Goal: Information Seeking & Learning: Learn about a topic

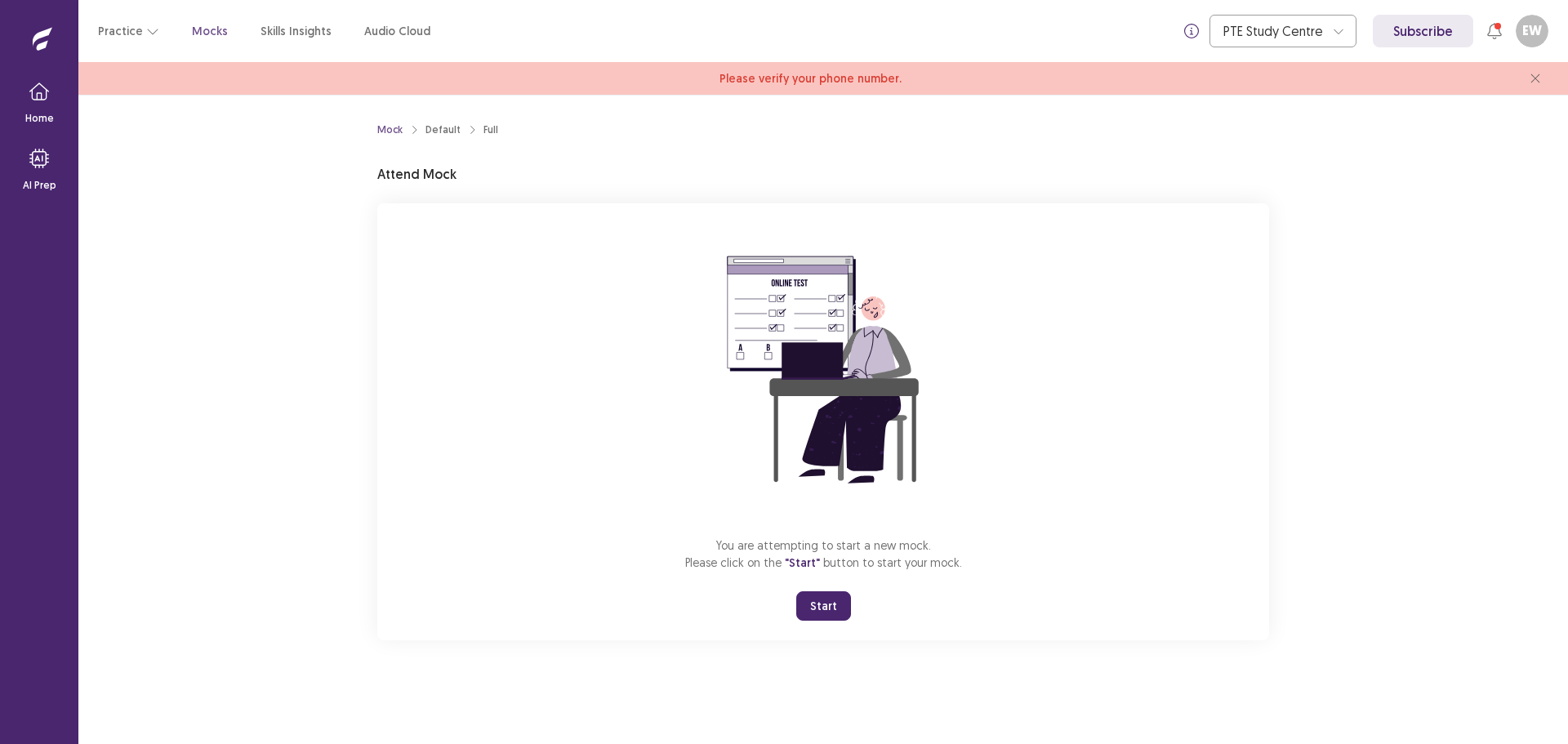
click at [818, 609] on button "Start" at bounding box center [823, 606] width 55 height 30
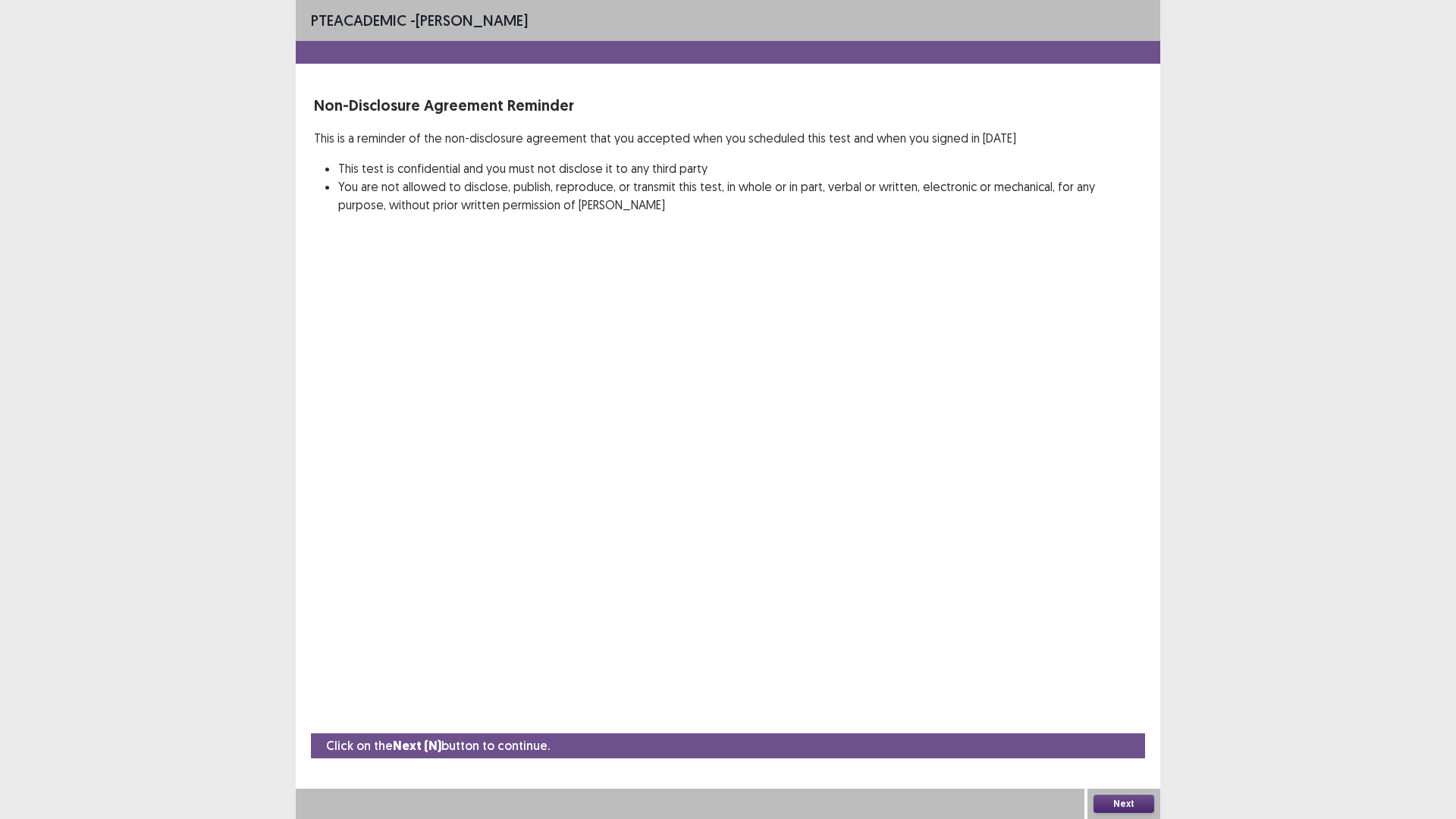
click at [1126, 690] on button "Next" at bounding box center [1124, 804] width 61 height 18
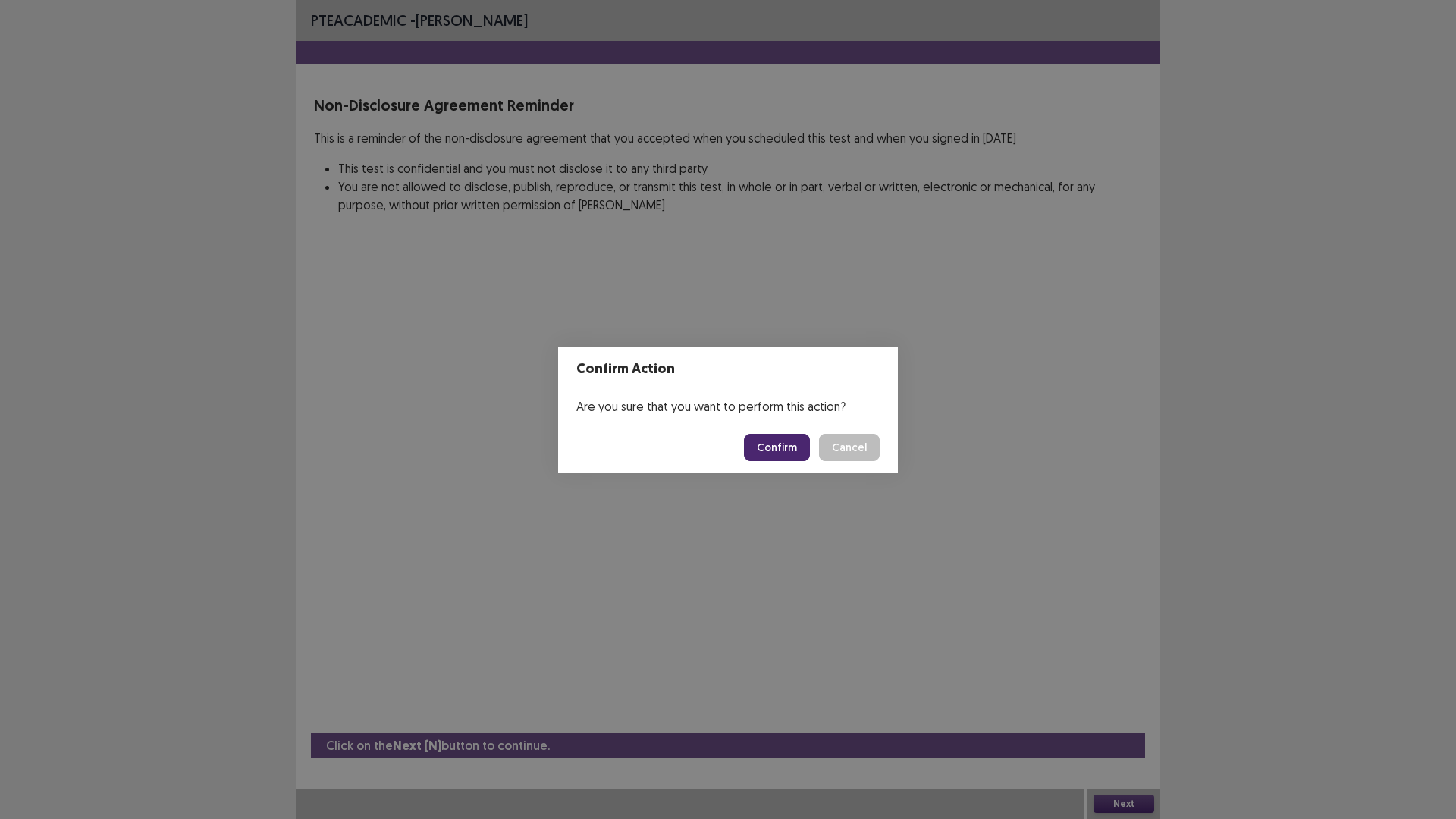
click at [780, 441] on button "Confirm" at bounding box center [776, 447] width 66 height 28
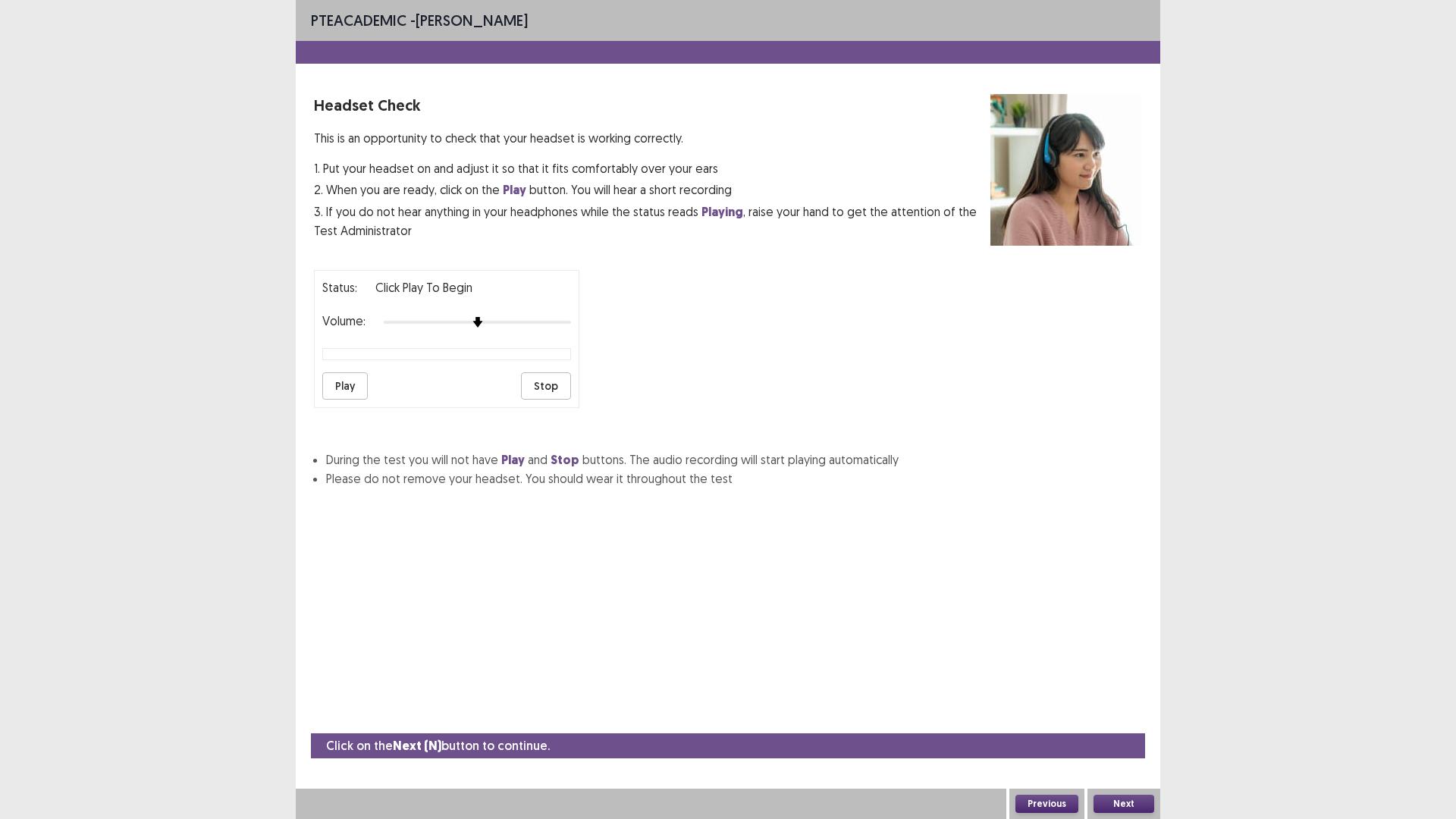
click at [339, 384] on button "Play" at bounding box center [345, 386] width 45 height 28
click at [352, 385] on button "Play" at bounding box center [345, 386] width 45 height 28
click at [581, 324] on div "Status: playing Volume: Play Stop" at bounding box center [728, 333] width 828 height 150
click at [351, 389] on button "Play" at bounding box center [345, 386] width 45 height 28
click at [341, 388] on button "Play" at bounding box center [345, 386] width 45 height 28
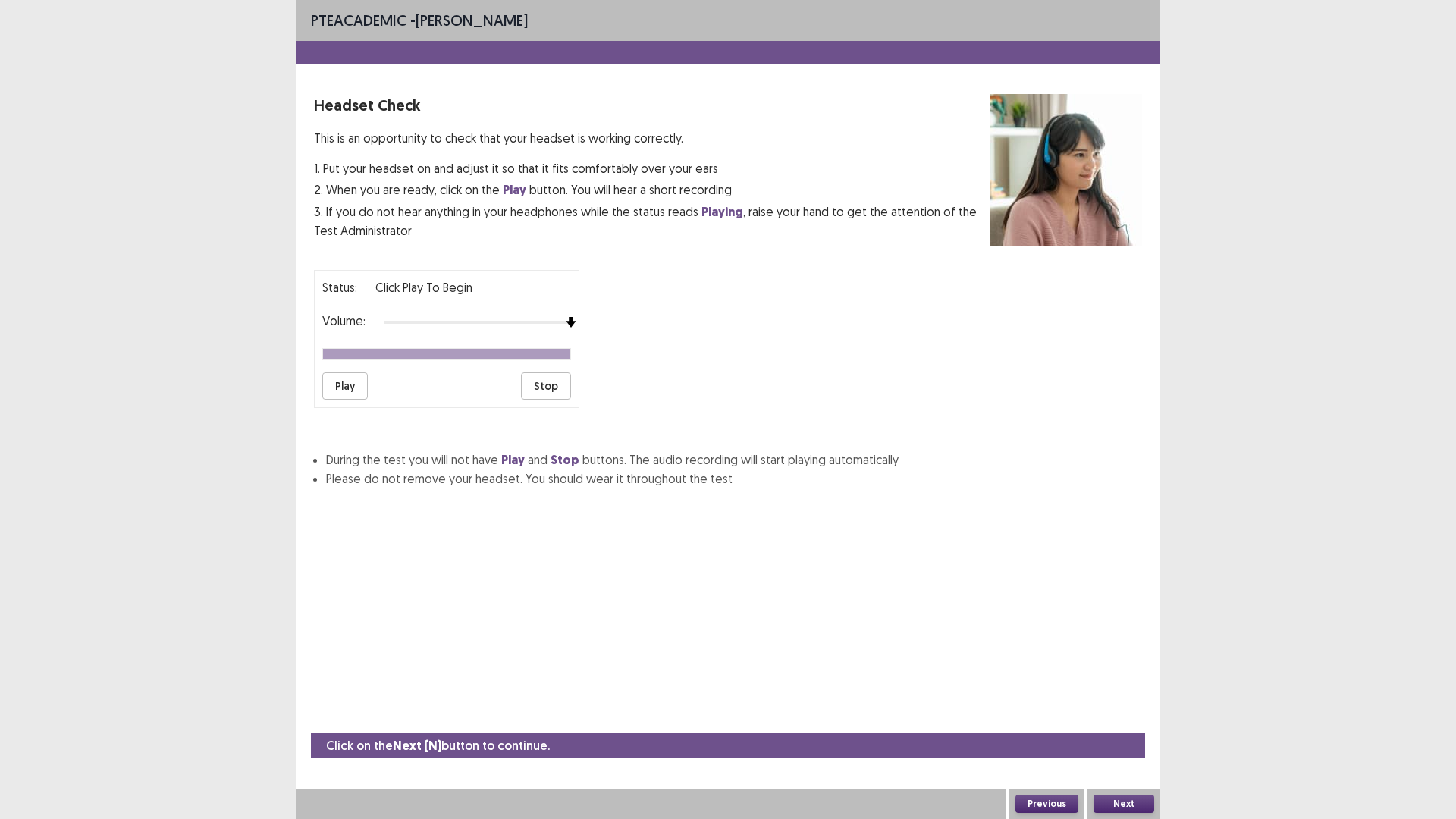
click at [1127, 690] on button "Next" at bounding box center [1124, 804] width 61 height 18
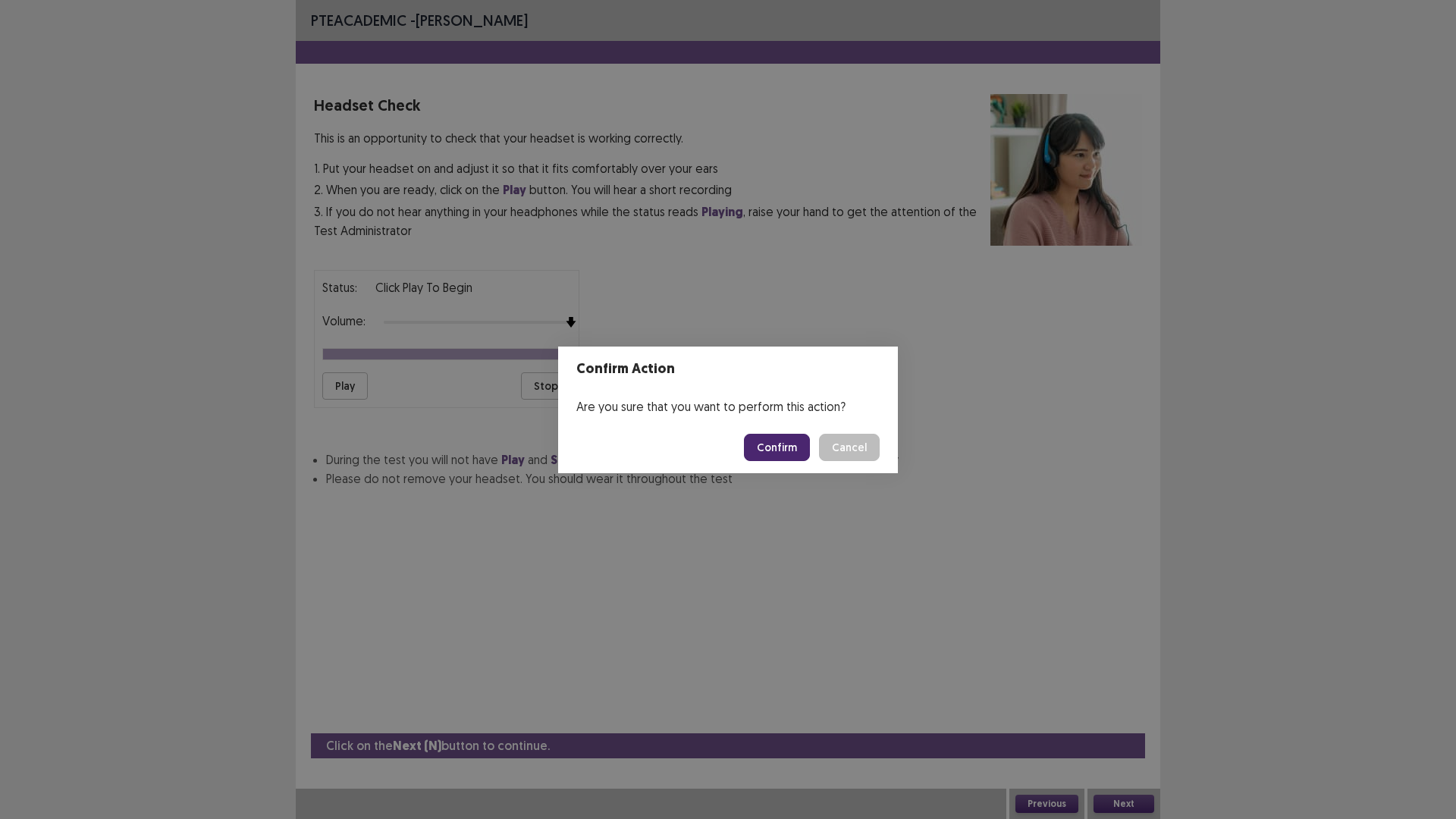
click at [782, 443] on button "Confirm" at bounding box center [776, 447] width 66 height 28
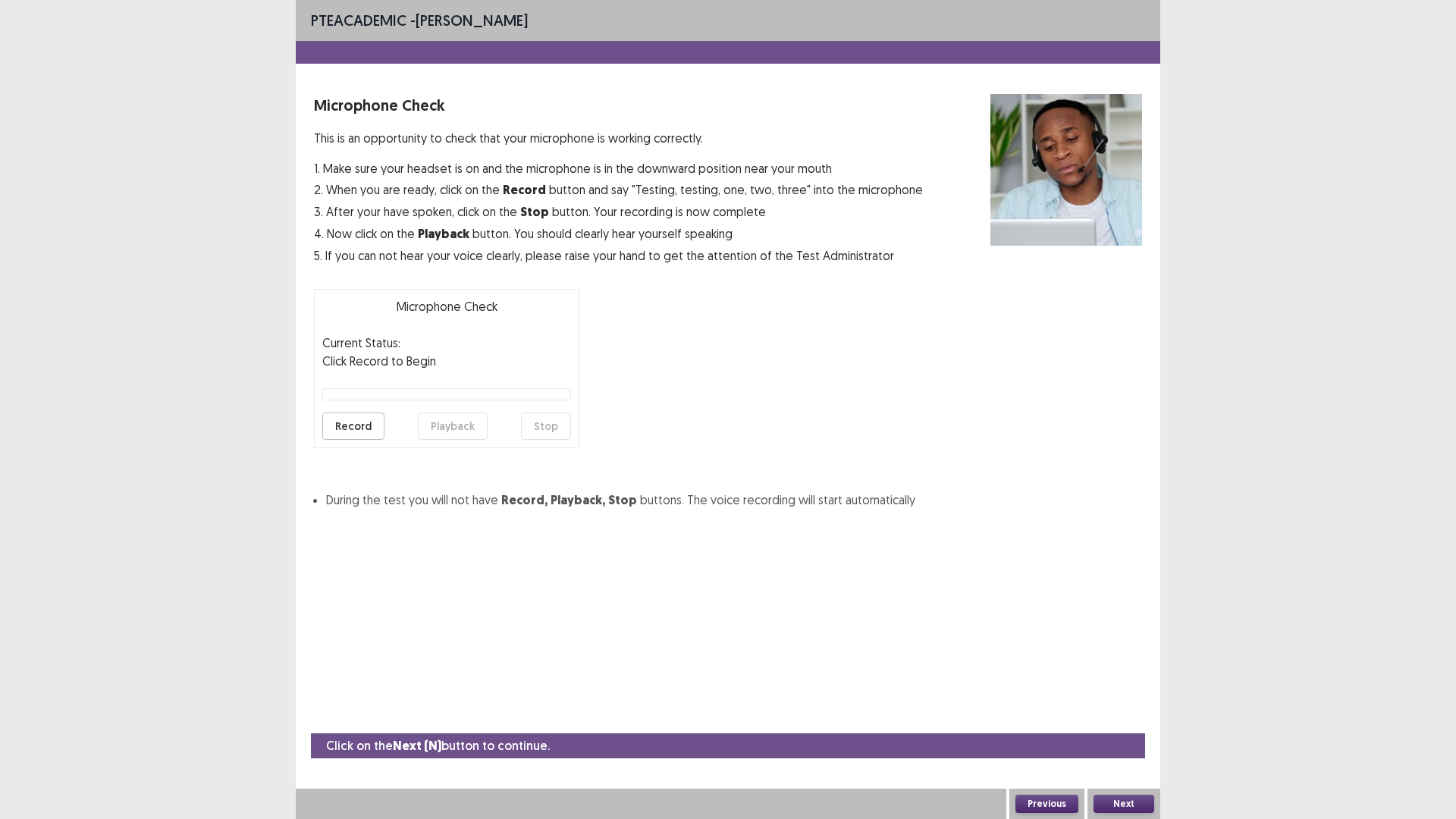
click at [356, 428] on button "Record" at bounding box center [353, 426] width 62 height 28
click at [543, 432] on button "Stop" at bounding box center [546, 426] width 50 height 28
click at [453, 425] on button "Playback" at bounding box center [452, 426] width 70 height 28
click at [361, 427] on button "Record" at bounding box center [353, 426] width 62 height 28
click at [531, 430] on button "Stop" at bounding box center [546, 426] width 50 height 28
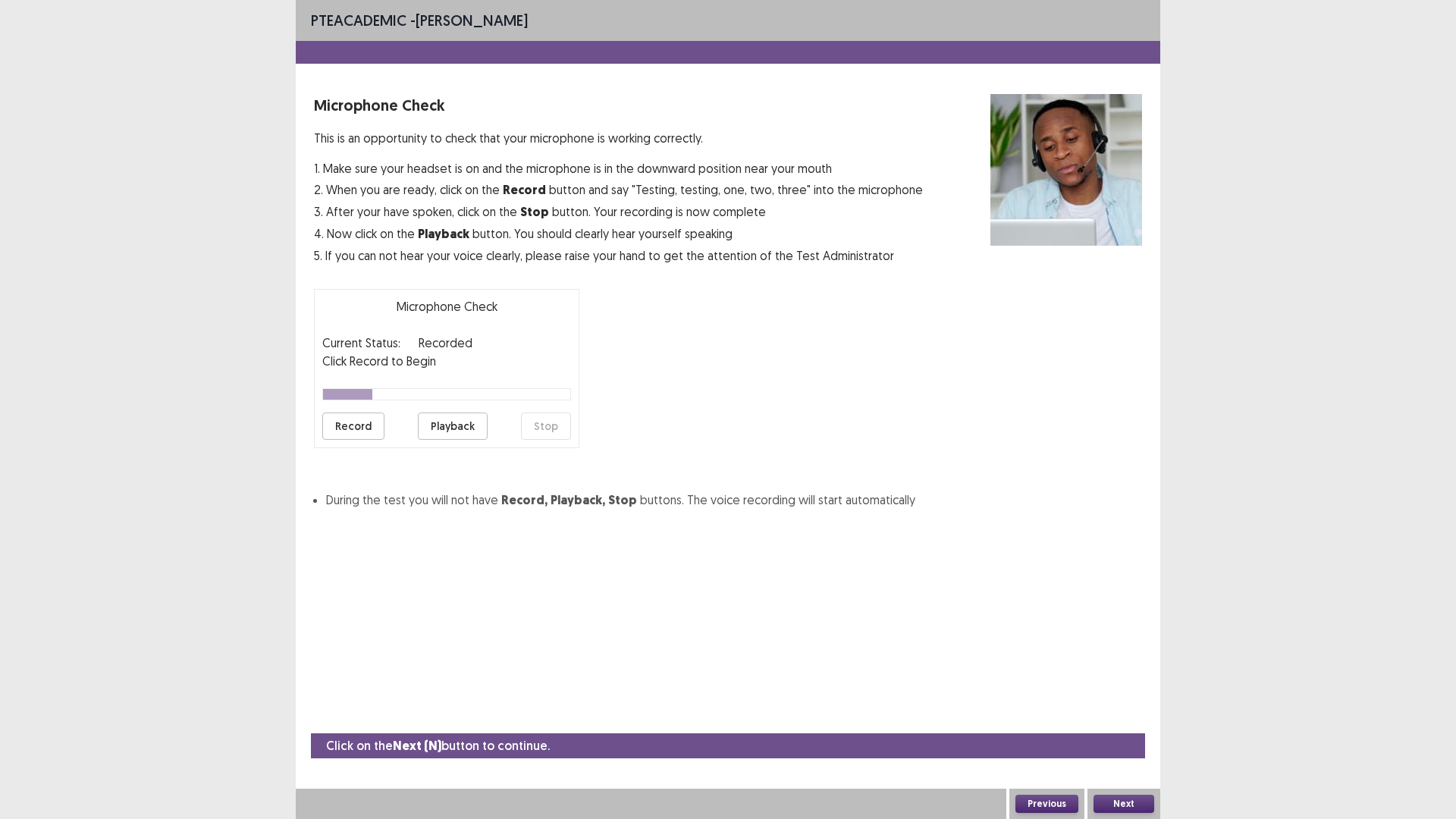
click at [437, 433] on button "Playback" at bounding box center [452, 426] width 70 height 28
click at [441, 425] on button "Playback" at bounding box center [452, 426] width 70 height 28
click at [450, 419] on button "Playback" at bounding box center [452, 426] width 70 height 28
click at [1129, 690] on button "Next" at bounding box center [1124, 804] width 61 height 18
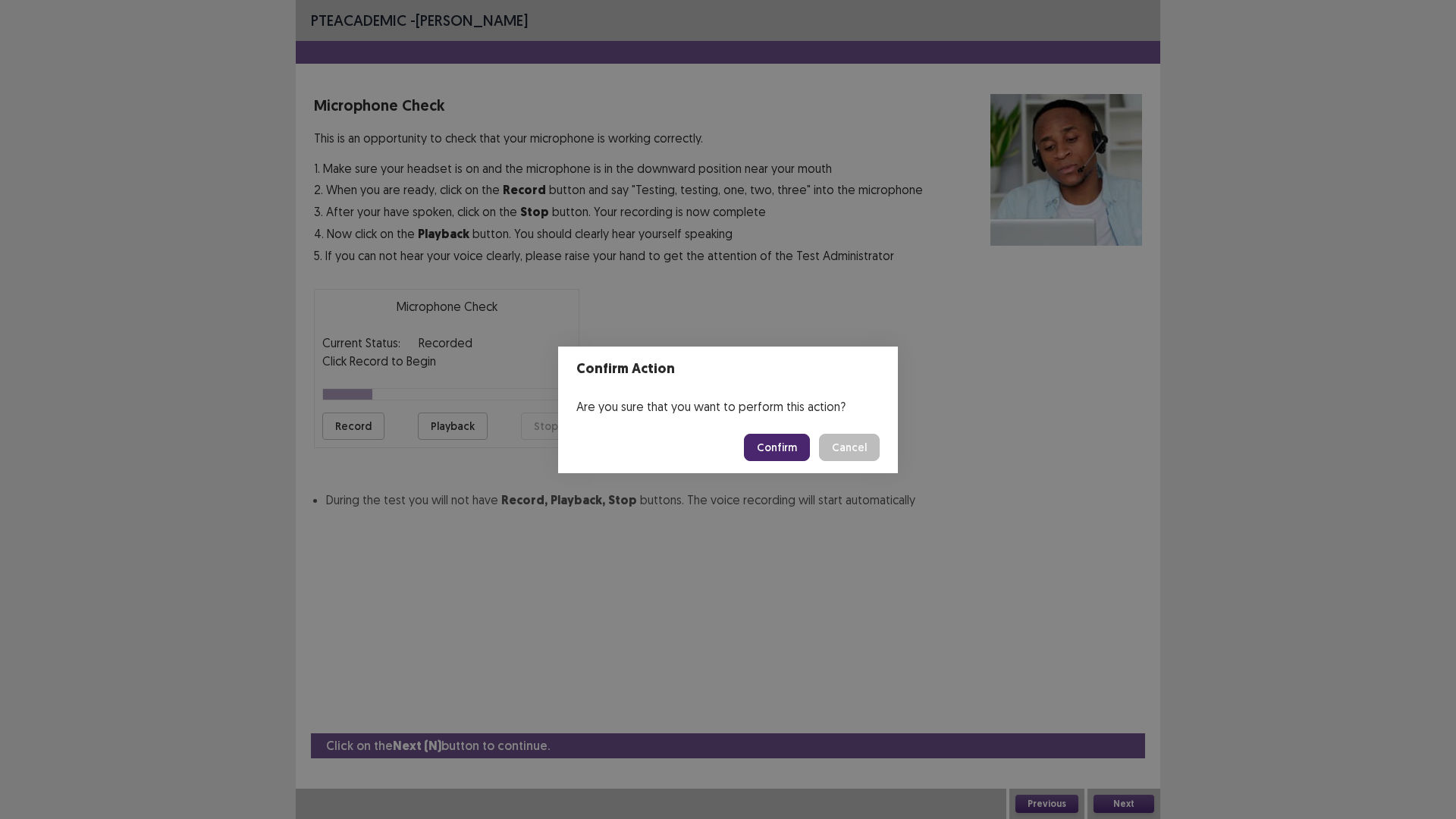
click at [772, 442] on button "Confirm" at bounding box center [776, 447] width 66 height 28
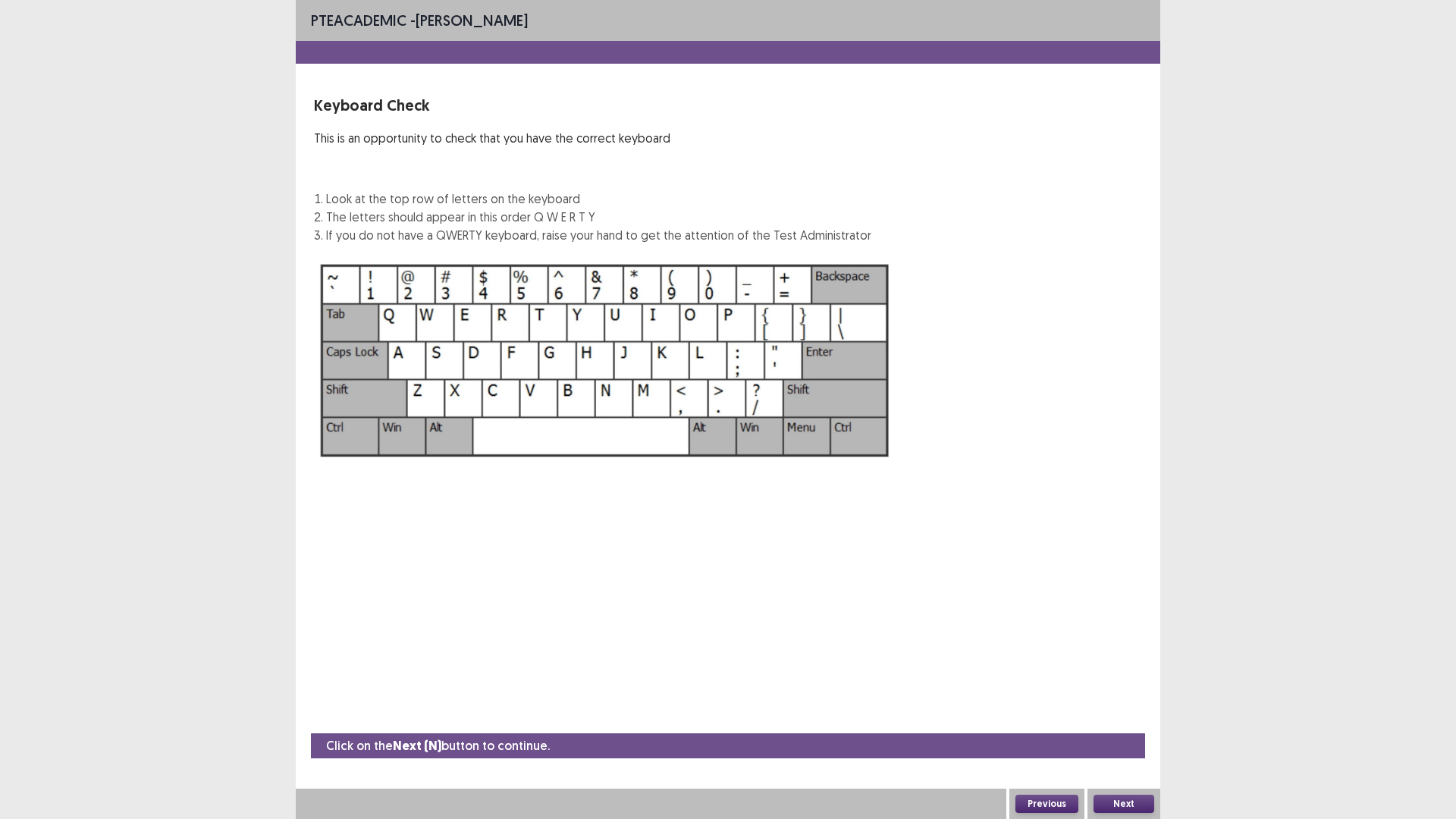
click at [1143, 690] on button "Next" at bounding box center [1124, 804] width 61 height 18
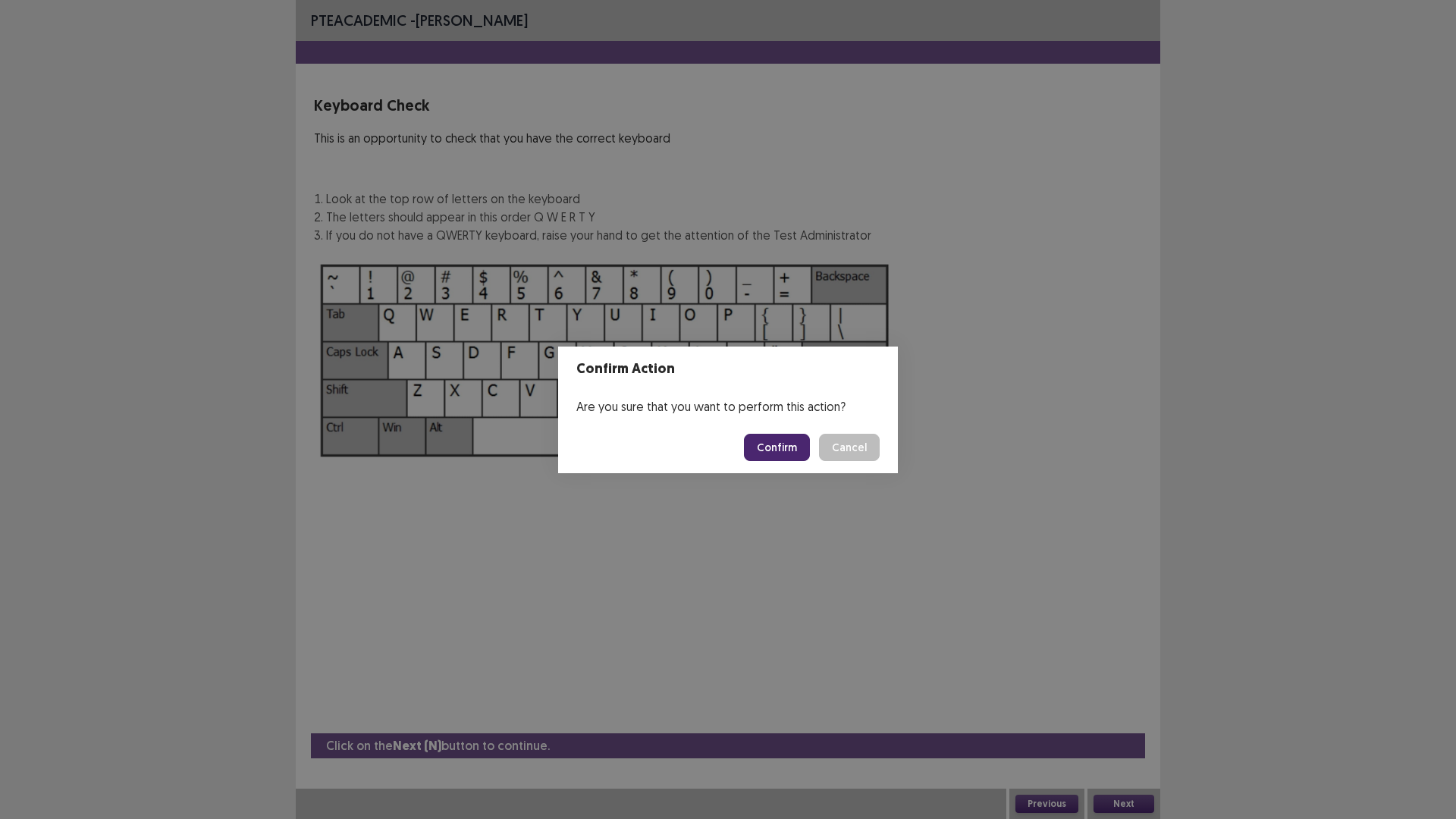
click at [781, 439] on button "Confirm" at bounding box center [776, 447] width 66 height 28
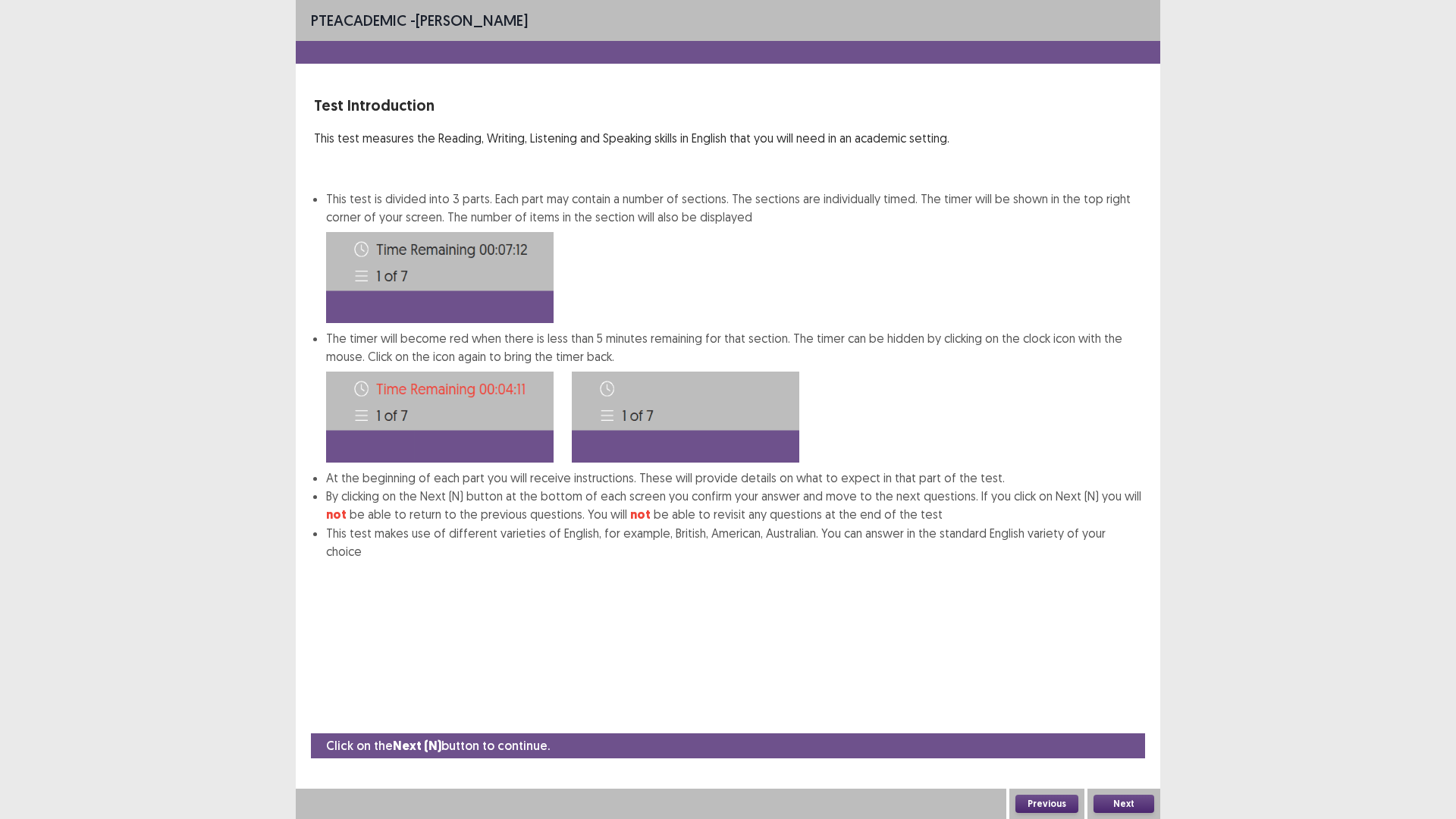
click at [1131, 690] on button "Next" at bounding box center [1124, 804] width 61 height 18
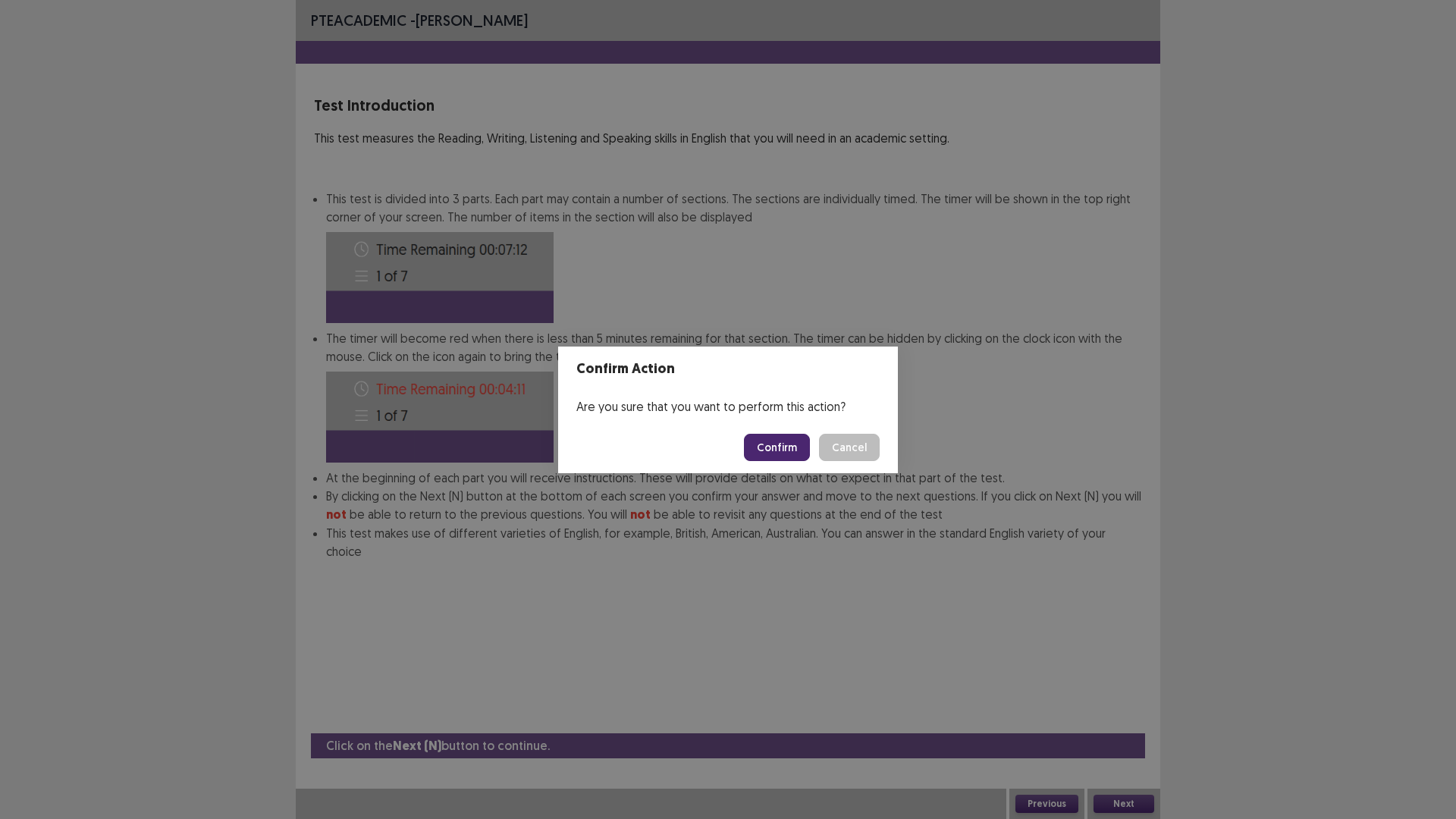
click at [788, 446] on button "Confirm" at bounding box center [776, 447] width 66 height 28
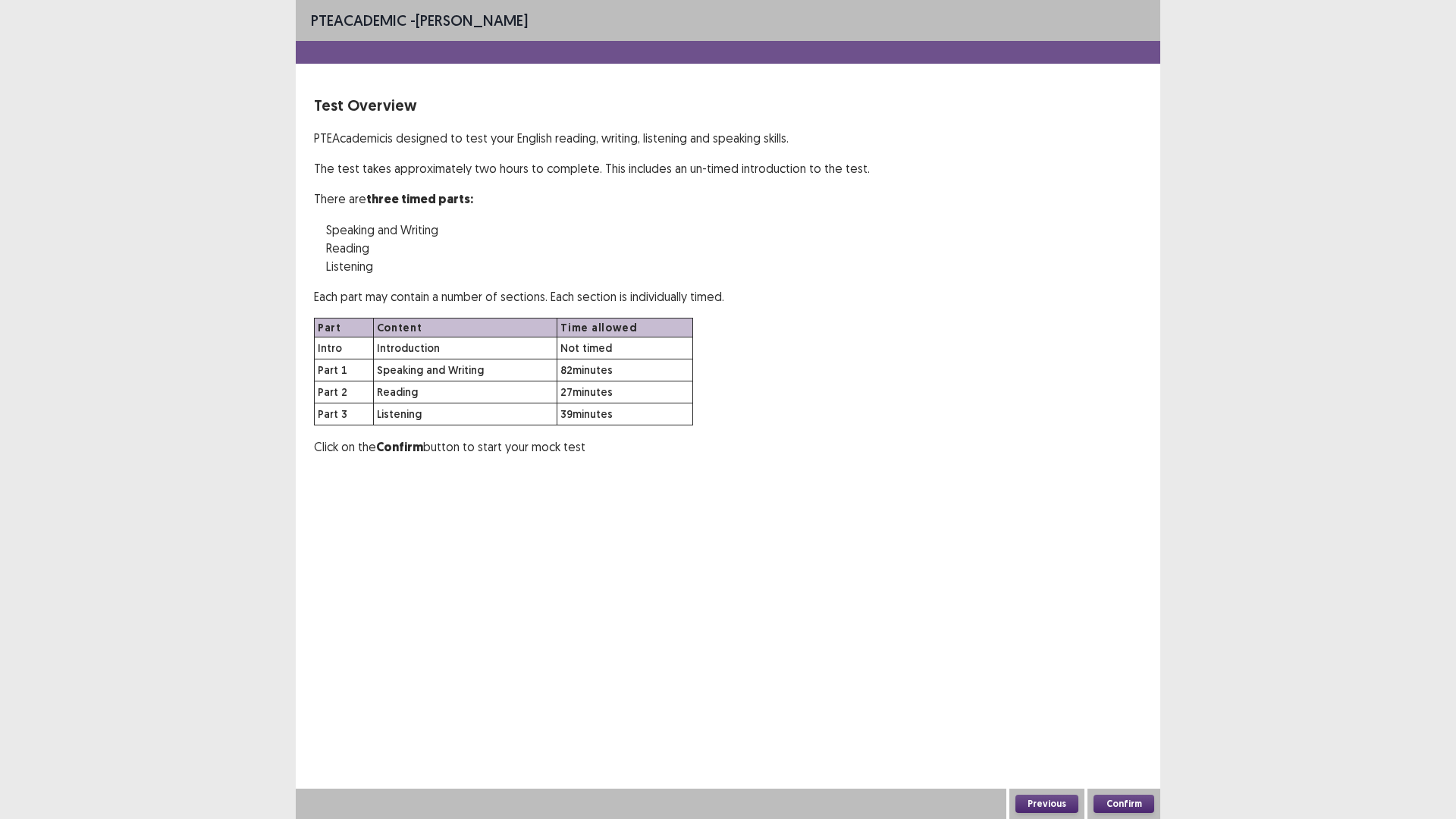
click at [1127, 690] on button "Confirm" at bounding box center [1124, 804] width 61 height 18
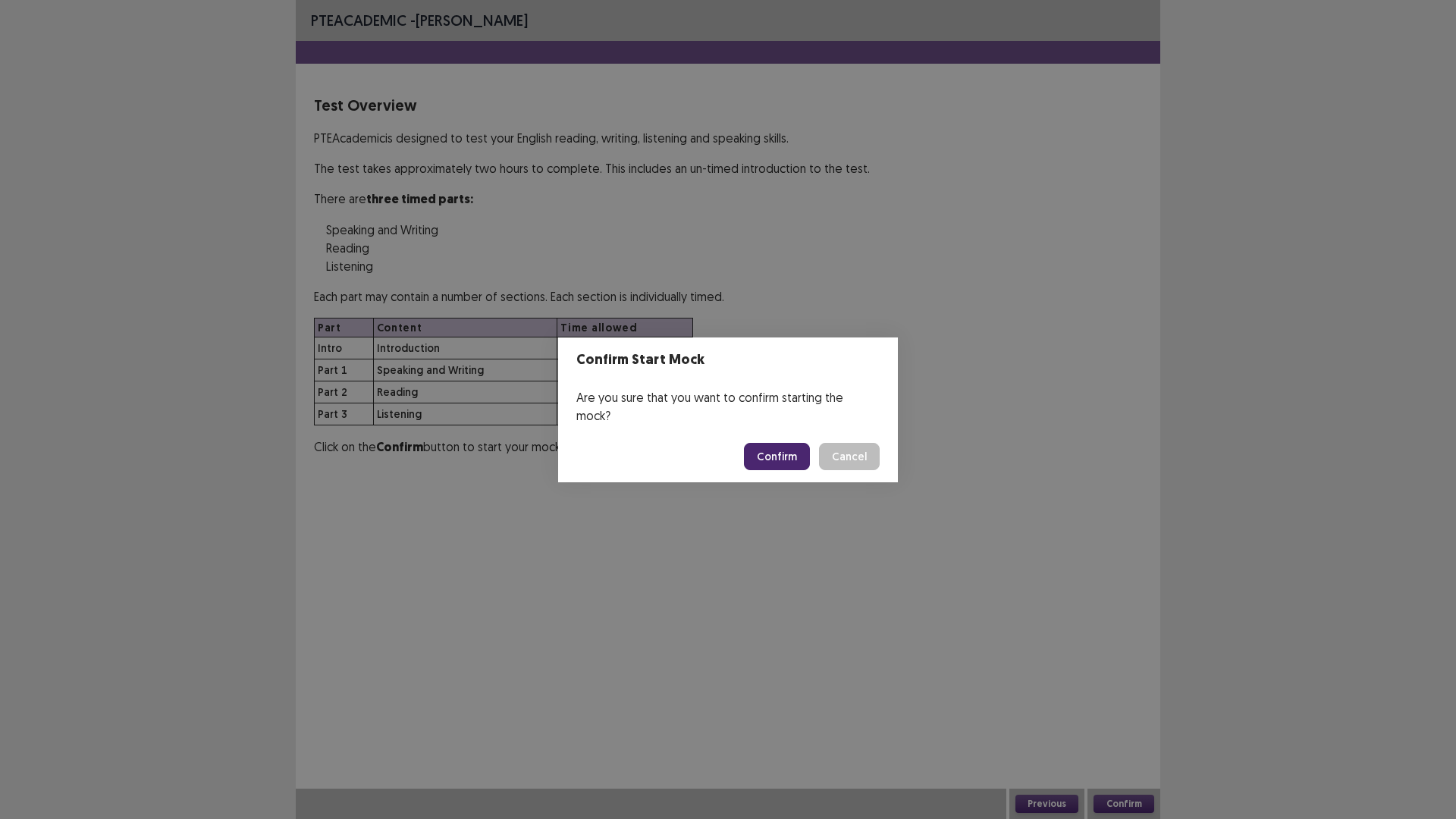
click at [786, 451] on button "Confirm" at bounding box center [776, 456] width 66 height 28
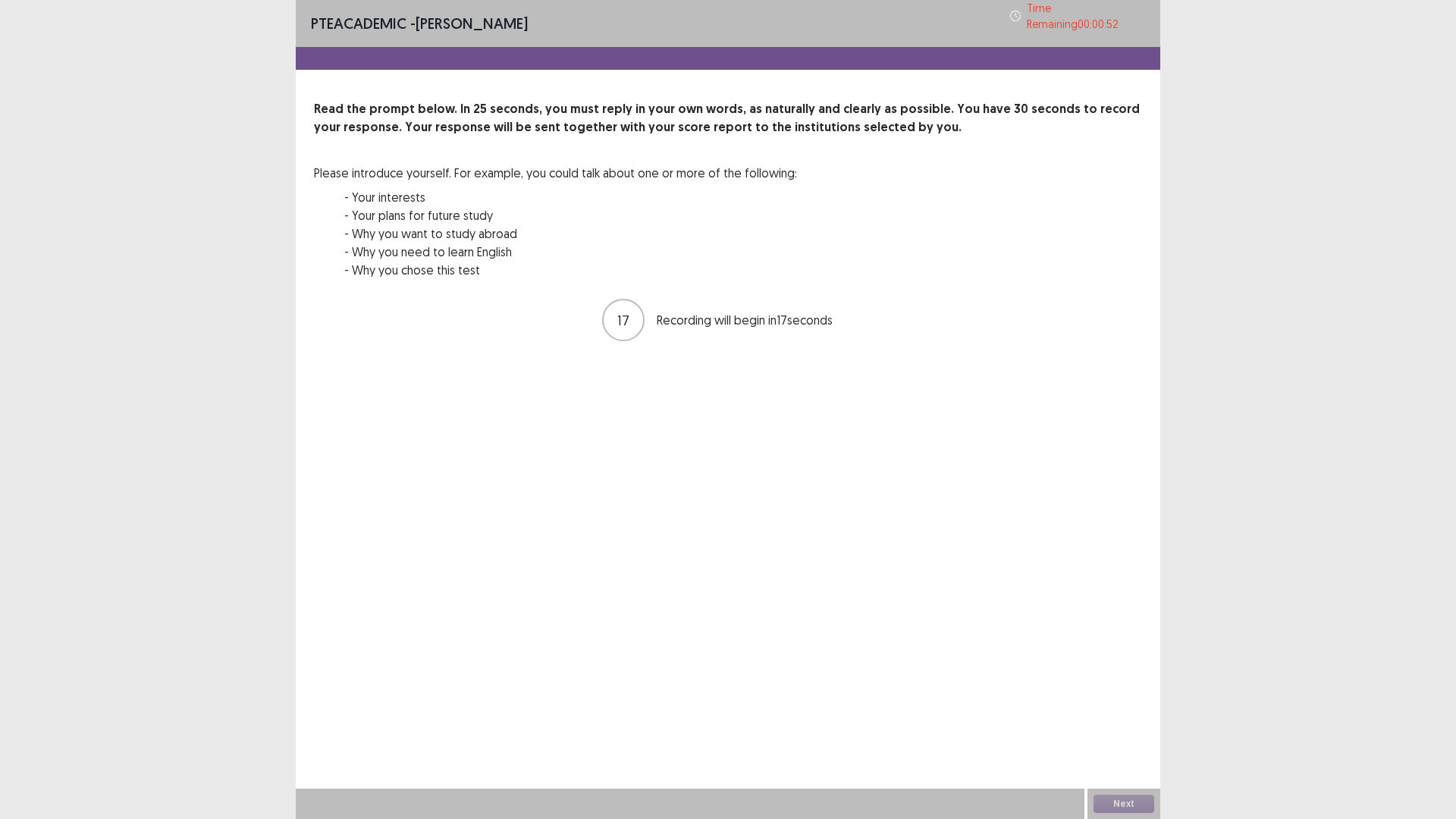
click at [897, 575] on div "PTE academic - [PERSON_NAME] Time Remaining 00 : 00 : 52 Read the prompt below.…" at bounding box center [727, 409] width 864 height 819
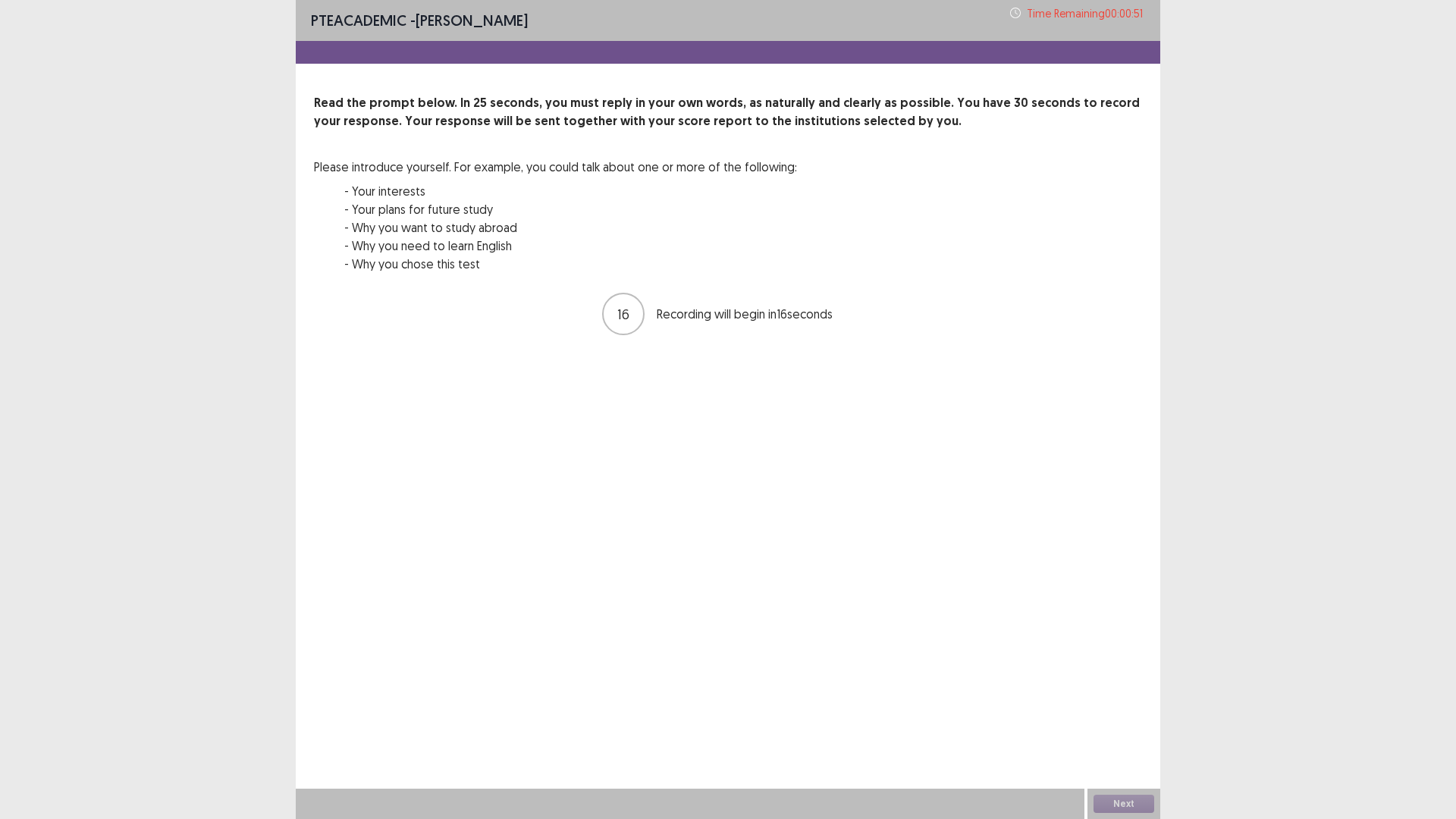
click at [1124, 690] on div "Next" at bounding box center [1123, 804] width 73 height 30
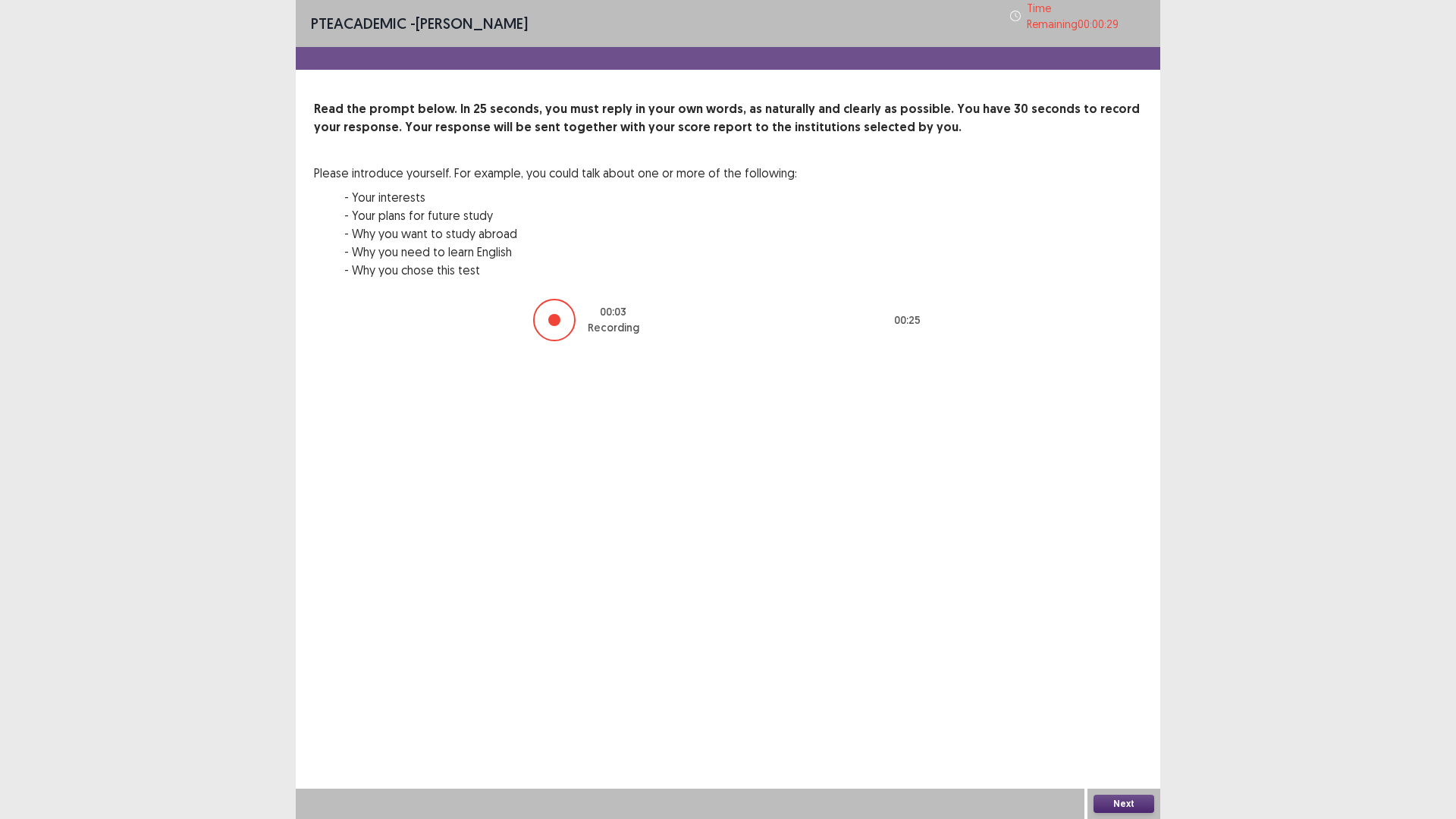
click at [1128, 690] on button "Next" at bounding box center [1124, 804] width 61 height 18
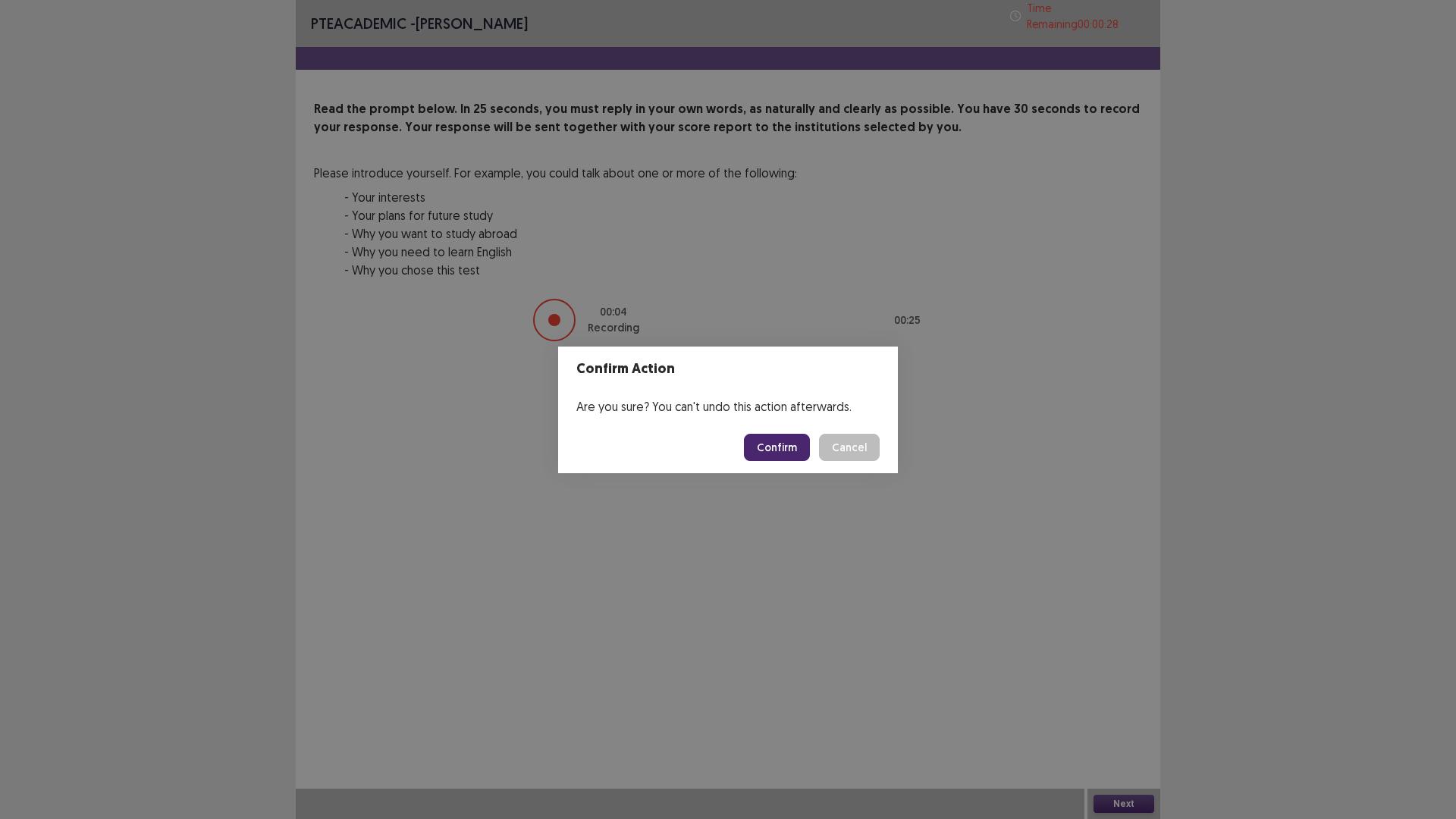
click at [784, 450] on button "Confirm" at bounding box center [776, 447] width 66 height 28
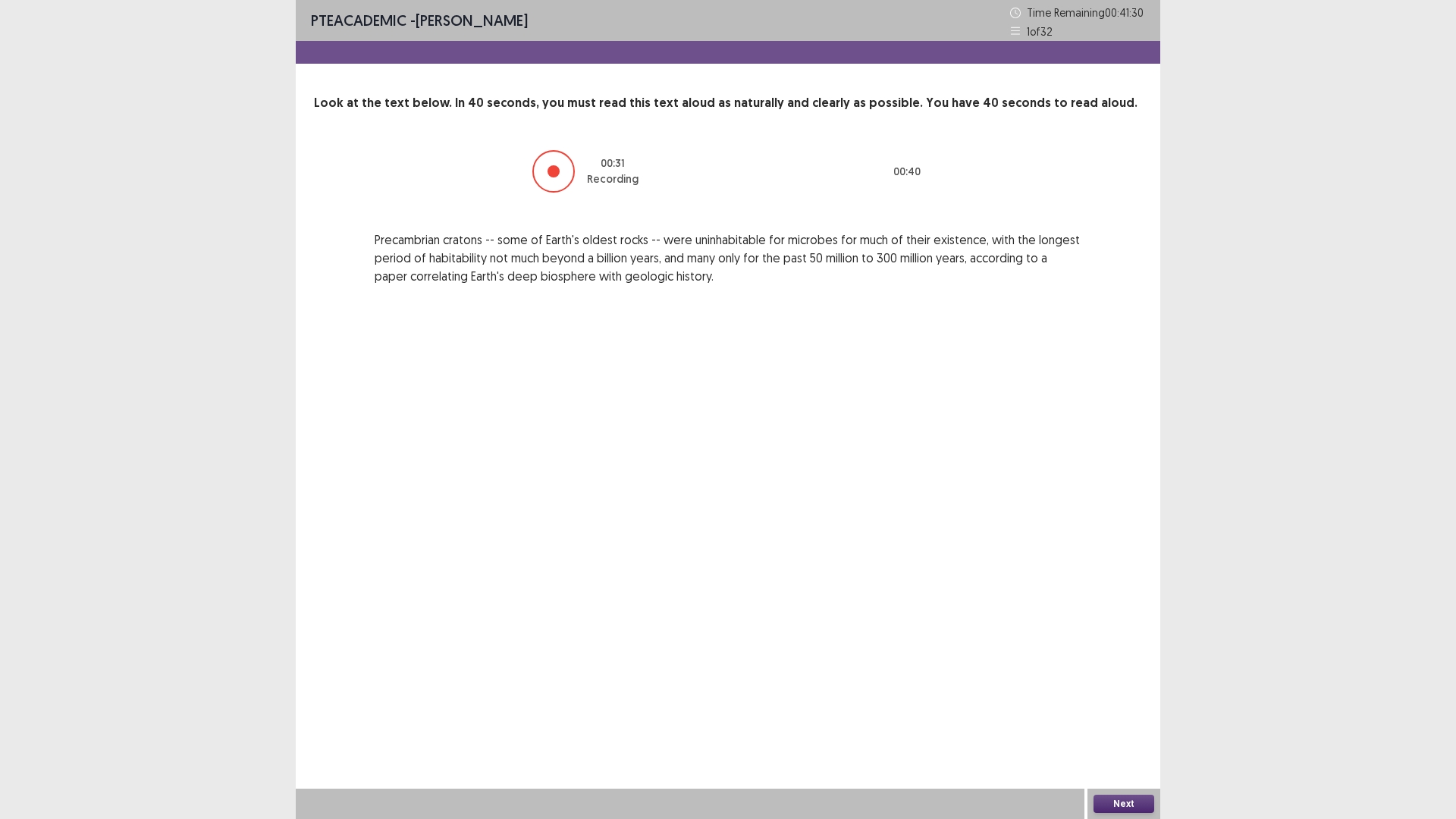
click at [1122, 690] on button "Next" at bounding box center [1124, 804] width 61 height 18
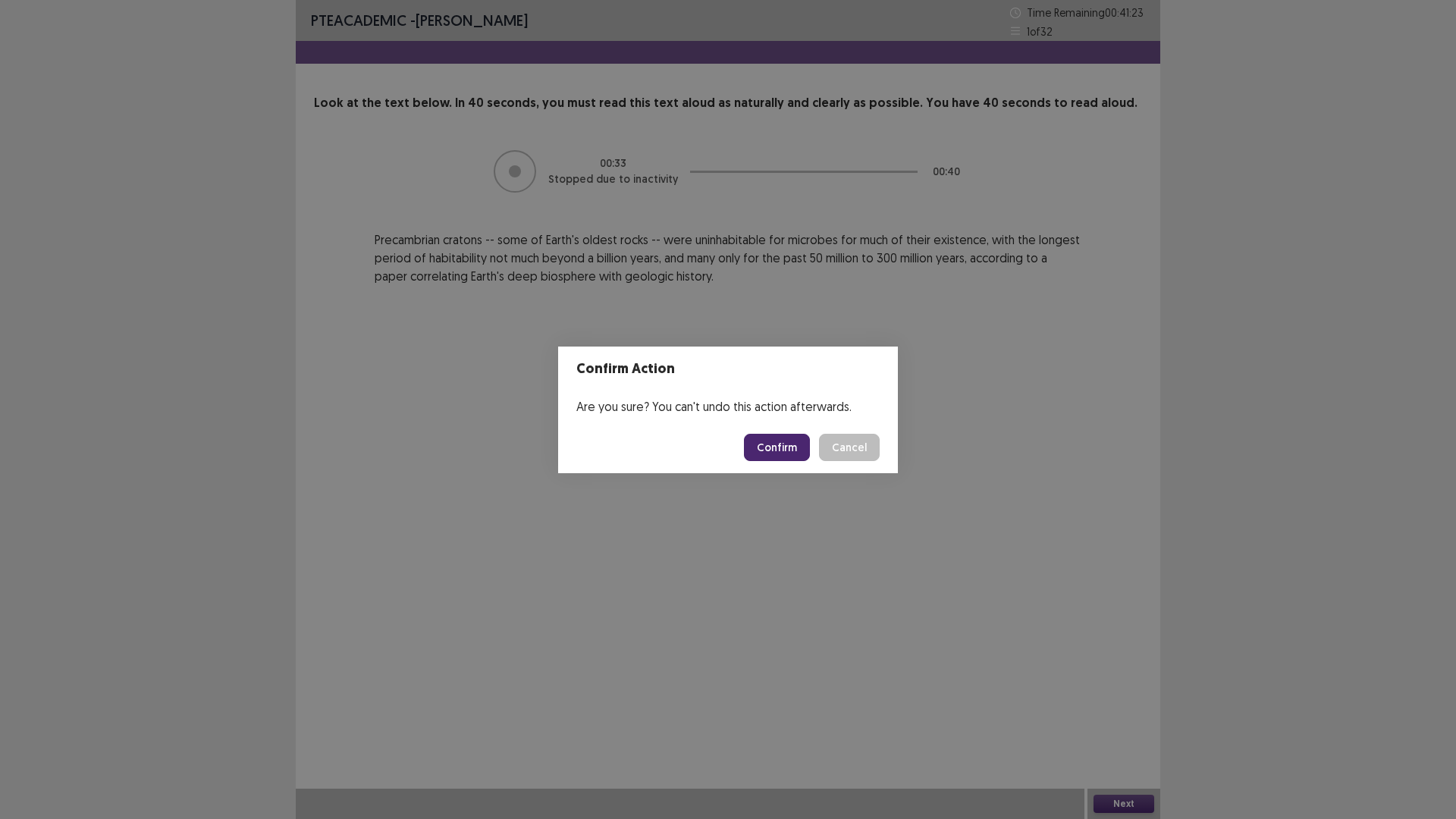
click at [781, 447] on button "Confirm" at bounding box center [776, 447] width 66 height 28
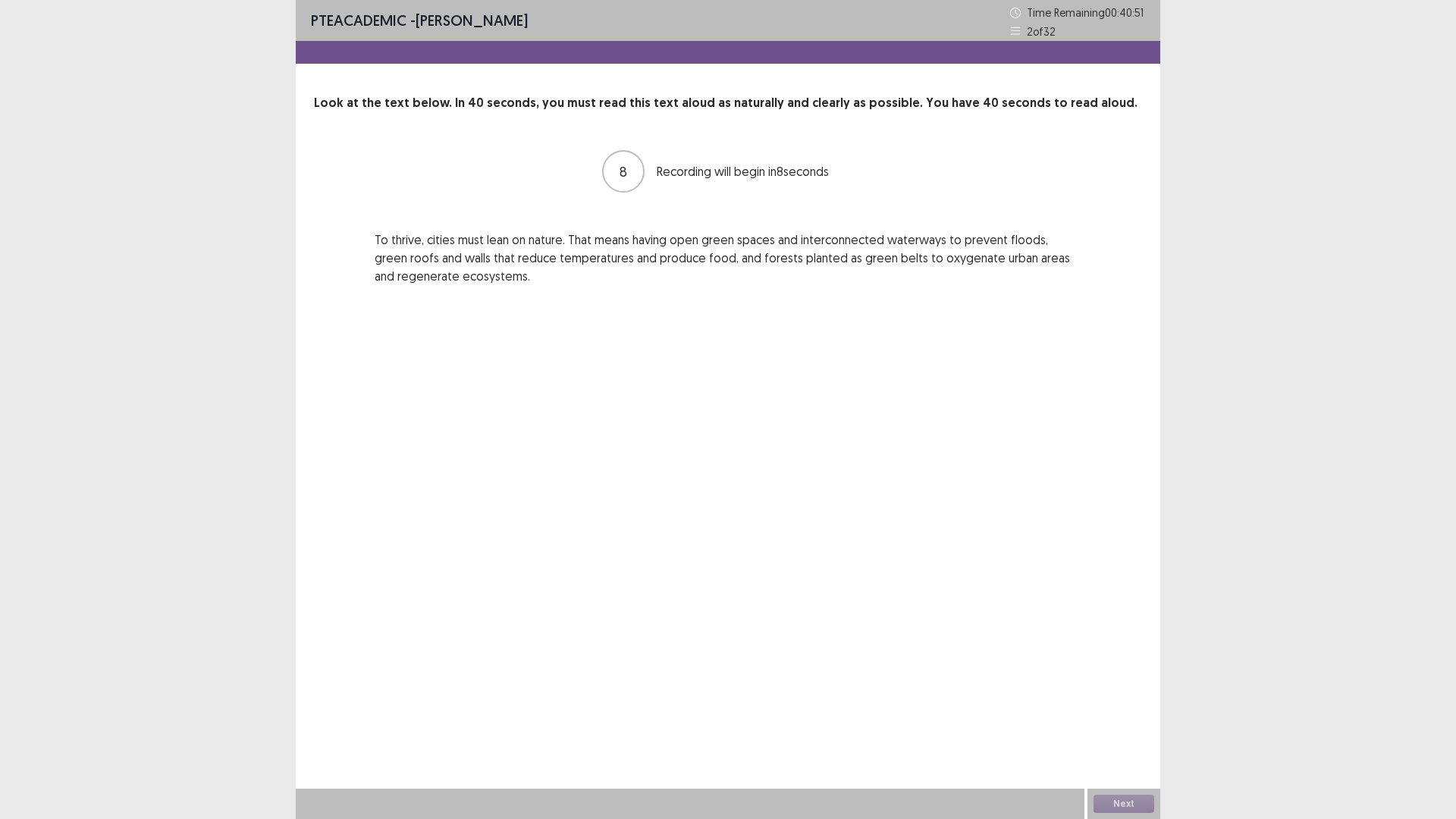
click at [782, 270] on p "To thrive, cities must lean on nature. That means having open green spaces and …" at bounding box center [728, 257] width 706 height 54
click at [1113, 690] on button "Next" at bounding box center [1124, 804] width 61 height 18
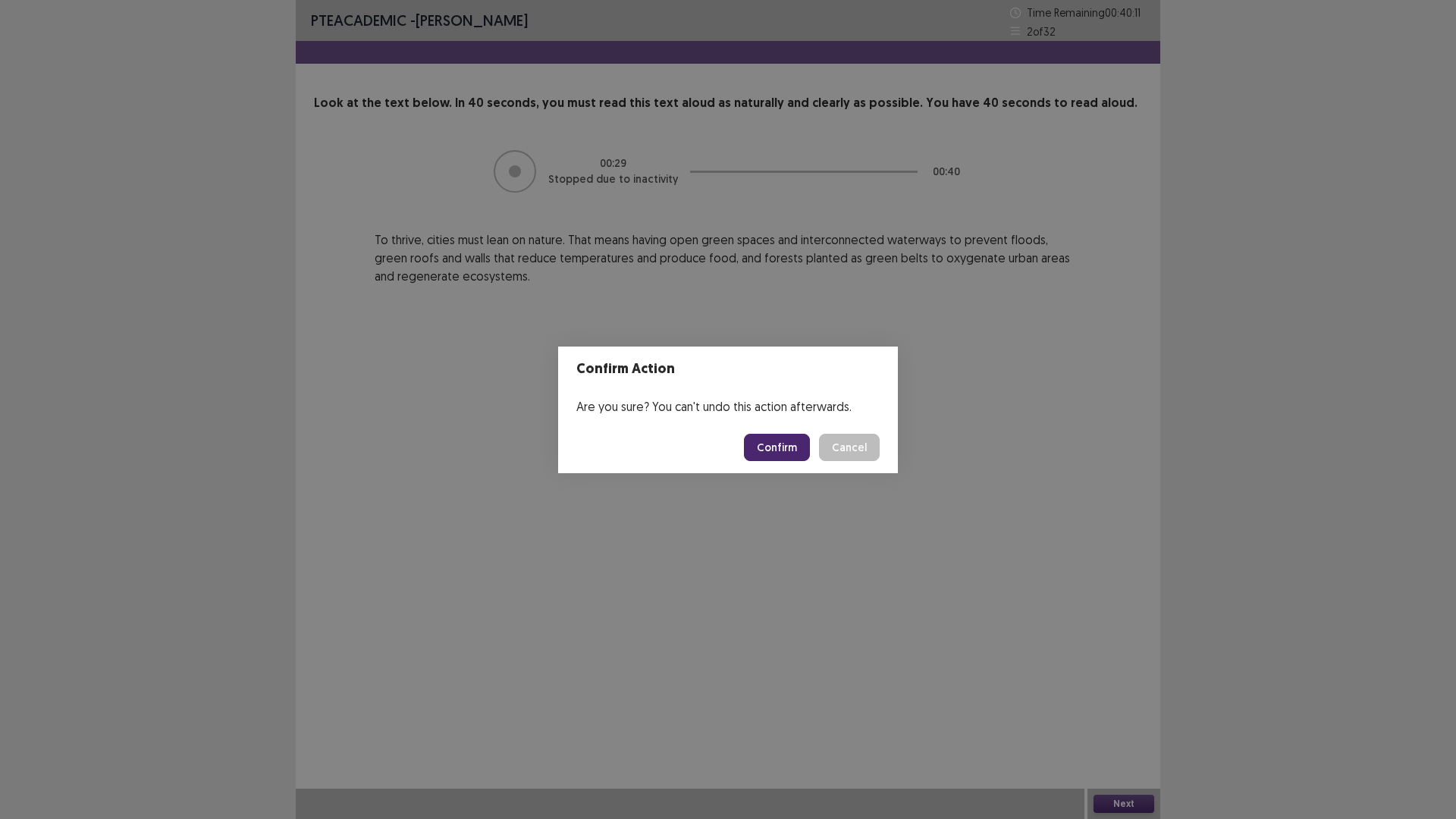
click at [781, 444] on button "Confirm" at bounding box center [776, 447] width 66 height 28
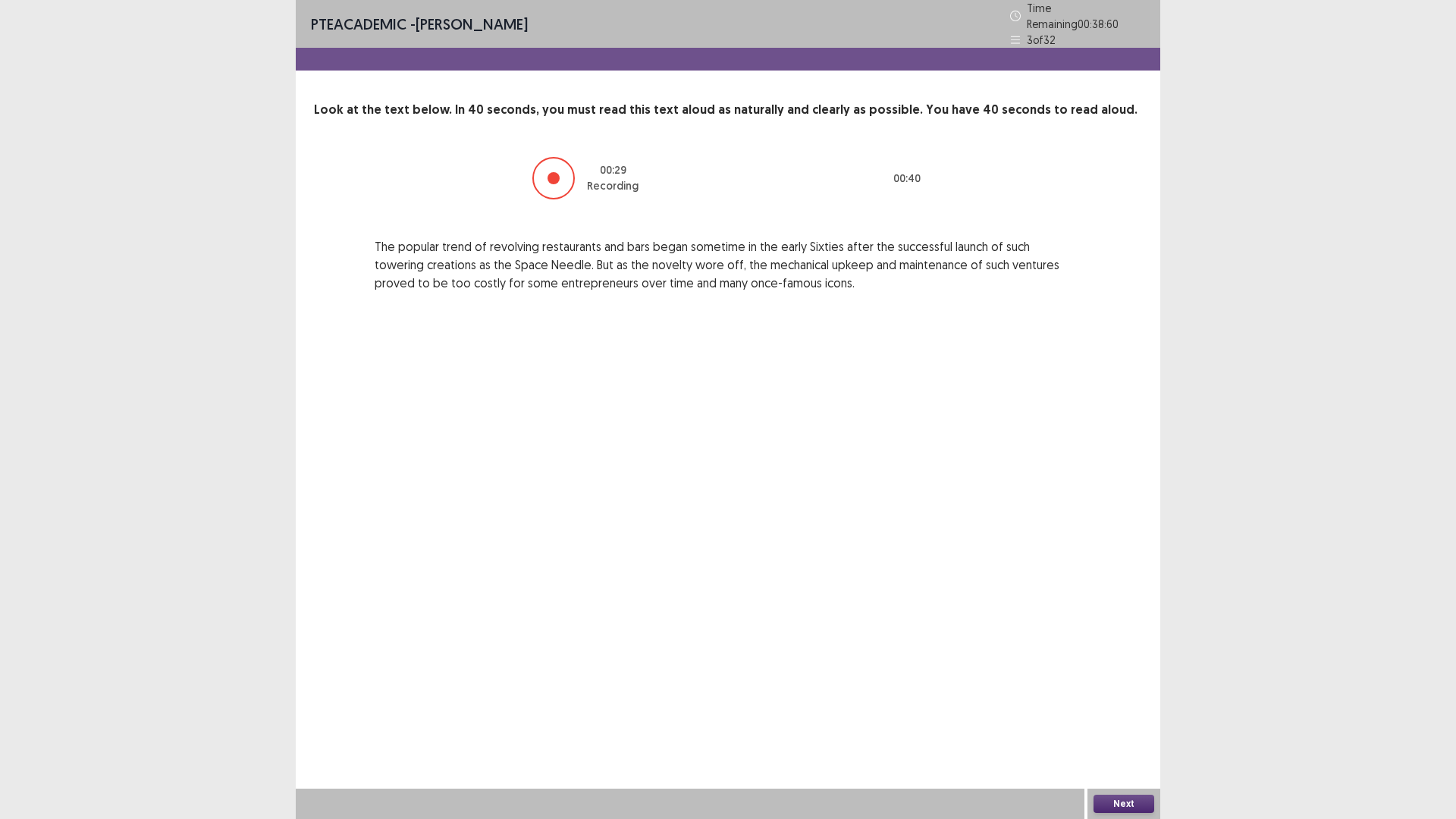
click at [721, 288] on div "PTE academic - [PERSON_NAME] Time Remaining 00 : 38 : 60 3 of 32 Look at the te…" at bounding box center [727, 161] width 864 height 322
click at [1116, 690] on button "Next" at bounding box center [1124, 804] width 61 height 18
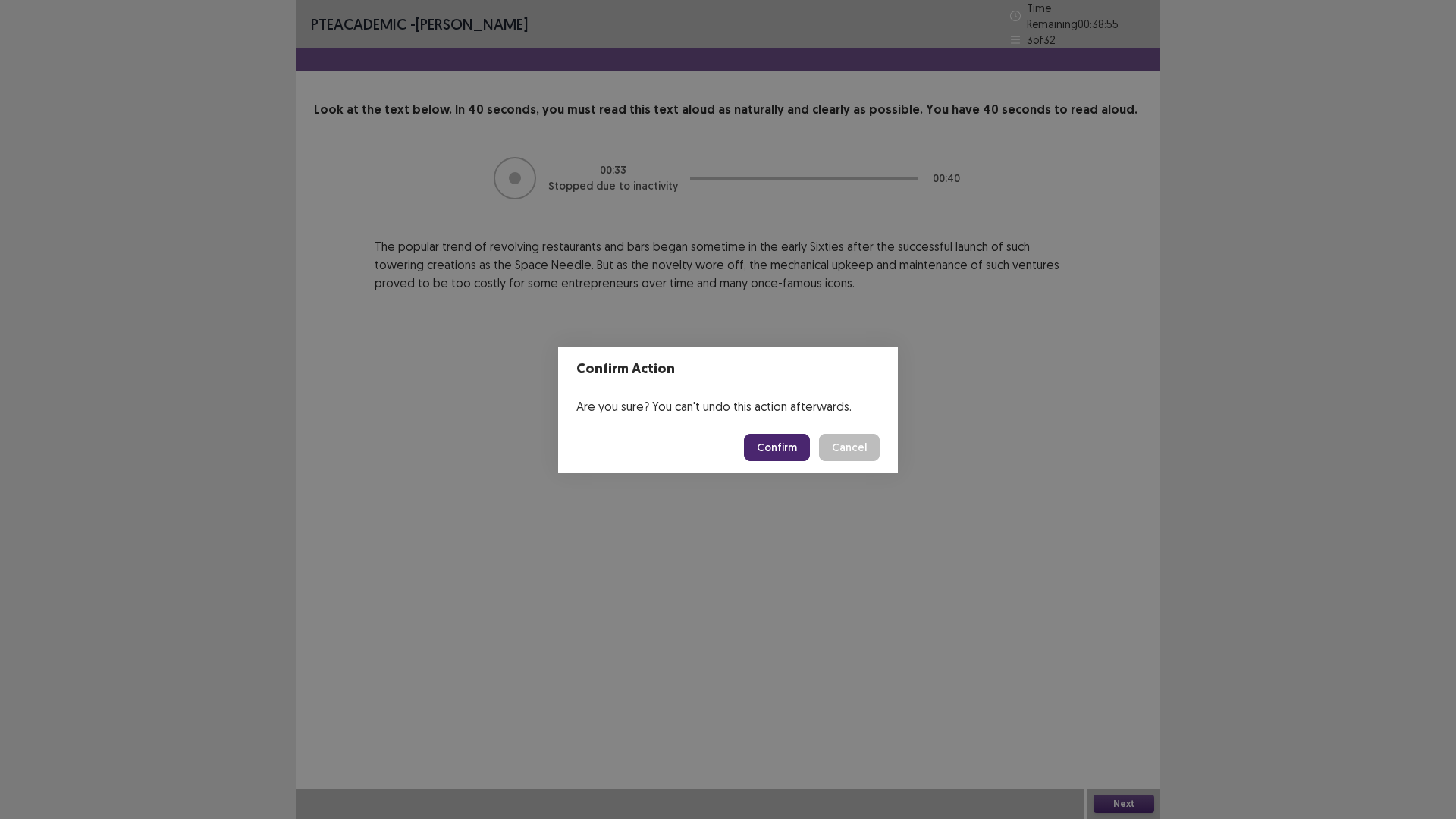
click at [781, 447] on button "Confirm" at bounding box center [776, 447] width 66 height 28
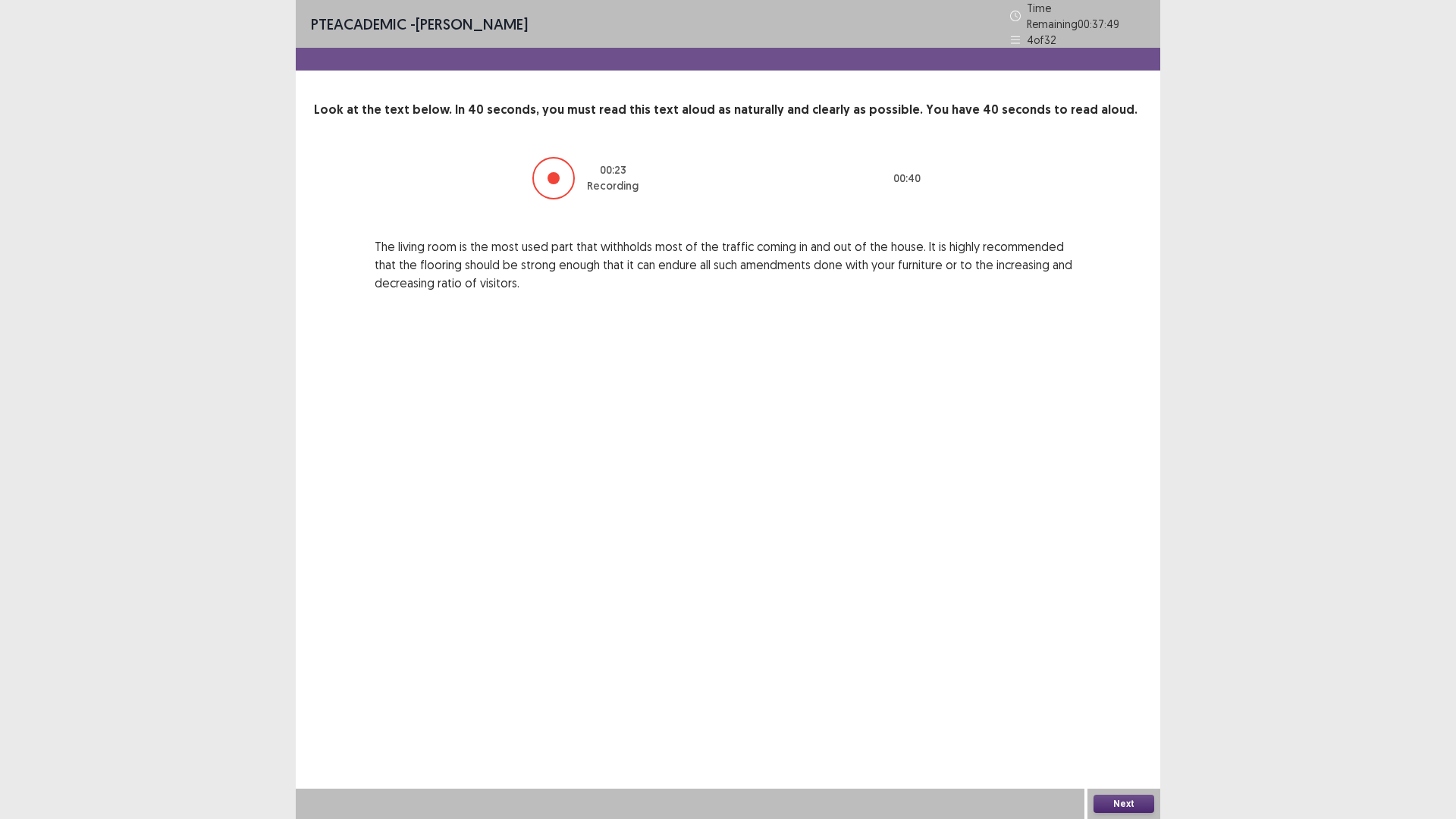
click at [1131, 690] on button "Next" at bounding box center [1124, 804] width 61 height 18
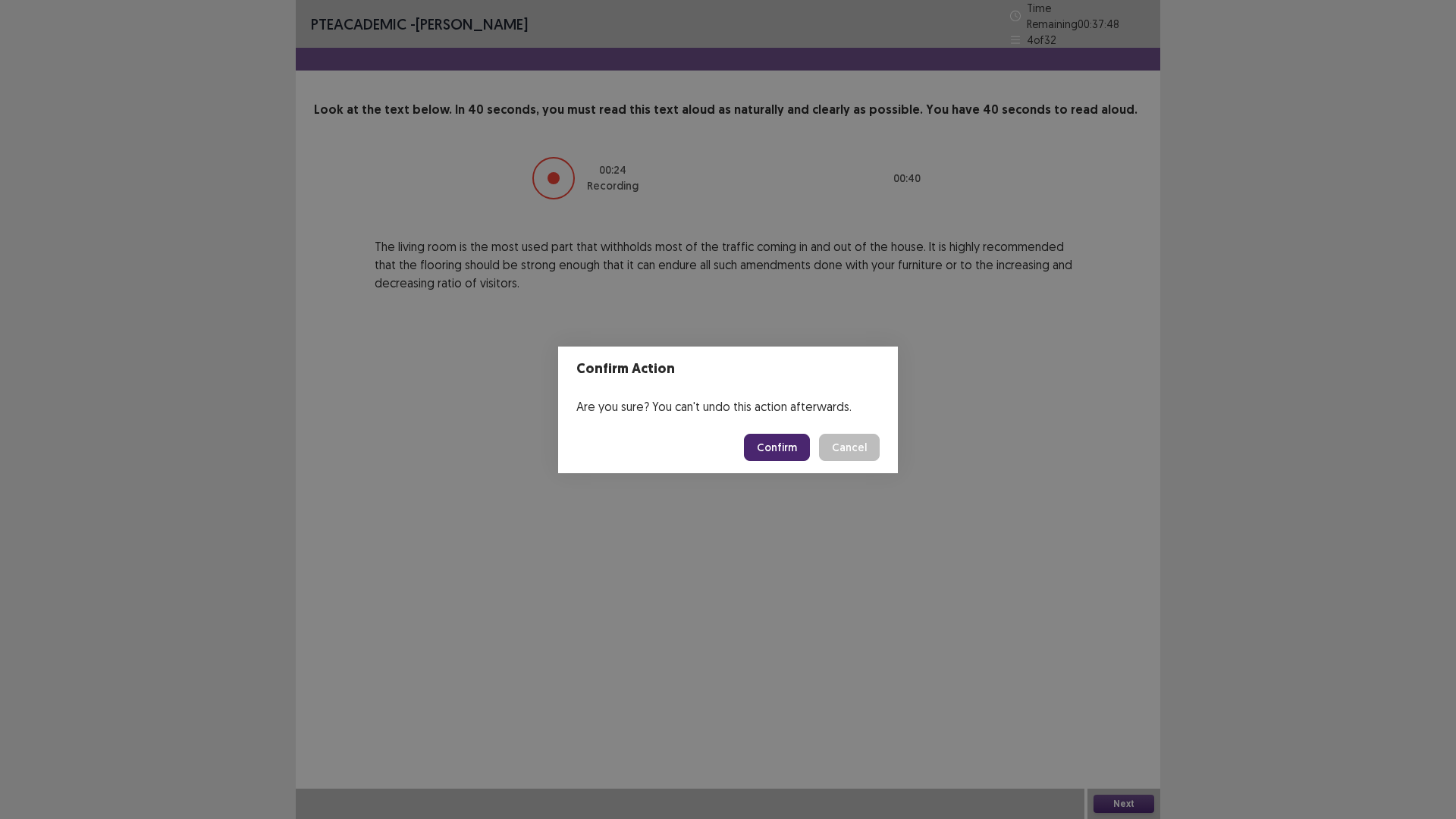
click at [774, 442] on button "Confirm" at bounding box center [776, 447] width 66 height 28
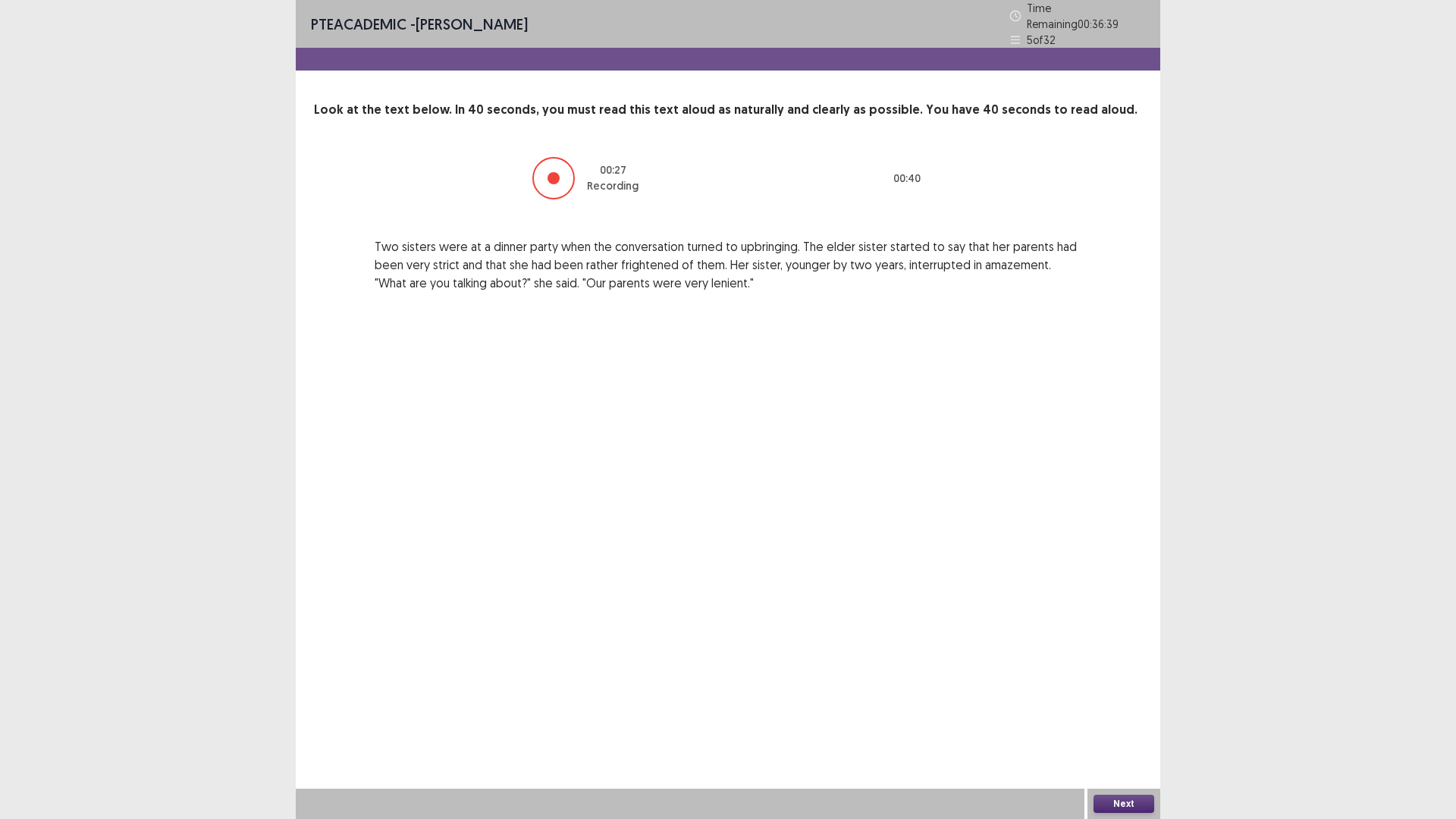
click at [1122, 690] on button "Next" at bounding box center [1124, 804] width 61 height 18
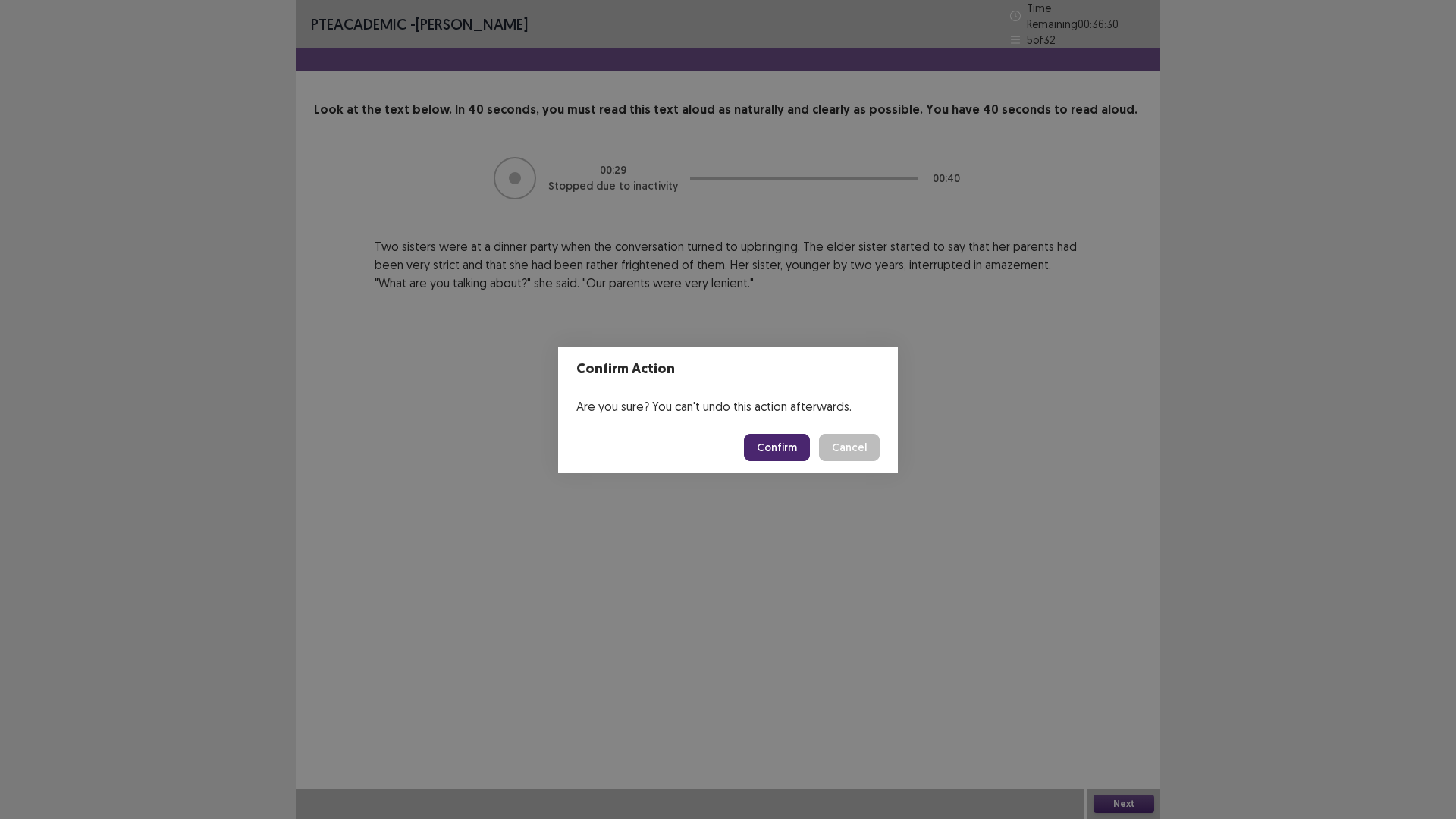
drag, startPoint x: 771, startPoint y: 443, endPoint x: 794, endPoint y: 452, distance: 24.7
click at [794, 452] on button "Confirm" at bounding box center [776, 447] width 66 height 28
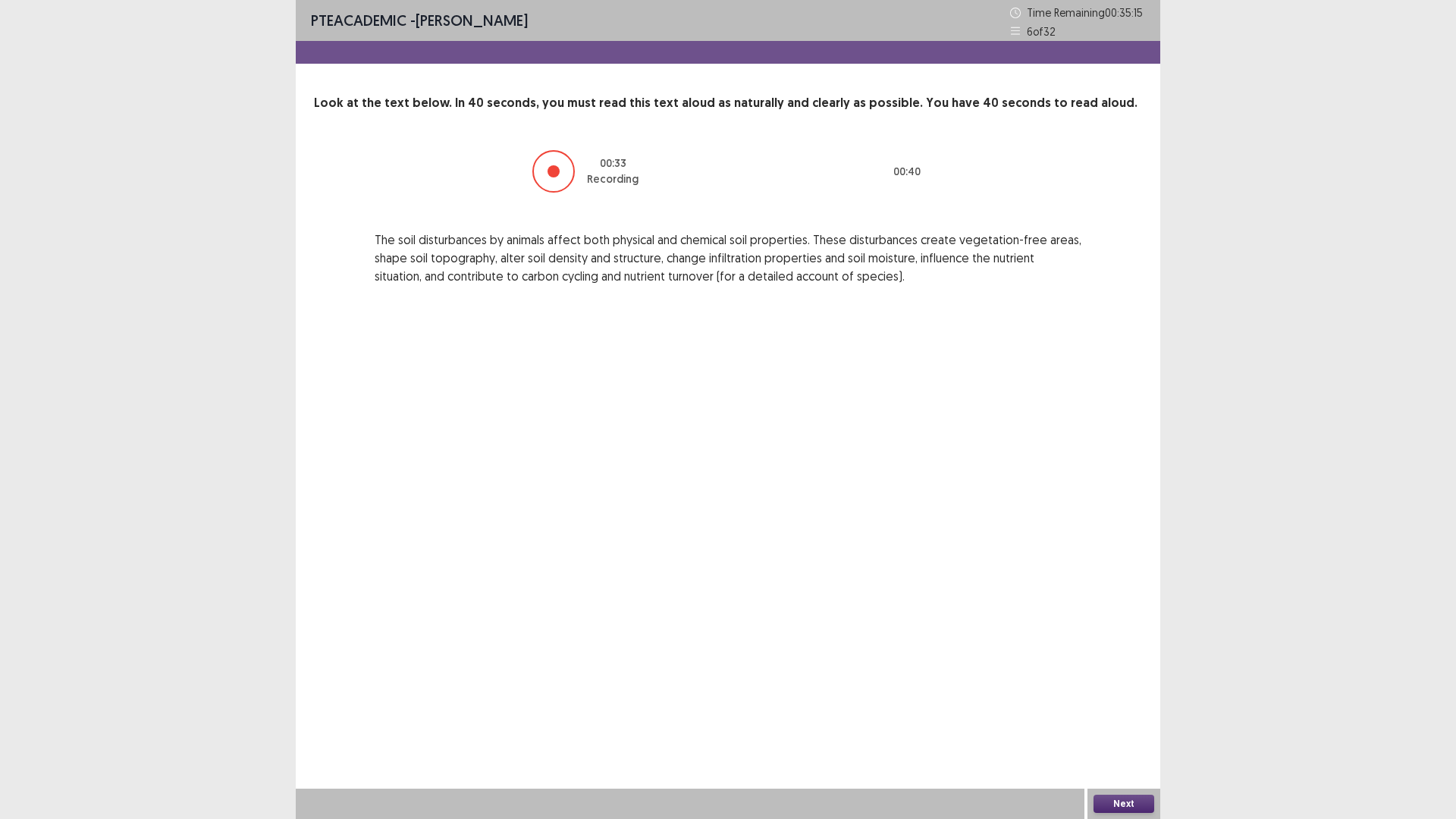
click at [1126, 690] on button "Next" at bounding box center [1124, 804] width 61 height 18
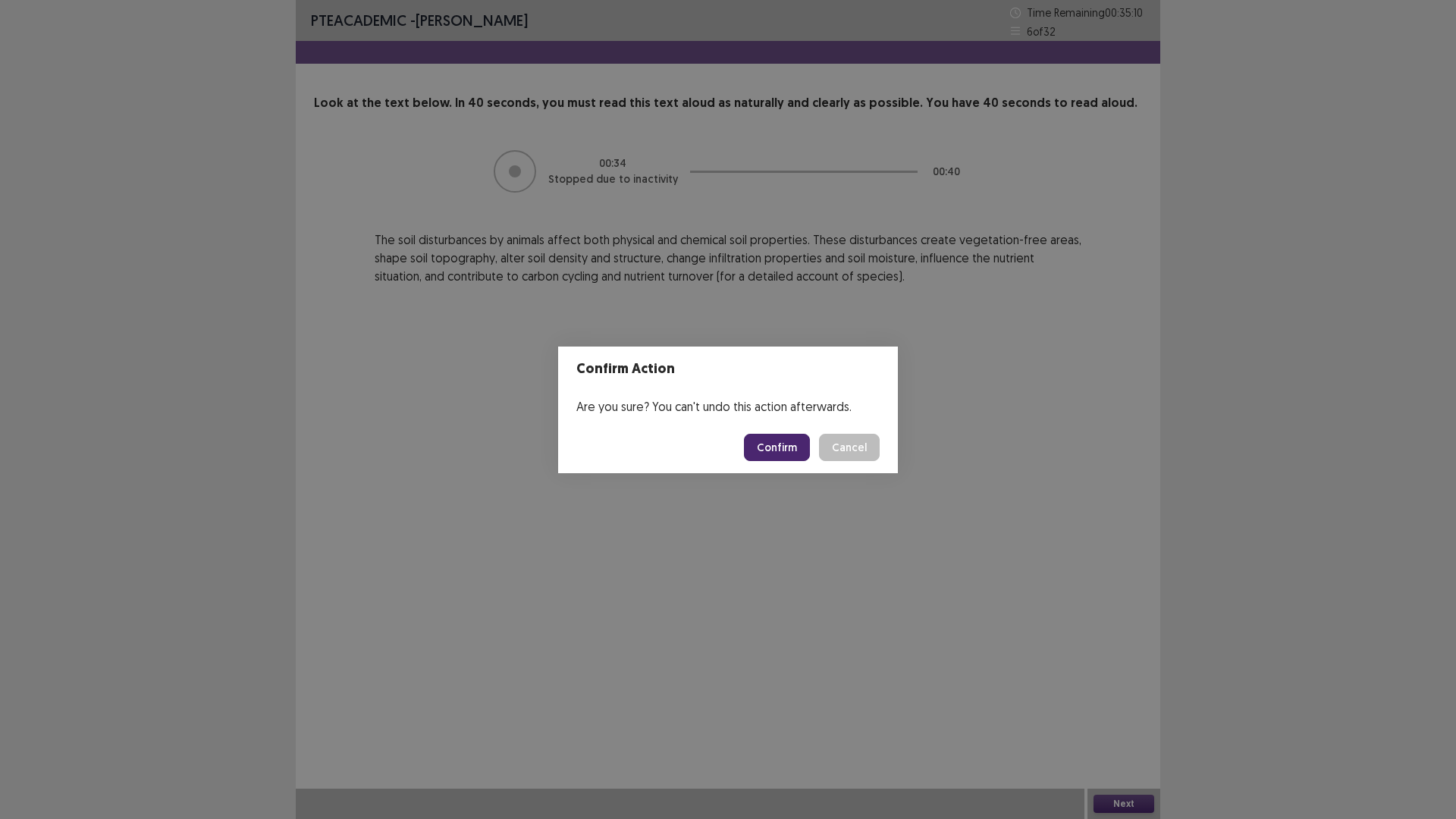
click at [779, 445] on button "Confirm" at bounding box center [776, 447] width 66 height 28
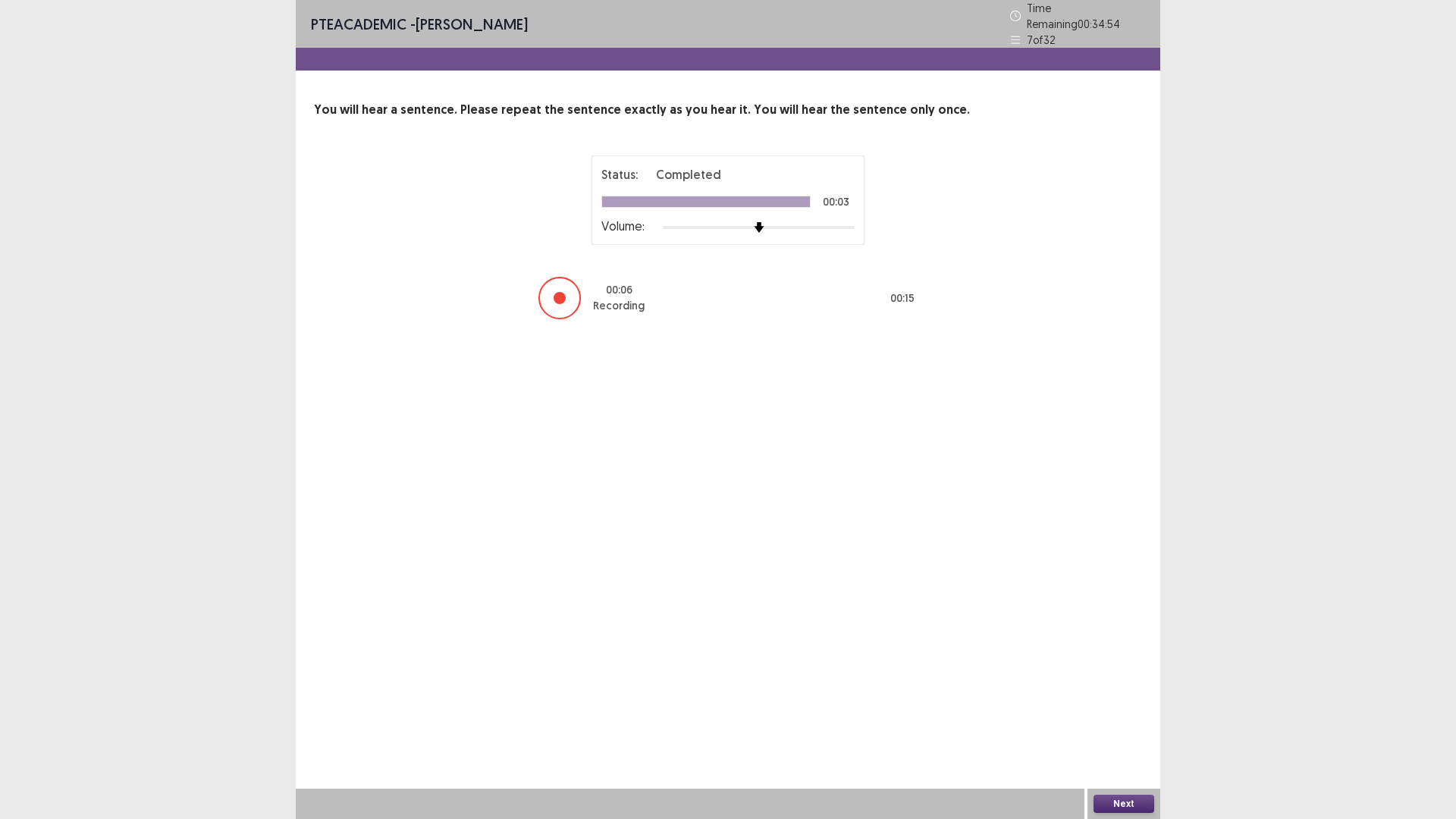
click at [1115, 690] on button "Next" at bounding box center [1124, 804] width 61 height 18
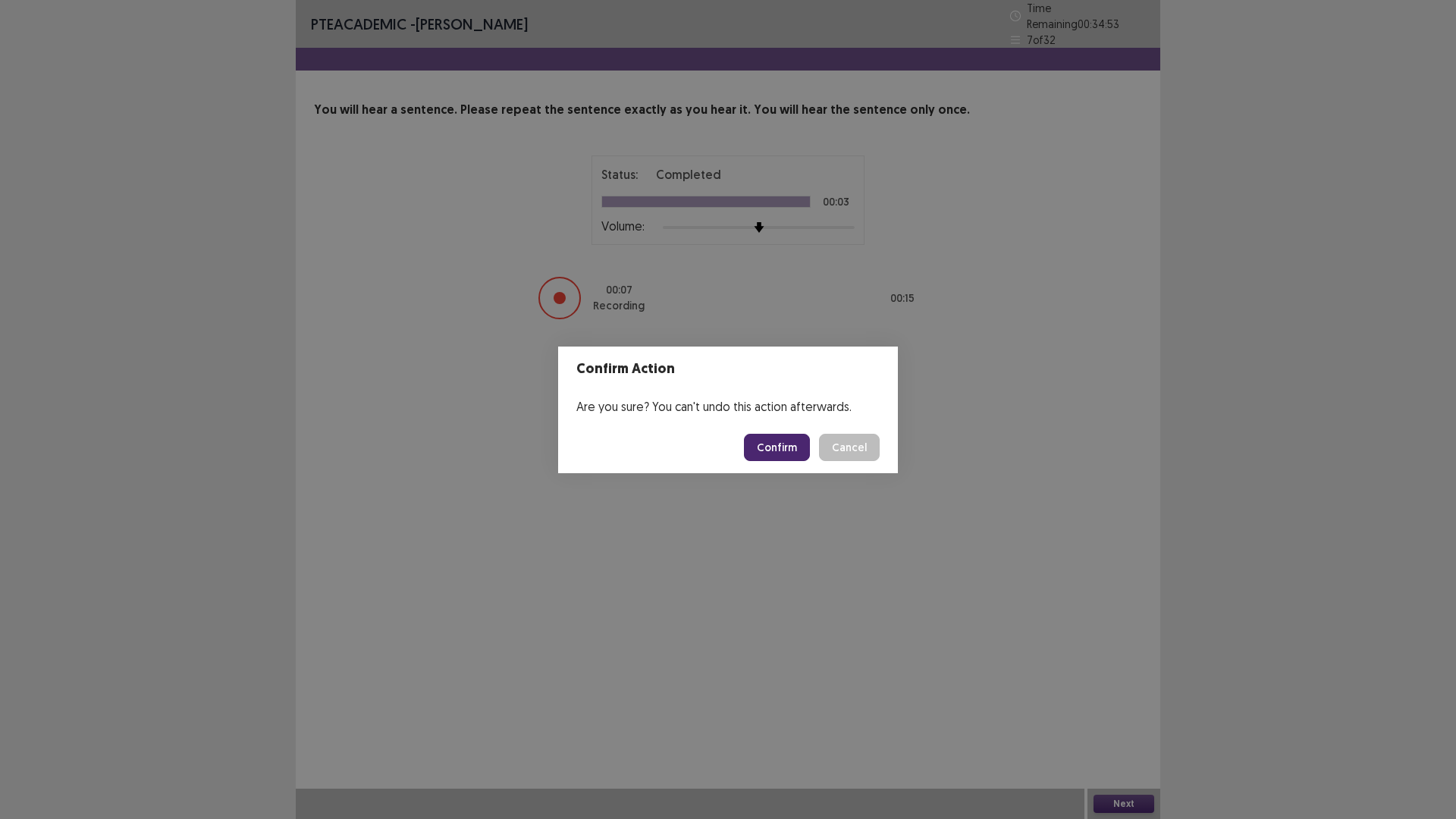
click at [792, 447] on button "Confirm" at bounding box center [776, 447] width 66 height 28
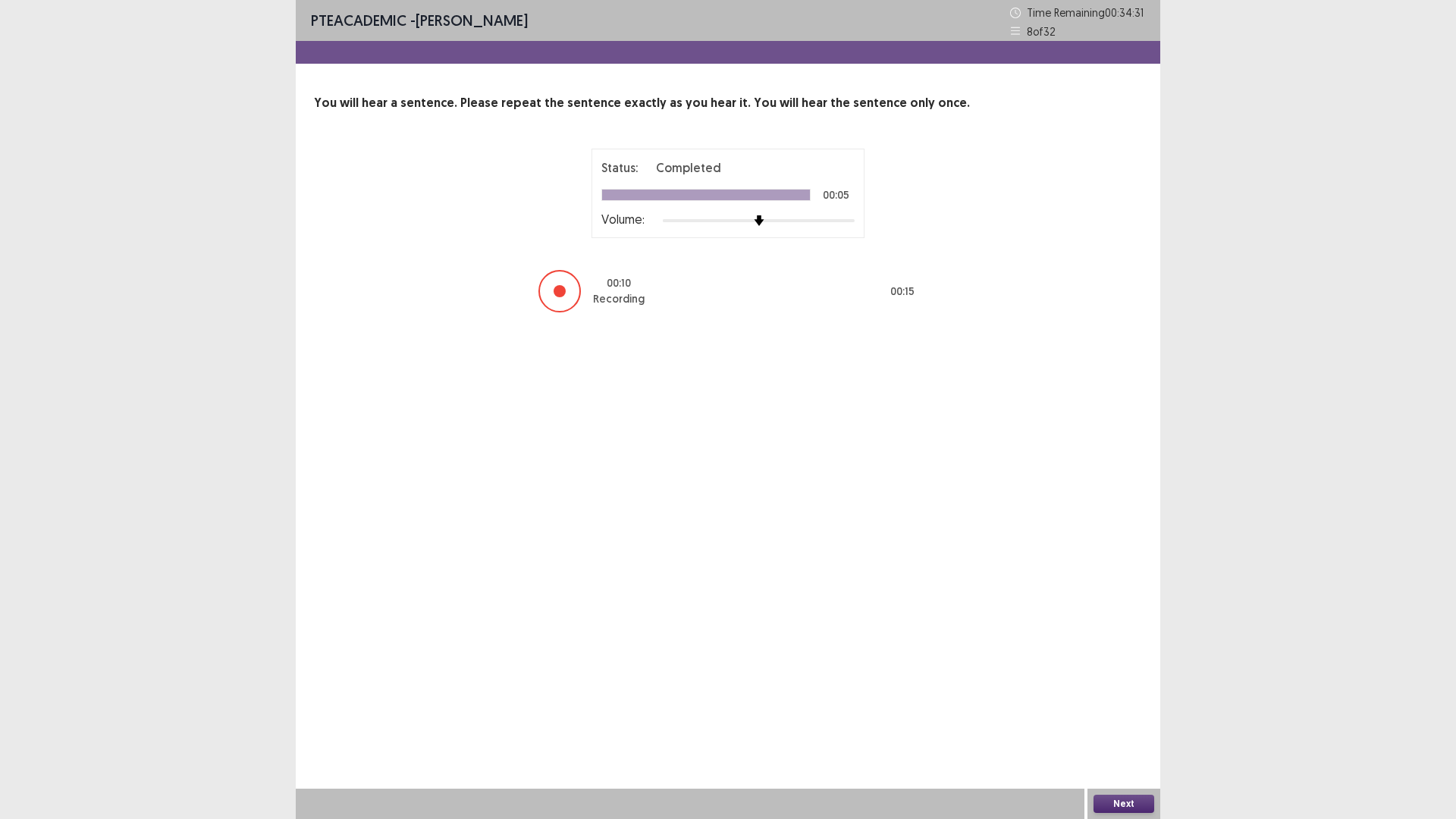
click at [1116, 690] on button "Next" at bounding box center [1124, 804] width 61 height 18
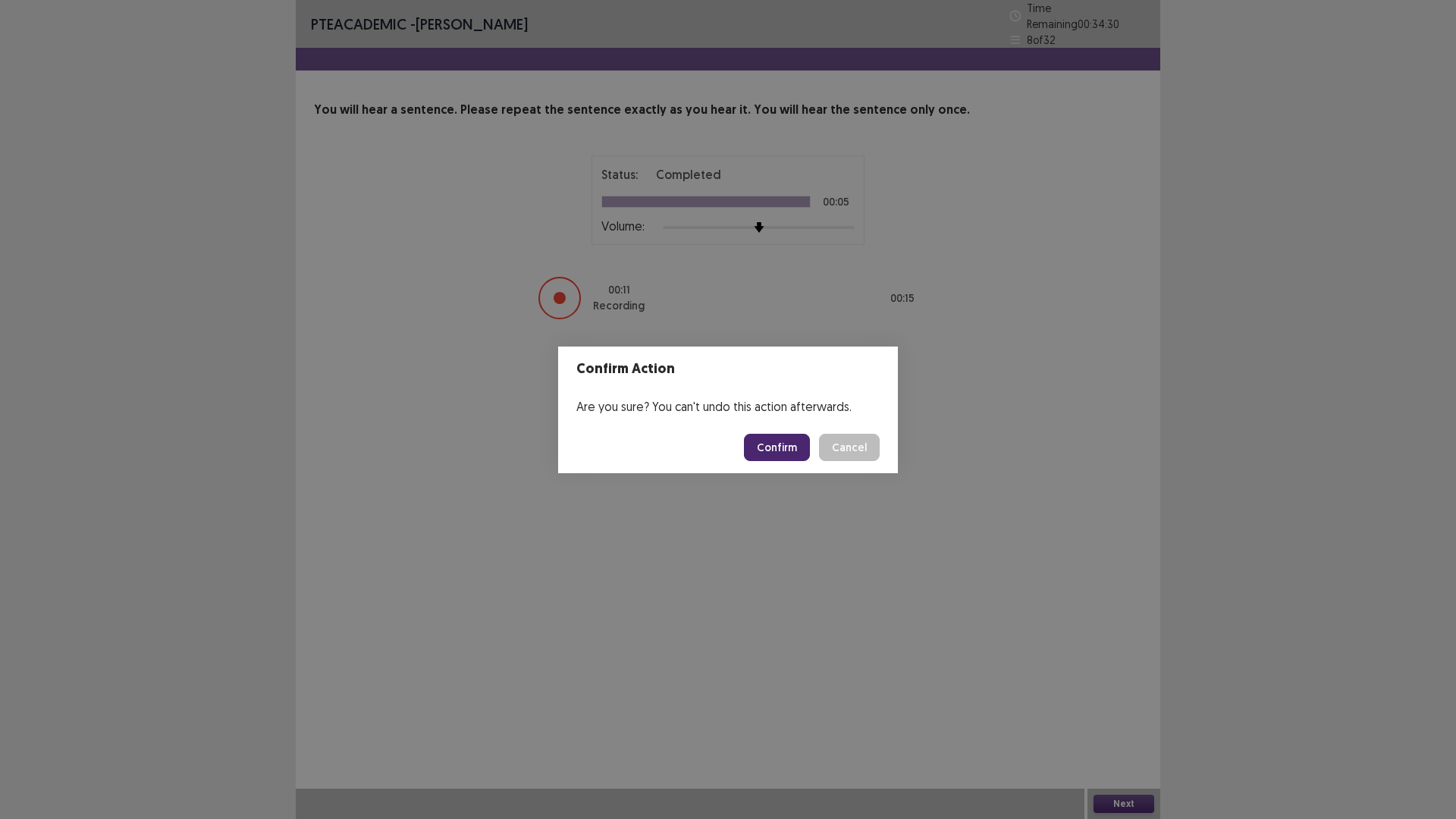
click at [789, 450] on button "Confirm" at bounding box center [776, 447] width 66 height 28
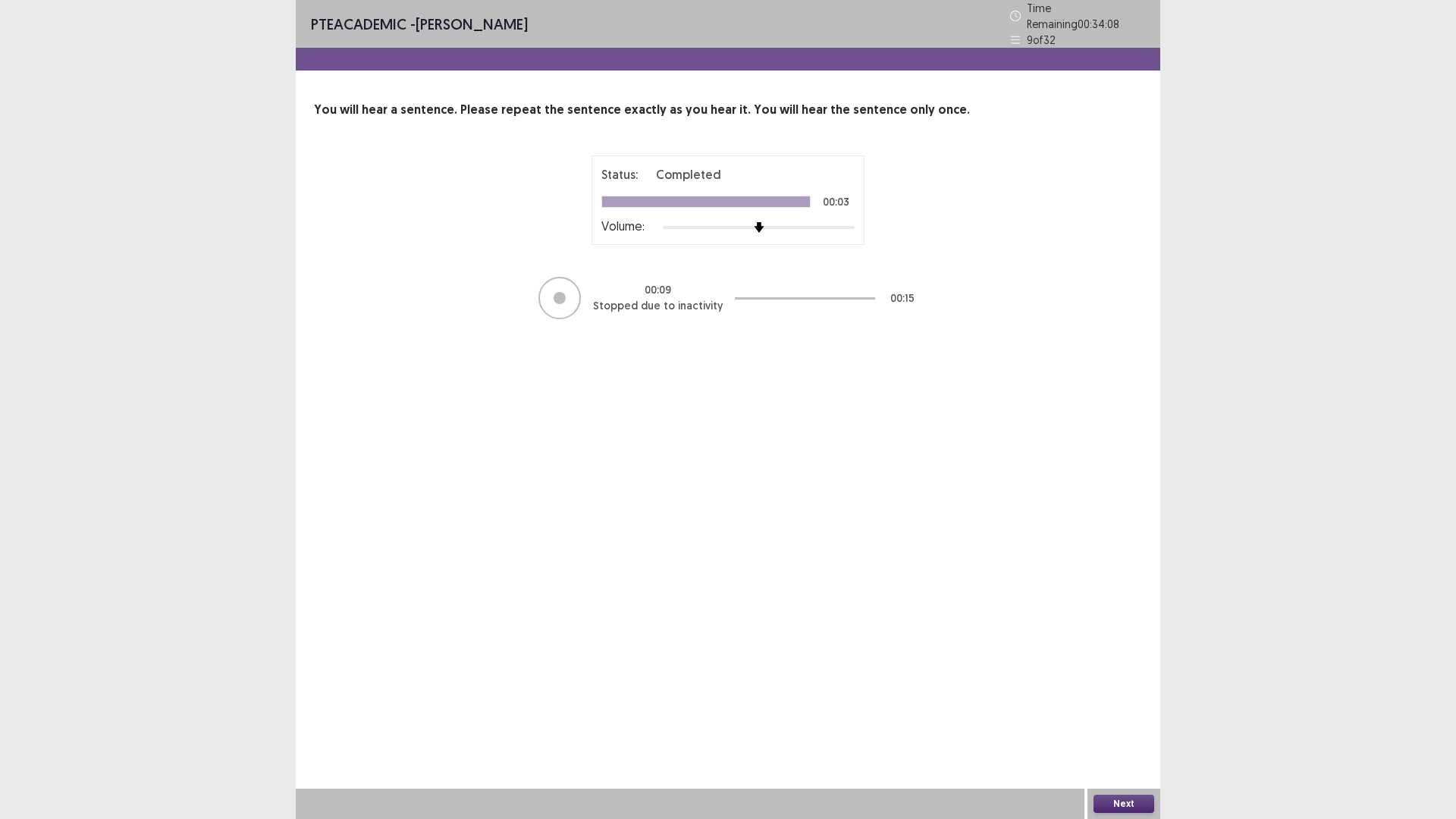
click at [1123, 690] on button "Next" at bounding box center [1124, 804] width 61 height 18
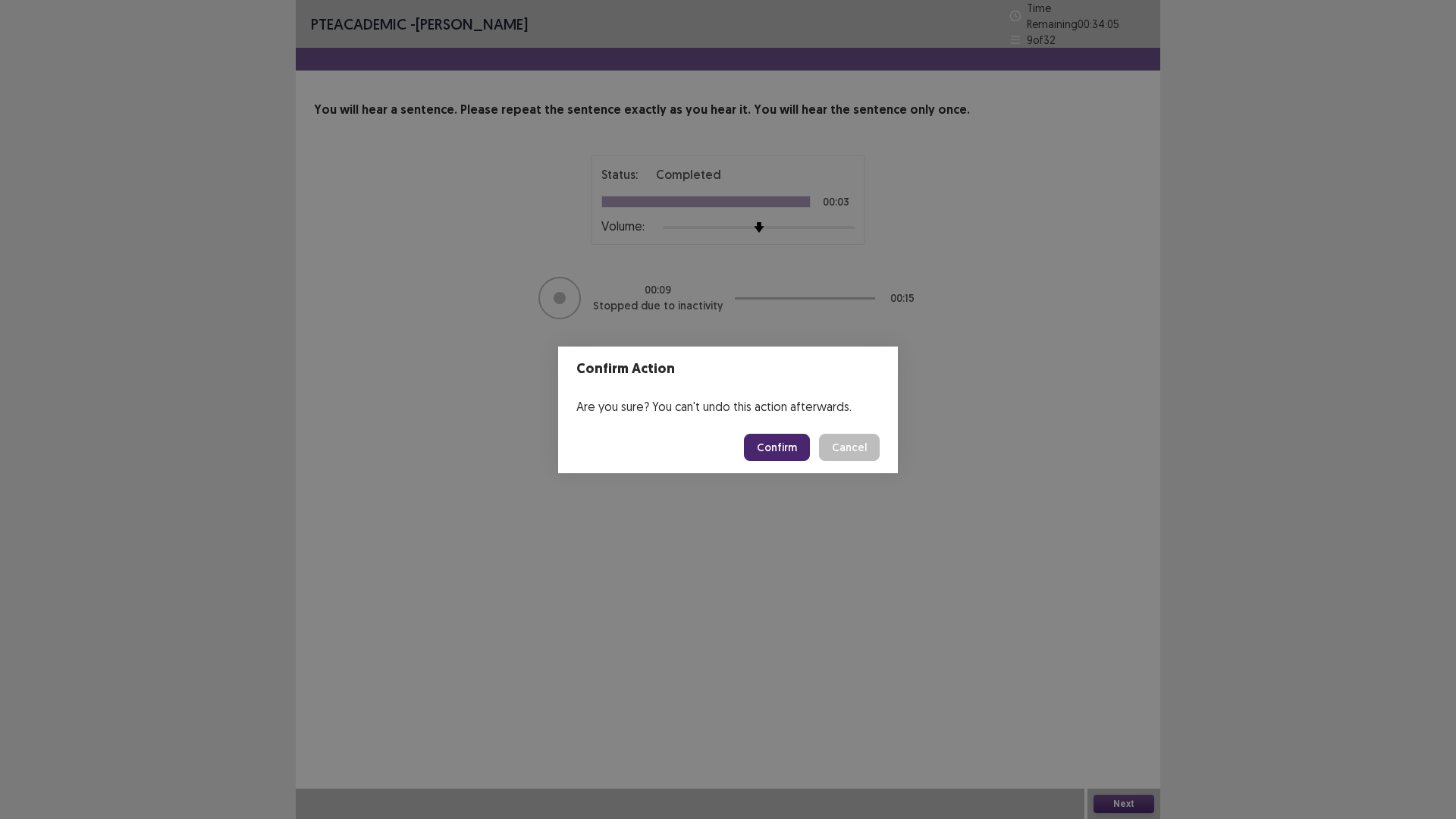
click at [772, 437] on button "Confirm" at bounding box center [776, 447] width 66 height 28
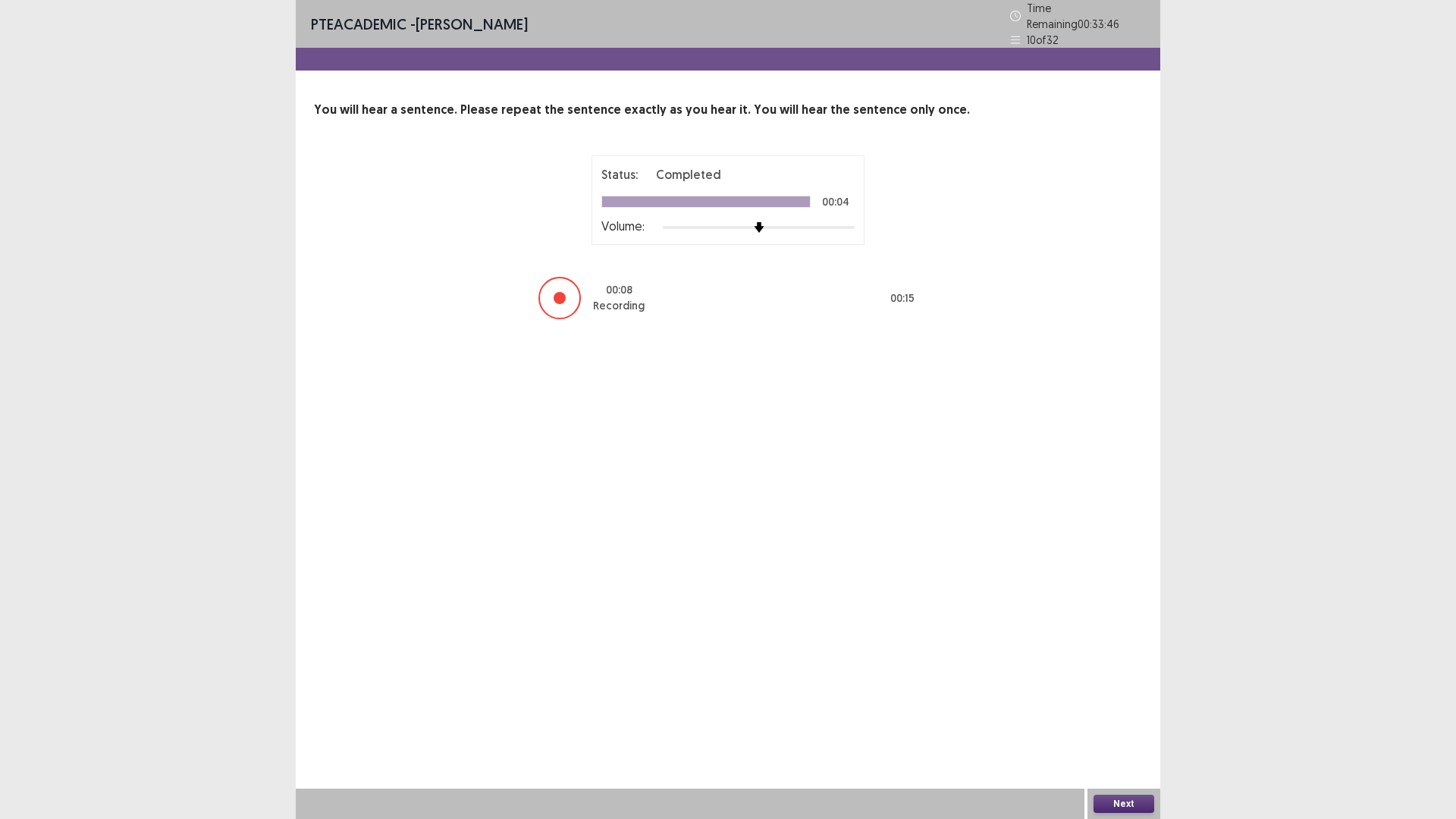
click at [1110, 690] on button "Next" at bounding box center [1124, 804] width 61 height 18
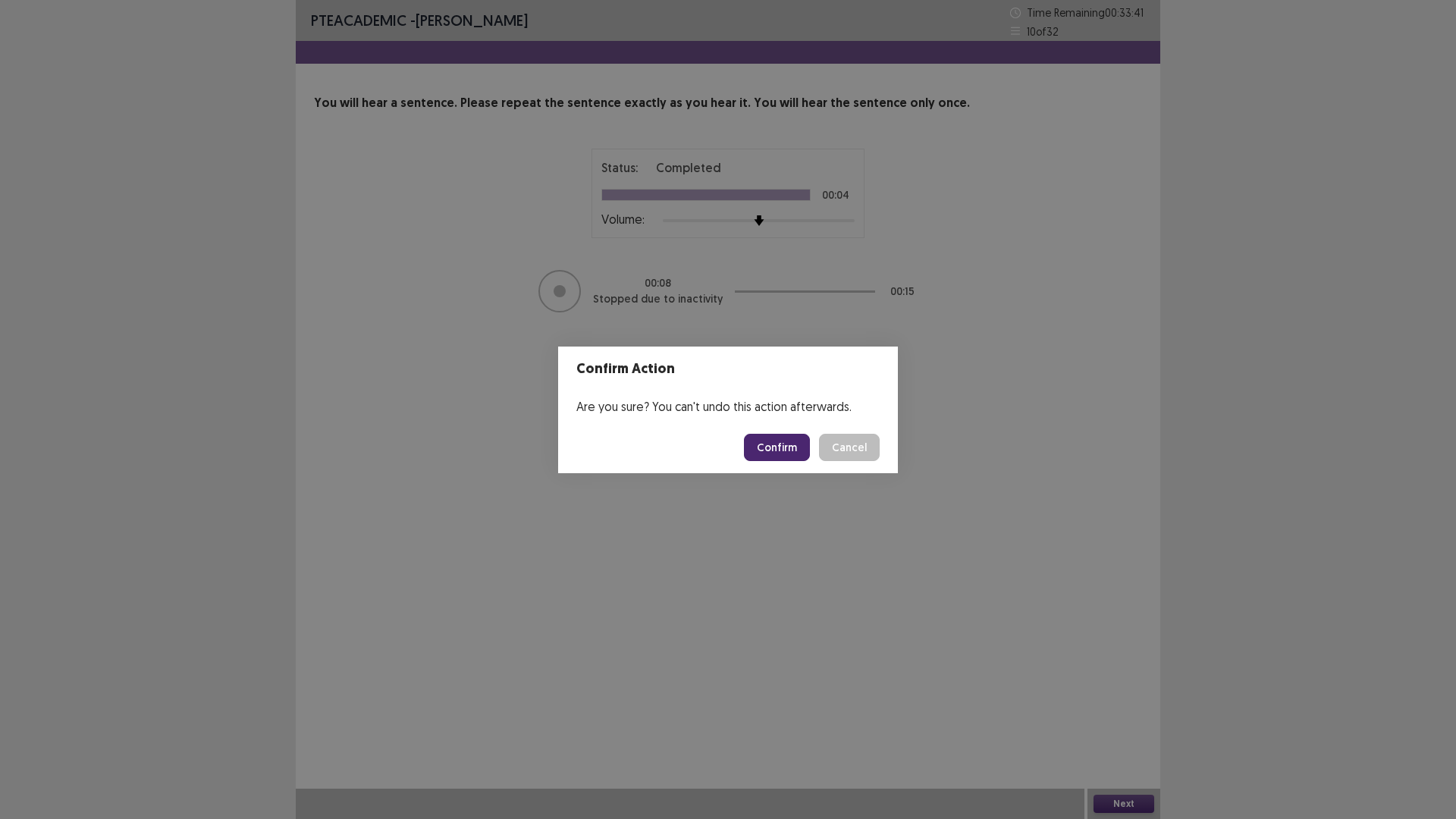
click at [789, 450] on button "Confirm" at bounding box center [776, 447] width 66 height 28
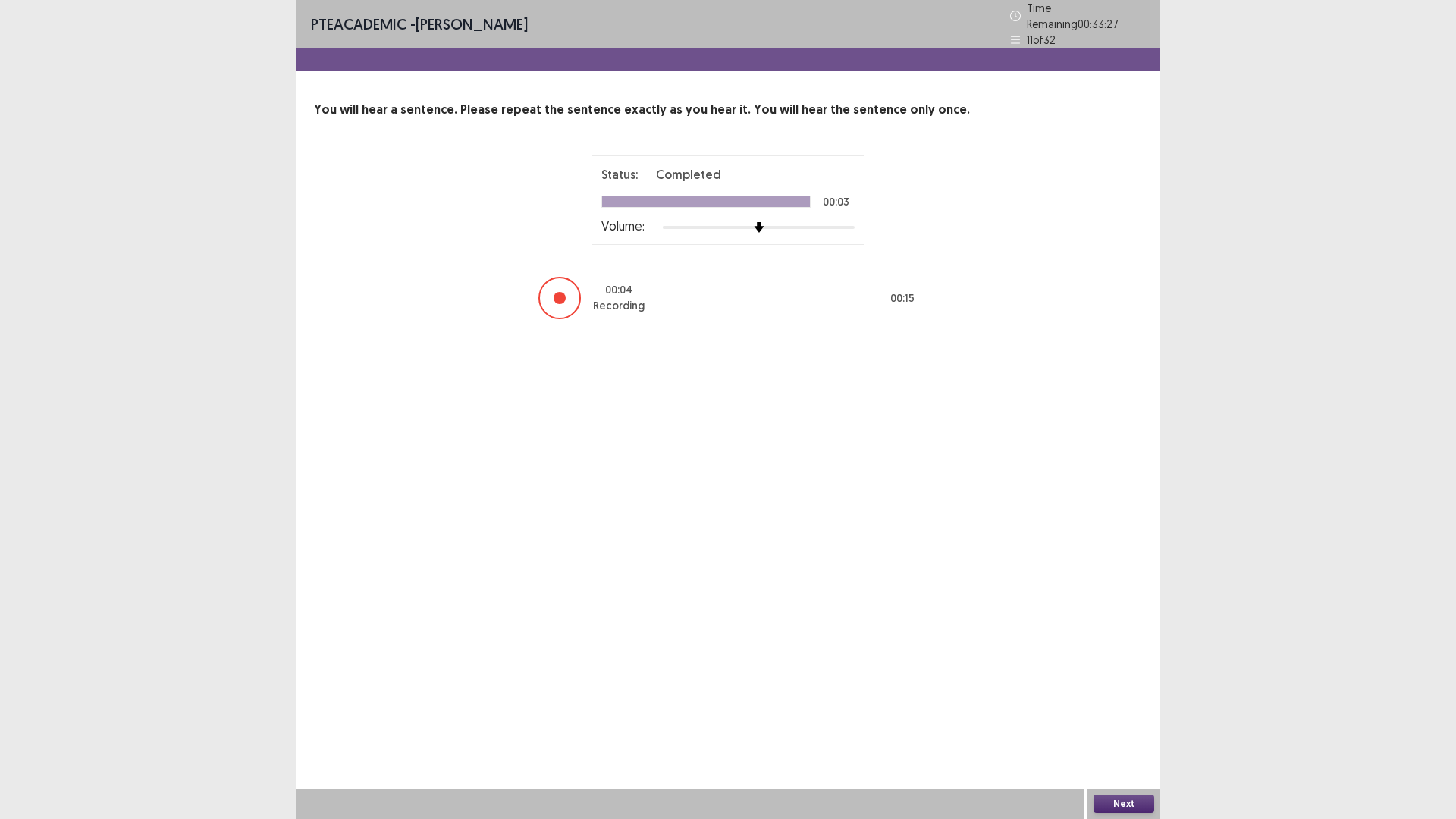
click at [1121, 690] on button "Next" at bounding box center [1124, 804] width 61 height 18
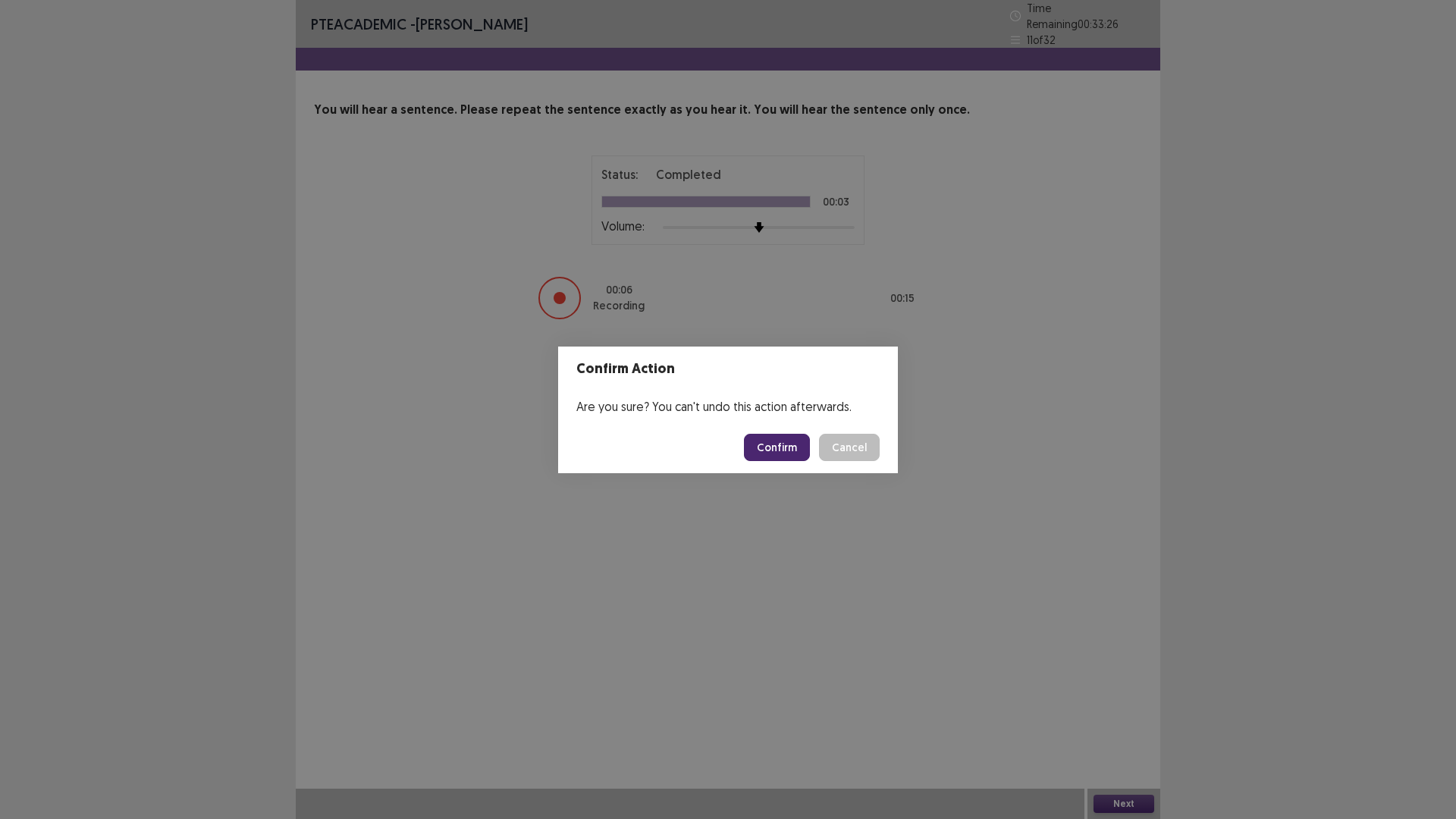
click at [764, 449] on button "Confirm" at bounding box center [776, 447] width 66 height 28
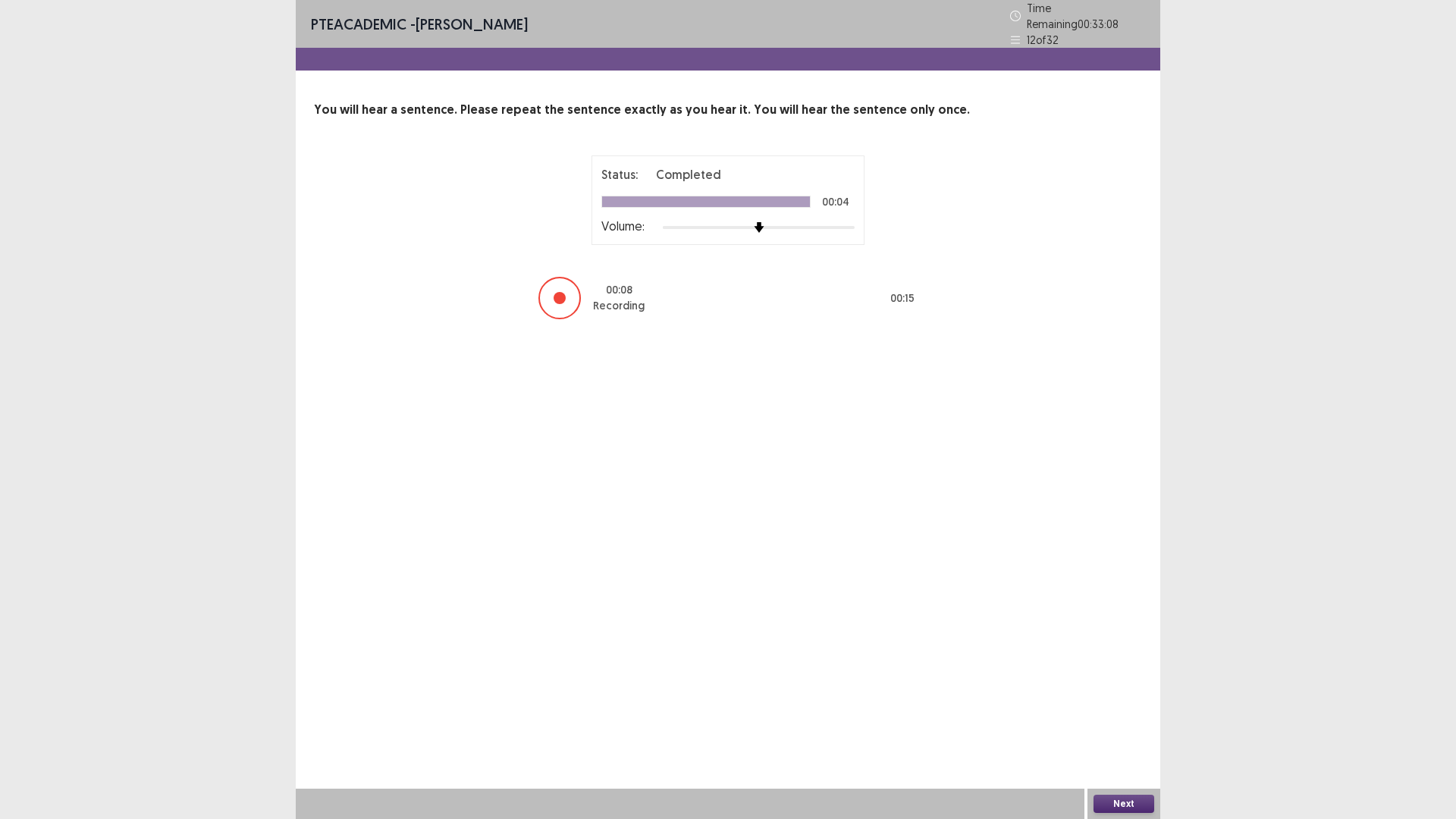
click at [1109, 690] on button "Next" at bounding box center [1124, 804] width 61 height 18
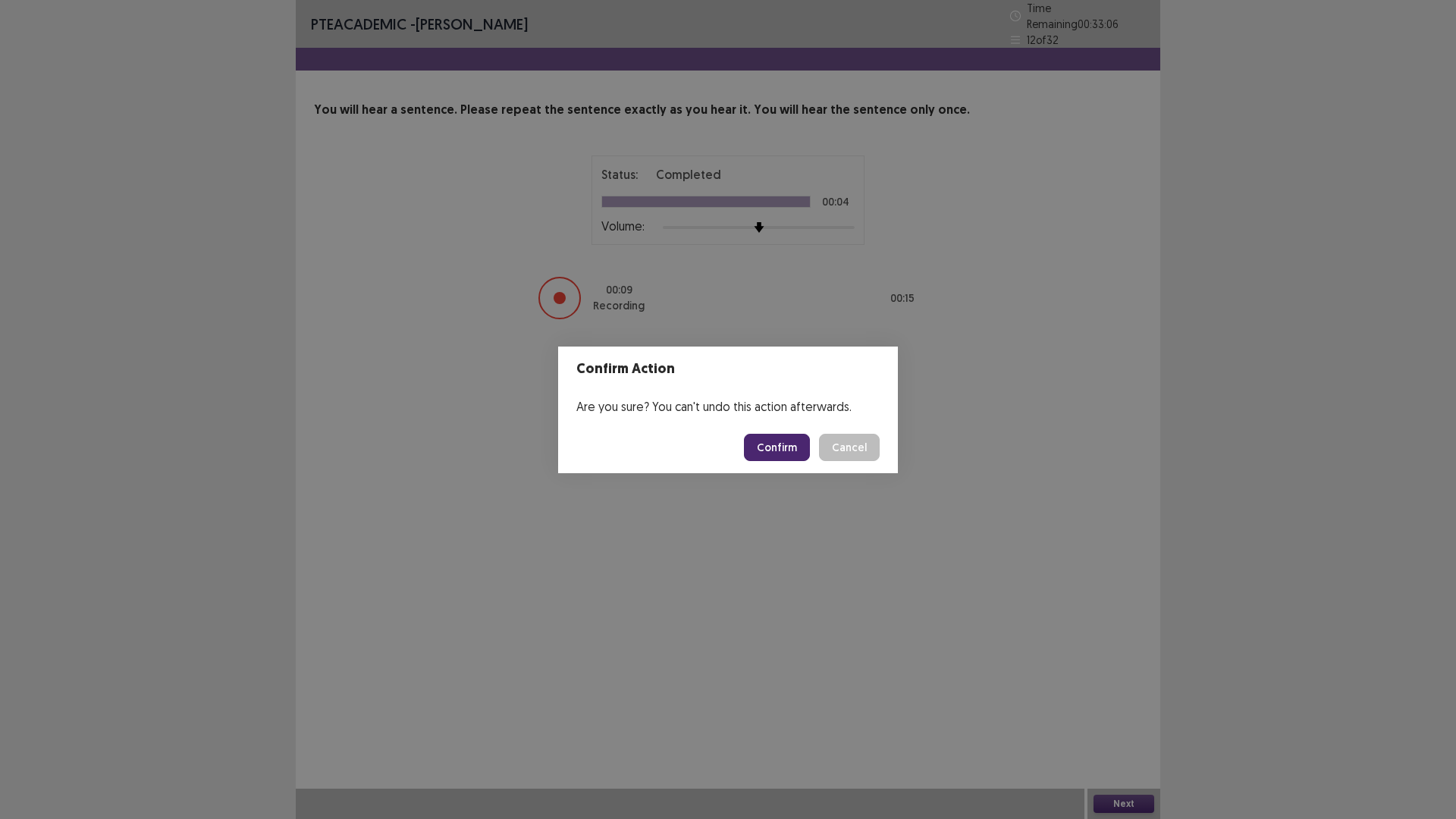
click at [776, 448] on button "Confirm" at bounding box center [776, 447] width 66 height 28
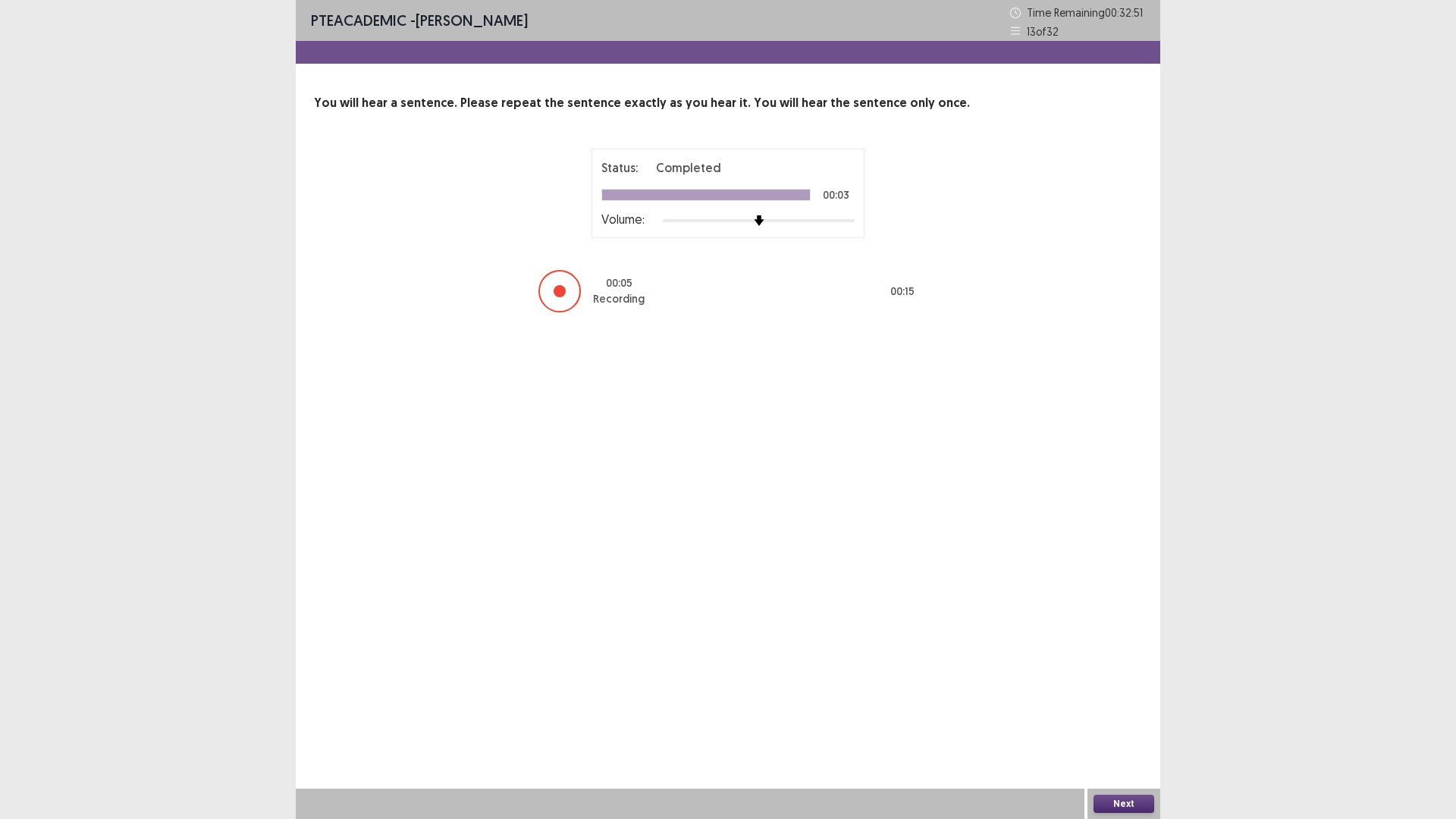
click at [1117, 690] on button "Next" at bounding box center [1124, 804] width 61 height 18
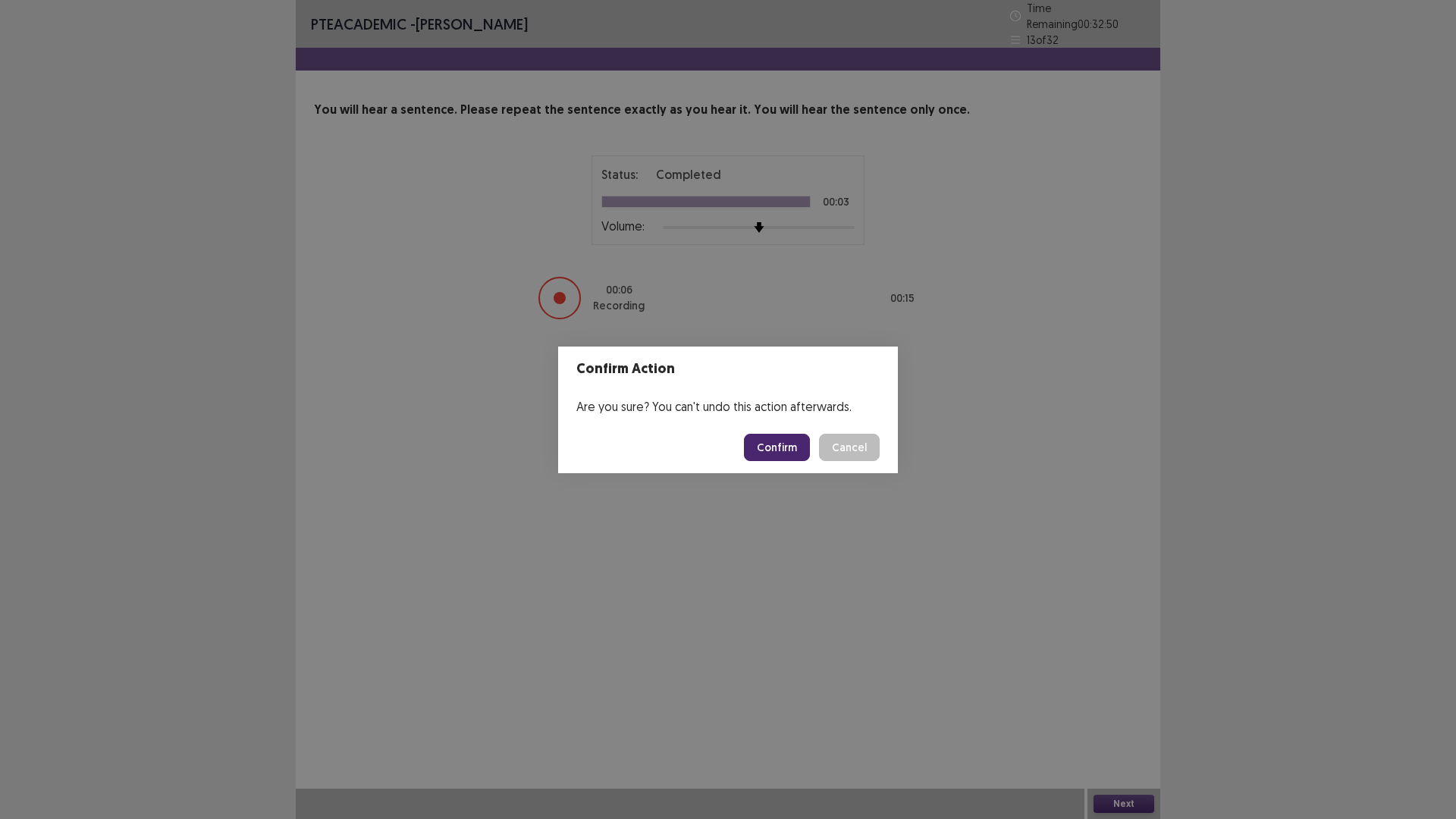
click at [781, 440] on button "Confirm" at bounding box center [776, 447] width 66 height 28
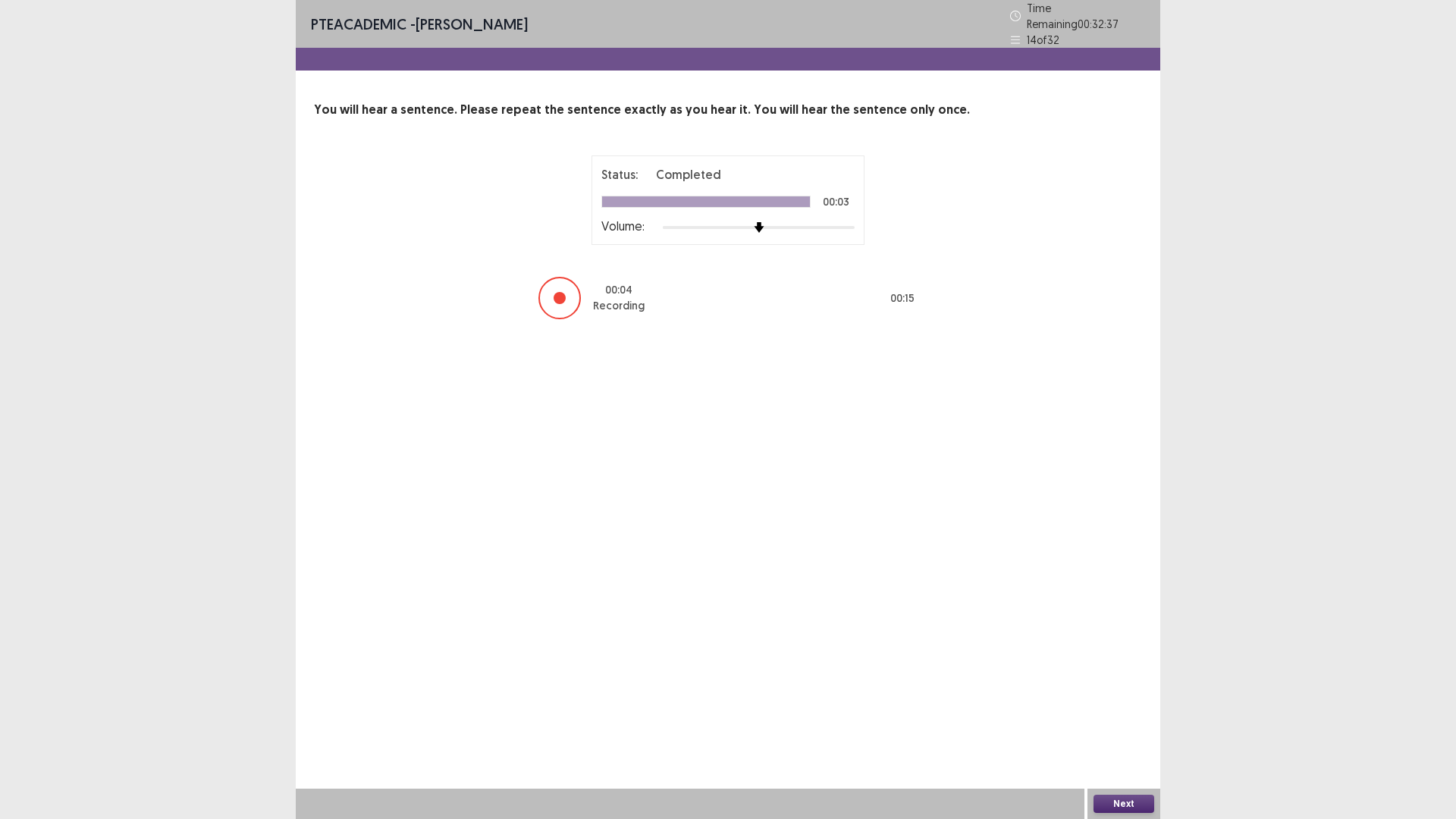
click at [1129, 690] on button "Next" at bounding box center [1124, 804] width 61 height 18
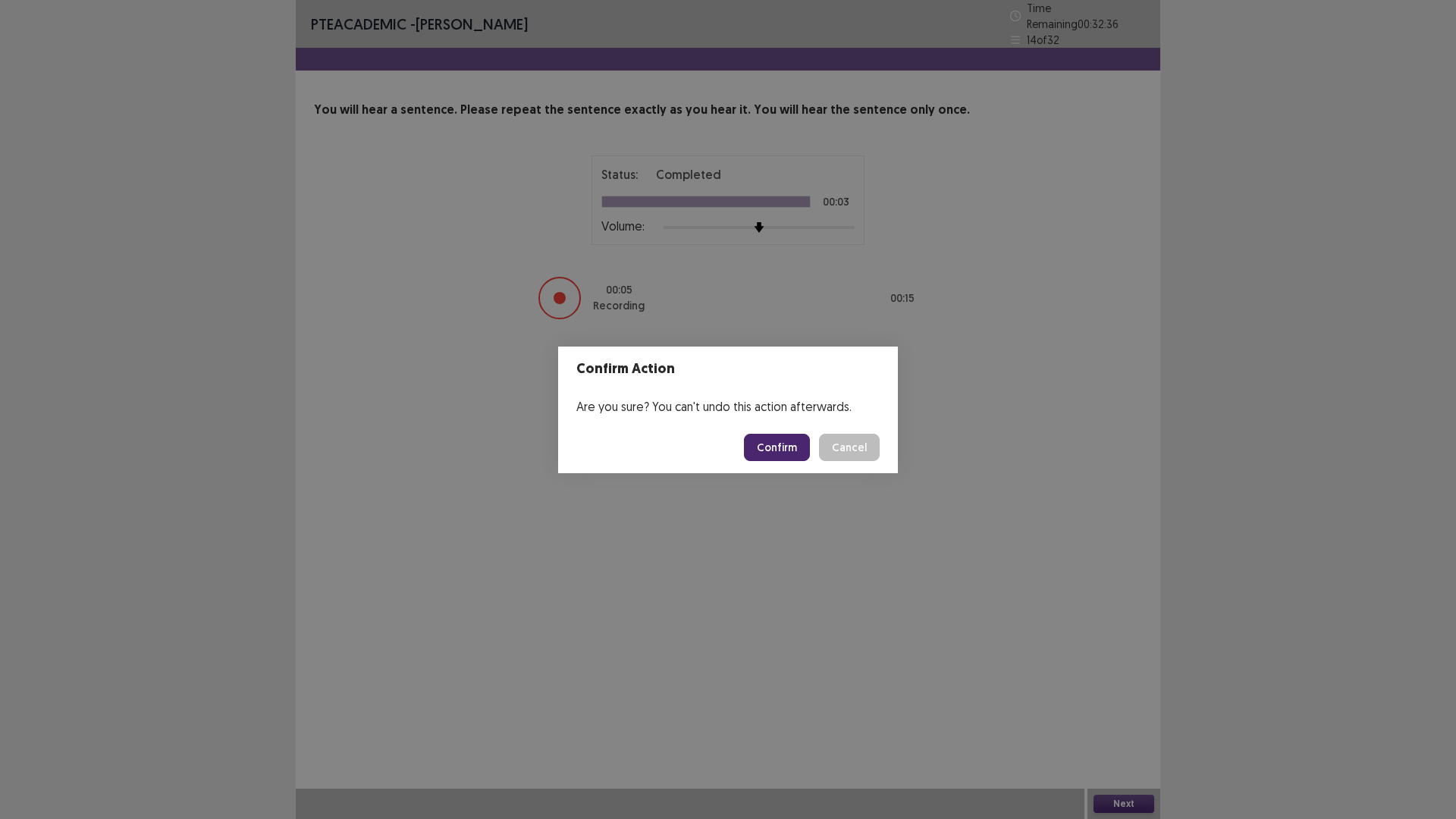
click at [788, 446] on button "Confirm" at bounding box center [776, 447] width 66 height 28
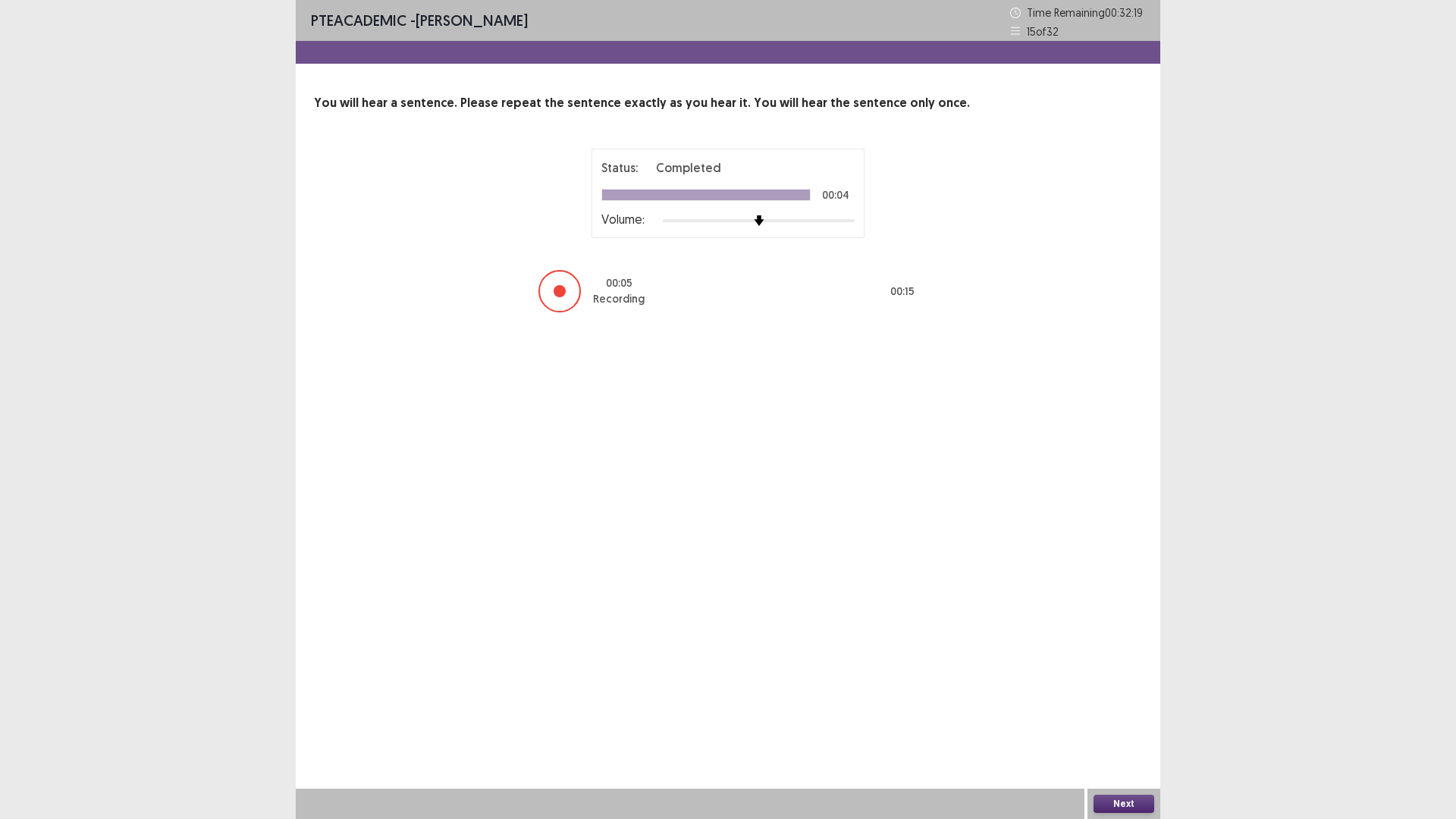
click at [1131, 690] on button "Next" at bounding box center [1124, 804] width 61 height 18
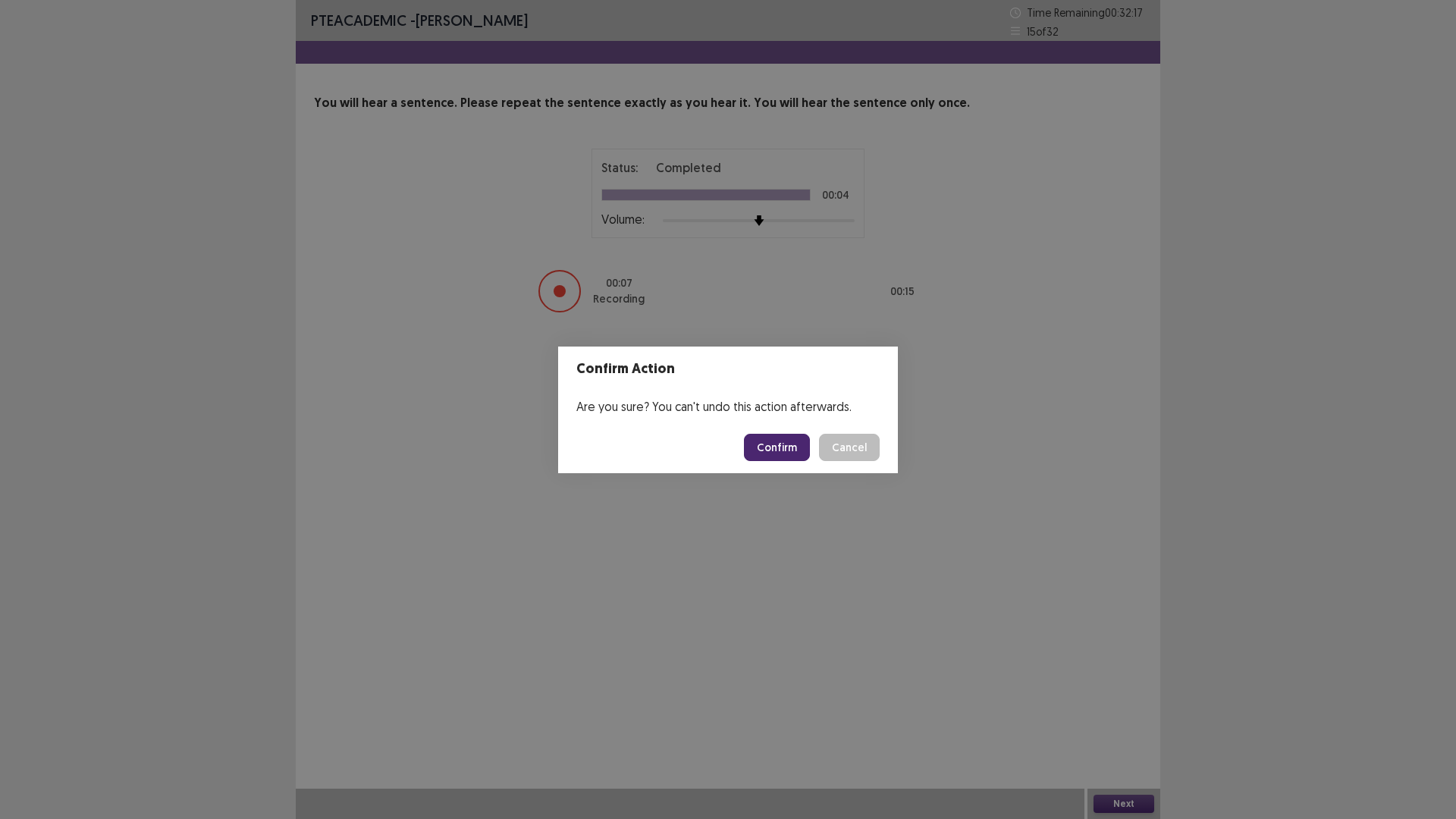
click at [785, 444] on button "Confirm" at bounding box center [776, 447] width 66 height 28
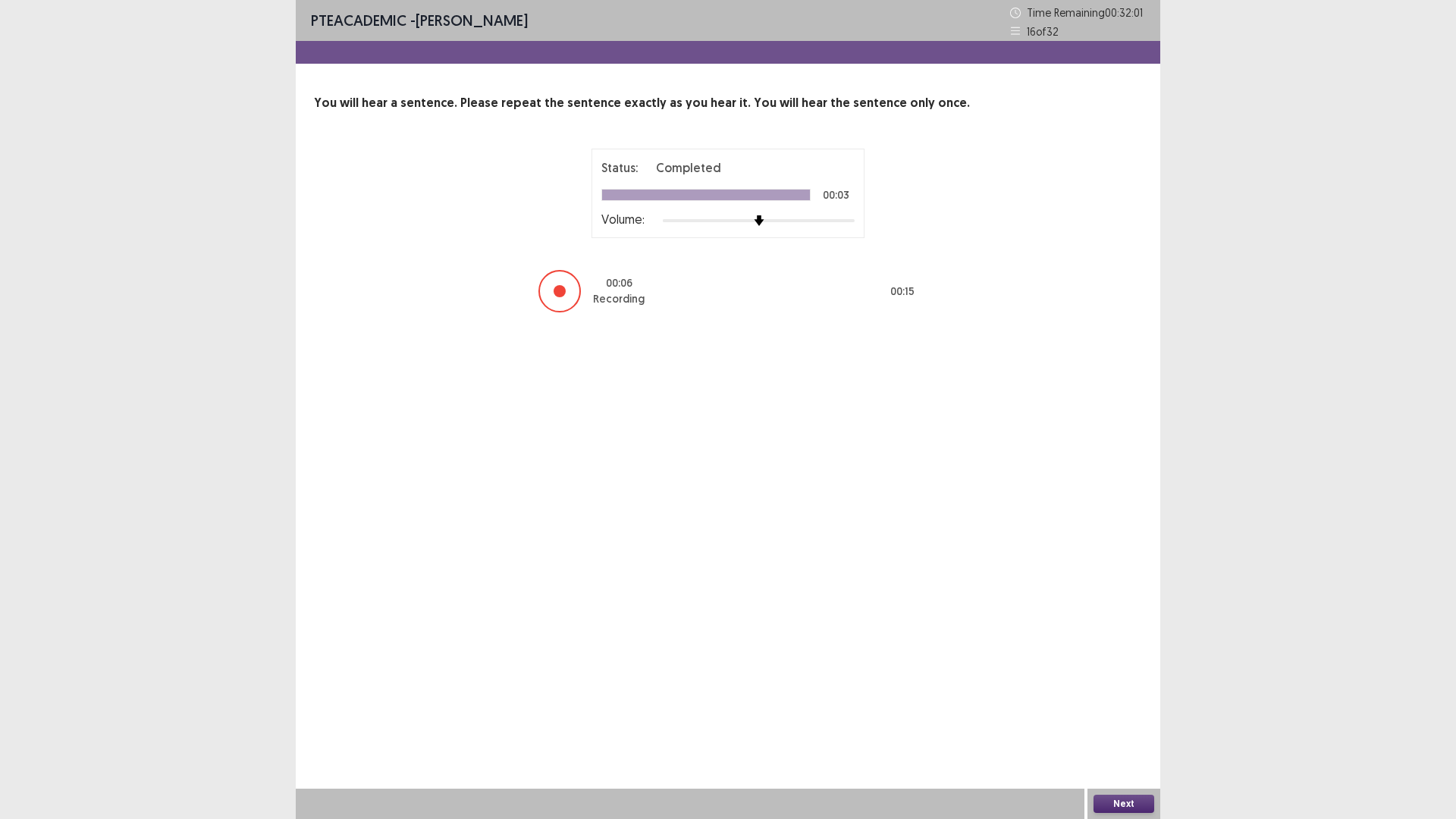
click at [1110, 690] on button "Next" at bounding box center [1124, 804] width 61 height 18
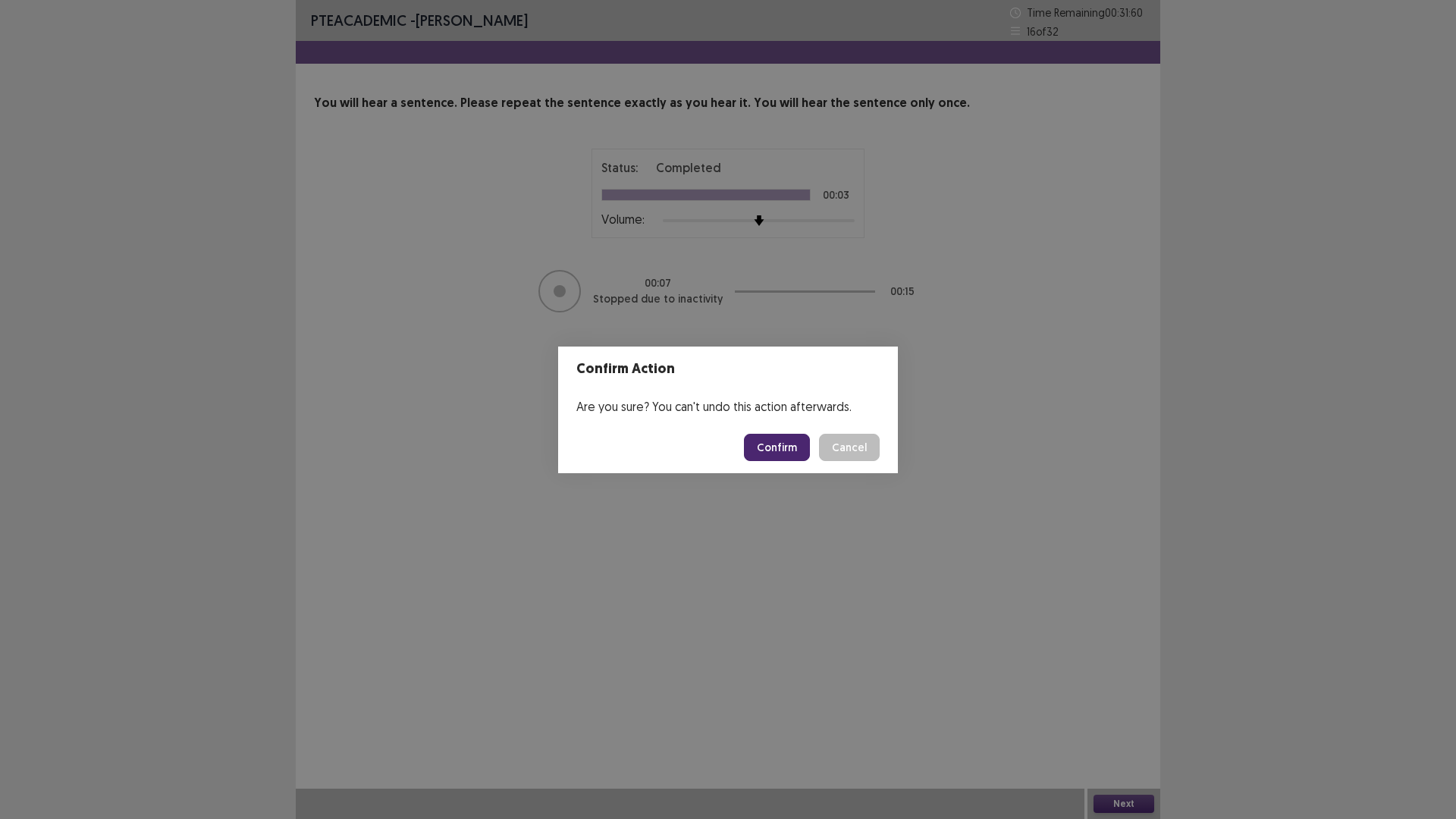
click at [779, 442] on button "Confirm" at bounding box center [776, 447] width 66 height 28
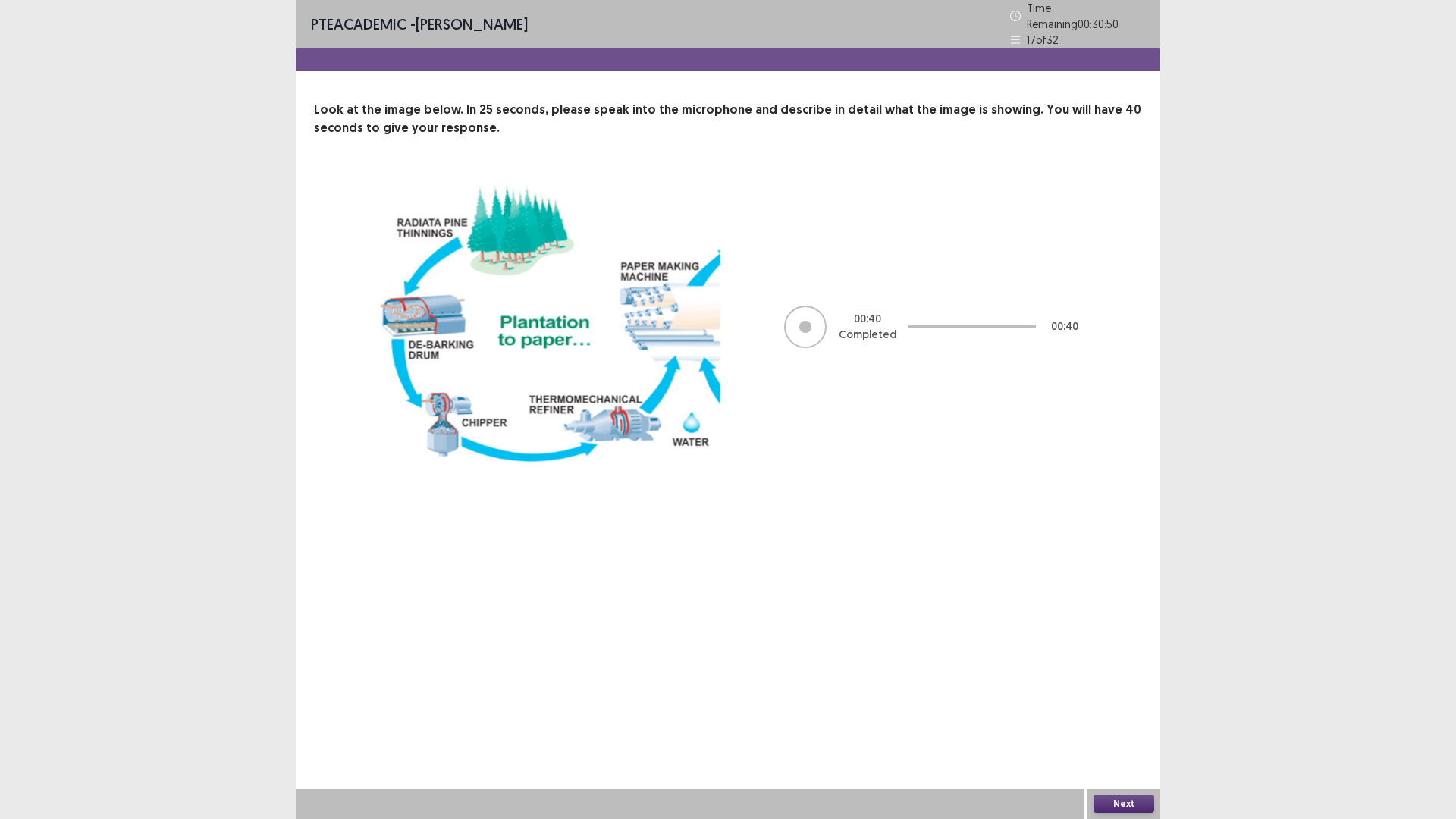
click at [1124, 690] on button "Next" at bounding box center [1124, 804] width 61 height 18
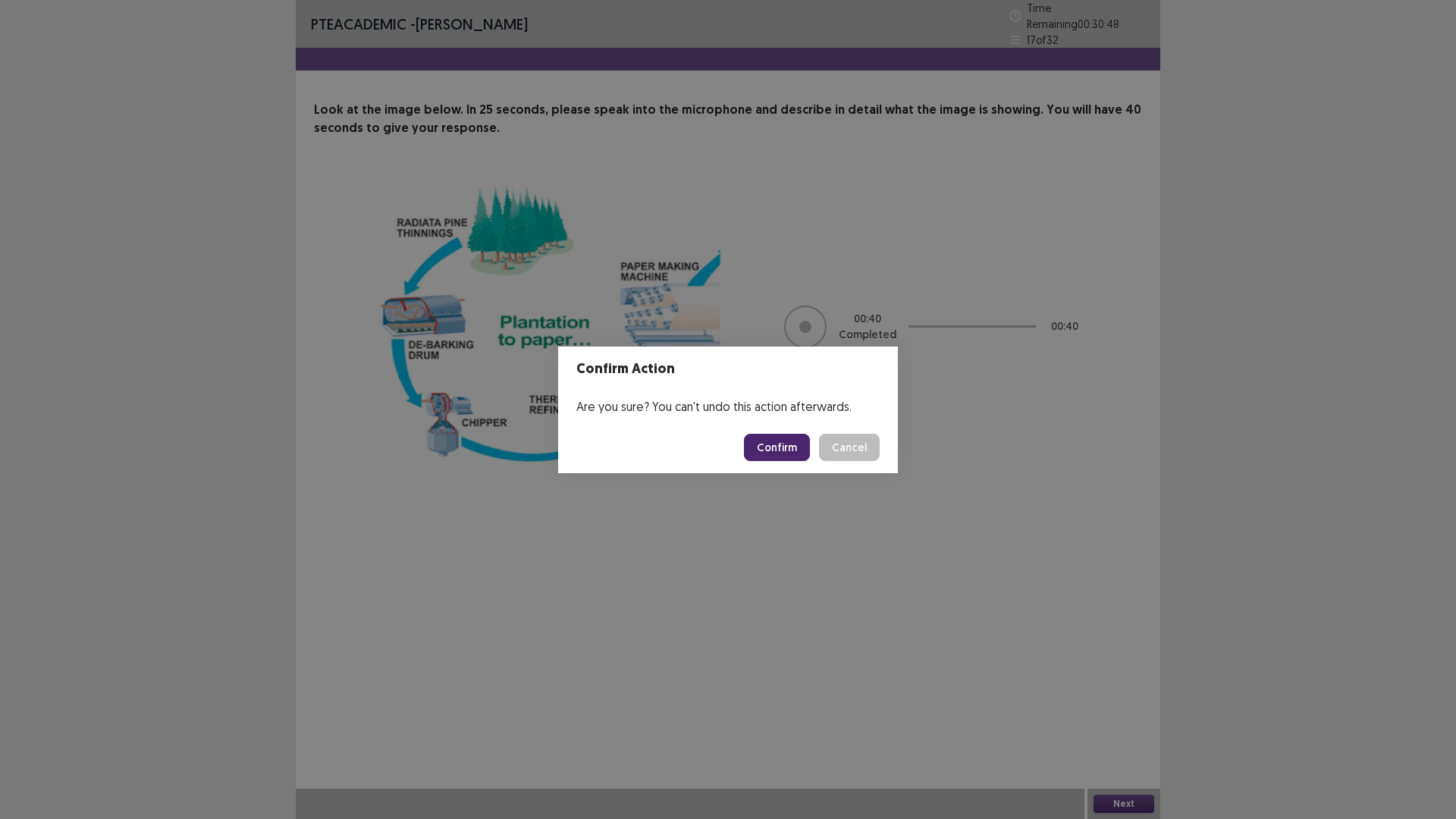
click at [774, 447] on button "Confirm" at bounding box center [776, 447] width 66 height 28
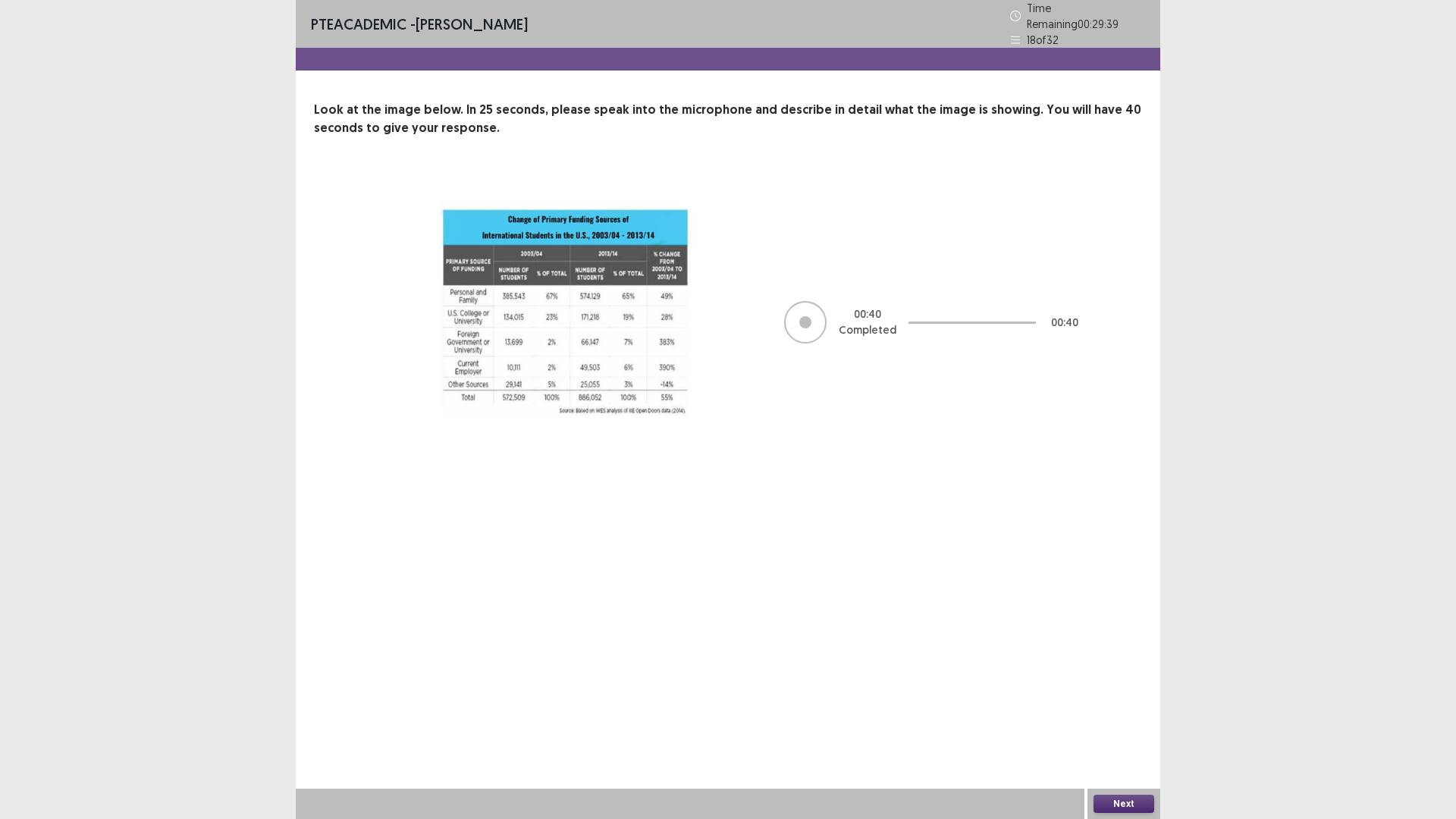
click at [1126, 690] on button "Next" at bounding box center [1124, 804] width 61 height 18
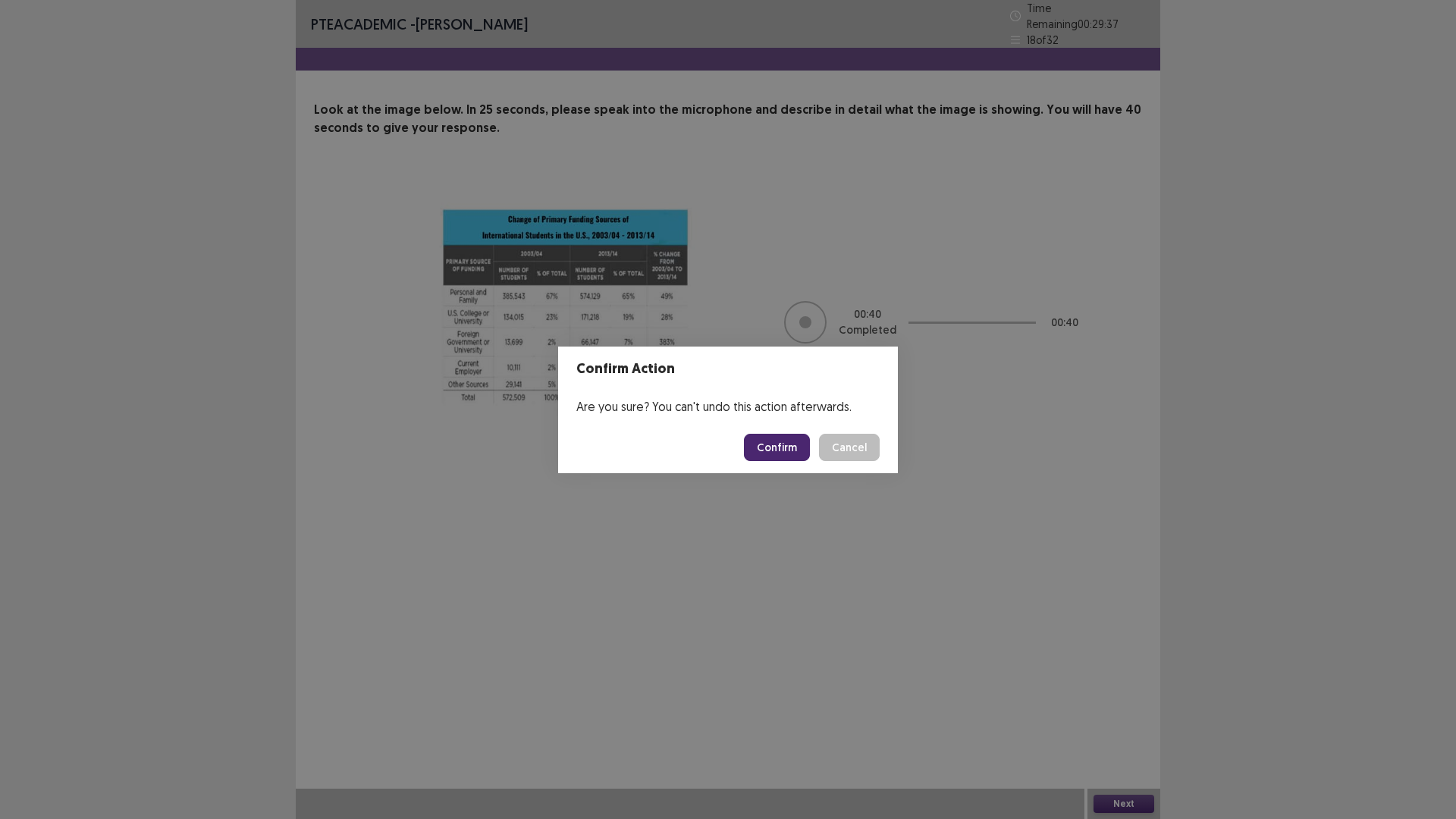
click at [778, 447] on button "Confirm" at bounding box center [776, 447] width 66 height 28
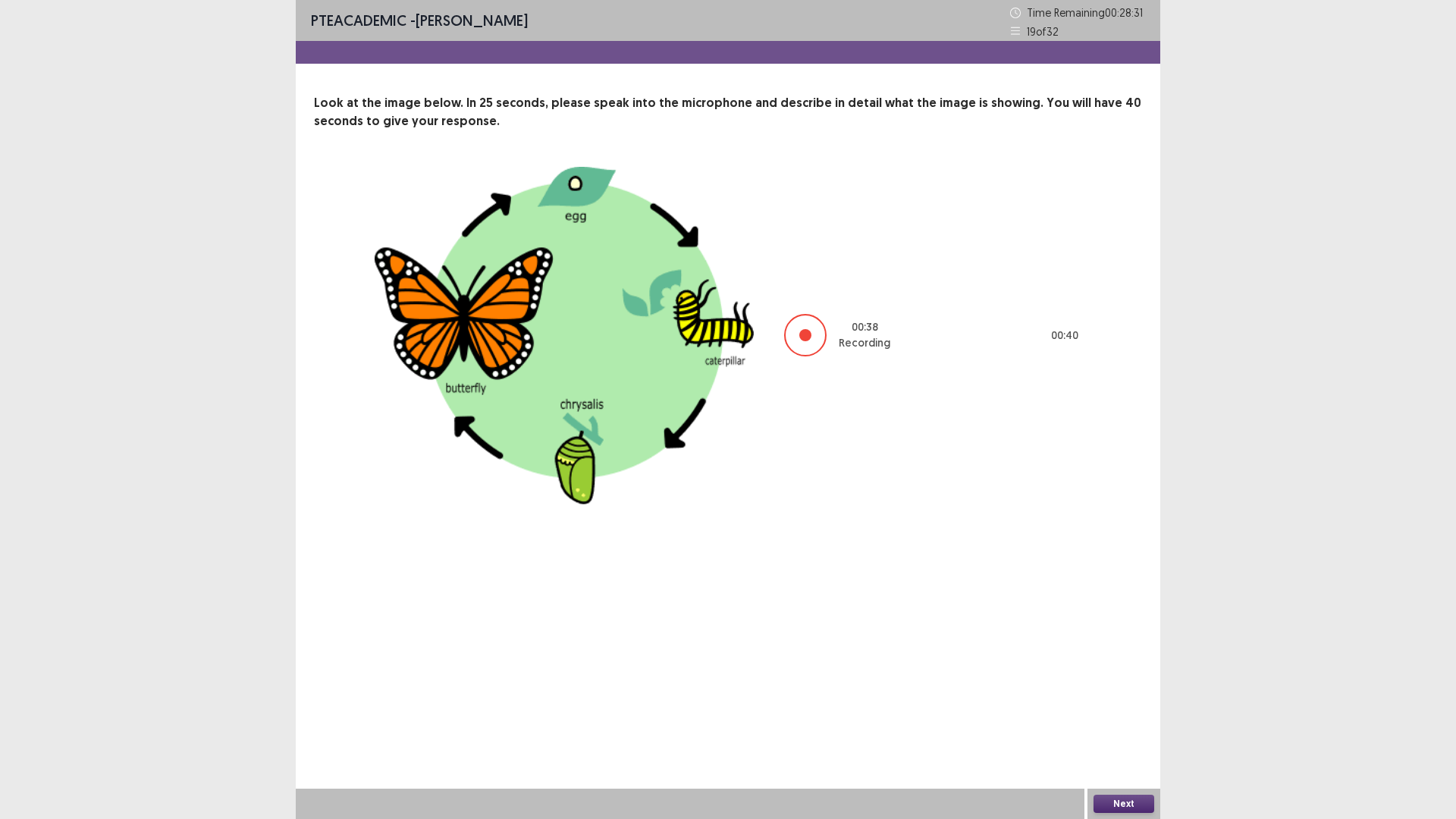
click at [1125, 690] on button "Next" at bounding box center [1124, 804] width 61 height 18
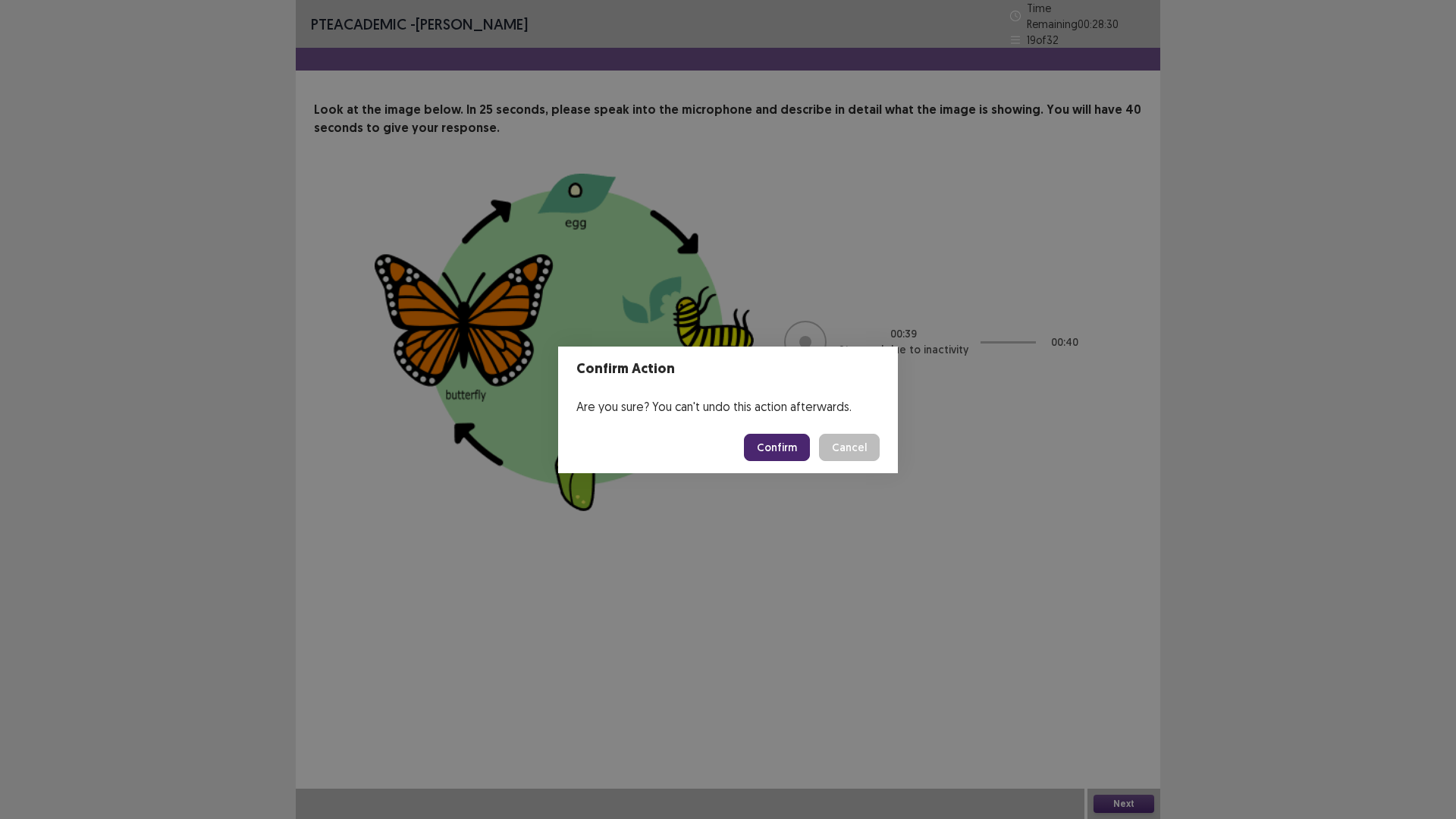
click at [775, 441] on button "Confirm" at bounding box center [776, 447] width 66 height 28
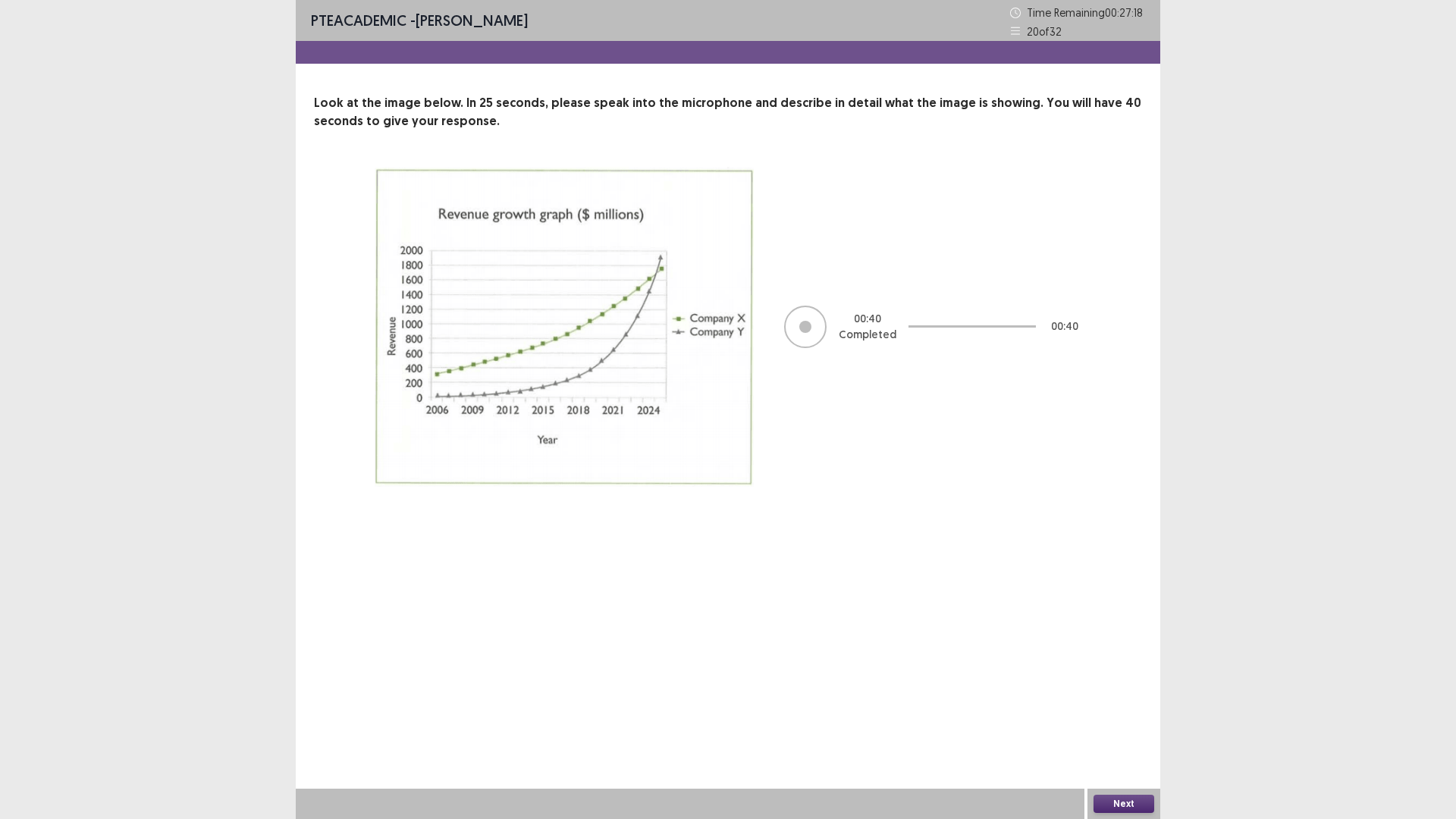
click at [1137, 690] on button "Next" at bounding box center [1124, 804] width 61 height 18
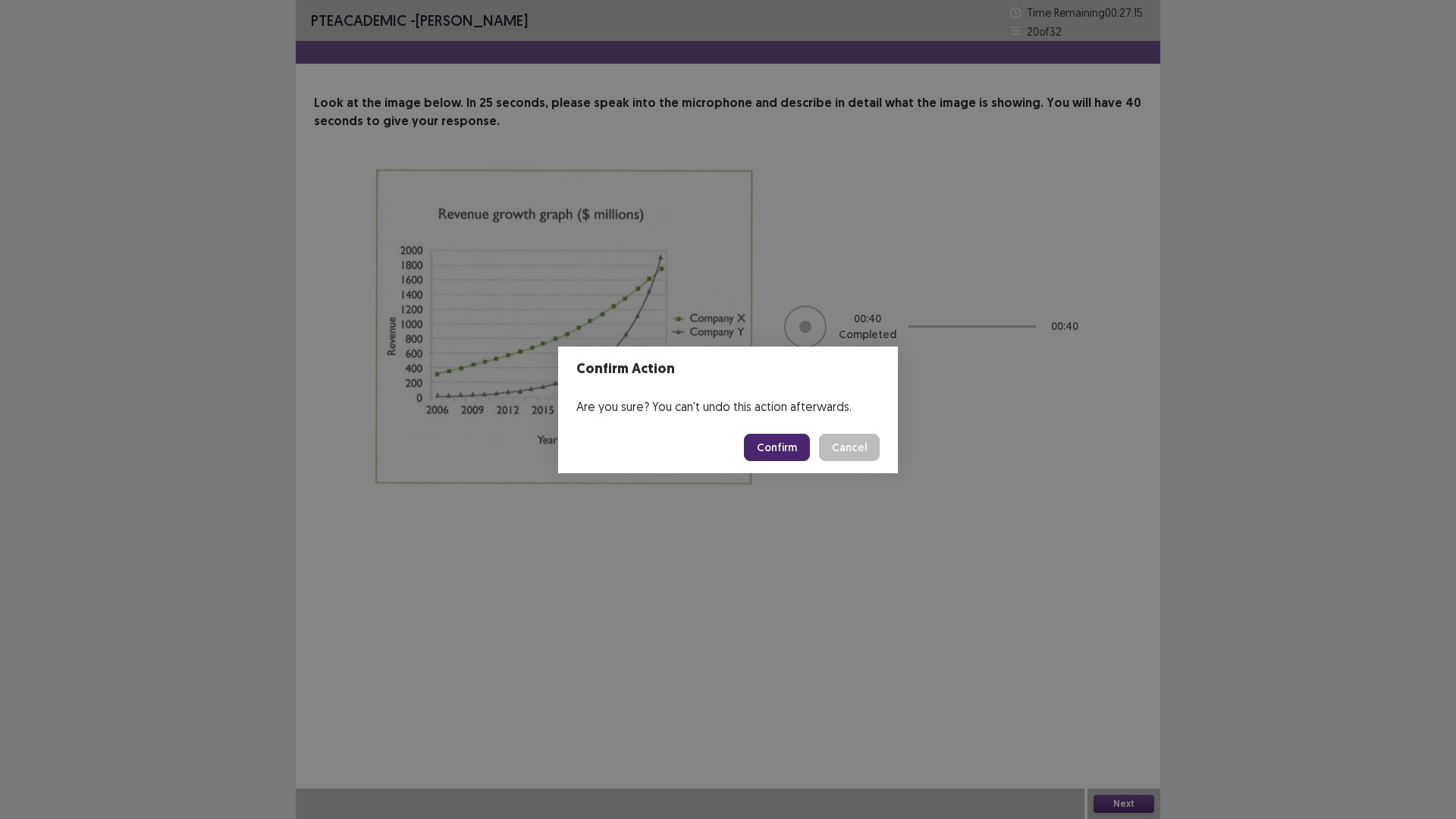
click at [791, 451] on button "Confirm" at bounding box center [776, 447] width 66 height 28
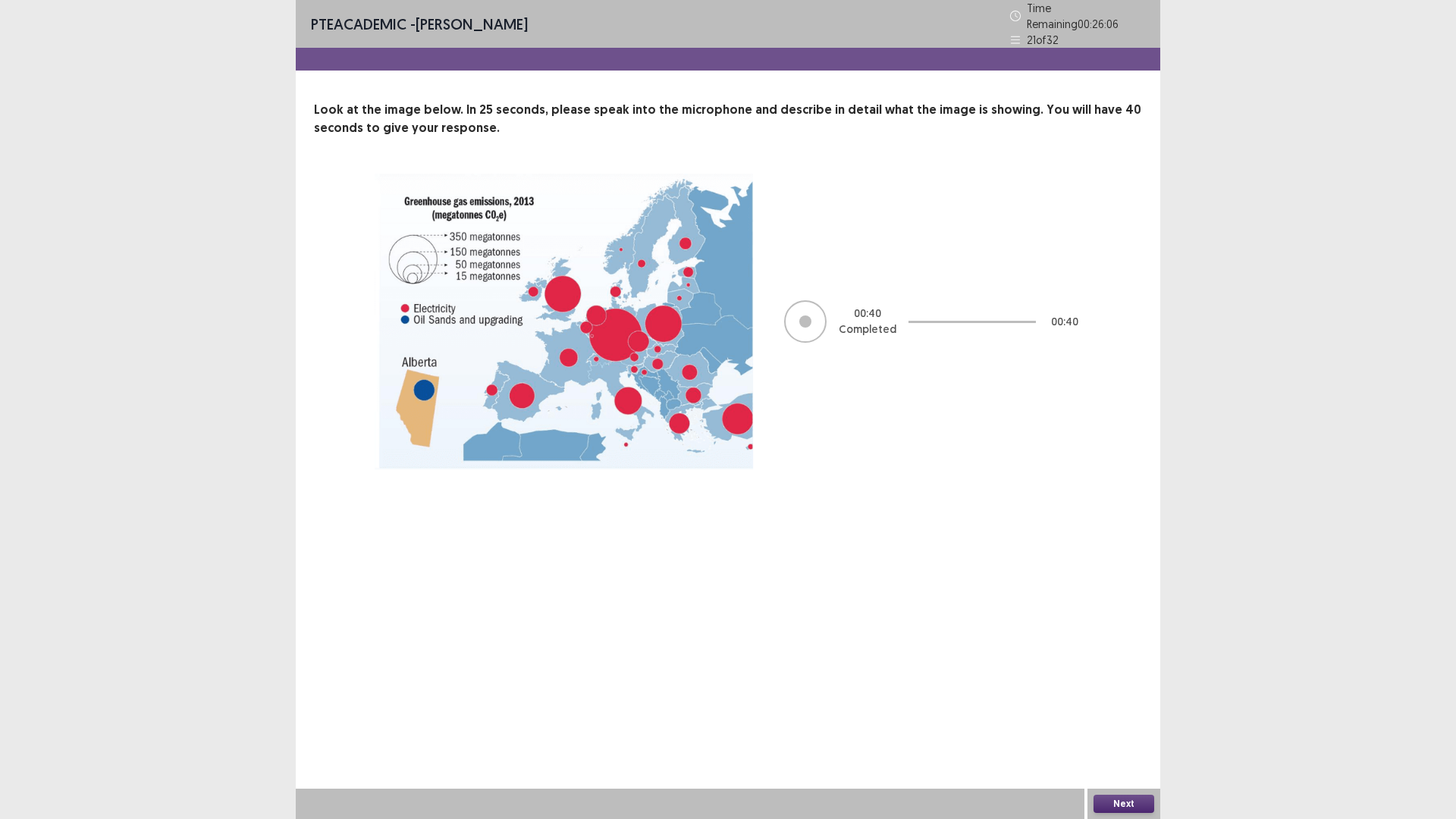
click at [1120, 690] on button "Next" at bounding box center [1124, 804] width 61 height 18
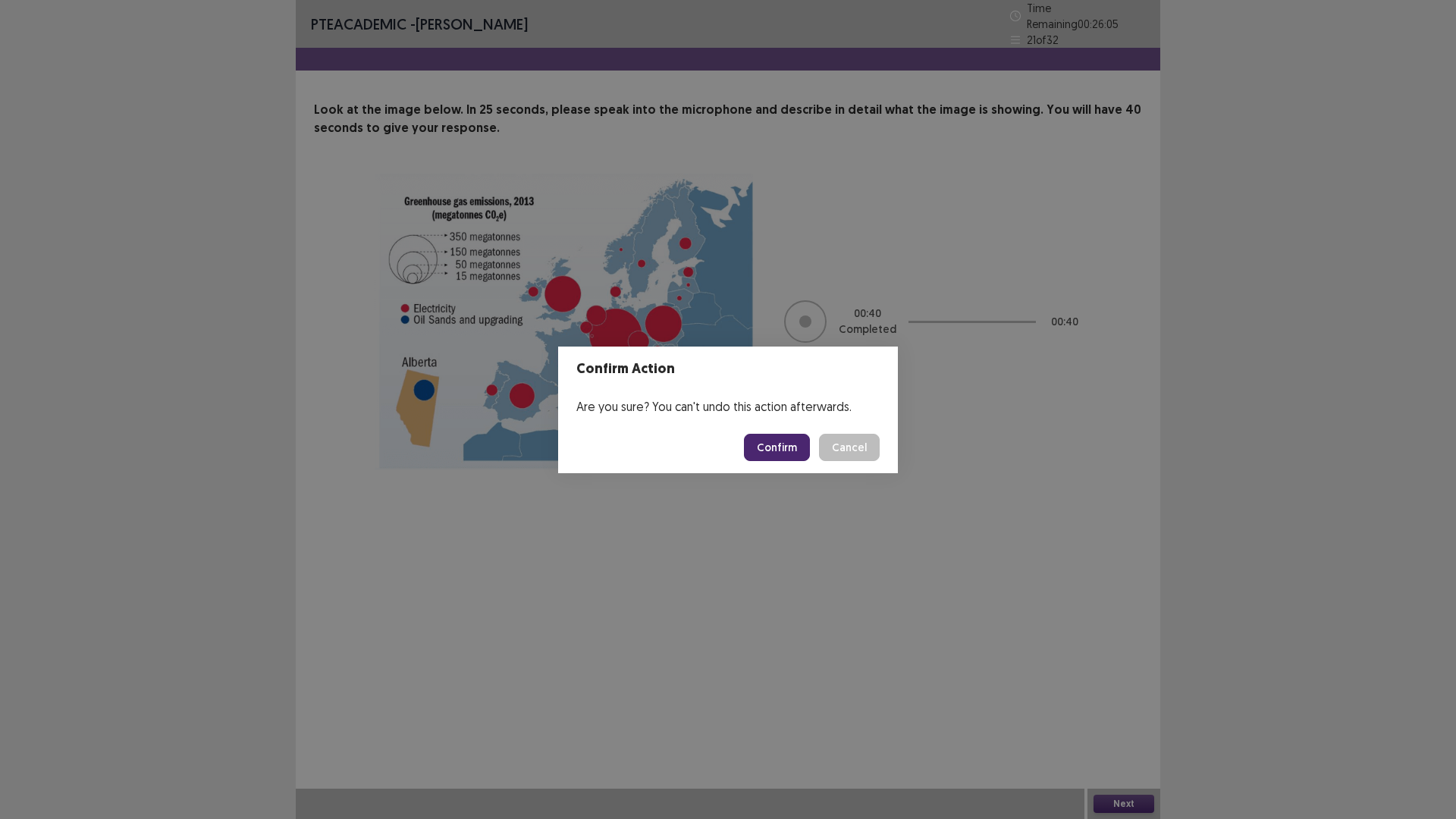
click at [781, 448] on button "Confirm" at bounding box center [776, 447] width 66 height 28
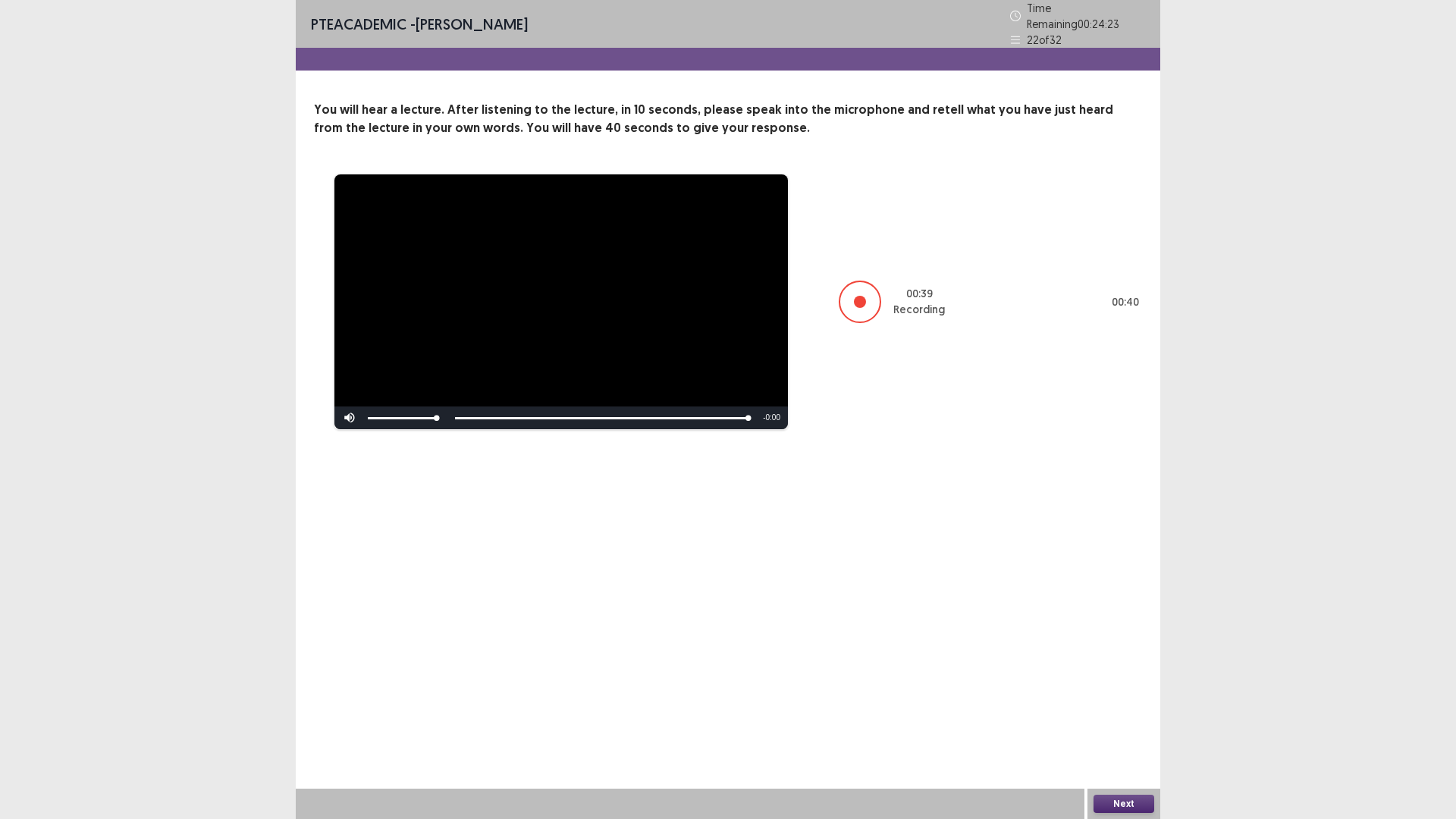
click at [1112, 690] on button "Next" at bounding box center [1124, 804] width 61 height 18
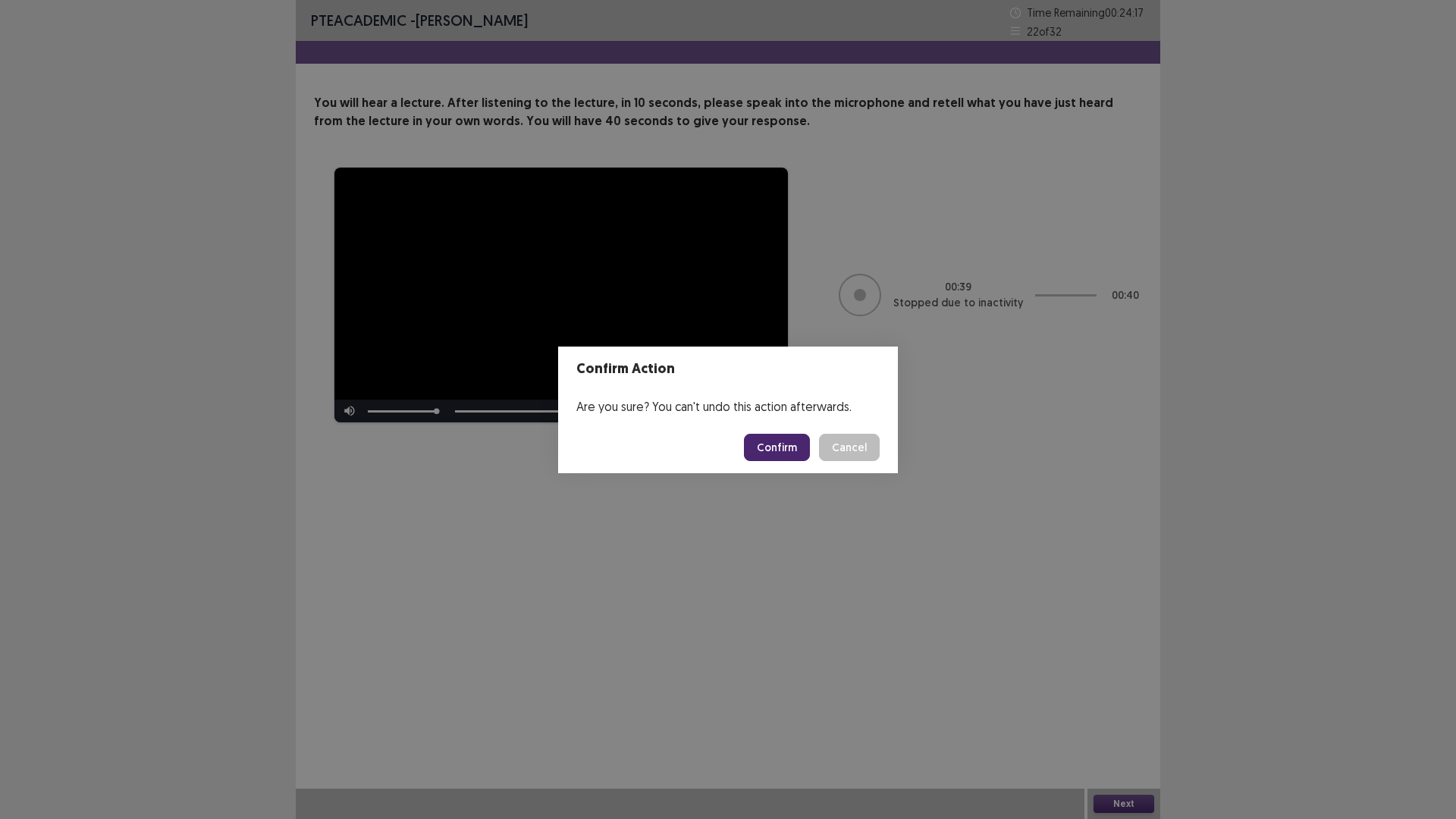
click at [787, 444] on button "Confirm" at bounding box center [776, 447] width 66 height 28
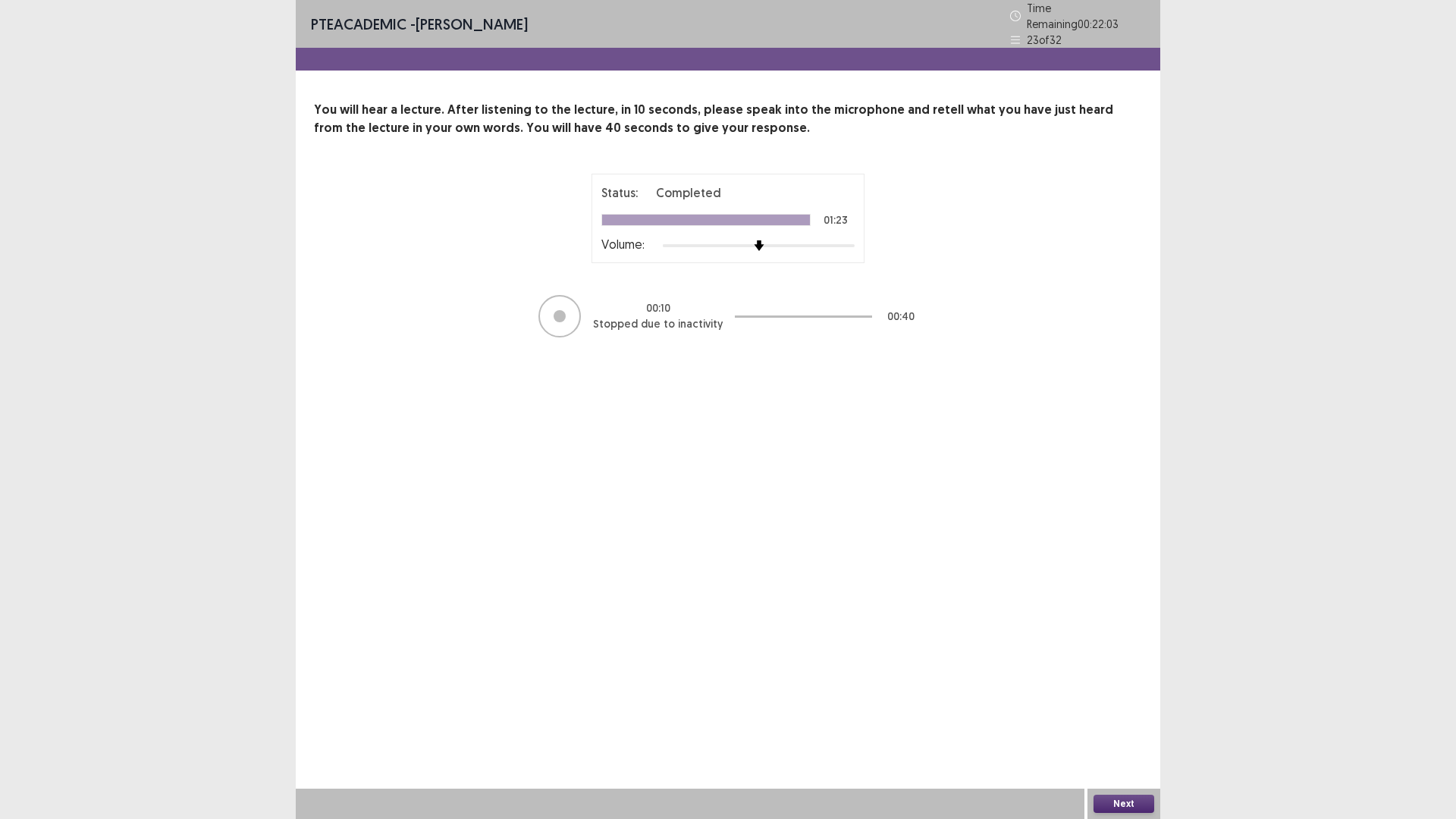
click at [543, 303] on div at bounding box center [559, 316] width 43 height 43
drag, startPoint x: 568, startPoint y: 309, endPoint x: 759, endPoint y: 313, distance: 191.0
click at [608, 305] on div "00 : 10 Stopped due to inactivity 00 : 40" at bounding box center [728, 316] width 379 height 45
drag, startPoint x: 759, startPoint y: 313, endPoint x: 795, endPoint y: 314, distance: 36.0
click at [791, 316] on div at bounding box center [803, 316] width 137 height 45
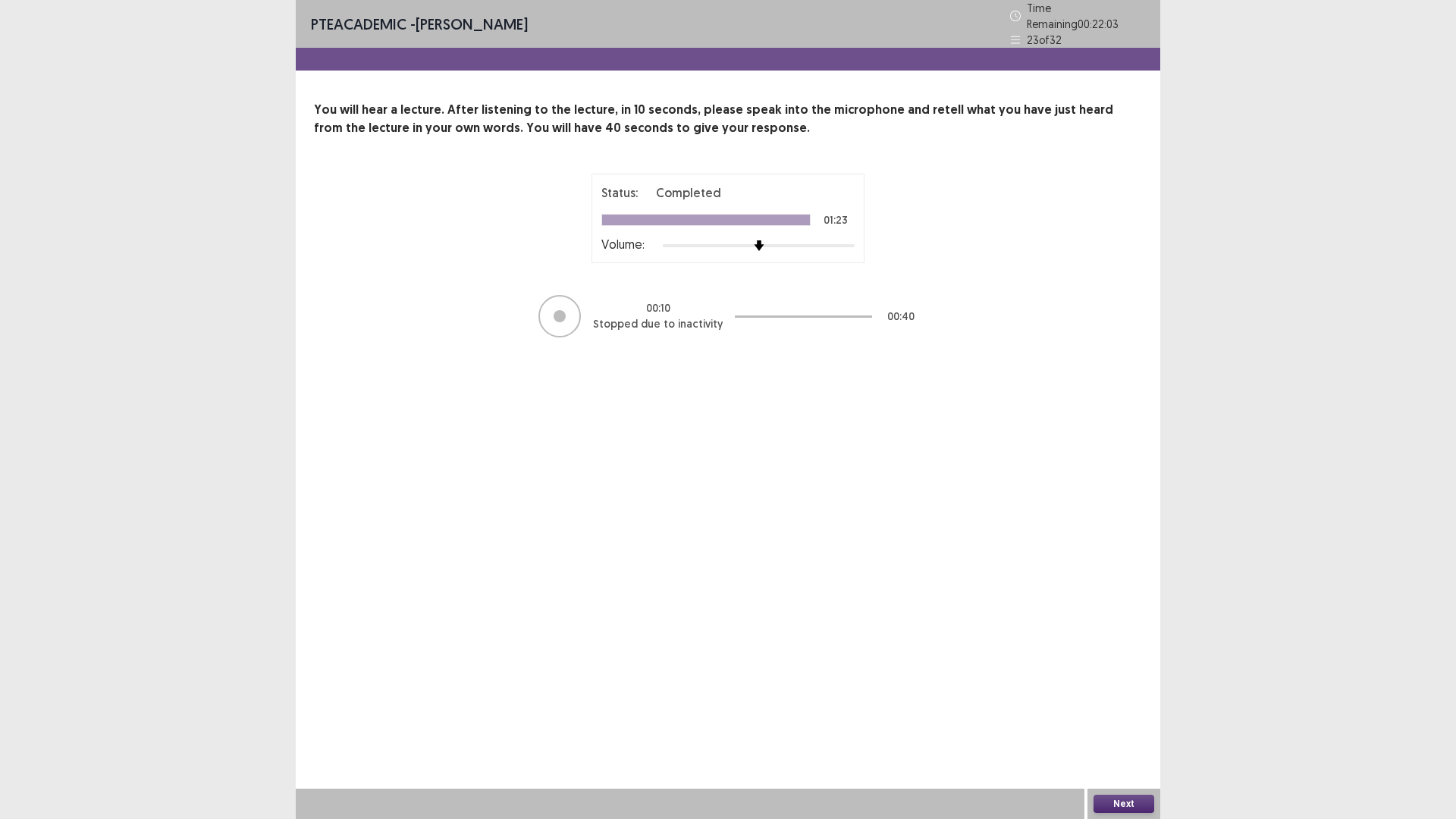
click at [802, 313] on div at bounding box center [803, 316] width 137 height 45
drag, startPoint x: 793, startPoint y: 306, endPoint x: 785, endPoint y: 306, distance: 8.0
click at [792, 306] on div at bounding box center [803, 316] width 137 height 45
click at [785, 306] on div at bounding box center [803, 316] width 137 height 45
click at [776, 311] on div at bounding box center [803, 316] width 137 height 45
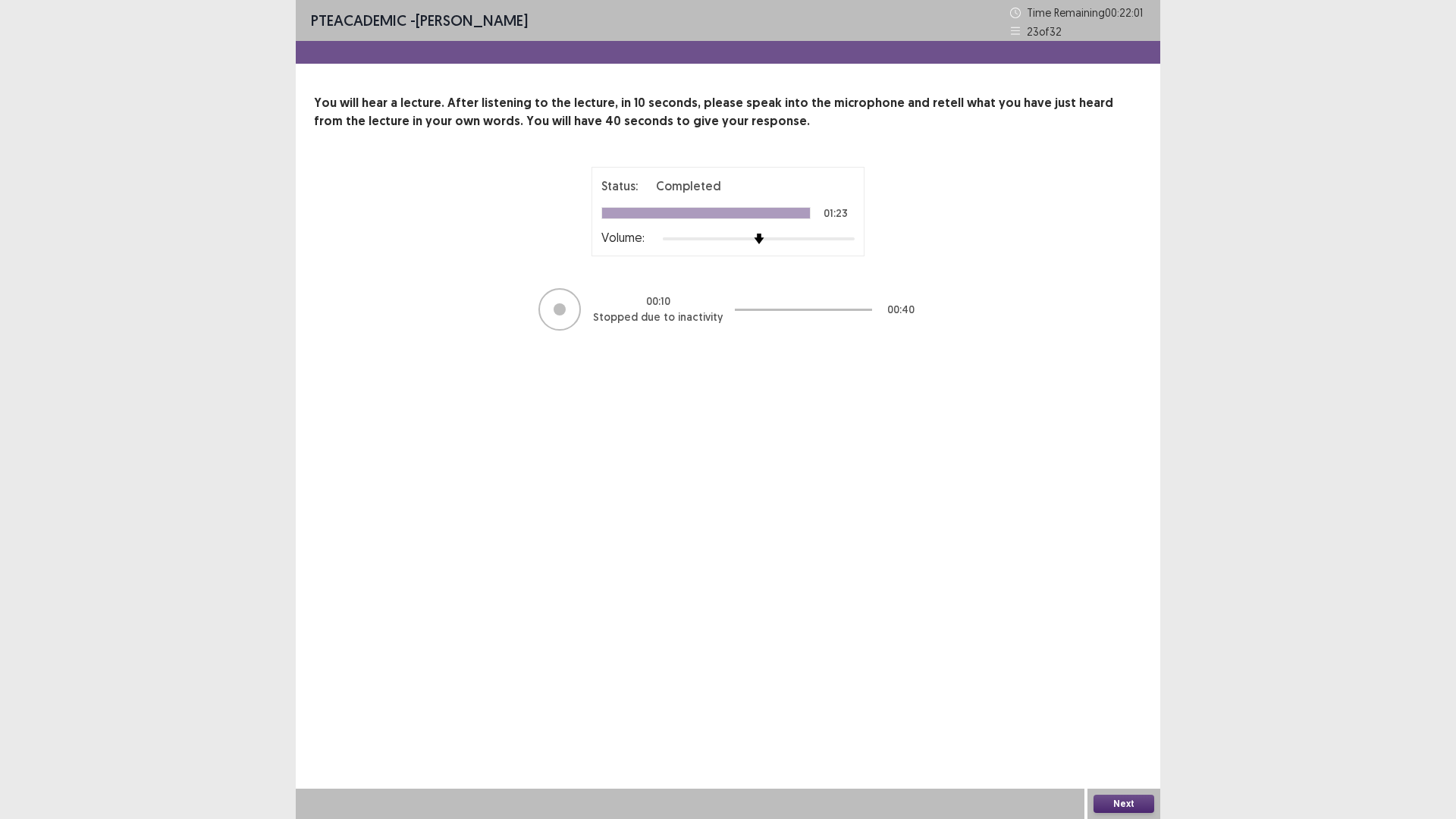
drag, startPoint x: 774, startPoint y: 312, endPoint x: 781, endPoint y: 327, distance: 16.6
drag, startPoint x: 781, startPoint y: 327, endPoint x: 950, endPoint y: 235, distance: 192.4
click at [950, 239] on div "Status: Completed 01:23 Volume: 00 : 10 Stopped due to inactivity 00 : 40" at bounding box center [728, 250] width 828 height 165
click at [1010, 32] on icon at bounding box center [1015, 31] width 11 height 11
click at [1016, 28] on icon at bounding box center [1015, 31] width 9 height 8
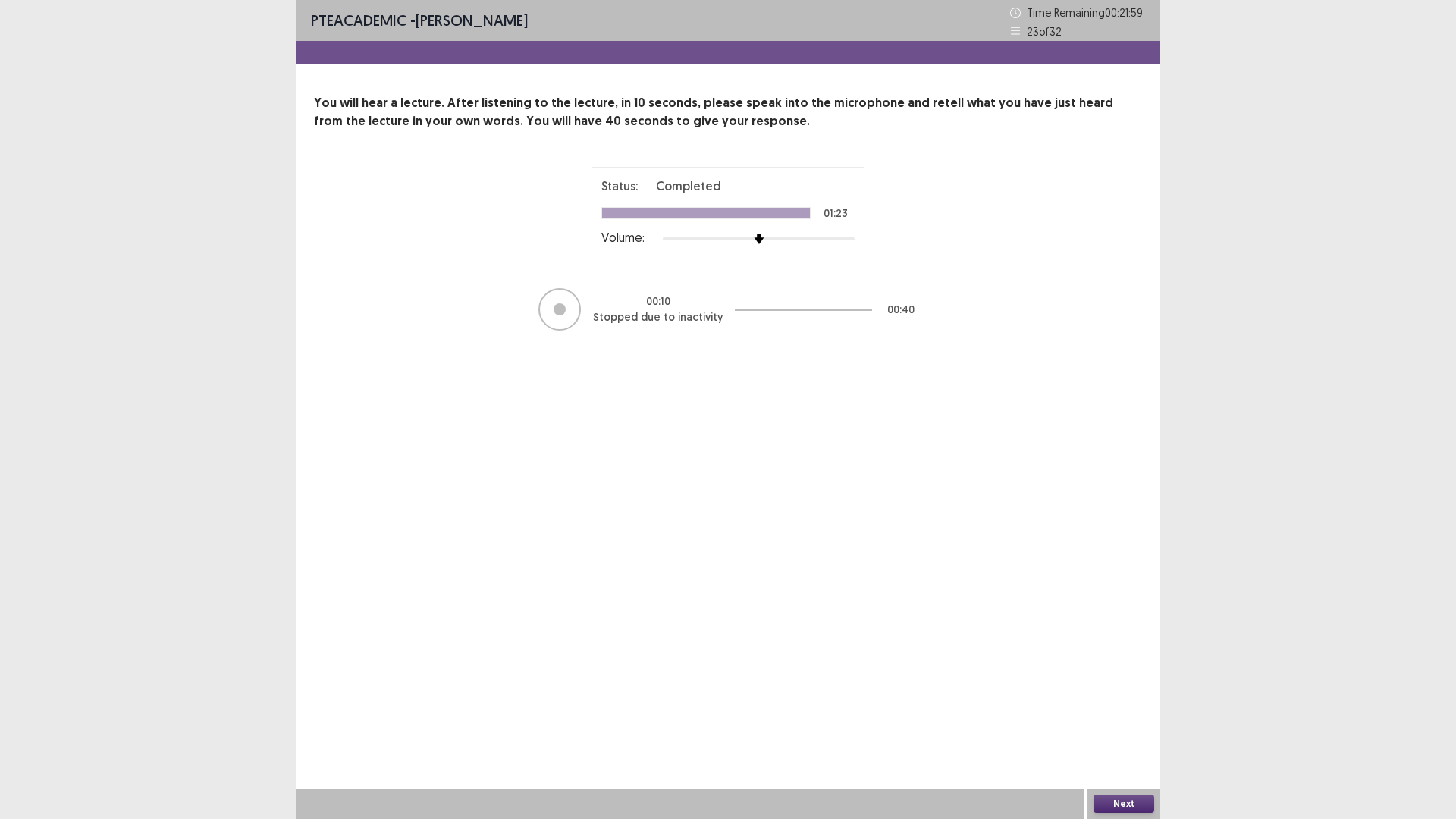
click at [1018, 30] on icon at bounding box center [1015, 31] width 11 height 11
click at [1126, 690] on button "Next" at bounding box center [1124, 804] width 61 height 18
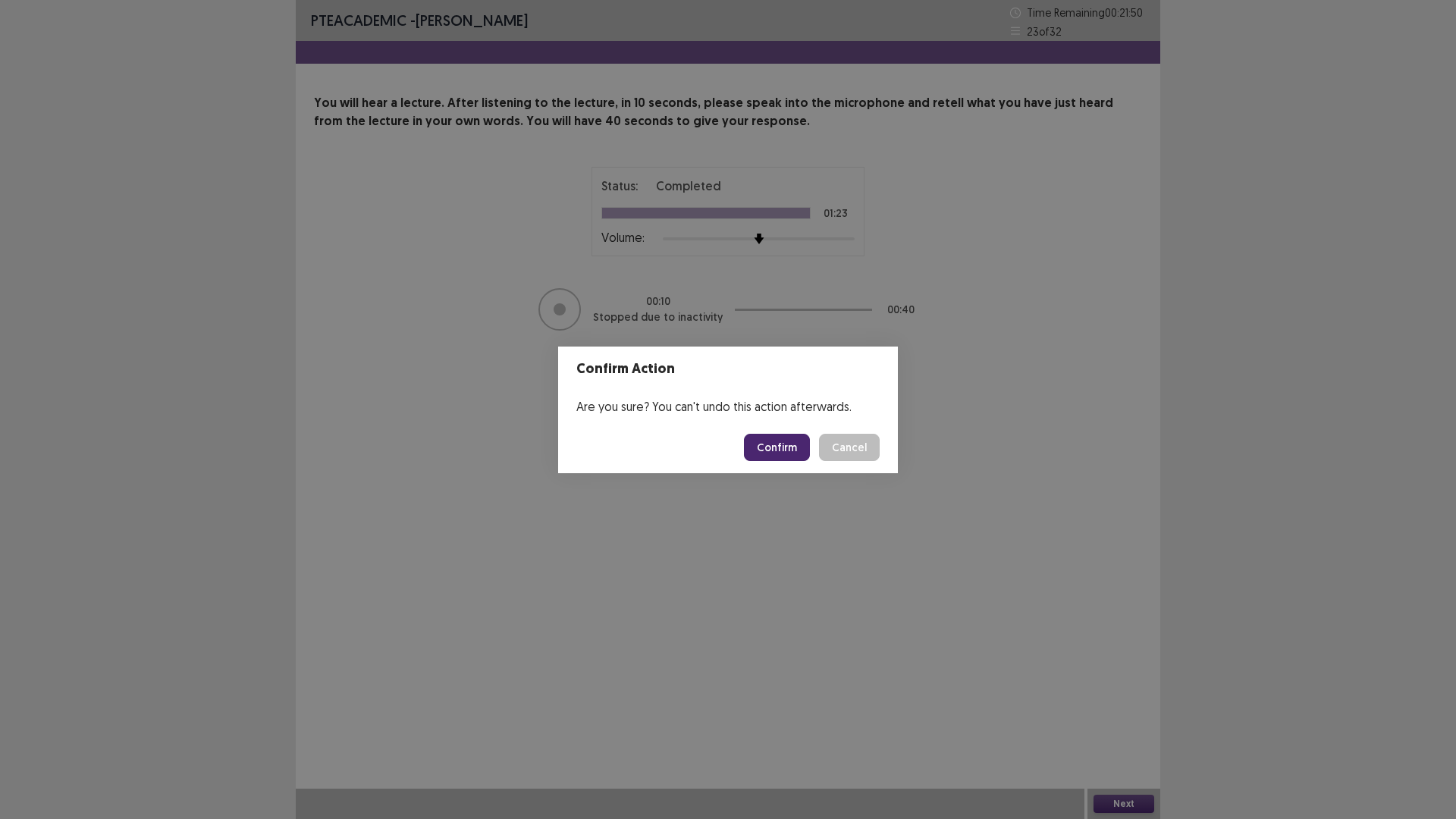
click at [776, 448] on button "Confirm" at bounding box center [776, 447] width 66 height 28
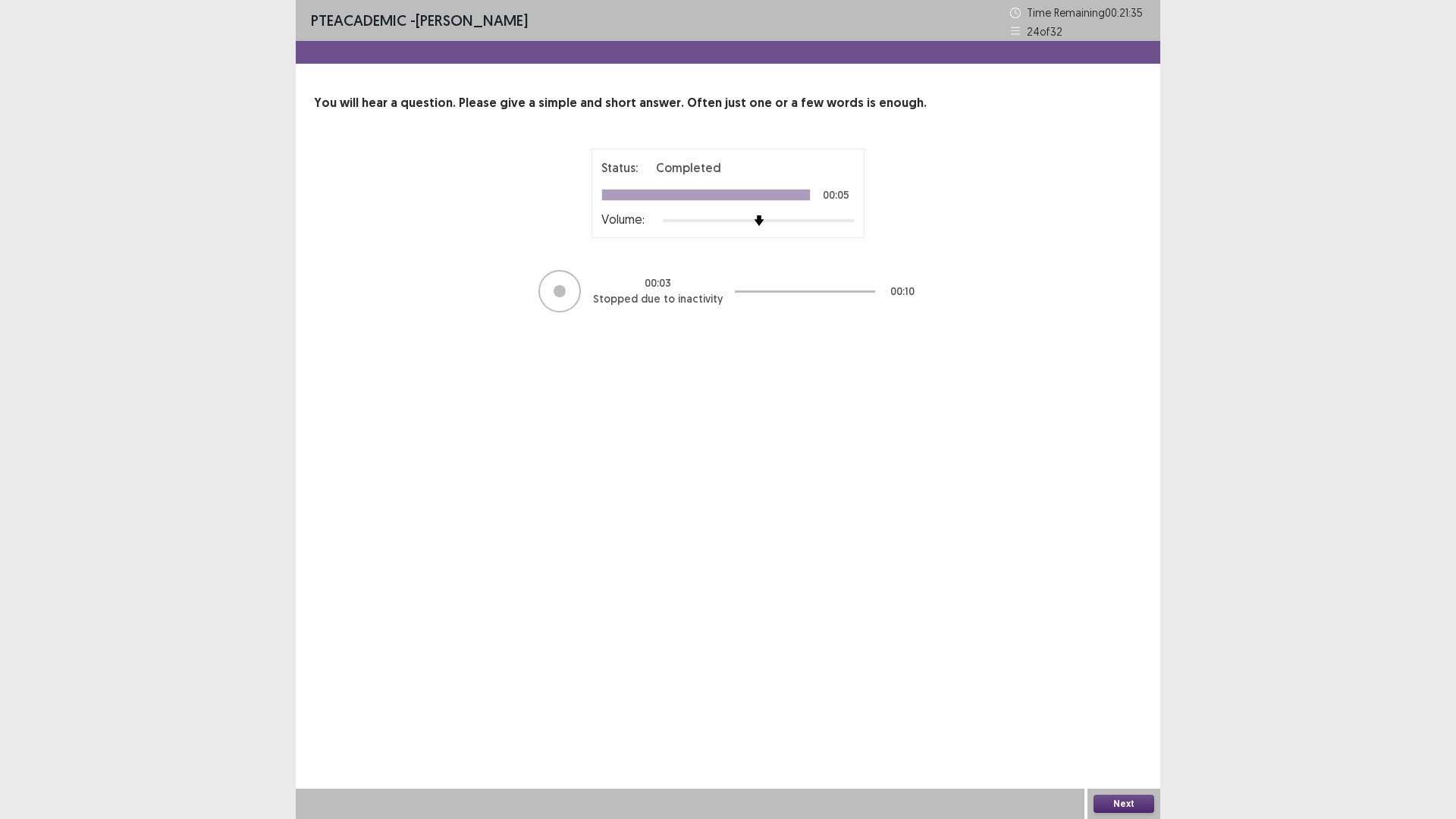
click at [1119, 690] on button "Next" at bounding box center [1124, 804] width 61 height 18
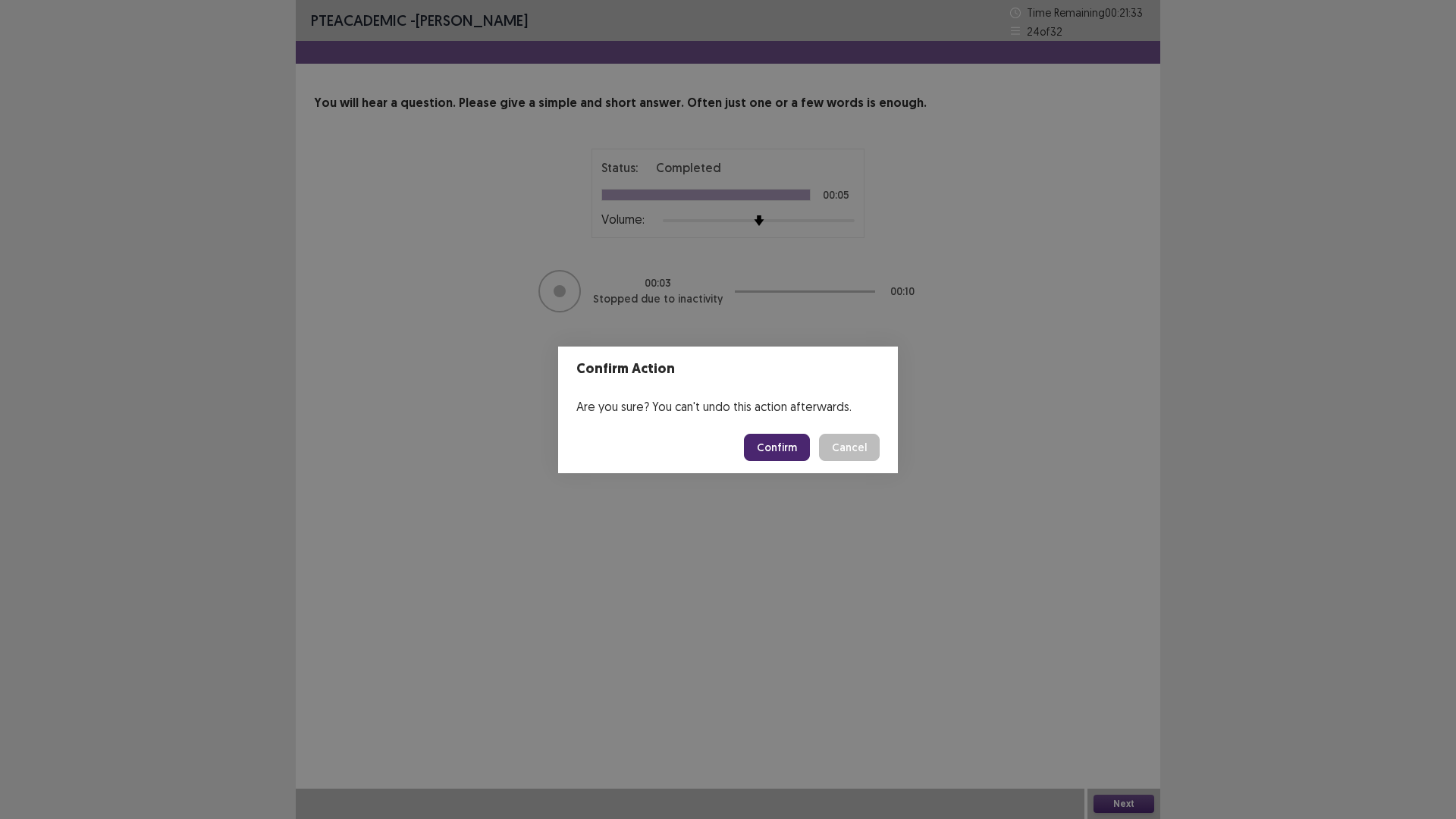
click at [781, 452] on button "Confirm" at bounding box center [776, 447] width 66 height 28
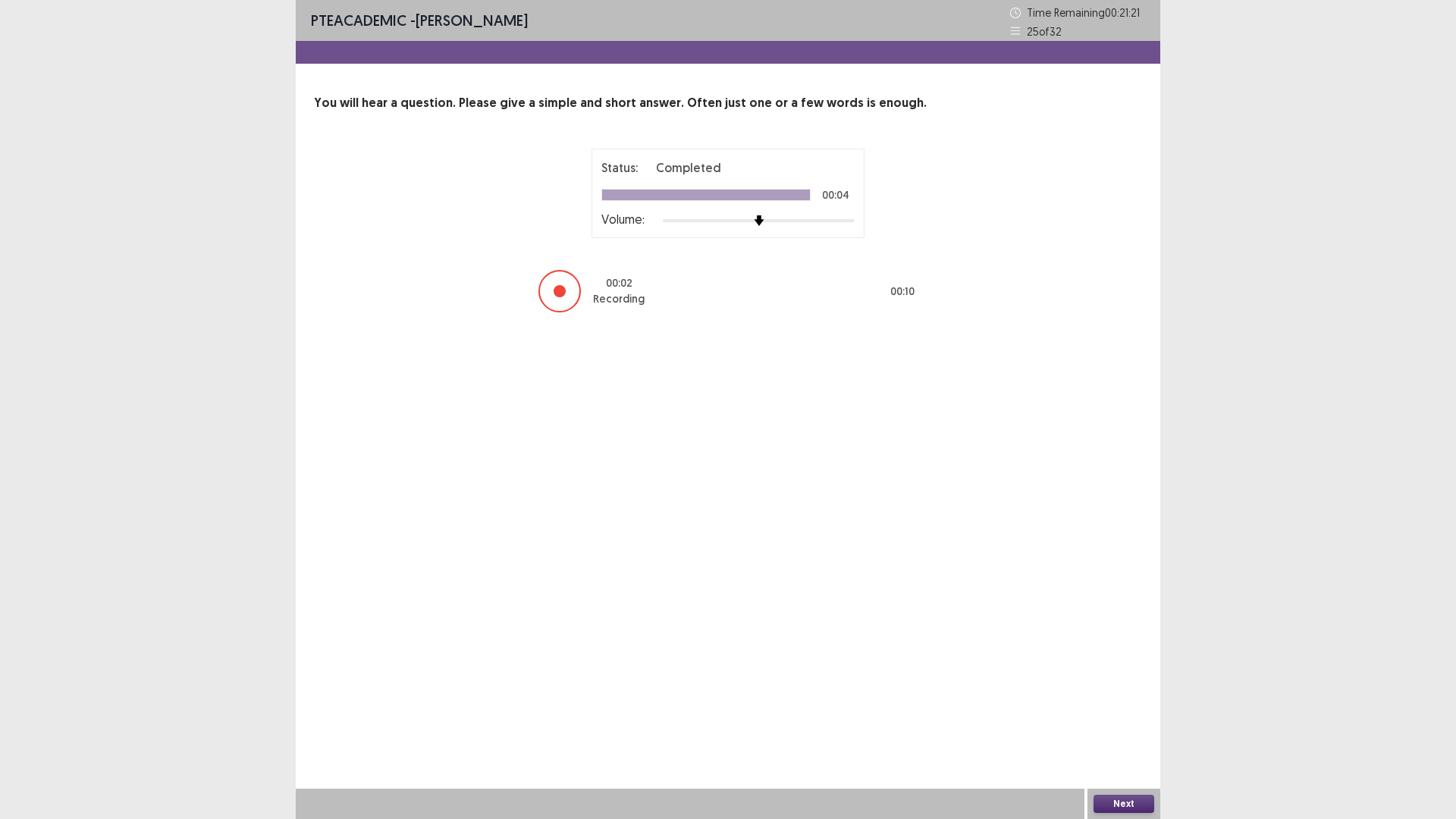
click at [1128, 690] on button "Next" at bounding box center [1124, 804] width 61 height 18
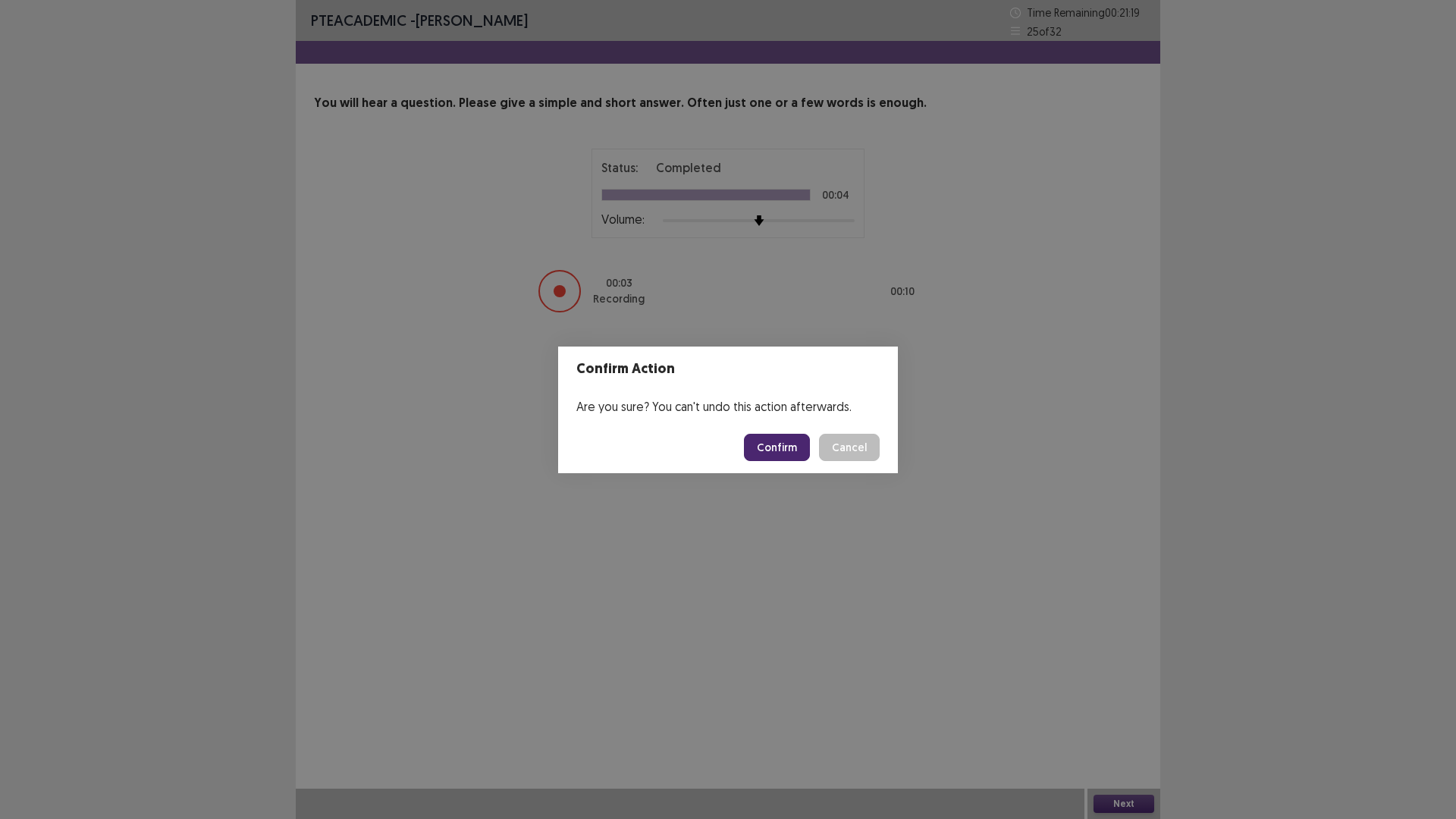
click at [782, 447] on button "Confirm" at bounding box center [776, 447] width 66 height 28
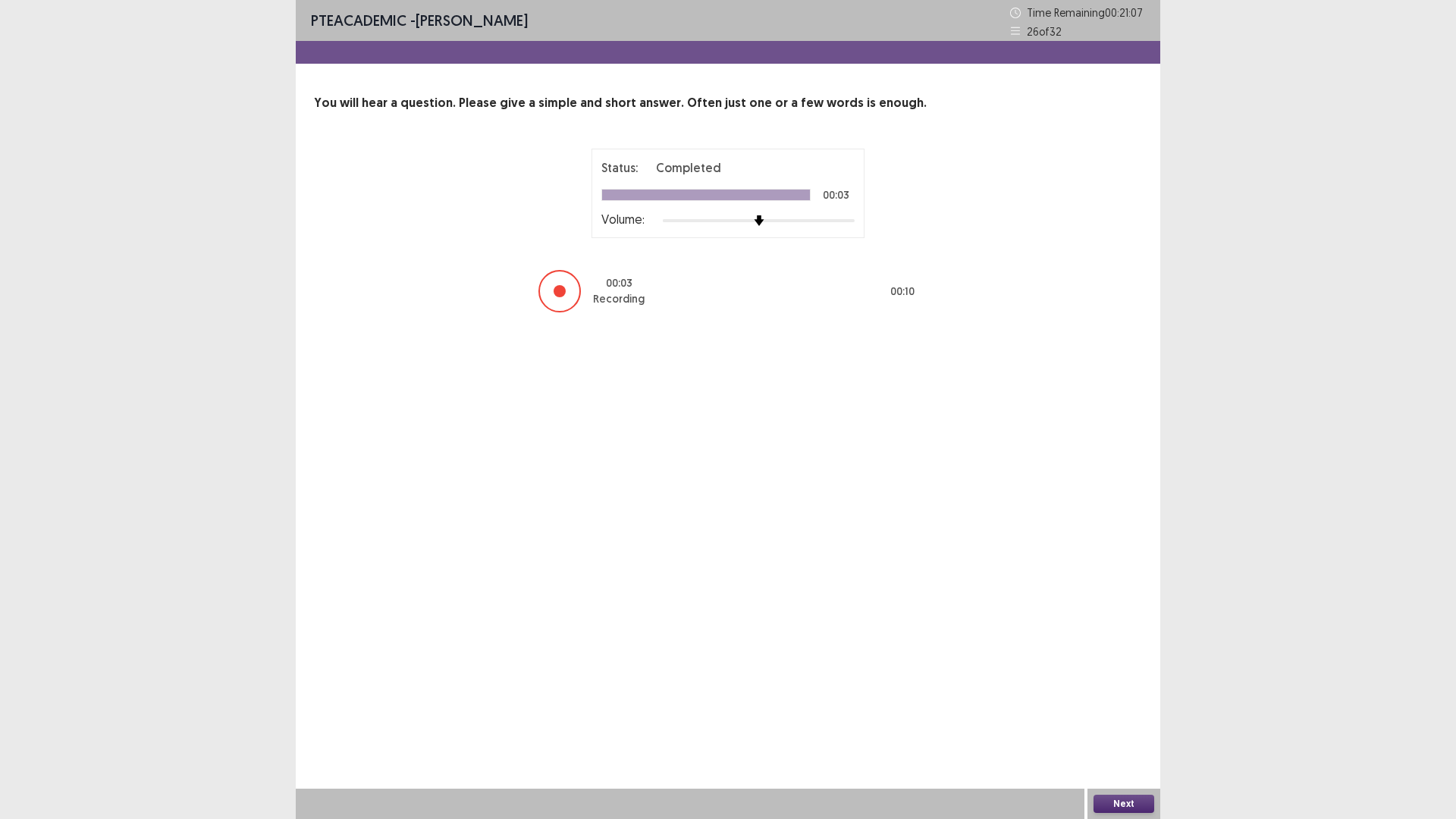
click at [1129, 690] on button "Next" at bounding box center [1124, 804] width 61 height 18
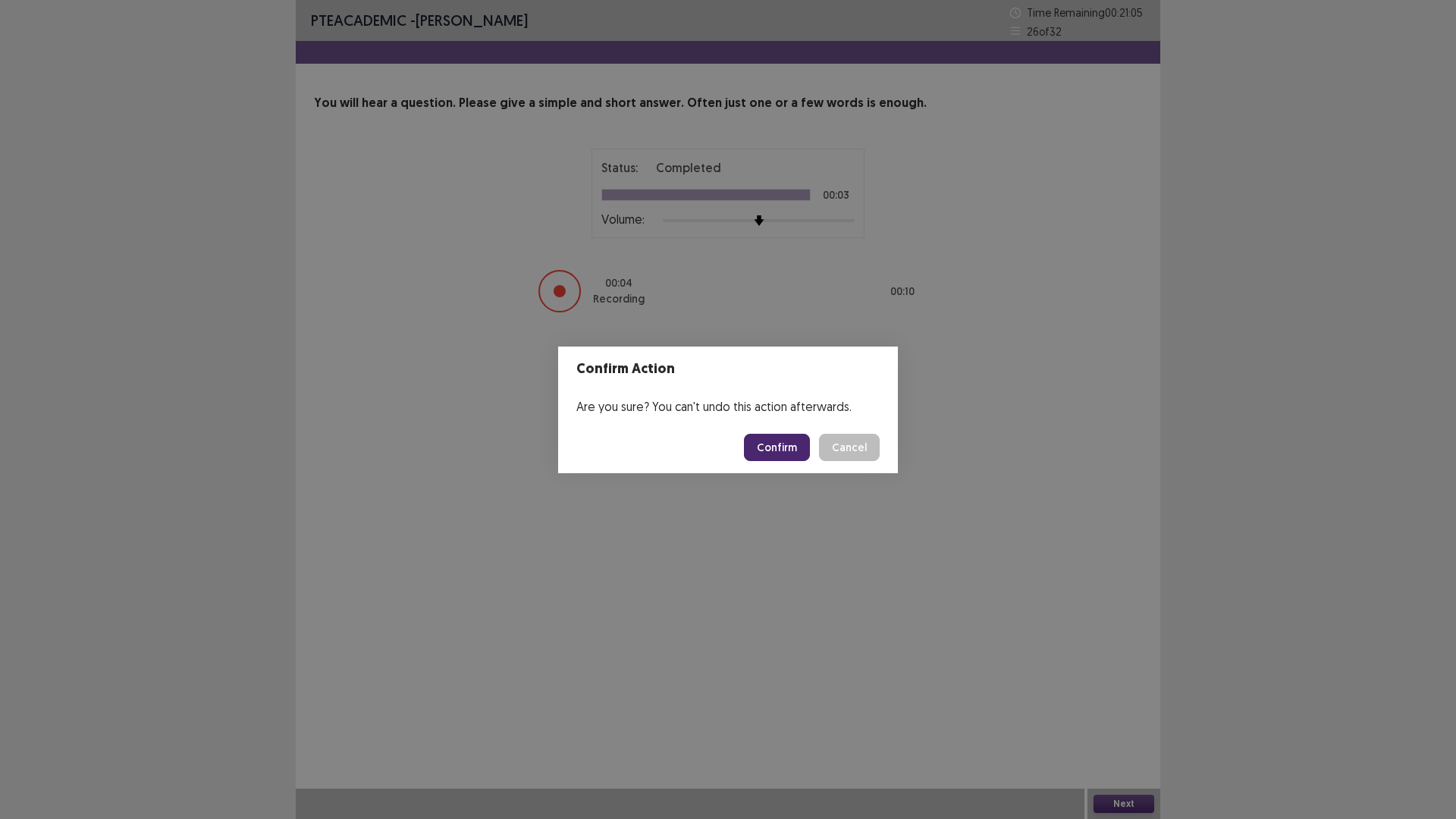
click at [780, 450] on button "Confirm" at bounding box center [776, 447] width 66 height 28
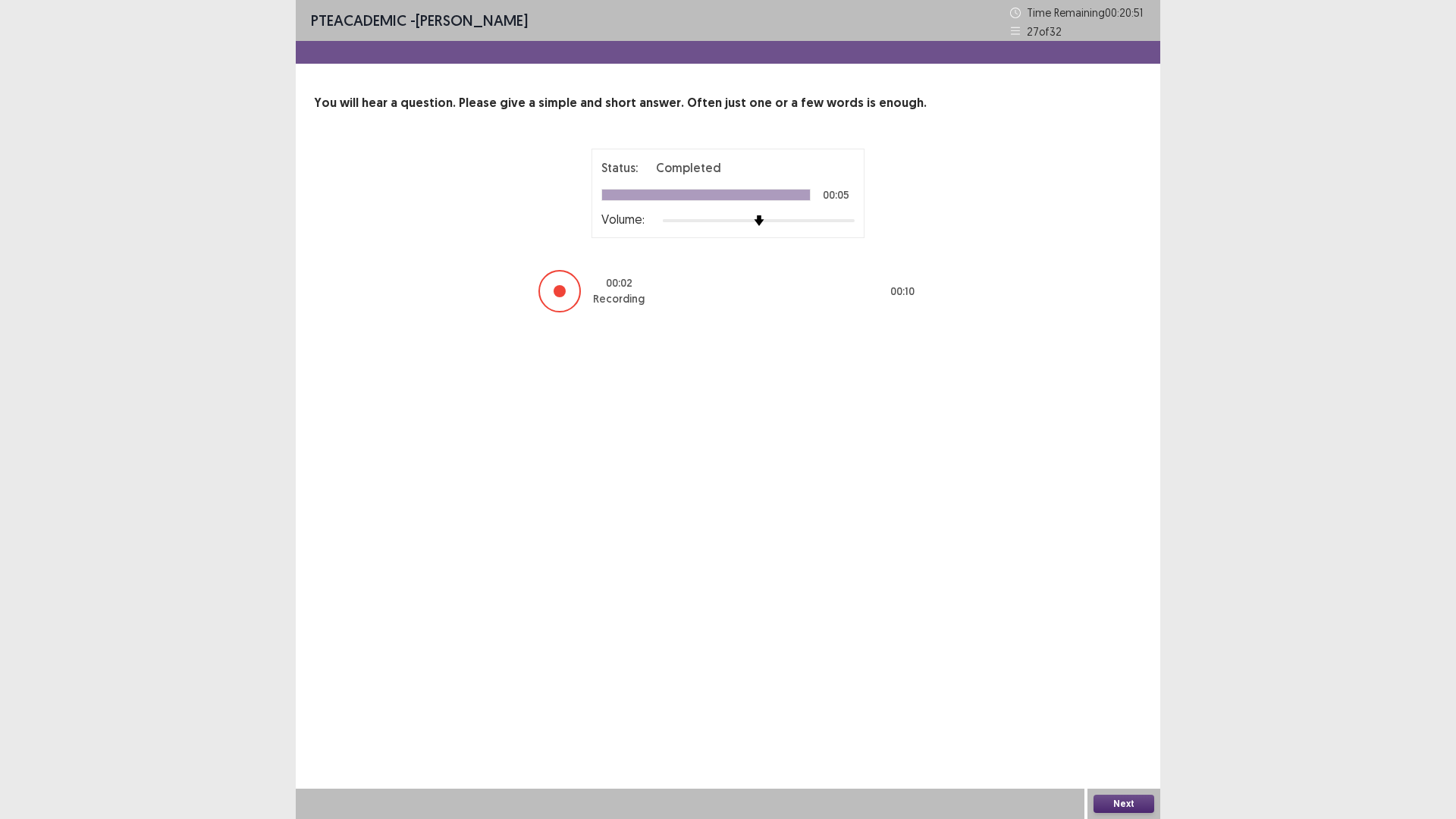
click at [1113, 690] on button "Next" at bounding box center [1124, 804] width 61 height 18
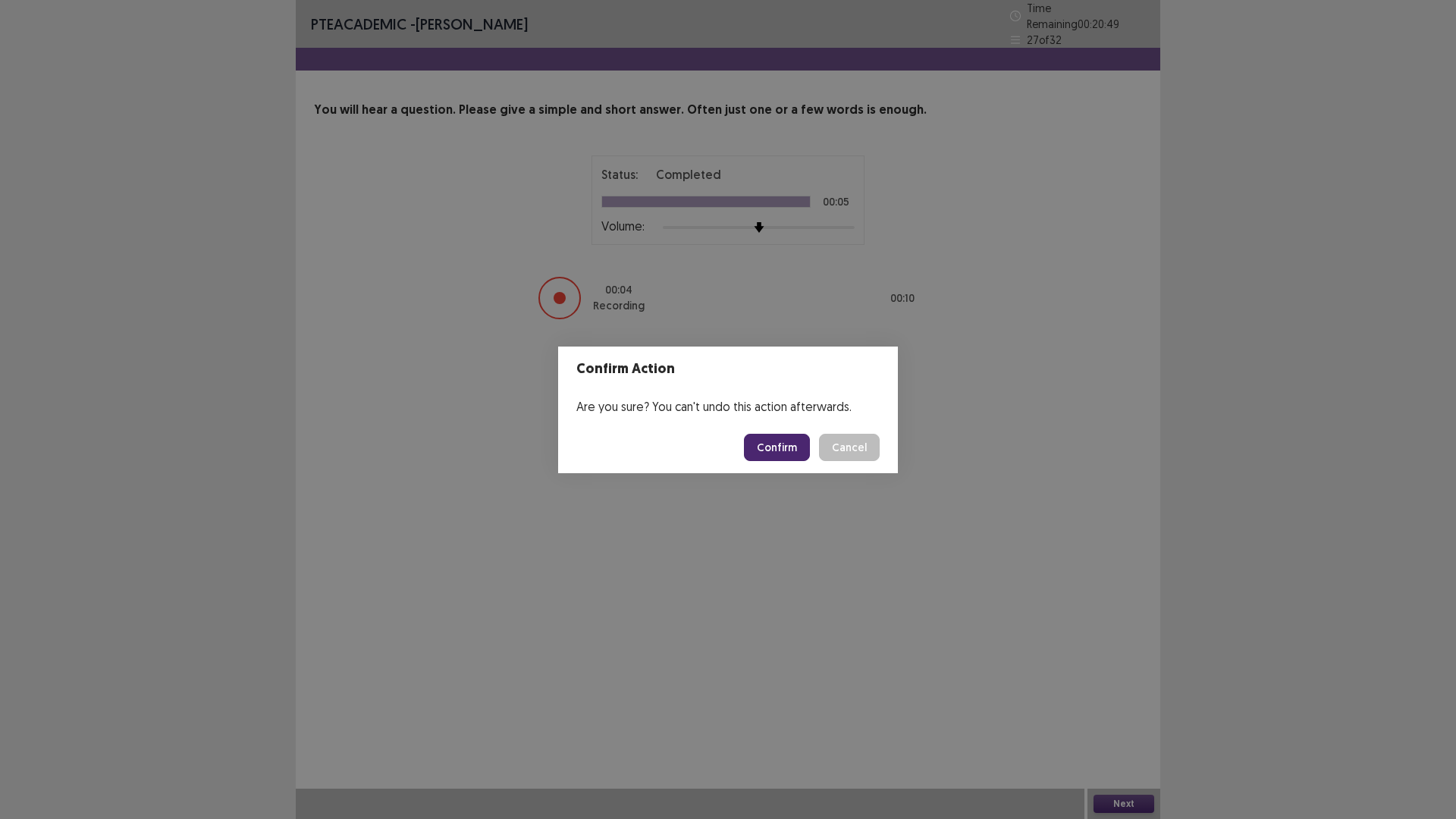
click at [781, 449] on button "Confirm" at bounding box center [776, 447] width 66 height 28
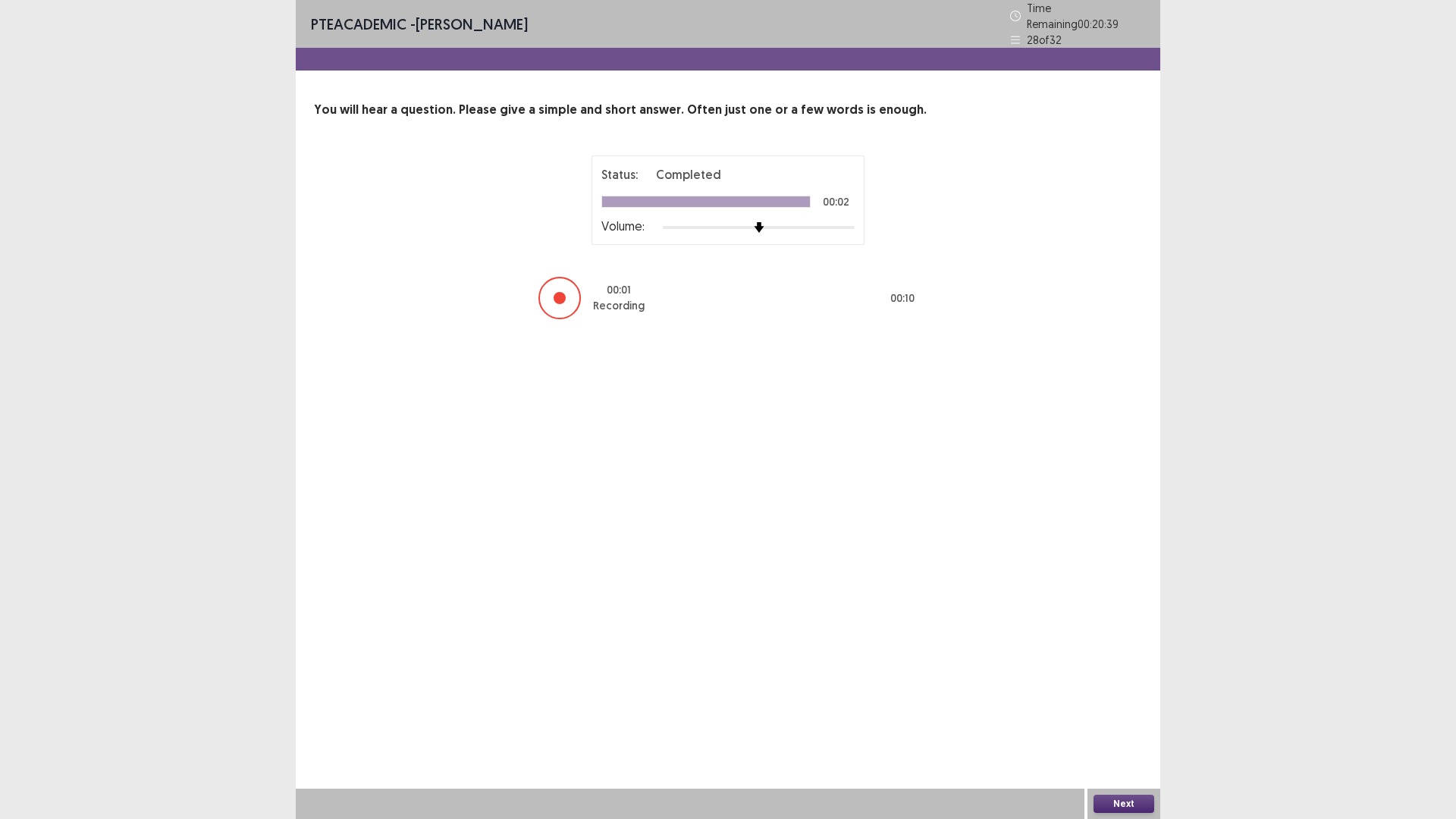
click at [1112, 690] on button "Next" at bounding box center [1124, 804] width 61 height 18
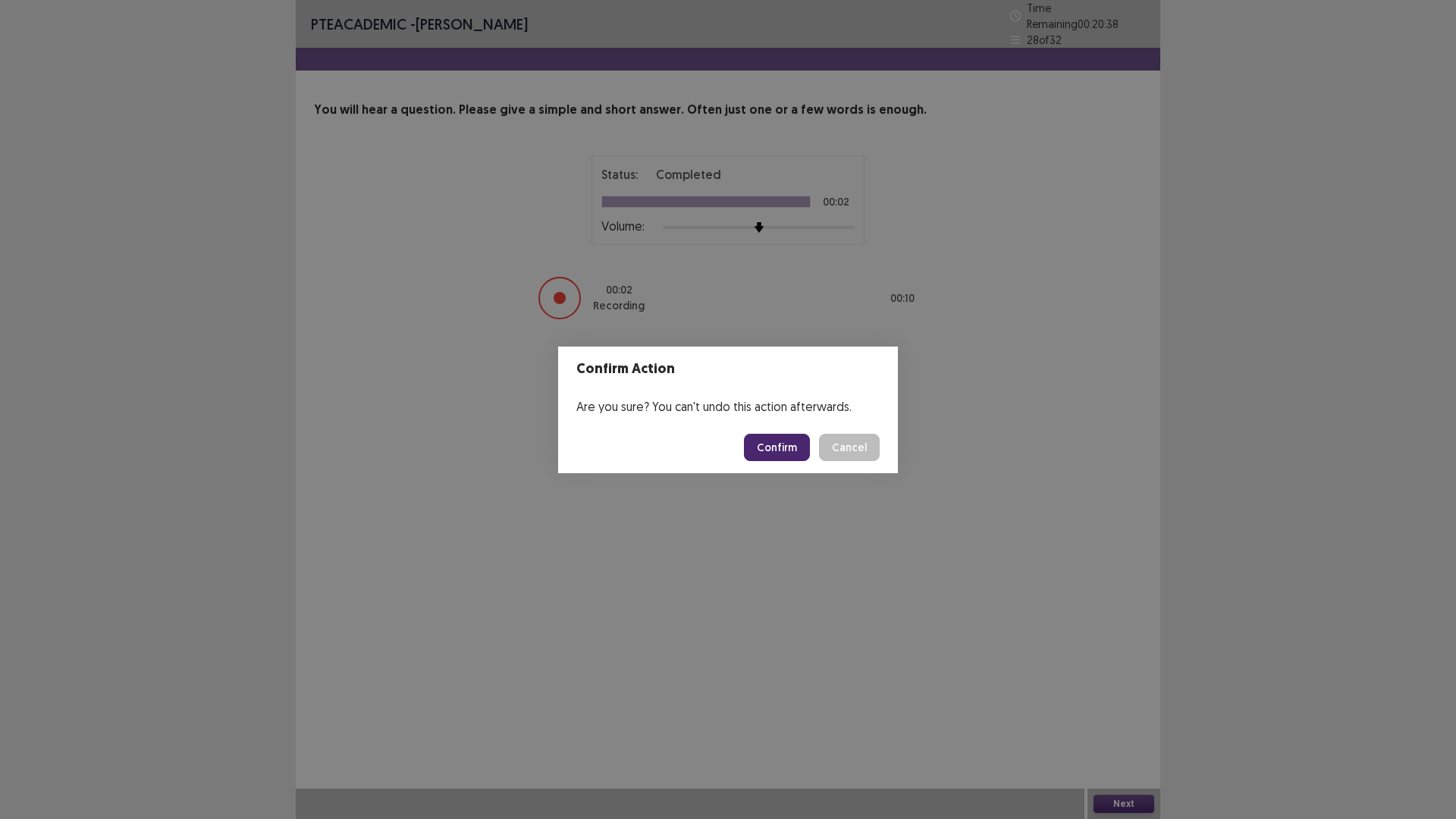
click at [770, 448] on button "Confirm" at bounding box center [776, 447] width 66 height 28
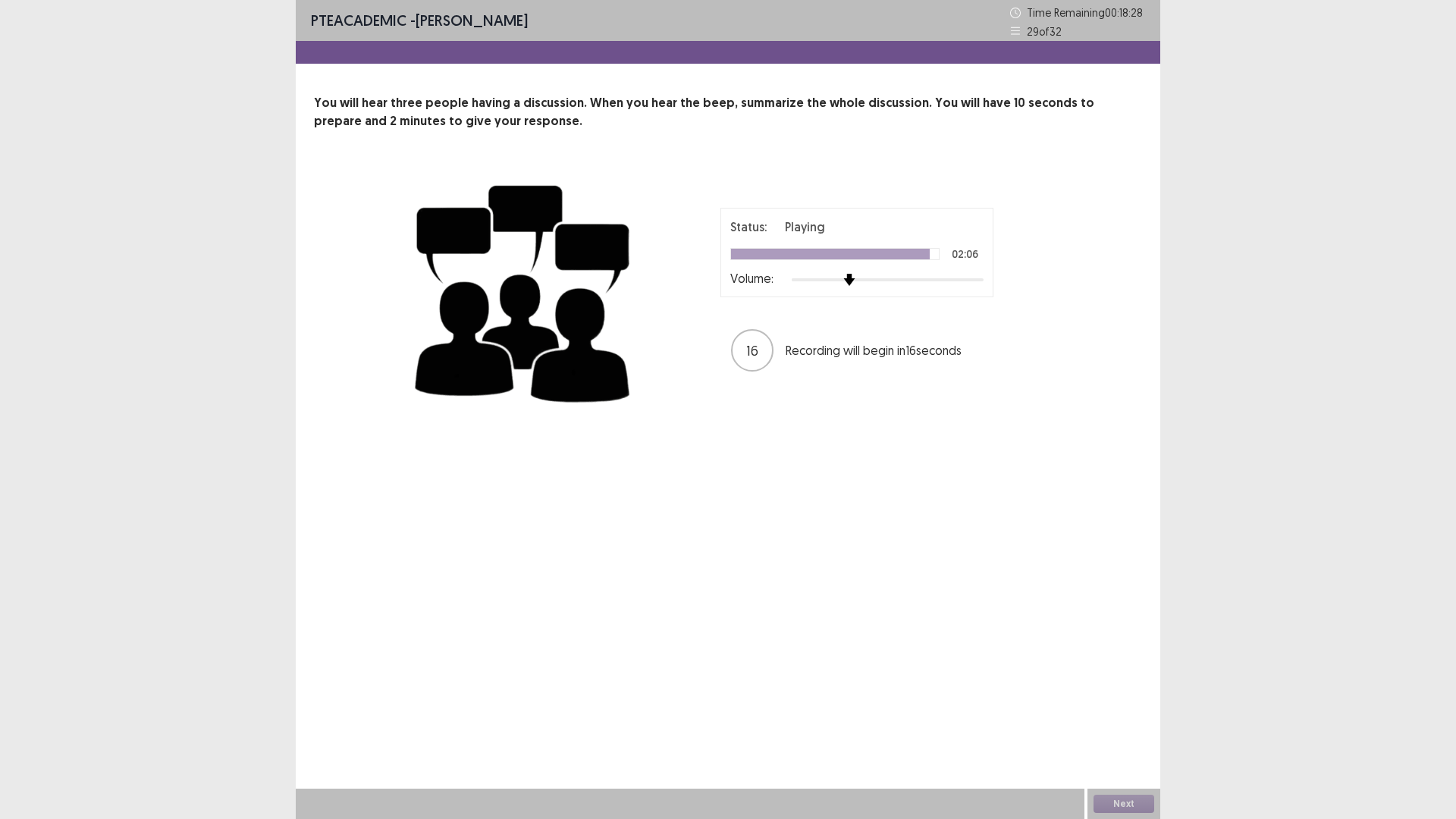
click at [822, 283] on div at bounding box center [887, 280] width 192 height 13
click at [816, 282] on img at bounding box center [811, 280] width 13 height 13
click at [870, 286] on div at bounding box center [887, 280] width 192 height 13
click at [1115, 690] on button "Next" at bounding box center [1124, 804] width 61 height 18
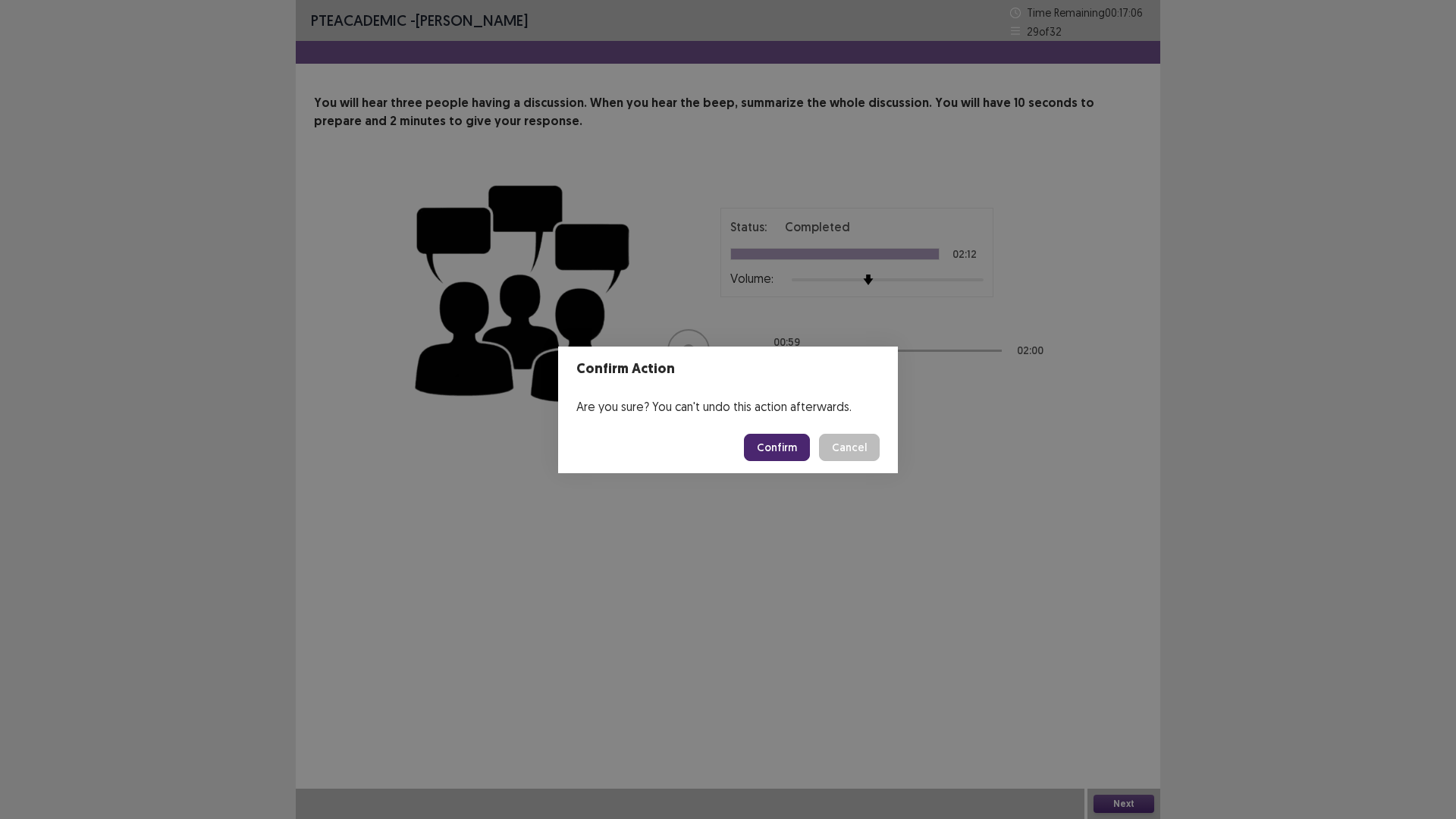
click at [781, 444] on button "Confirm" at bounding box center [776, 447] width 66 height 28
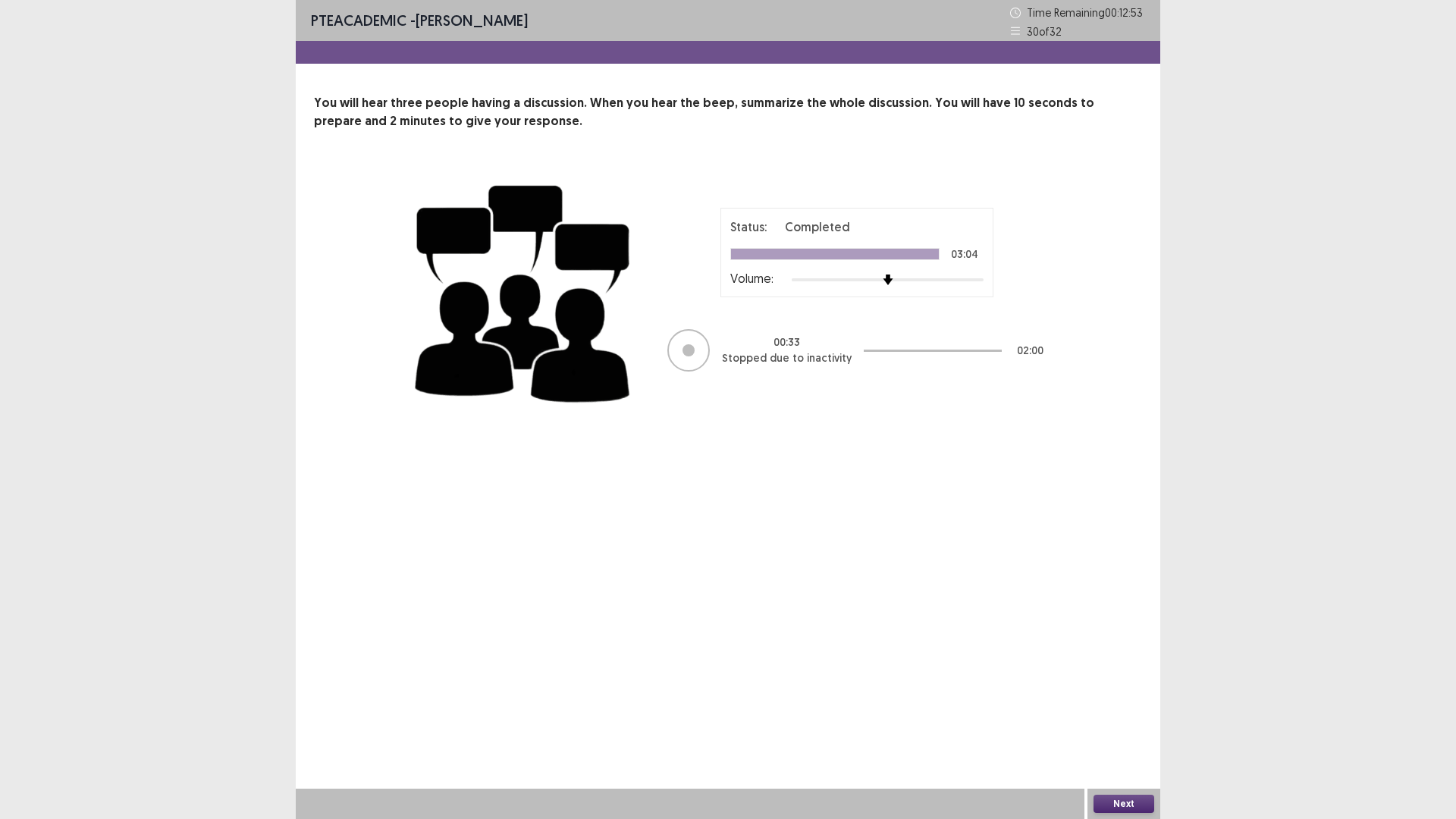
click at [1112, 690] on button "Next" at bounding box center [1124, 804] width 61 height 18
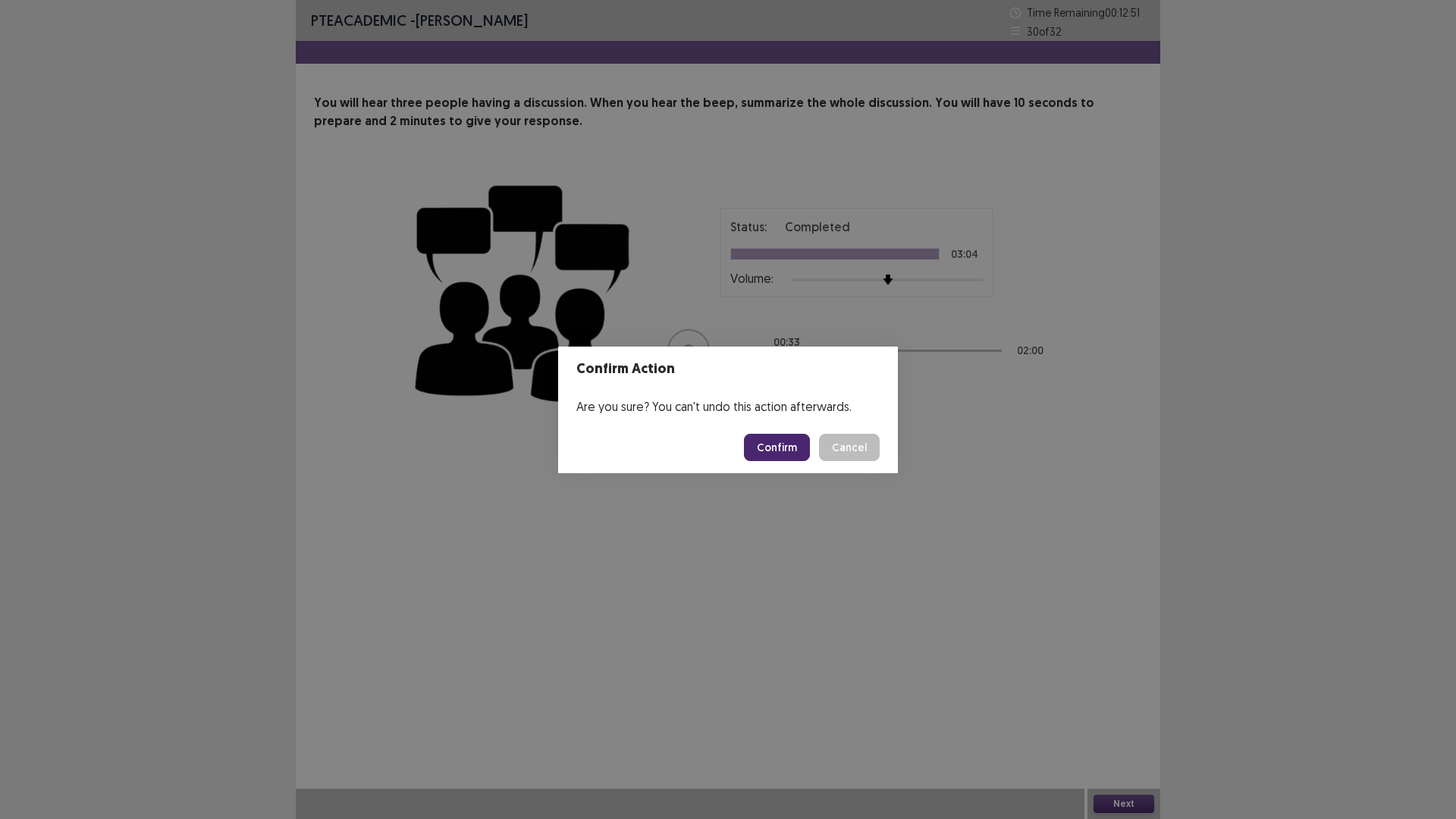
click at [786, 449] on button "Confirm" at bounding box center [776, 447] width 66 height 28
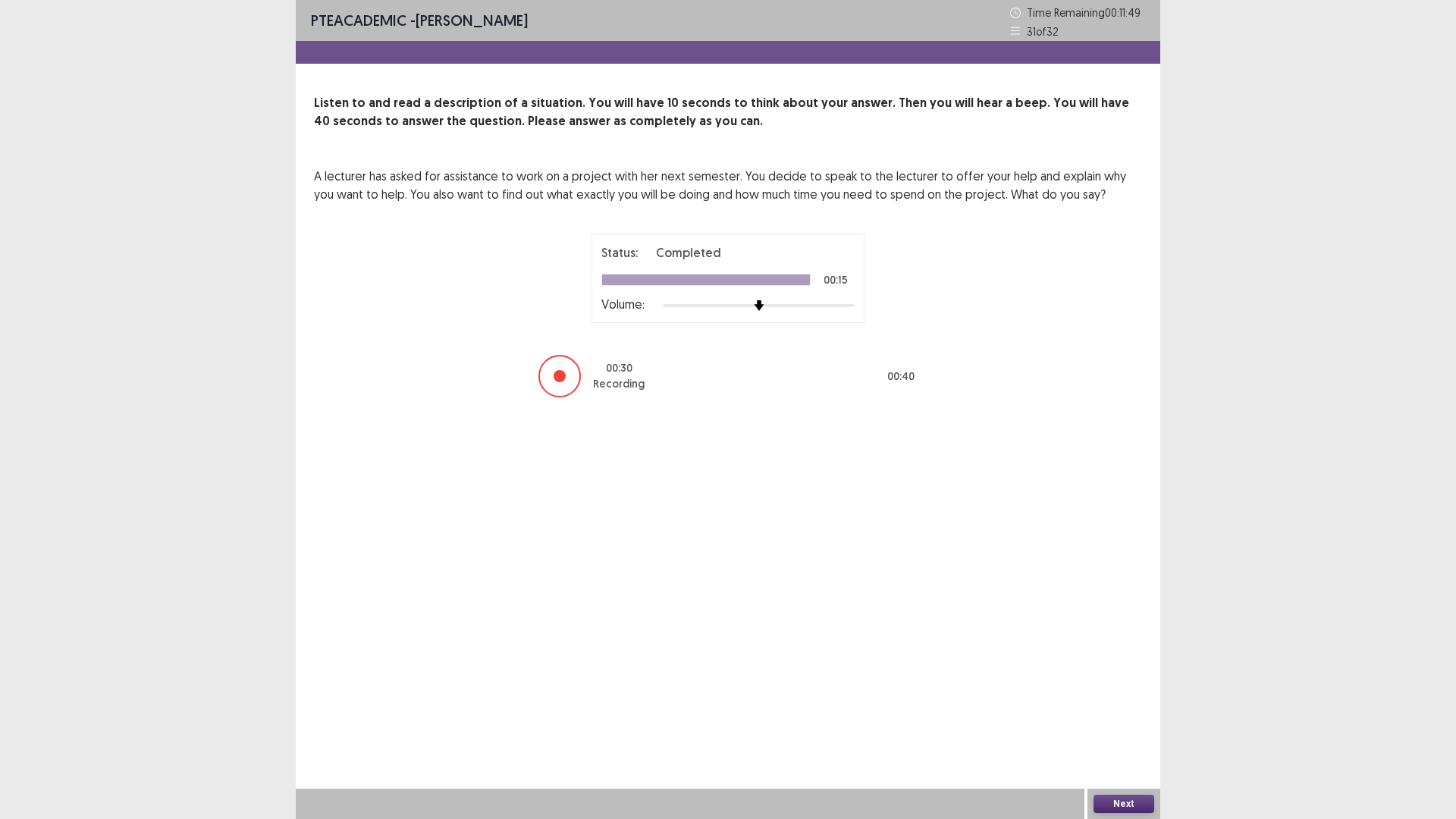
click at [1119, 690] on button "Next" at bounding box center [1124, 804] width 61 height 18
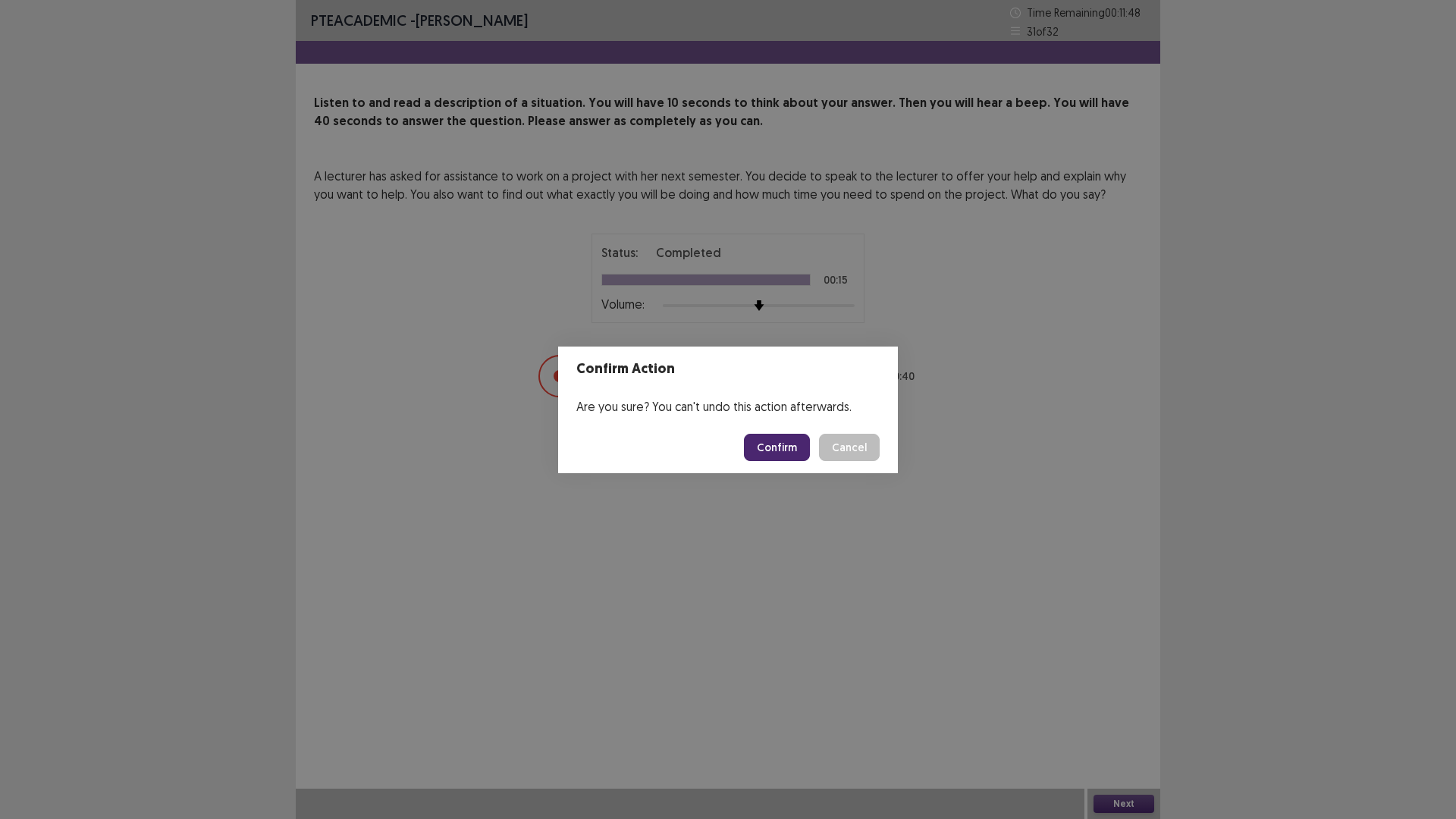
click at [766, 444] on button "Confirm" at bounding box center [776, 447] width 66 height 28
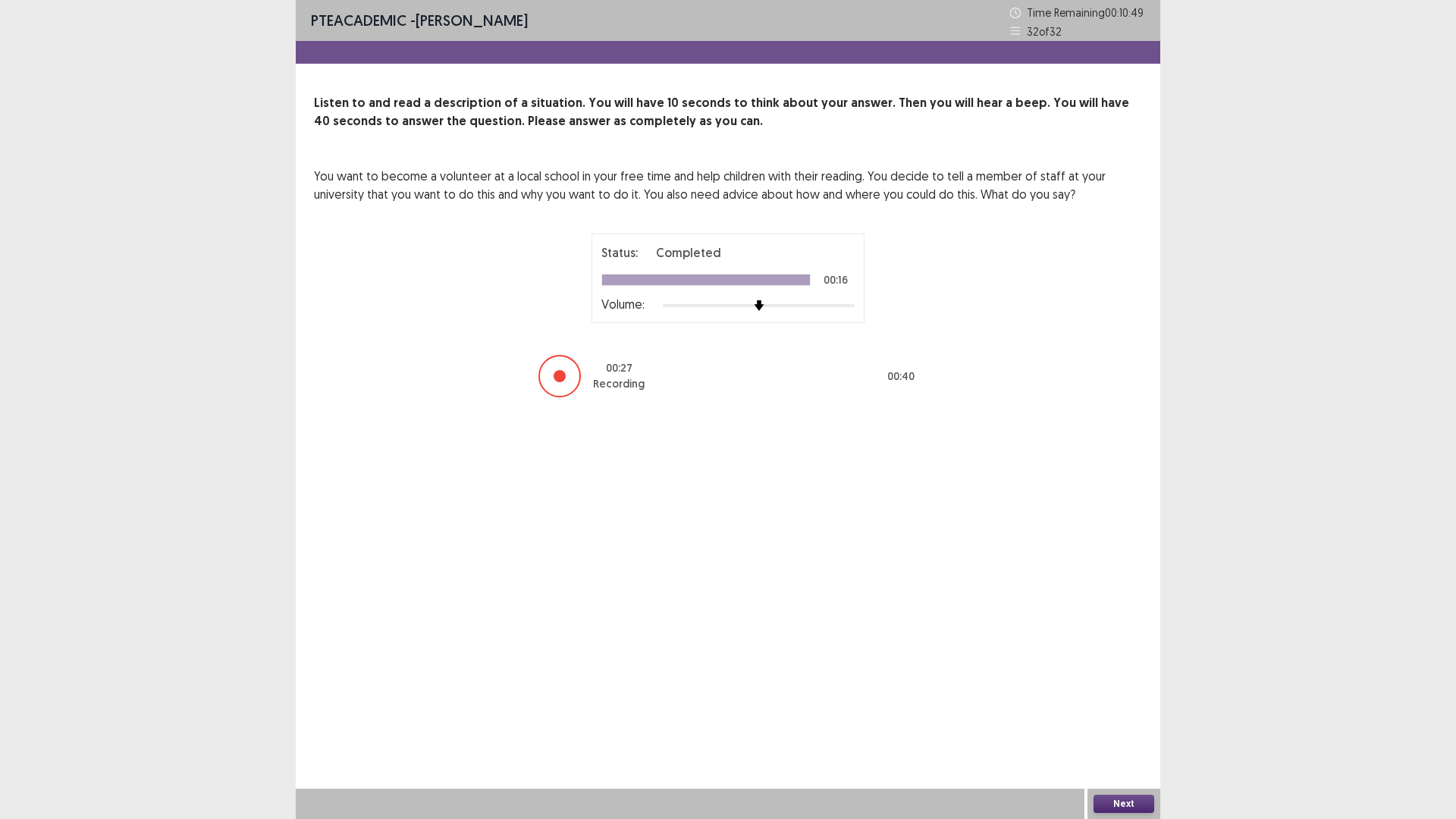
click at [1117, 690] on button "Next" at bounding box center [1124, 804] width 61 height 18
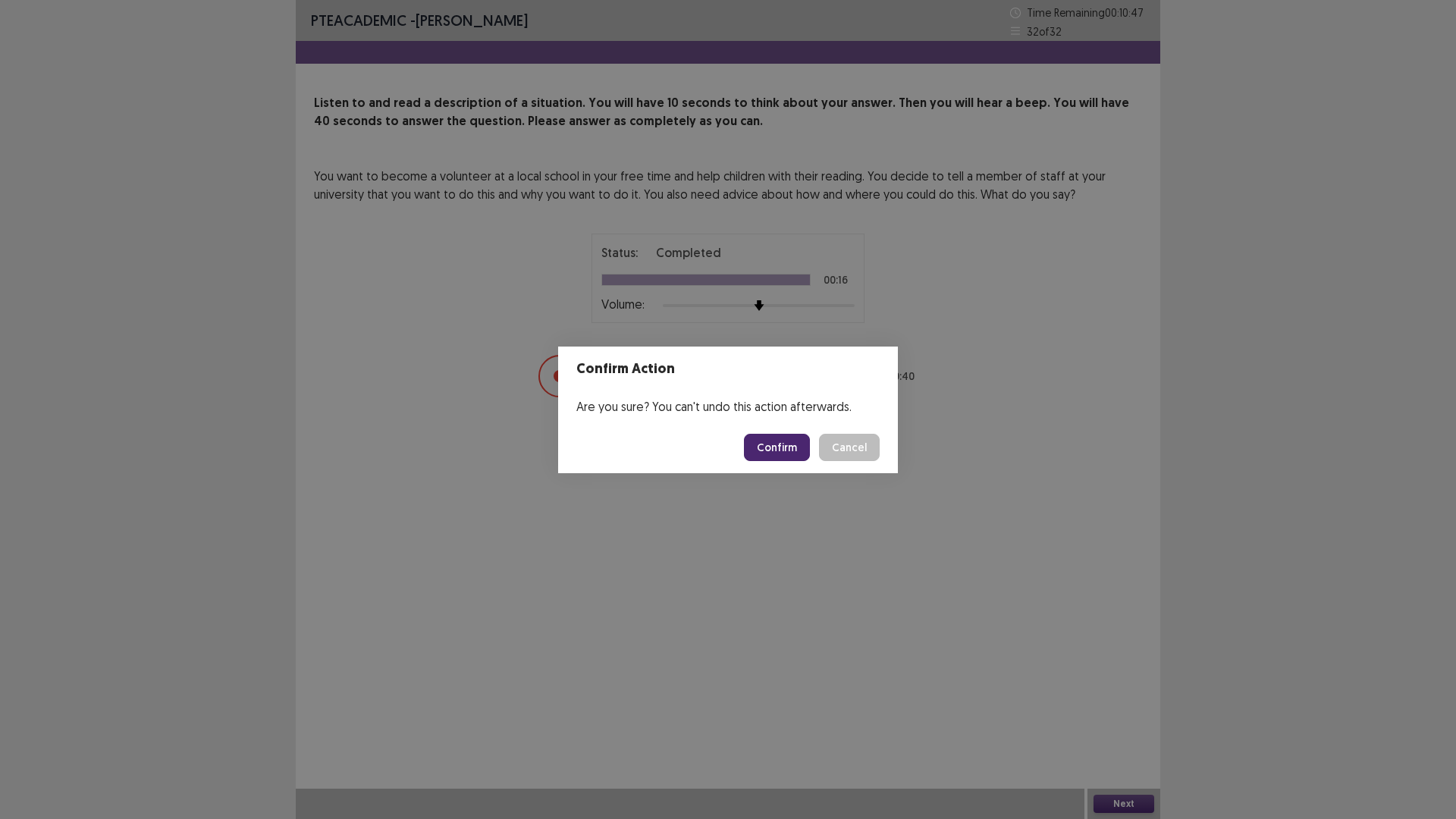
click at [772, 447] on button "Confirm" at bounding box center [776, 447] width 66 height 28
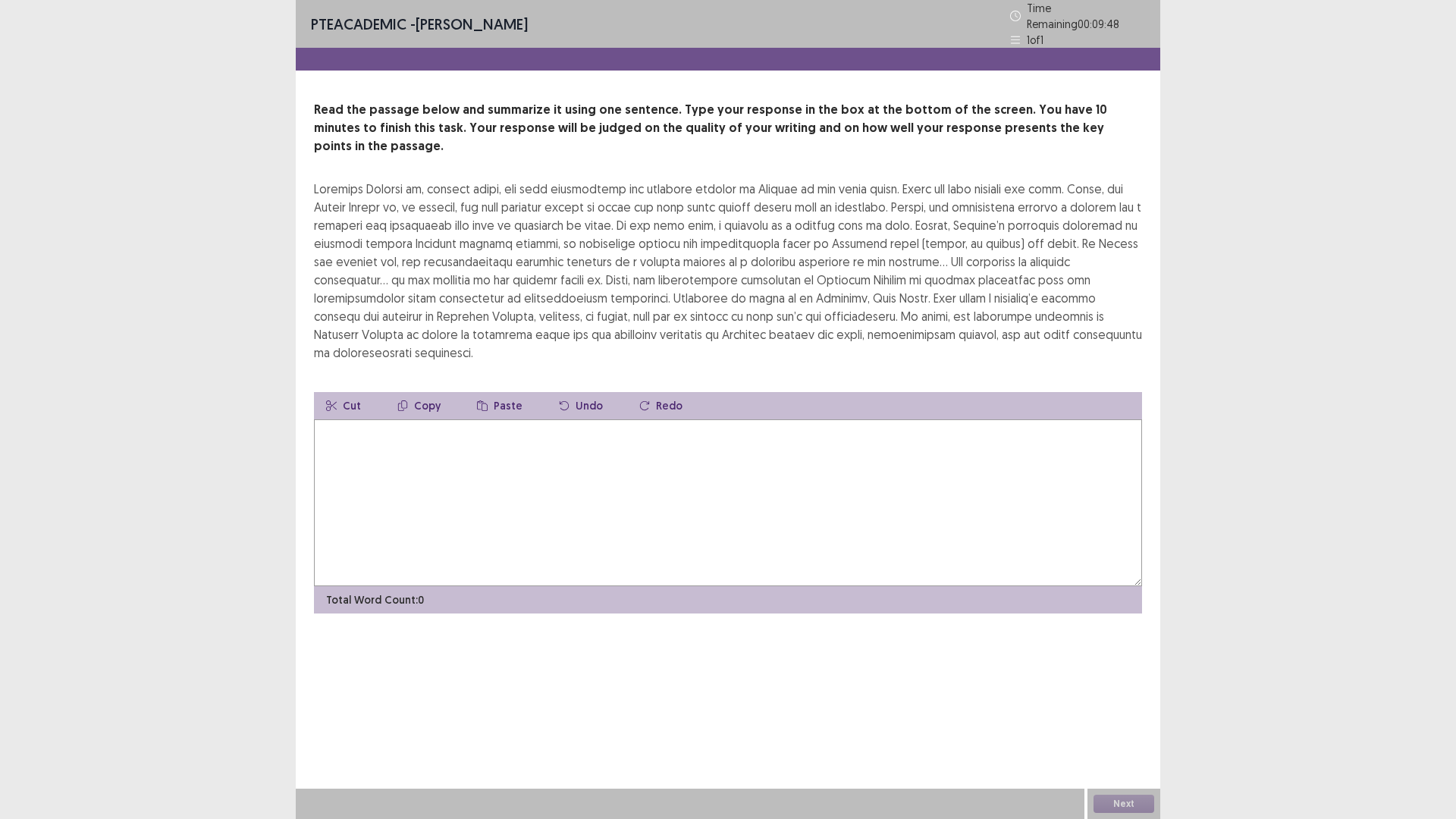
click at [712, 427] on textarea at bounding box center [728, 503] width 828 height 167
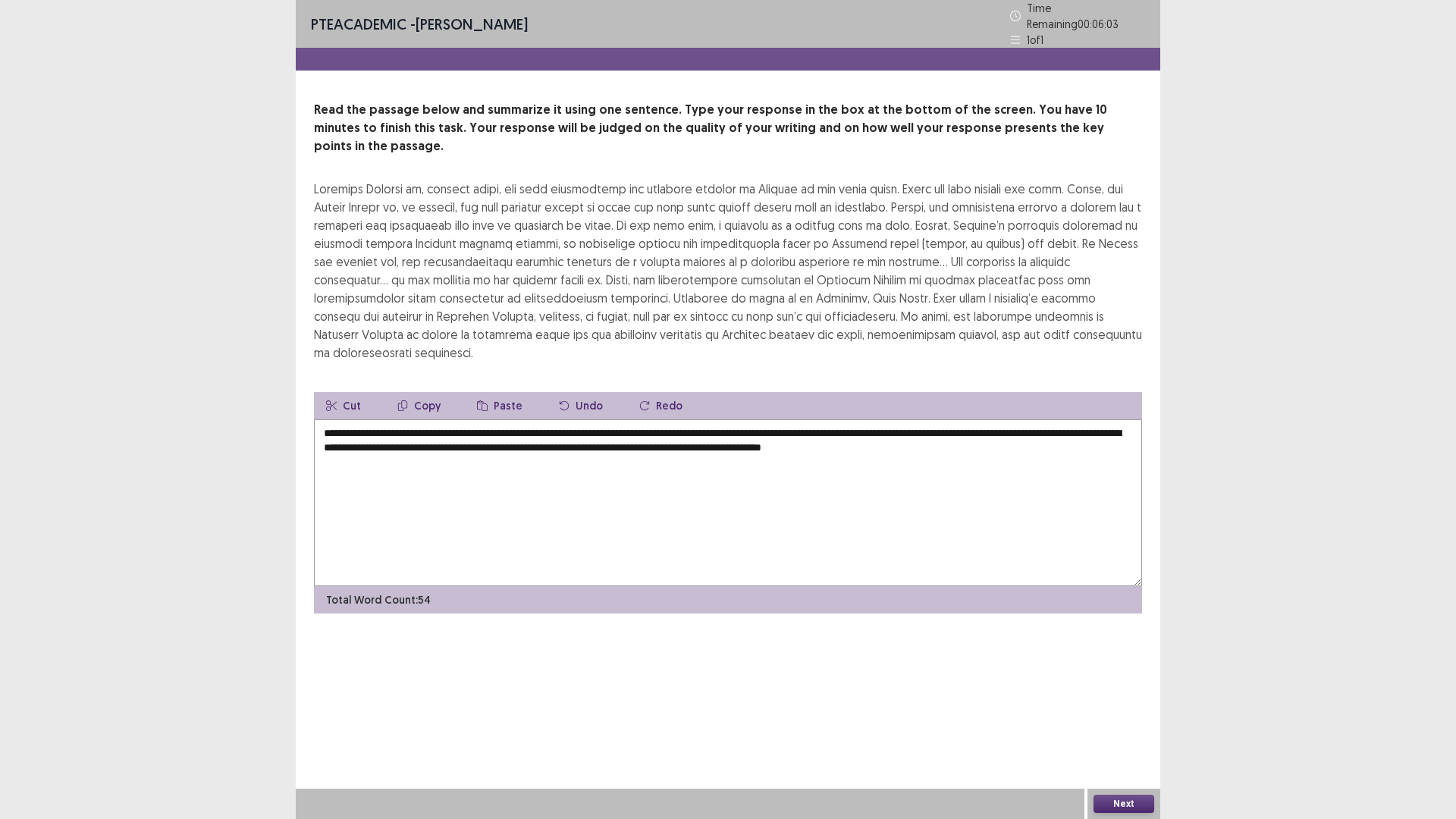
type textarea "**********"
click at [1016, 35] on icon at bounding box center [1015, 40] width 11 height 11
drag, startPoint x: 1016, startPoint y: 33, endPoint x: 1019, endPoint y: 13, distance: 20.2
click at [1016, 35] on icon at bounding box center [1015, 40] width 11 height 11
click at [1117, 690] on button "Next" at bounding box center [1124, 804] width 61 height 18
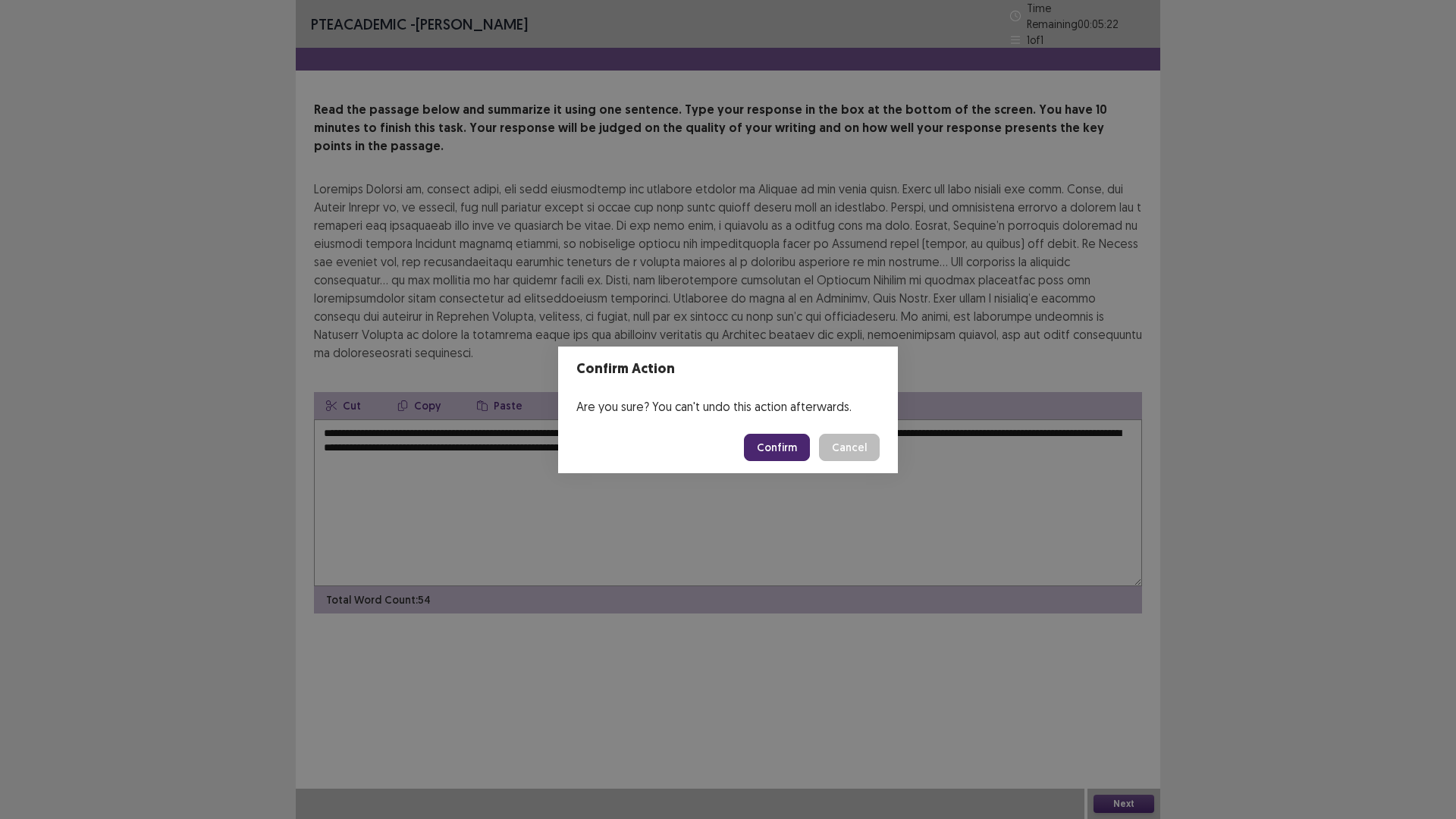
click at [781, 446] on button "Confirm" at bounding box center [776, 447] width 66 height 28
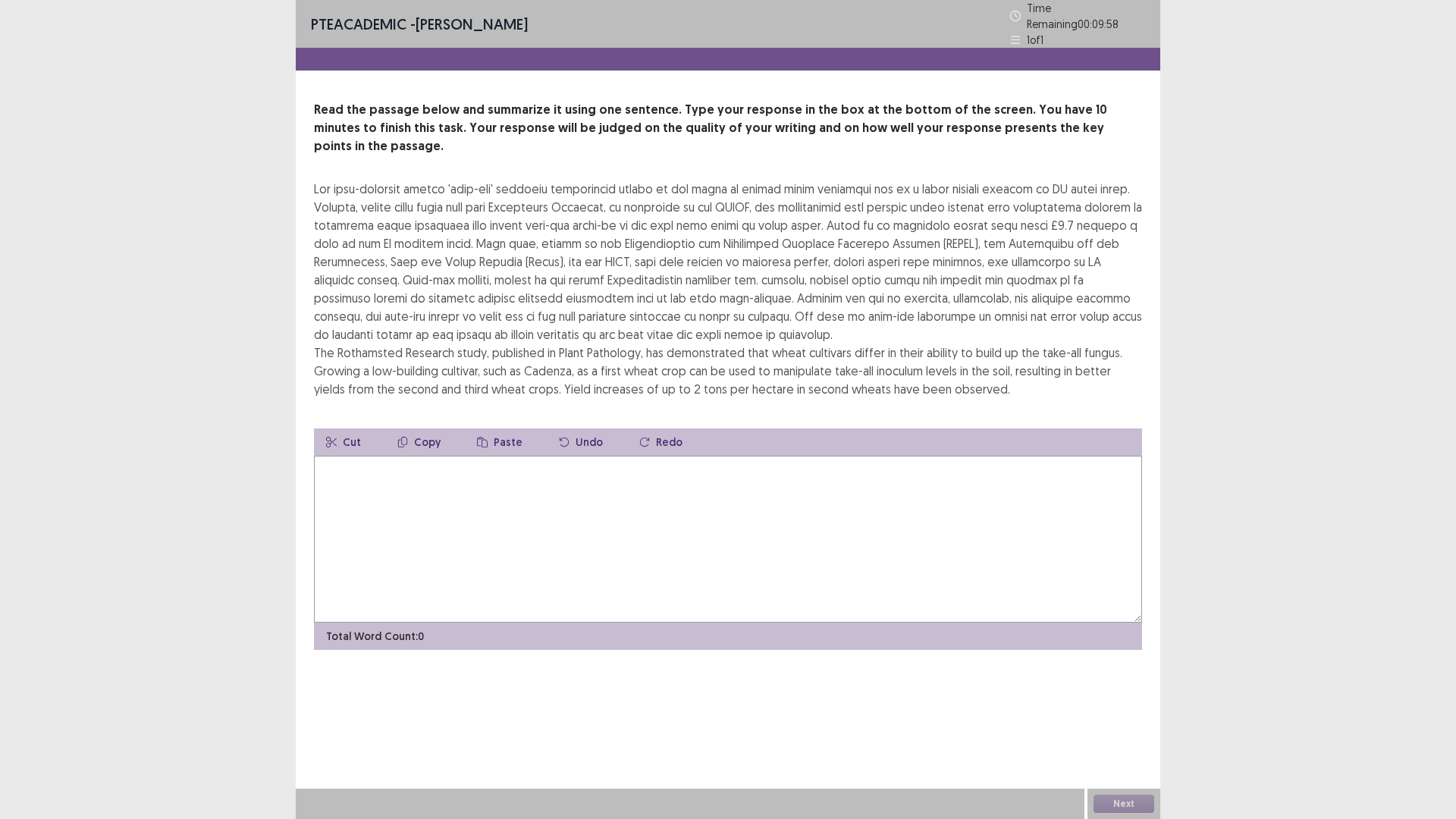
click at [649, 497] on textarea at bounding box center [728, 539] width 828 height 167
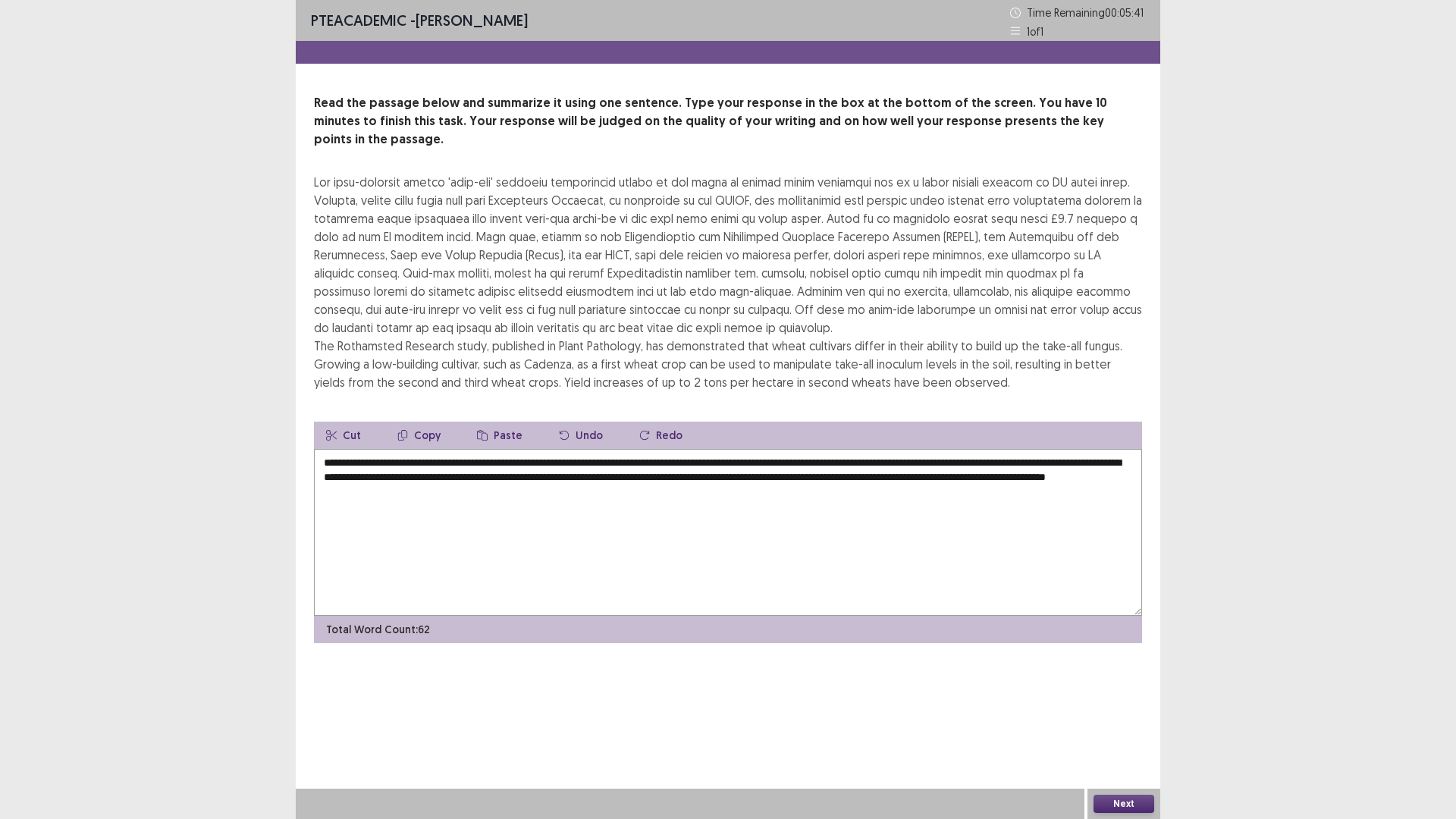
type textarea "**********"
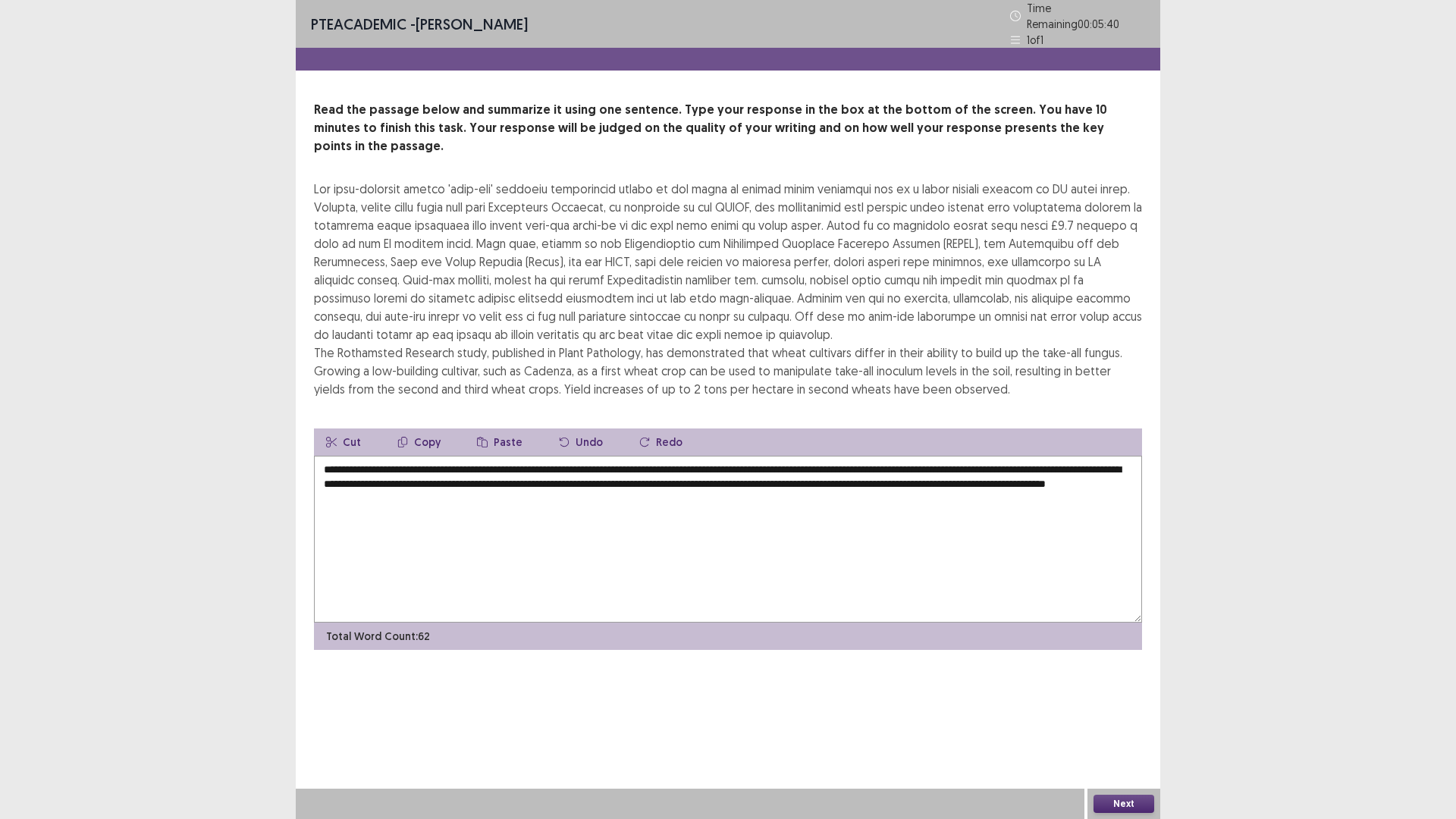
click at [1120, 690] on button "Next" at bounding box center [1124, 804] width 61 height 18
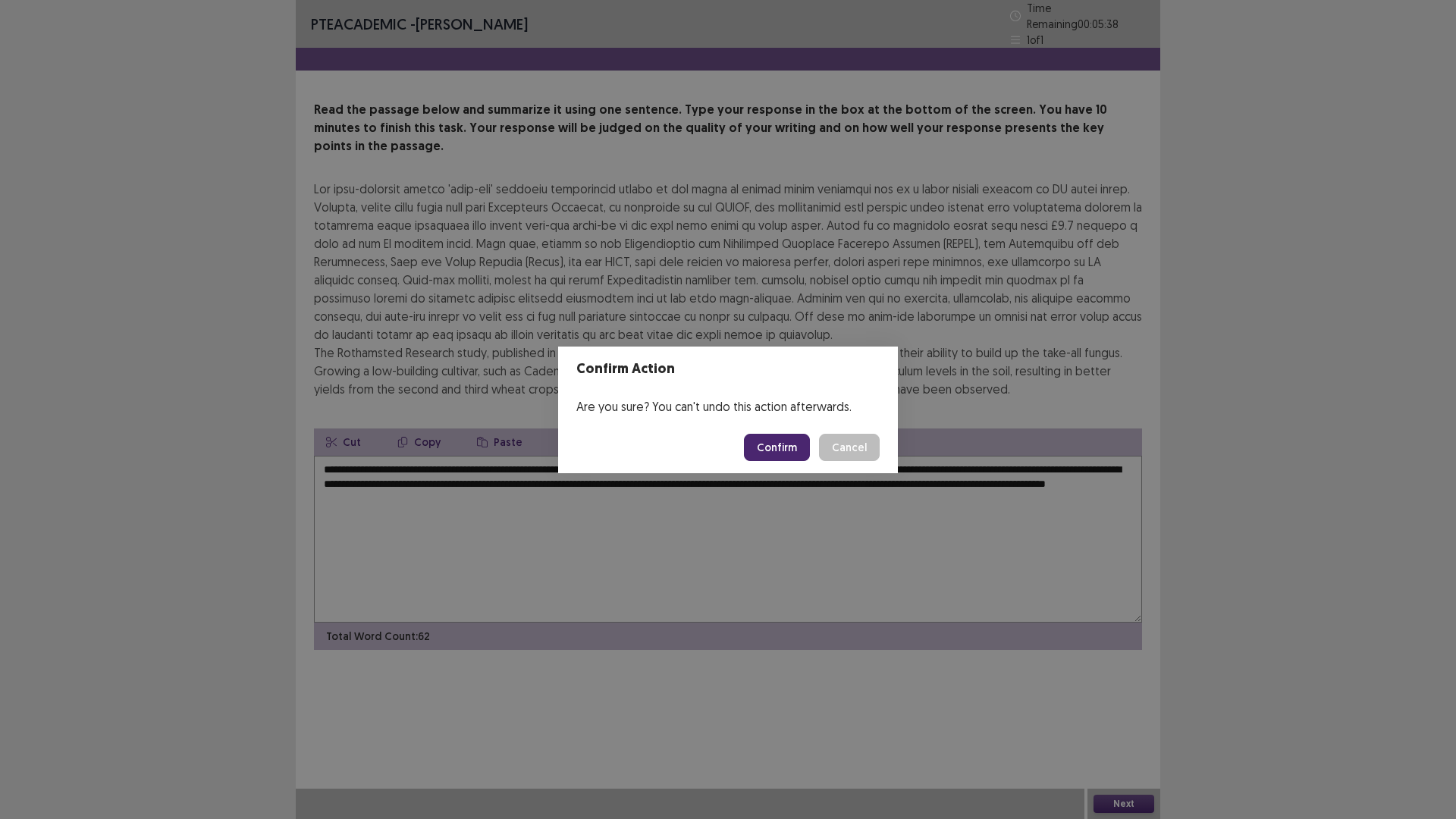
click at [767, 452] on button "Confirm" at bounding box center [776, 447] width 66 height 28
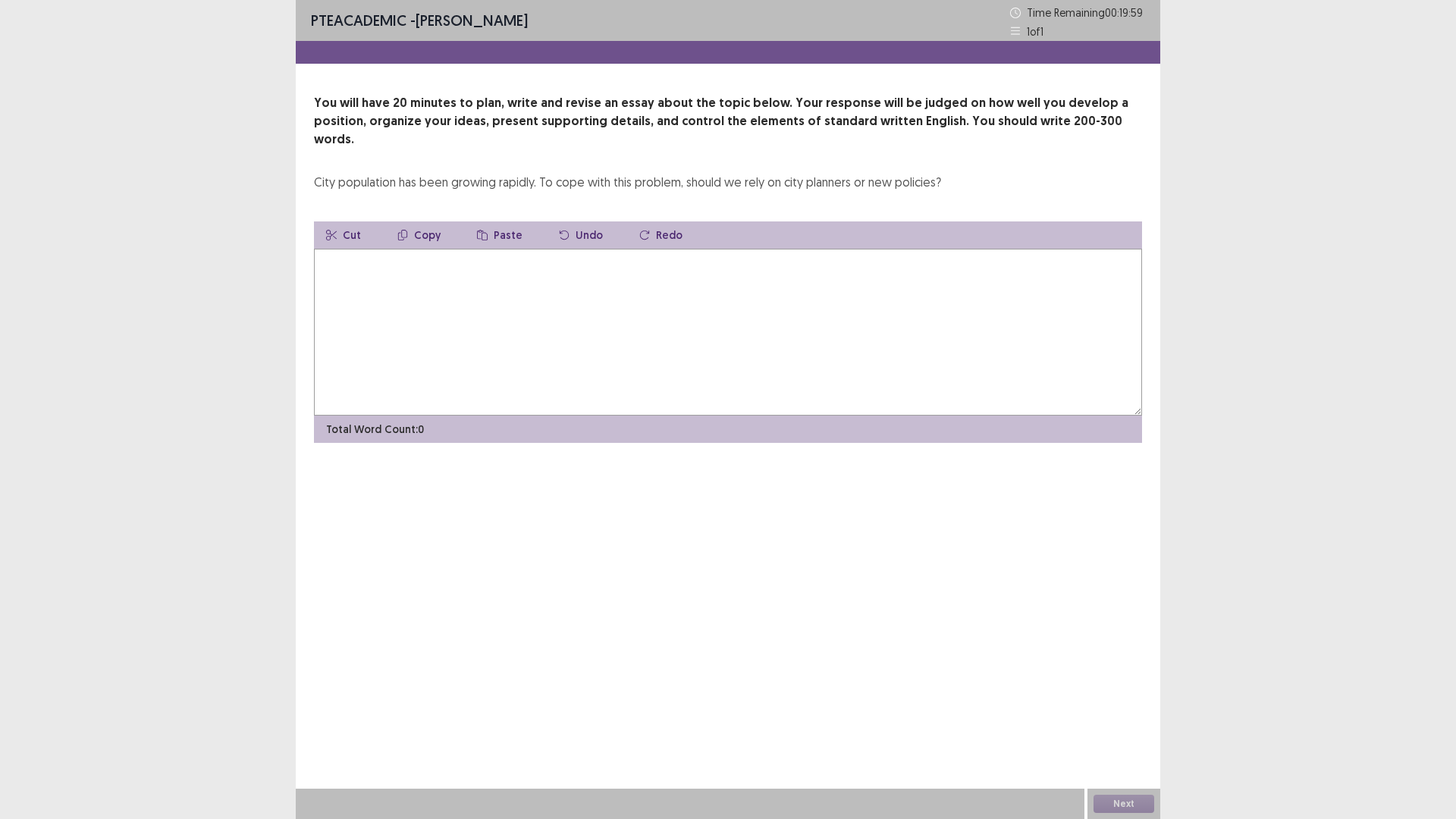
click at [585, 292] on textarea at bounding box center [728, 332] width 828 height 167
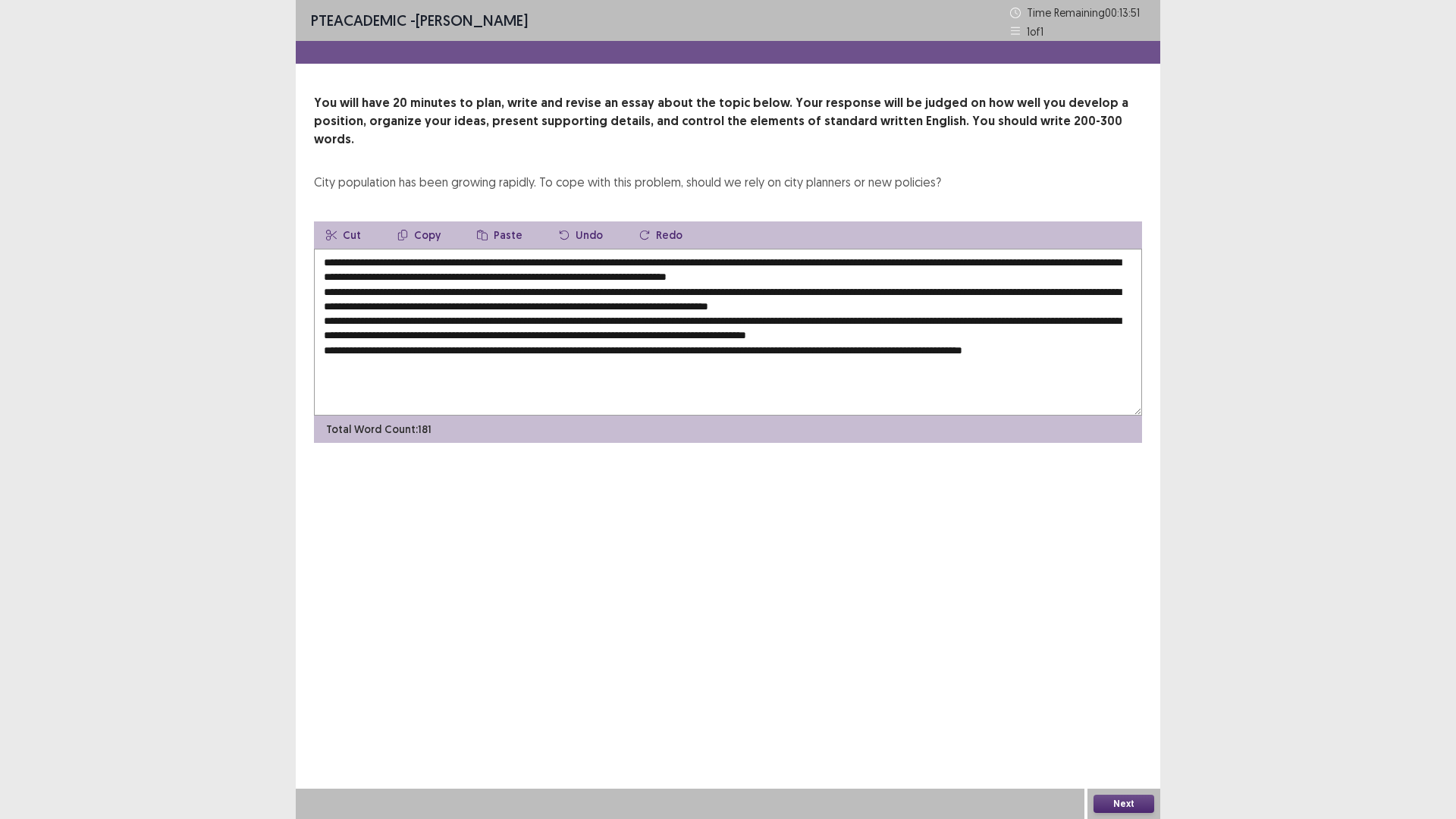
drag, startPoint x: 326, startPoint y: 163, endPoint x: 431, endPoint y: 171, distance: 105.3
click at [431, 171] on div "You will have 20 minutes to plan, write and revise an essay about the topic bel…" at bounding box center [727, 269] width 864 height 349
drag, startPoint x: 409, startPoint y: 166, endPoint x: 442, endPoint y: 165, distance: 33.0
click at [417, 173] on div "City population has been growing rapidly. To cope with this problem, should we …" at bounding box center [627, 182] width 627 height 18
drag, startPoint x: 442, startPoint y: 165, endPoint x: 450, endPoint y: 168, distance: 8.5
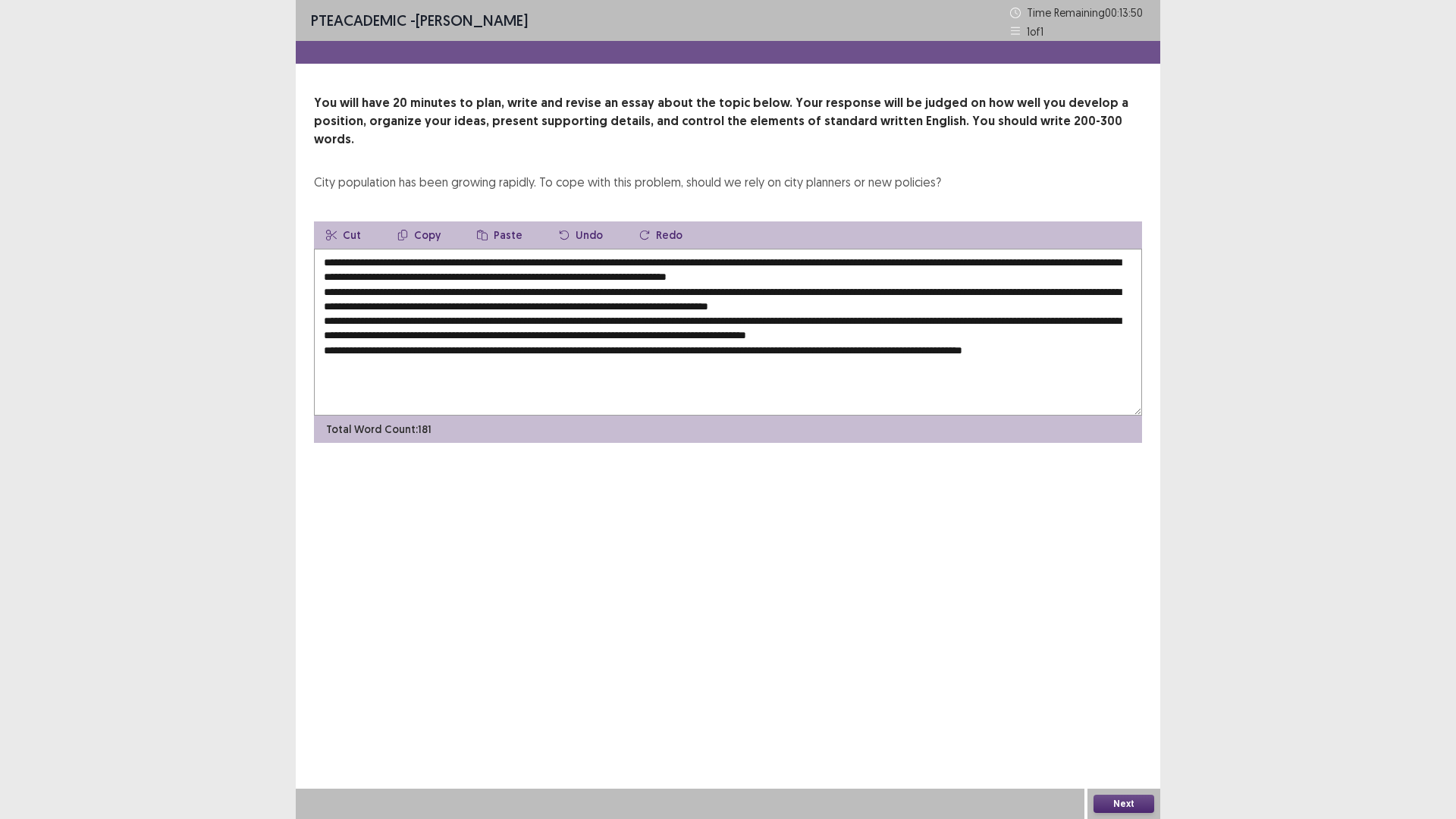
click at [450, 173] on div "City population has been growing rapidly. To cope with this problem, should we …" at bounding box center [627, 182] width 627 height 18
drag, startPoint x: 458, startPoint y: 168, endPoint x: 468, endPoint y: 169, distance: 10.0
click at [465, 173] on div "City population has been growing rapidly. To cope with this problem, should we …" at bounding box center [627, 182] width 627 height 18
click at [475, 173] on div "City population has been growing rapidly. To cope with this problem, should we …" at bounding box center [627, 182] width 627 height 18
click at [494, 173] on div "City population has been growing rapidly. To cope with this problem, should we …" at bounding box center [627, 182] width 627 height 18
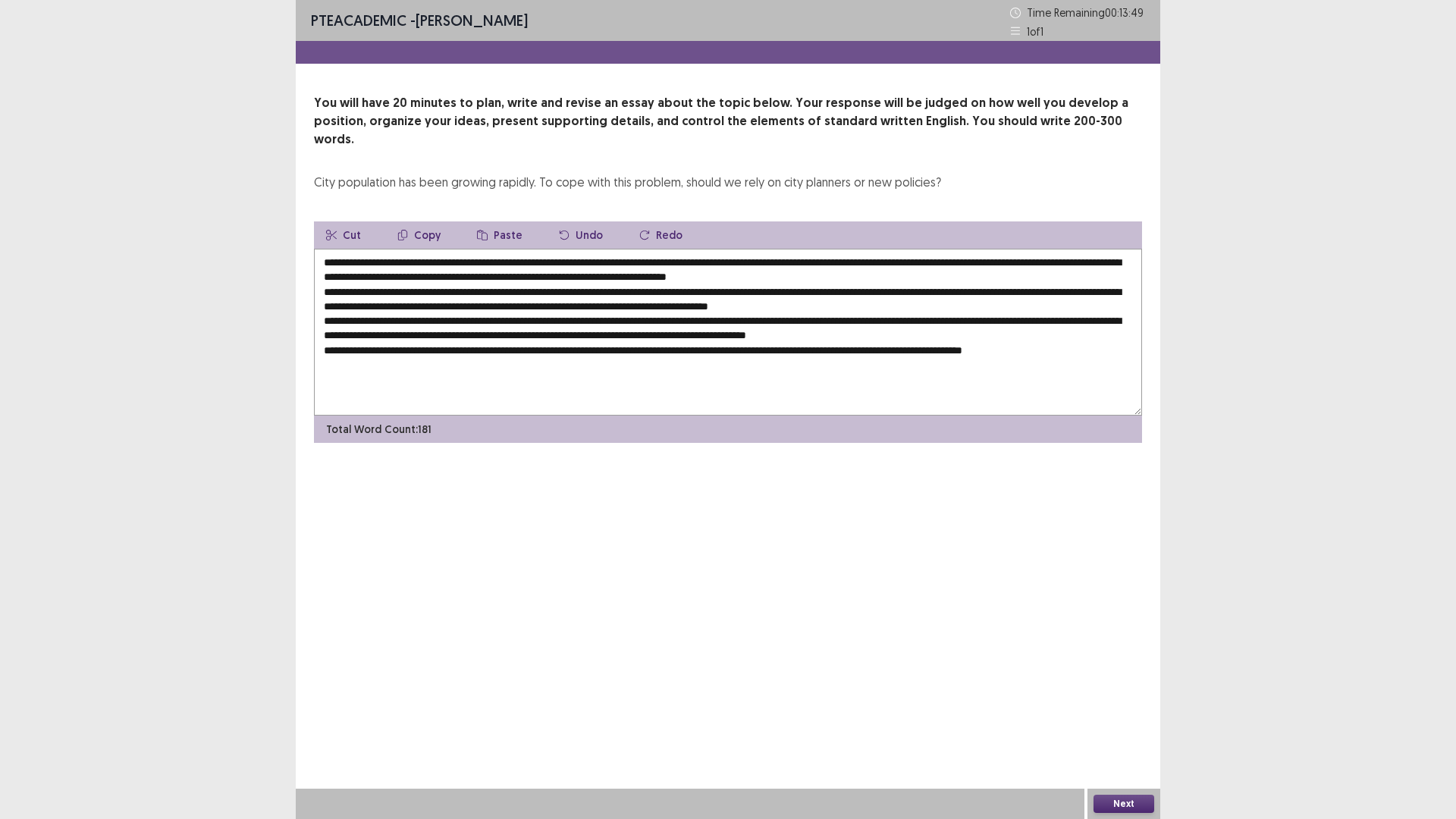
click at [505, 173] on div "City population has been growing rapidly. To cope with this problem, should we …" at bounding box center [627, 182] width 627 height 18
drag, startPoint x: 507, startPoint y: 169, endPoint x: 524, endPoint y: 169, distance: 17.0
click at [508, 173] on div "City population has been growing rapidly. To cope with this problem, should we …" at bounding box center [627, 182] width 627 height 18
drag, startPoint x: 527, startPoint y: 169, endPoint x: 534, endPoint y: 169, distance: 7.0
click at [528, 173] on div "City population has been growing rapidly. To cope with this problem, should we …" at bounding box center [627, 182] width 627 height 18
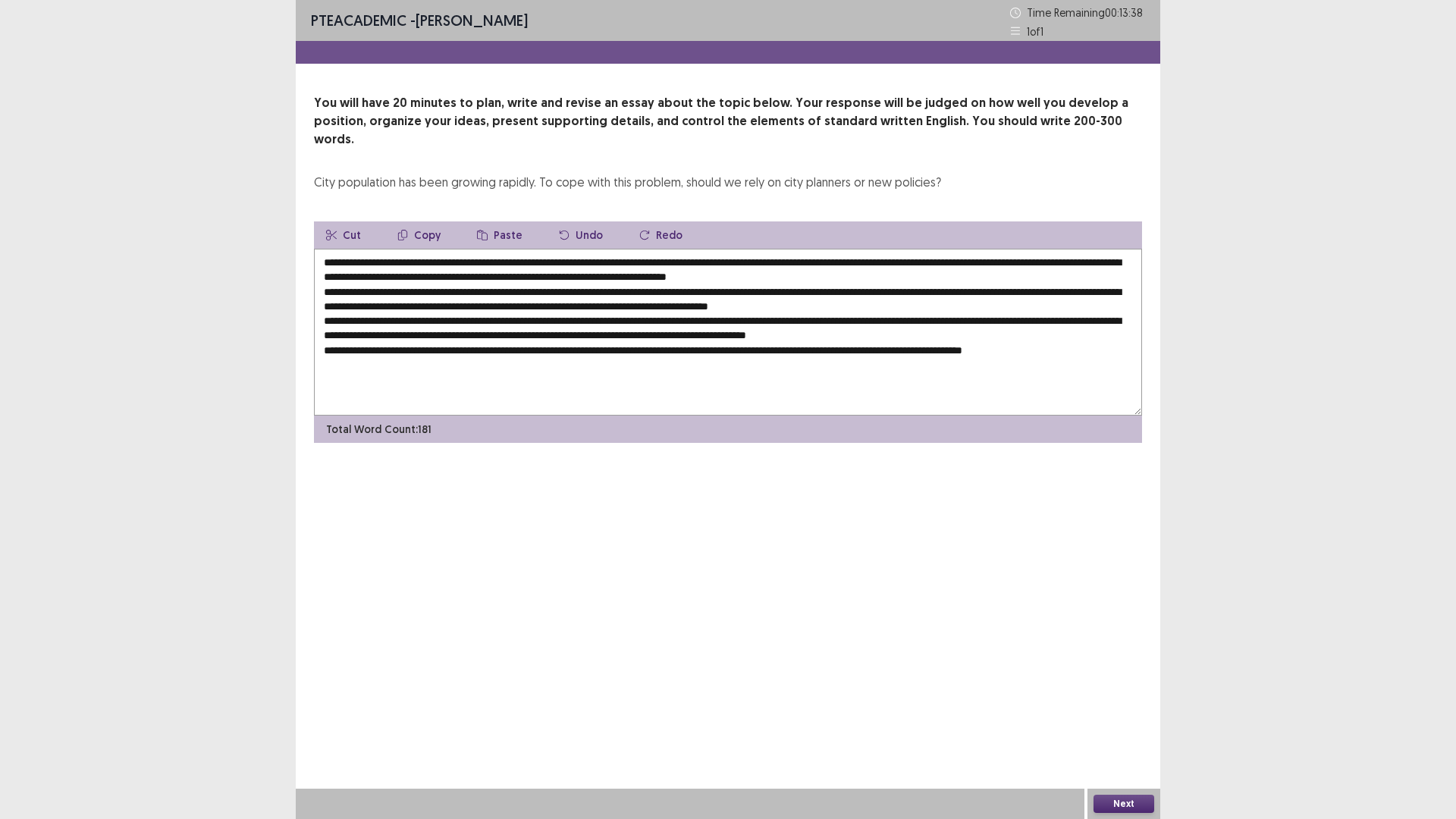
drag, startPoint x: 397, startPoint y: 245, endPoint x: 430, endPoint y: 246, distance: 33.0
click at [430, 249] on textarea at bounding box center [728, 332] width 828 height 167
drag, startPoint x: 414, startPoint y: 245, endPoint x: 438, endPoint y: 245, distance: 24.0
click at [438, 249] on textarea at bounding box center [728, 332] width 828 height 167
drag, startPoint x: 417, startPoint y: 244, endPoint x: 447, endPoint y: 253, distance: 31.3
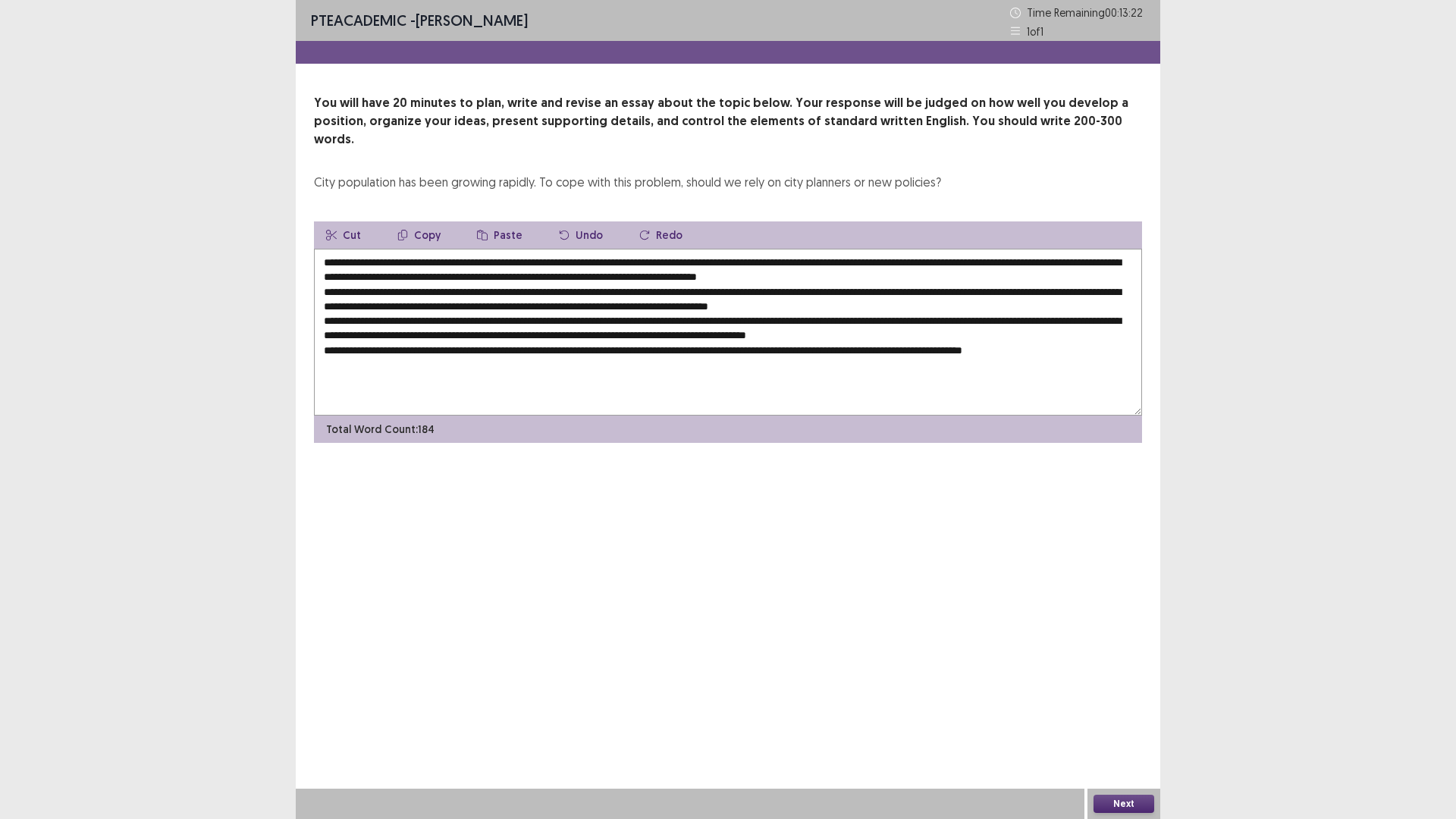
click at [417, 249] on textarea at bounding box center [728, 332] width 828 height 167
drag, startPoint x: 499, startPoint y: 244, endPoint x: 510, endPoint y: 251, distance: 13.0
click at [499, 249] on textarea at bounding box center [728, 332] width 828 height 167
drag, startPoint x: 395, startPoint y: 244, endPoint x: 343, endPoint y: 250, distance: 52.3
click at [343, 250] on textarea at bounding box center [728, 332] width 828 height 167
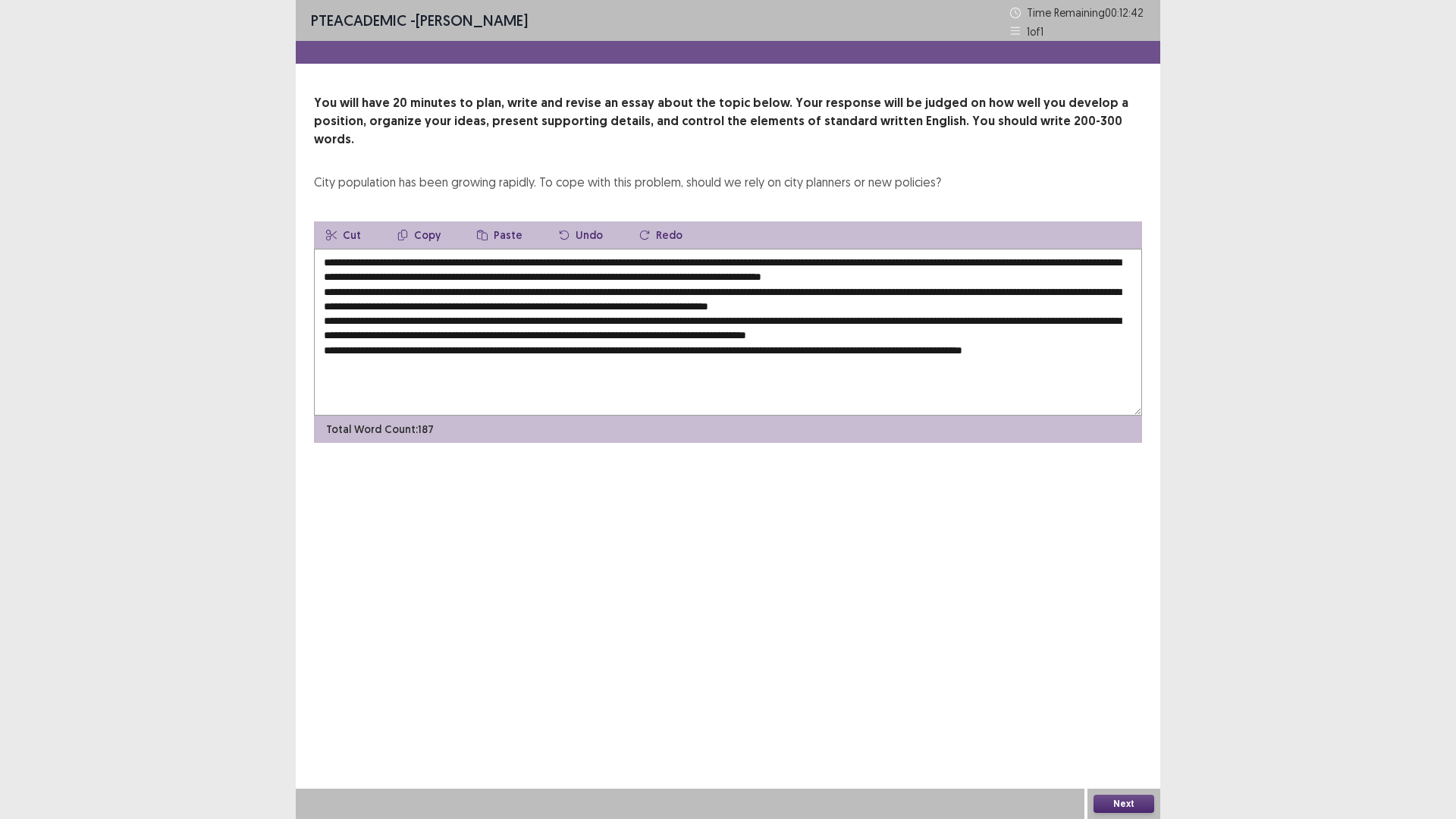
drag, startPoint x: 579, startPoint y: 246, endPoint x: 594, endPoint y: 258, distance: 19.2
click at [579, 249] on textarea at bounding box center [728, 332] width 828 height 167
click at [576, 249] on textarea at bounding box center [728, 332] width 828 height 167
drag, startPoint x: 1073, startPoint y: 260, endPoint x: 1083, endPoint y: 260, distance: 10.0
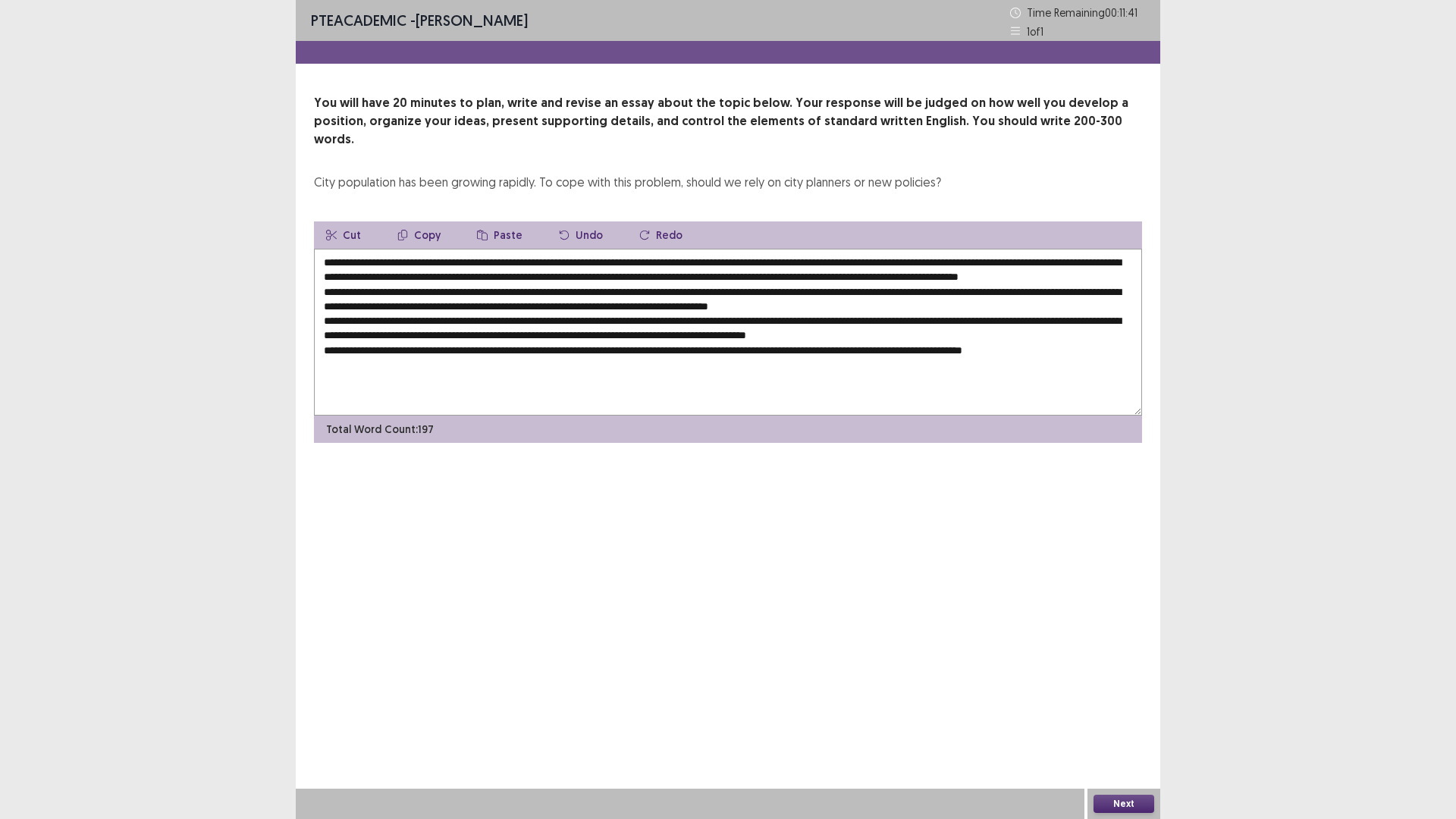
click at [1083, 260] on textarea at bounding box center [728, 332] width 828 height 167
click at [410, 274] on textarea at bounding box center [728, 332] width 828 height 167
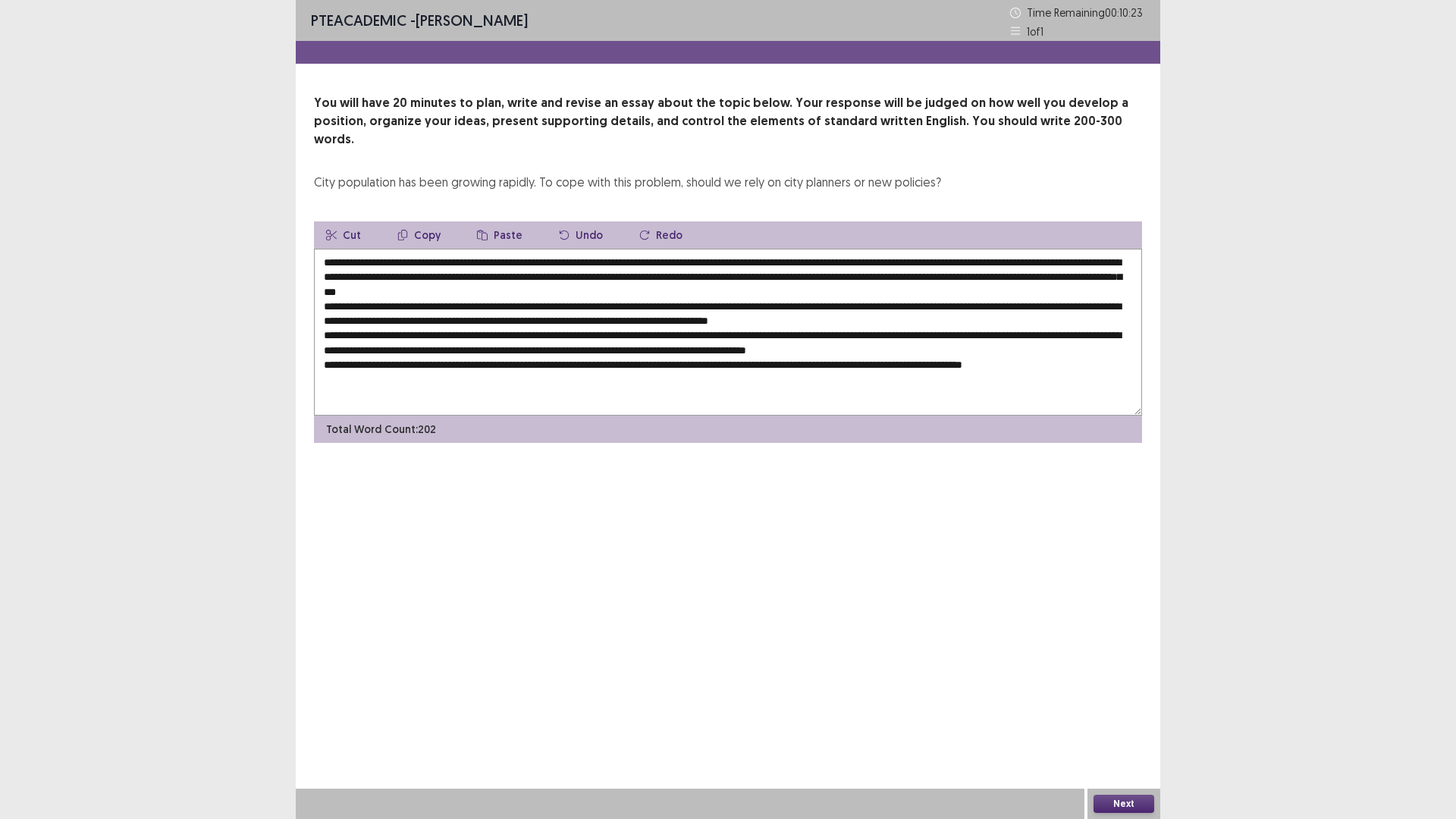
click at [358, 274] on textarea at bounding box center [728, 332] width 828 height 167
click at [359, 274] on textarea at bounding box center [728, 332] width 828 height 167
drag, startPoint x: 493, startPoint y: 273, endPoint x: 566, endPoint y: 275, distance: 73.0
click at [566, 275] on textarea at bounding box center [728, 332] width 828 height 167
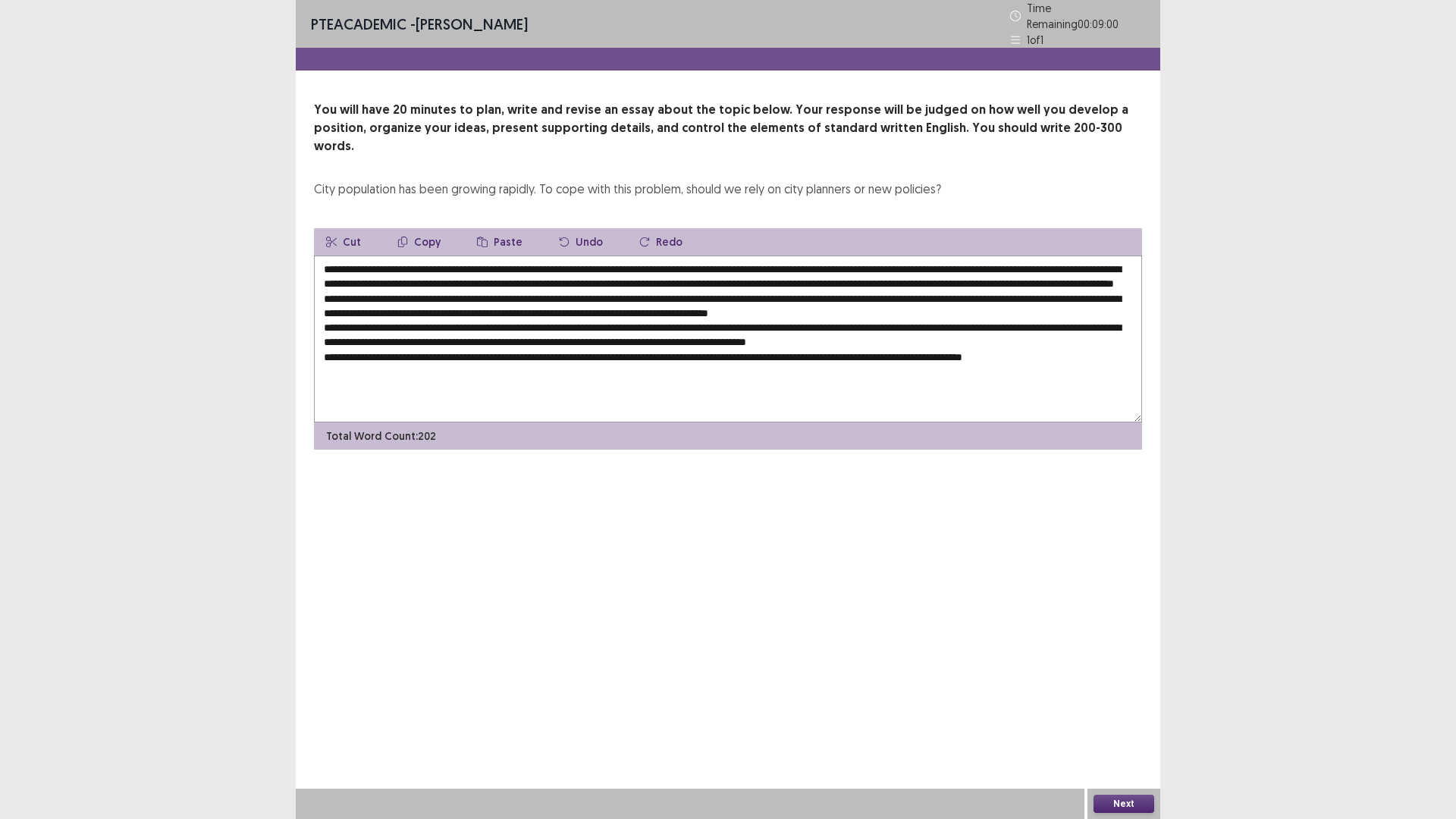
click at [361, 276] on textarea at bounding box center [728, 339] width 828 height 167
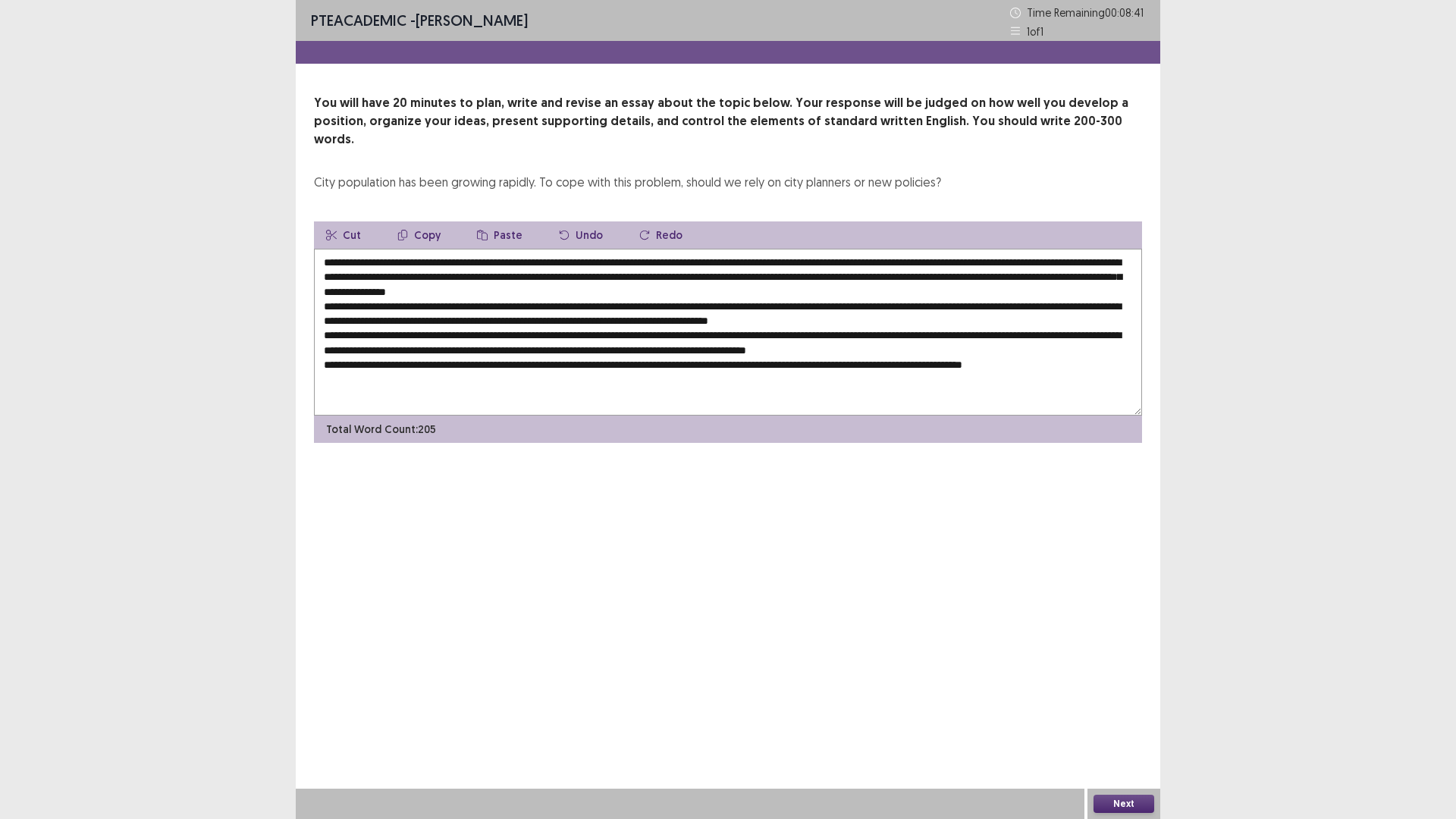
click at [389, 273] on textarea at bounding box center [728, 332] width 828 height 167
drag, startPoint x: 387, startPoint y: 244, endPoint x: 821, endPoint y: 238, distance: 434.0
click at [821, 249] on textarea at bounding box center [728, 332] width 828 height 167
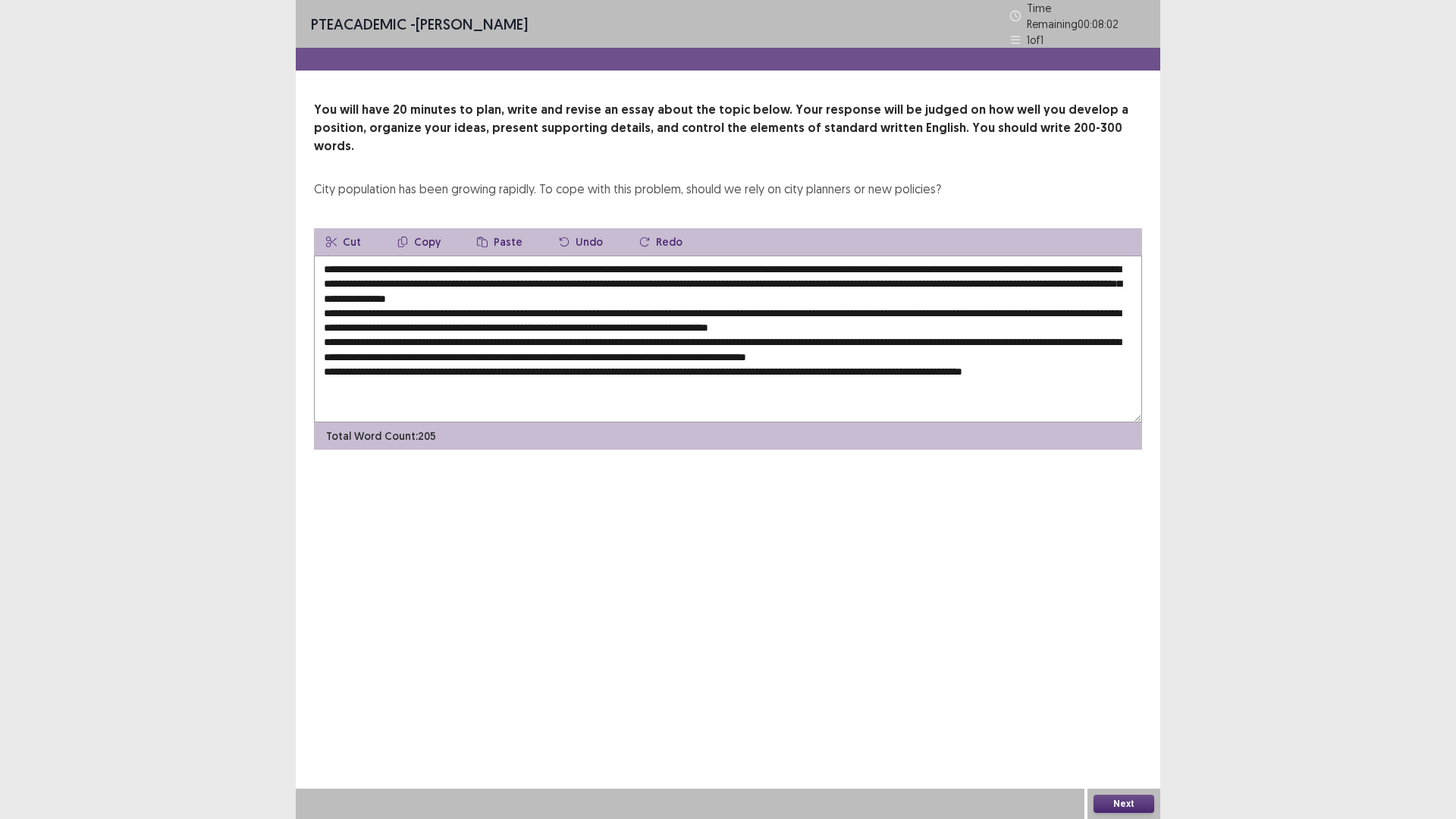
drag, startPoint x: 538, startPoint y: 289, endPoint x: 515, endPoint y: 290, distance: 23.0
click at [515, 290] on textarea at bounding box center [728, 339] width 828 height 167
drag, startPoint x: 541, startPoint y: 288, endPoint x: 590, endPoint y: 294, distance: 49.4
click at [590, 294] on textarea at bounding box center [728, 339] width 828 height 167
paste textarea "**********"
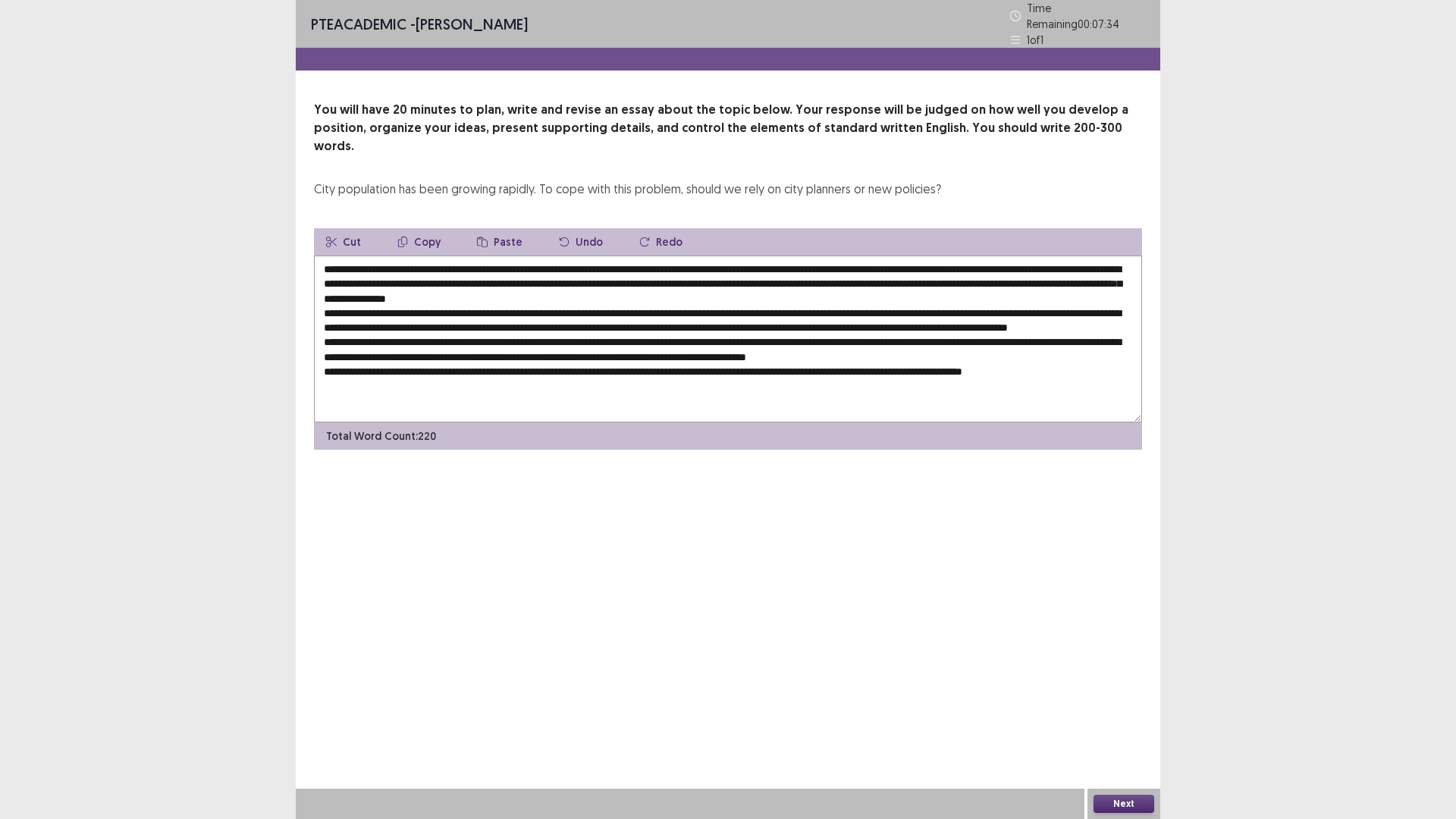
click at [523, 306] on textarea at bounding box center [728, 339] width 828 height 167
drag, startPoint x: 1076, startPoint y: 261, endPoint x: 530, endPoint y: 266, distance: 546.0
click at [474, 265] on textarea at bounding box center [728, 339] width 828 height 167
click at [1054, 262] on textarea at bounding box center [728, 339] width 828 height 167
drag, startPoint x: 1051, startPoint y: 260, endPoint x: 449, endPoint y: 277, distance: 602.2
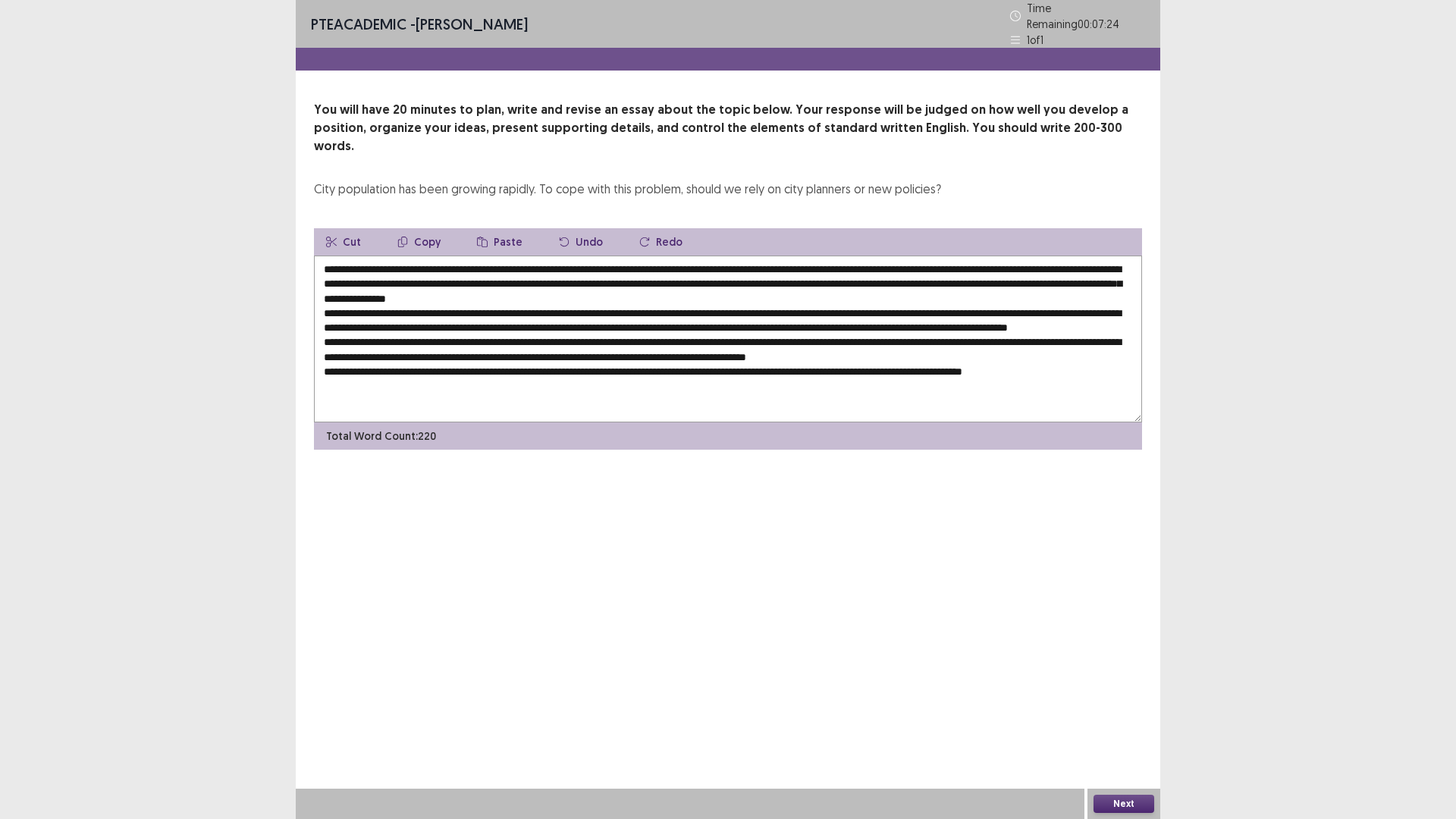
click at [449, 277] on textarea at bounding box center [728, 339] width 828 height 167
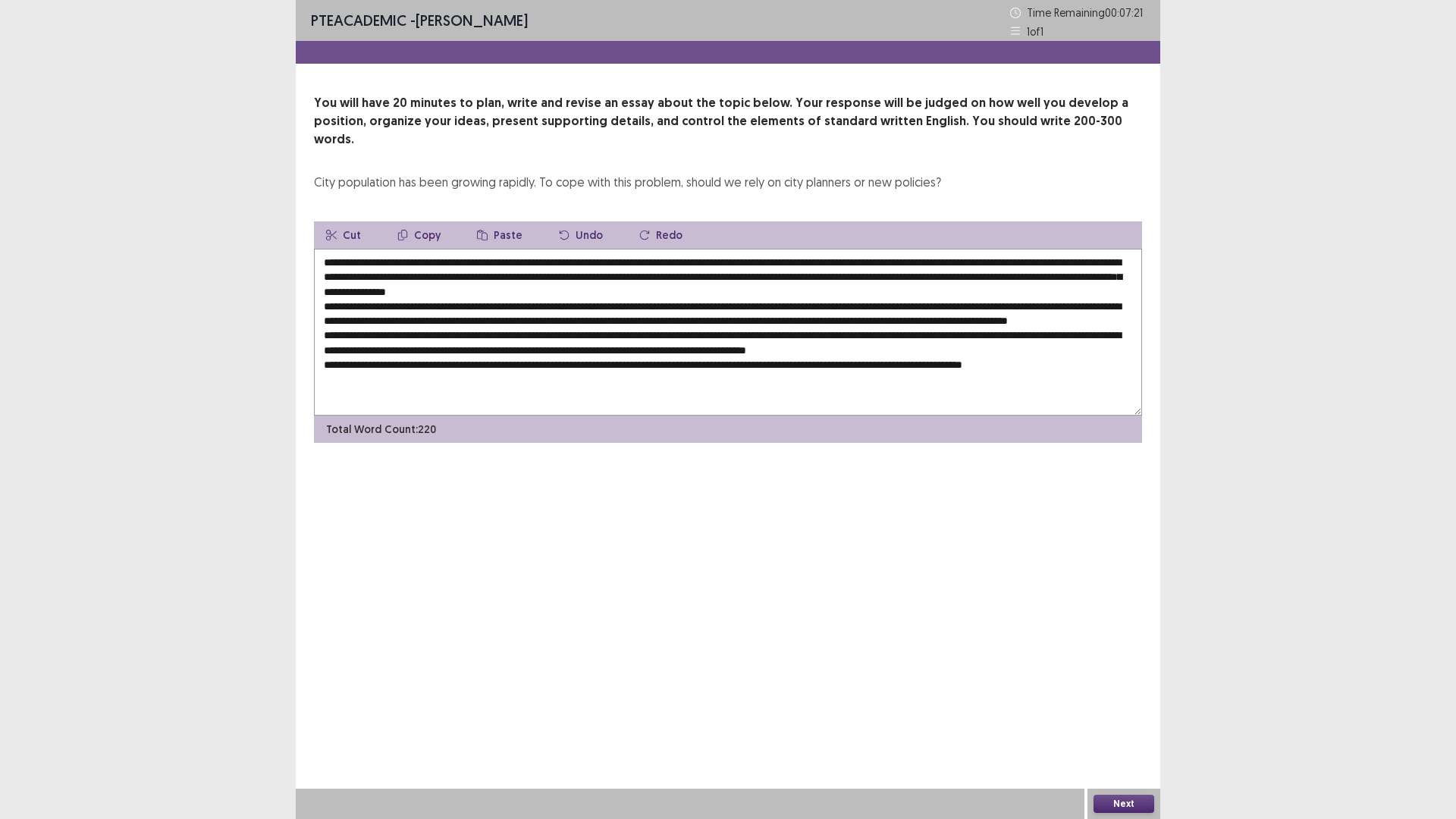
click at [521, 302] on textarea at bounding box center [728, 332] width 828 height 167
paste textarea "**********"
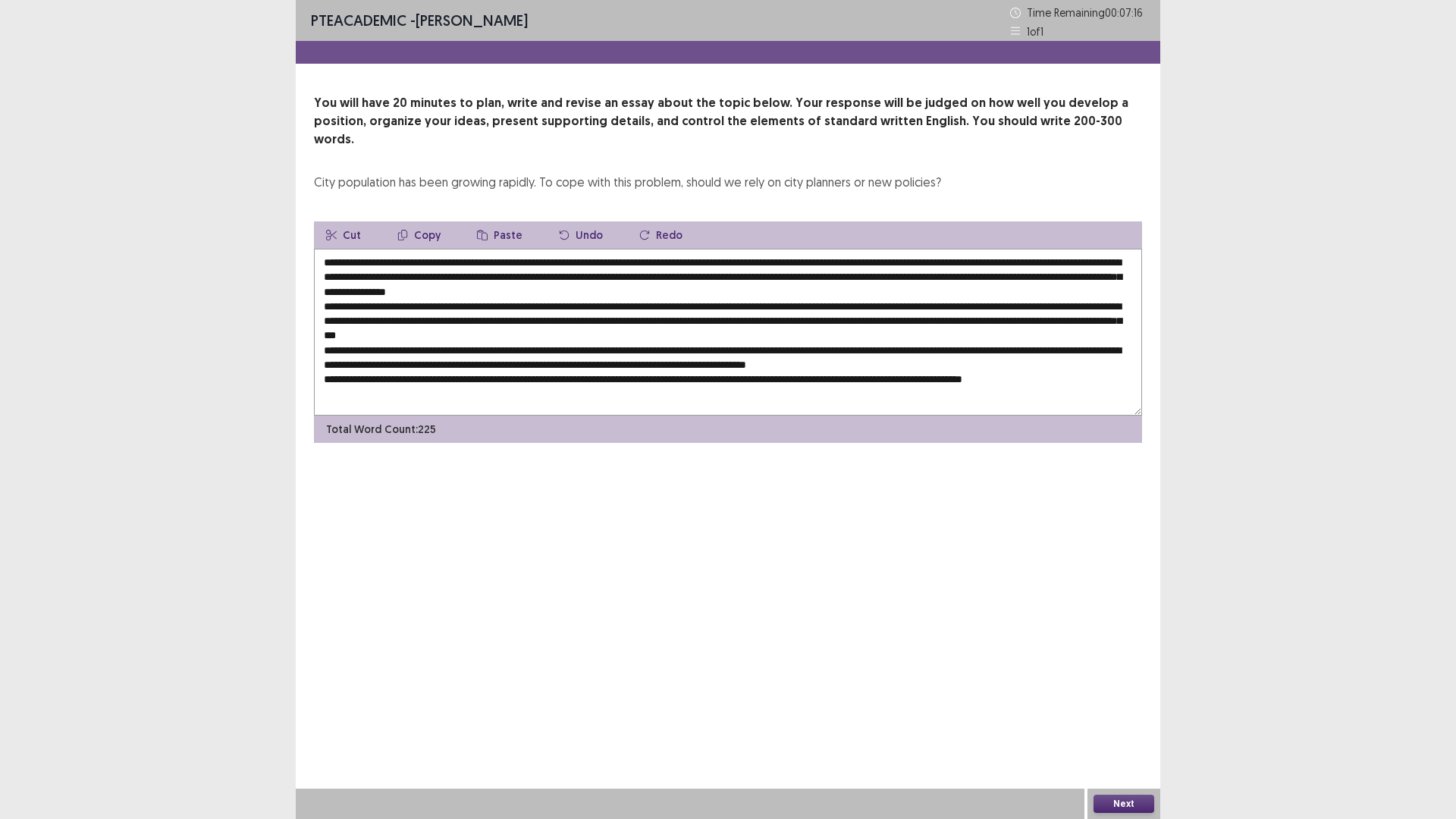
drag, startPoint x: 864, startPoint y: 302, endPoint x: 879, endPoint y: 306, distance: 15.5
click at [879, 306] on textarea at bounding box center [728, 332] width 828 height 167
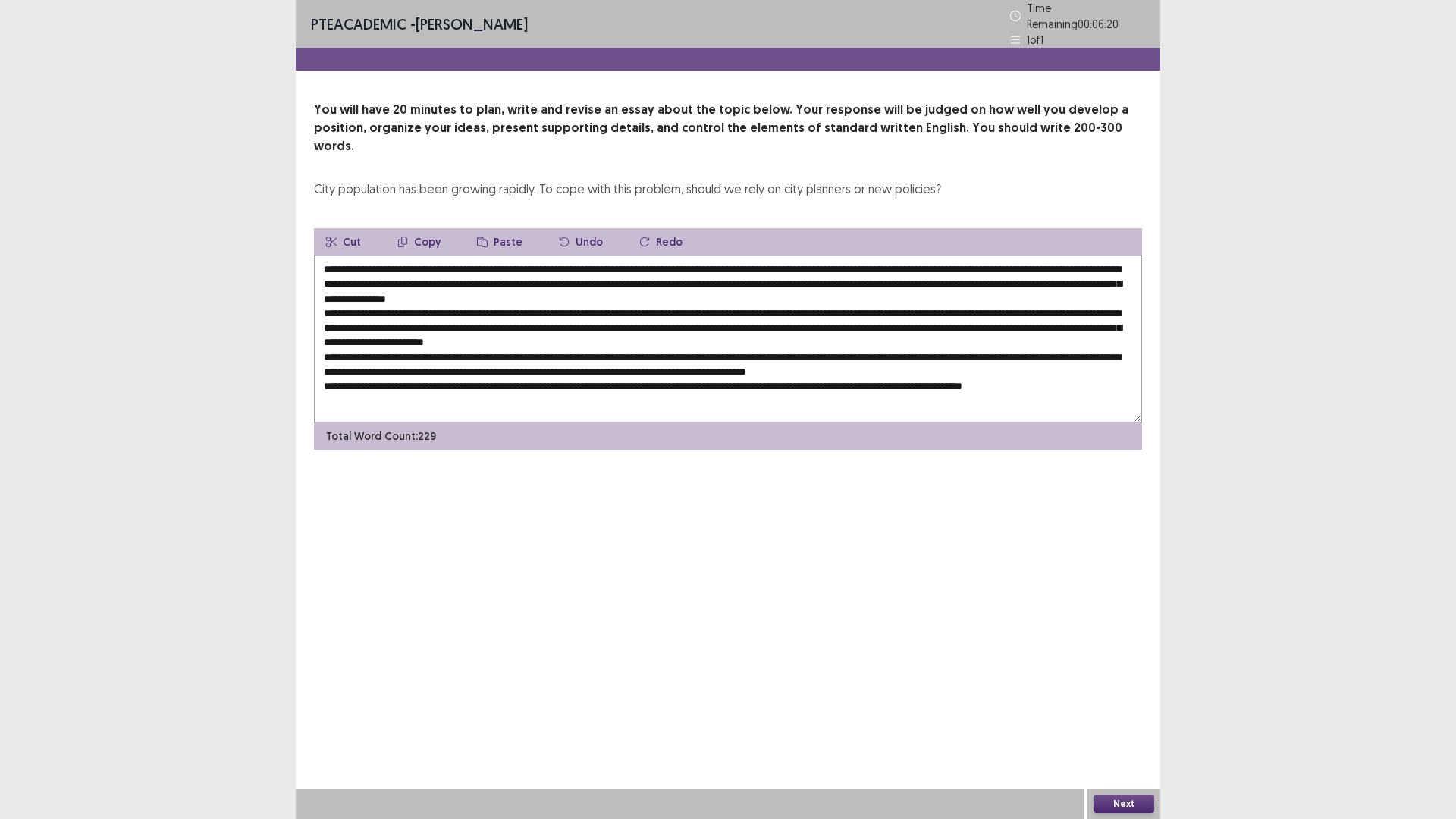
drag, startPoint x: 447, startPoint y: 317, endPoint x: 463, endPoint y: 320, distance: 16.3
click at [463, 320] on textarea at bounding box center [728, 339] width 828 height 167
drag, startPoint x: 900, startPoint y: 316, endPoint x: 924, endPoint y: 316, distance: 24.0
click at [924, 316] on textarea at bounding box center [728, 339] width 828 height 167
paste textarea "**********"
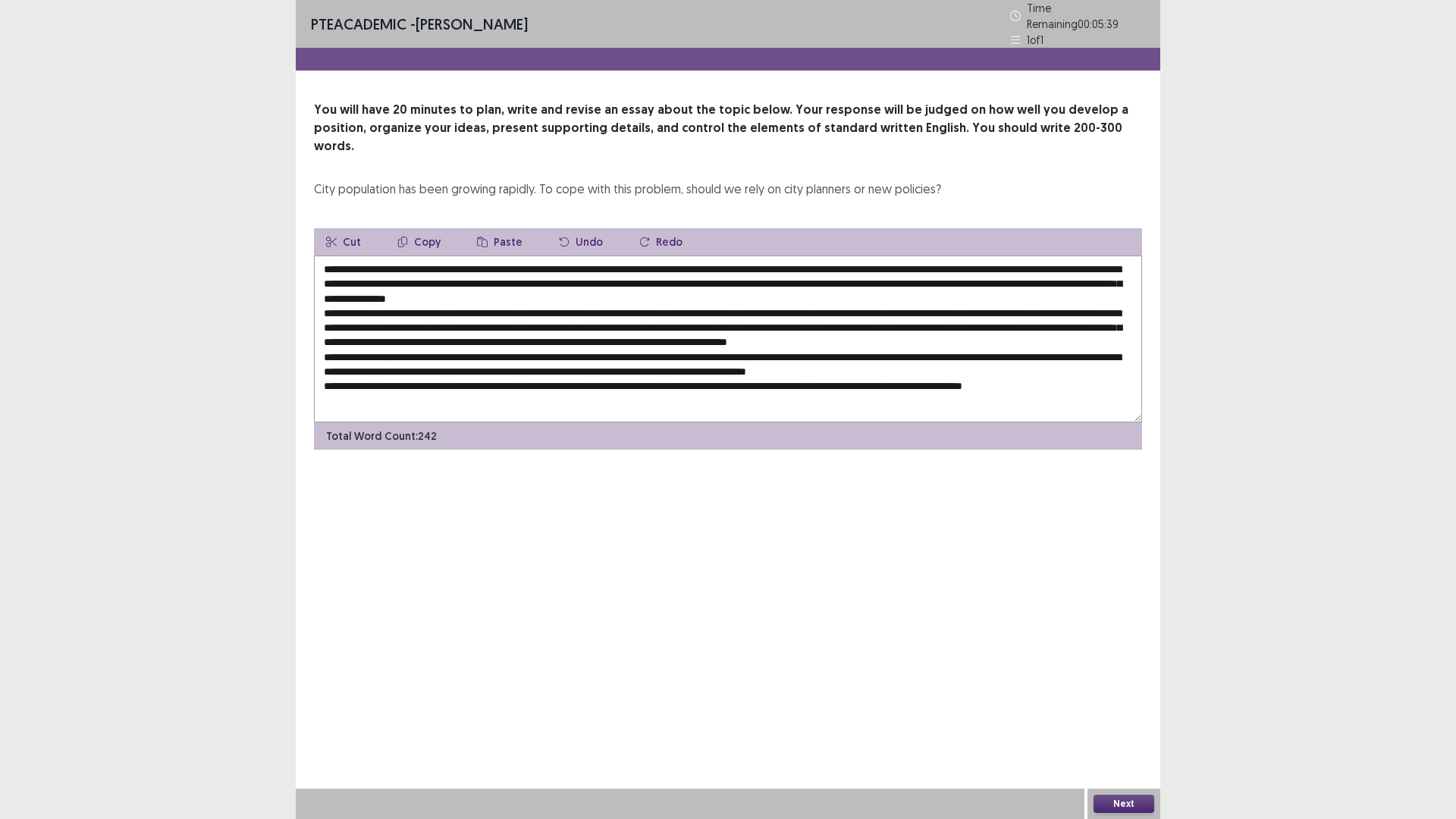
drag, startPoint x: 920, startPoint y: 318, endPoint x: 899, endPoint y: 321, distance: 21.2
click at [899, 321] on textarea at bounding box center [728, 339] width 828 height 167
click at [986, 316] on textarea at bounding box center [728, 339] width 828 height 167
click at [387, 275] on textarea at bounding box center [728, 339] width 828 height 167
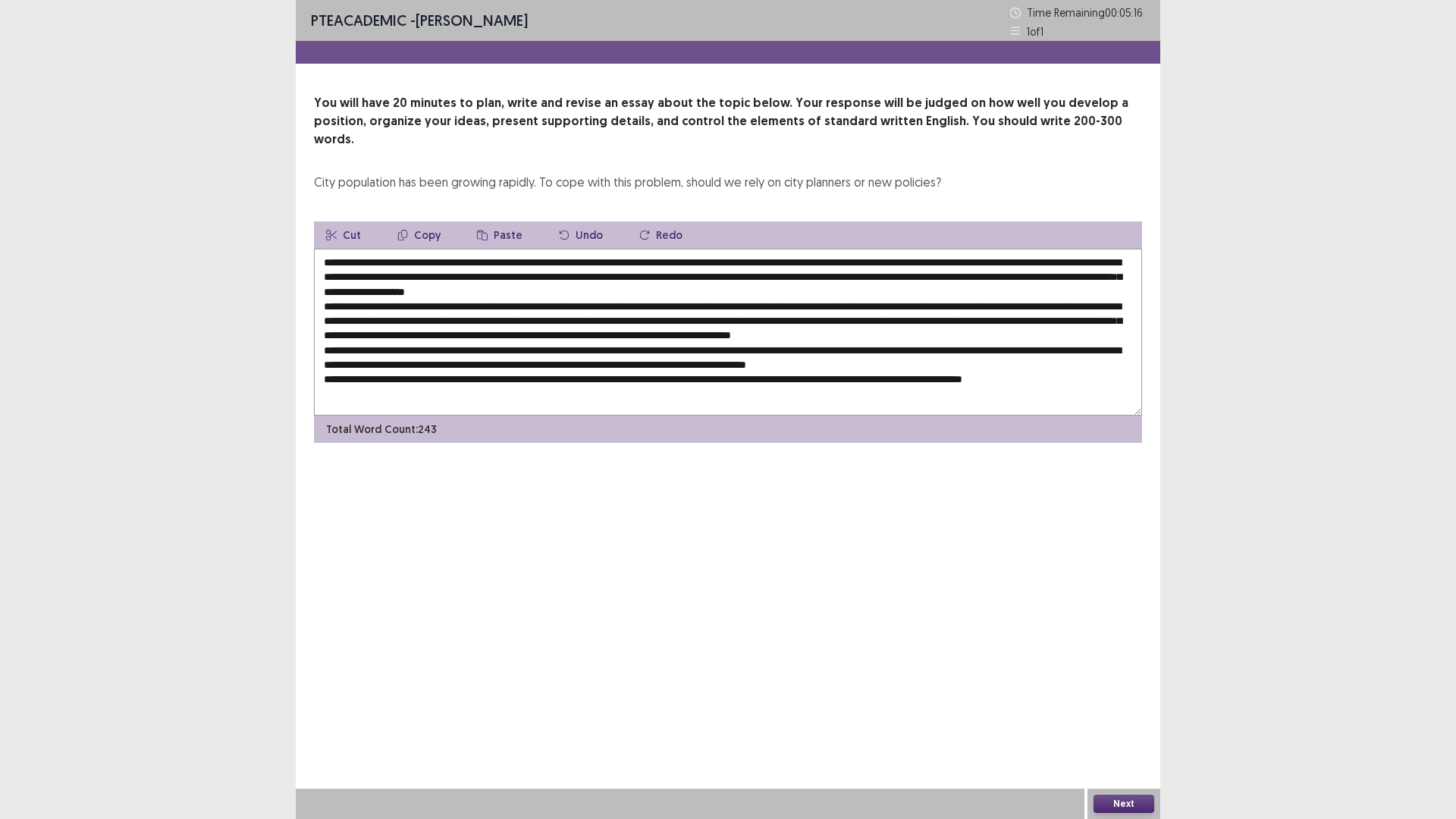
click at [629, 303] on textarea at bounding box center [728, 332] width 828 height 167
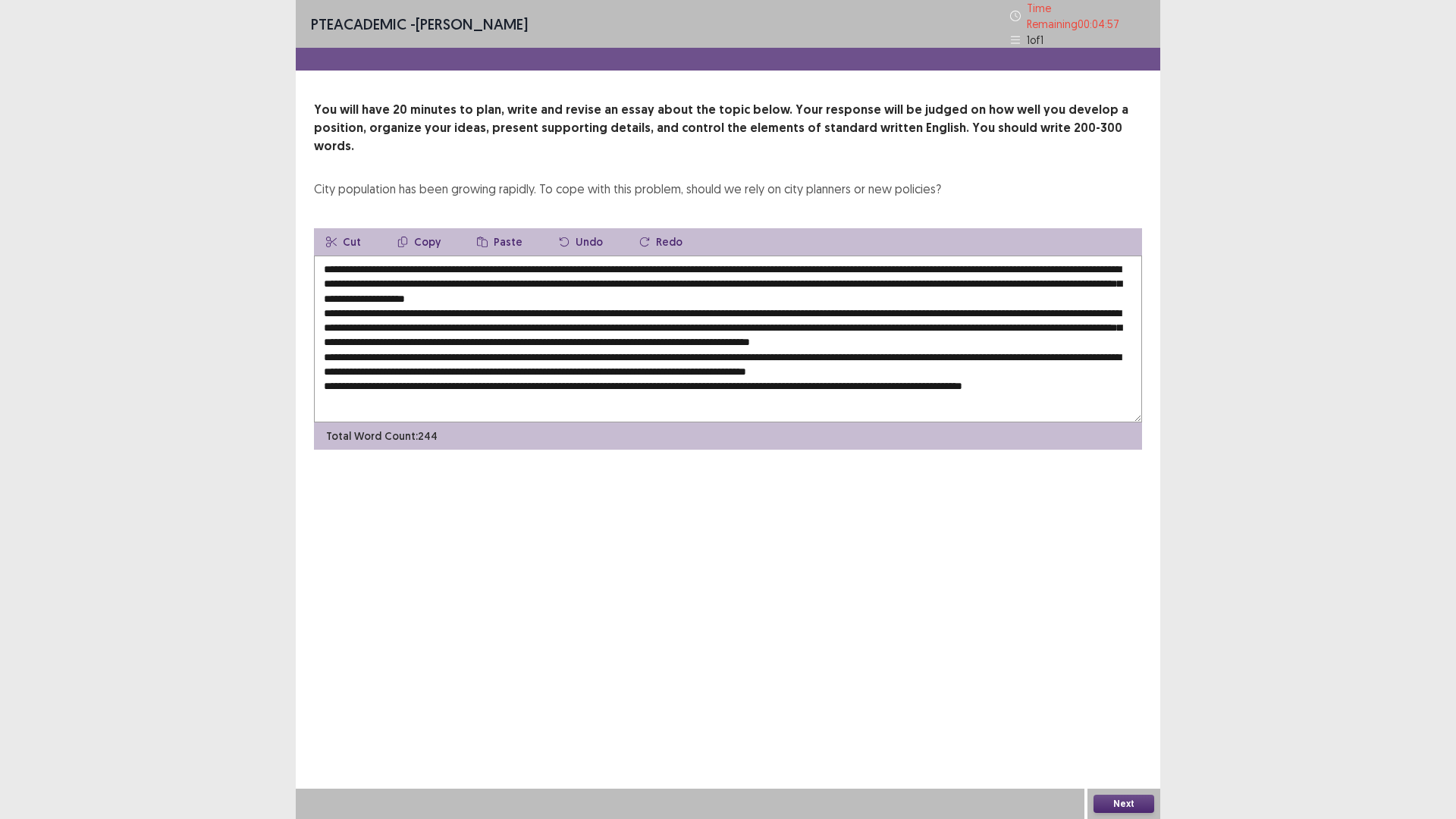
drag, startPoint x: 385, startPoint y: 244, endPoint x: 819, endPoint y: 245, distance: 434.0
click at [819, 255] on textarea at bounding box center [728, 339] width 828 height 167
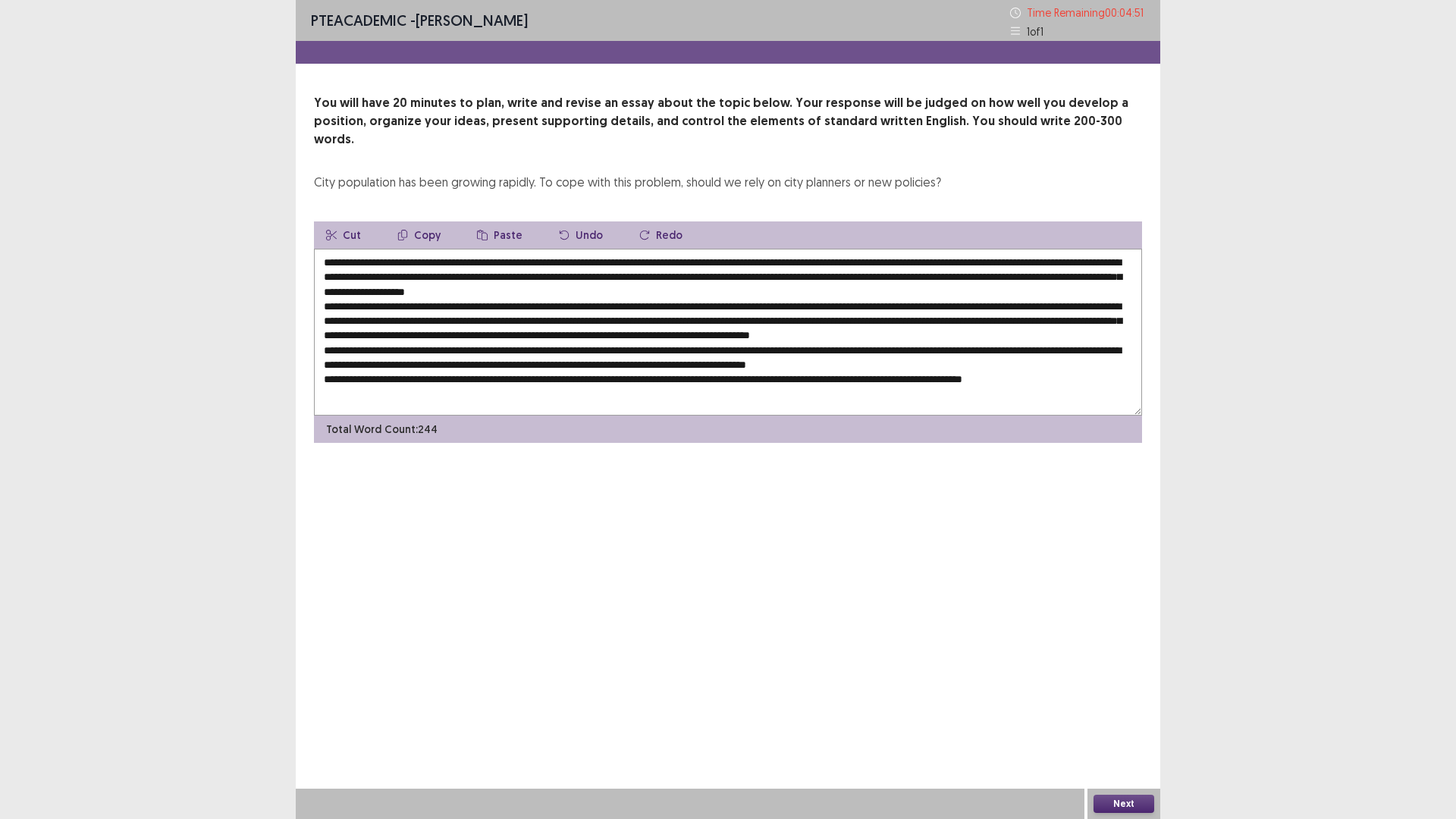
drag, startPoint x: 549, startPoint y: 349, endPoint x: 573, endPoint y: 349, distance: 24.0
click at [573, 349] on textarea at bounding box center [728, 332] width 828 height 167
paste textarea "**********"
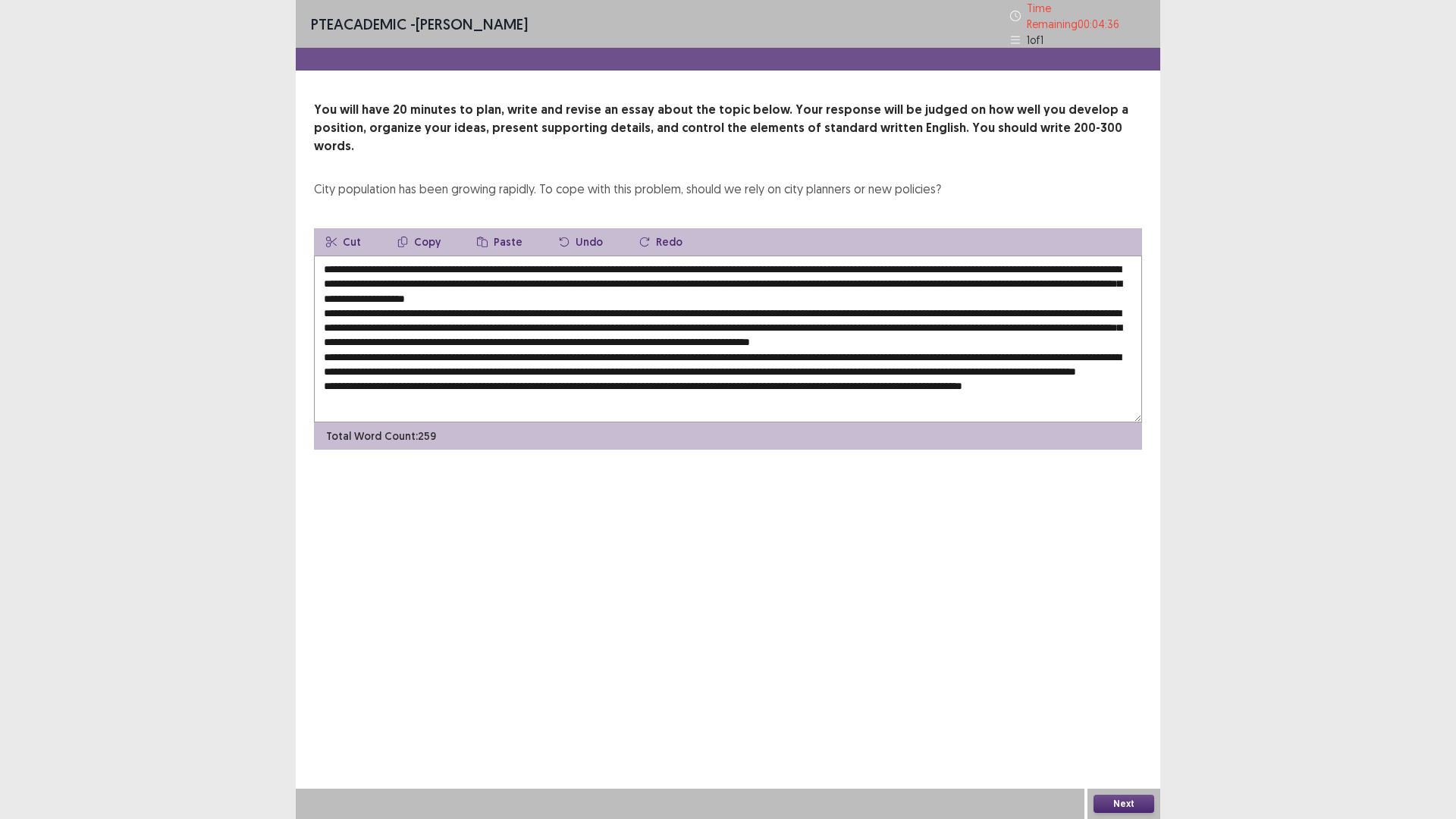
drag, startPoint x: 493, startPoint y: 276, endPoint x: 665, endPoint y: 280, distance: 172.0
click at [665, 280] on textarea at bounding box center [728, 339] width 828 height 167
click at [716, 362] on textarea at bounding box center [728, 339] width 828 height 167
paste textarea "**********"
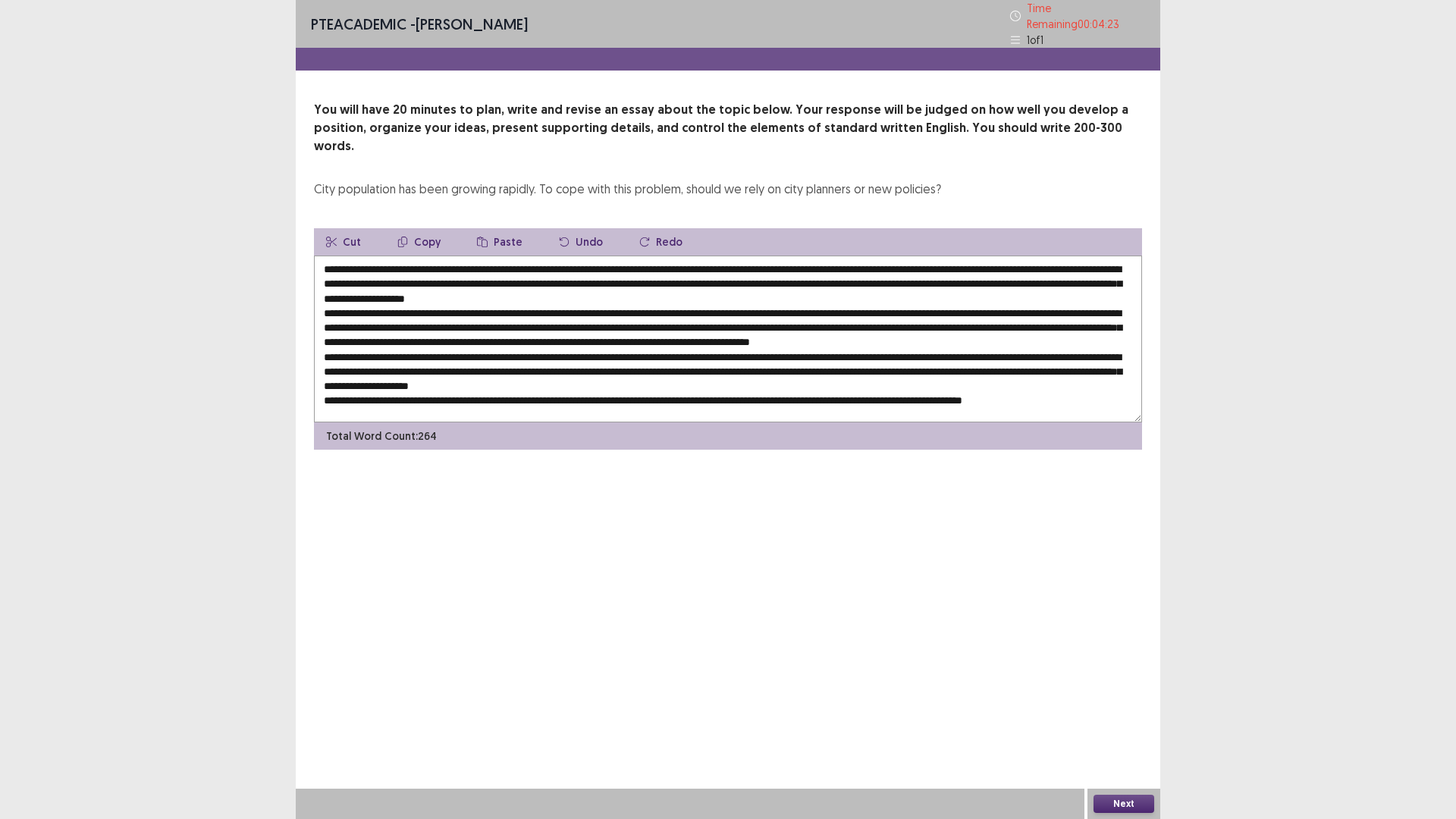
scroll to position [8, 0]
drag, startPoint x: 535, startPoint y: 376, endPoint x: 553, endPoint y: 376, distance: 18.0
click at [552, 372] on textarea at bounding box center [728, 339] width 828 height 167
drag, startPoint x: 899, startPoint y: 366, endPoint x: 923, endPoint y: 367, distance: 24.0
click at [923, 367] on textarea at bounding box center [728, 339] width 828 height 167
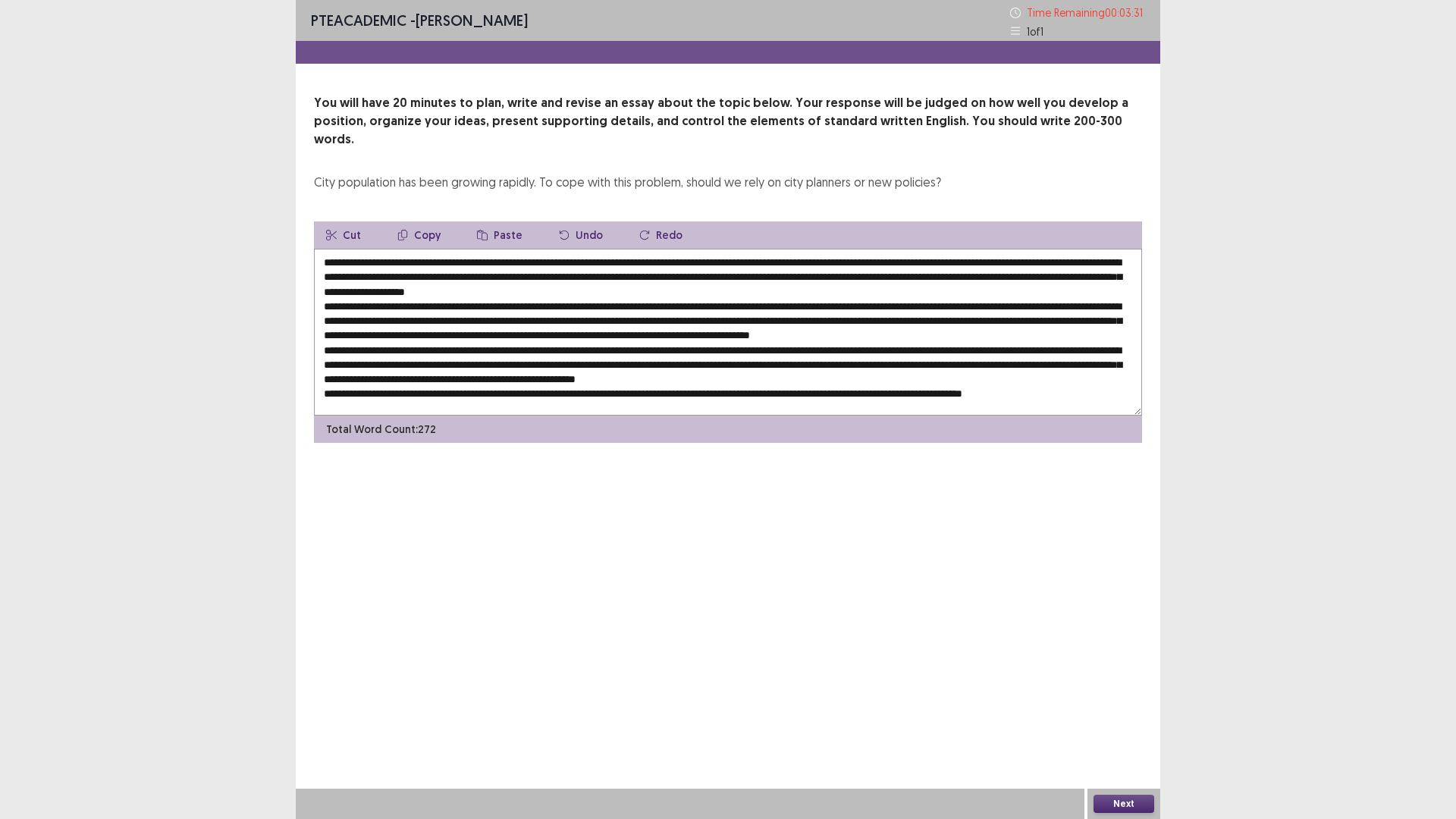
paste textarea "**********"
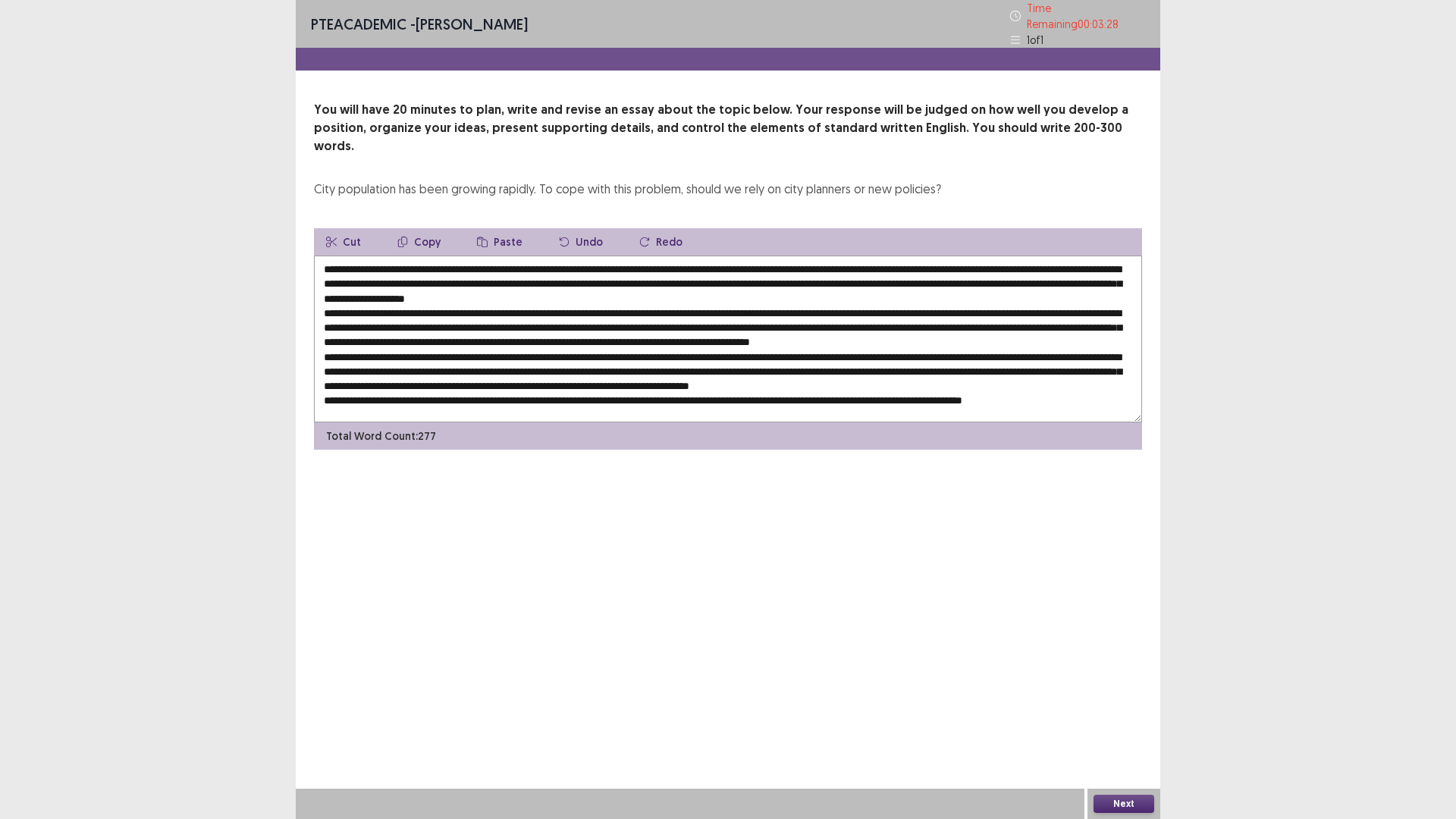
drag, startPoint x: 917, startPoint y: 370, endPoint x: 901, endPoint y: 373, distance: 16.3
click at [901, 373] on textarea at bounding box center [728, 339] width 828 height 167
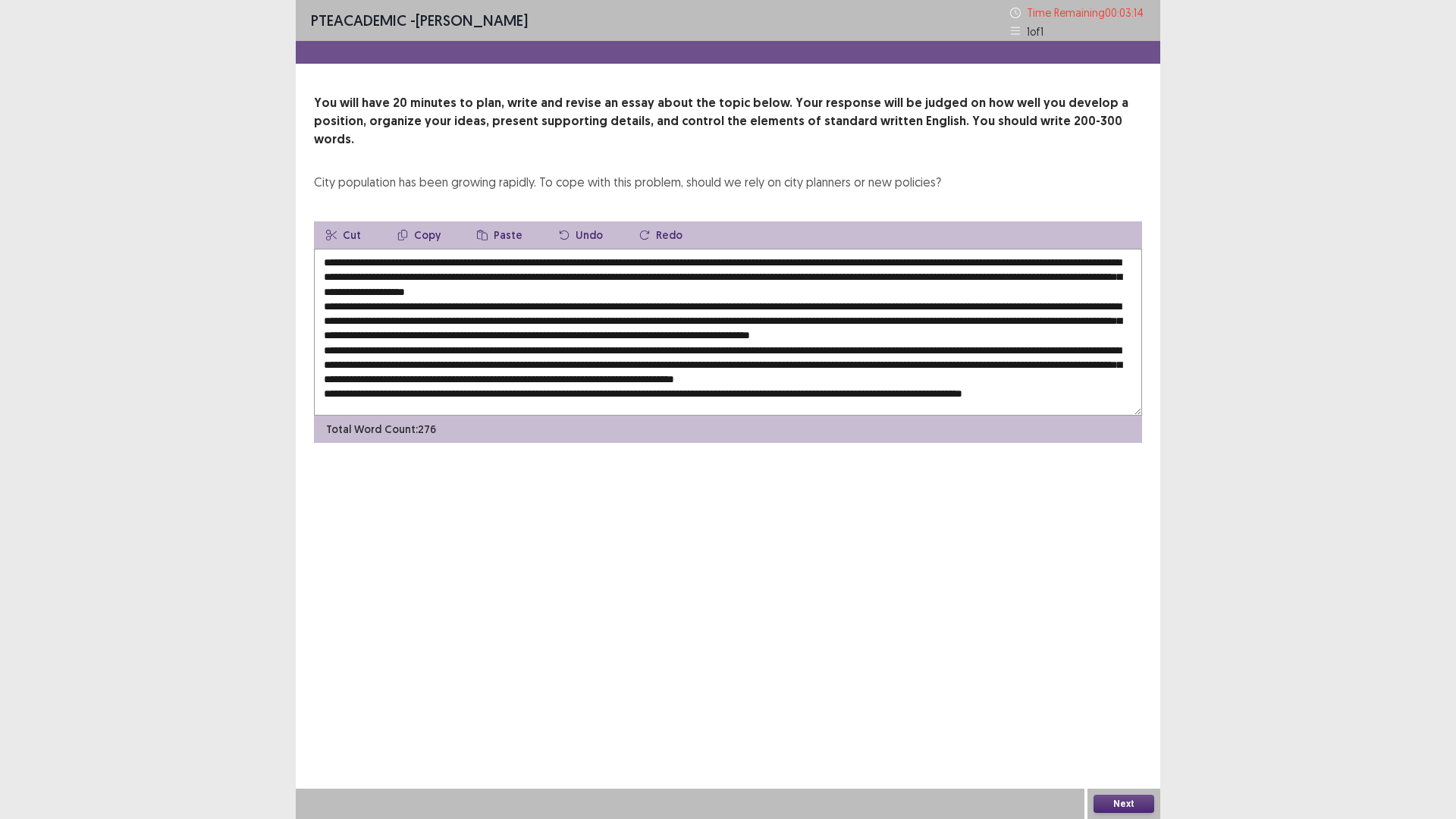
scroll to position [0, 0]
drag, startPoint x: 386, startPoint y: 236, endPoint x: 821, endPoint y: 242, distance: 435.0
click at [821, 249] on textarea at bounding box center [728, 332] width 828 height 167
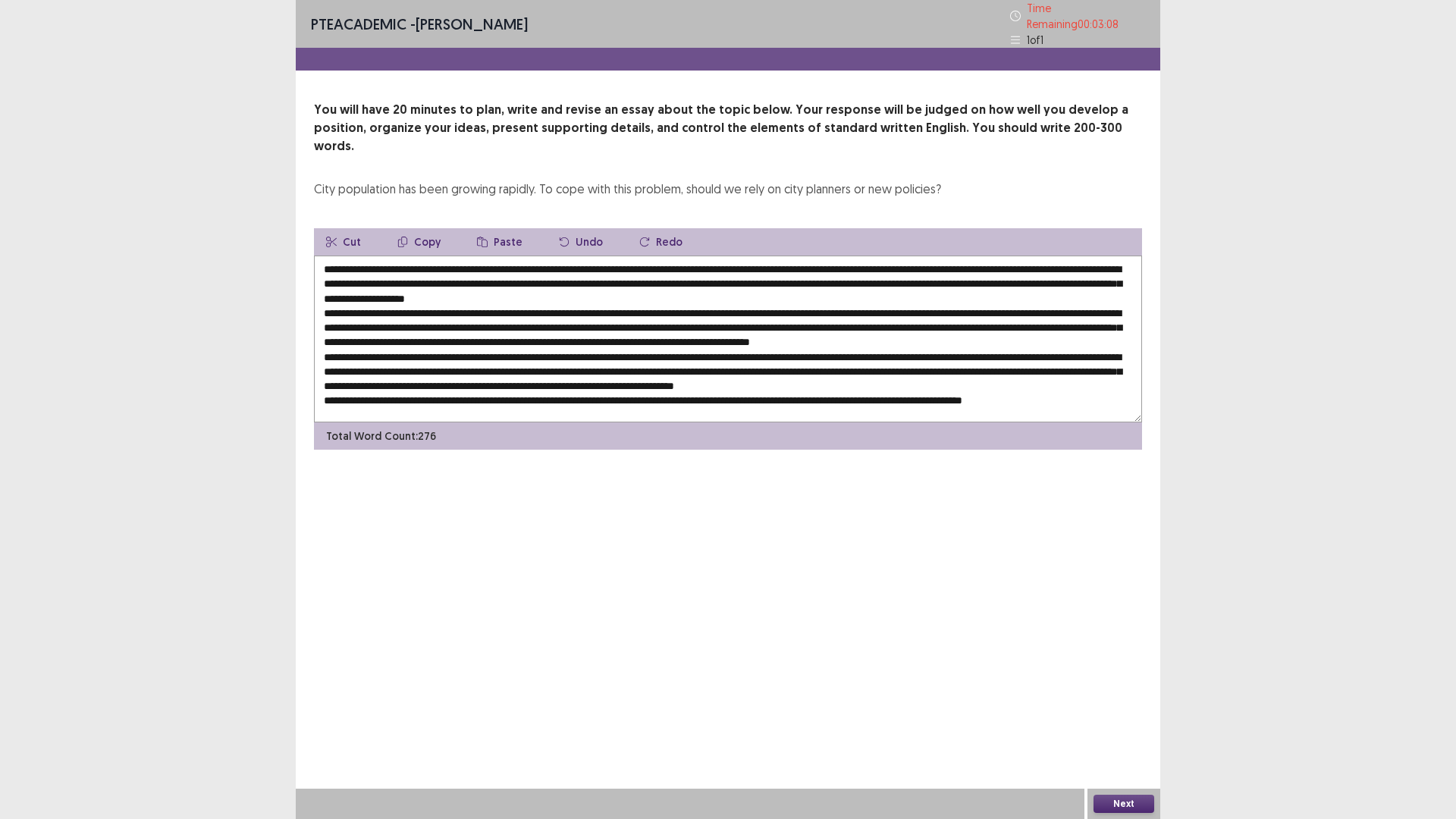
drag, startPoint x: 679, startPoint y: 381, endPoint x: 705, endPoint y: 385, distance: 26.3
click at [705, 385] on textarea at bounding box center [728, 339] width 828 height 167
paste textarea "**********"
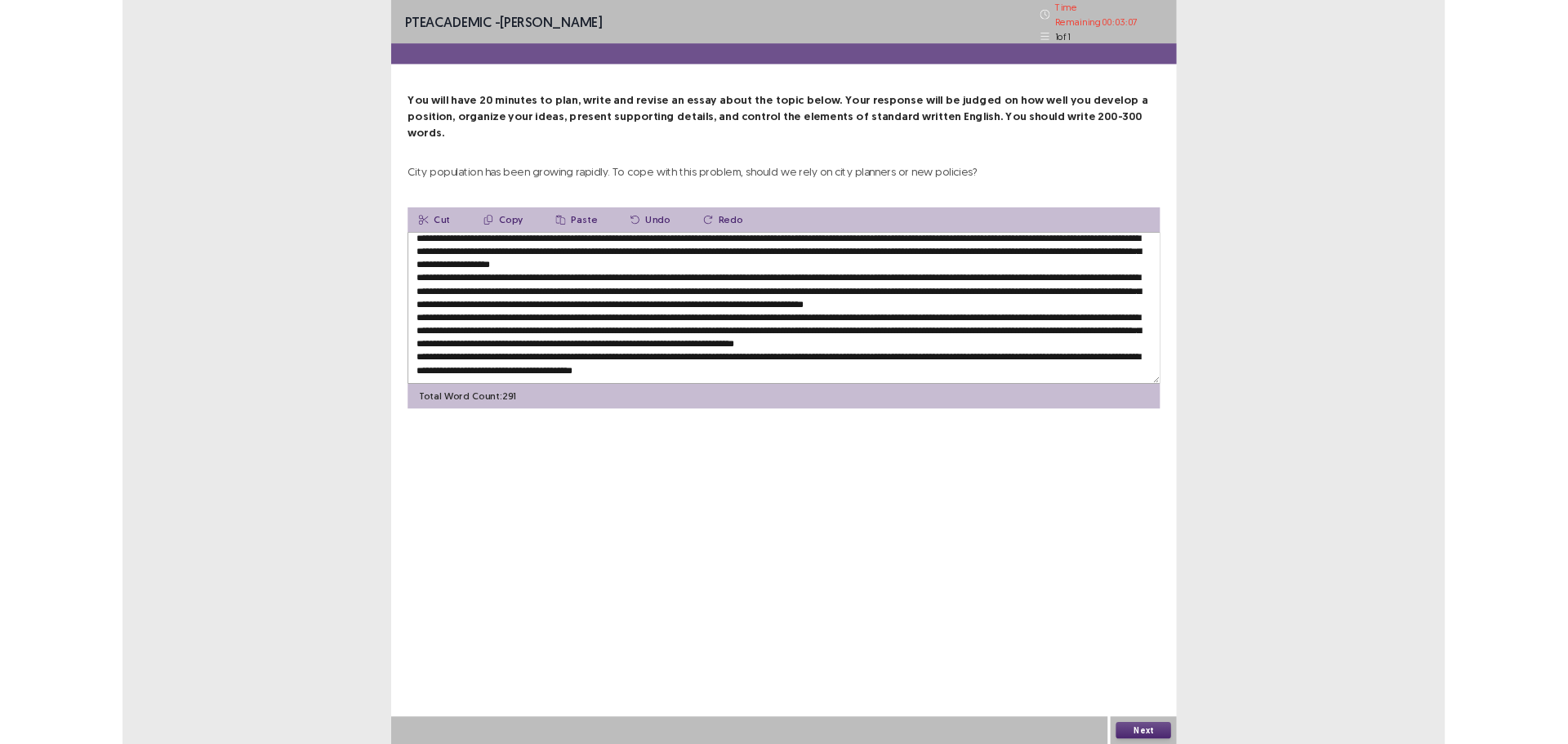
scroll to position [23, 0]
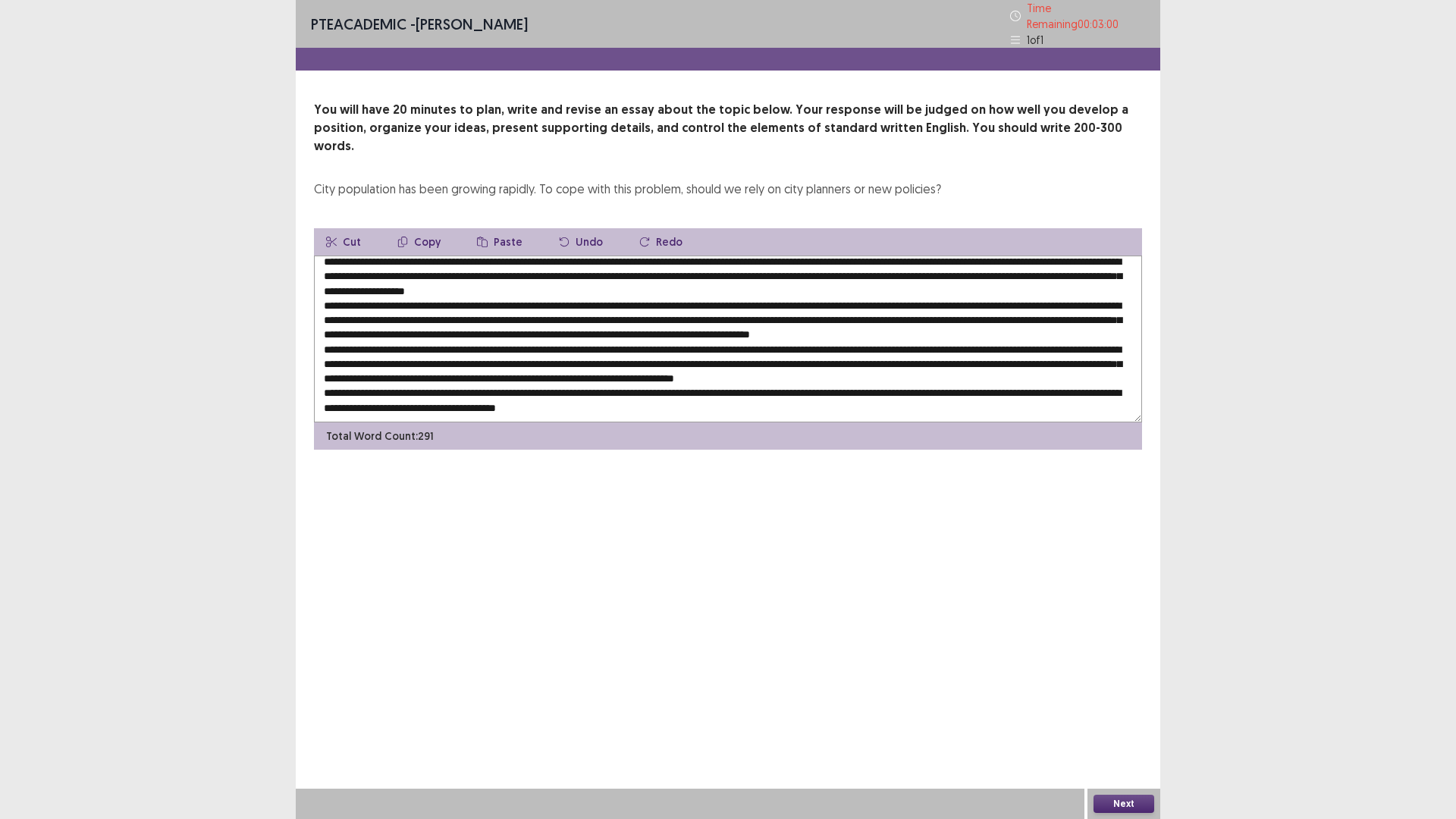
drag, startPoint x: 537, startPoint y: 383, endPoint x: 577, endPoint y: 389, distance: 40.4
click at [577, 389] on textarea at bounding box center [728, 339] width 828 height 167
type textarea "**********"
click at [1109, 690] on button "Next" at bounding box center [1124, 804] width 61 height 18
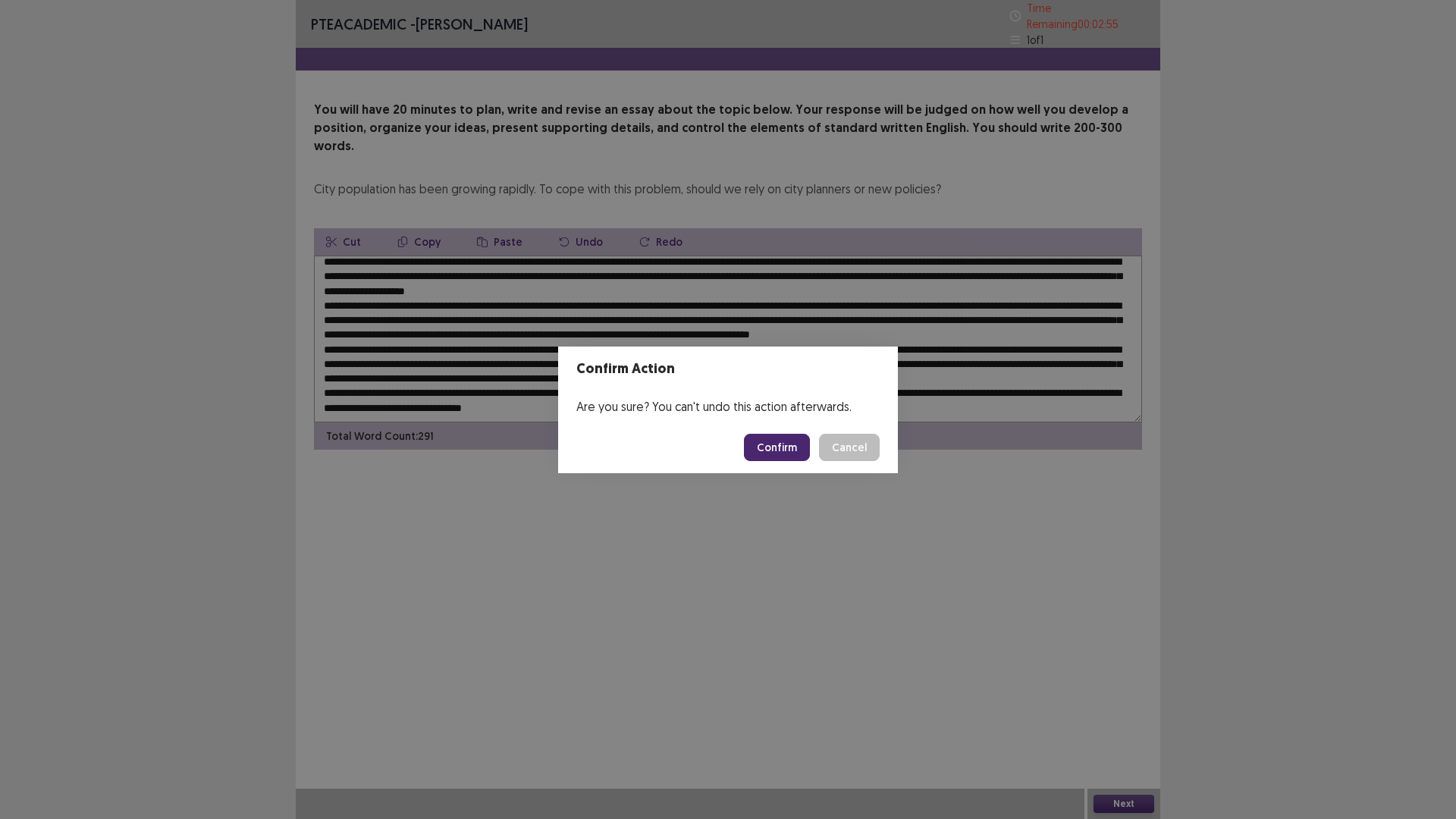
click at [794, 447] on button "Confirm" at bounding box center [776, 447] width 66 height 28
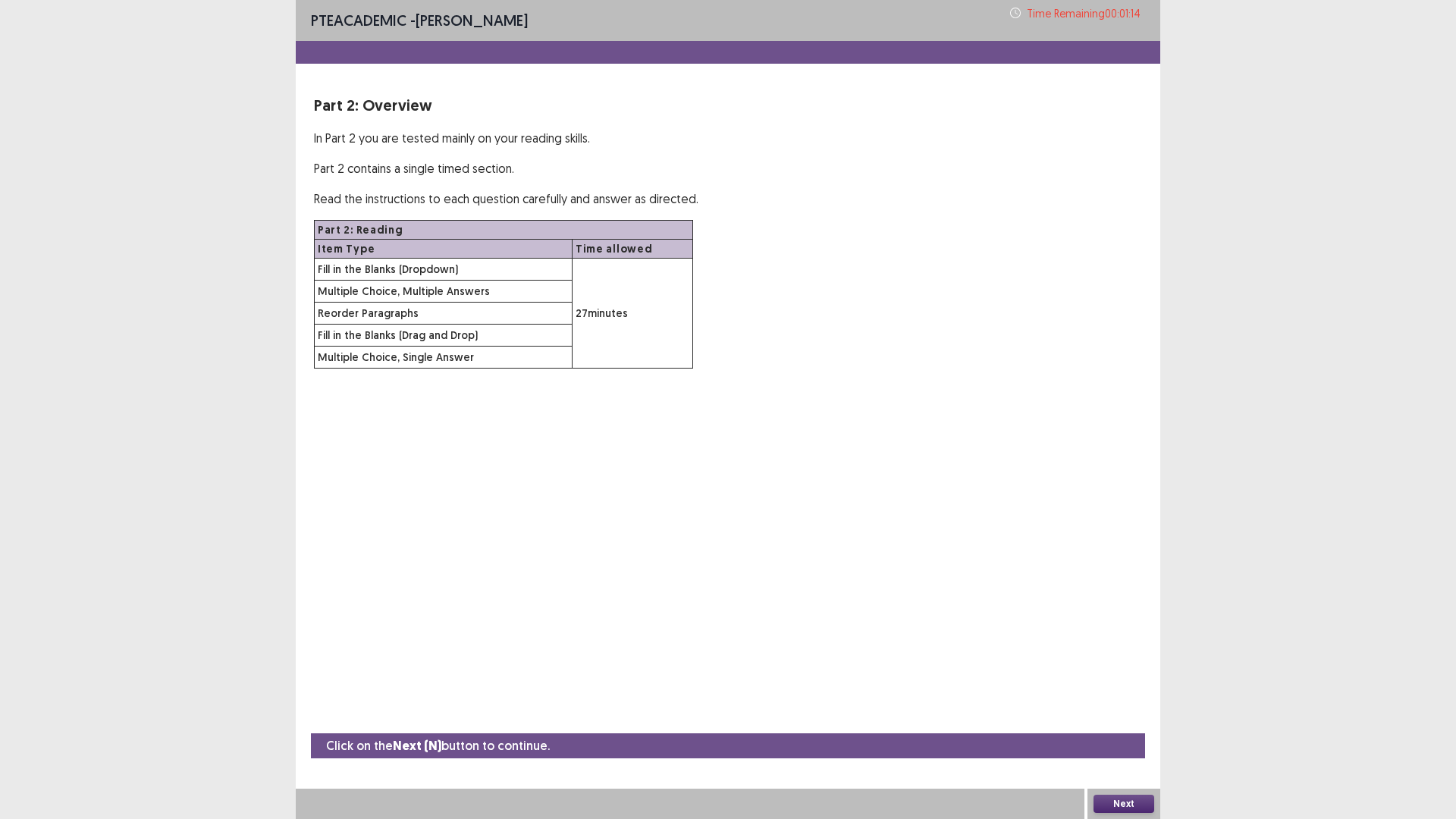
click at [1127, 690] on button "Next" at bounding box center [1124, 804] width 61 height 18
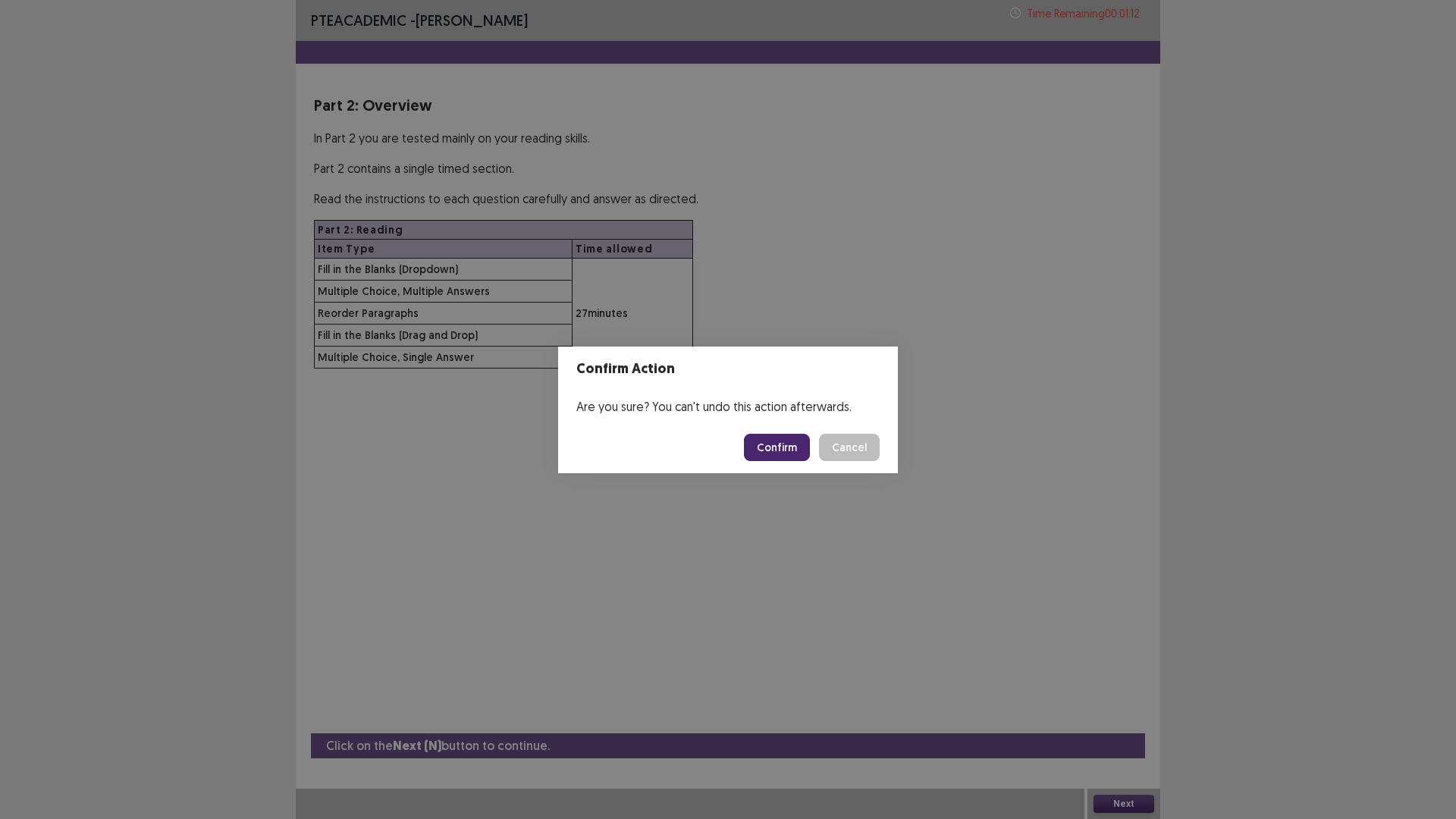
click at [776, 452] on button "Confirm" at bounding box center [776, 447] width 66 height 28
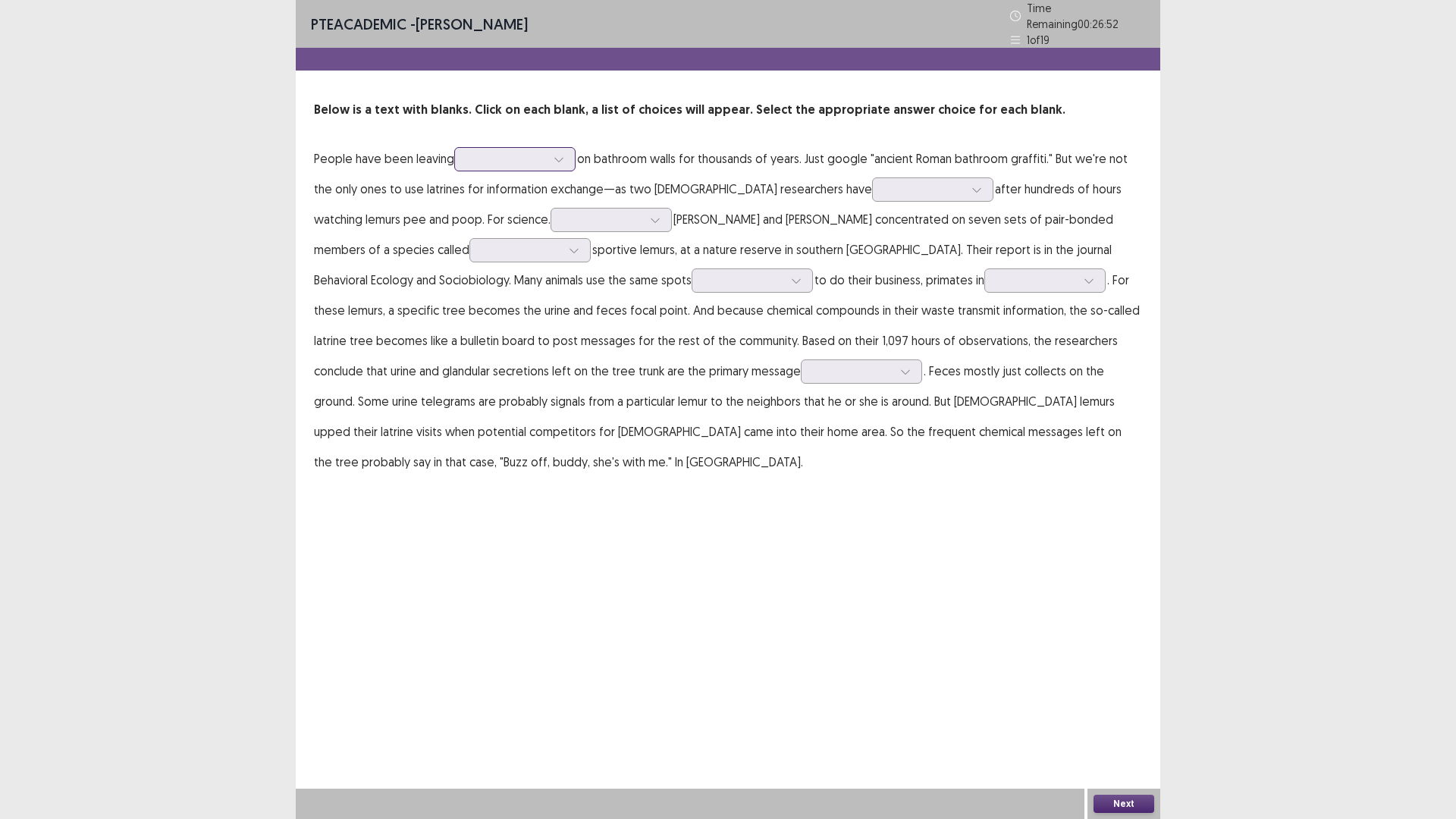
click at [476, 159] on div at bounding box center [506, 159] width 78 height 14
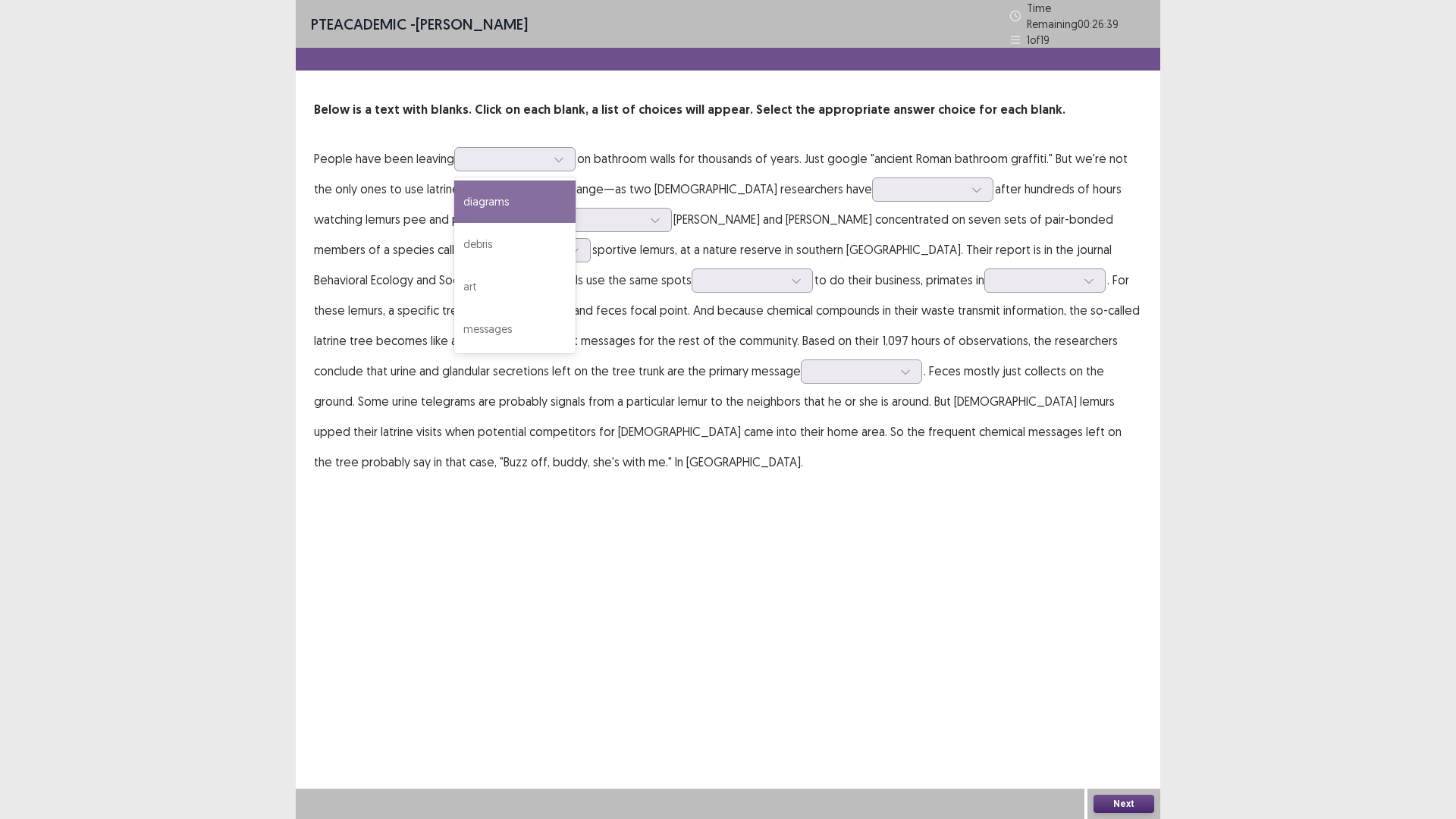
click at [649, 206] on p "People have been leaving 4 results available. Use Up and Down to choose options…" at bounding box center [728, 311] width 828 height 334
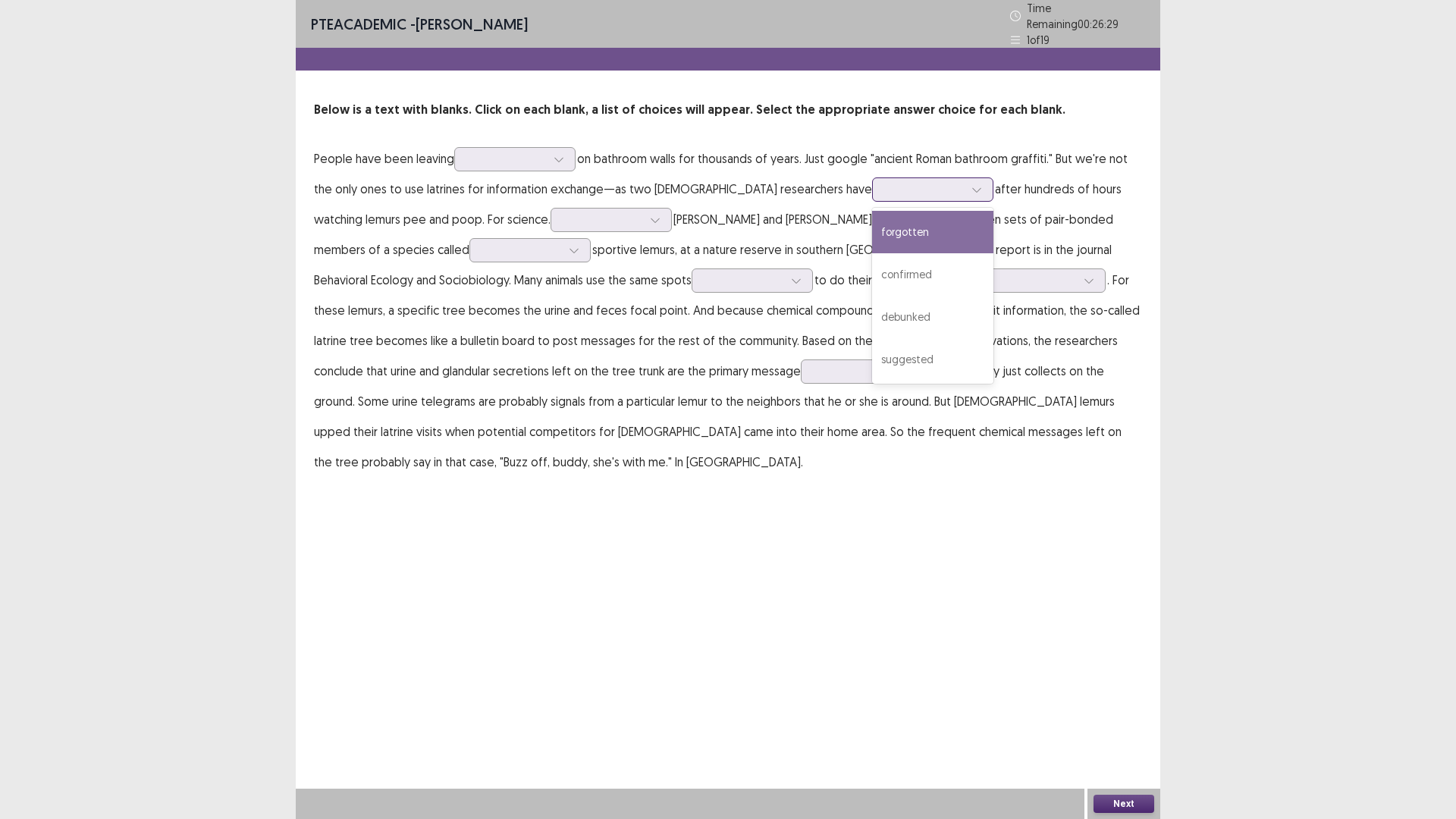
click at [885, 182] on div at bounding box center [924, 189] width 78 height 14
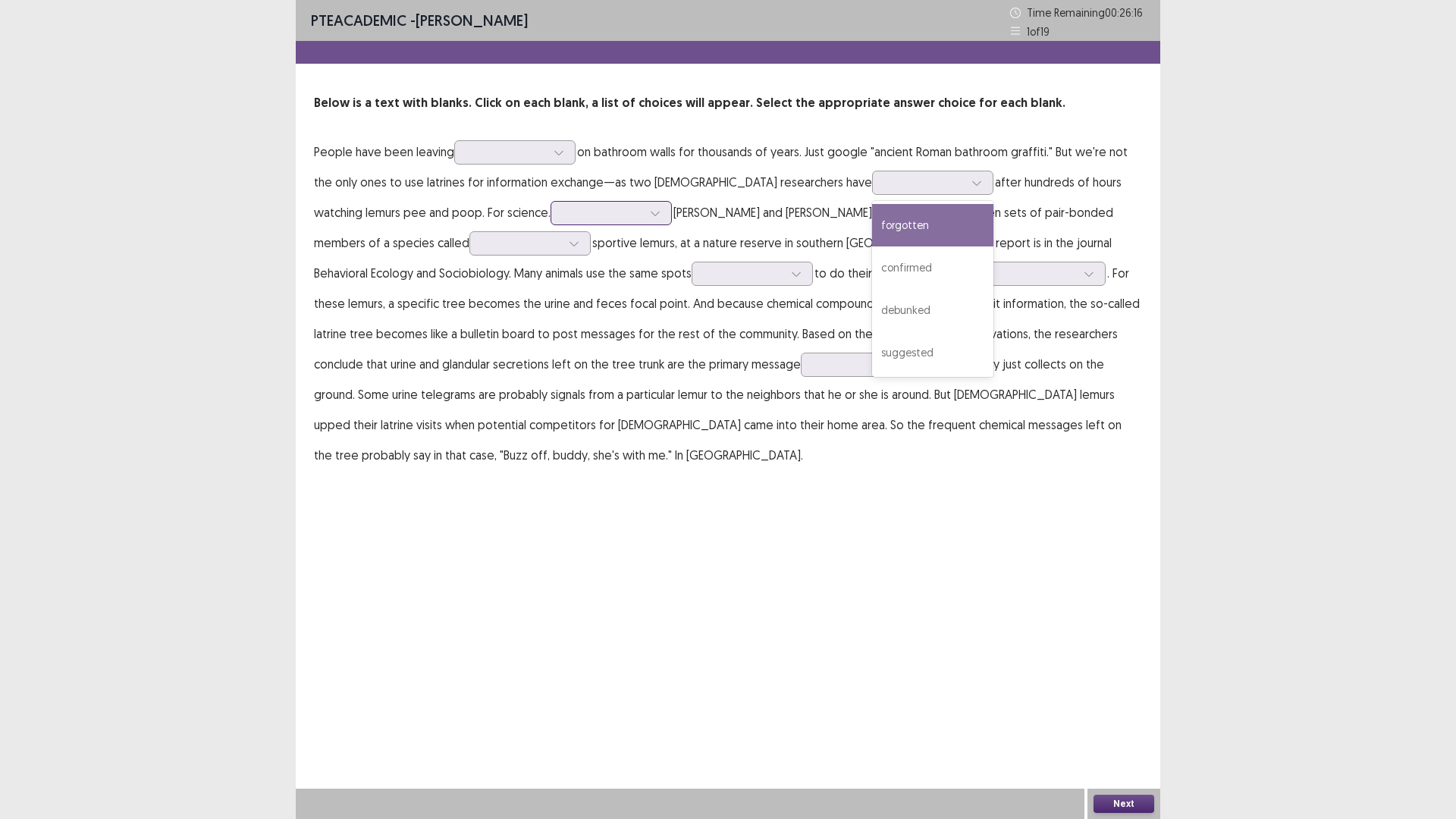
click at [650, 213] on icon at bounding box center [655, 213] width 11 height 11
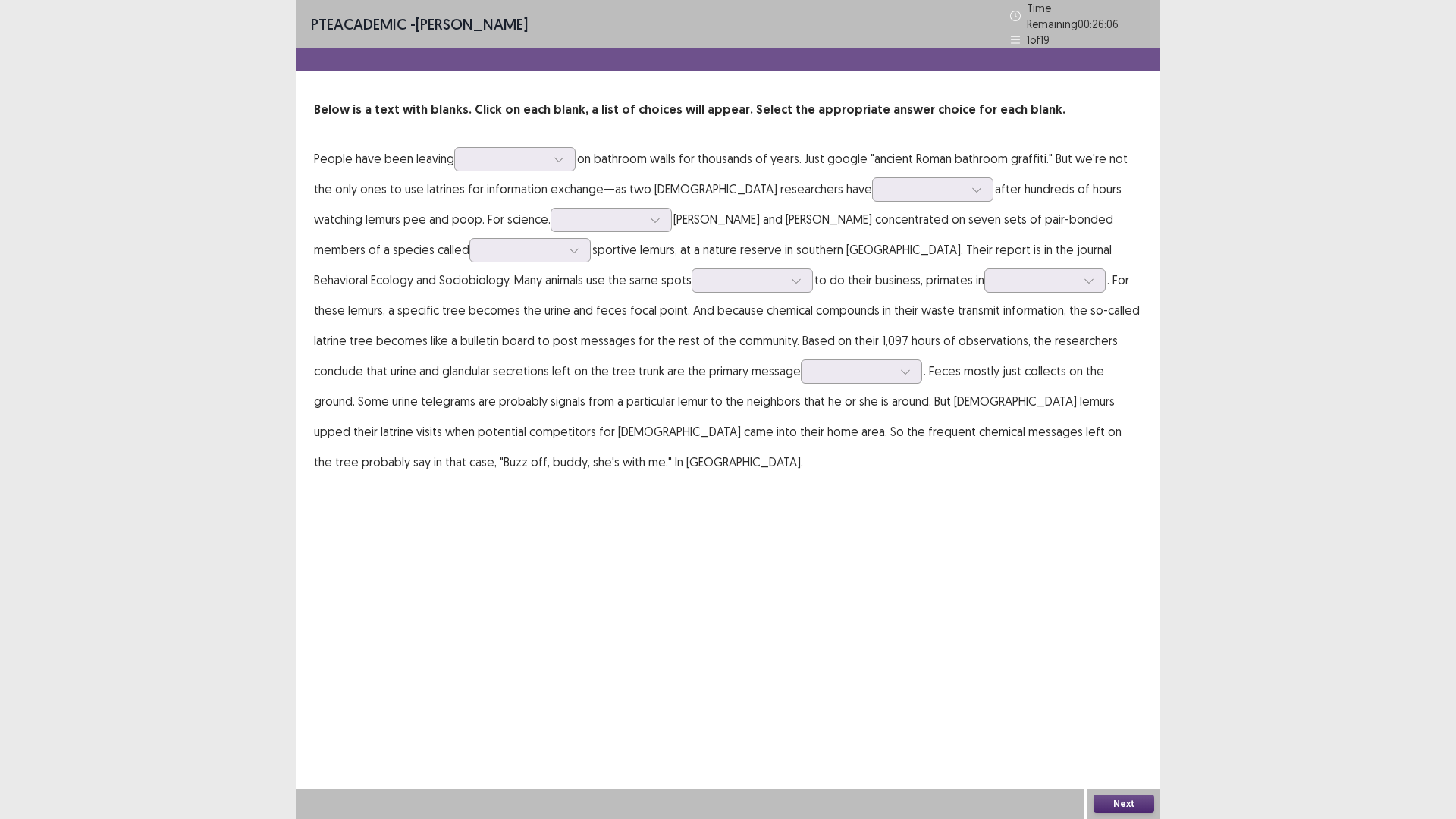
drag, startPoint x: 665, startPoint y: 219, endPoint x: 570, endPoint y: 235, distance: 96.3
click at [665, 219] on p "People have been leaving on bathroom walls for thousands of years. Just google …" at bounding box center [728, 311] width 828 height 334
click at [483, 245] on div at bounding box center [522, 250] width 78 height 14
click at [539, 321] on p "People have been leaving on bathroom walls for thousands of years. Just google …" at bounding box center [728, 311] width 828 height 334
click at [691, 277] on div at bounding box center [751, 280] width 121 height 24
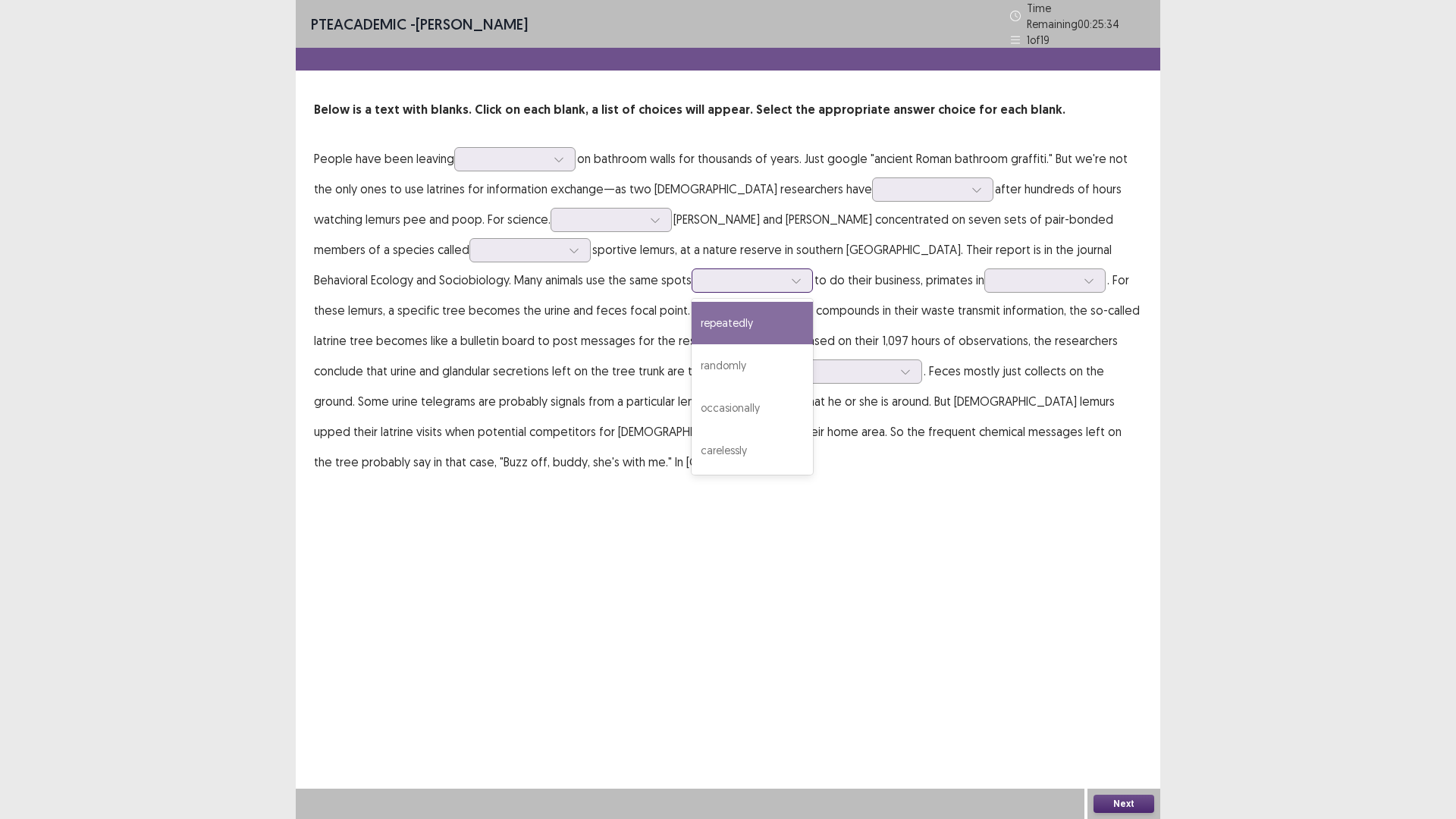
click at [691, 324] on div "repeatedly" at bounding box center [751, 322] width 121 height 43
click at [997, 273] on div at bounding box center [1036, 280] width 78 height 14
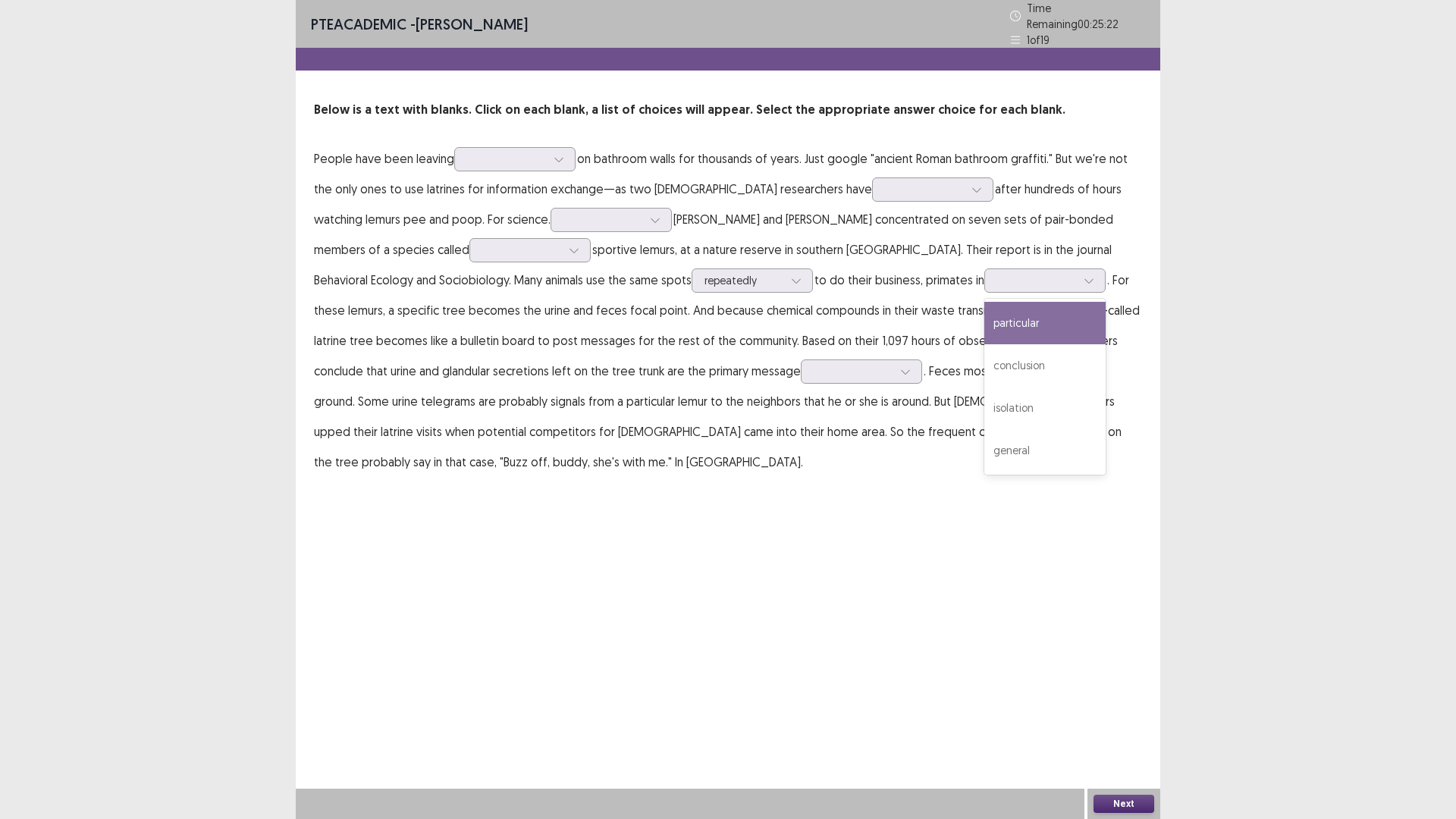
click at [1074, 297] on p "People have been leaving on bathroom walls for thousands of years. Just google …" at bounding box center [728, 311] width 828 height 334
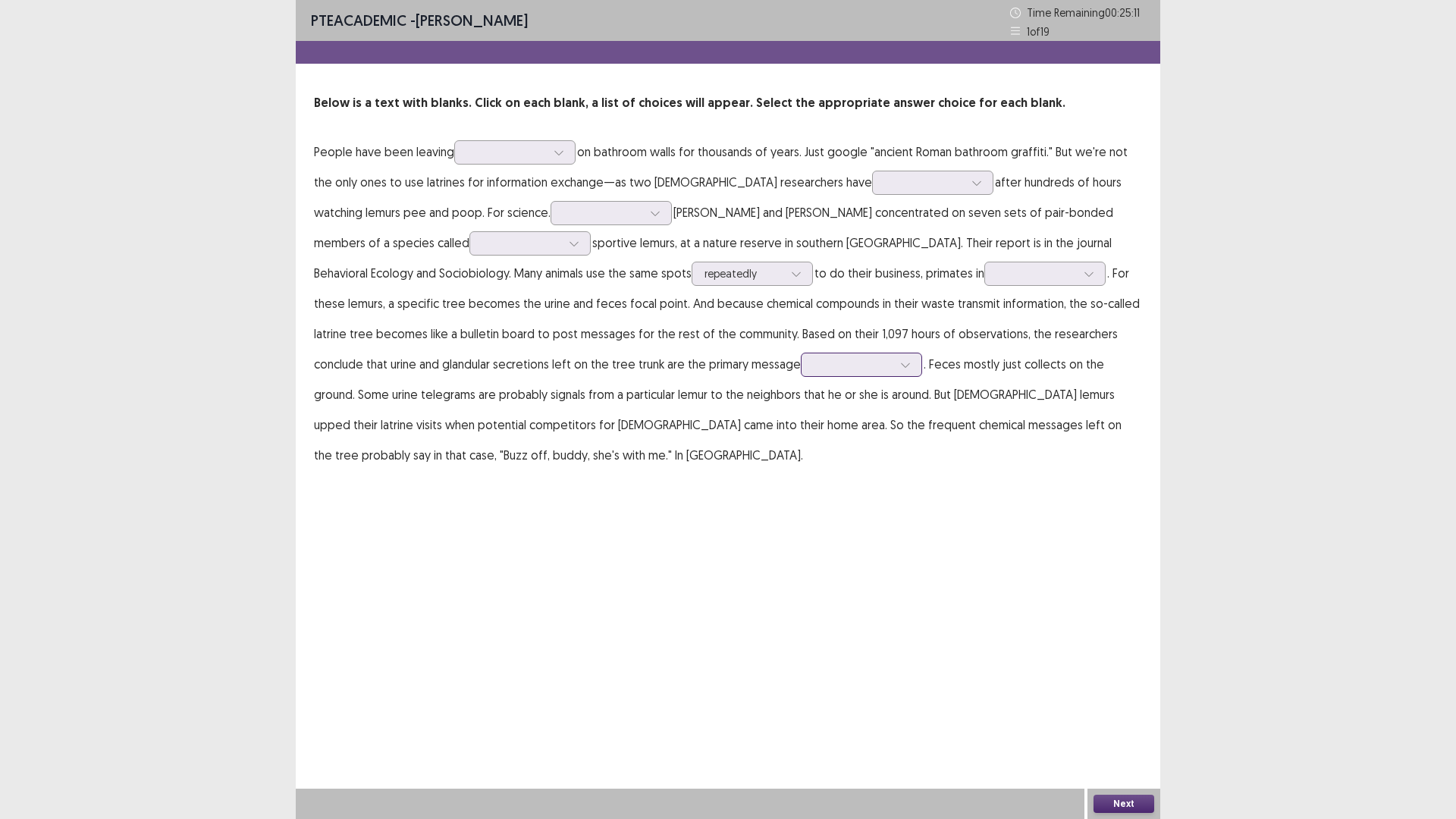
click at [813, 369] on div at bounding box center [852, 364] width 78 height 14
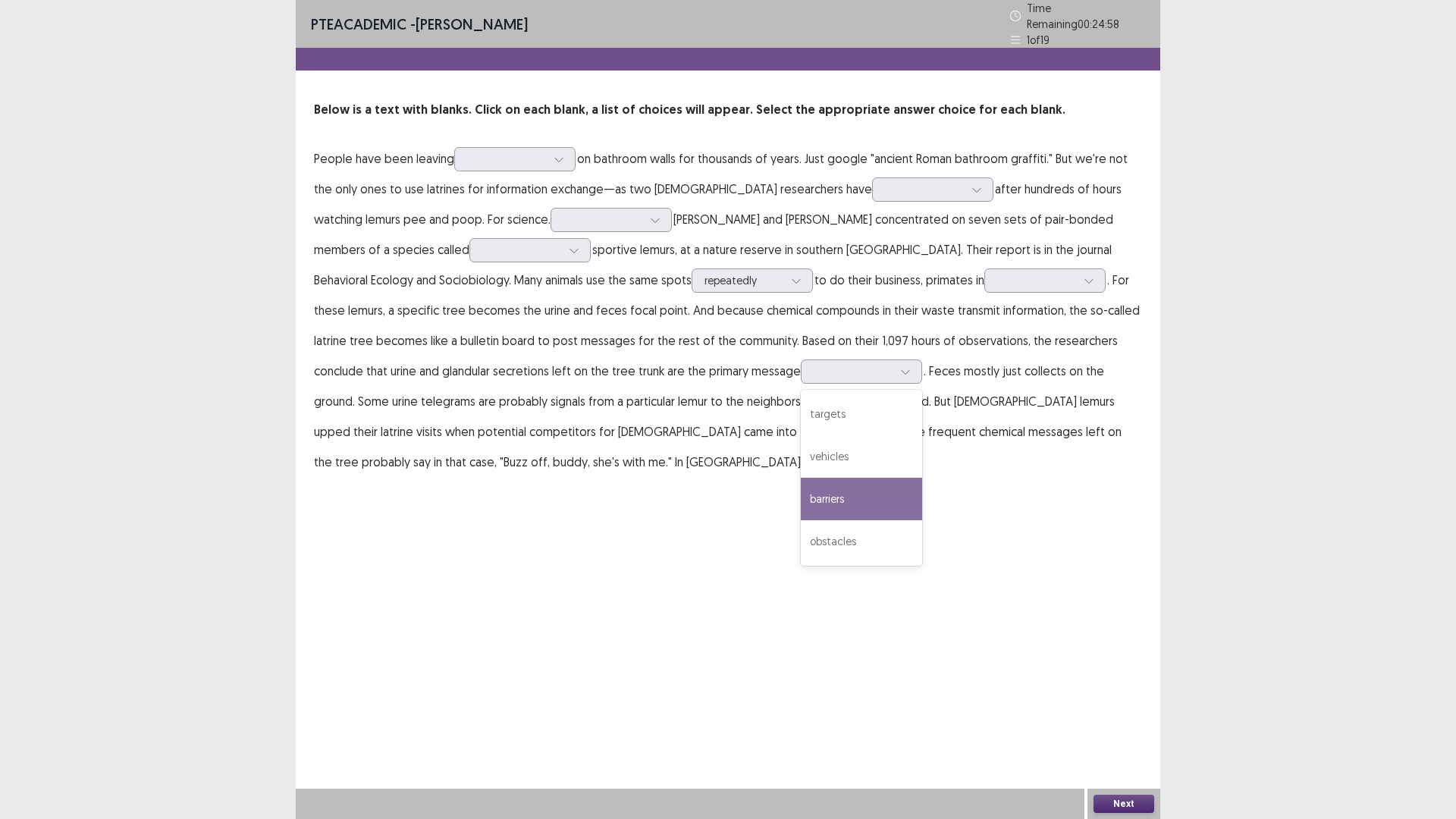
drag, startPoint x: 826, startPoint y: 508, endPoint x: 813, endPoint y: 538, distance: 32.7
click at [826, 509] on div "PTE academic - [PERSON_NAME] Time Remaining 00 : 24 : 58 1 of 19 Below is a tex…" at bounding box center [727, 409] width 864 height 819
click at [475, 156] on div at bounding box center [506, 159] width 78 height 14
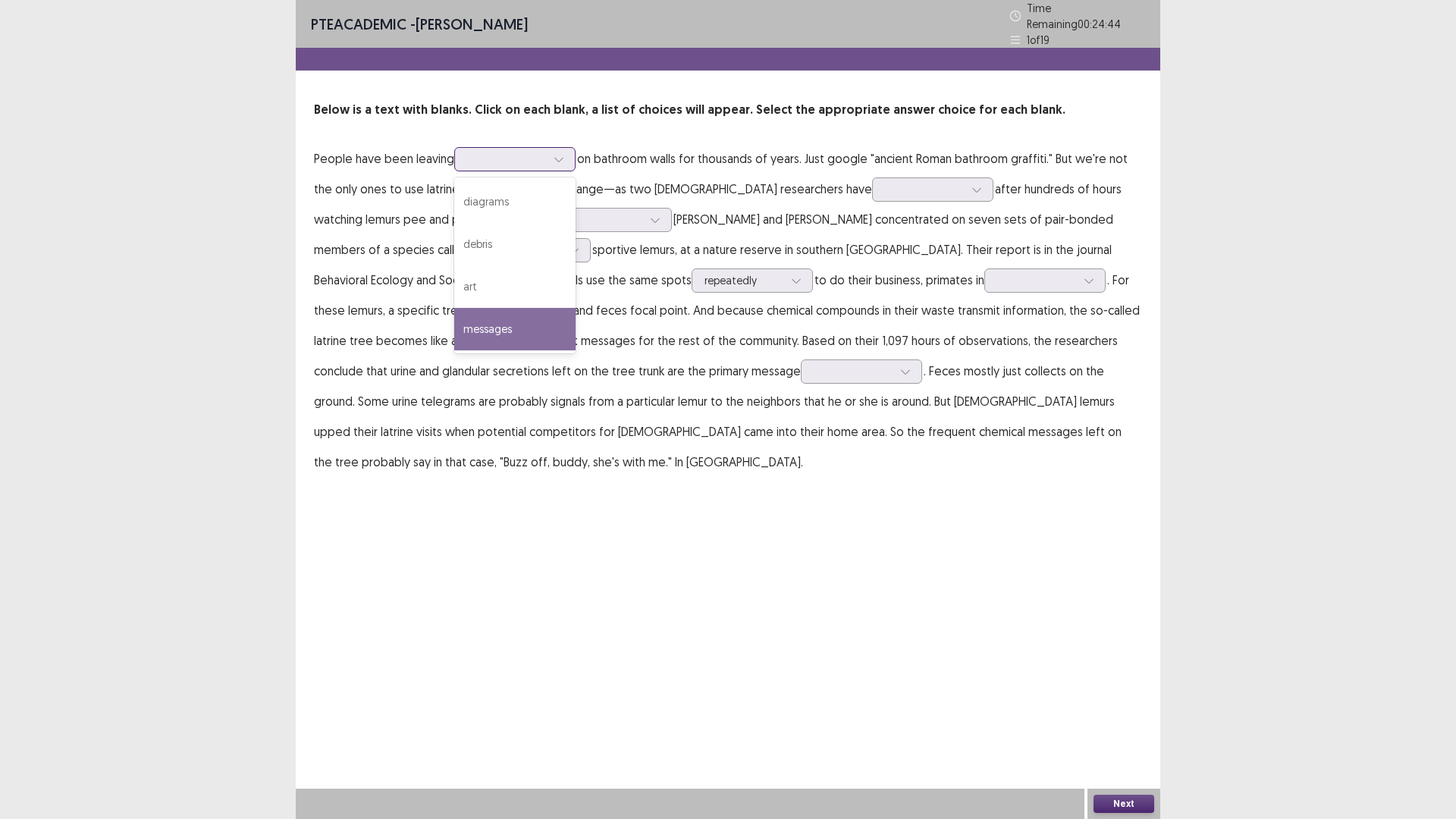
click at [519, 317] on div "messages" at bounding box center [514, 329] width 121 height 43
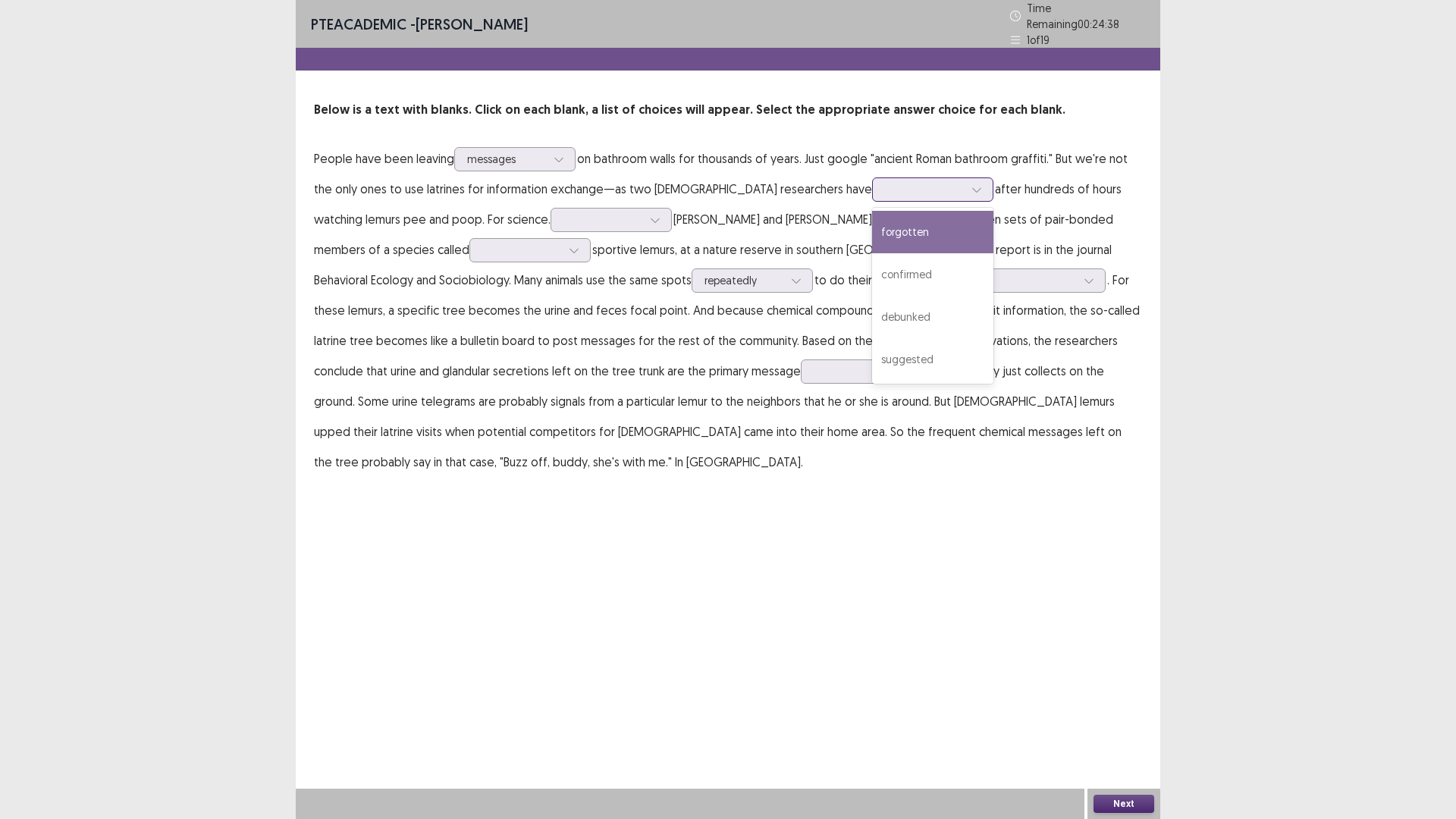
click at [885, 183] on div at bounding box center [924, 189] width 78 height 14
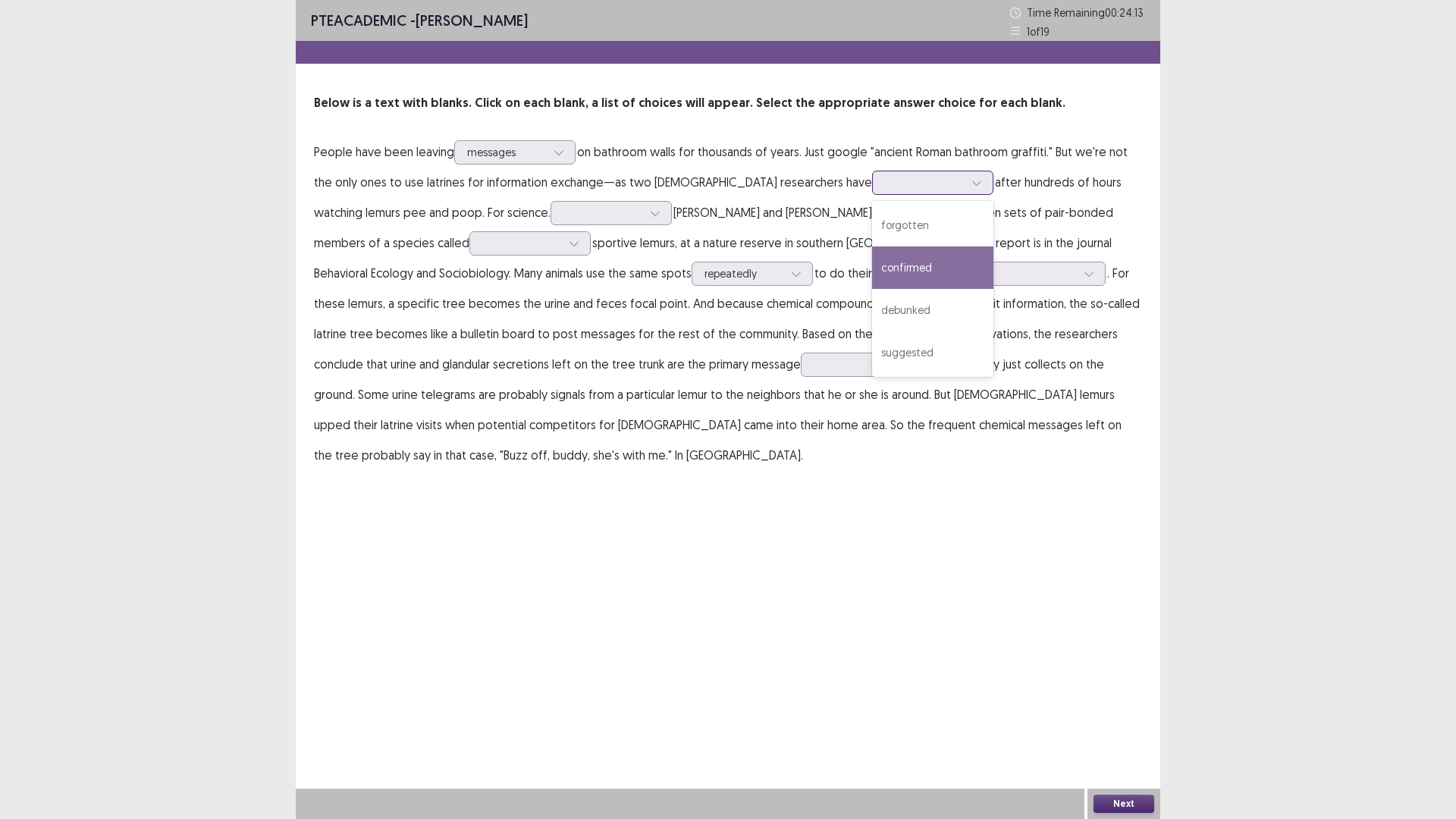
click at [872, 274] on div "confirmed" at bounding box center [932, 267] width 121 height 43
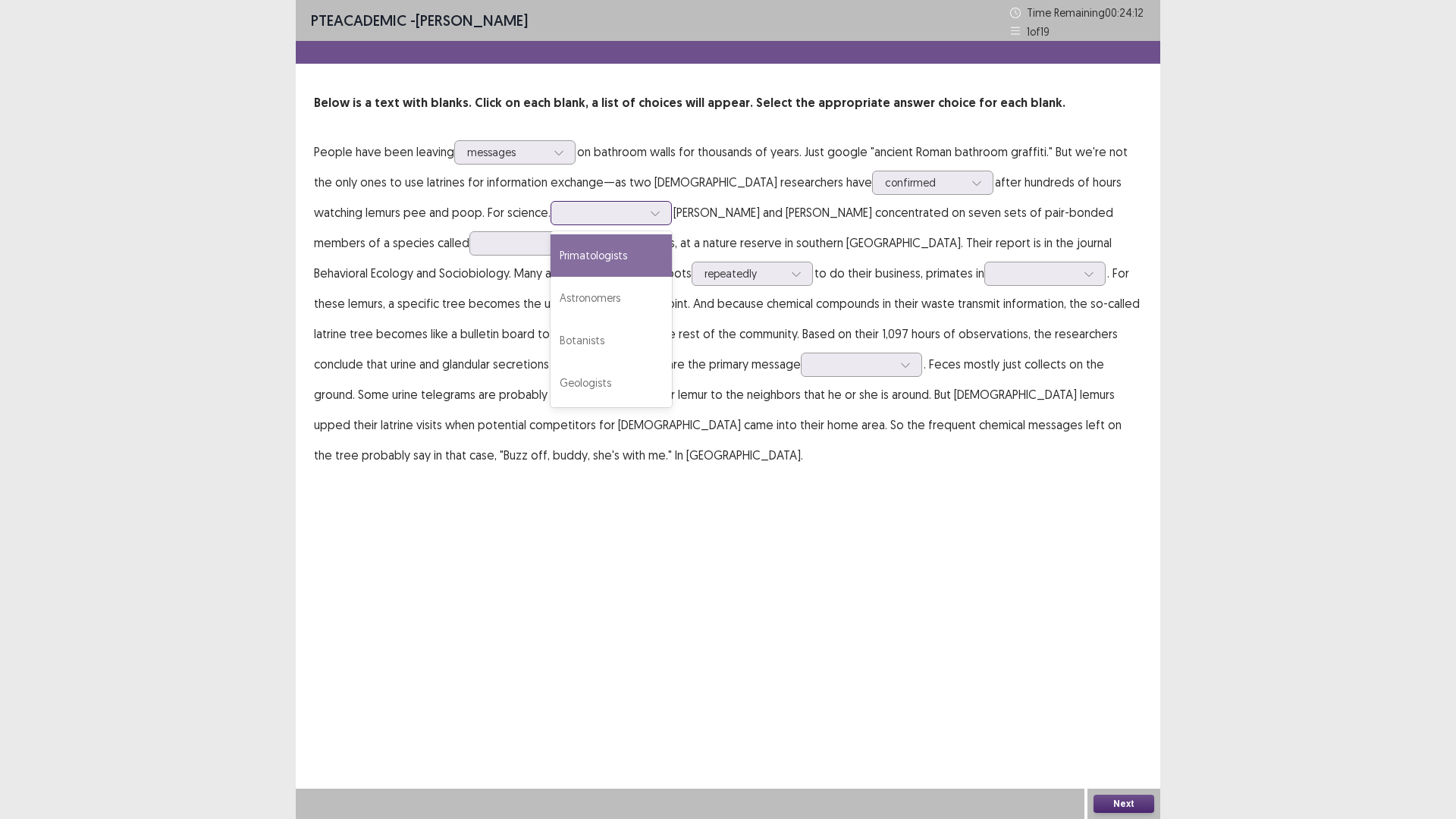
click at [564, 212] on div at bounding box center [603, 212] width 78 height 14
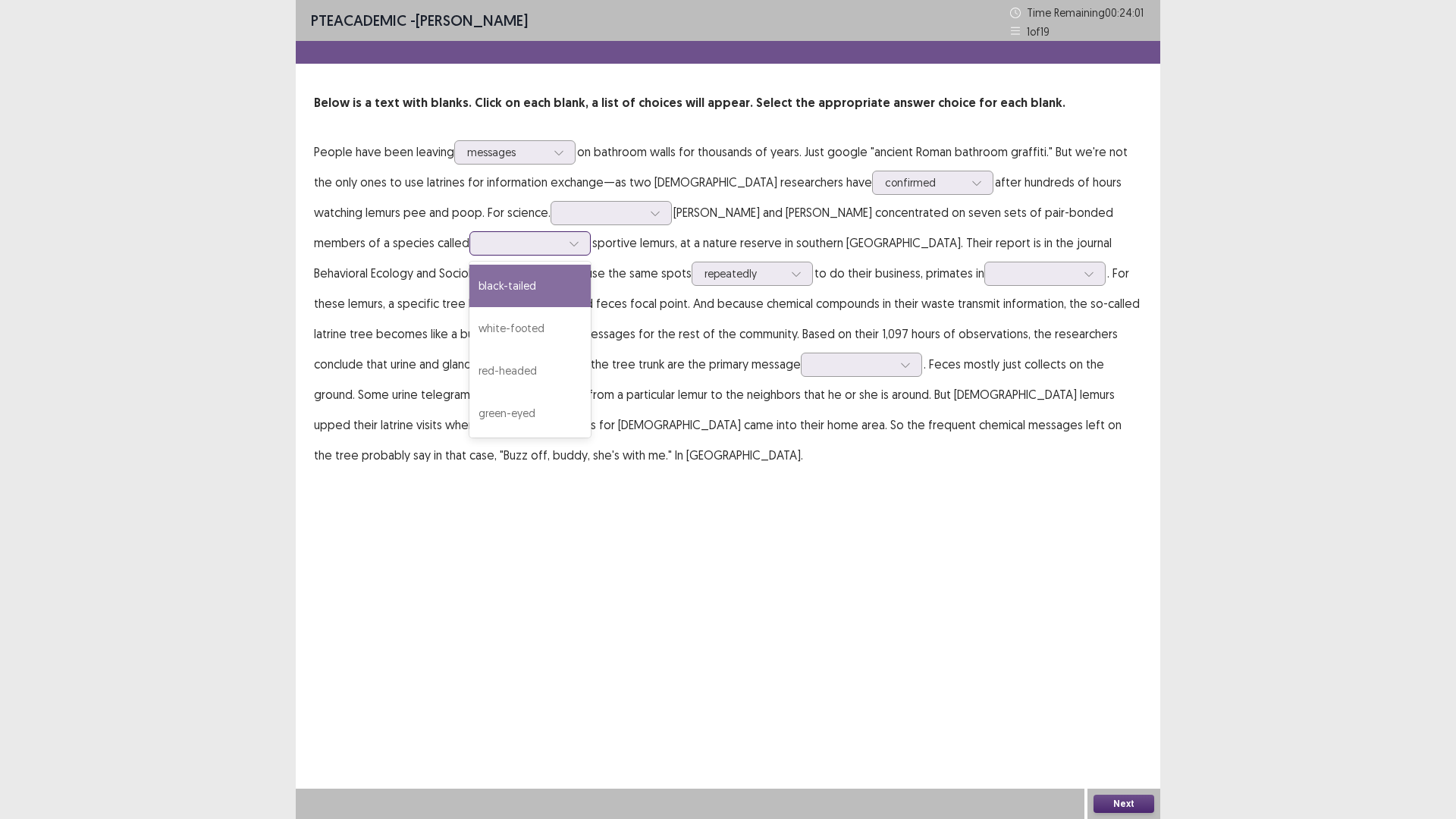
click at [483, 245] on div at bounding box center [522, 242] width 78 height 14
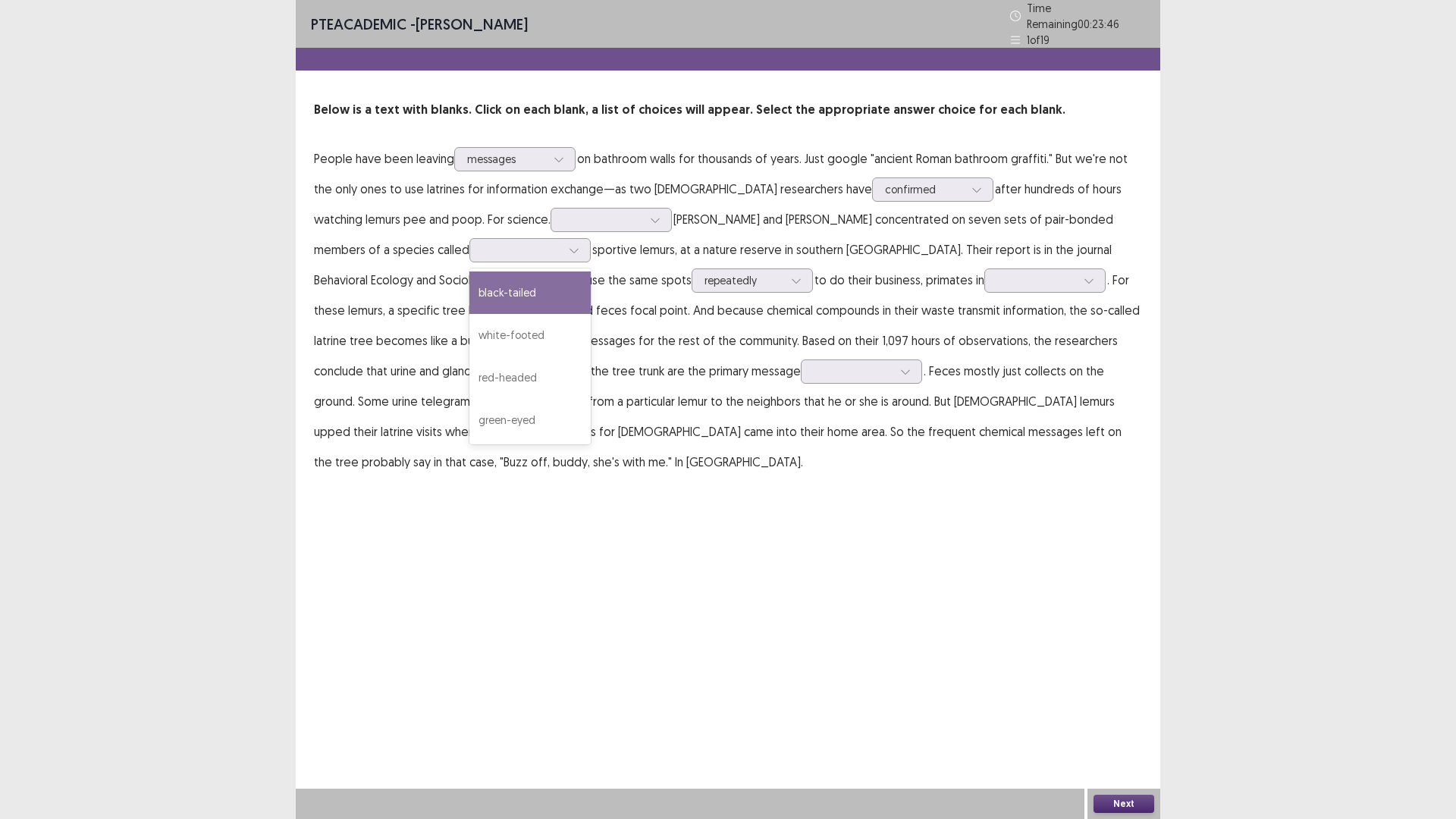
click at [541, 269] on p "People have been leaving messages on bathroom walls for thousands of years. Jus…" at bounding box center [728, 311] width 828 height 334
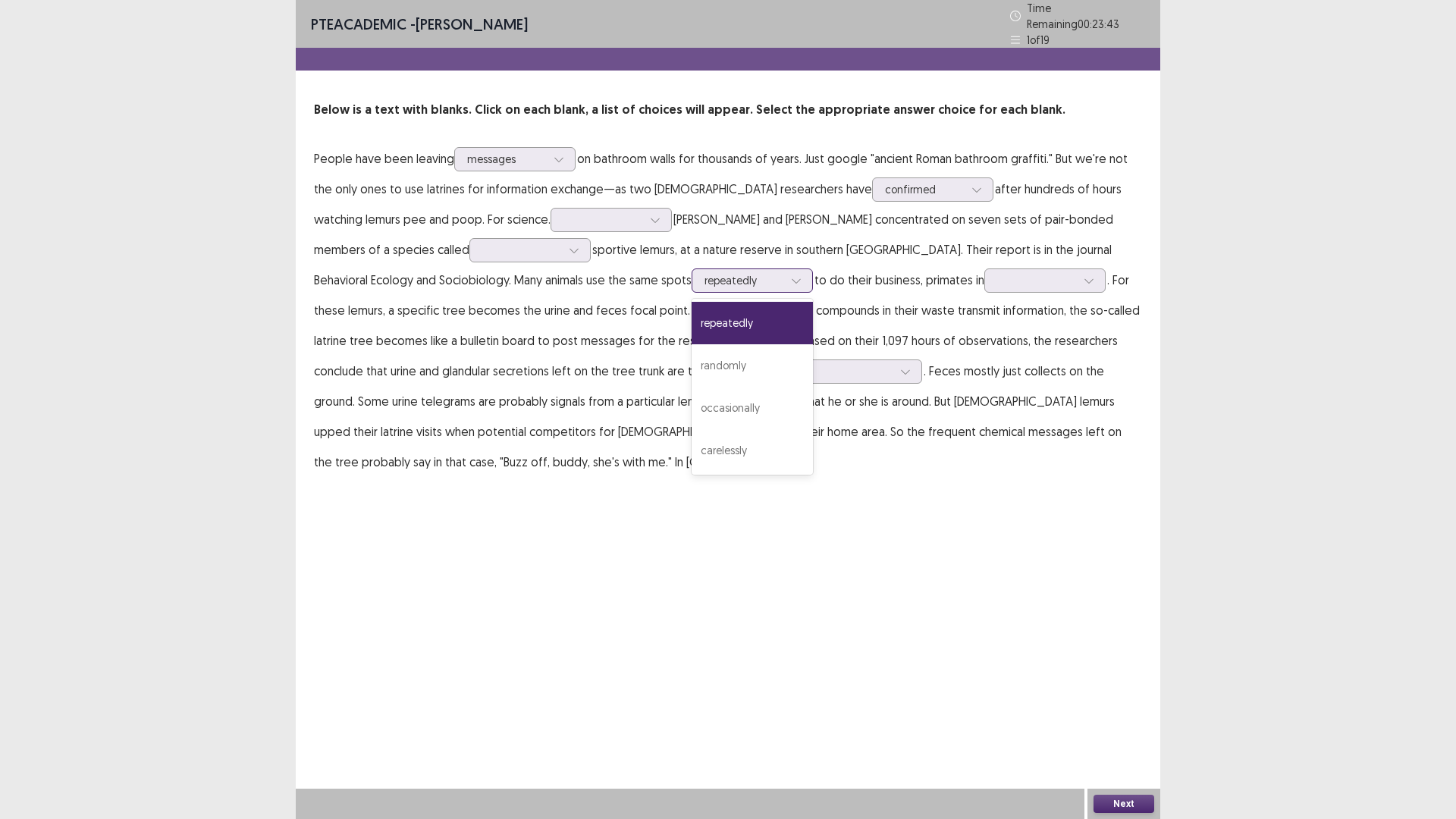
click at [705, 276] on div at bounding box center [744, 280] width 78 height 14
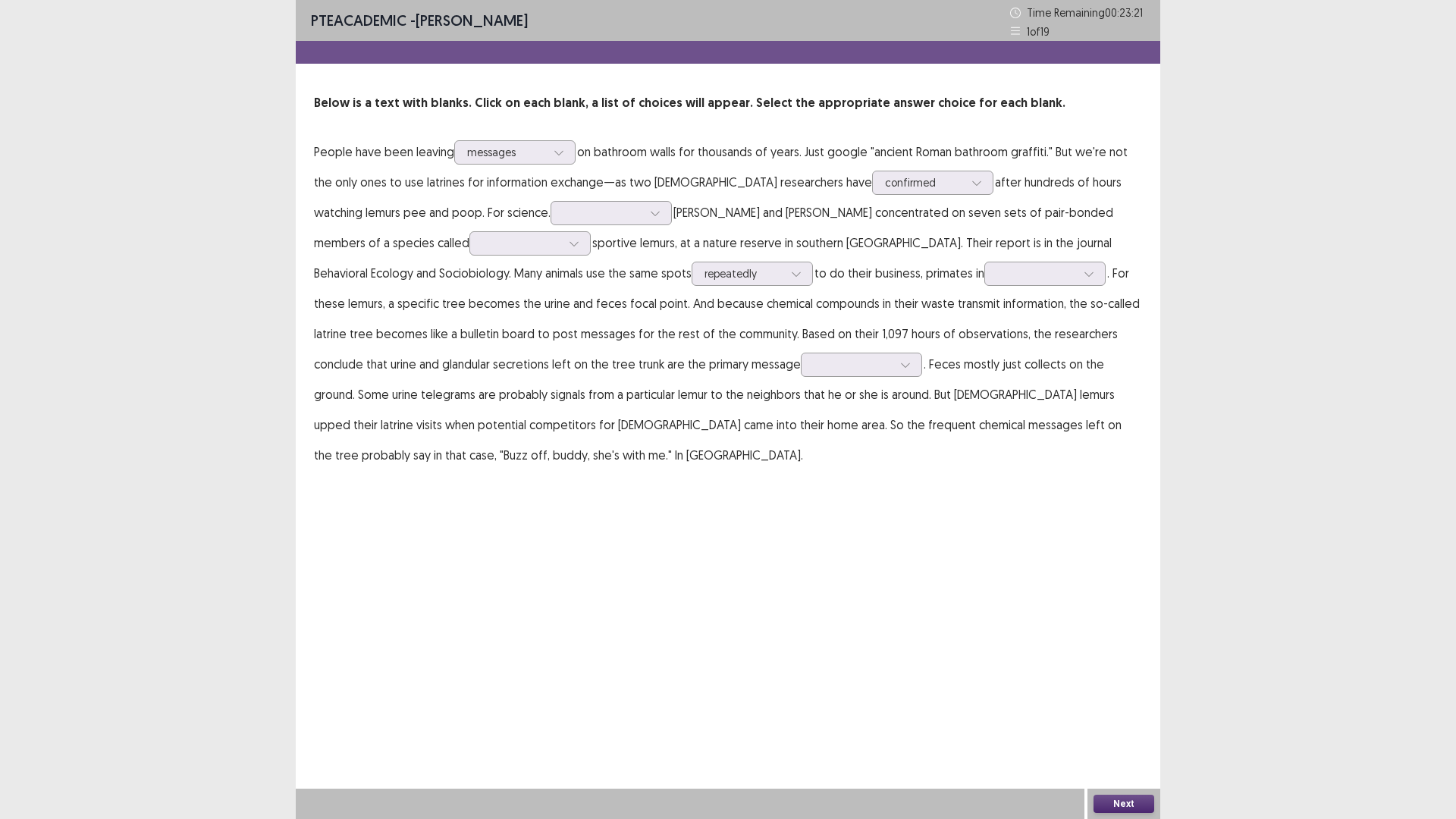
click at [757, 270] on p "People have been leaving messages on bathroom walls for thousands of years. Jus…" at bounding box center [728, 303] width 828 height 334
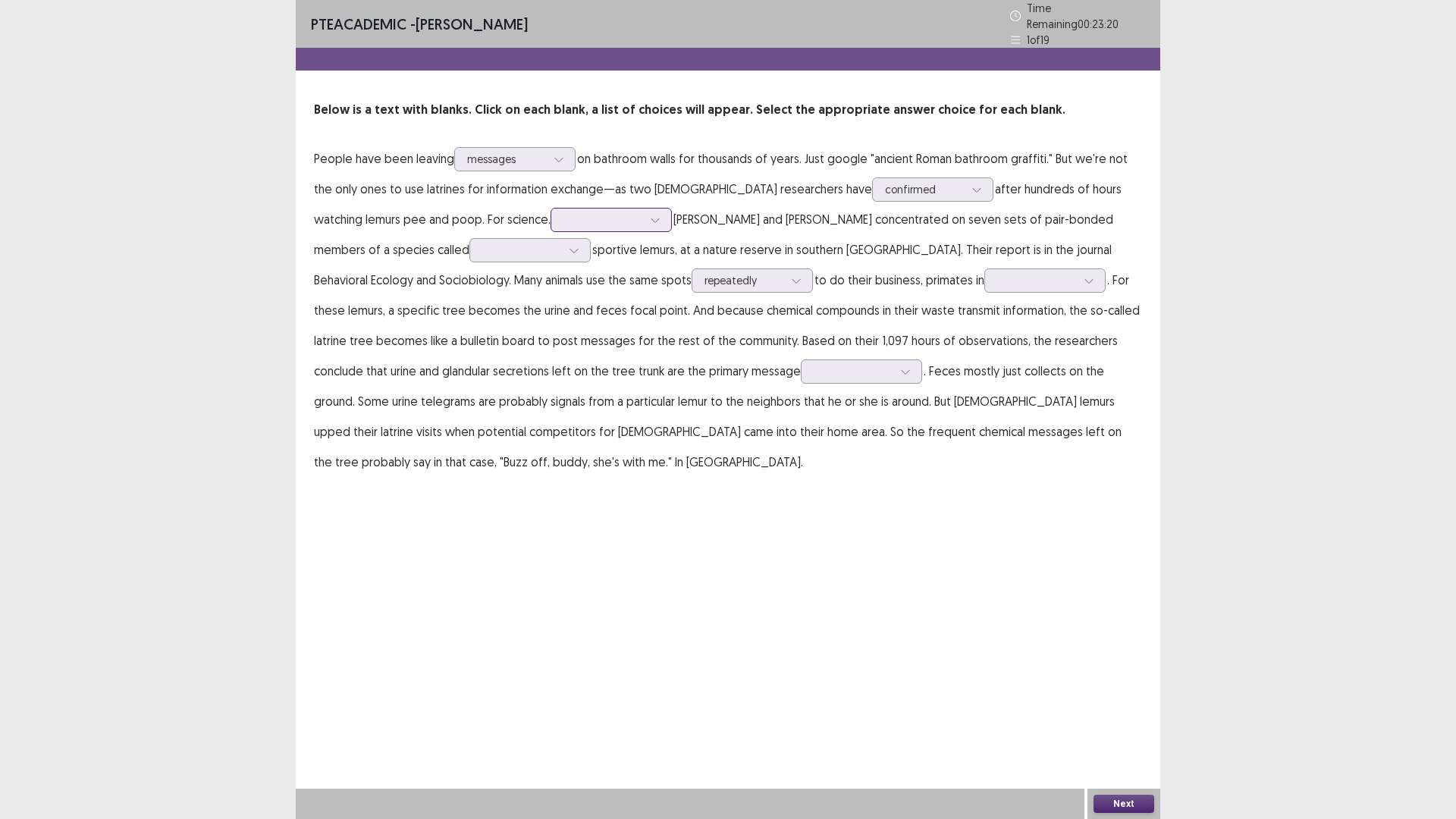
click at [564, 212] on div at bounding box center [603, 219] width 78 height 14
click at [550, 252] on div "Primatologists" at bounding box center [610, 262] width 121 height 43
click at [483, 245] on div at bounding box center [522, 250] width 78 height 14
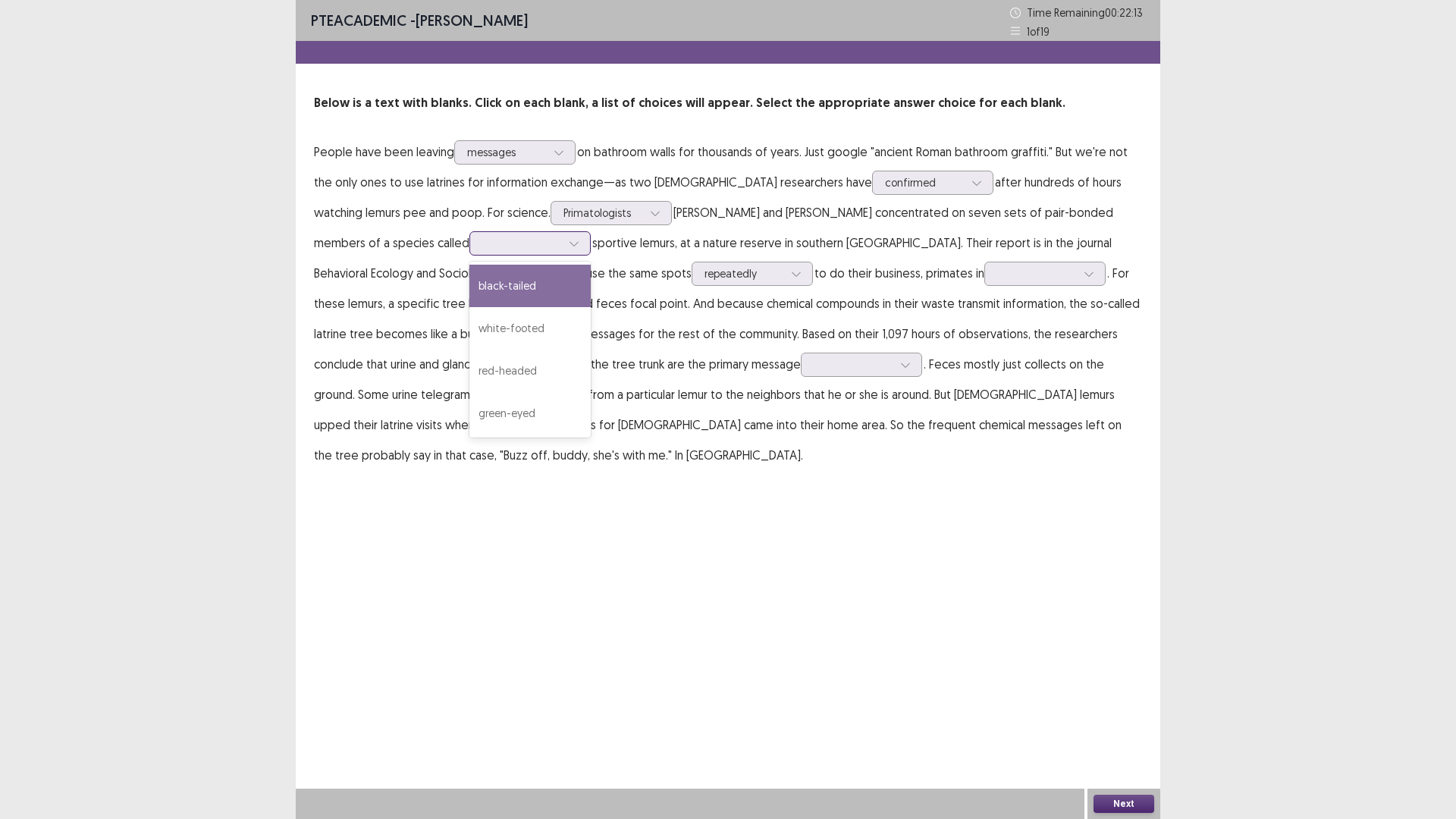
click at [469, 292] on div "black-tailed" at bounding box center [529, 286] width 121 height 43
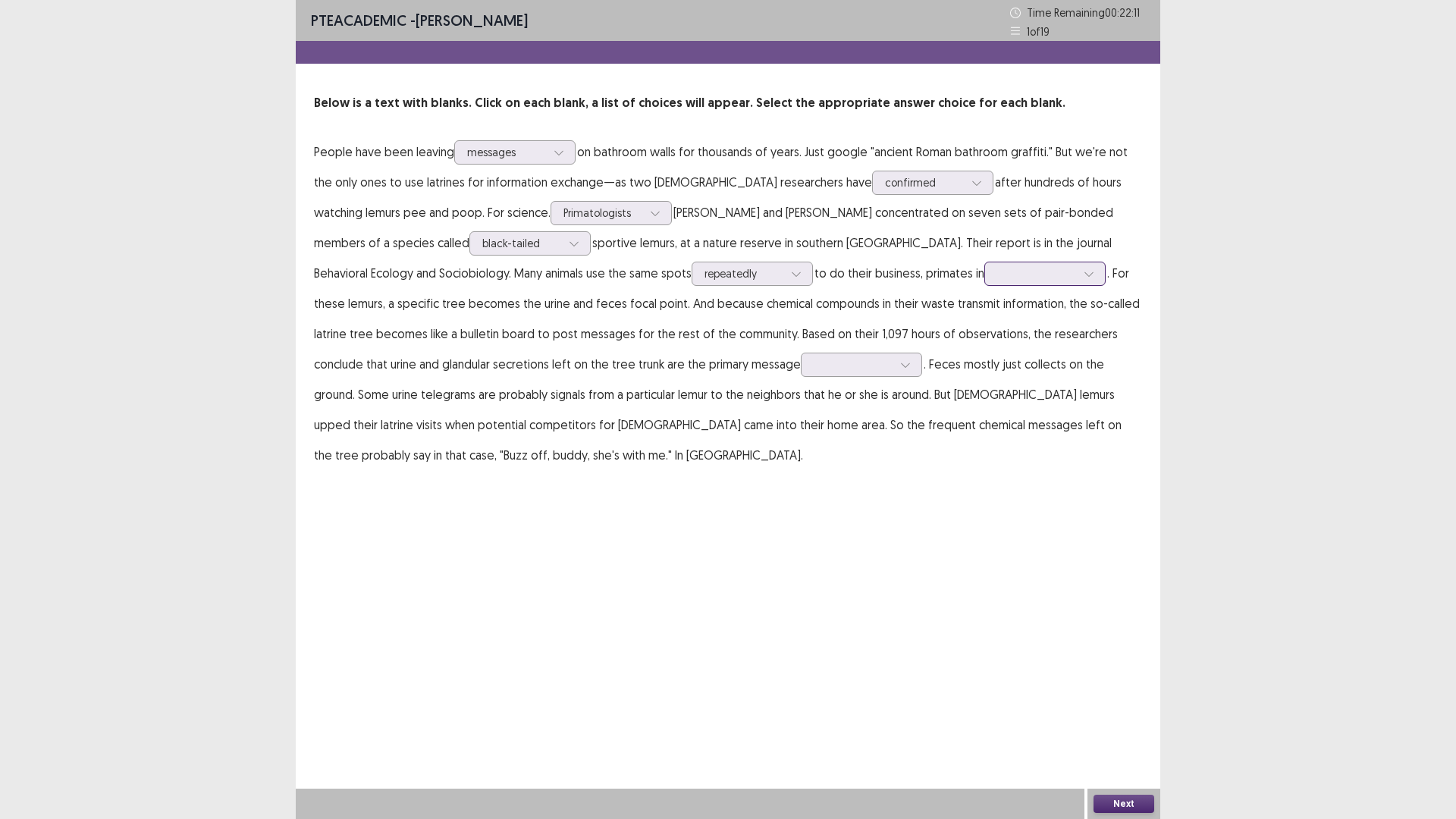
click at [997, 270] on div at bounding box center [1036, 273] width 78 height 14
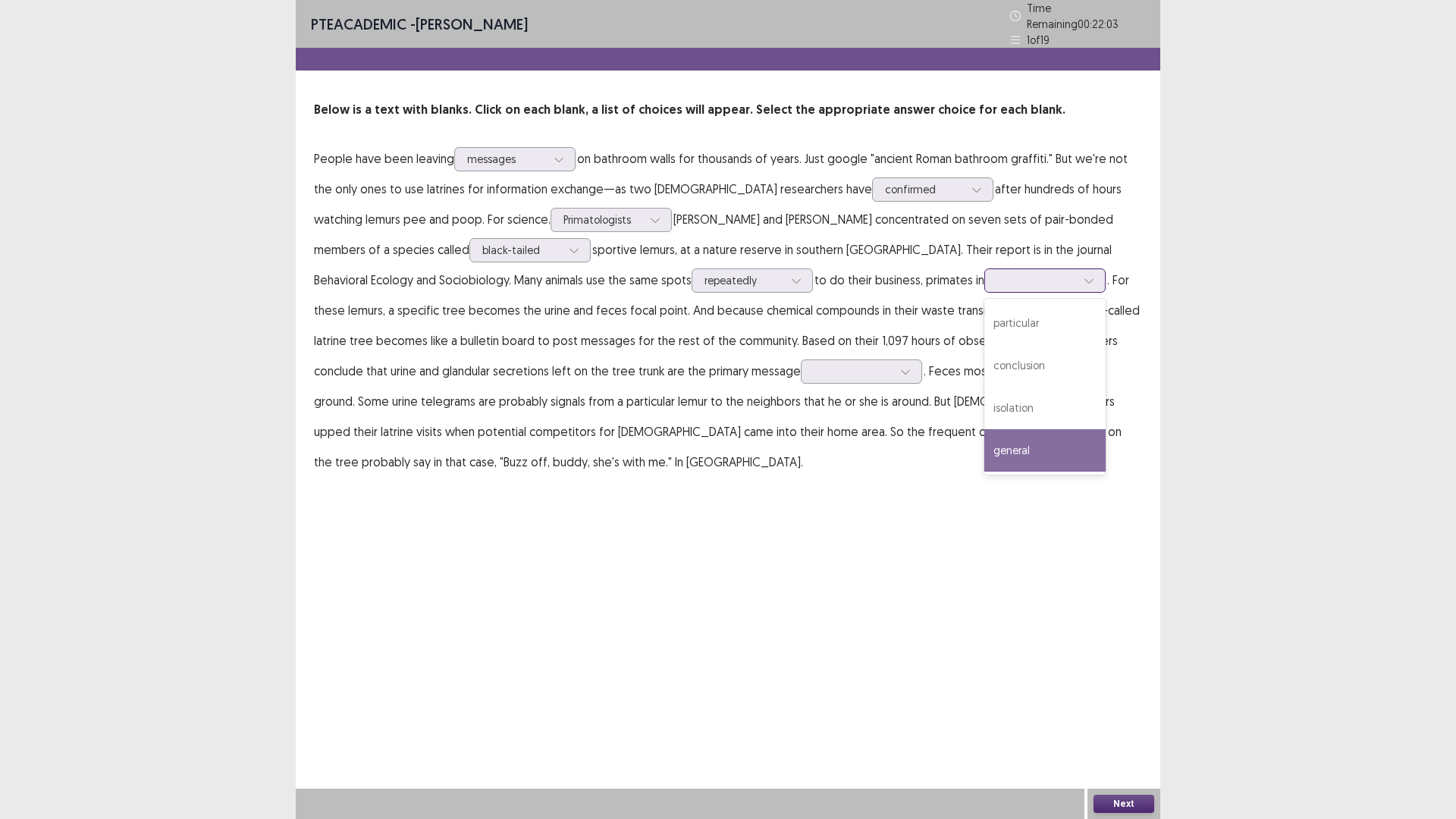
click at [984, 447] on div "general" at bounding box center [1044, 450] width 121 height 43
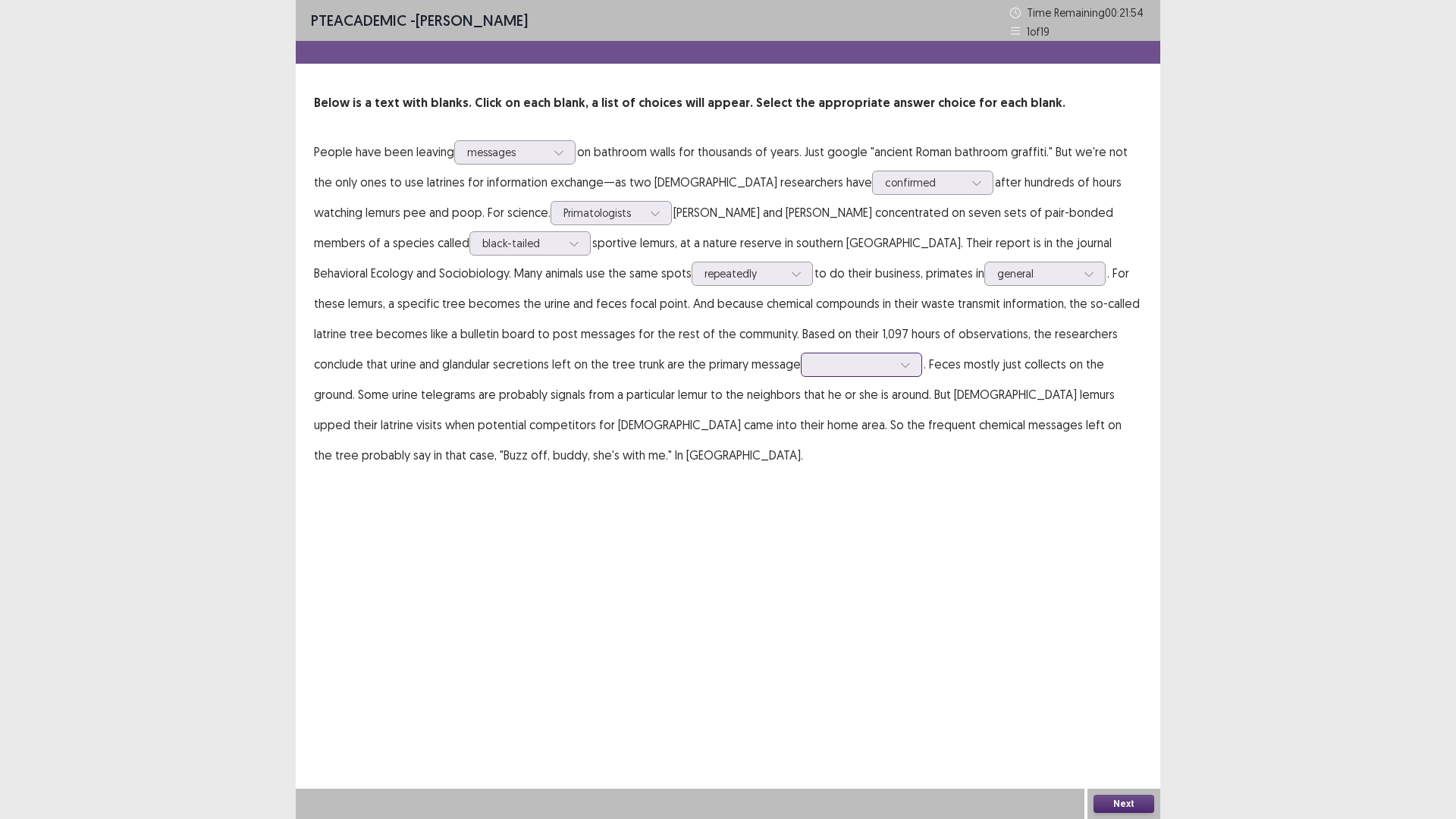
click at [813, 372] on div at bounding box center [852, 364] width 78 height 14
click at [928, 468] on p "People have been leaving messages on bathroom walls for thousands of years. Jus…" at bounding box center [728, 303] width 828 height 334
click at [813, 367] on div at bounding box center [852, 364] width 78 height 14
click at [882, 370] on p "People have been leaving messages on bathroom walls for thousands of years. Jus…" at bounding box center [728, 303] width 828 height 334
click at [900, 369] on icon at bounding box center [905, 364] width 11 height 11
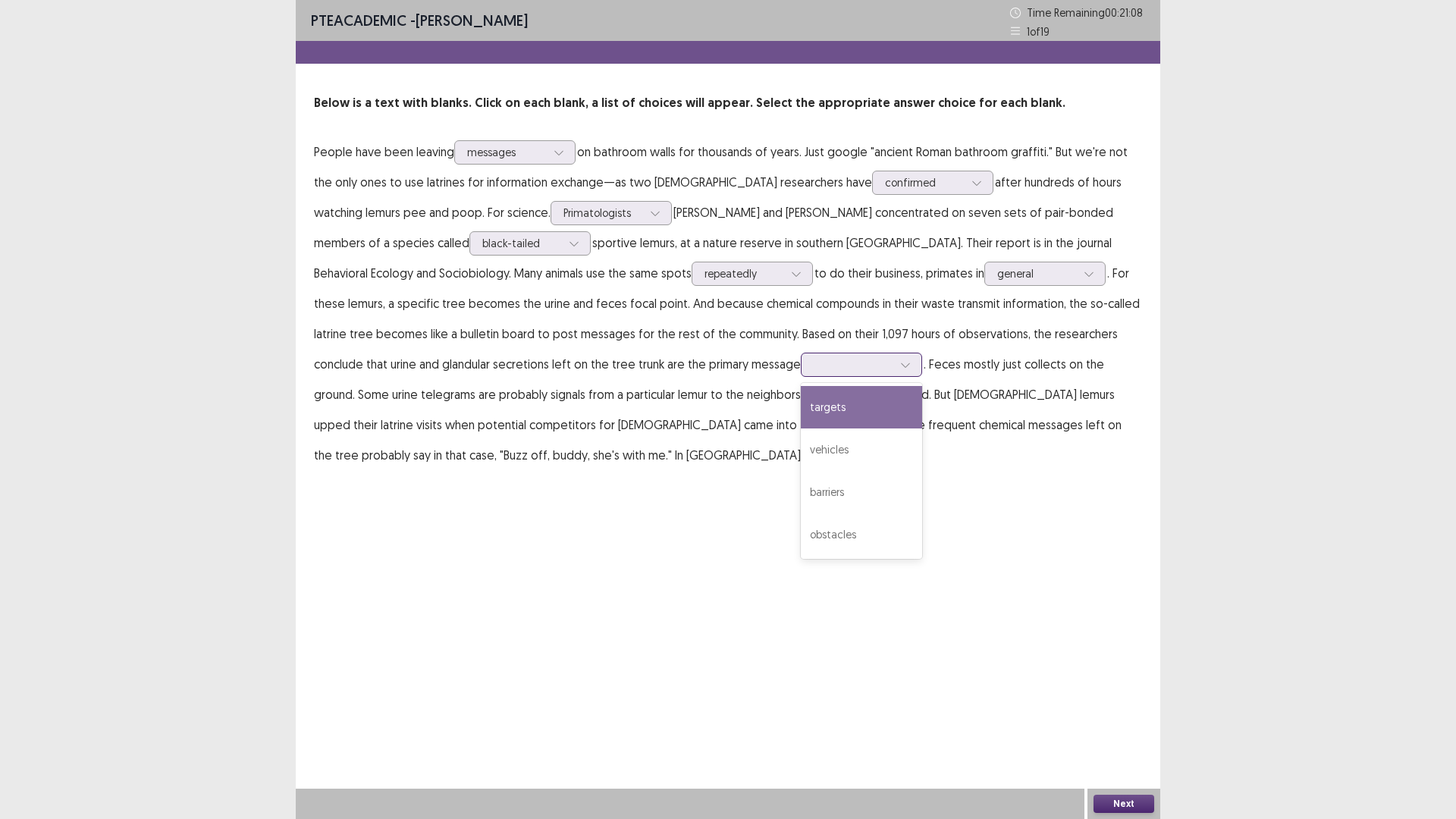
click at [801, 417] on div "targets" at bounding box center [861, 407] width 121 height 43
click at [1119, 690] on button "Next" at bounding box center [1124, 804] width 61 height 18
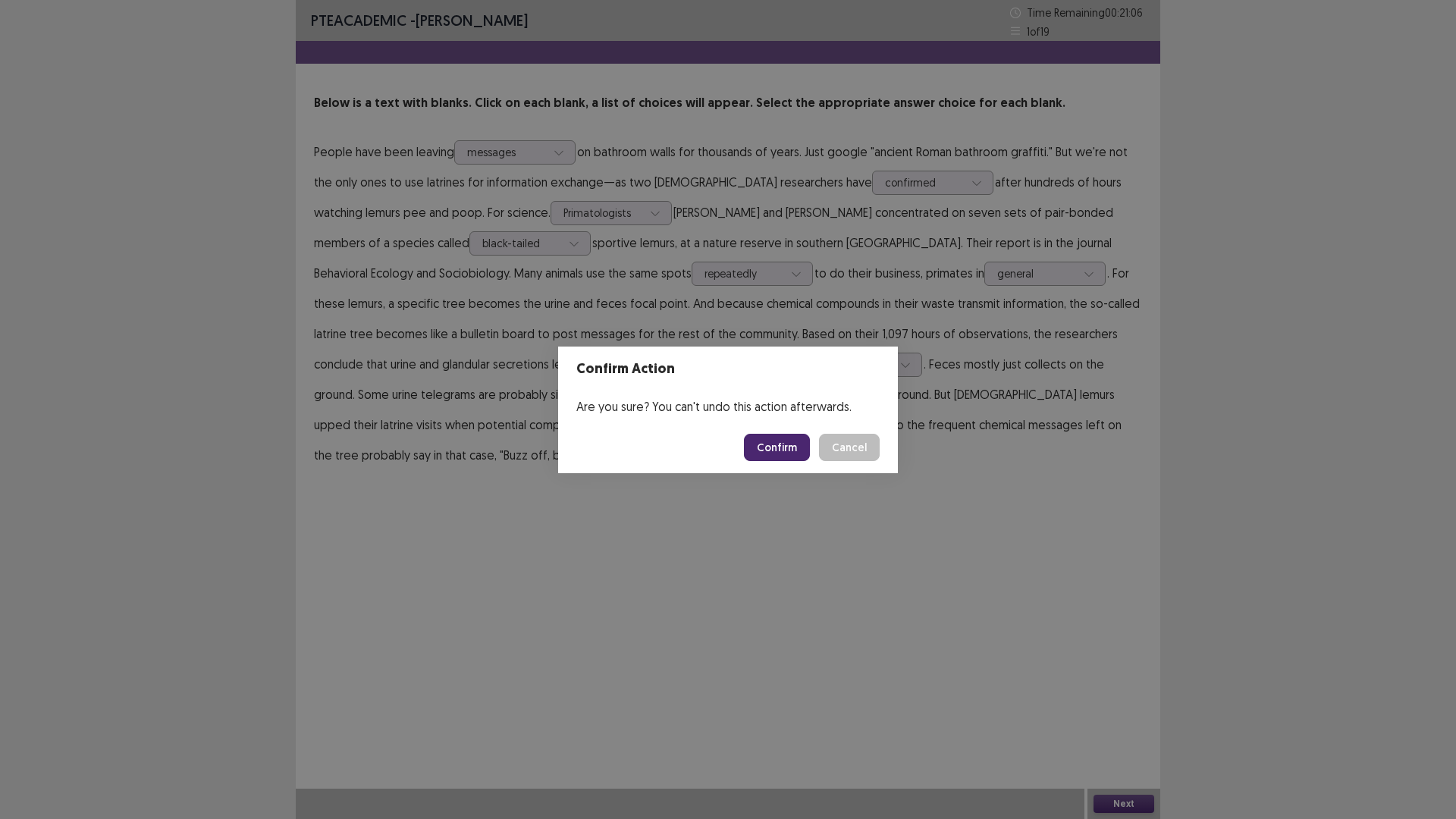
click at [771, 447] on button "Confirm" at bounding box center [776, 447] width 66 height 28
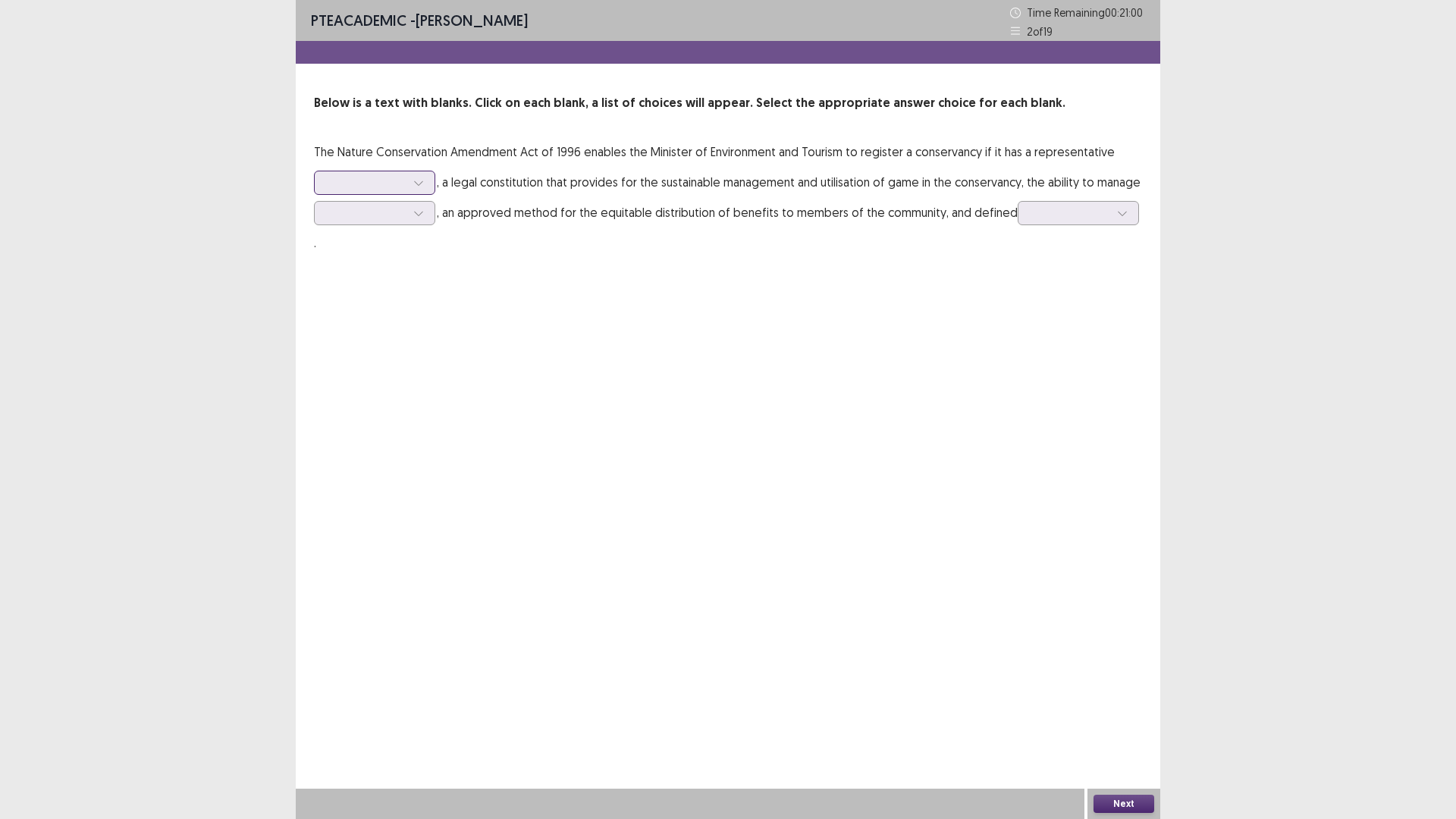
click at [397, 170] on div at bounding box center [374, 182] width 121 height 24
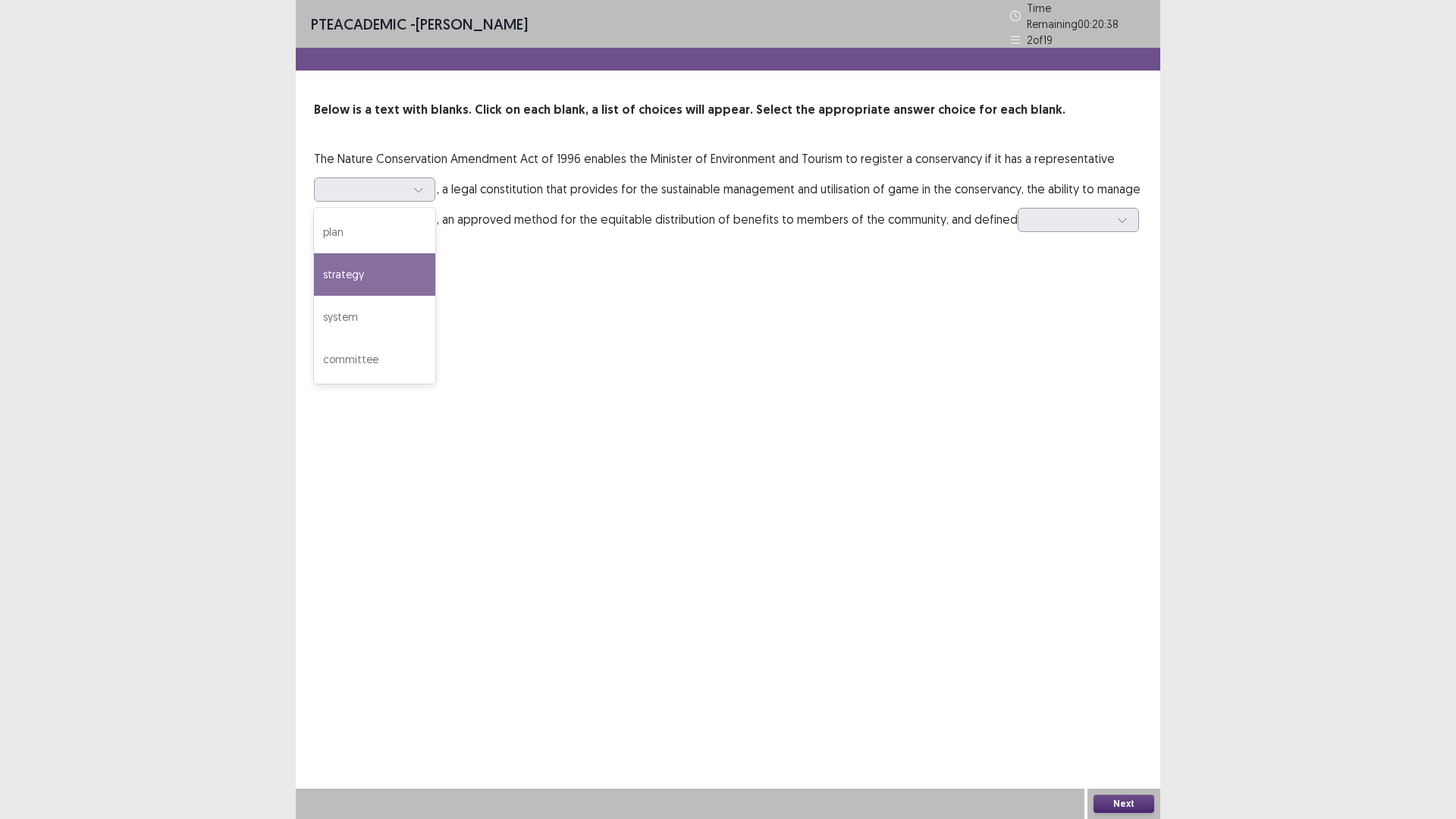
click at [1029, 185] on p "The Nature Conservation Amendment Act of 1996 enables the Minister of Environme…" at bounding box center [728, 204] width 828 height 121
click at [395, 222] on div at bounding box center [367, 219] width 82 height 18
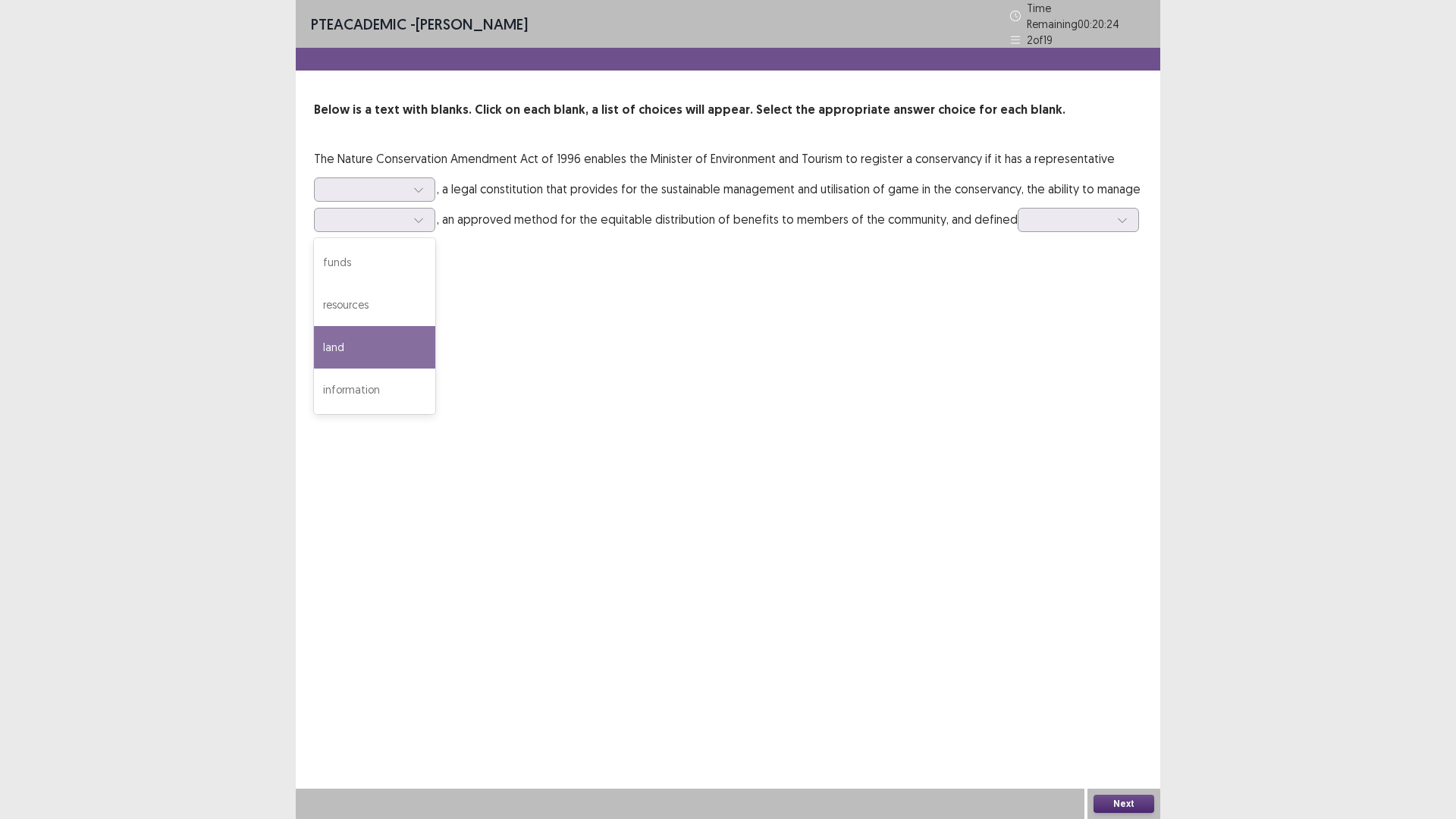
drag, startPoint x: 785, startPoint y: 221, endPoint x: 817, endPoint y: 216, distance: 32.4
click at [787, 219] on p "The Nature Conservation Amendment Act of 1996 enables the Minister of Environme…" at bounding box center [728, 204] width 828 height 121
drag, startPoint x: 994, startPoint y: 214, endPoint x: 1011, endPoint y: 216, distance: 17.1
click at [995, 214] on p "The Nature Conservation Amendment Act of 1996 enables the Minister of Environme…" at bounding box center [728, 204] width 828 height 121
click at [1030, 216] on div at bounding box center [1069, 219] width 78 height 14
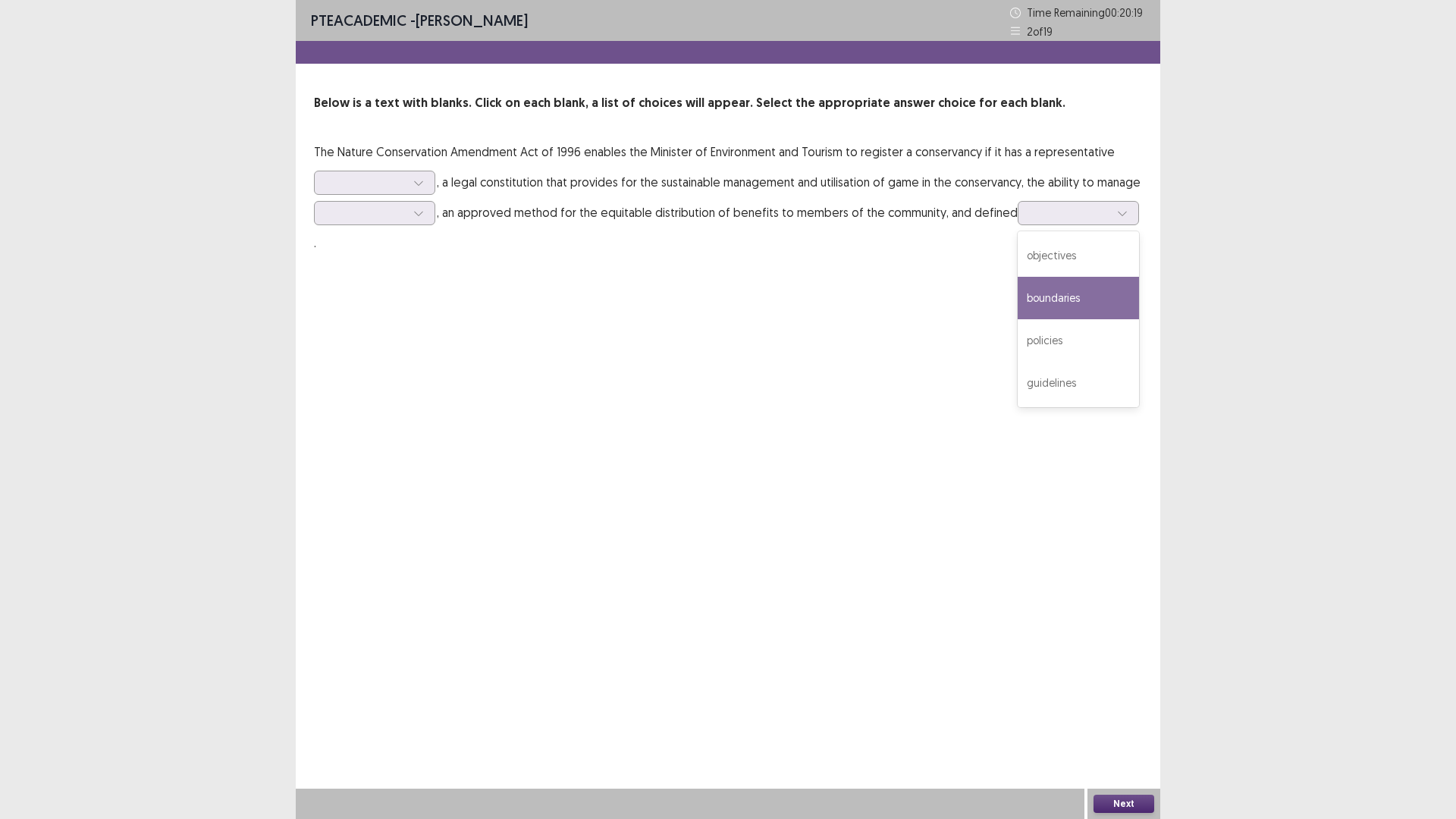
click at [666, 202] on p "The Nature Conservation Amendment Act of 1996 enables the Minister of Environme…" at bounding box center [728, 196] width 828 height 121
click at [397, 183] on div at bounding box center [366, 182] width 78 height 14
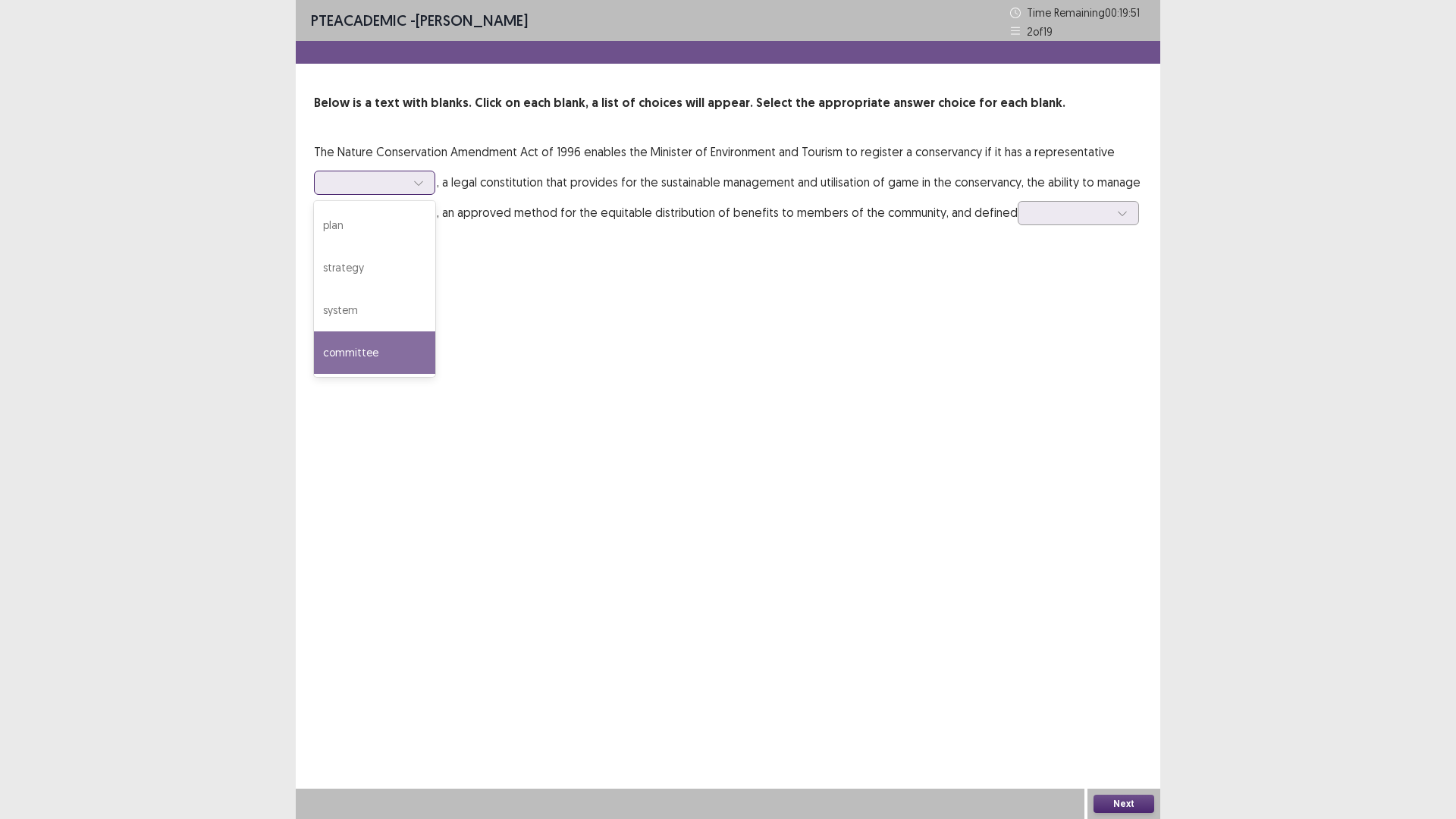
click at [411, 351] on div "committee" at bounding box center [374, 352] width 121 height 43
click at [407, 228] on div "PTE academic - [PERSON_NAME] Time Remaining 00 : 19 : 01 2 of 19 Below is a tex…" at bounding box center [727, 144] width 864 height 288
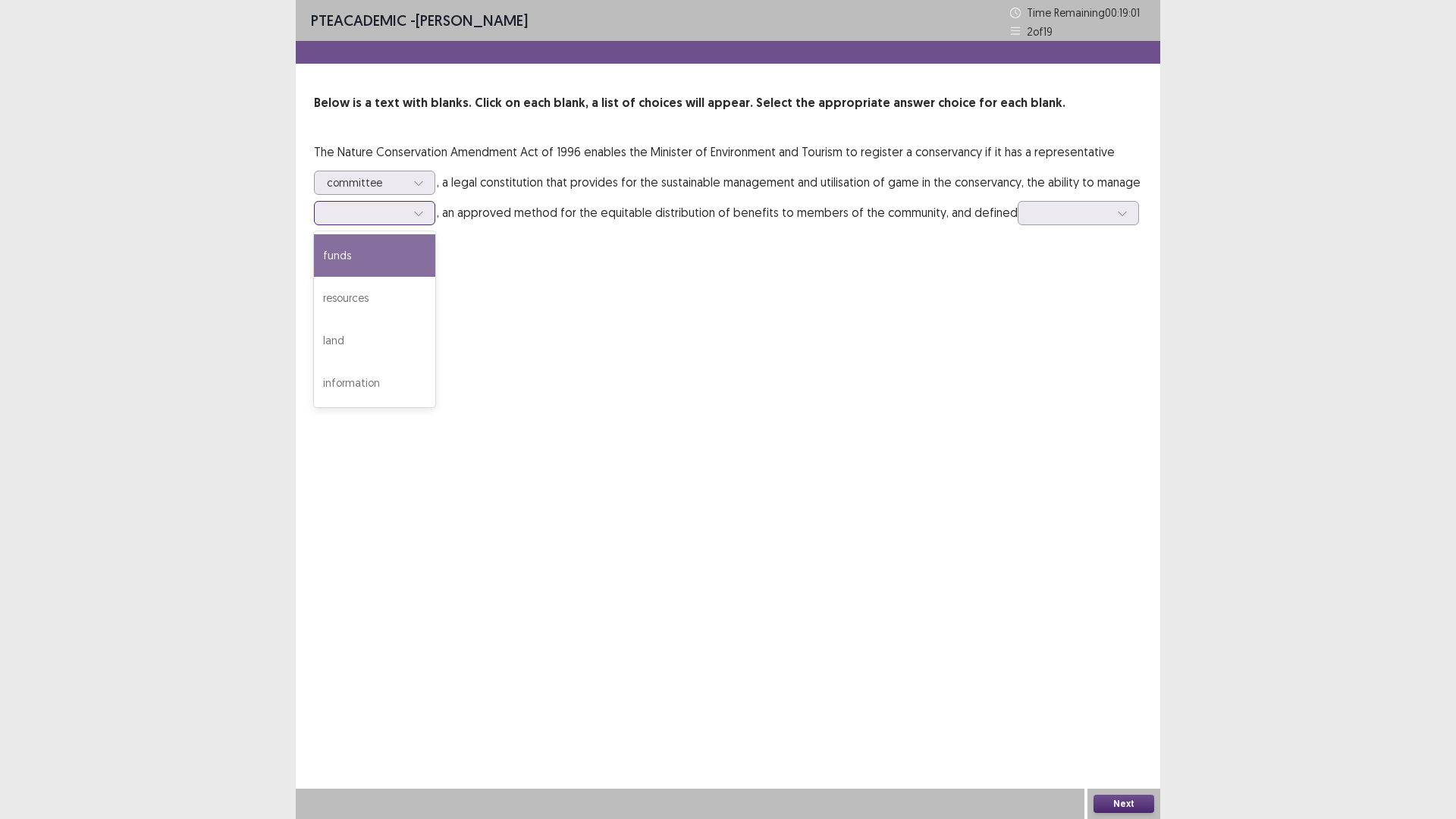
click at [401, 211] on div at bounding box center [366, 212] width 78 height 14
click at [362, 367] on div "information" at bounding box center [374, 382] width 121 height 43
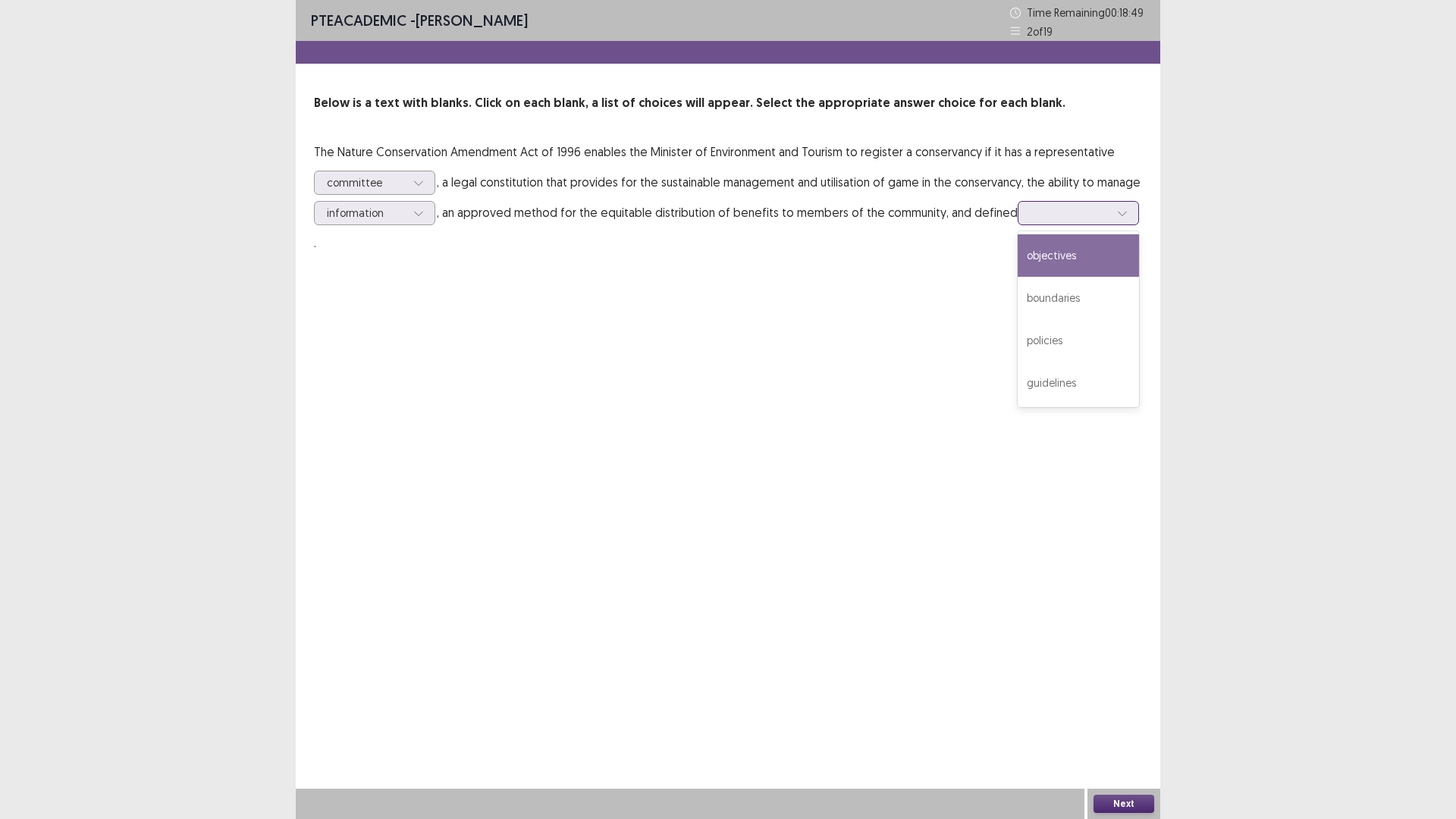
click at [1079, 215] on div at bounding box center [1069, 212] width 78 height 14
click at [1097, 260] on div "objectives" at bounding box center [1078, 255] width 121 height 43
click at [1122, 690] on button "Next" at bounding box center [1124, 804] width 61 height 18
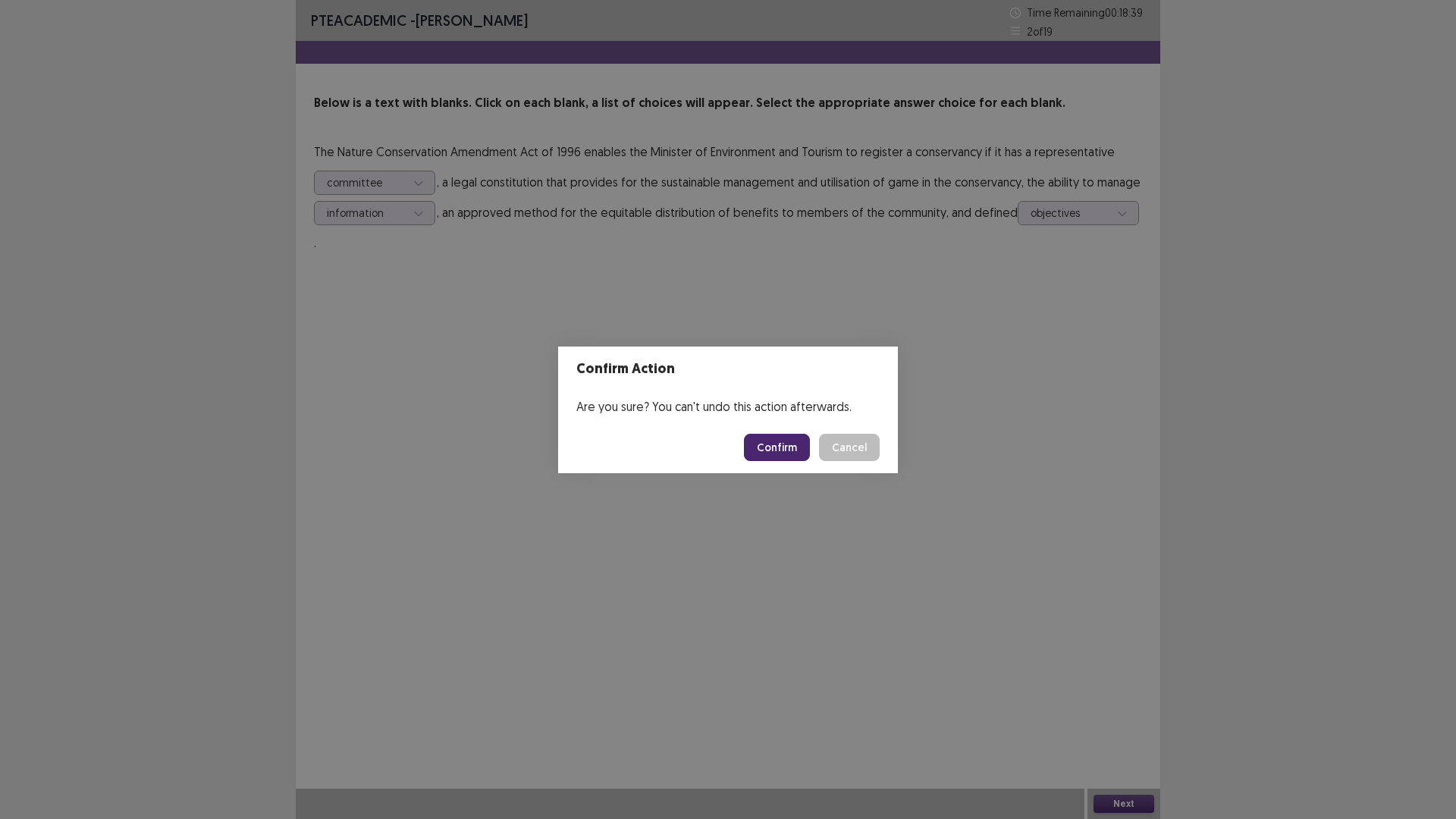
click at [785, 449] on button "Confirm" at bounding box center [776, 447] width 66 height 28
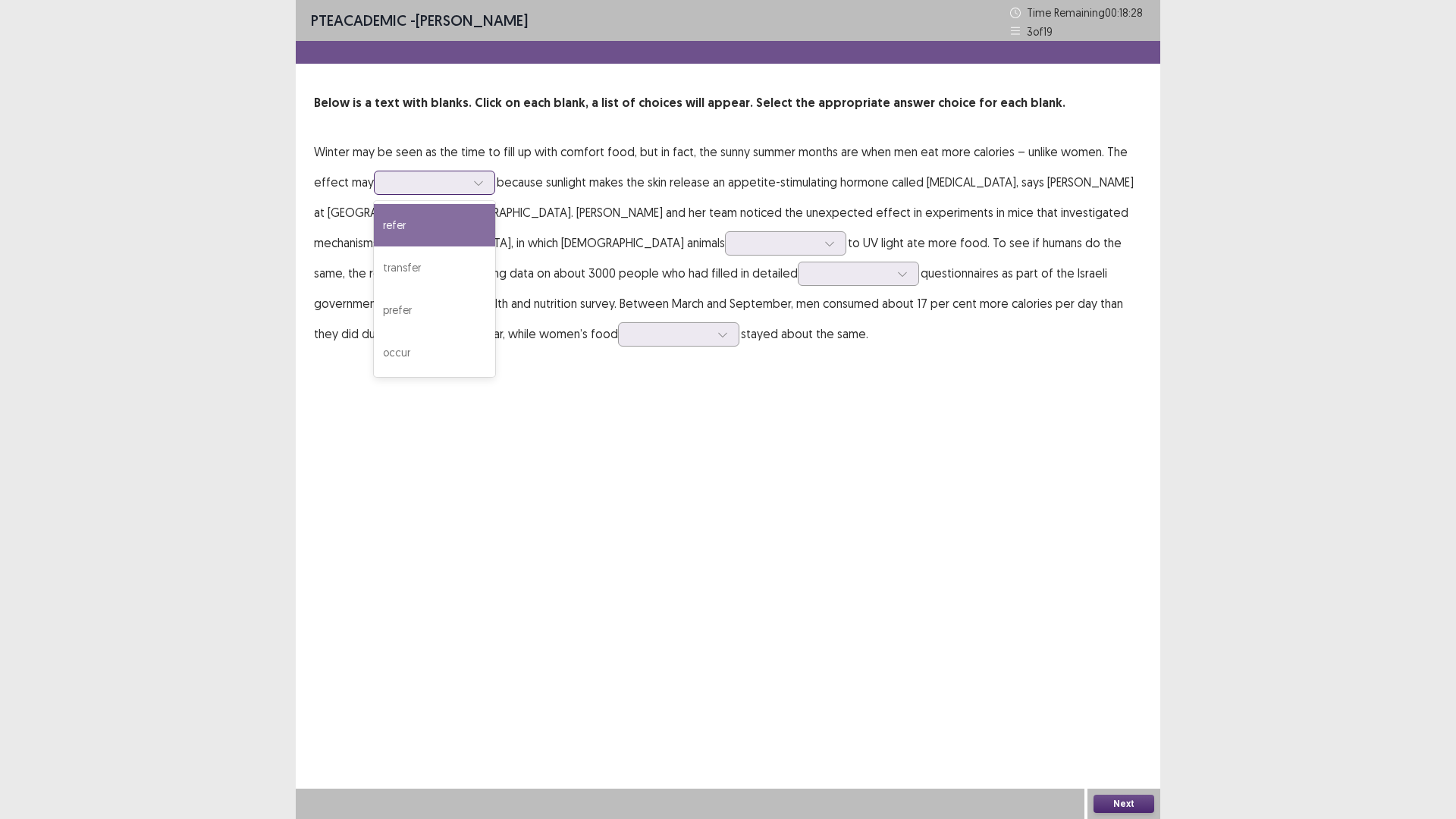
click at [402, 185] on div at bounding box center [426, 182] width 78 height 14
click at [628, 212] on p "Winter may be seen as the time to fill up with comfort food, but in fact, the s…" at bounding box center [728, 242] width 828 height 212
click at [451, 188] on div at bounding box center [426, 182] width 78 height 14
click at [452, 350] on div "occur" at bounding box center [434, 352] width 121 height 43
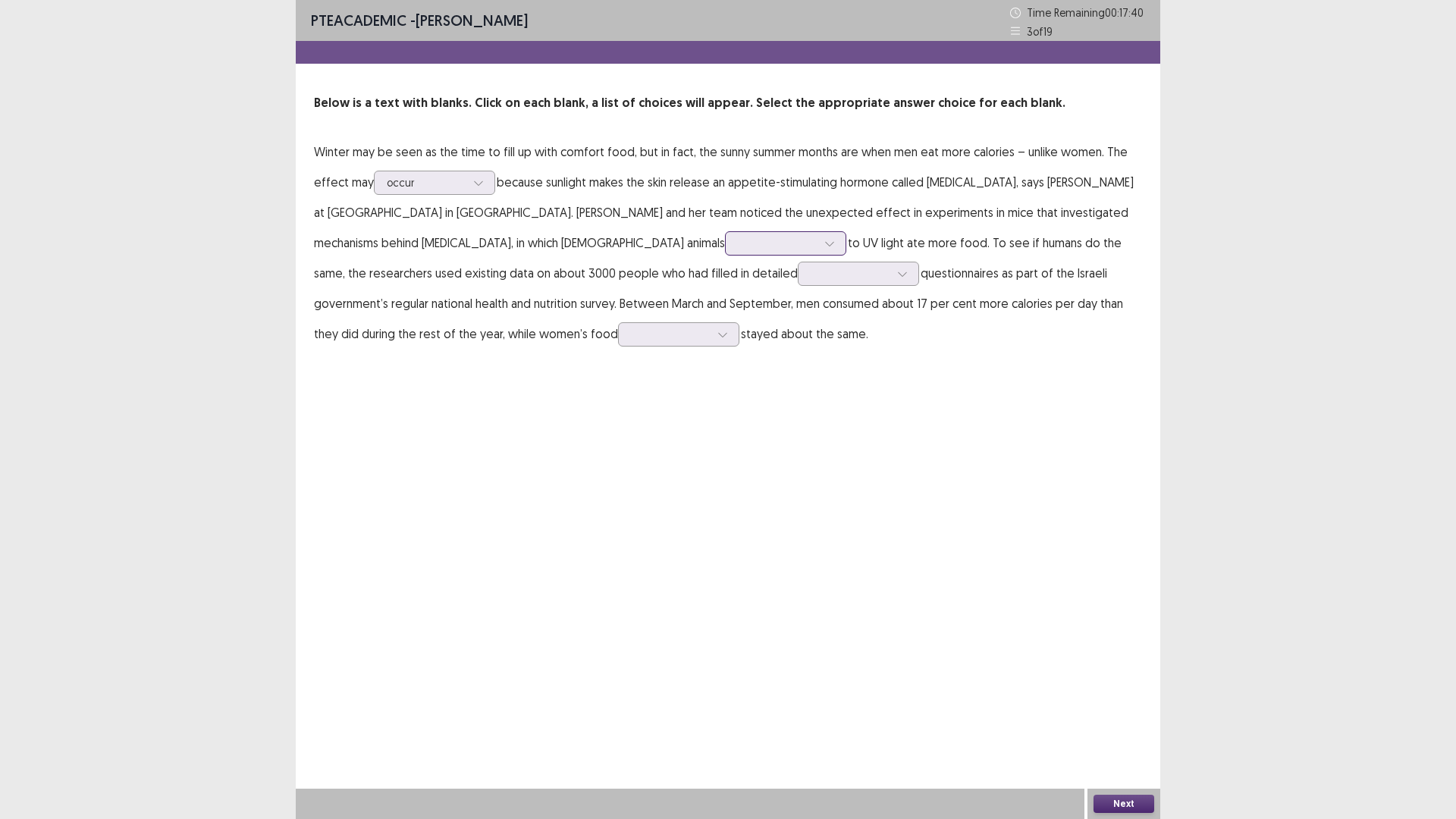
click at [738, 244] on div at bounding box center [777, 242] width 78 height 14
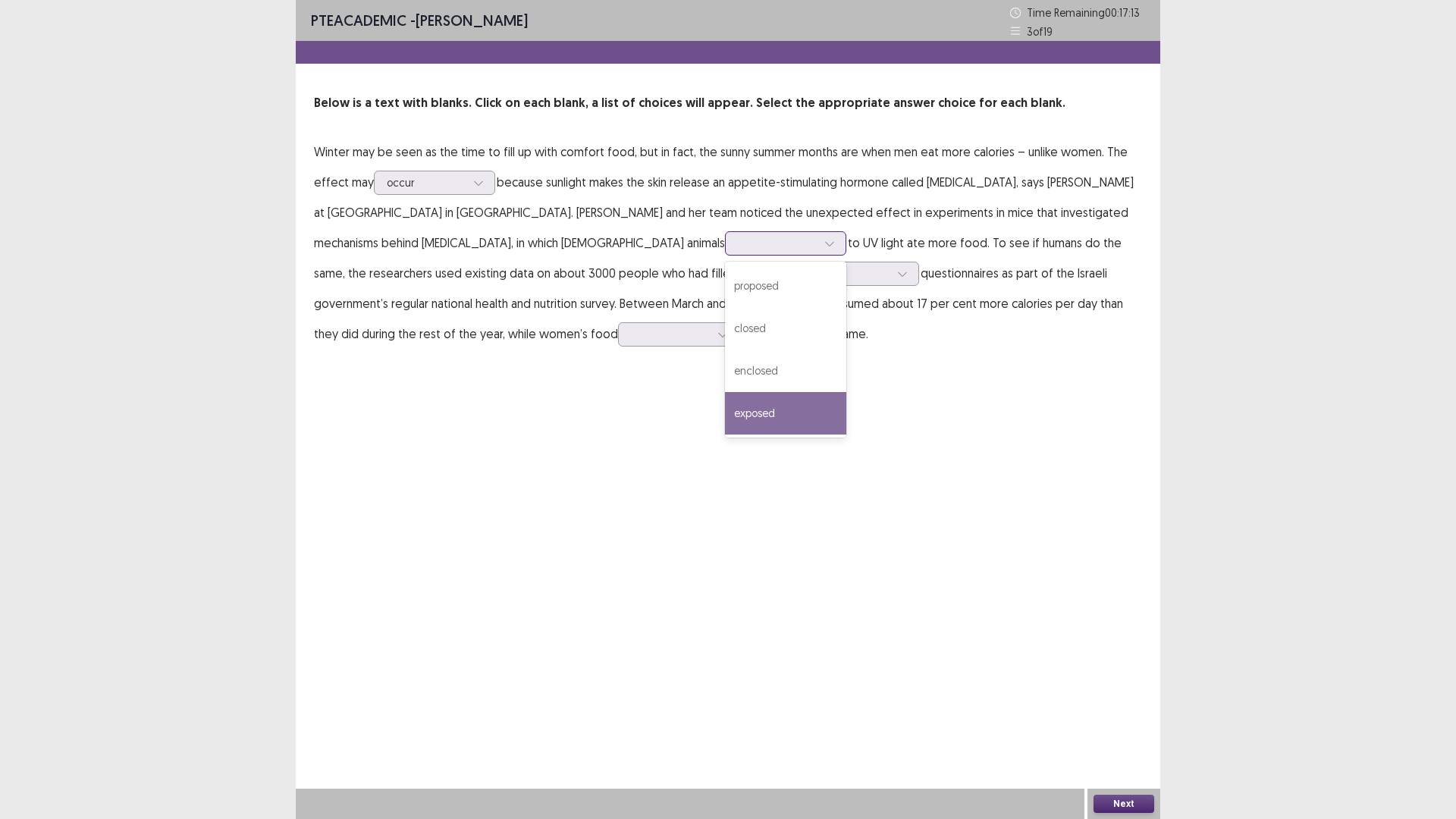
click at [725, 411] on div "exposed" at bounding box center [785, 413] width 121 height 43
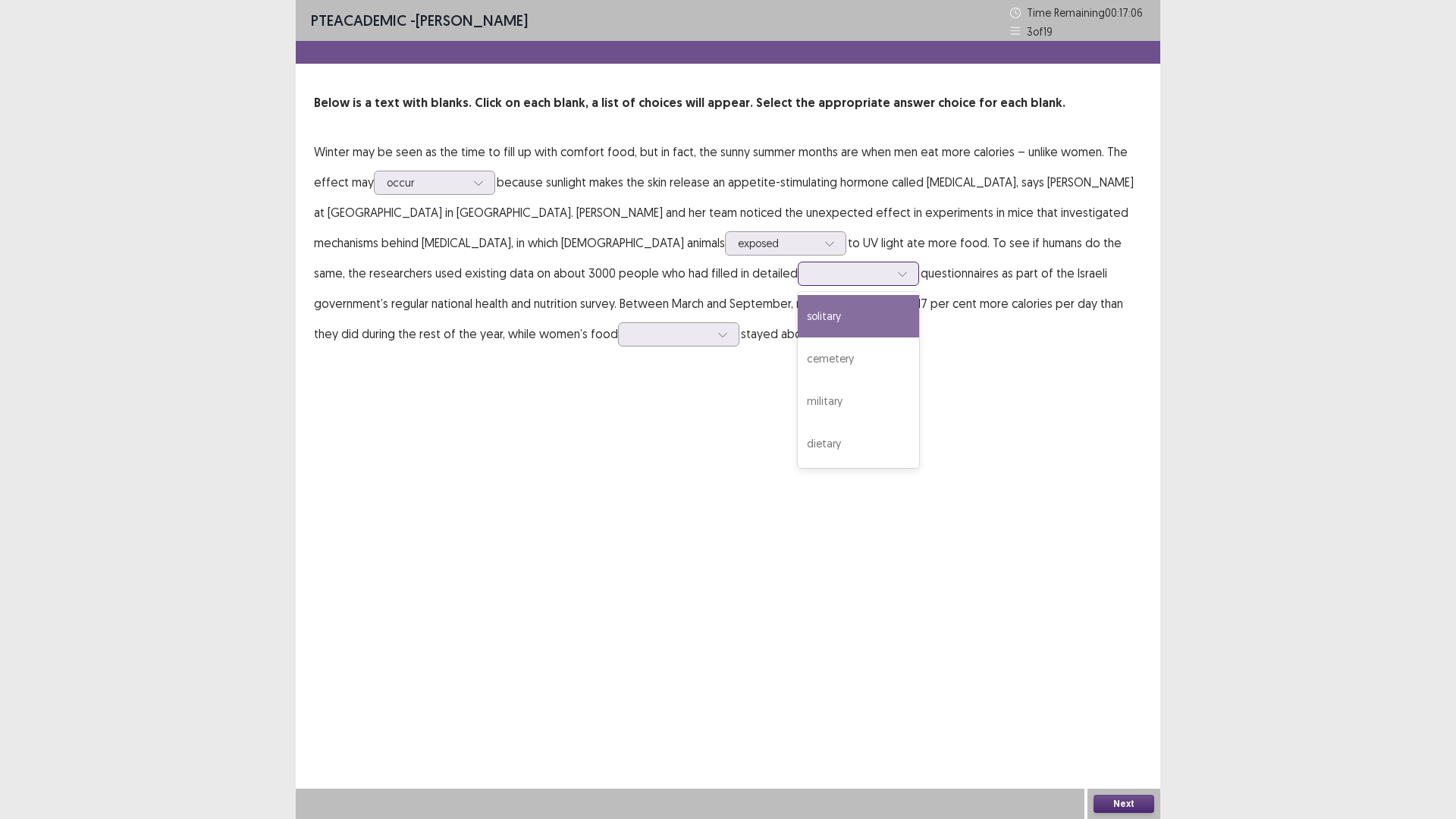
click at [811, 276] on div at bounding box center [850, 273] width 78 height 14
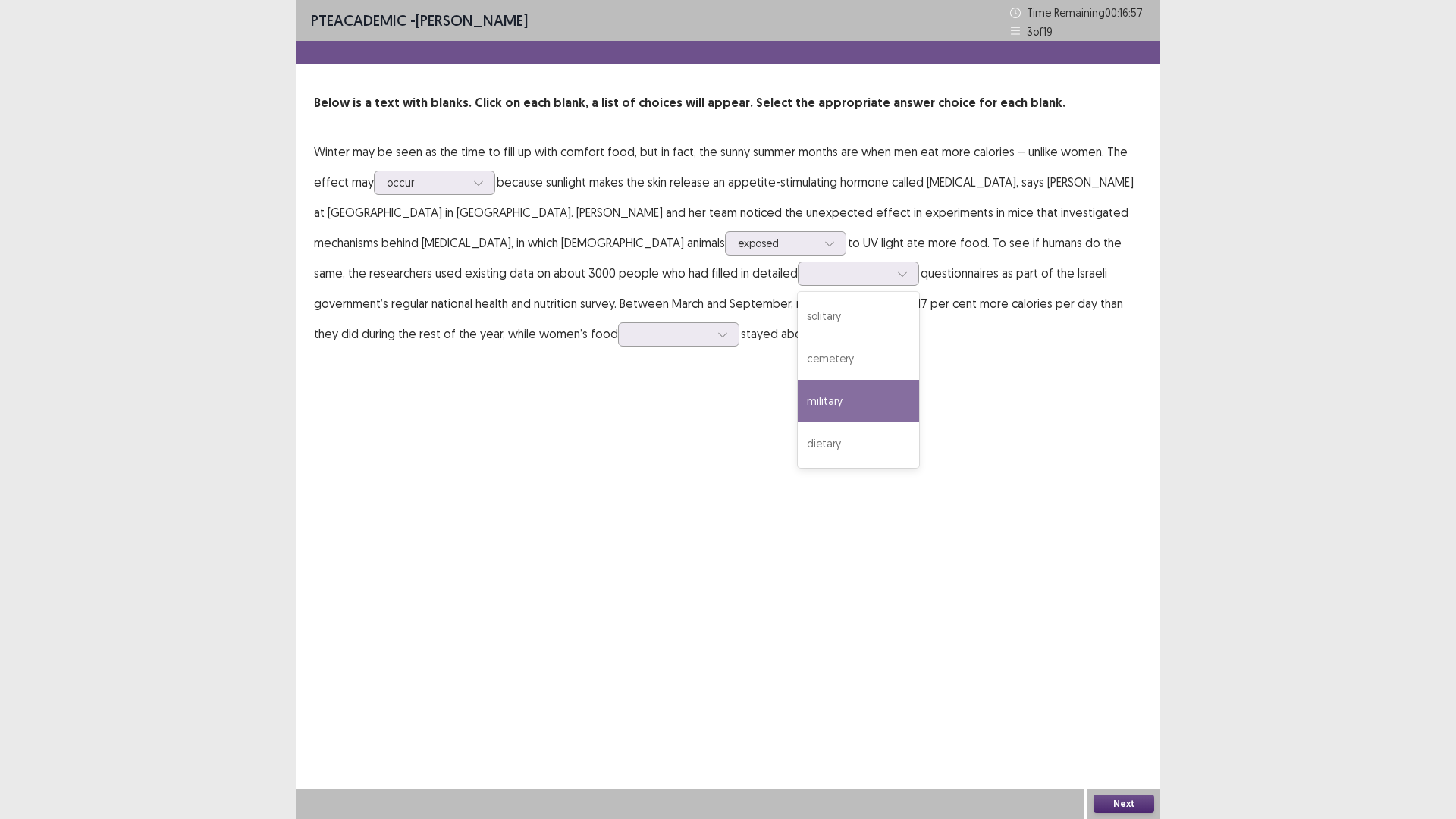
click at [637, 386] on div "PTE academic - [PERSON_NAME] Time Remaining 00 : 16 : 57 3 of 19 Below is a tex…" at bounding box center [727, 409] width 864 height 819
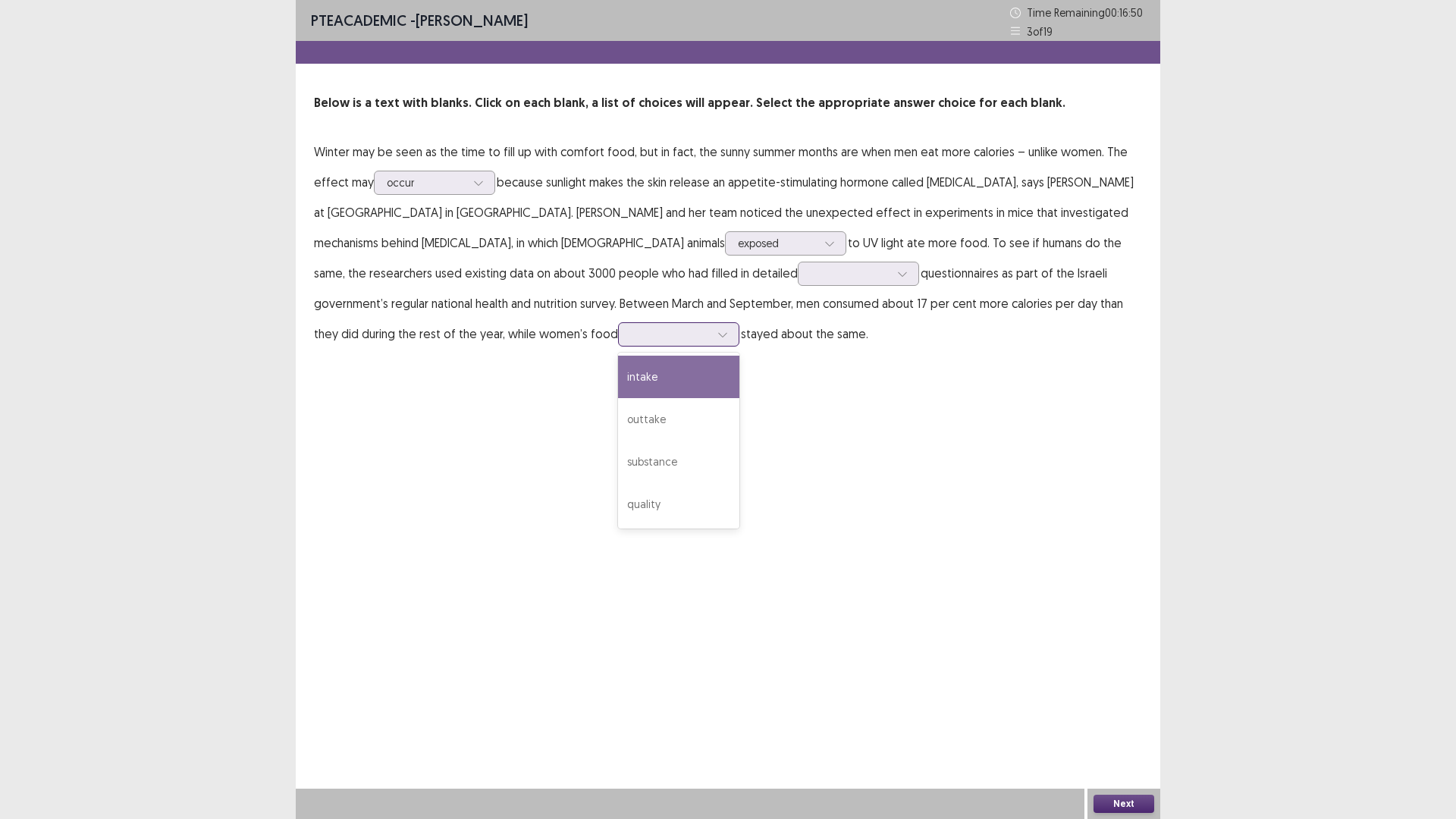
click at [631, 341] on div at bounding box center [670, 333] width 78 height 14
click at [618, 379] on div "intake" at bounding box center [678, 377] width 121 height 43
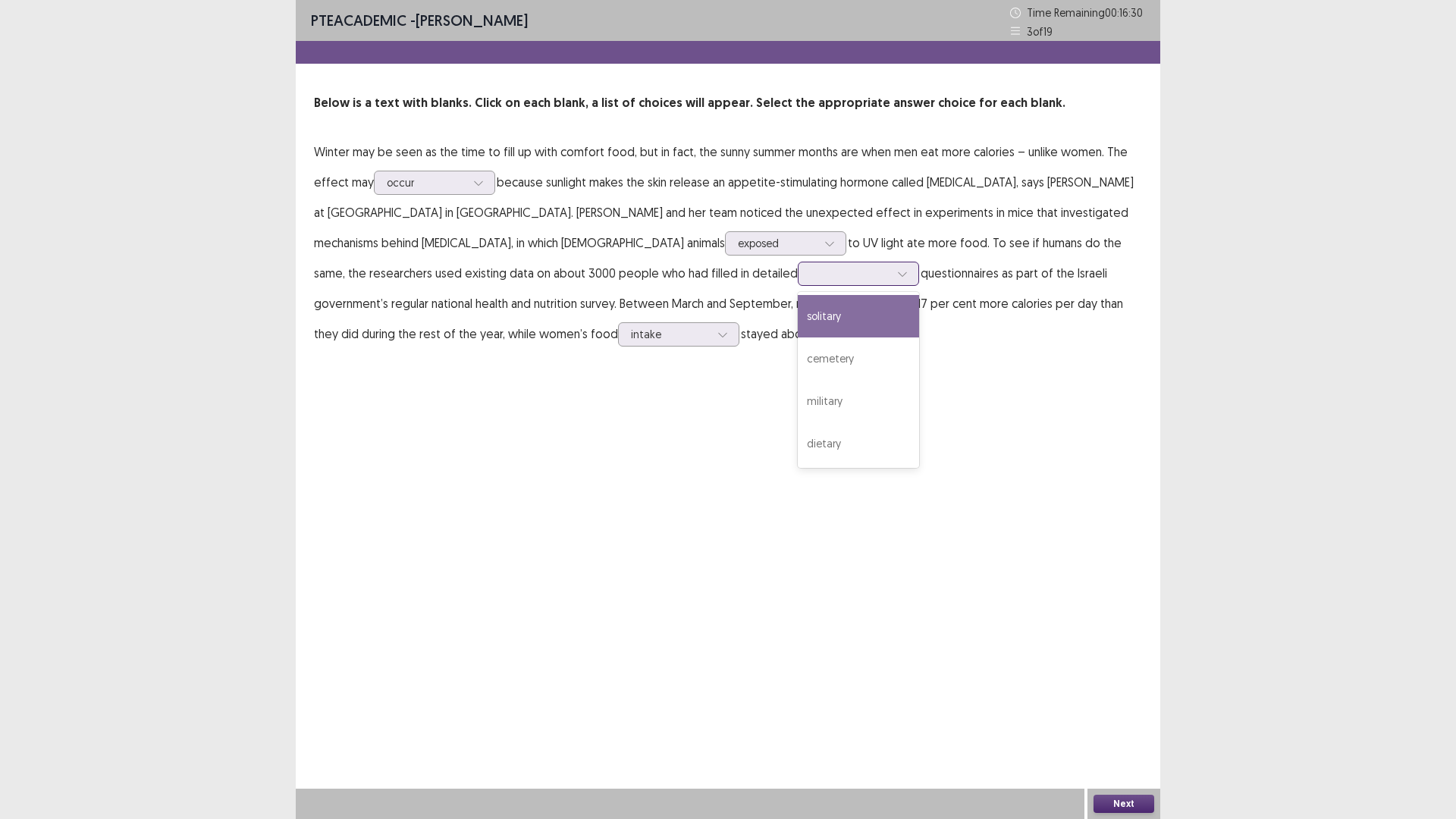
click at [797, 272] on div at bounding box center [857, 273] width 121 height 24
click at [797, 321] on div "solitary" at bounding box center [857, 316] width 121 height 43
click at [1105, 690] on button "Next" at bounding box center [1124, 804] width 61 height 18
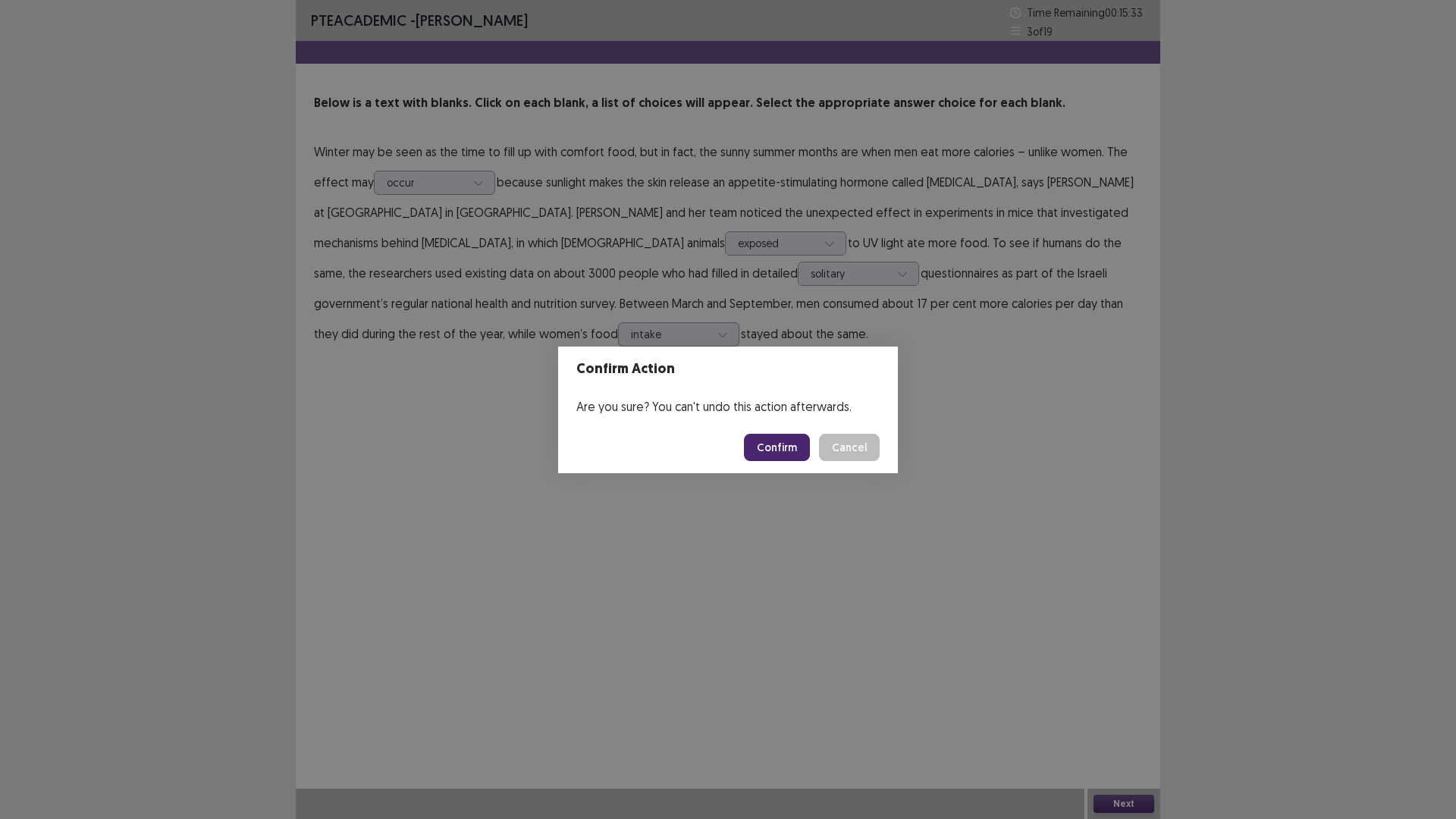
click at [785, 439] on button "Confirm" at bounding box center [776, 447] width 66 height 28
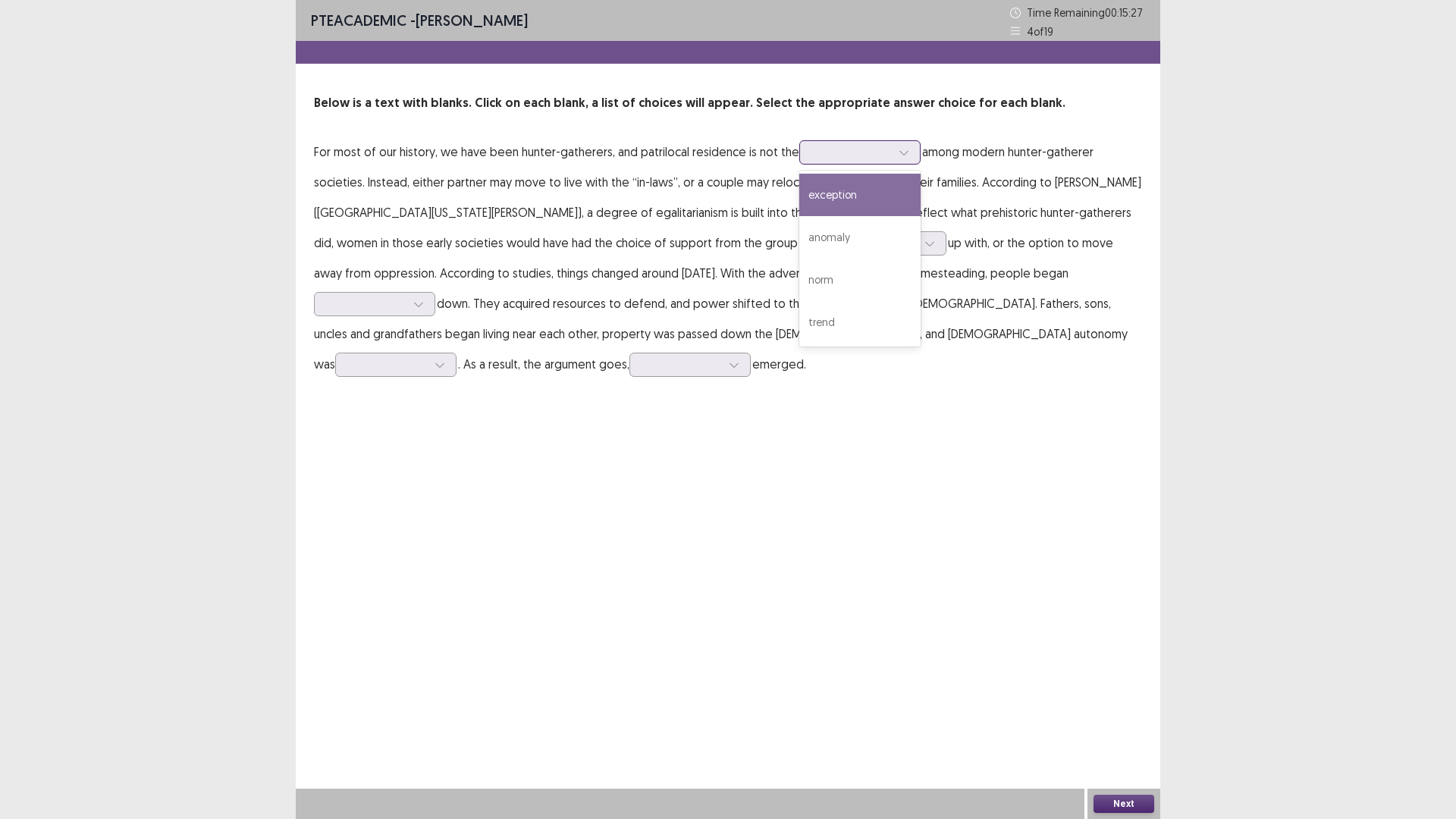
click at [821, 159] on div at bounding box center [852, 151] width 78 height 14
click at [528, 197] on p "For most of our history, we have been hunter-gatherers, and patrilocal residenc…" at bounding box center [728, 257] width 828 height 243
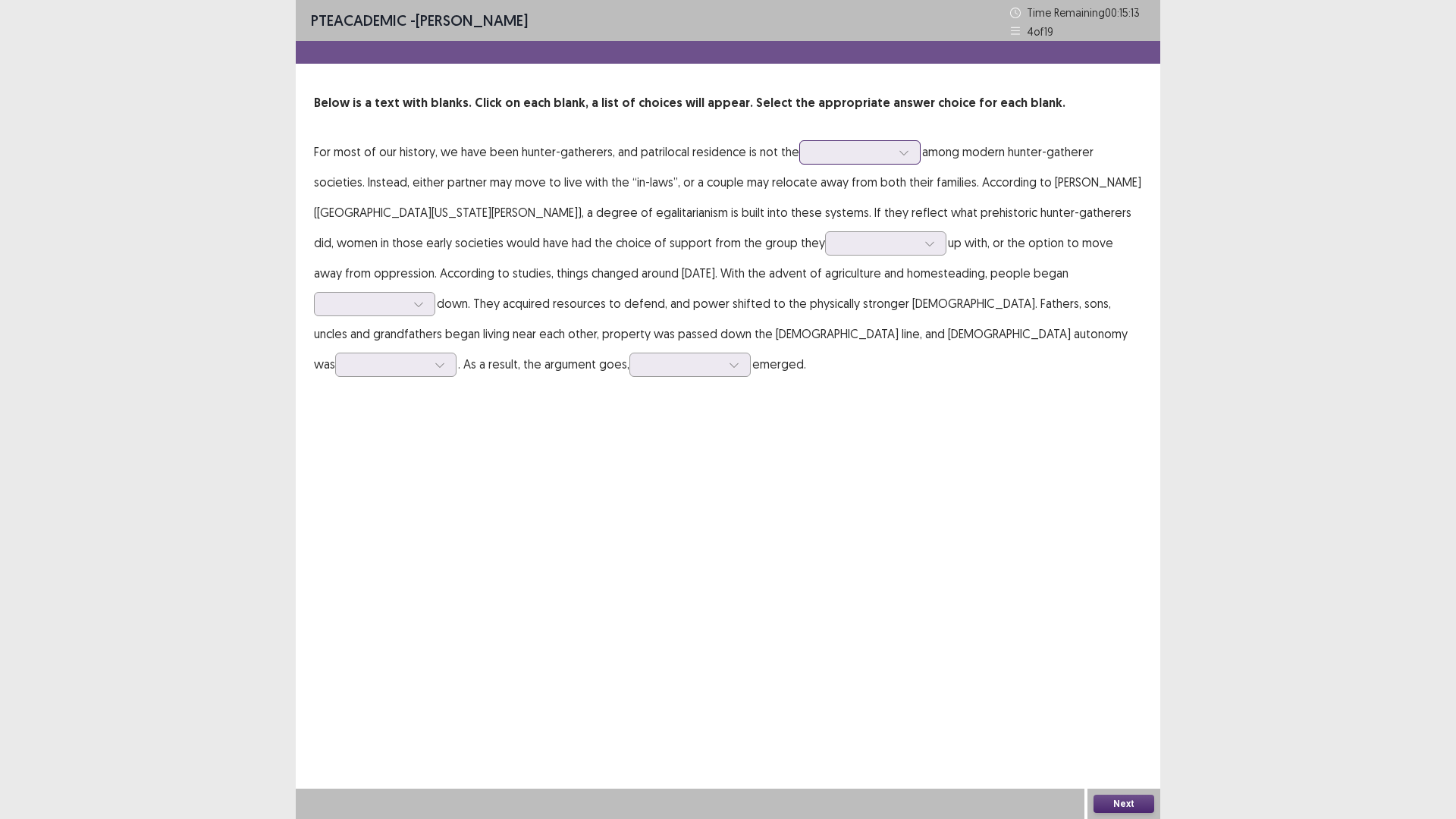
click at [841, 155] on div at bounding box center [852, 151] width 78 height 14
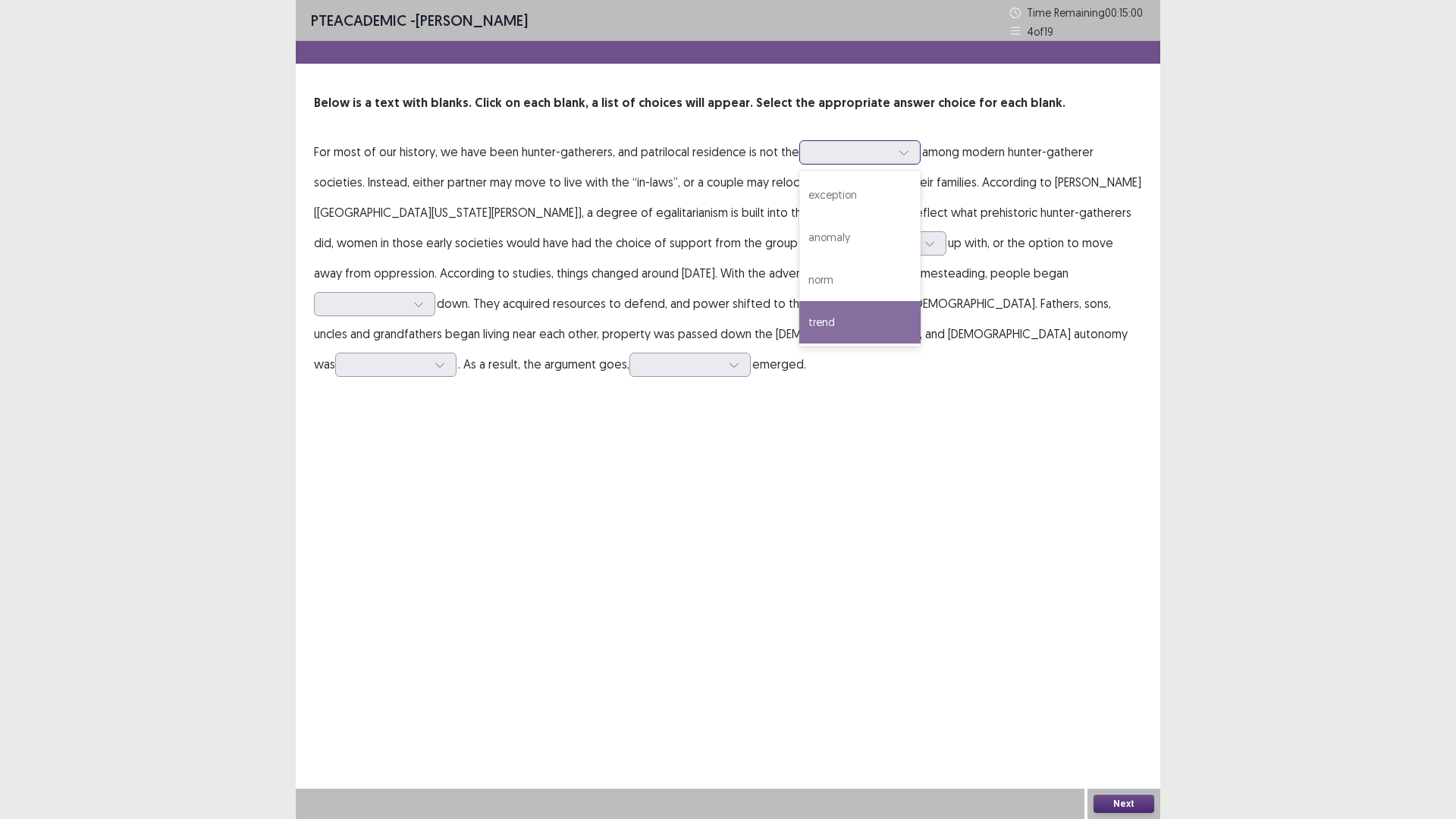
click at [848, 321] on div "trend" at bounding box center [859, 322] width 121 height 43
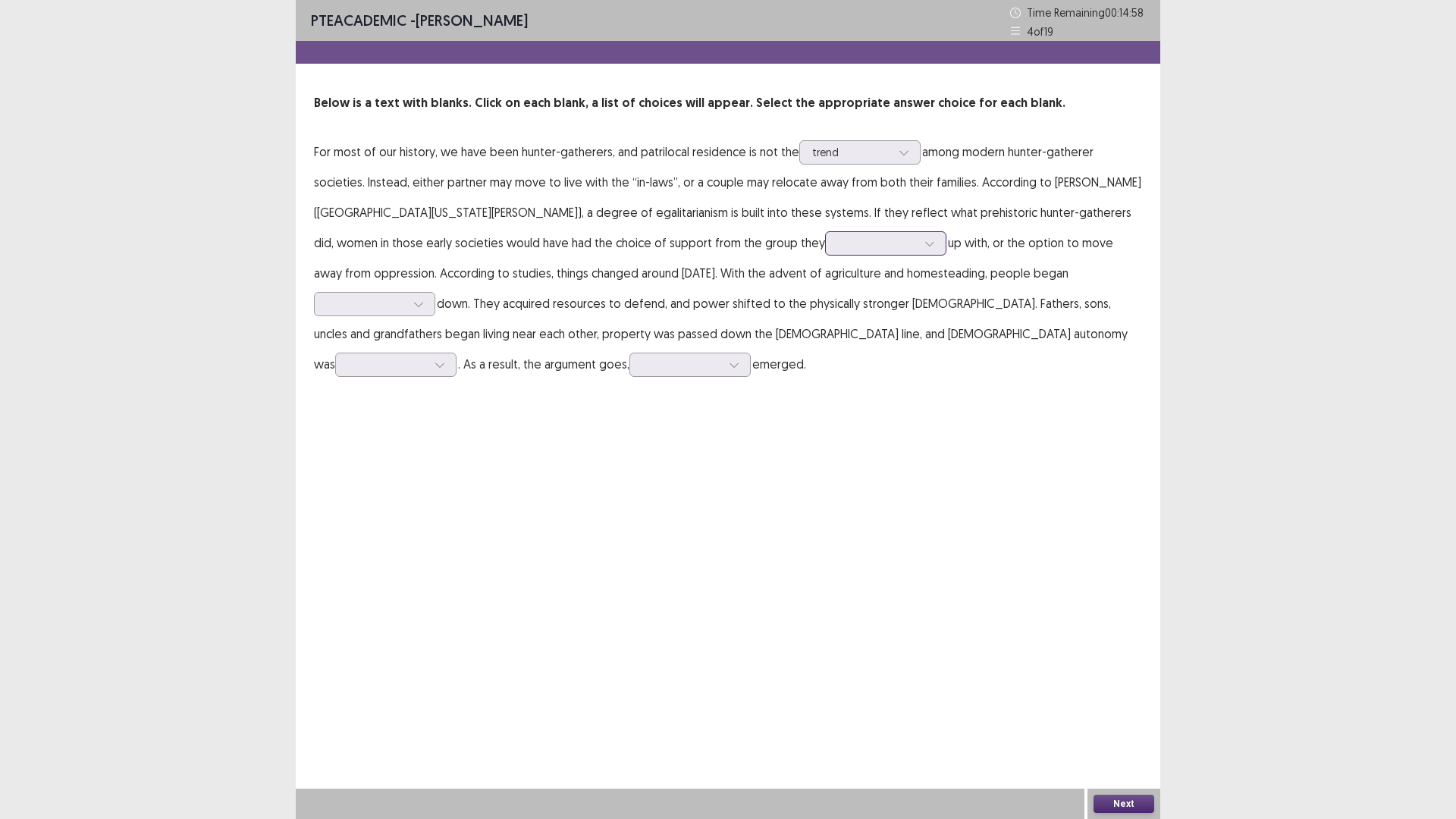
click at [838, 245] on div at bounding box center [877, 242] width 78 height 14
click at [825, 332] on div "grew" at bounding box center [885, 328] width 121 height 43
click at [838, 247] on div at bounding box center [877, 242] width 78 height 14
click at [913, 280] on p "For most of our history, we have been hunter-gatherers, and patrilocal residenc…" at bounding box center [728, 257] width 828 height 243
click at [879, 164] on div "trend" at bounding box center [859, 152] width 121 height 24
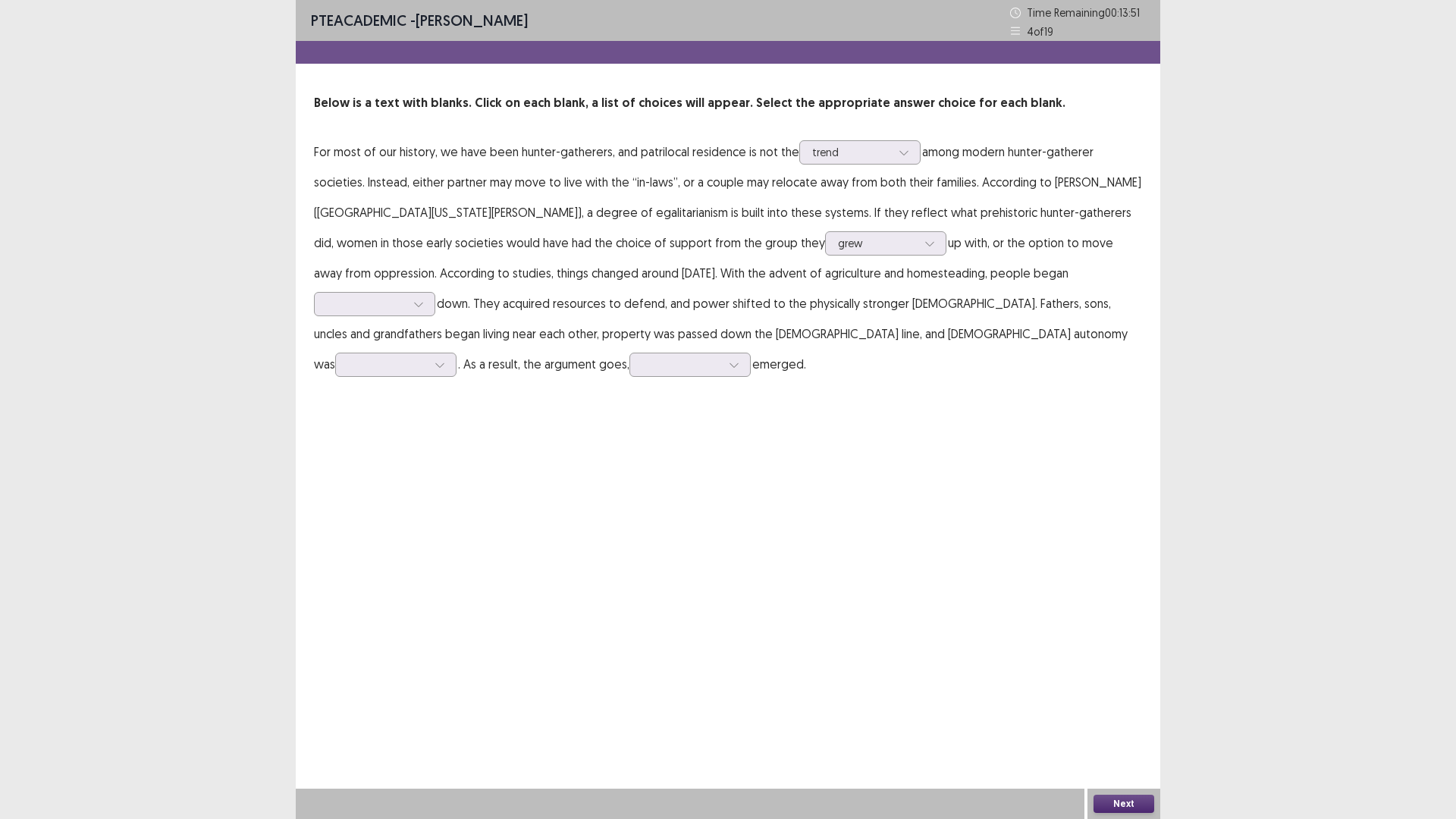
click at [1034, 173] on p "For most of our history, we have been hunter-gatherers, and patrilocal residenc…" at bounding box center [728, 257] width 828 height 243
click at [406, 296] on div at bounding box center [366, 303] width 78 height 14
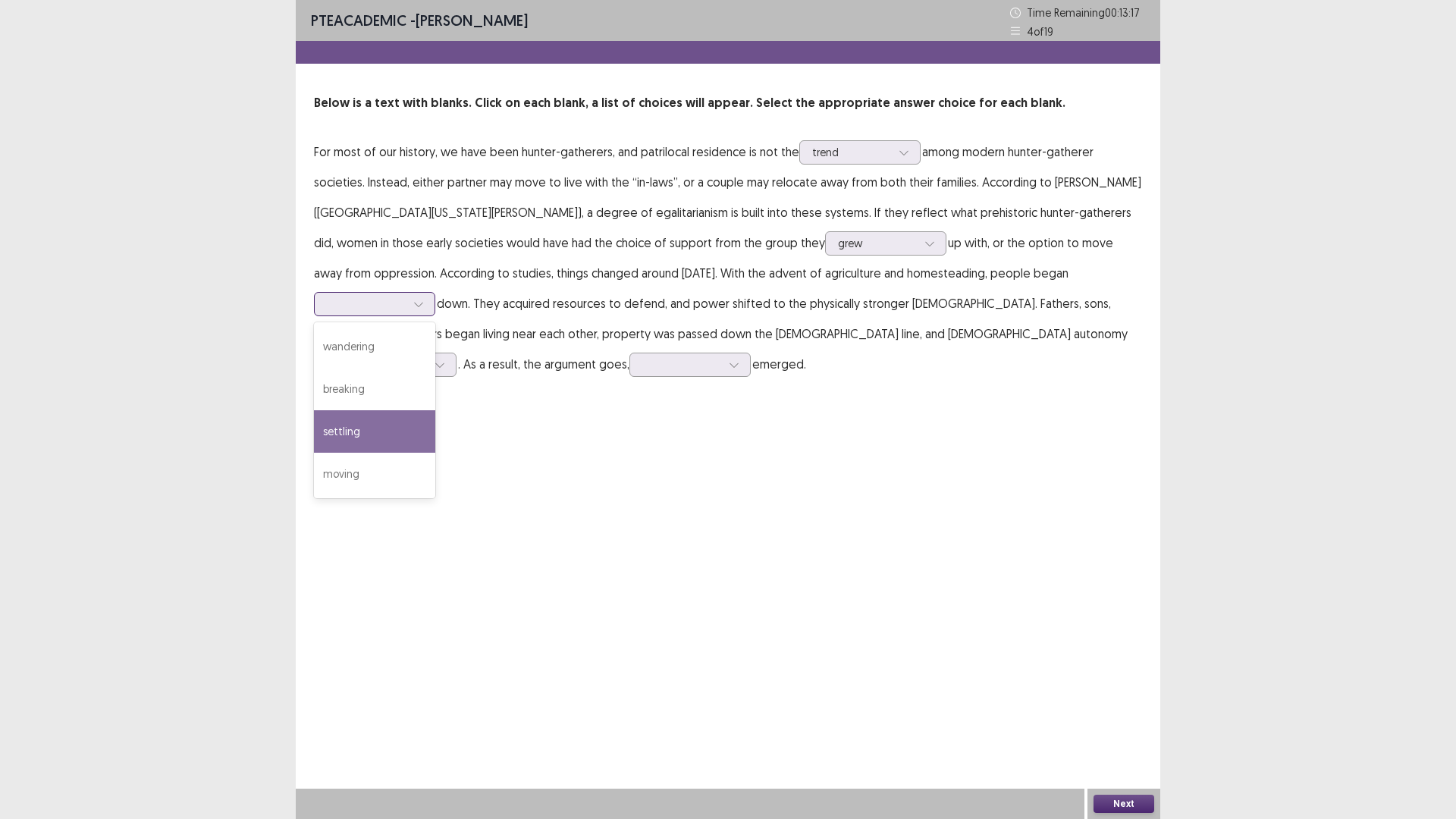
click at [435, 410] on div "settling" at bounding box center [374, 431] width 121 height 43
click at [406, 293] on div "settling" at bounding box center [366, 304] width 78 height 23
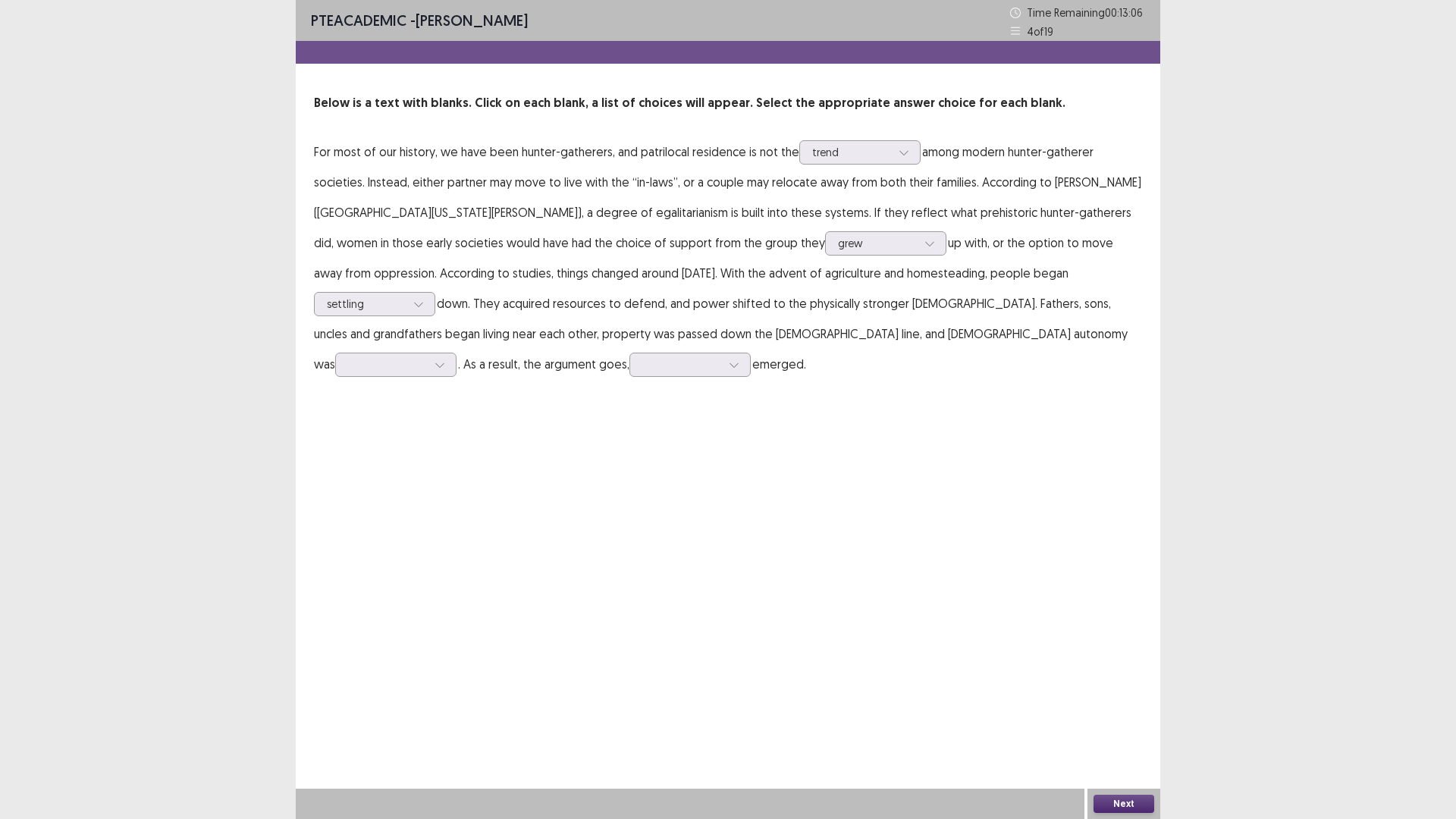
click at [889, 301] on p "For most of our history, we have been hunter-gatherers, and patrilocal residenc…" at bounding box center [728, 257] width 828 height 243
click at [427, 357] on div at bounding box center [387, 364] width 78 height 14
click at [457, 386] on div "eroded" at bounding box center [395, 407] width 121 height 43
click at [721, 357] on div at bounding box center [681, 364] width 78 height 14
click at [751, 513] on div "egalitarianism" at bounding box center [690, 534] width 121 height 43
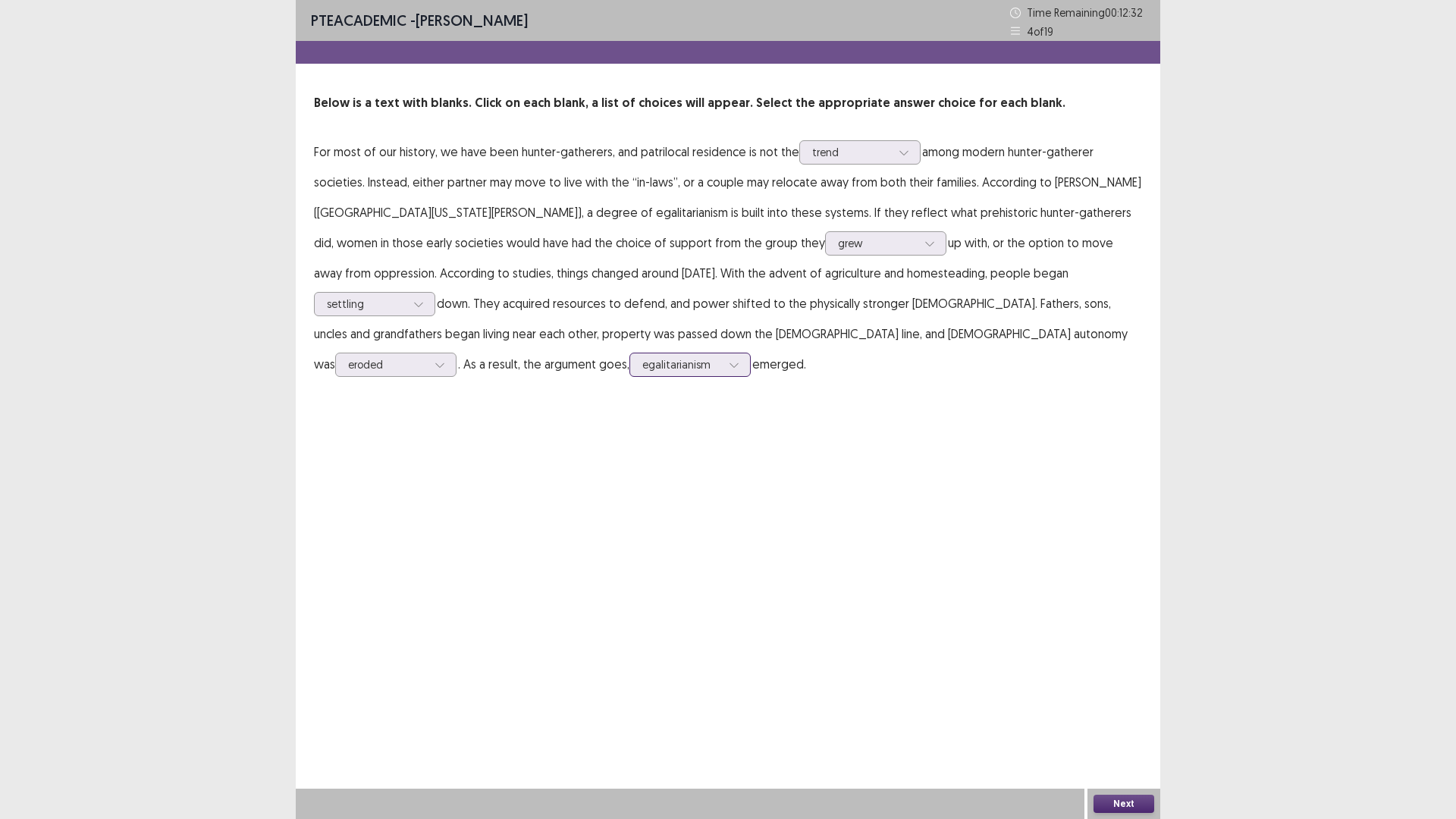
click at [721, 357] on div at bounding box center [681, 364] width 78 height 14
click at [1117, 690] on button "Next" at bounding box center [1124, 804] width 61 height 18
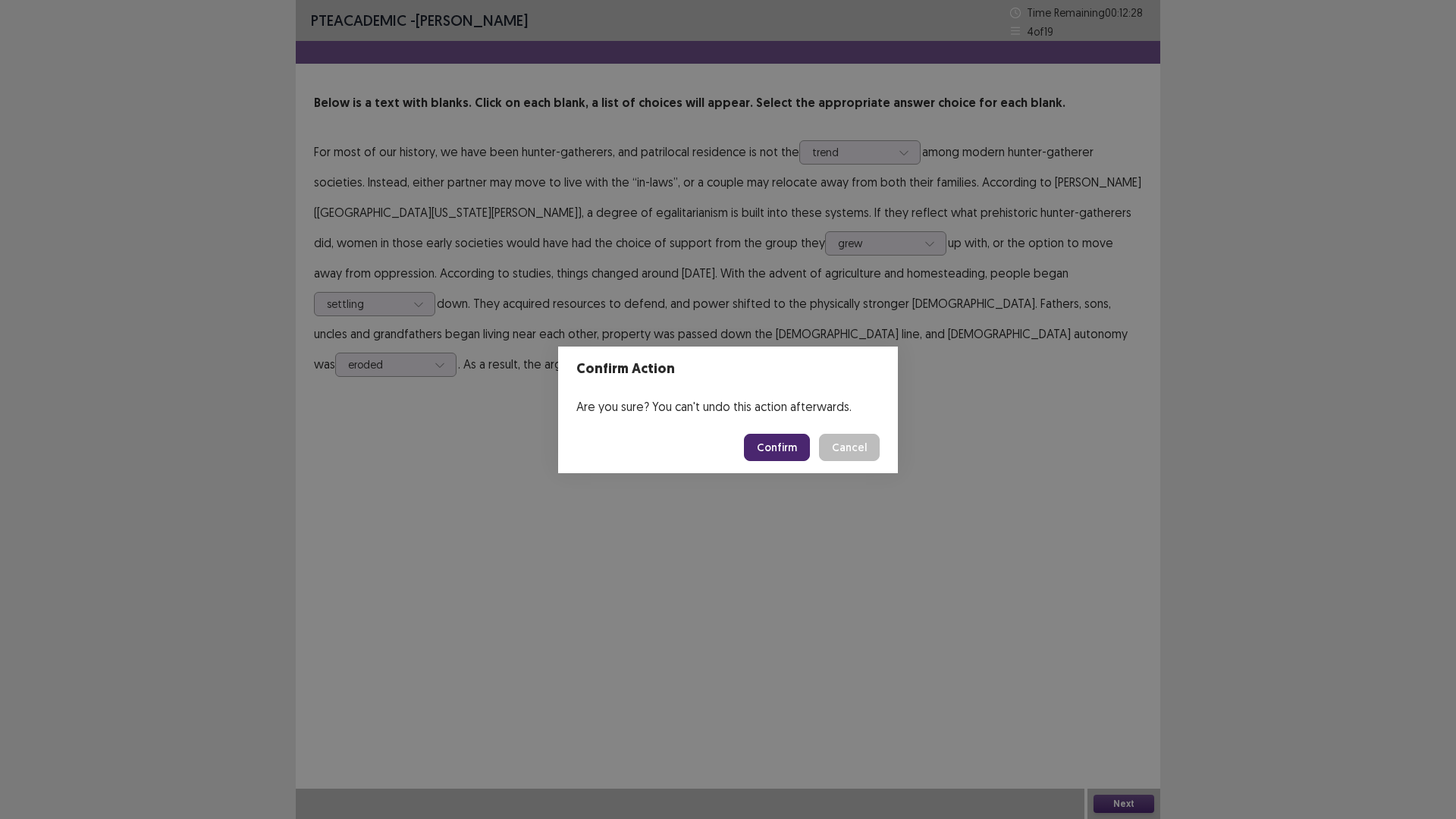
click at [783, 442] on button "Confirm" at bounding box center [776, 447] width 66 height 28
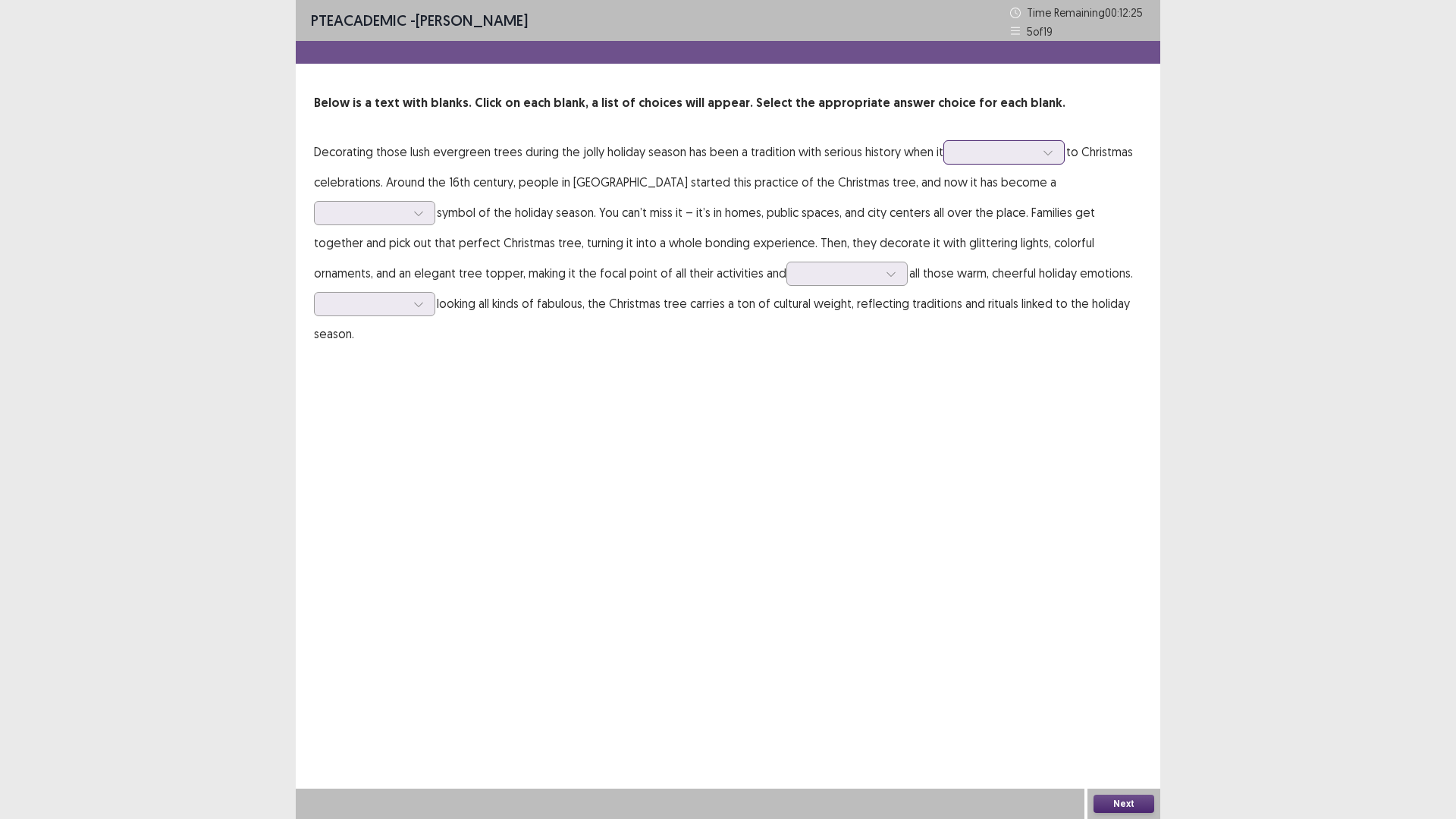
click at [960, 154] on div at bounding box center [995, 151] width 78 height 14
click at [1012, 287] on div "comes" at bounding box center [1004, 280] width 121 height 43
click at [435, 201] on div at bounding box center [374, 213] width 121 height 24
click at [435, 319] on div "universal" at bounding box center [374, 340] width 121 height 43
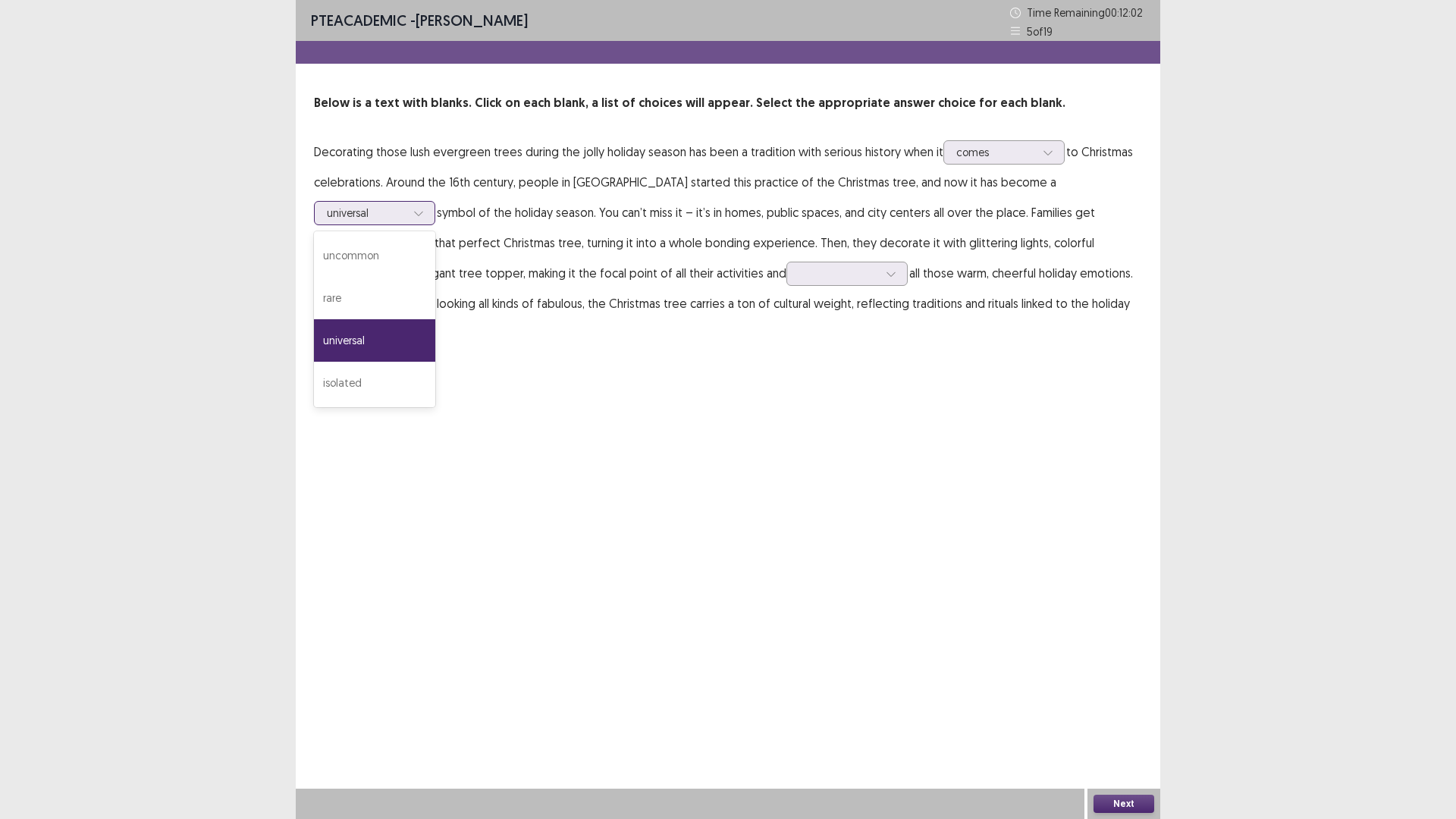
click at [406, 202] on div "universal" at bounding box center [366, 213] width 78 height 23
click at [651, 224] on p "Decorating those lush evergreen trees during the jolly holiday season has been …" at bounding box center [728, 242] width 828 height 212
click at [799, 268] on div at bounding box center [838, 273] width 78 height 14
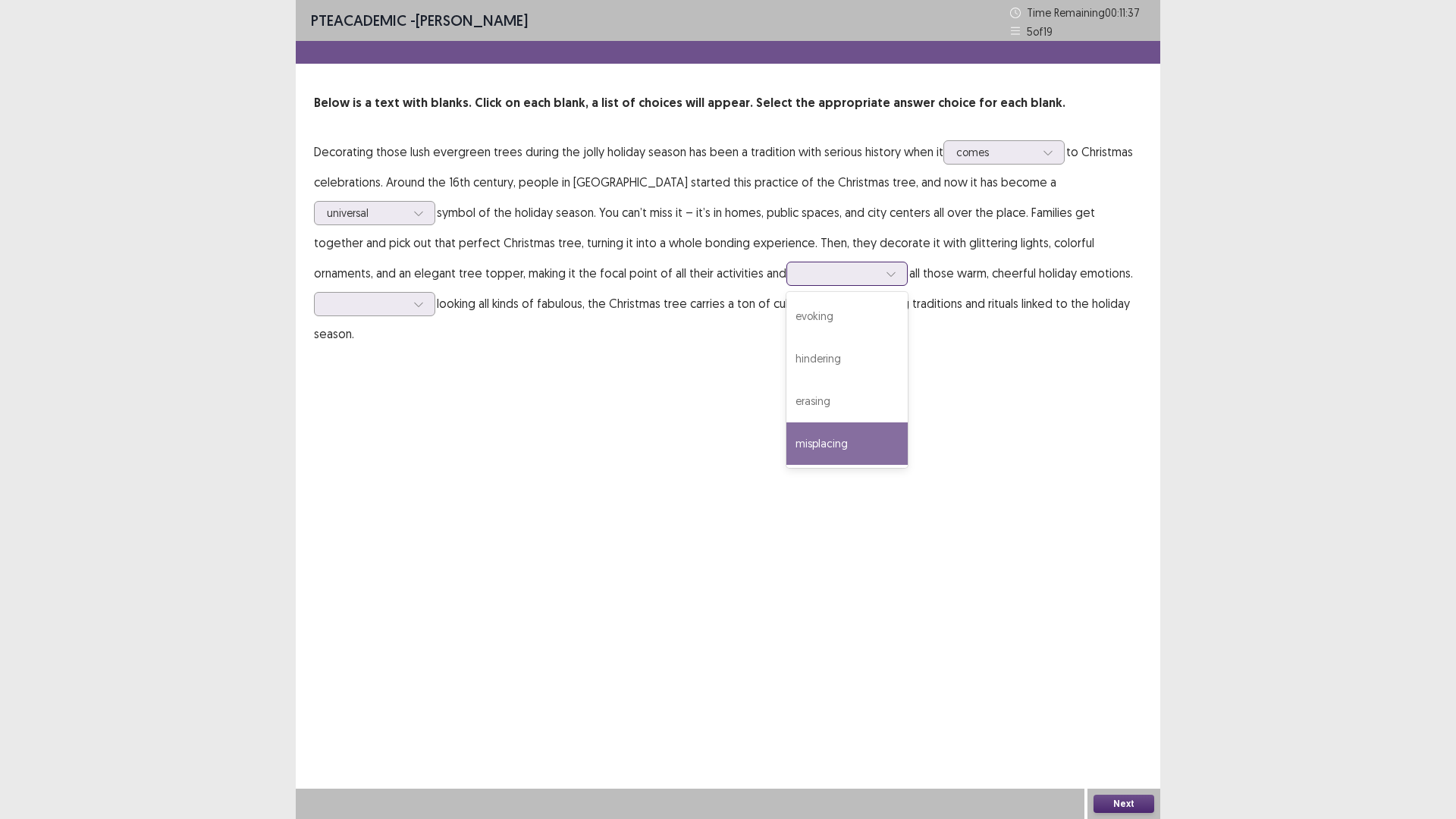
click at [786, 440] on div "misplacing" at bounding box center [847, 443] width 121 height 43
click at [799, 275] on div at bounding box center [838, 273] width 78 height 14
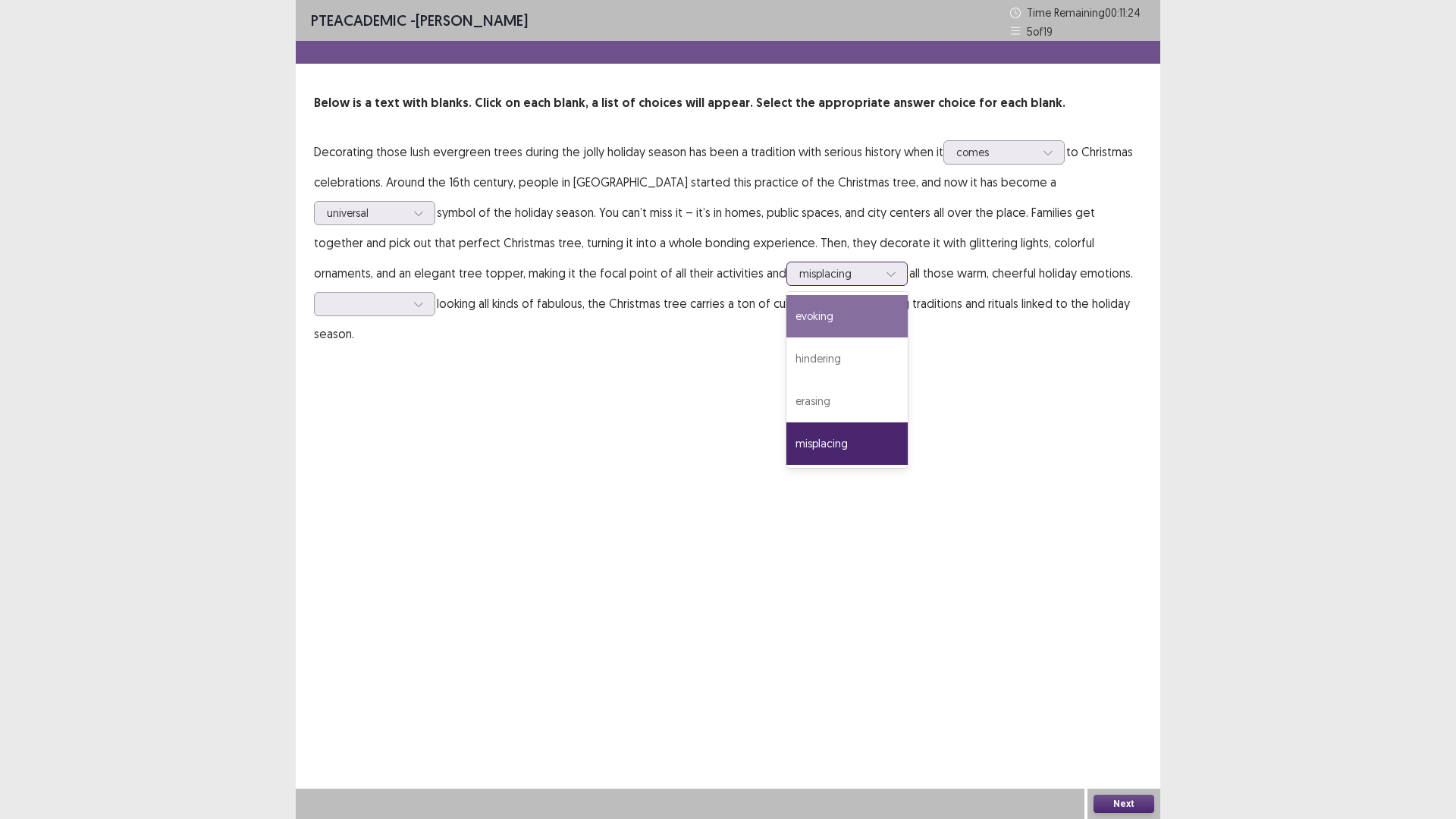
click at [786, 309] on div "evoking" at bounding box center [847, 316] width 121 height 43
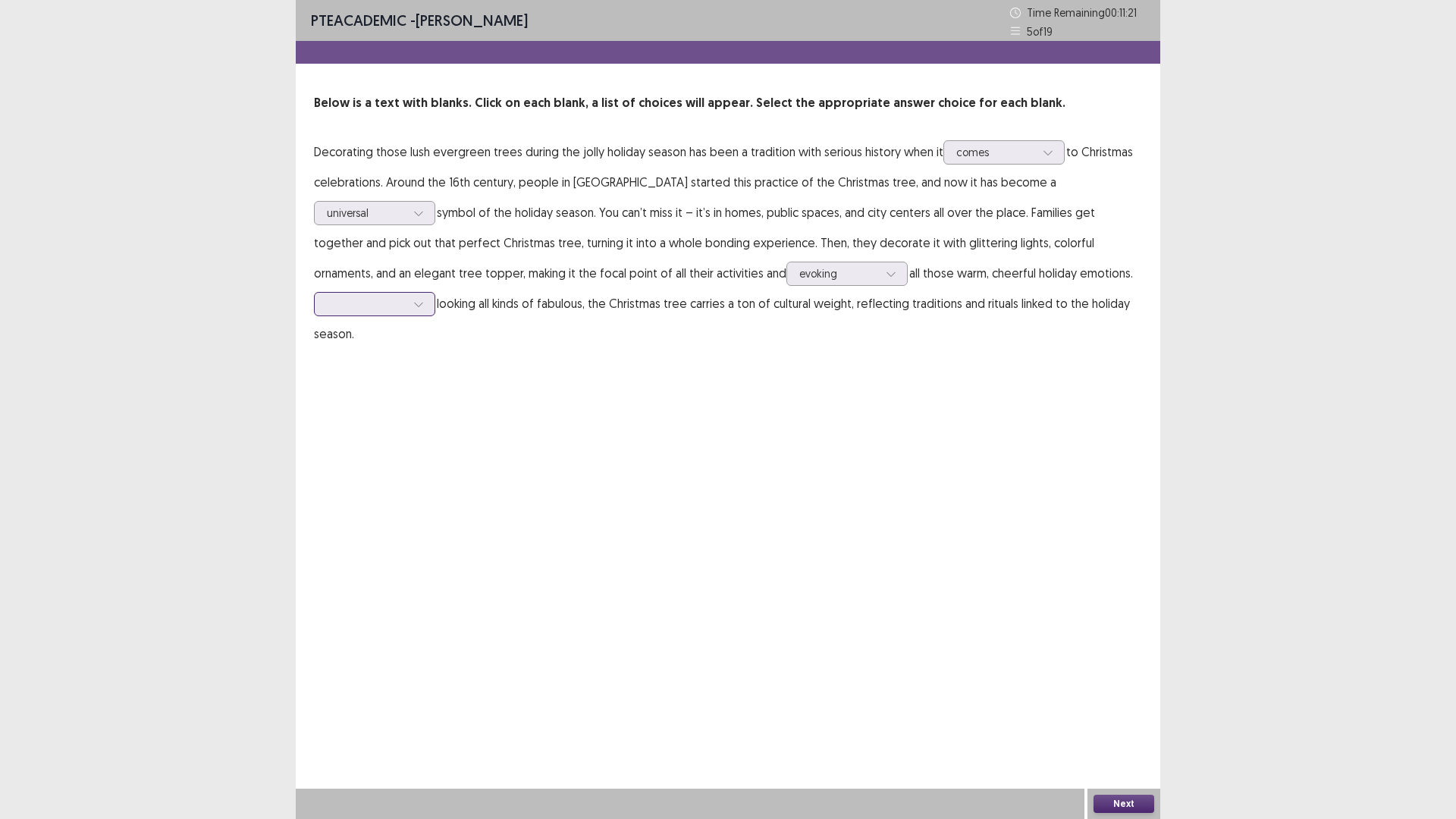
click at [406, 296] on div at bounding box center [366, 303] width 78 height 14
click at [640, 331] on div "PTE academic - [PERSON_NAME] Time Remaining 00 : 11 : 01 5 of 19 Below is a tex…" at bounding box center [727, 190] width 864 height 379
click at [406, 296] on div at bounding box center [366, 303] width 78 height 14
click at [435, 367] on div "Instead of" at bounding box center [374, 388] width 121 height 43
click at [406, 296] on div at bounding box center [366, 303] width 78 height 14
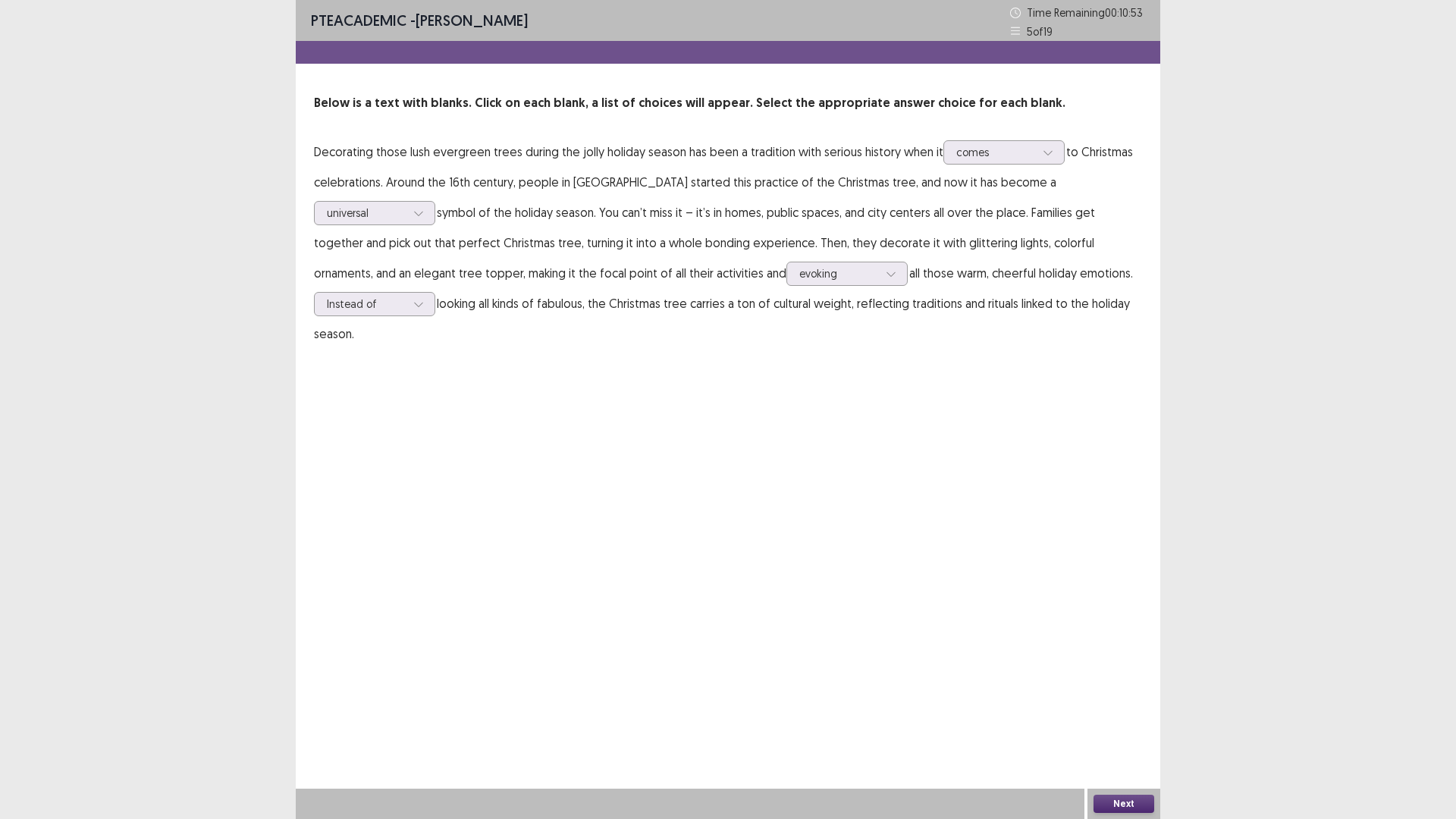
click at [802, 446] on div "PTE academic - [PERSON_NAME] Time Remaining 00 : 10 : 53 5 of 19 Below is a tex…" at bounding box center [727, 409] width 864 height 819
click at [1112, 690] on button "Next" at bounding box center [1124, 804] width 61 height 18
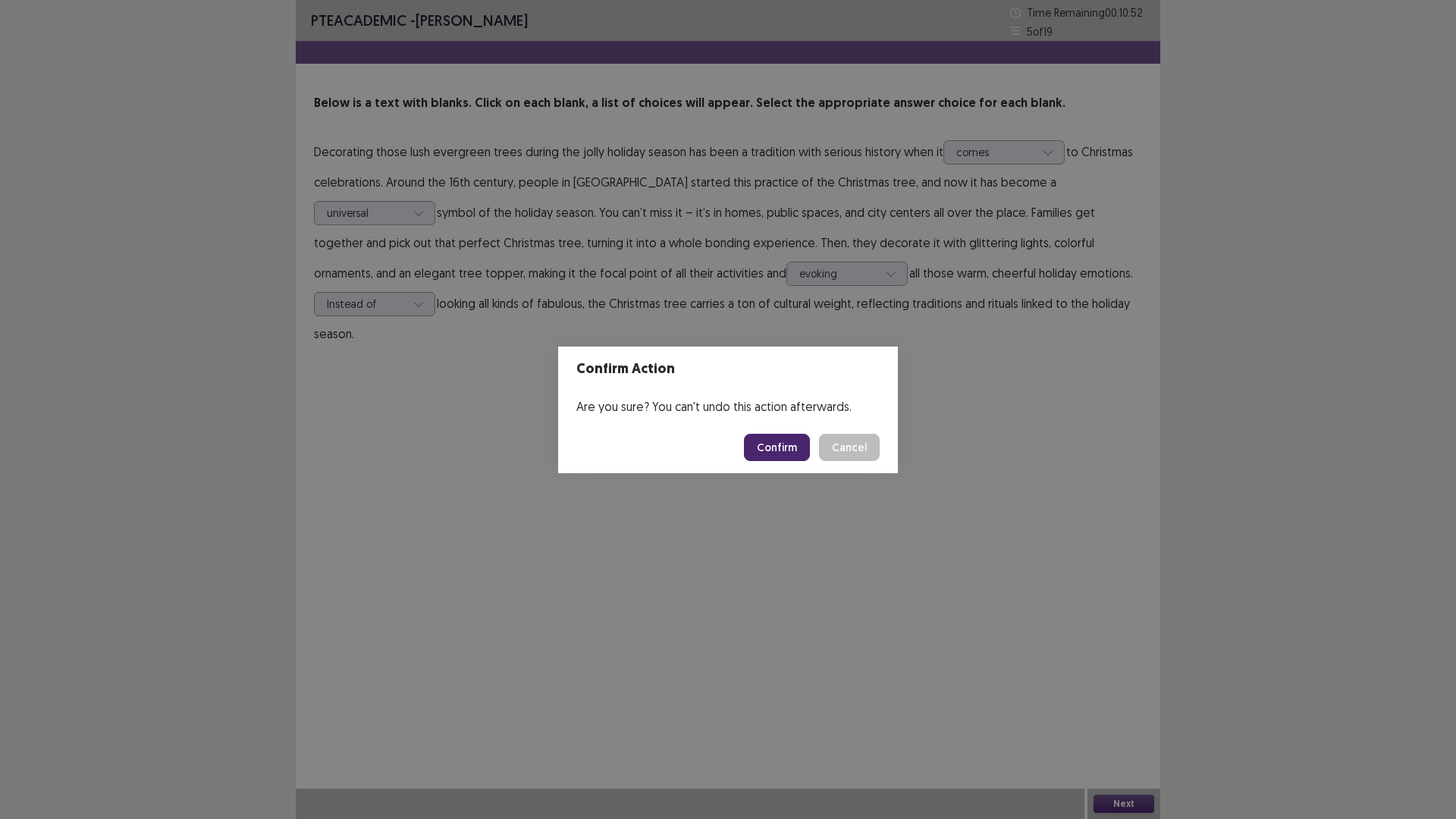
click at [772, 451] on button "Confirm" at bounding box center [776, 447] width 66 height 28
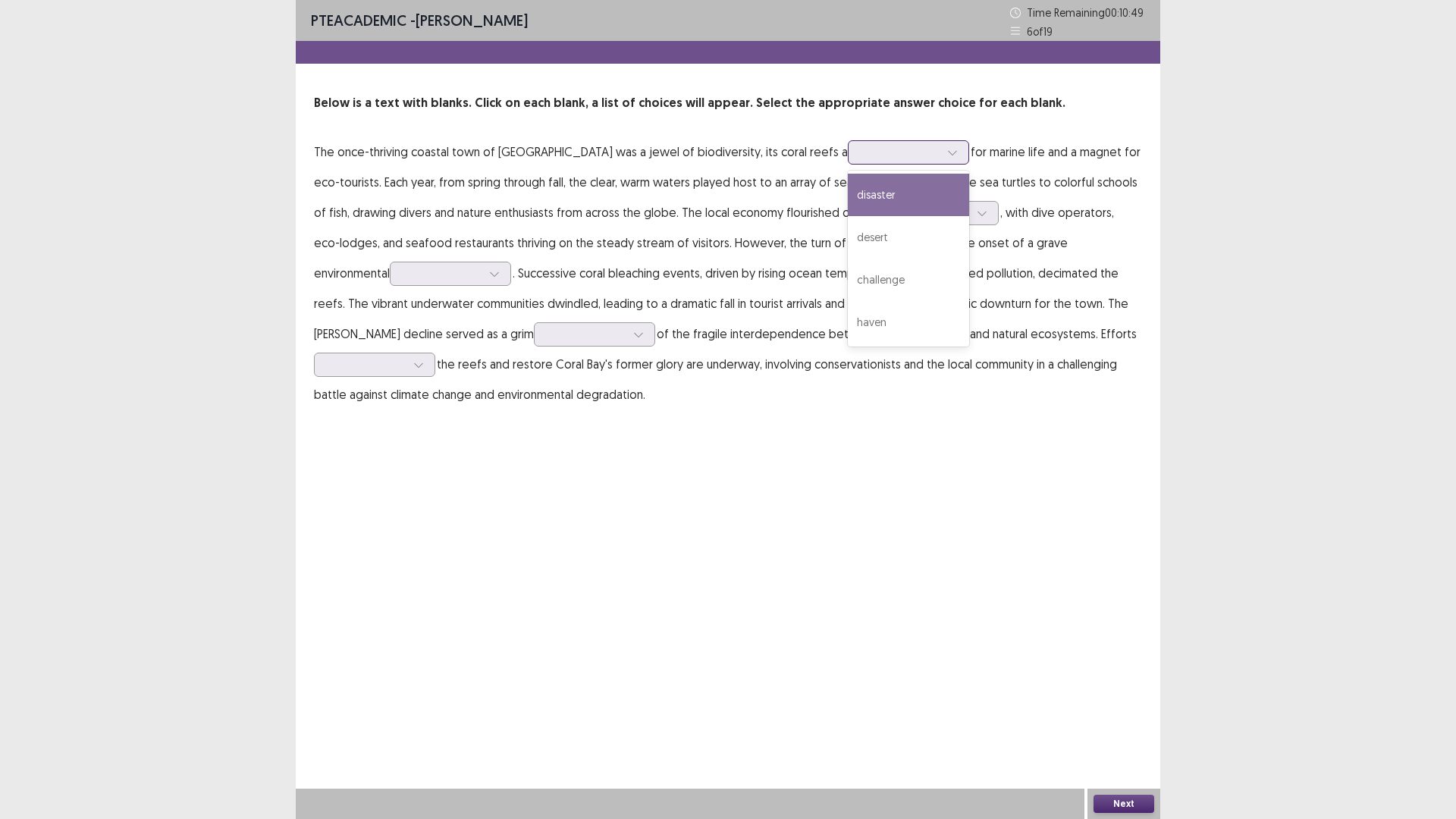
click at [861, 149] on div at bounding box center [900, 151] width 78 height 14
click at [847, 316] on div "haven" at bounding box center [907, 322] width 121 height 43
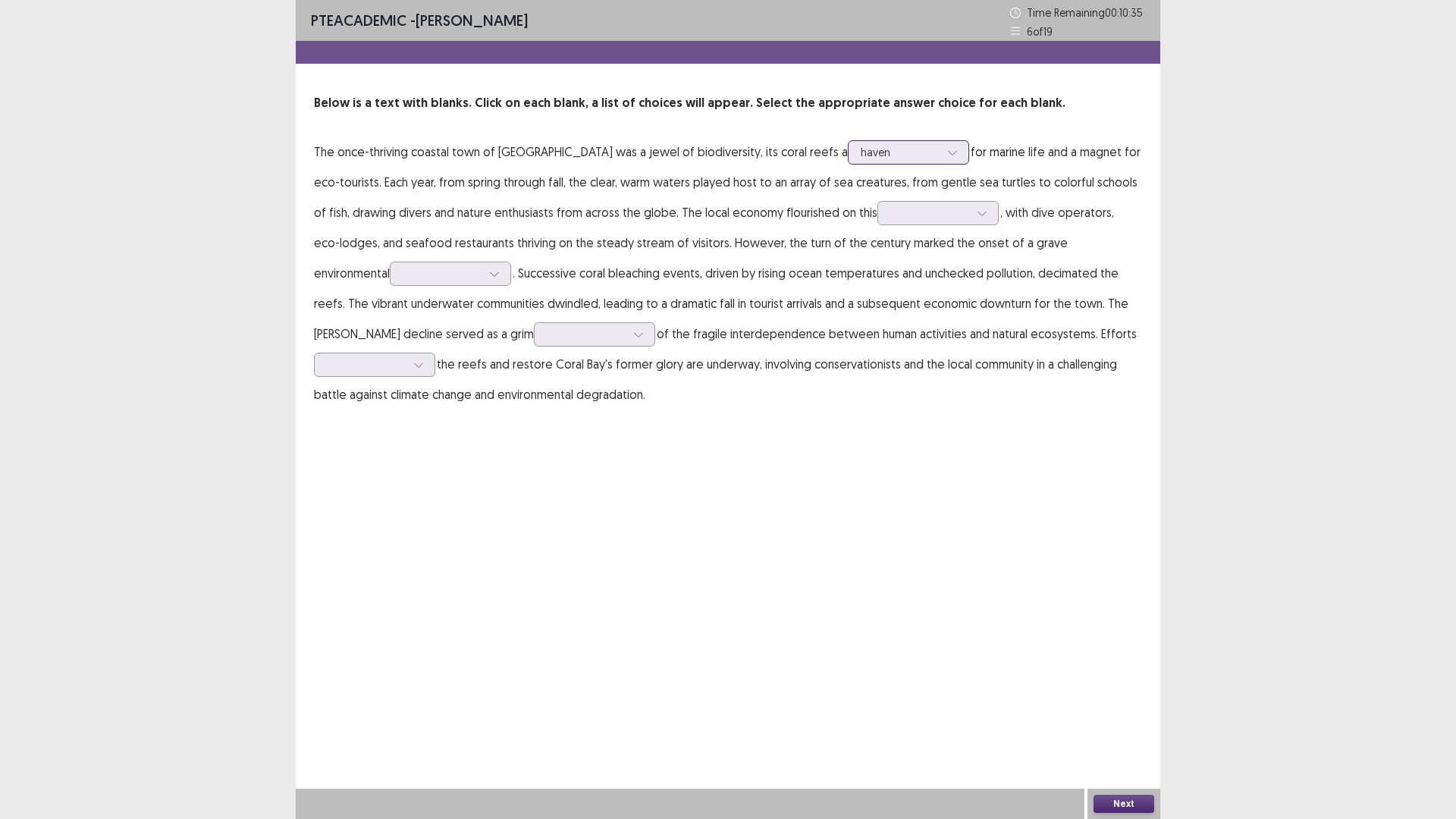
click at [861, 152] on div at bounding box center [900, 151] width 78 height 14
click at [965, 195] on p "The once-thriving coastal town of [GEOGRAPHIC_DATA] was a jewel of biodiversity…" at bounding box center [728, 272] width 828 height 273
click at [599, 202] on p "The once-thriving coastal town of [GEOGRAPHIC_DATA] was a jewel of biodiversity…" at bounding box center [728, 272] width 828 height 273
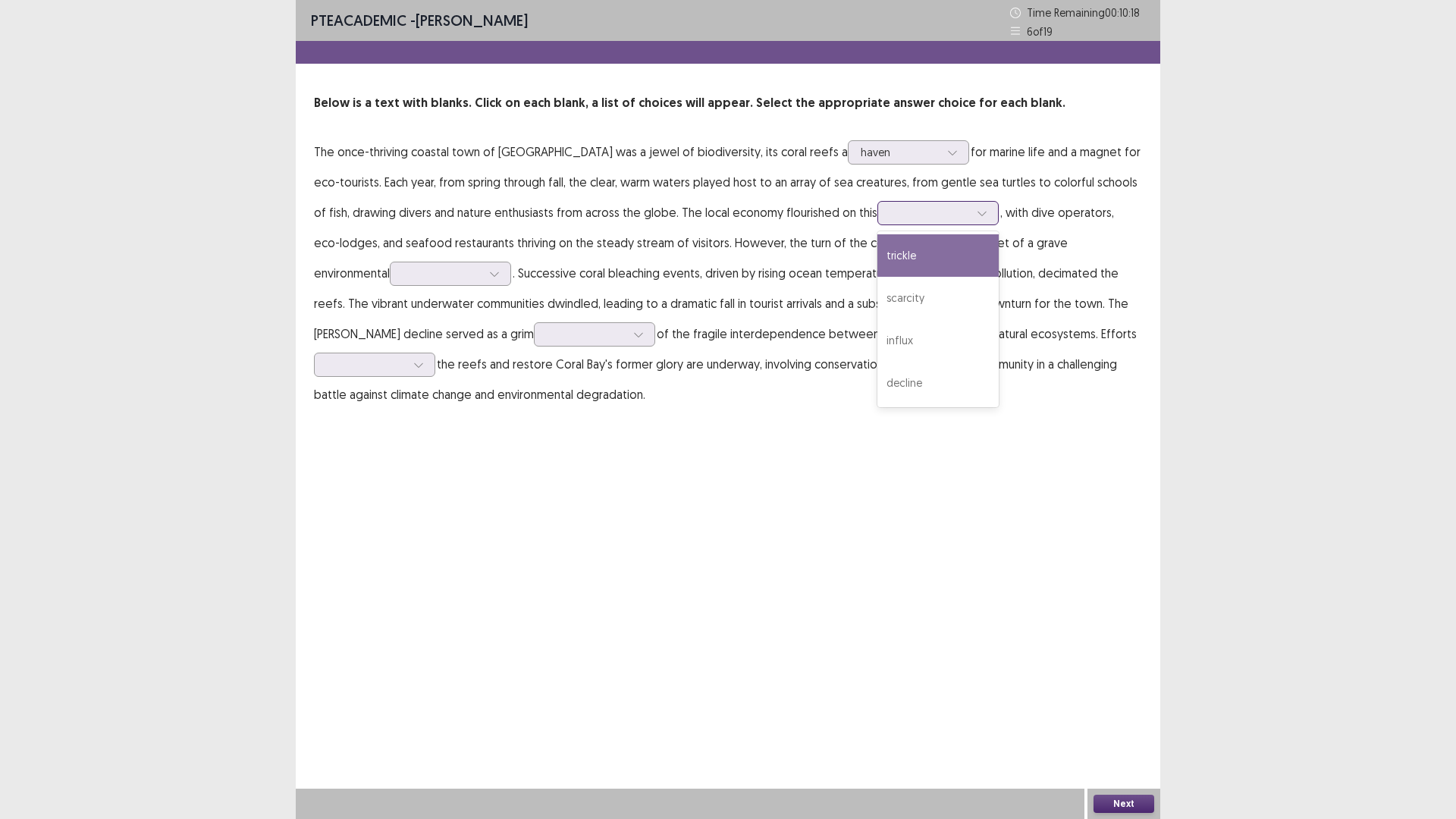
click at [890, 215] on div at bounding box center [929, 212] width 78 height 14
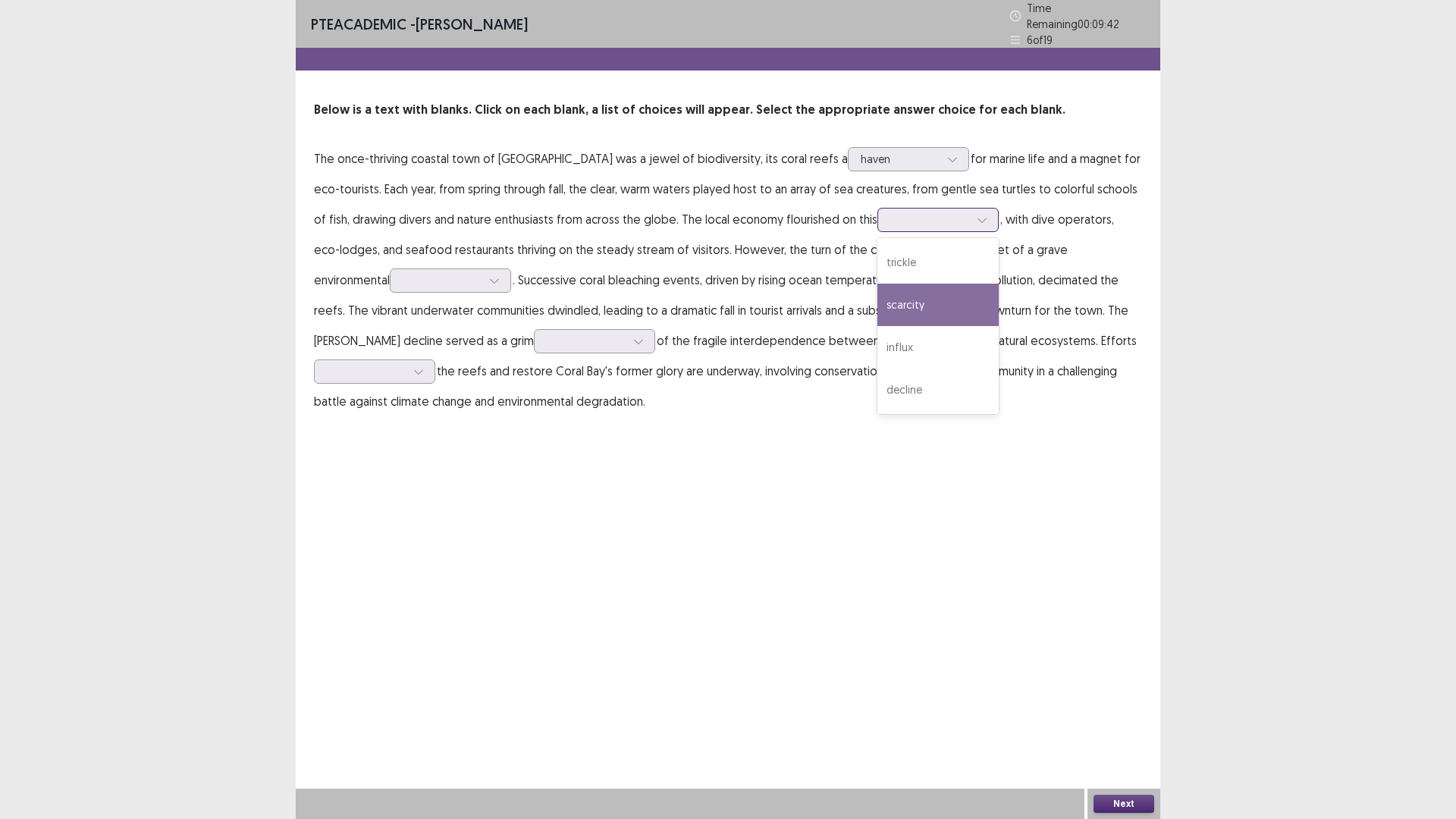
click at [877, 294] on div "scarcity" at bounding box center [938, 305] width 121 height 43
click at [402, 273] on div at bounding box center [442, 280] width 78 height 14
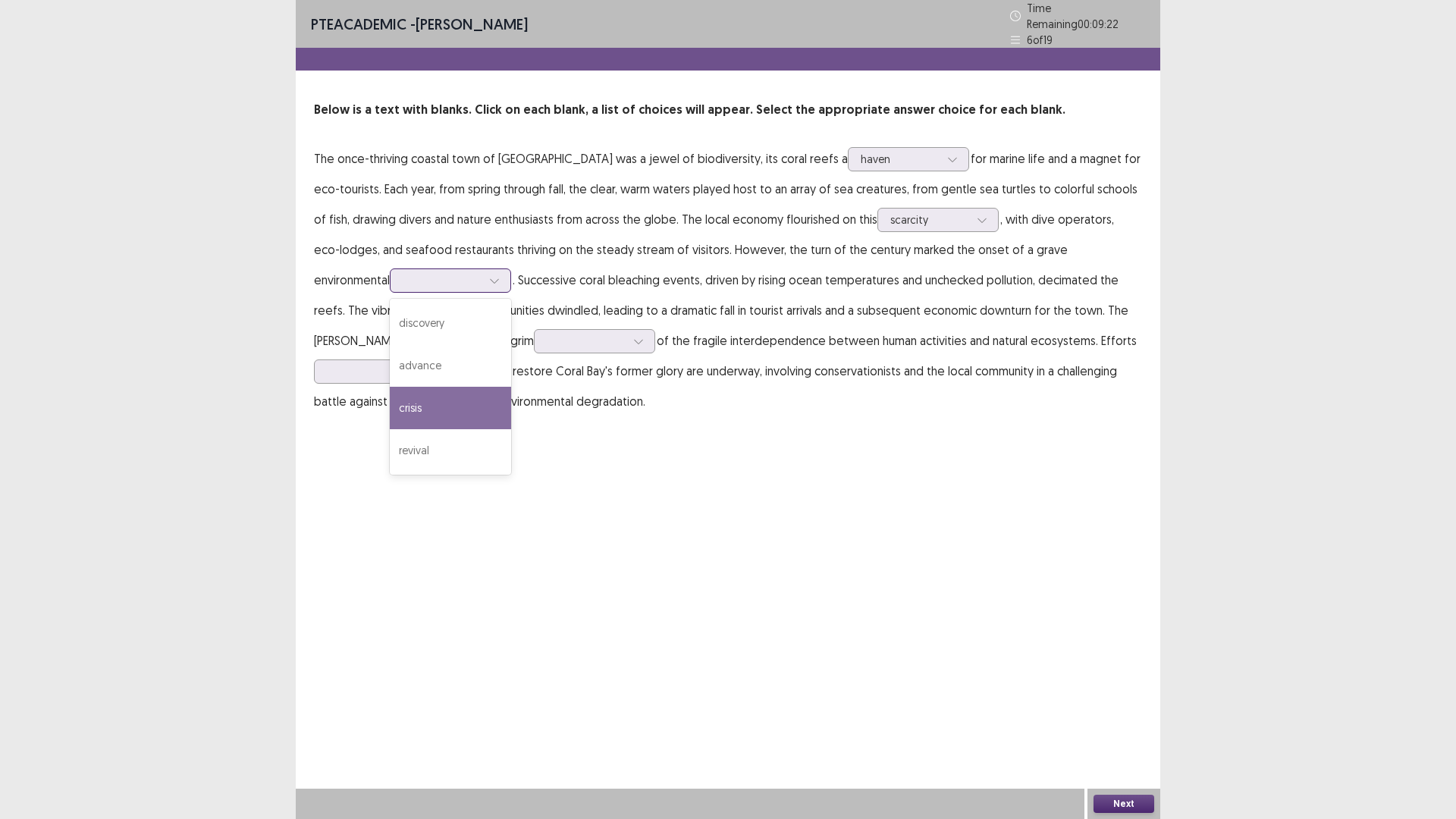
click at [407, 409] on div "crisis" at bounding box center [450, 407] width 121 height 43
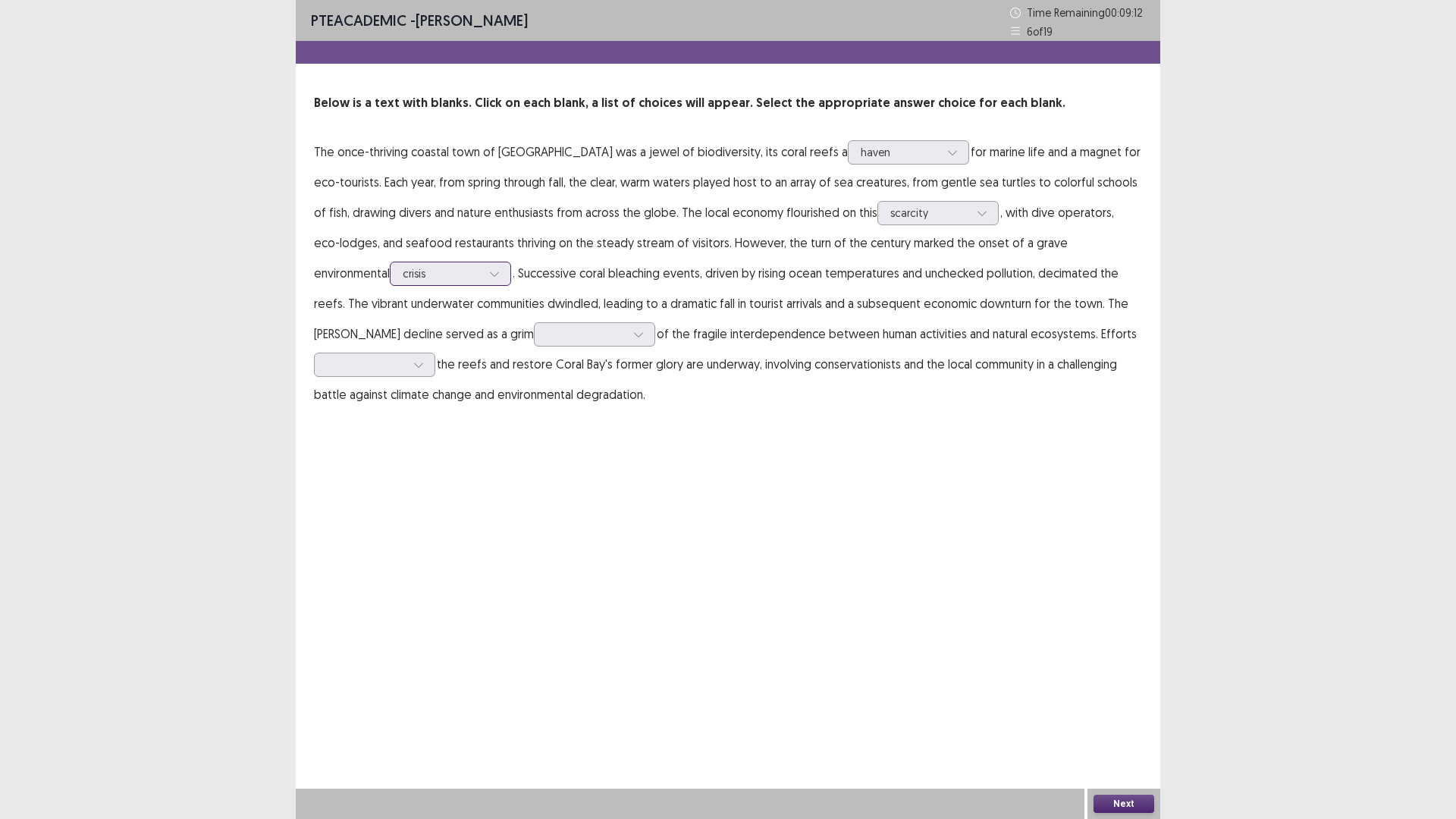
click at [402, 262] on div "crisis" at bounding box center [442, 273] width 78 height 23
click at [527, 276] on p "The once-thriving coastal town of [GEOGRAPHIC_DATA] was a jewel of biodiversity…" at bounding box center [728, 272] width 828 height 273
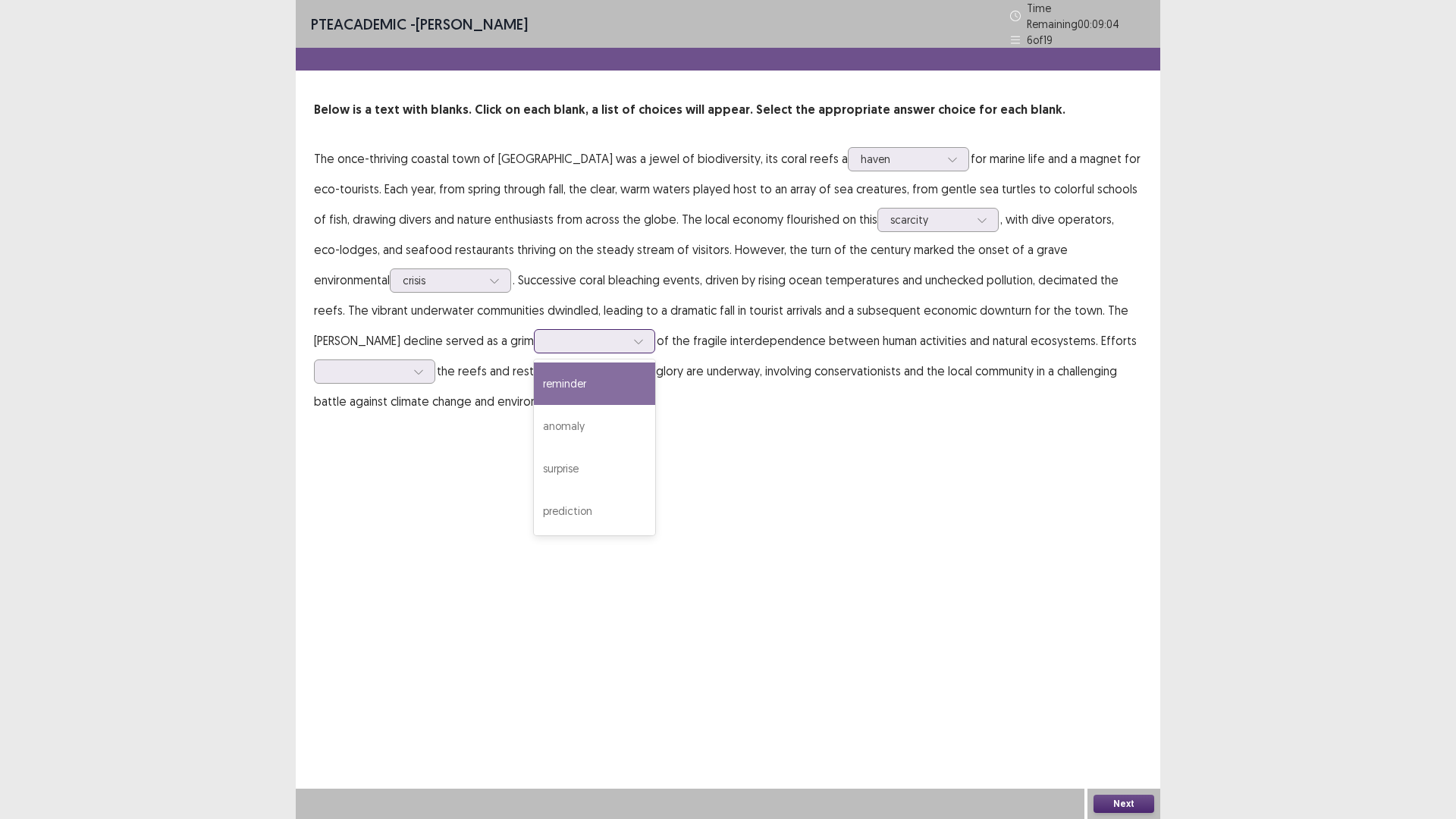
click at [547, 338] on div at bounding box center [586, 341] width 78 height 14
click at [533, 460] on div "surprise" at bounding box center [594, 468] width 121 height 43
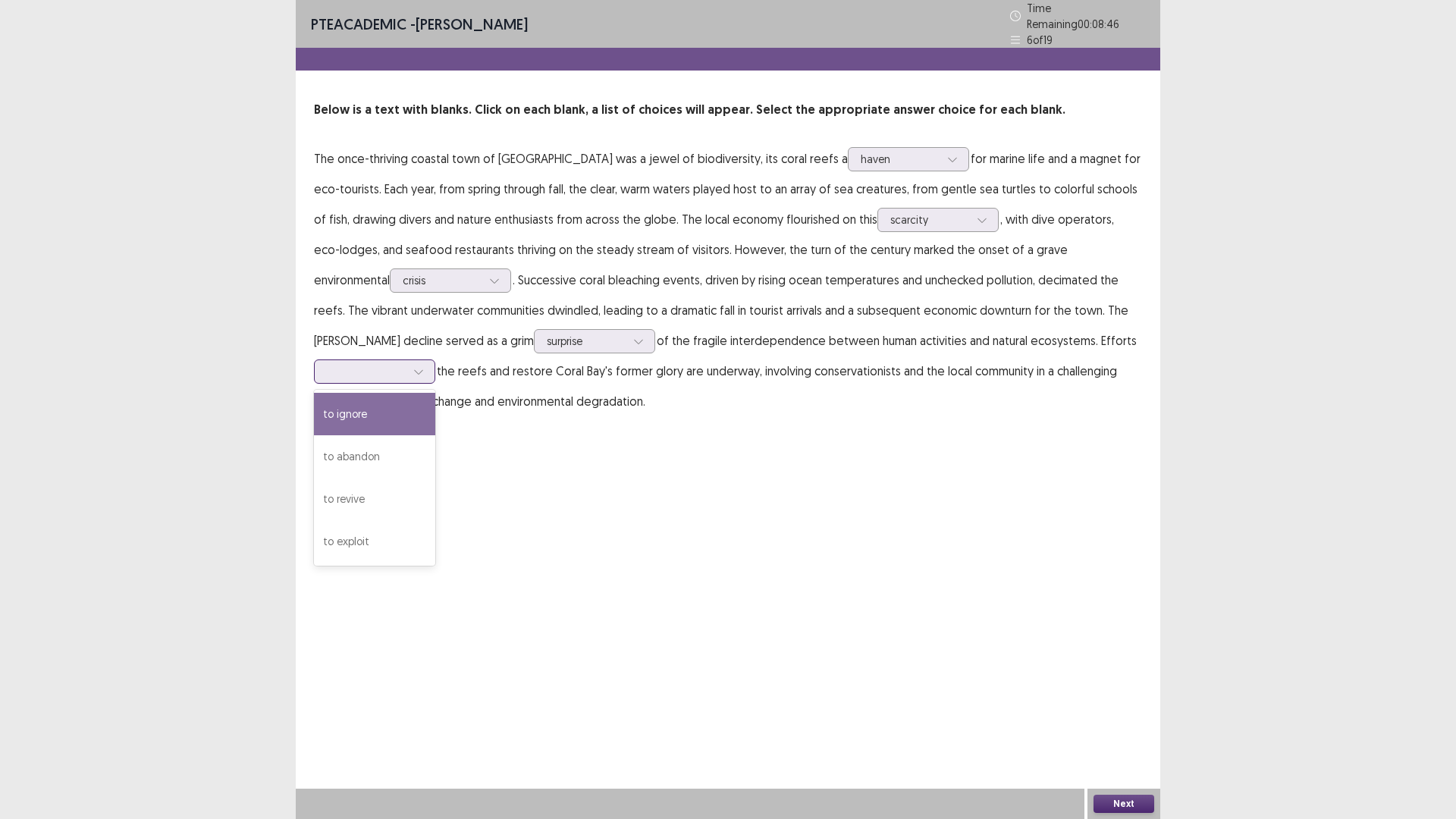
click at [406, 364] on div at bounding box center [366, 371] width 78 height 14
click at [435, 478] on div "to revive" at bounding box center [374, 498] width 121 height 43
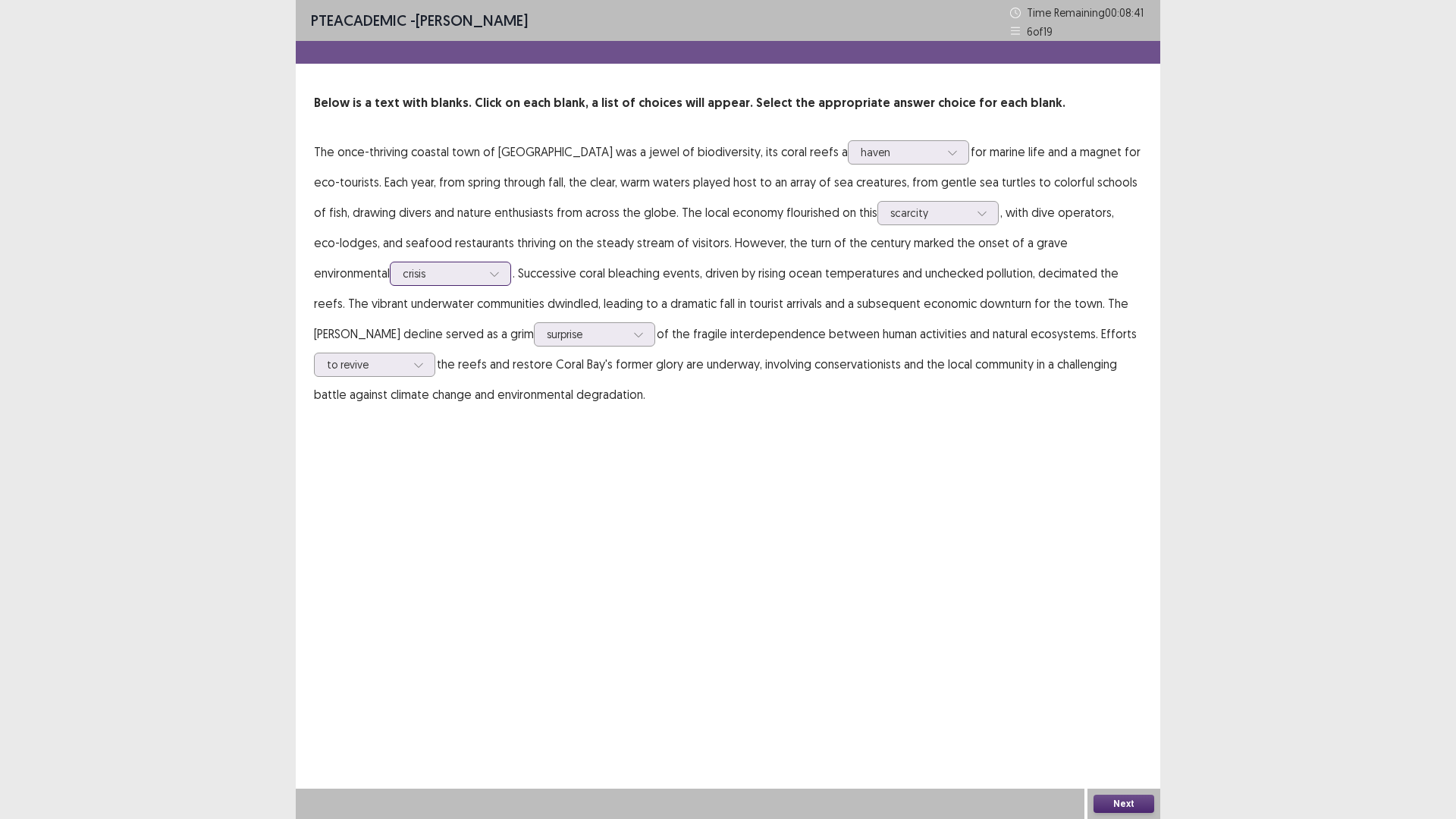
click at [402, 270] on div at bounding box center [442, 273] width 78 height 14
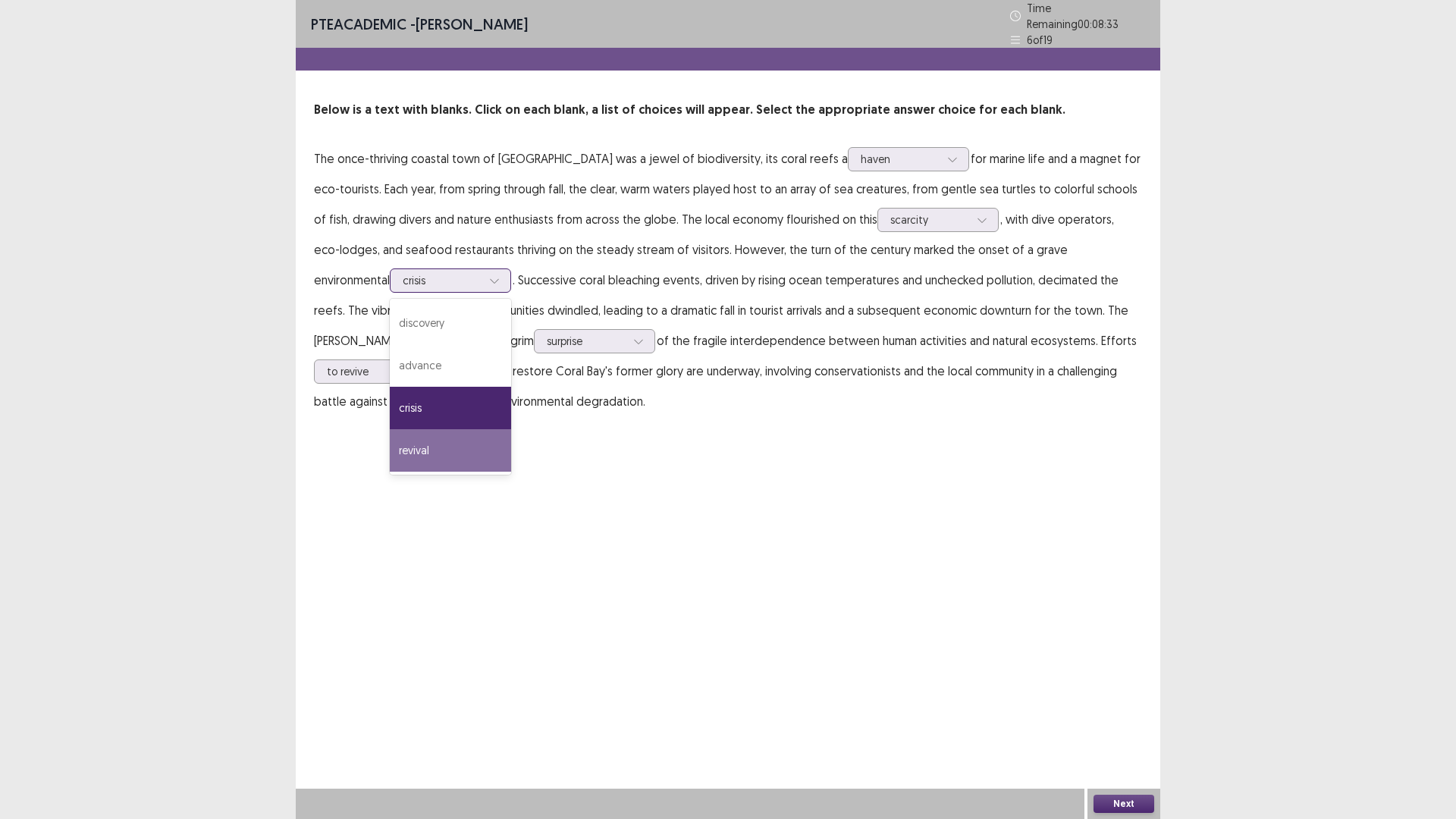
click at [390, 433] on div "revival" at bounding box center [450, 450] width 121 height 43
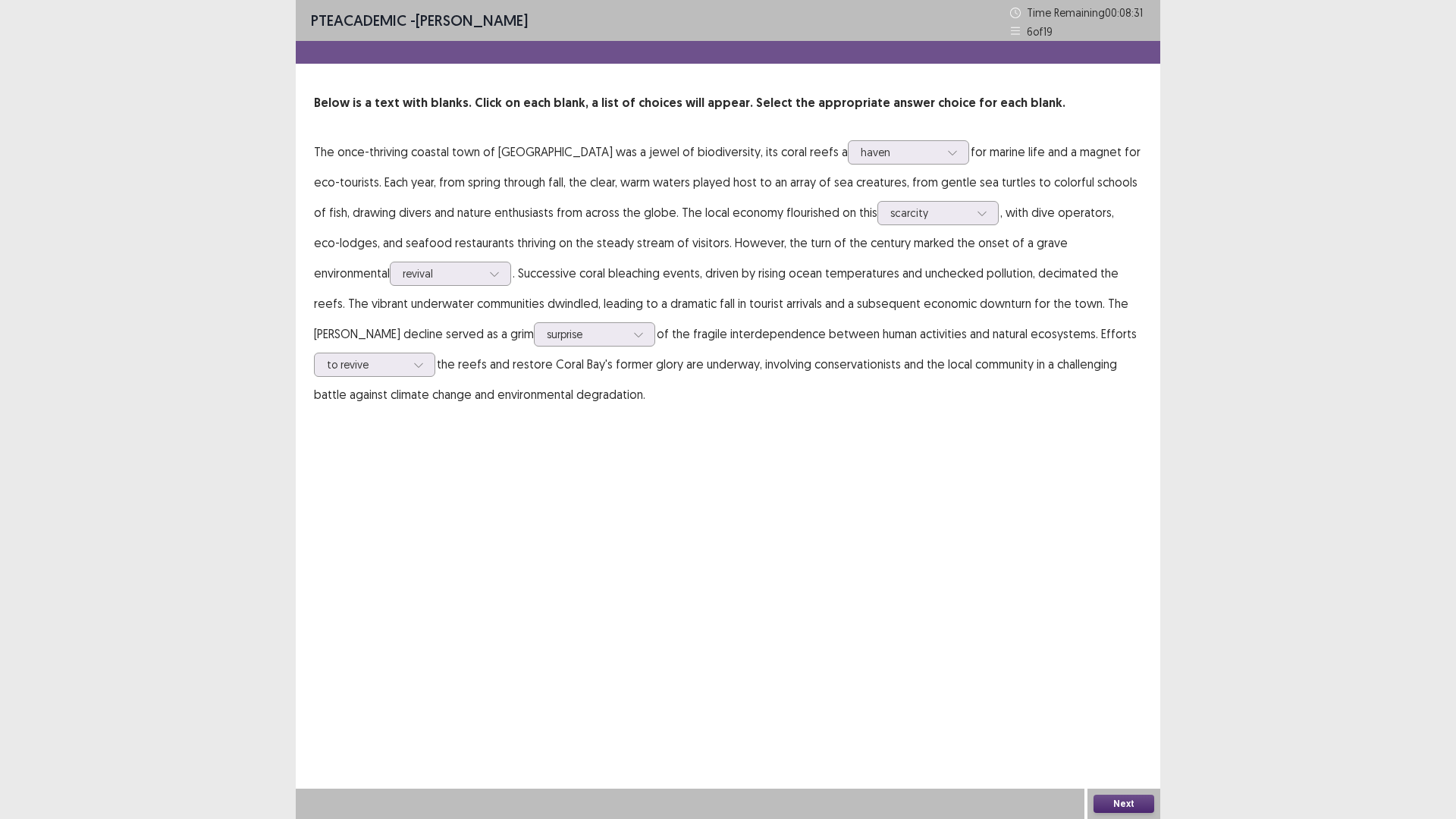
click at [1114, 690] on div "PTE academic - [PERSON_NAME] Time Remaining 00 : 08 : 31 6 of 19 Below is a tex…" at bounding box center [727, 409] width 864 height 819
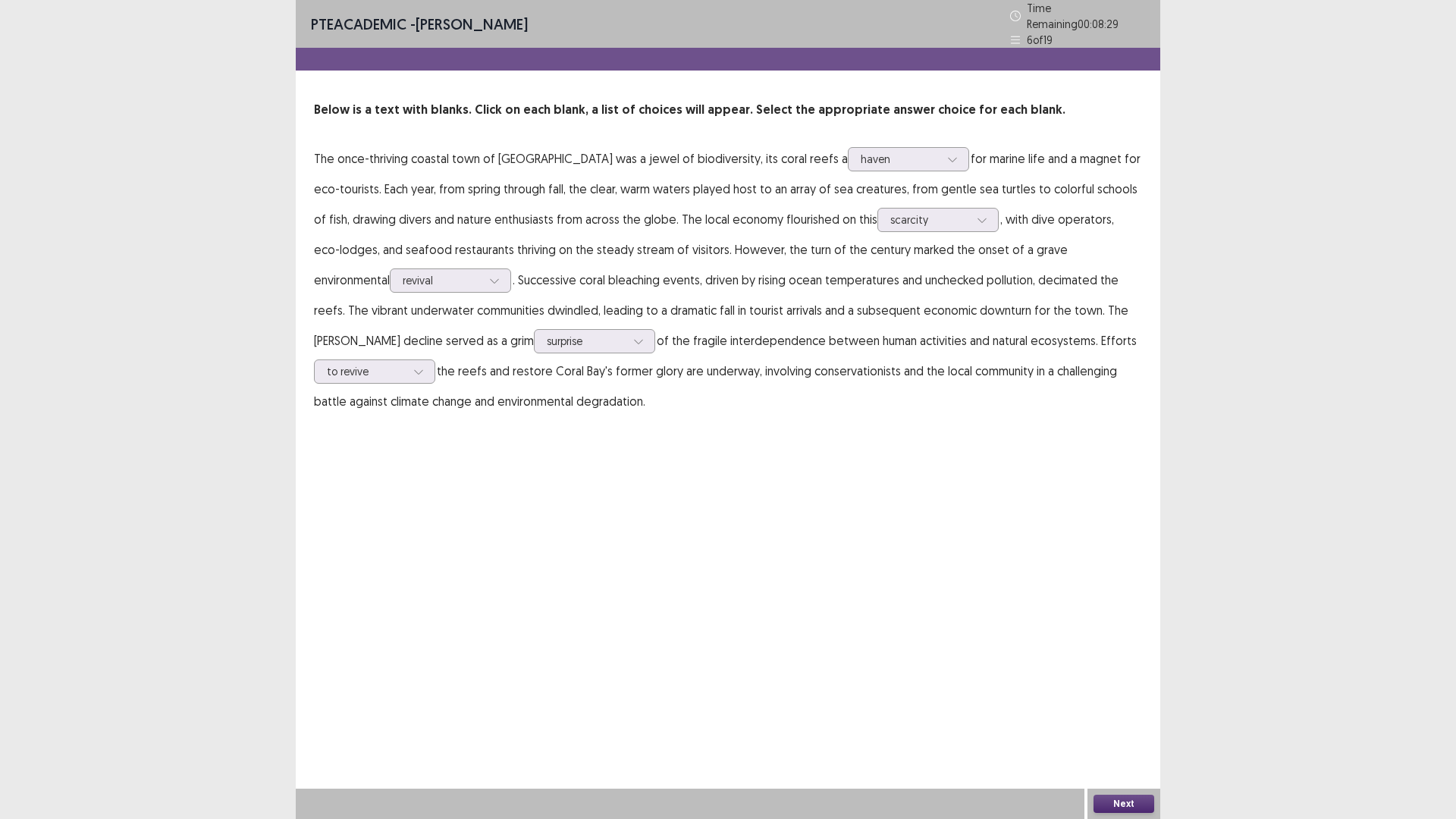
click at [1105, 690] on div "Next" at bounding box center [1123, 804] width 73 height 30
click at [1120, 690] on div "PTE academic - [PERSON_NAME] Time Remaining 00 : 08 : 29 6 of 19 Below is a tex…" at bounding box center [727, 409] width 864 height 819
click at [1138, 690] on div "Next" at bounding box center [1123, 804] width 73 height 30
click at [1140, 690] on button "Next" at bounding box center [1124, 804] width 61 height 18
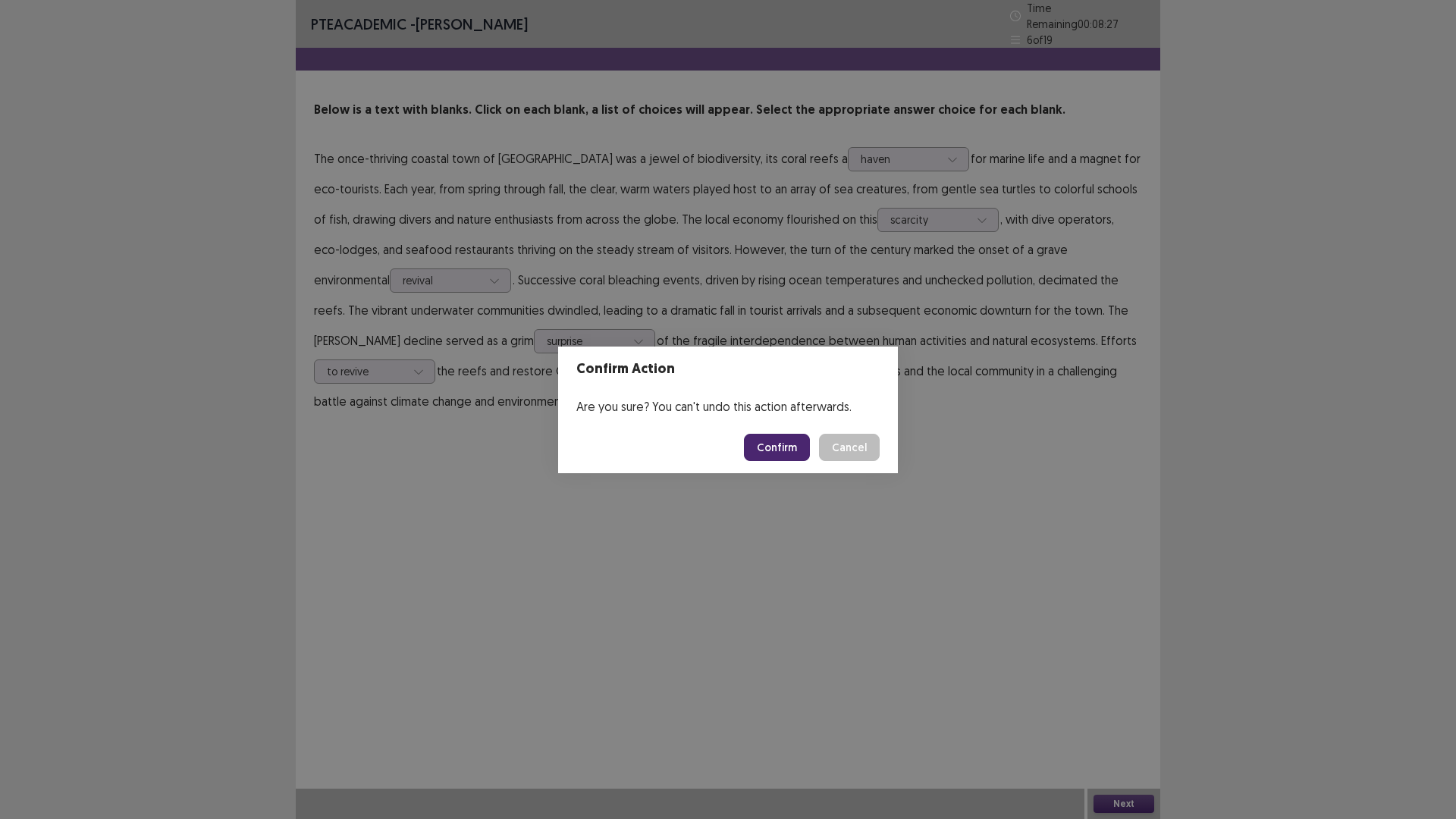
click at [787, 451] on button "Confirm" at bounding box center [776, 447] width 66 height 28
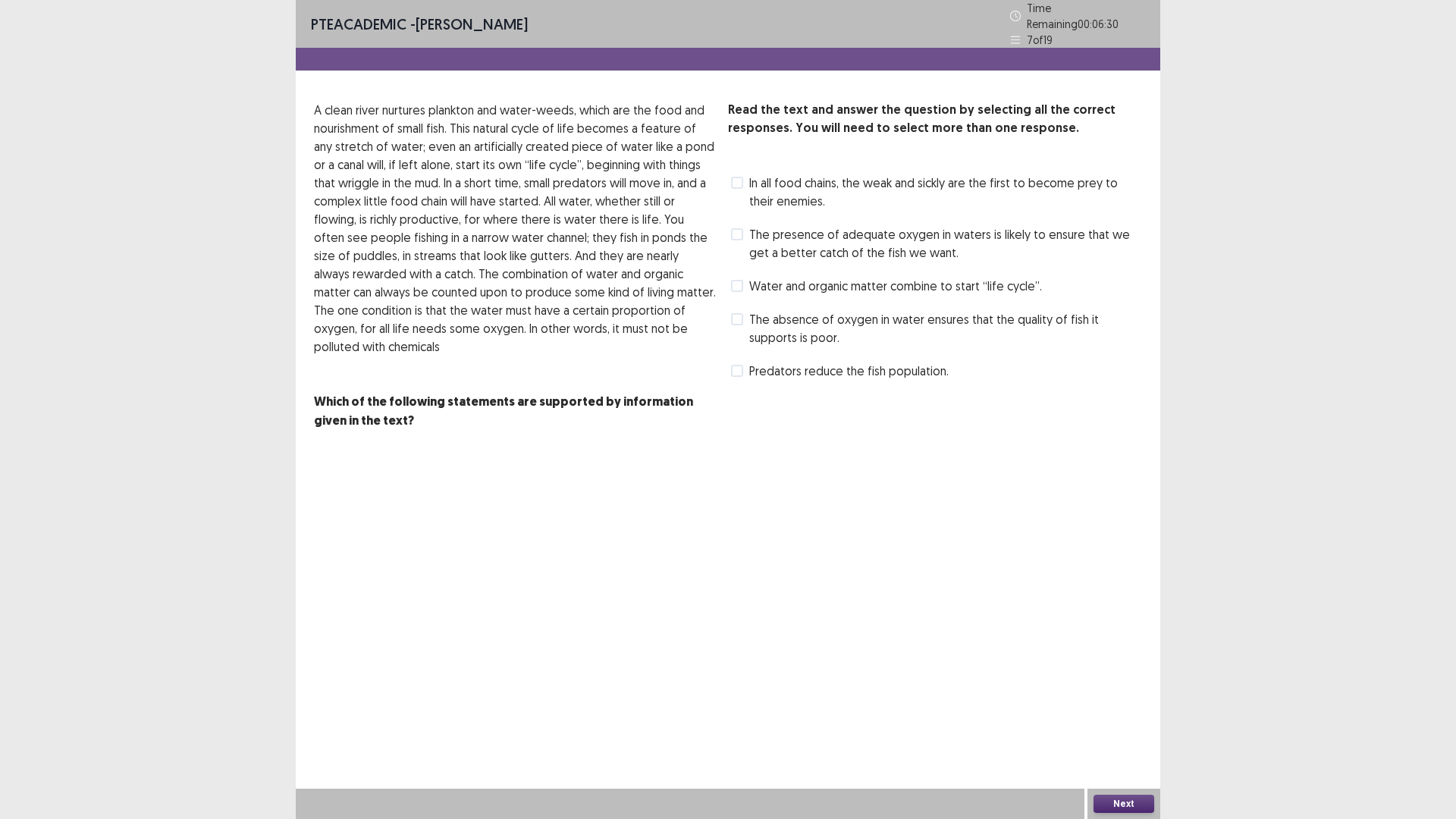
click at [735, 313] on span at bounding box center [736, 319] width 13 height 13
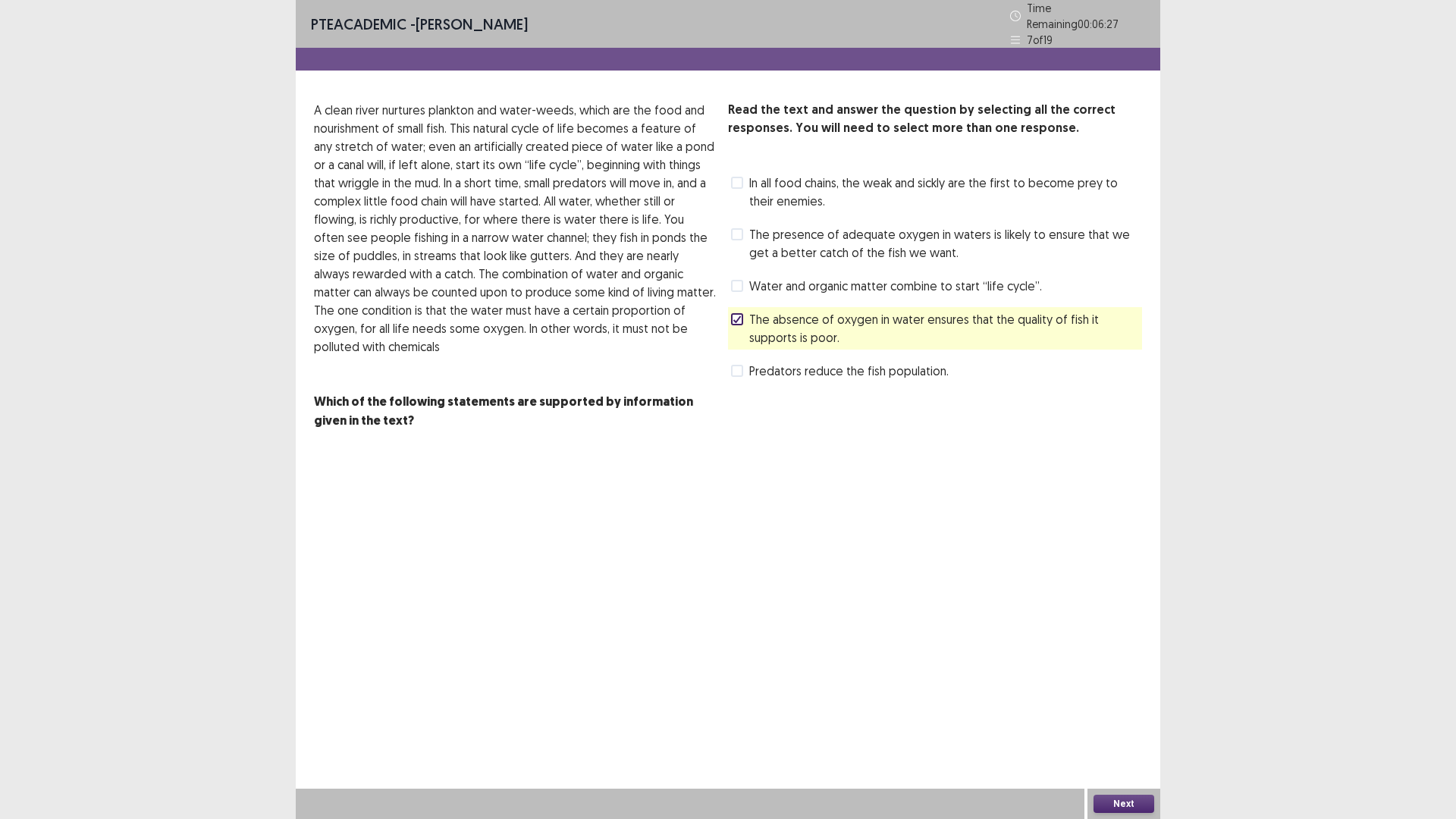
click at [737, 282] on span at bounding box center [736, 286] width 13 height 13
click at [1133, 690] on button "Next" at bounding box center [1124, 804] width 61 height 18
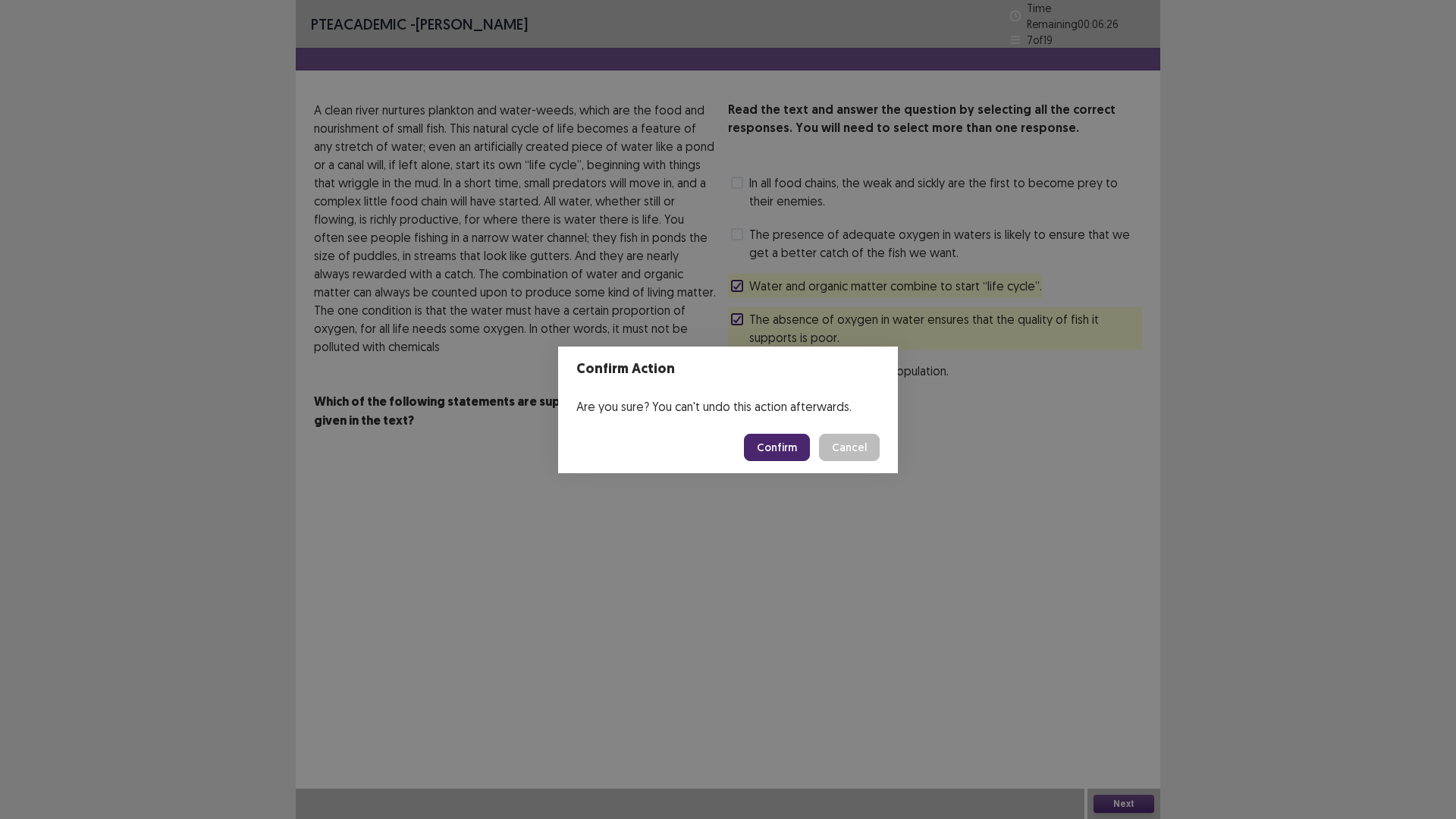
click at [790, 451] on button "Confirm" at bounding box center [776, 447] width 66 height 28
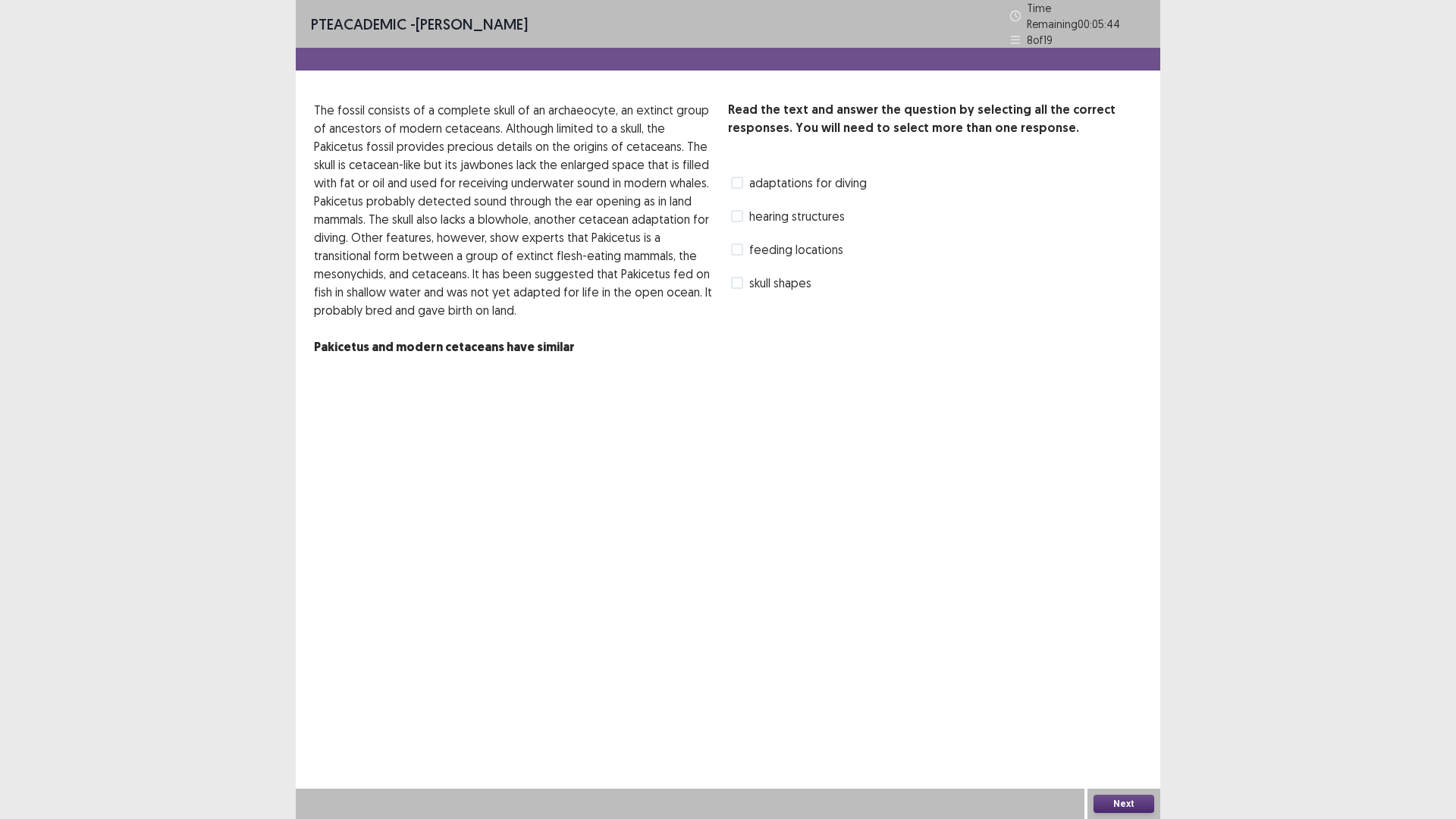
drag, startPoint x: 452, startPoint y: 179, endPoint x: 512, endPoint y: 193, distance: 61.6
click at [569, 187] on p "The fossil consists of a complete skull of an archaeocyte, an extinct group of …" at bounding box center [514, 210] width 402 height 219
click at [736, 248] on span at bounding box center [736, 250] width 13 height 13
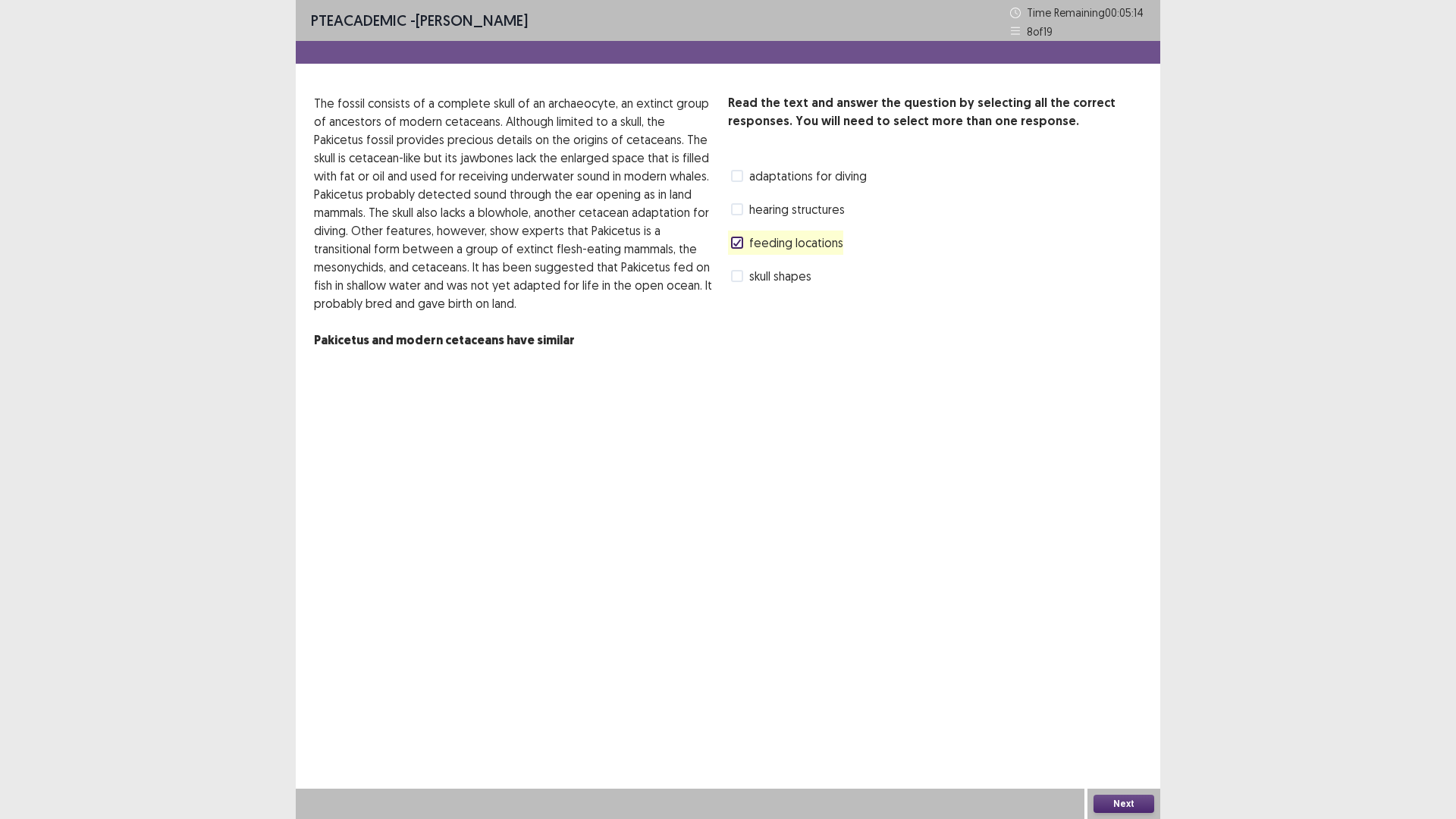
click at [739, 281] on span at bounding box center [736, 276] width 13 height 13
click at [740, 244] on icon at bounding box center [736, 242] width 9 height 8
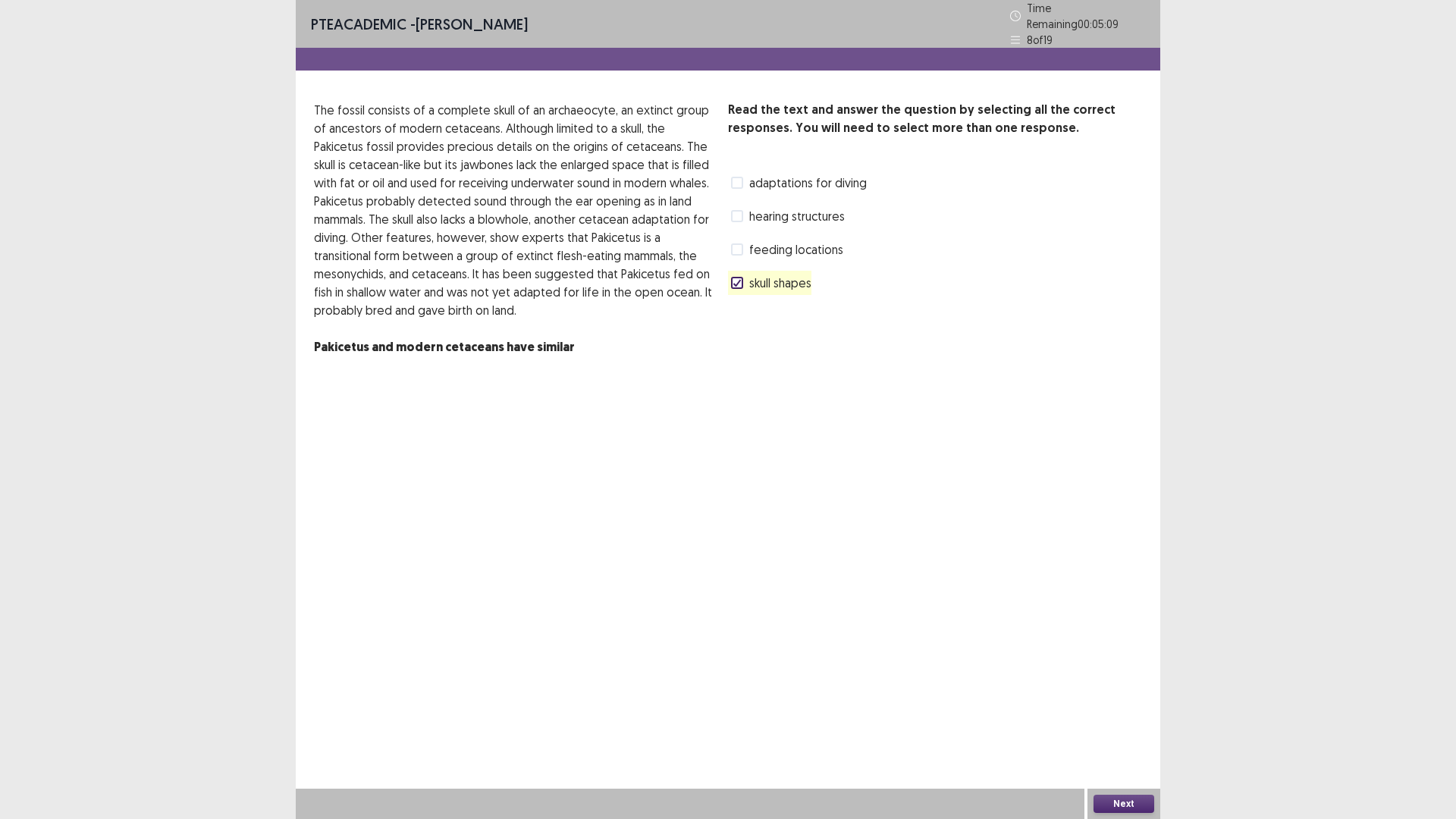
click at [1124, 690] on button "Next" at bounding box center [1124, 804] width 61 height 18
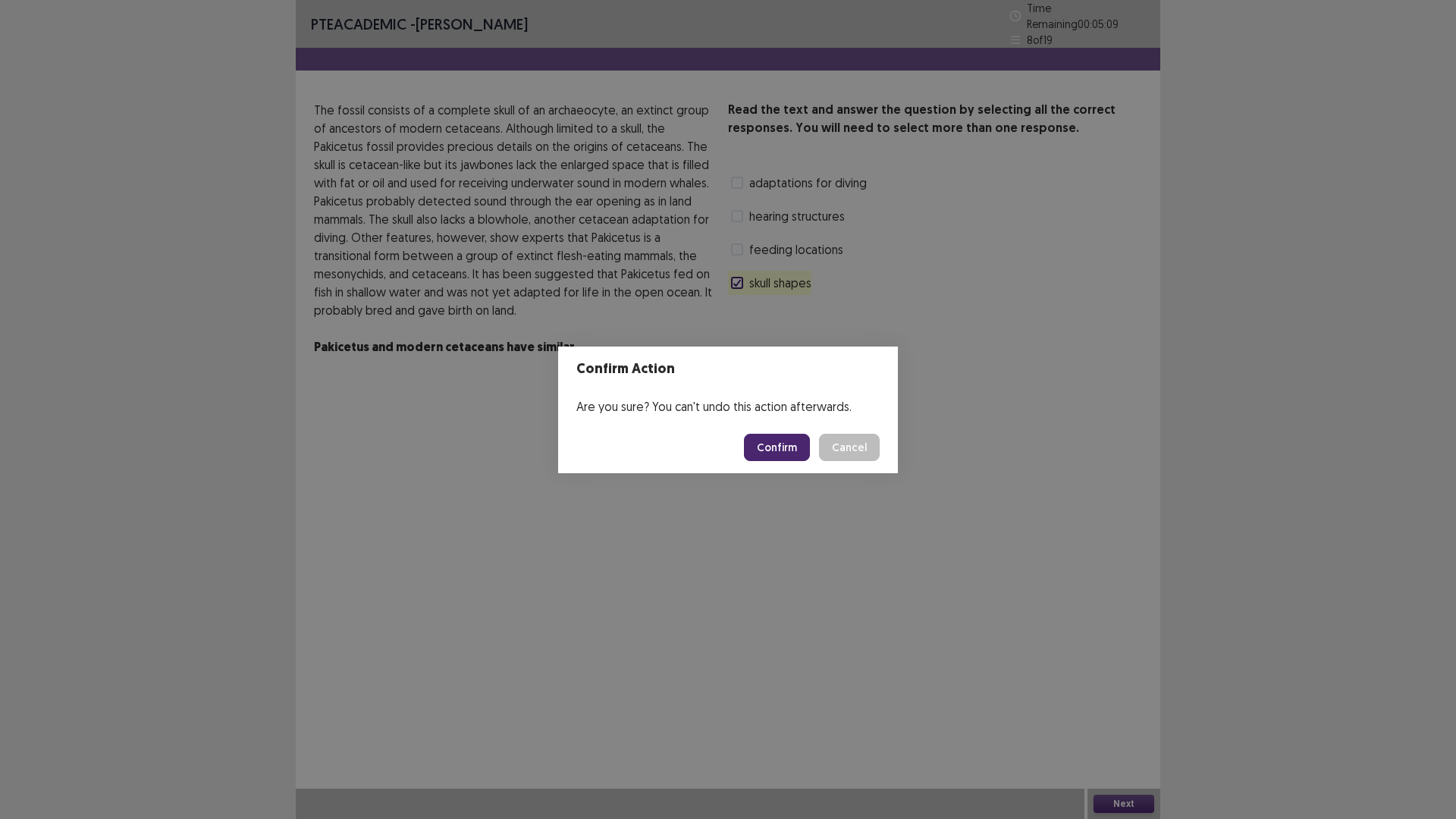
click at [784, 449] on button "Confirm" at bounding box center [776, 447] width 66 height 28
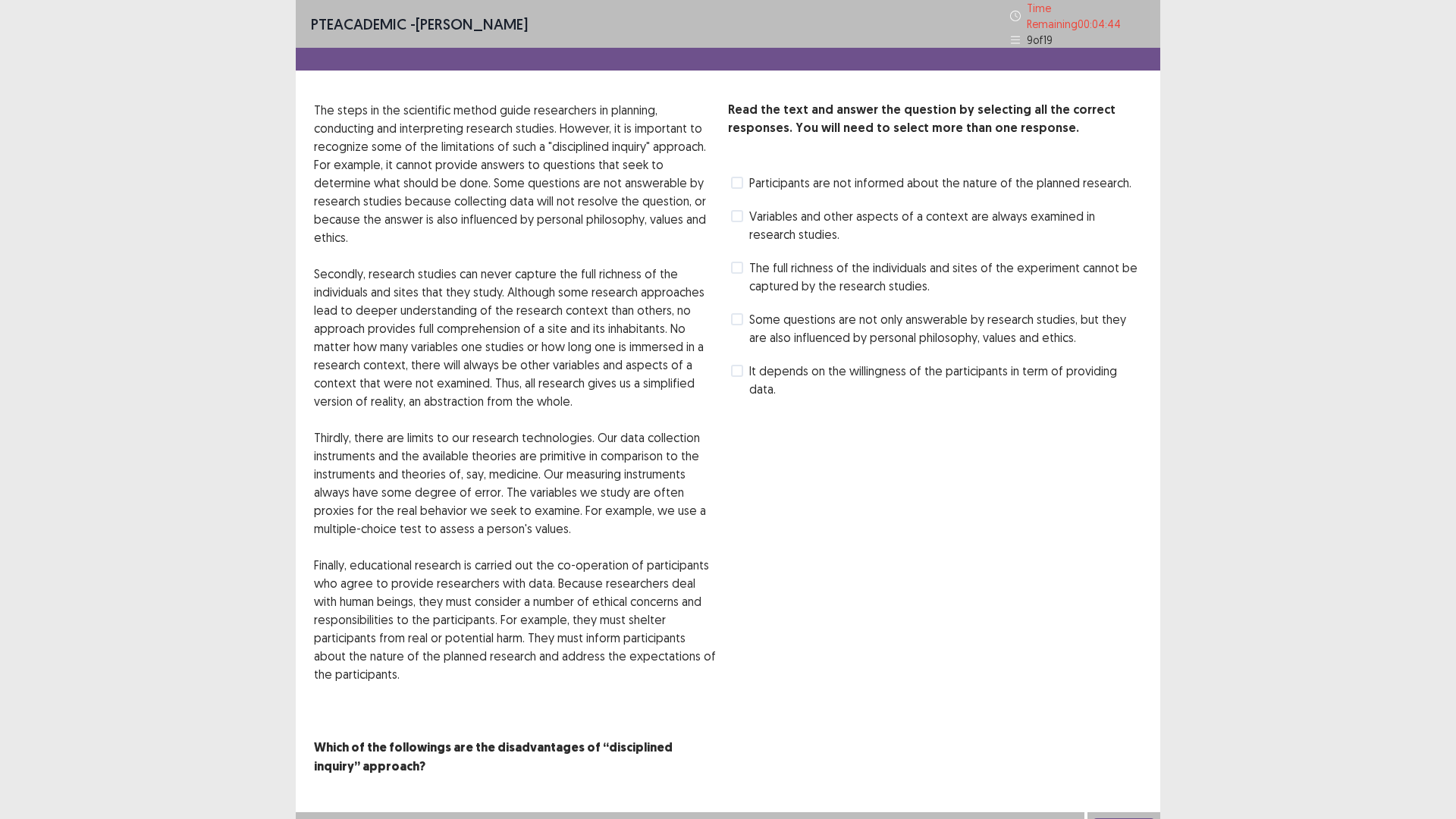
click at [736, 210] on span at bounding box center [736, 216] width 13 height 13
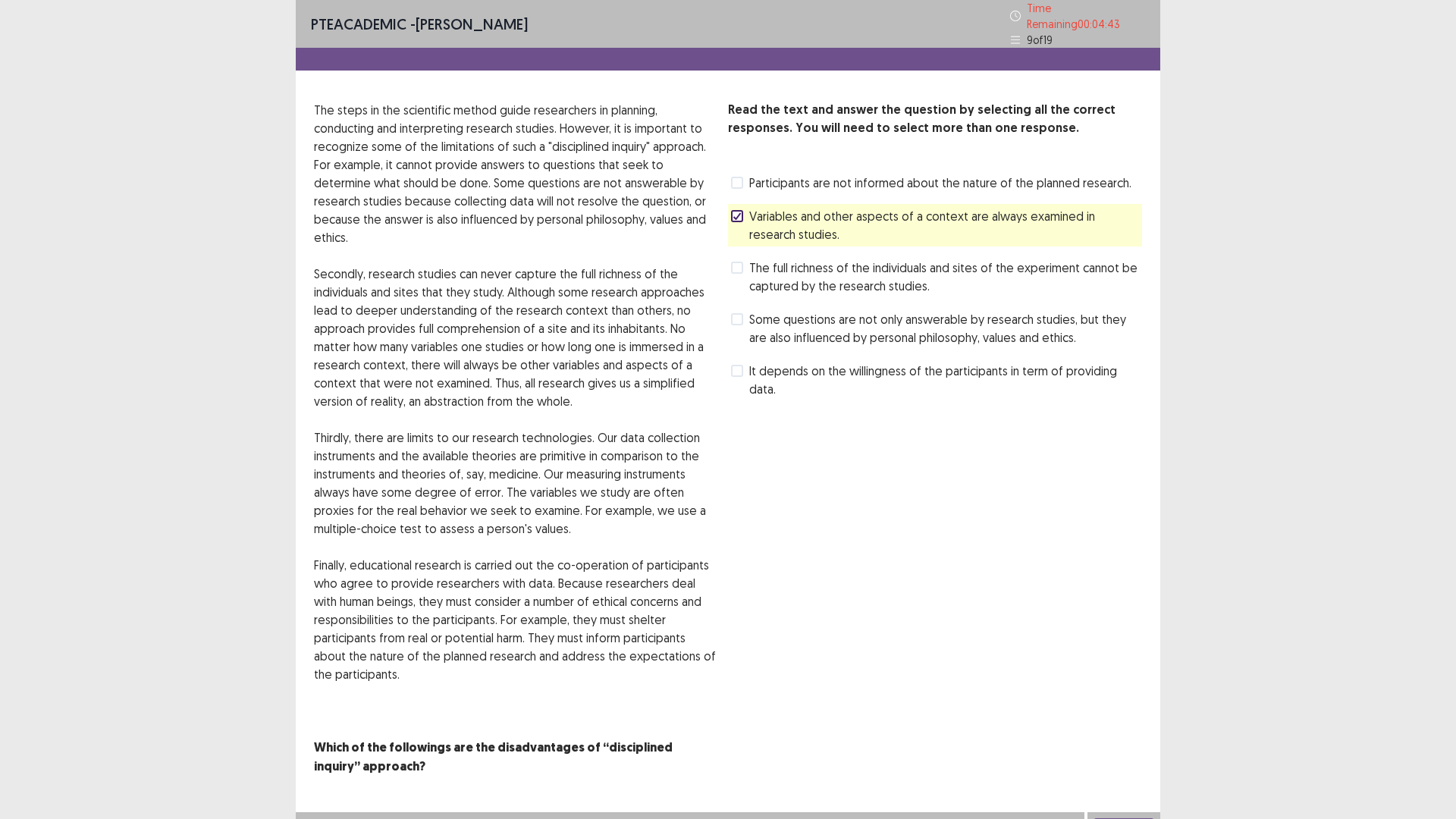
click at [1113, 690] on button "Next" at bounding box center [1124, 827] width 61 height 18
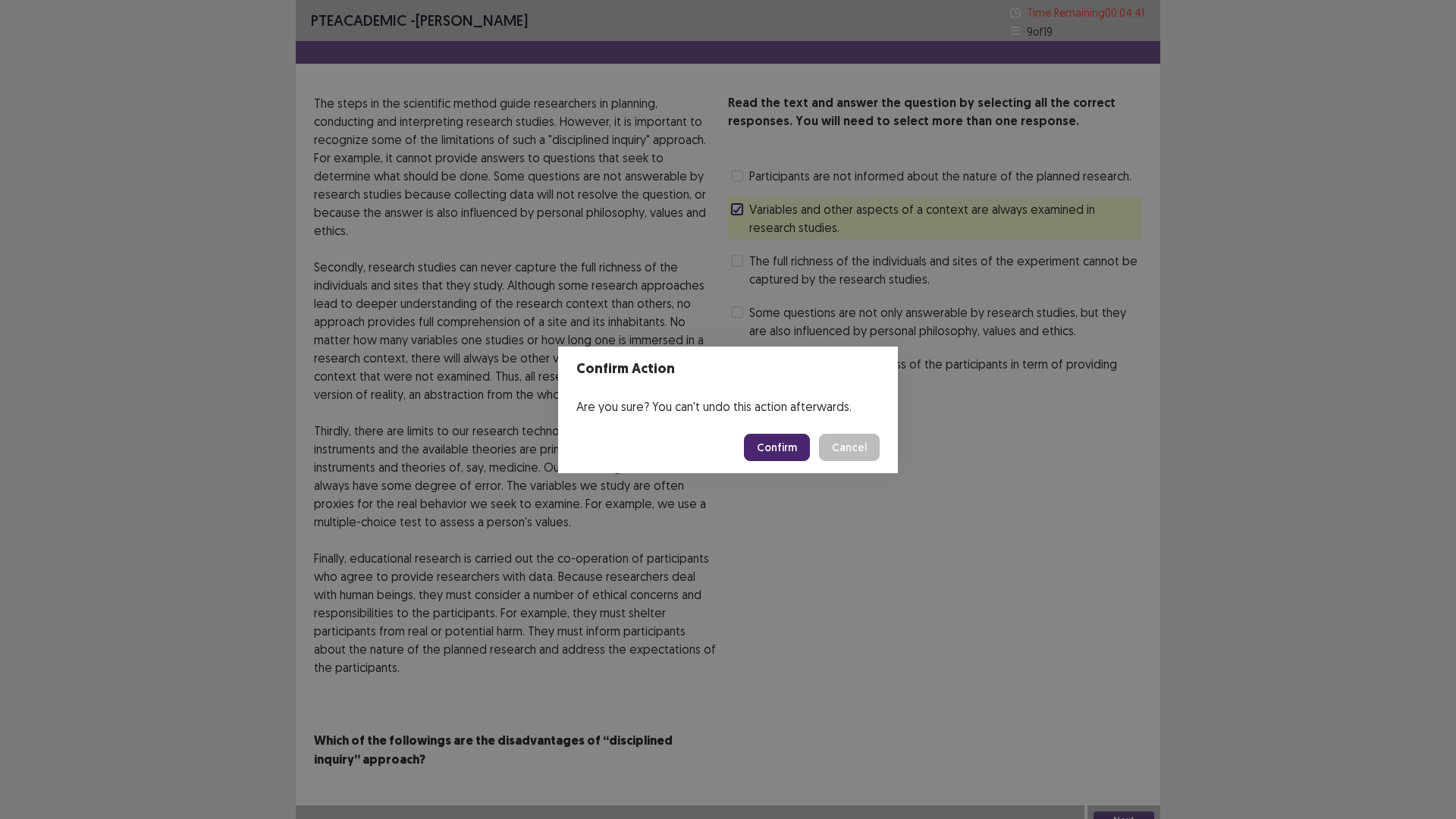
click at [794, 458] on button "Confirm" at bounding box center [776, 447] width 66 height 28
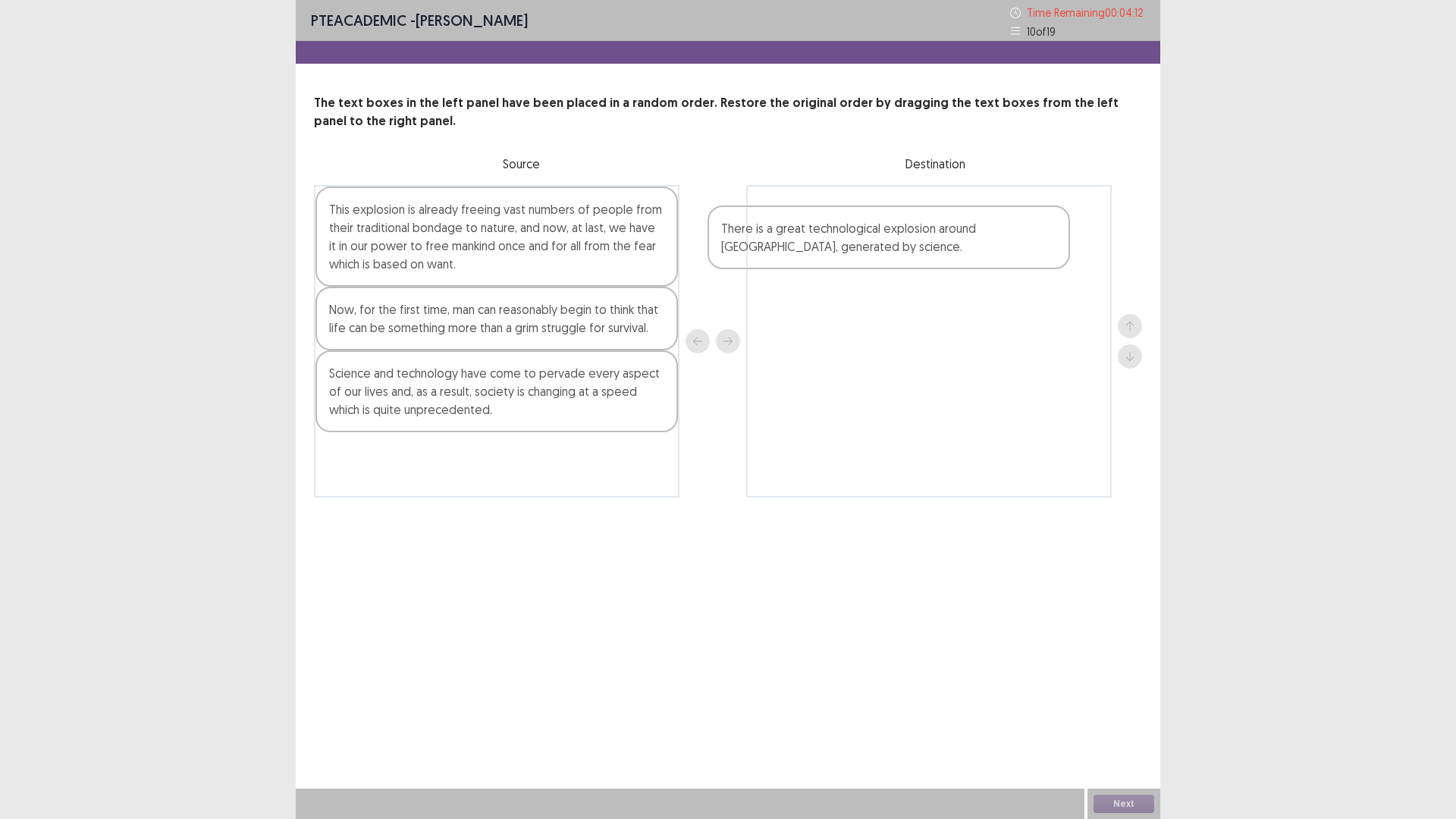
drag, startPoint x: 505, startPoint y: 399, endPoint x: 924, endPoint y: 242, distance: 447.4
click at [928, 240] on div "This explosion is already freeing vast numbers of people from their traditional…" at bounding box center [728, 341] width 828 height 312
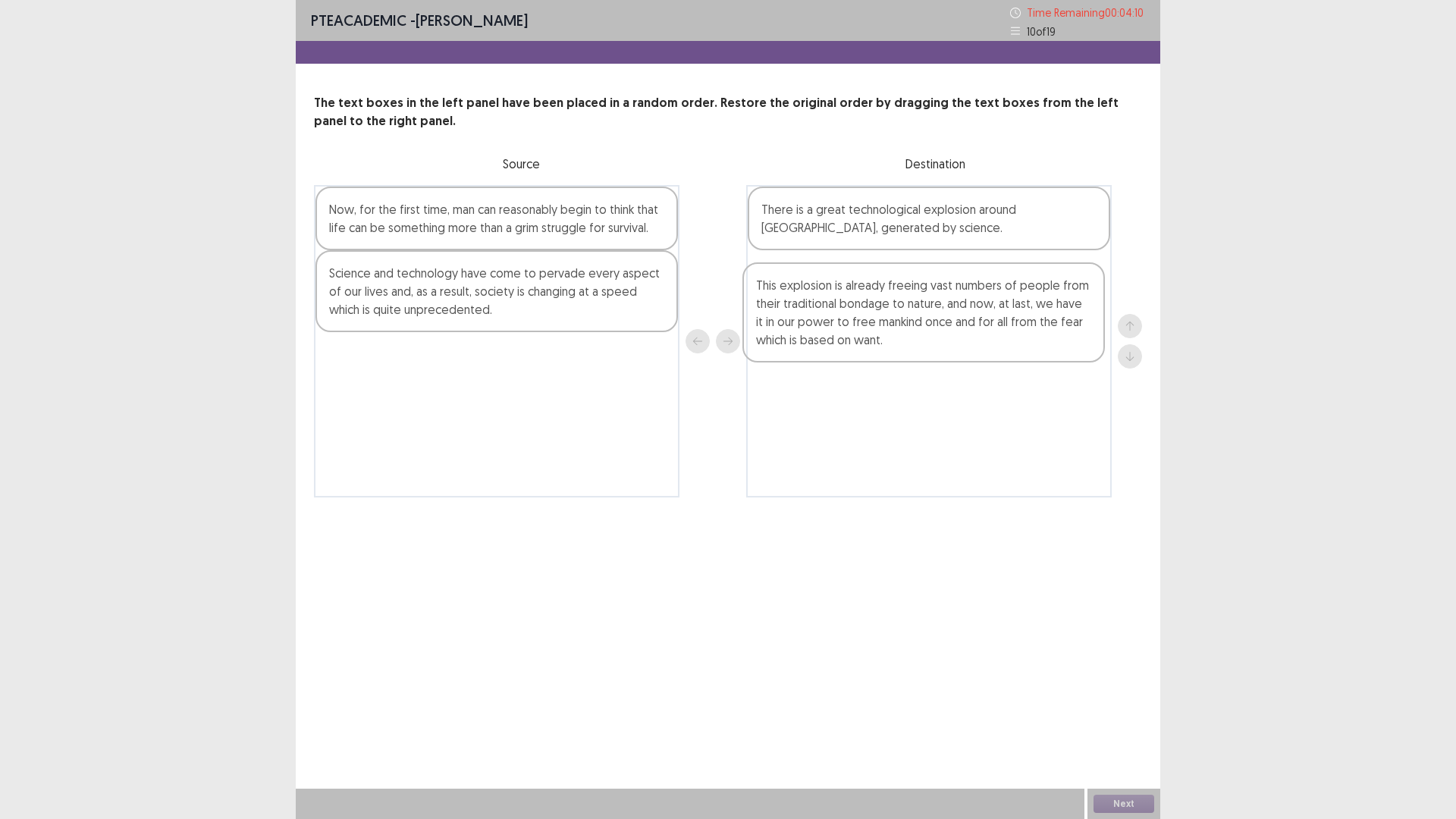
drag, startPoint x: 500, startPoint y: 267, endPoint x: 933, endPoint y: 335, distance: 438.3
click at [933, 335] on div "This explosion is already freeing vast numbers of people from their traditional…" at bounding box center [728, 341] width 828 height 312
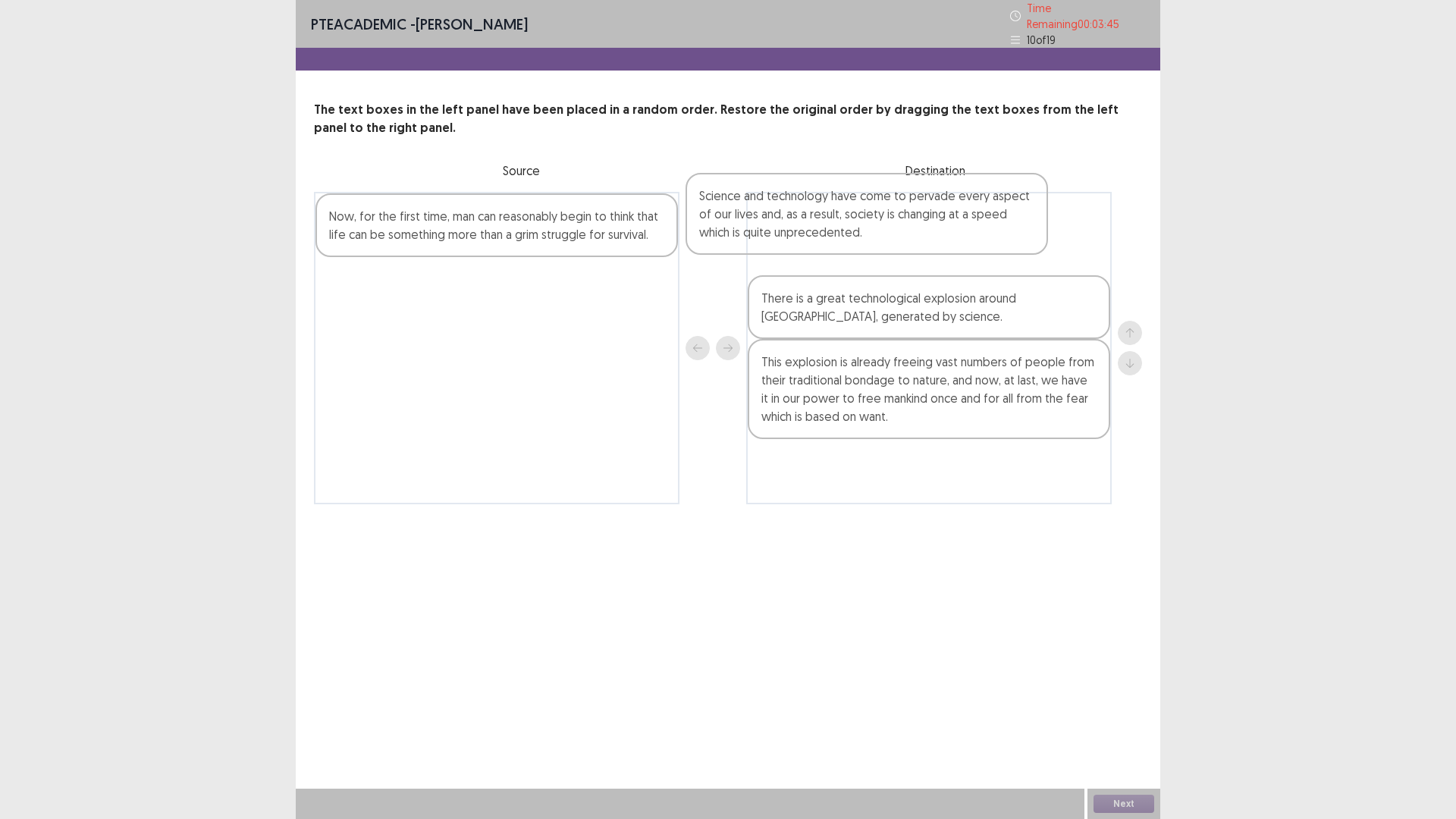
drag, startPoint x: 599, startPoint y: 311, endPoint x: 1012, endPoint y: 245, distance: 418.2
click at [1012, 245] on div "Now, for the first time, man can reasonably begin to think that life can be som…" at bounding box center [728, 348] width 828 height 312
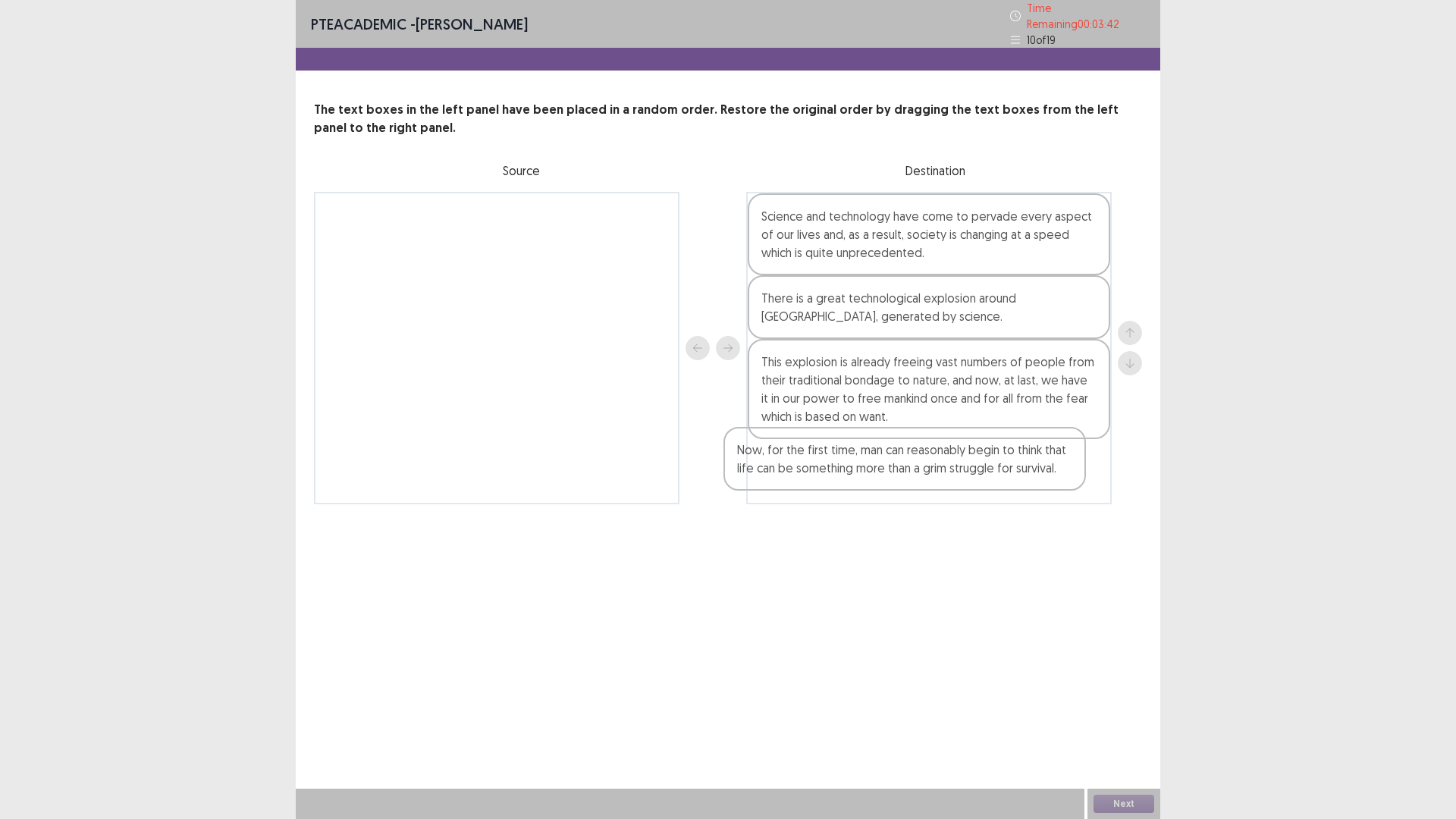
drag, startPoint x: 576, startPoint y: 234, endPoint x: 998, endPoint y: 469, distance: 483.0
click at [993, 469] on div "Now, for the first time, man can reasonably begin to think that life can be som…" at bounding box center [728, 348] width 828 height 312
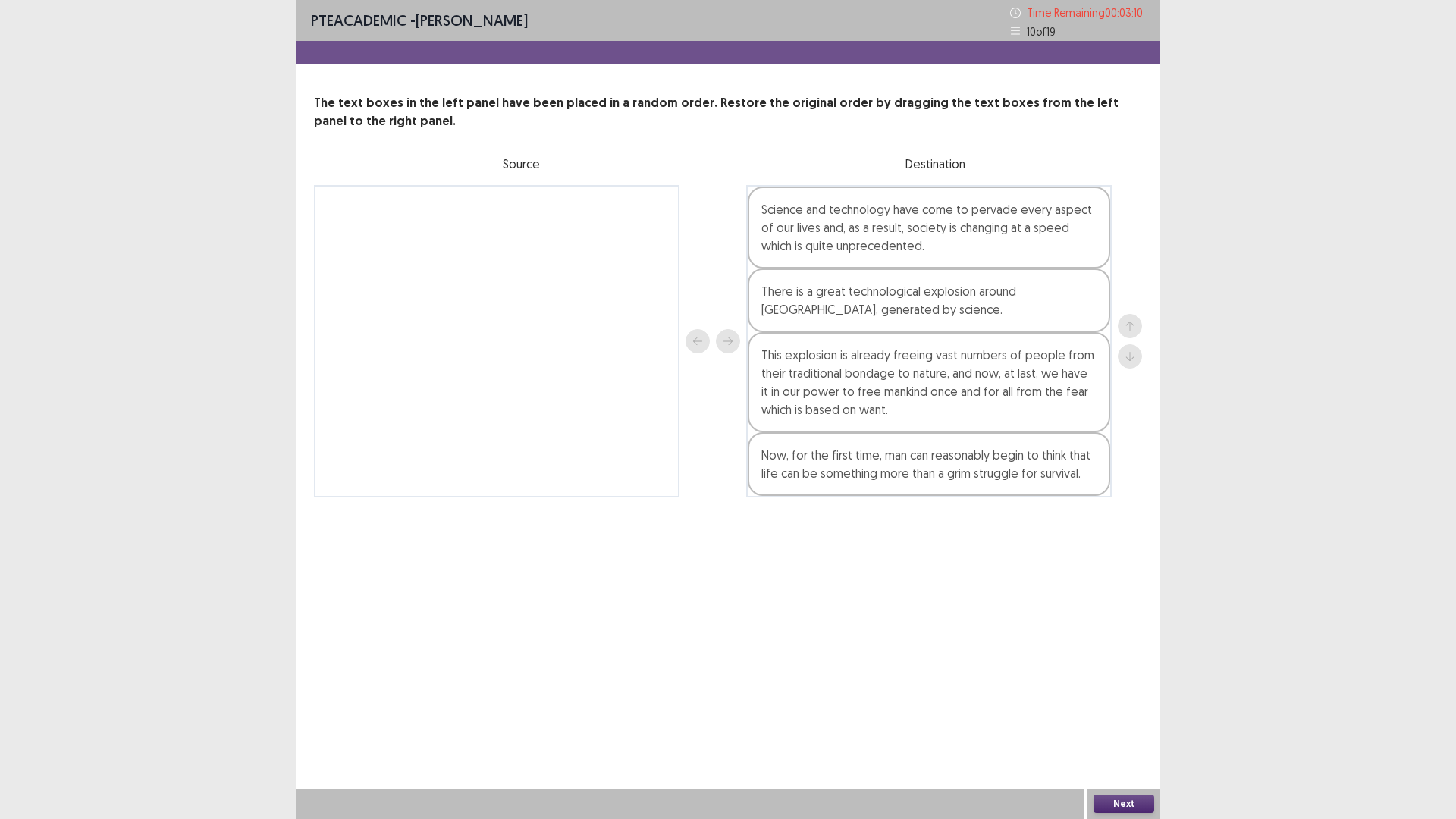
click at [1119, 690] on button "Next" at bounding box center [1124, 804] width 61 height 18
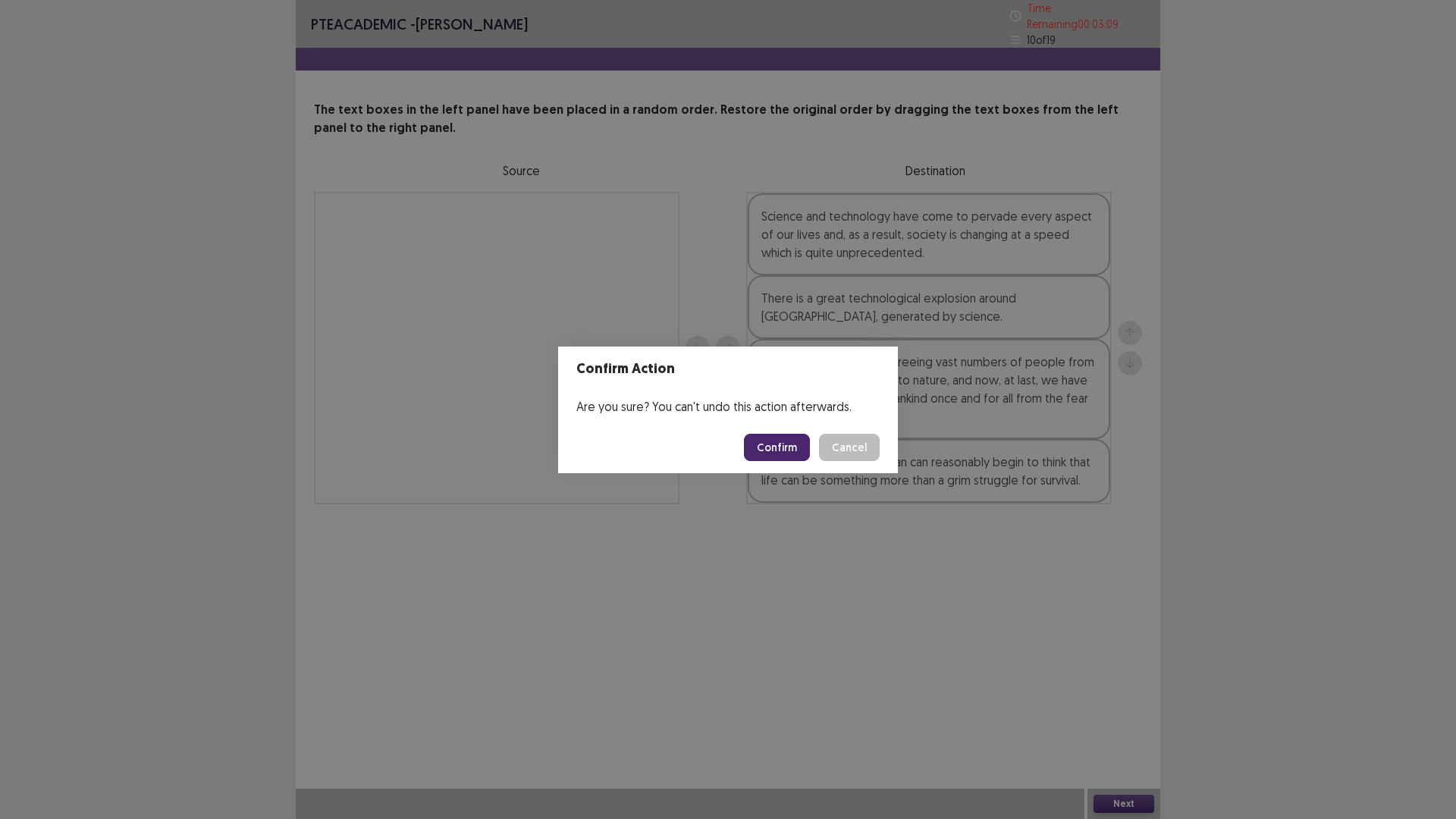
click at [787, 452] on button "Confirm" at bounding box center [776, 447] width 66 height 28
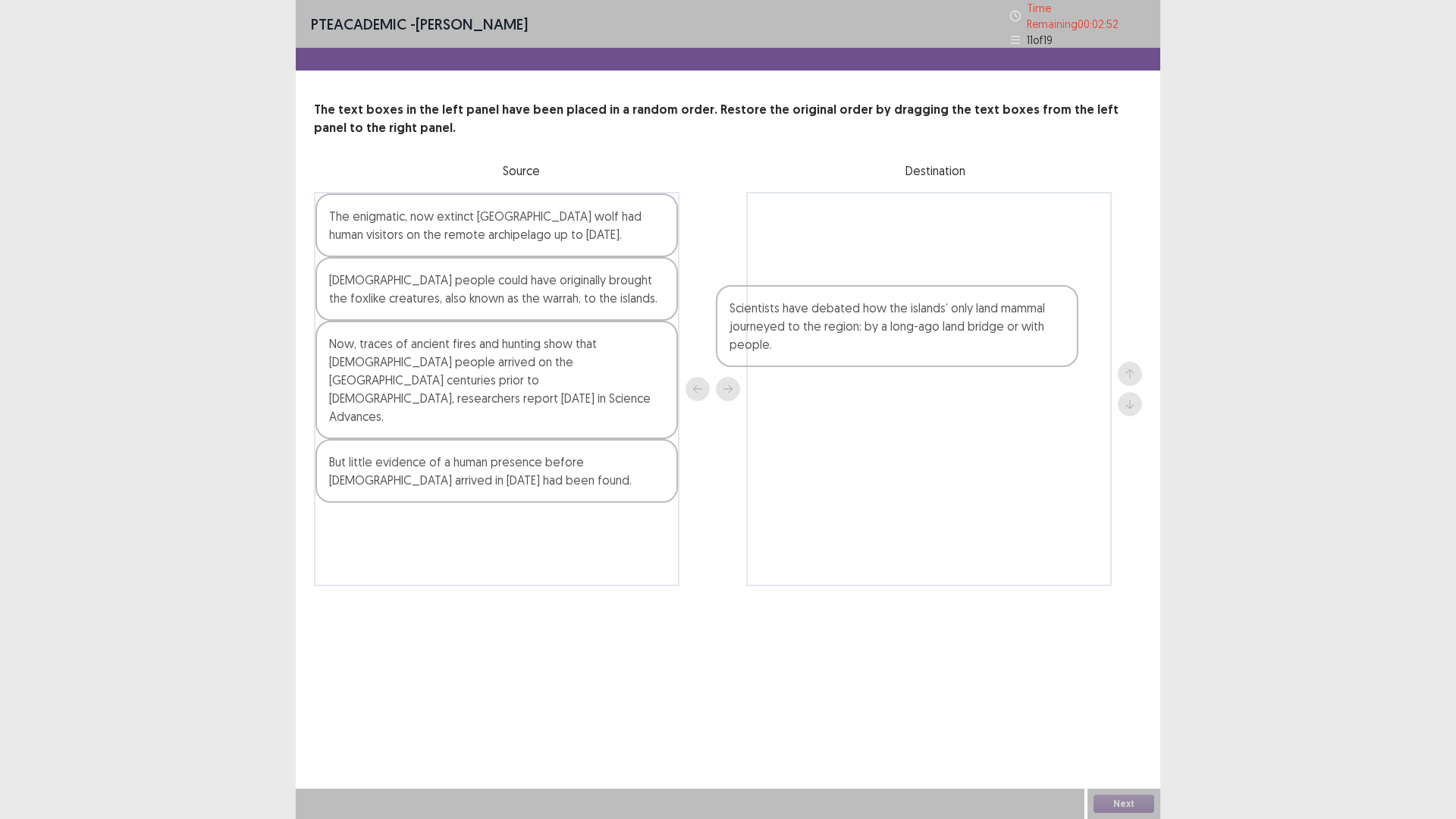
drag, startPoint x: 484, startPoint y: 524, endPoint x: 871, endPoint y: 277, distance: 459.1
click at [871, 277] on div "The enigmatic, now extinct [GEOGRAPHIC_DATA] wolf had human visitors on the rem…" at bounding box center [728, 389] width 828 height 394
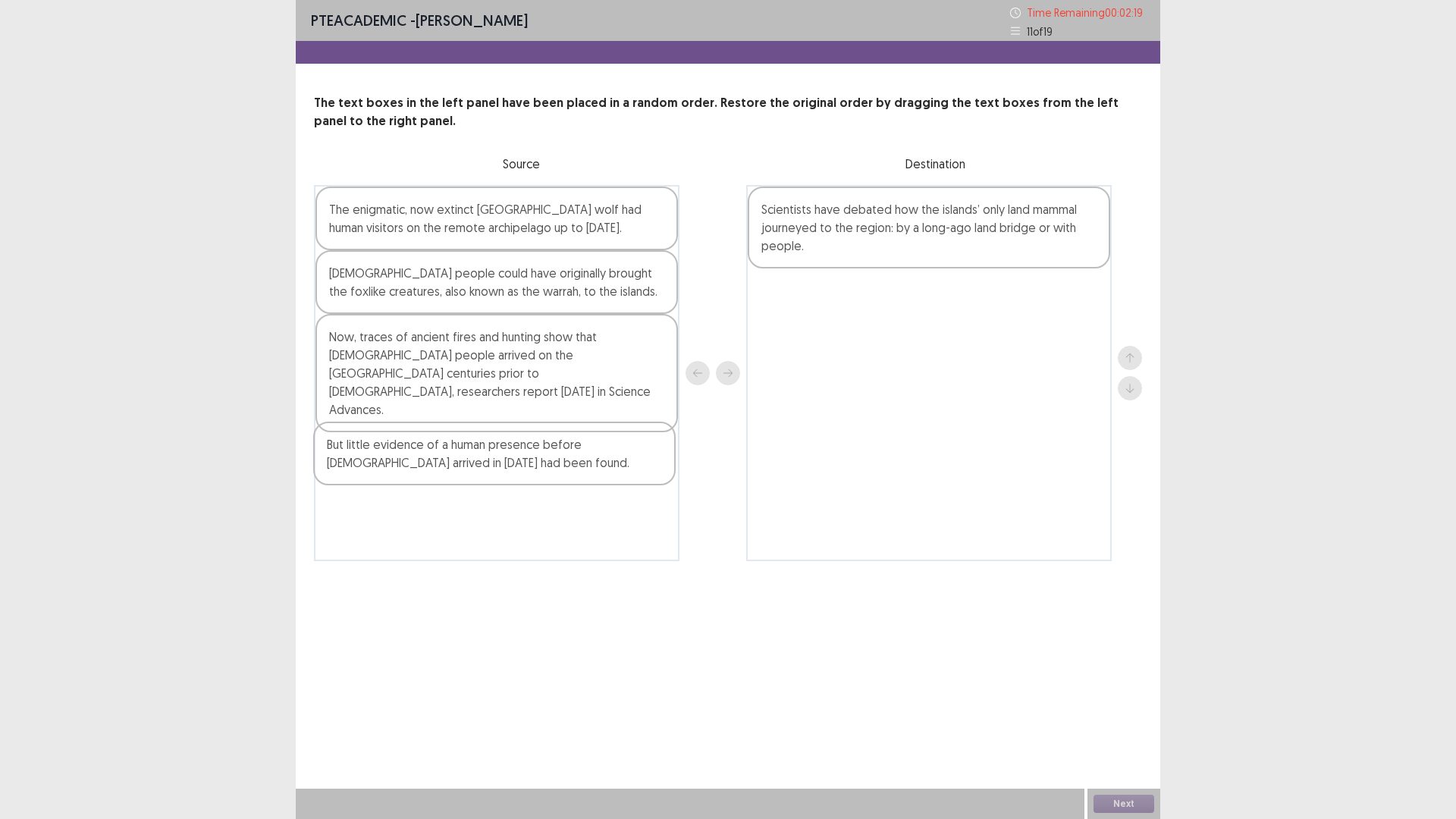
click at [533, 469] on div "The enigmatic, now extinct [GEOGRAPHIC_DATA] wolf had human visitors on the rem…" at bounding box center [497, 373] width 366 height 376
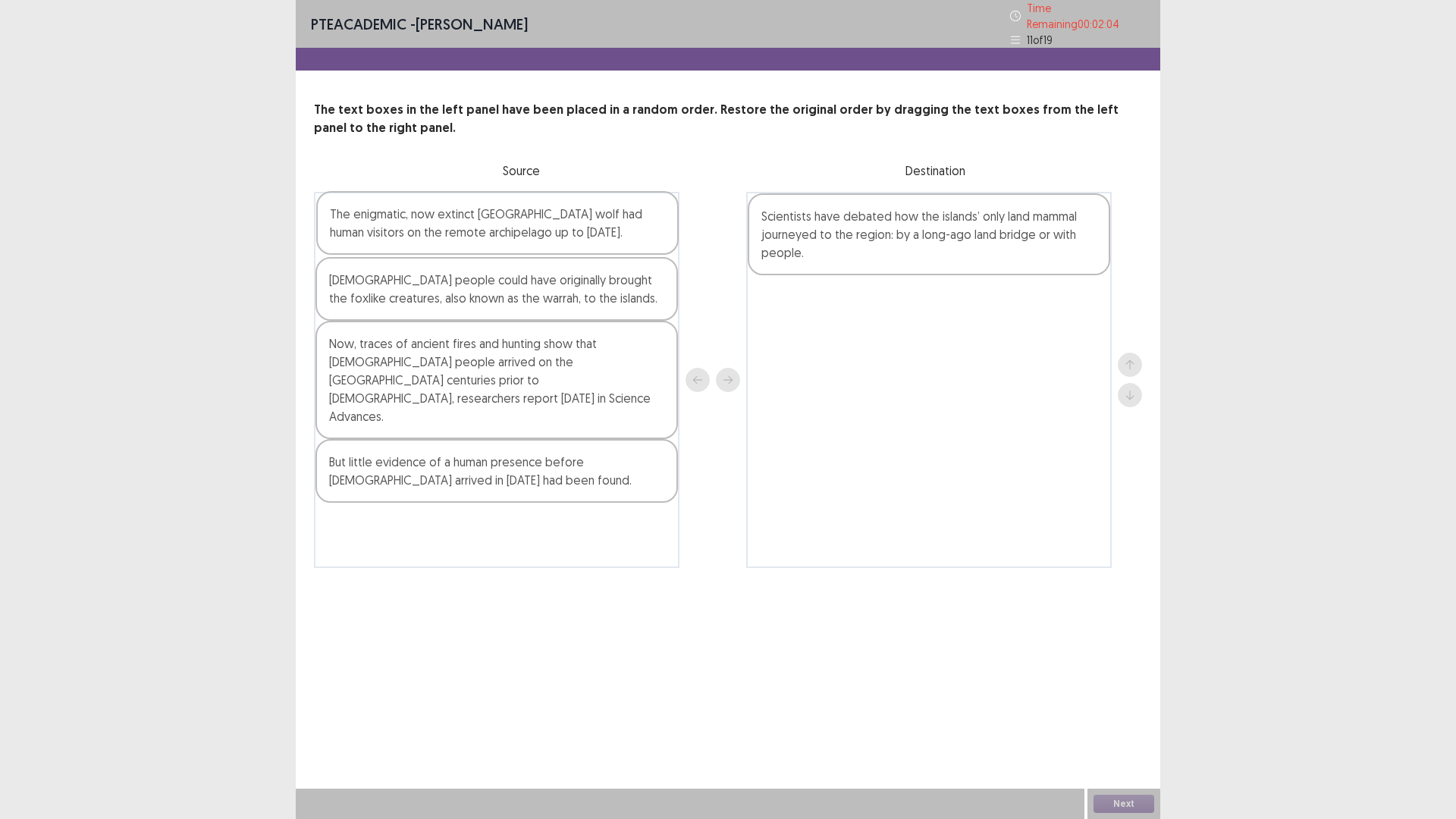
click at [582, 244] on div "The enigmatic, now extinct [GEOGRAPHIC_DATA] wolf had human visitors on the rem…" at bounding box center [497, 380] width 366 height 376
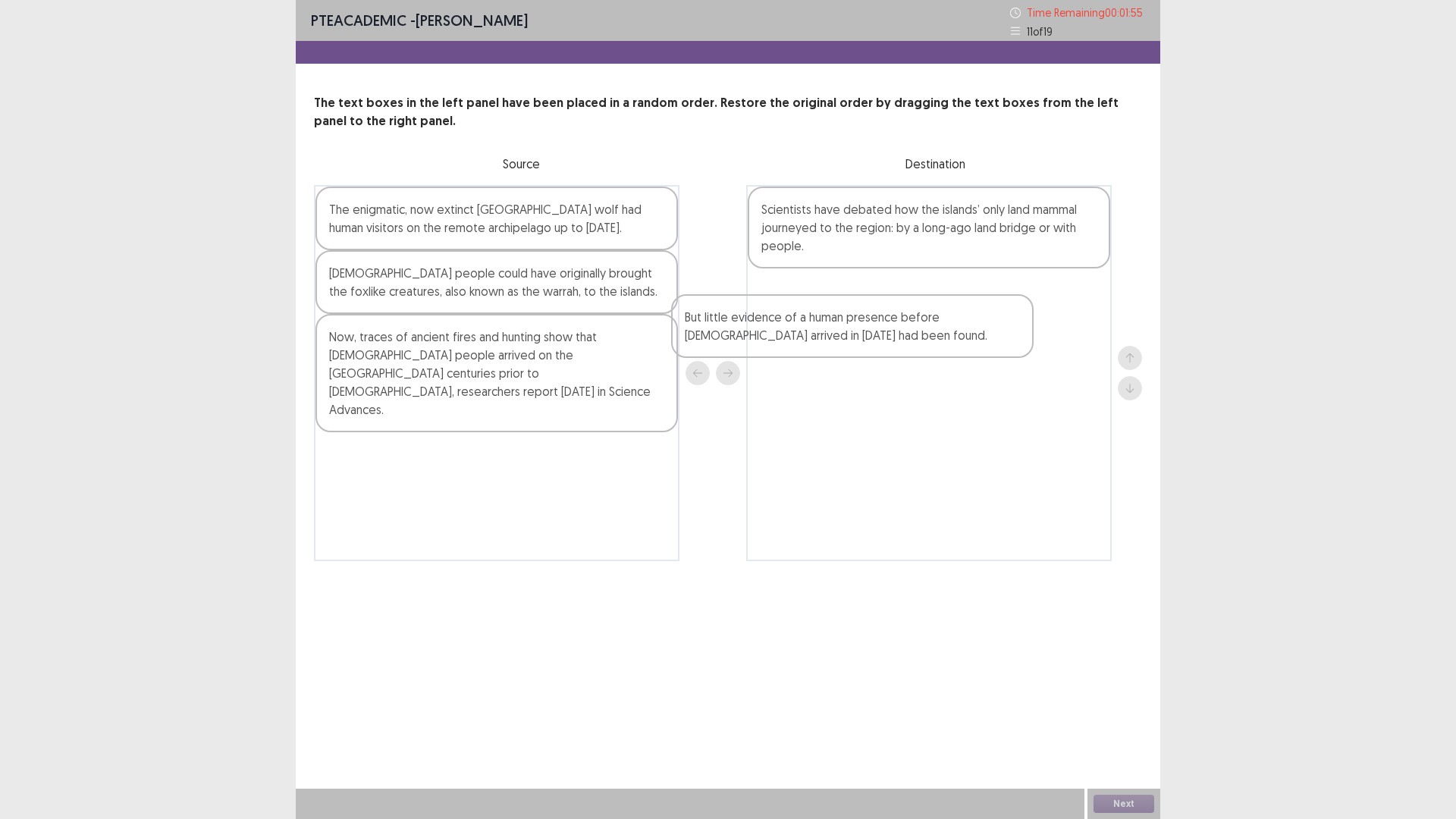
drag, startPoint x: 434, startPoint y: 454, endPoint x: 846, endPoint y: 311, distance: 436.1
click at [842, 311] on div "The enigmatic, now extinct [GEOGRAPHIC_DATA] wolf had human visitors on the rem…" at bounding box center [728, 373] width 828 height 376
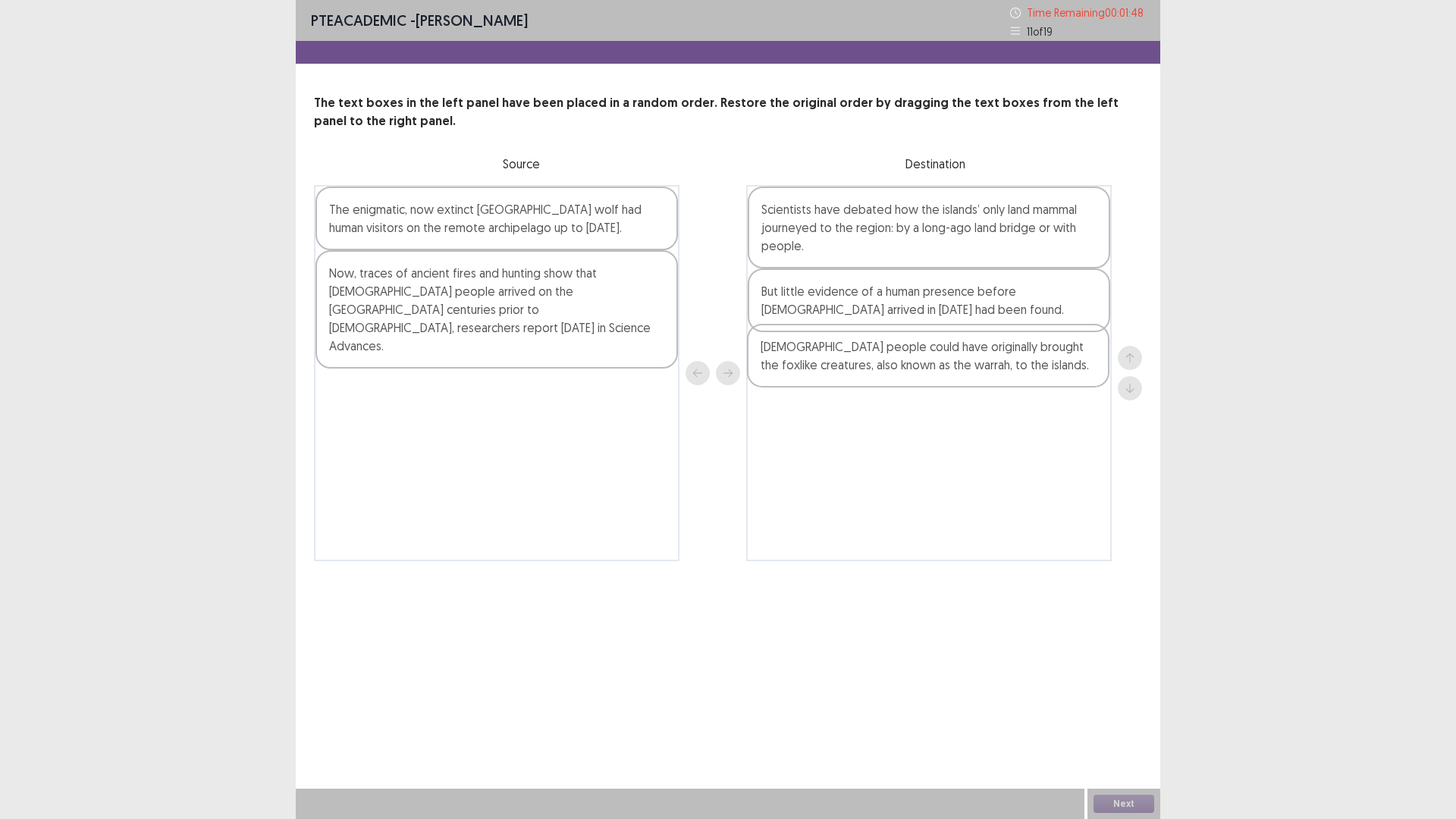
drag, startPoint x: 544, startPoint y: 297, endPoint x: 978, endPoint y: 376, distance: 441.1
click at [978, 376] on div "The enigmatic, now extinct [GEOGRAPHIC_DATA] wolf had human visitors on the rem…" at bounding box center [728, 373] width 828 height 376
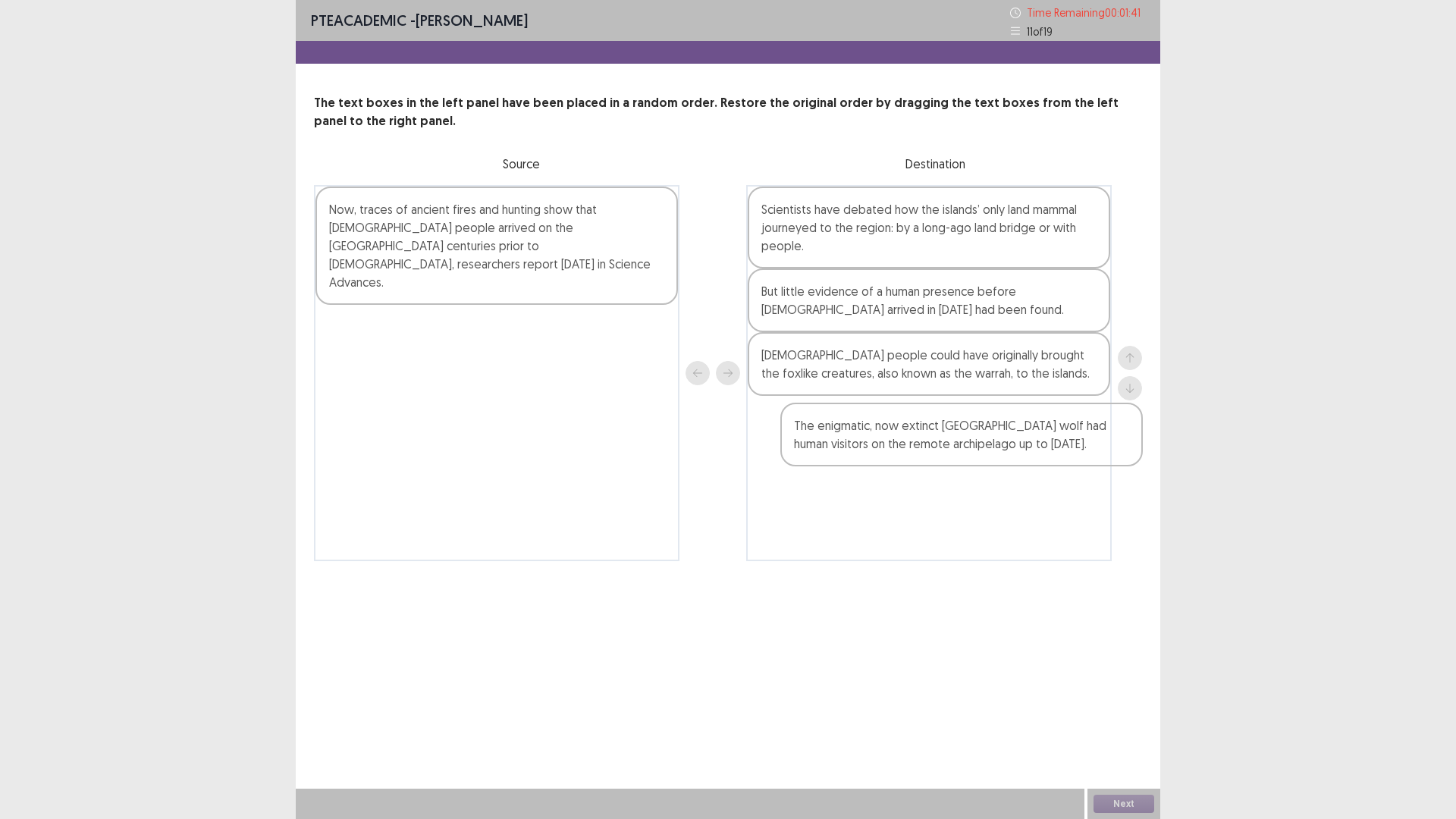
drag, startPoint x: 601, startPoint y: 228, endPoint x: 1044, endPoint y: 437, distance: 489.8
click at [1044, 437] on div "The enigmatic, now extinct [GEOGRAPHIC_DATA] wolf had human visitors on the rem…" at bounding box center [728, 373] width 828 height 376
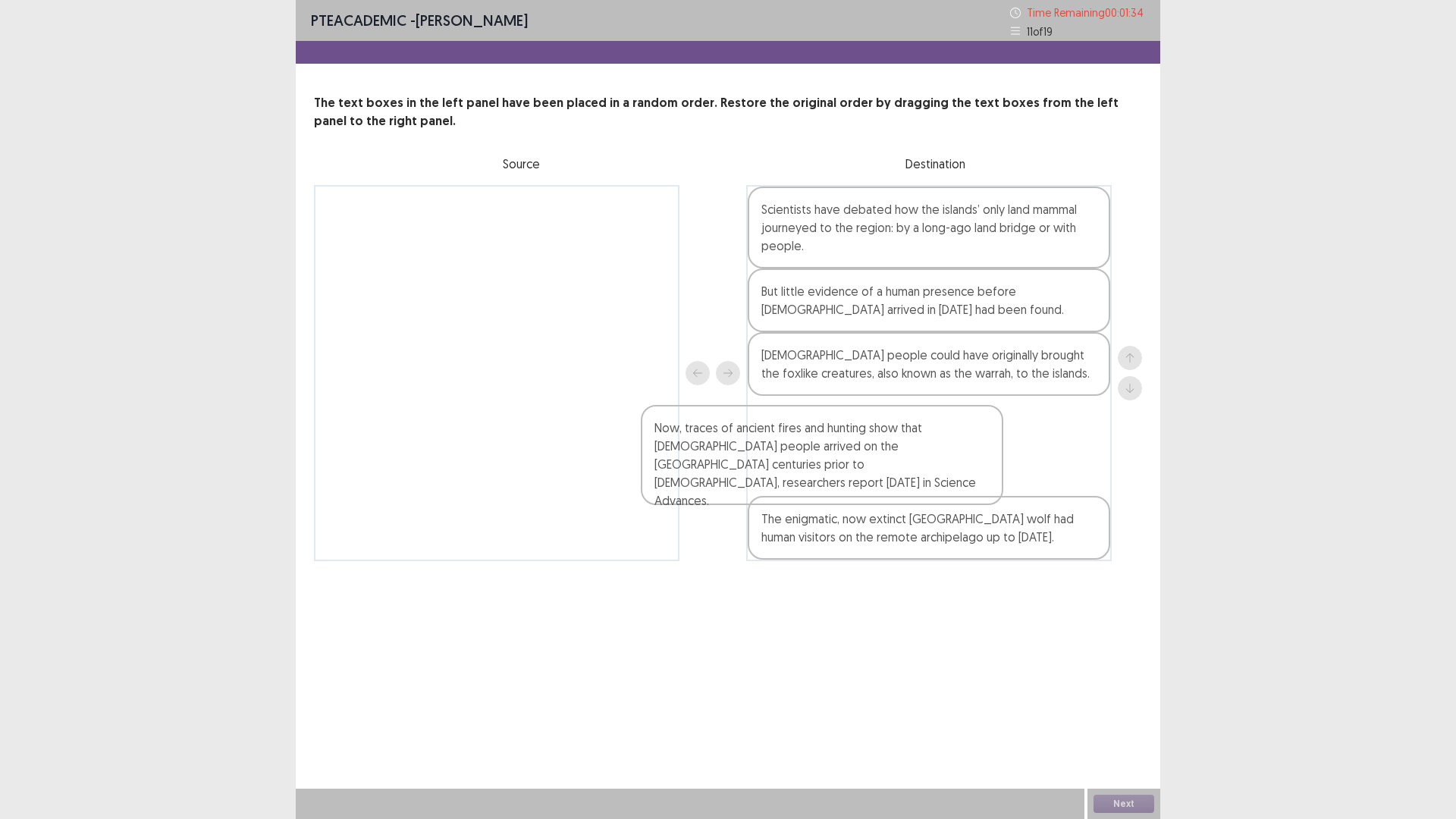
drag, startPoint x: 575, startPoint y: 241, endPoint x: 948, endPoint y: 461, distance: 433.0
click at [948, 461] on div "Now, traces of ancient fires and hunting show that [DEMOGRAPHIC_DATA] people ar…" at bounding box center [728, 373] width 828 height 376
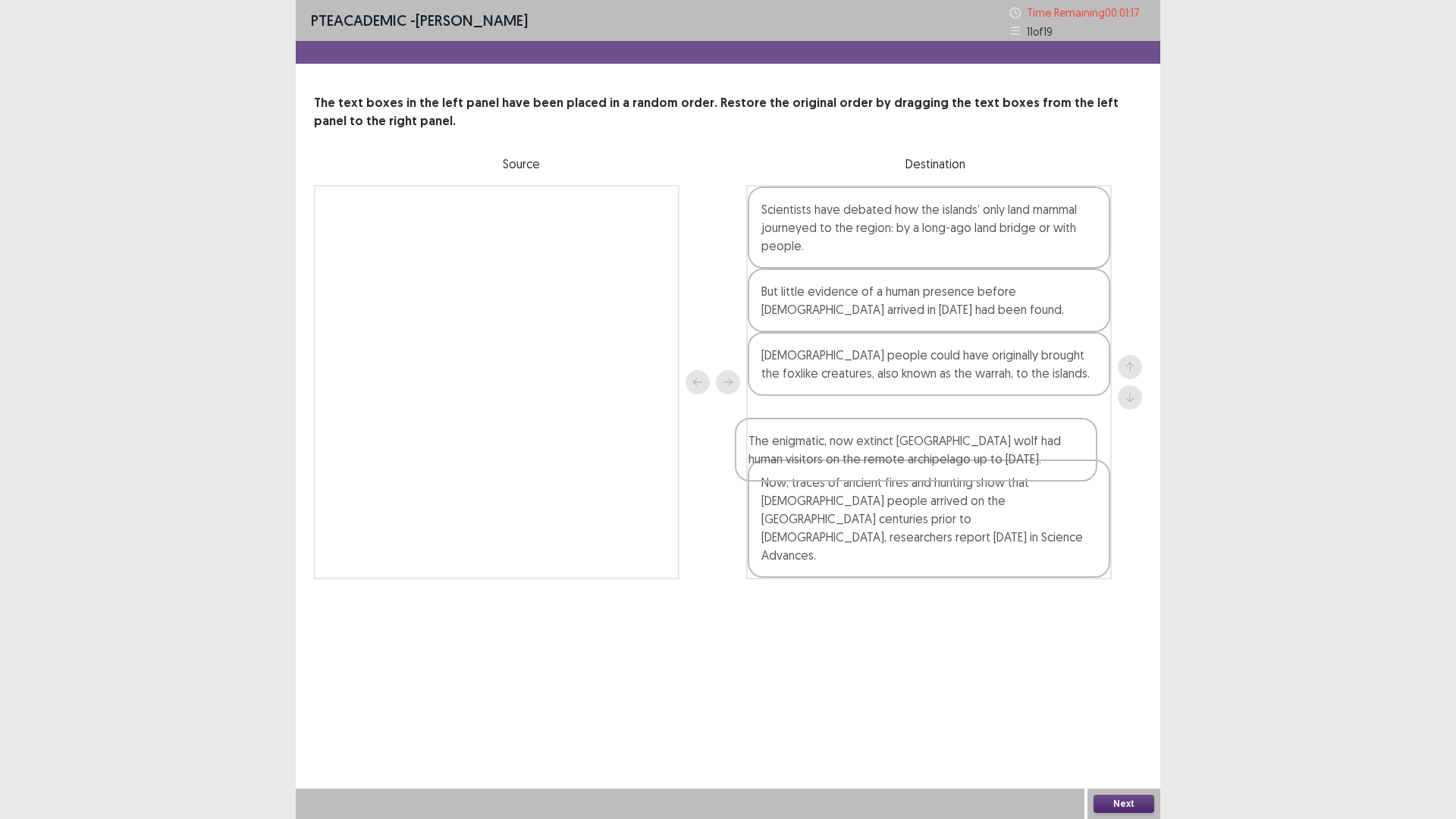
drag, startPoint x: 936, startPoint y: 538, endPoint x: 927, endPoint y: 447, distance: 91.4
click at [927, 447] on div "Scientists have debated how the islands’ only land mammal journeyed to the regi…" at bounding box center [929, 382] width 366 height 394
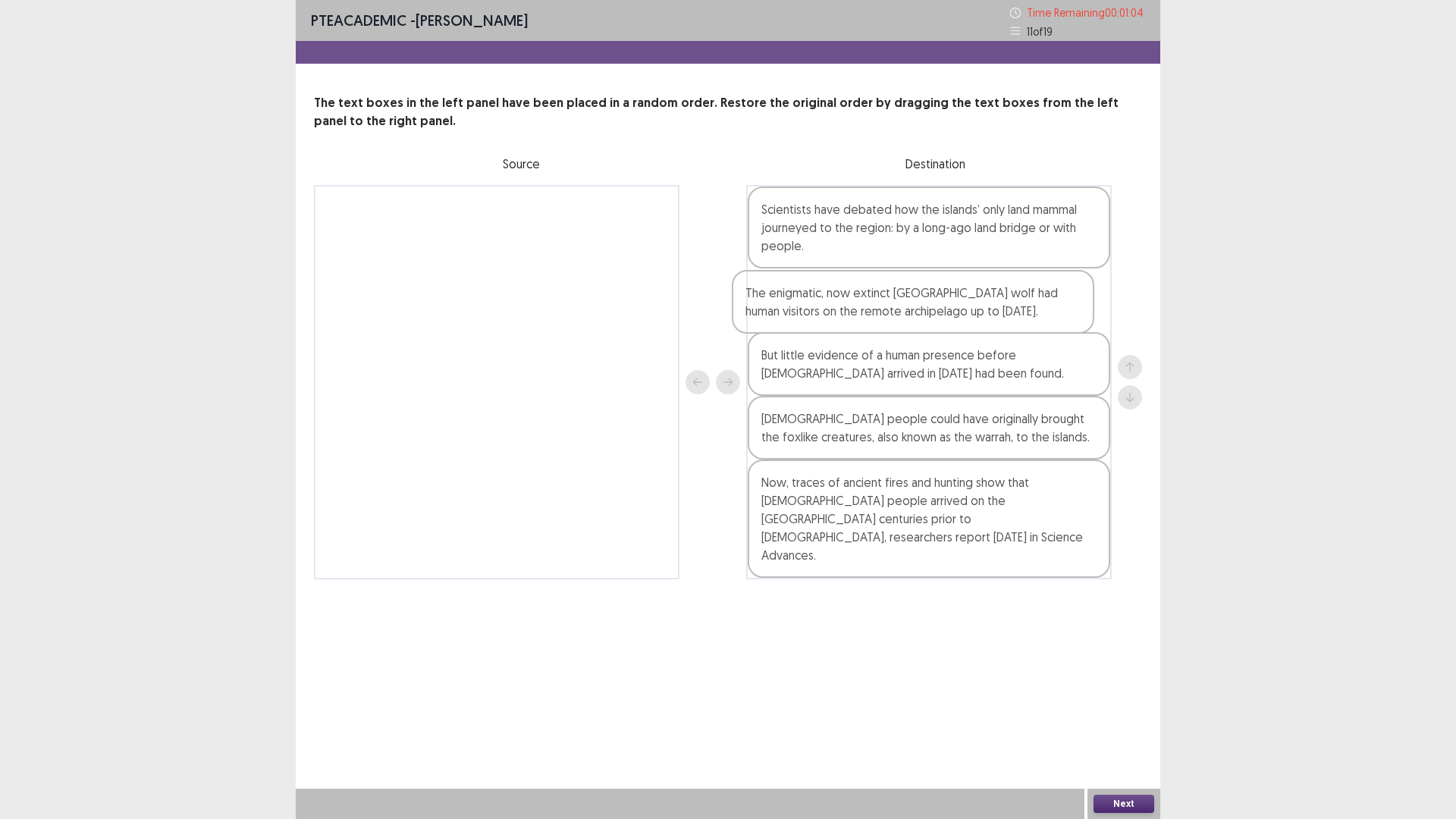
drag, startPoint x: 880, startPoint y: 440, endPoint x: 863, endPoint y: 310, distance: 131.1
click at [863, 310] on div "Scientists have debated how the islands’ only land mammal journeyed to the regi…" at bounding box center [929, 382] width 366 height 394
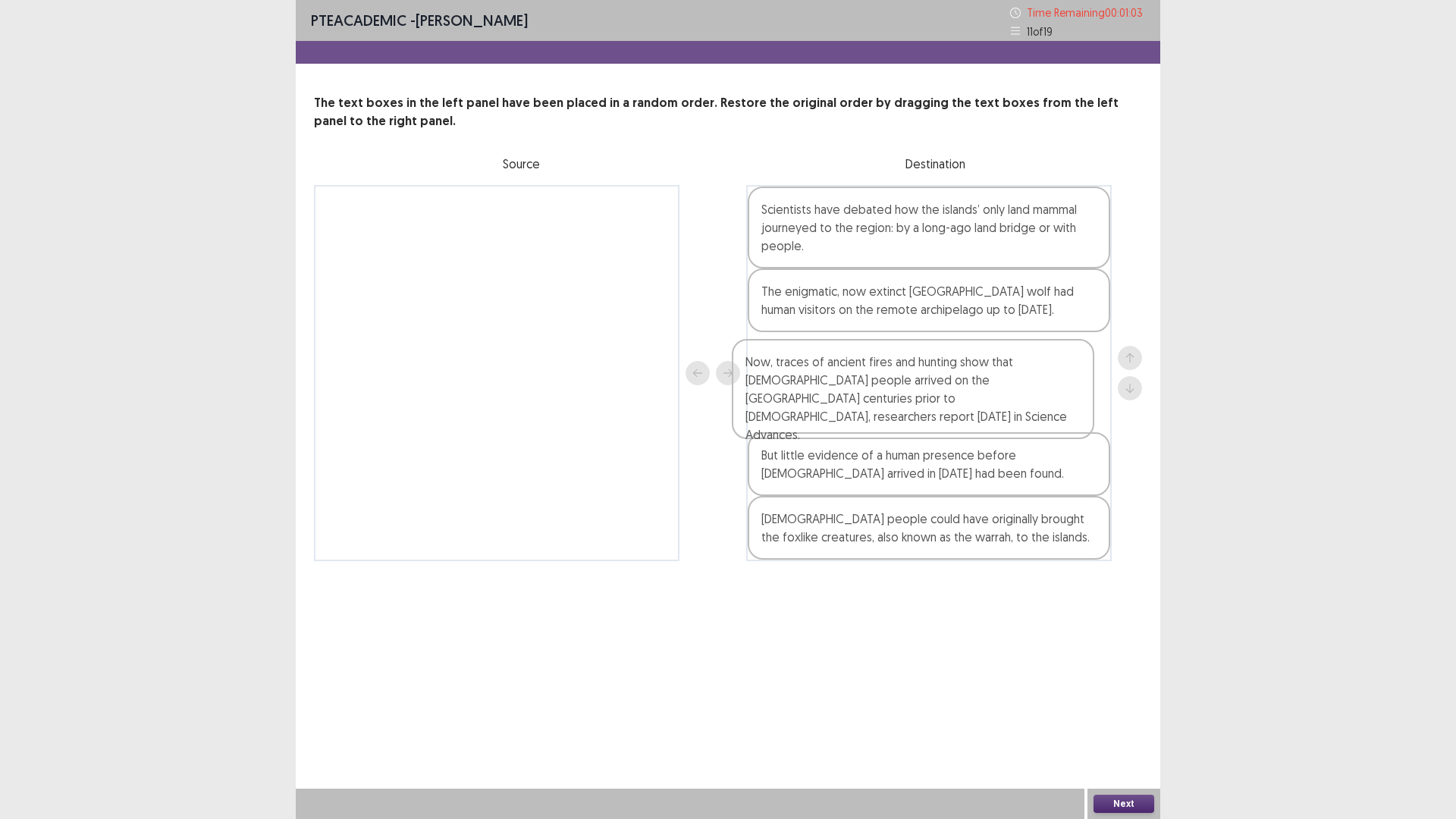
drag, startPoint x: 899, startPoint y: 496, endPoint x: 885, endPoint y: 367, distance: 129.8
click at [885, 367] on div "Scientists have debated how the islands’ only land mammal journeyed to the regi…" at bounding box center [929, 373] width 366 height 376
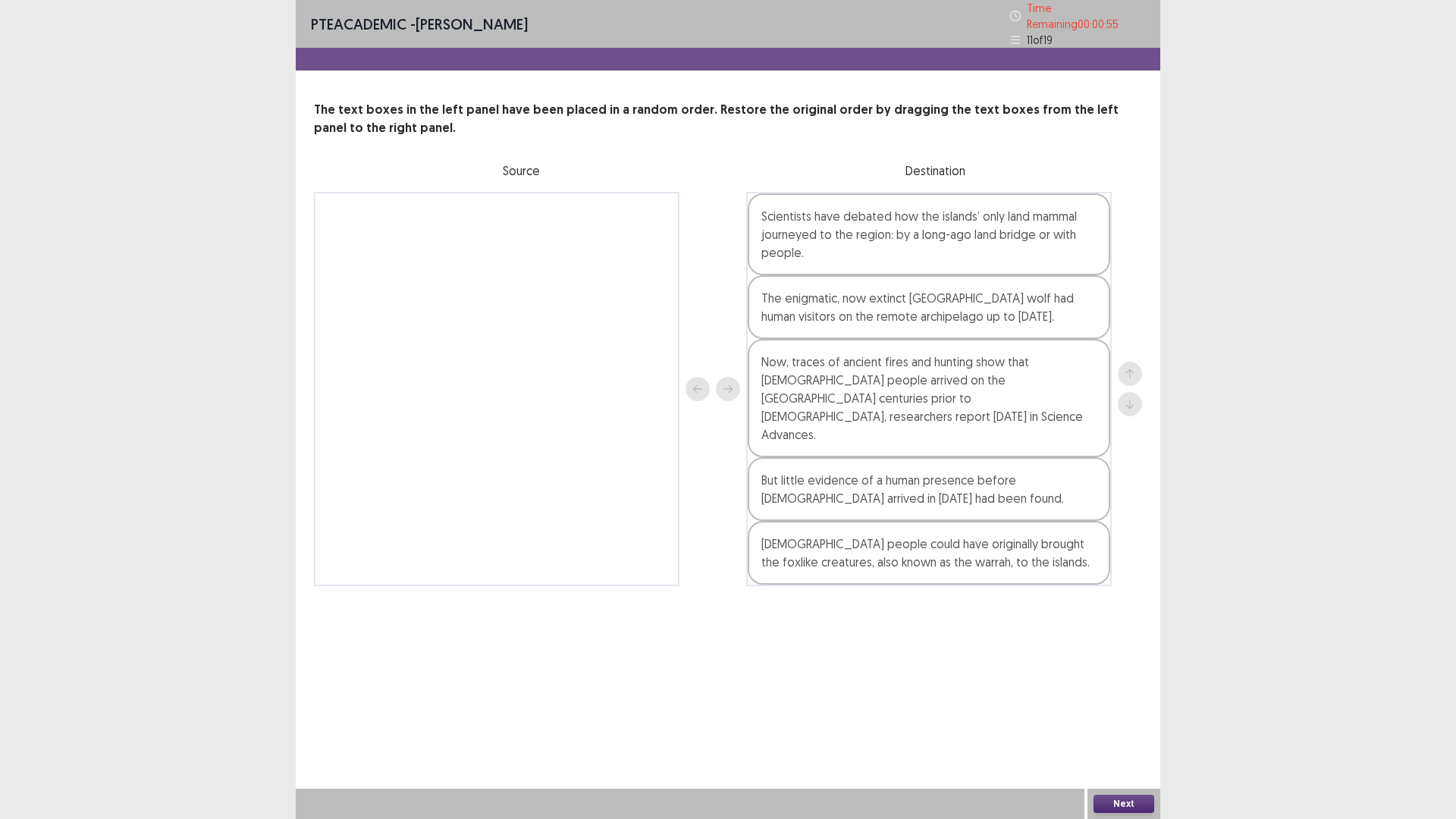
click at [1099, 690] on button "Next" at bounding box center [1124, 804] width 61 height 18
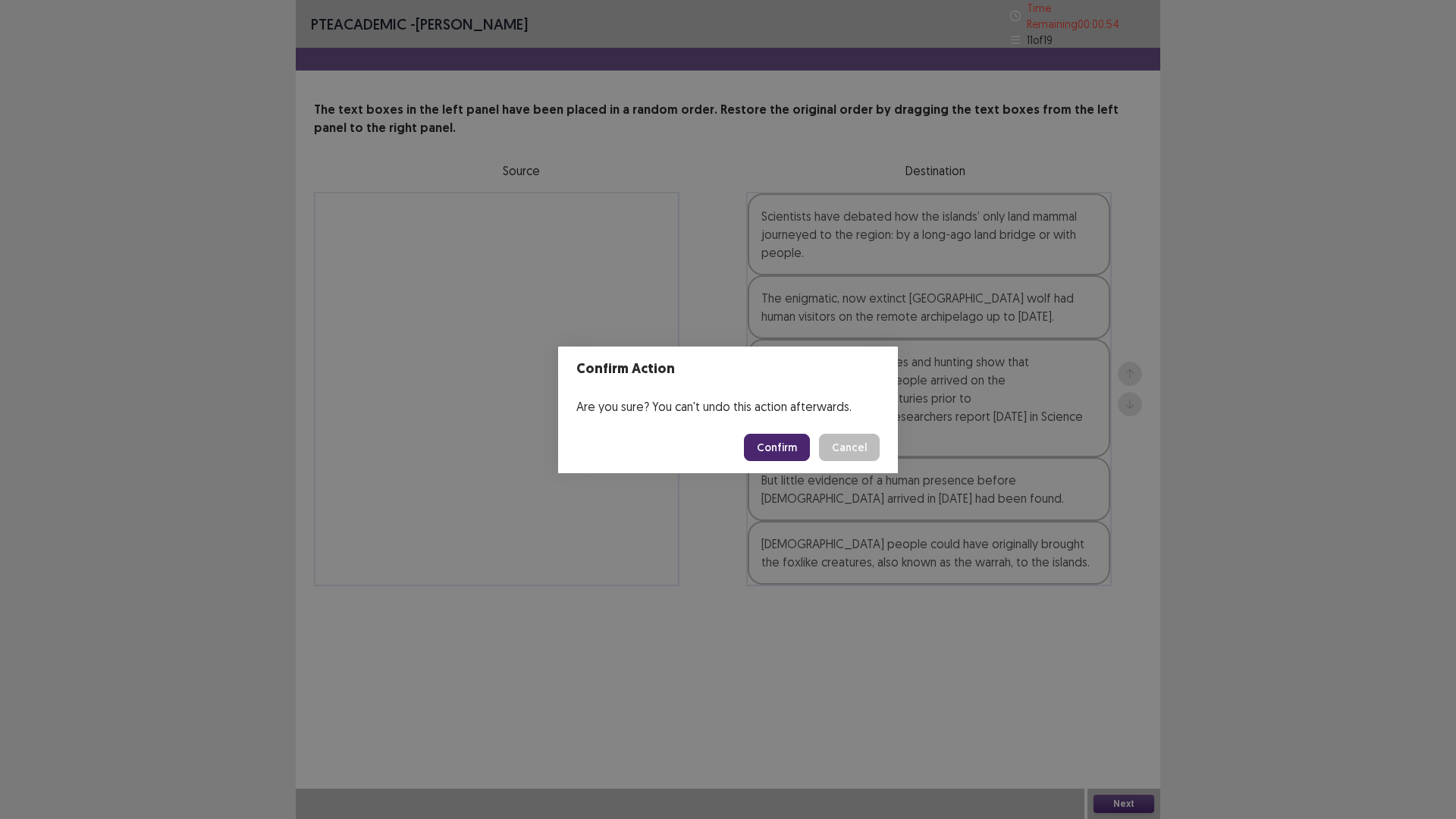
click at [852, 464] on footer "Confirm Cancel" at bounding box center [727, 447] width 340 height 52
click at [848, 452] on button "Cancel" at bounding box center [849, 447] width 61 height 28
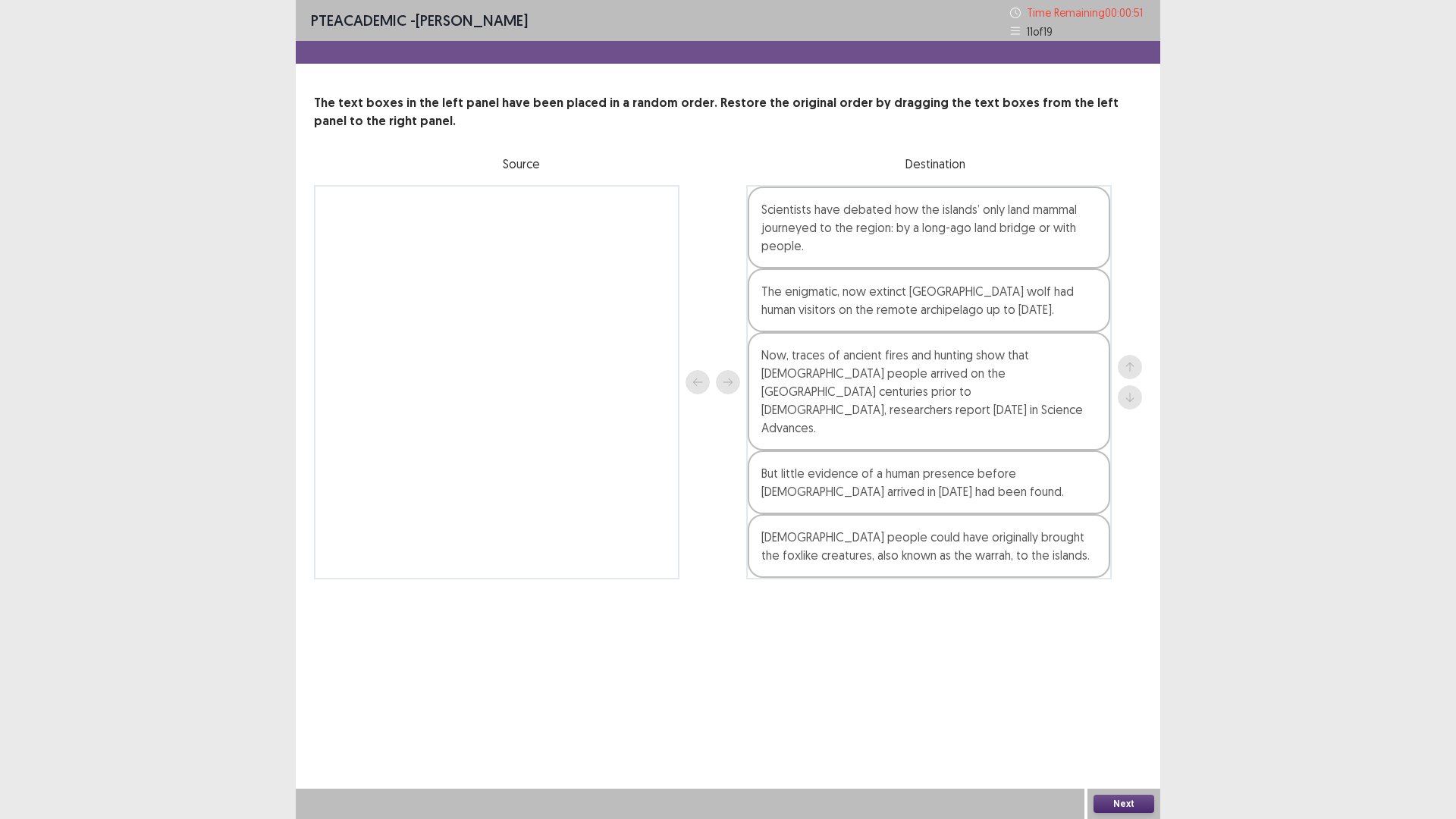
click at [1119, 690] on div "Next" at bounding box center [1123, 804] width 73 height 30
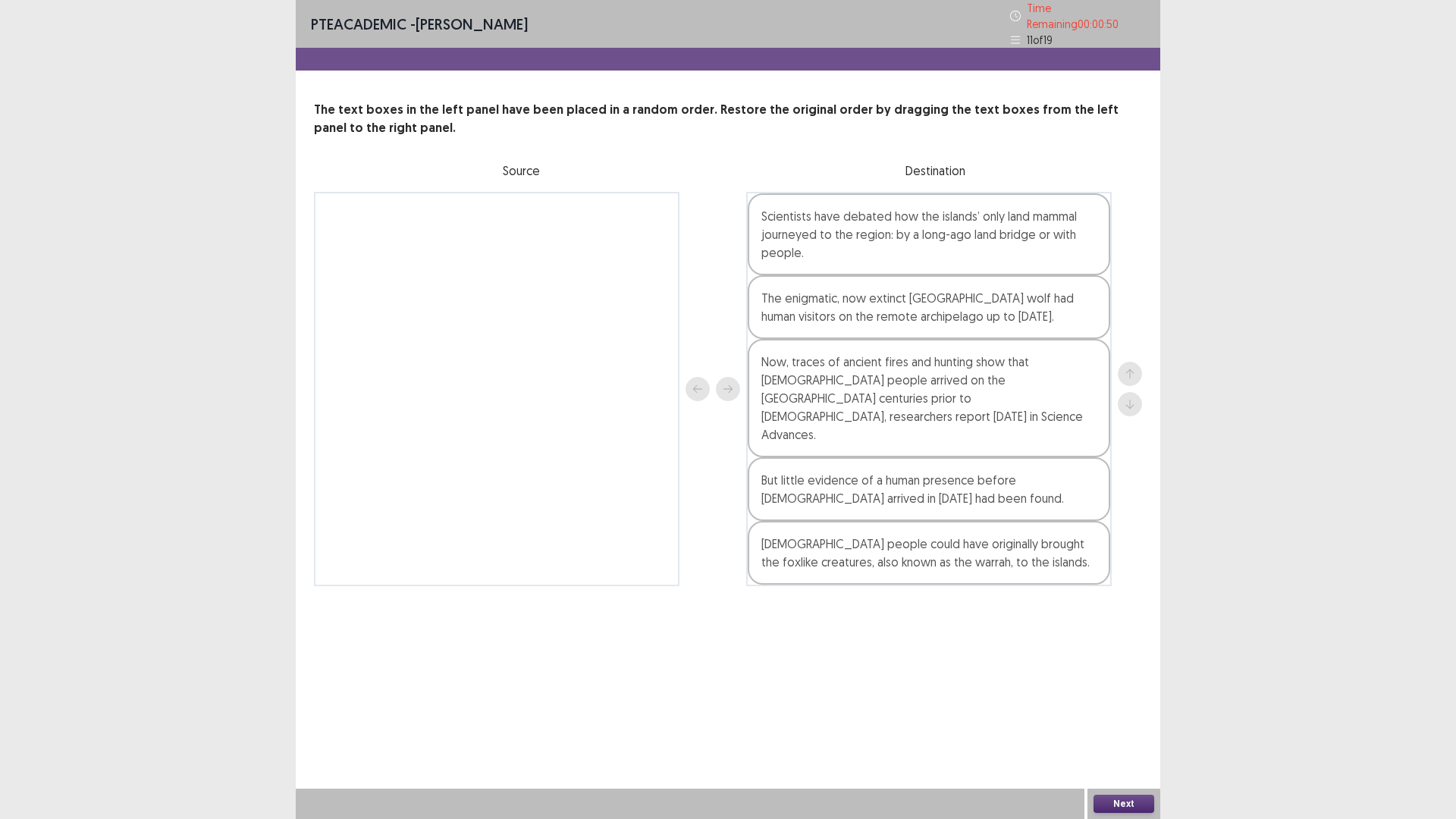
click at [1107, 690] on div "Next" at bounding box center [1123, 804] width 73 height 30
drag, startPoint x: 1110, startPoint y: 813, endPoint x: 1110, endPoint y: 801, distance: 12.0
click at [1110, 690] on div "Next" at bounding box center [1123, 804] width 73 height 30
click at [1107, 690] on button "Next" at bounding box center [1124, 804] width 61 height 18
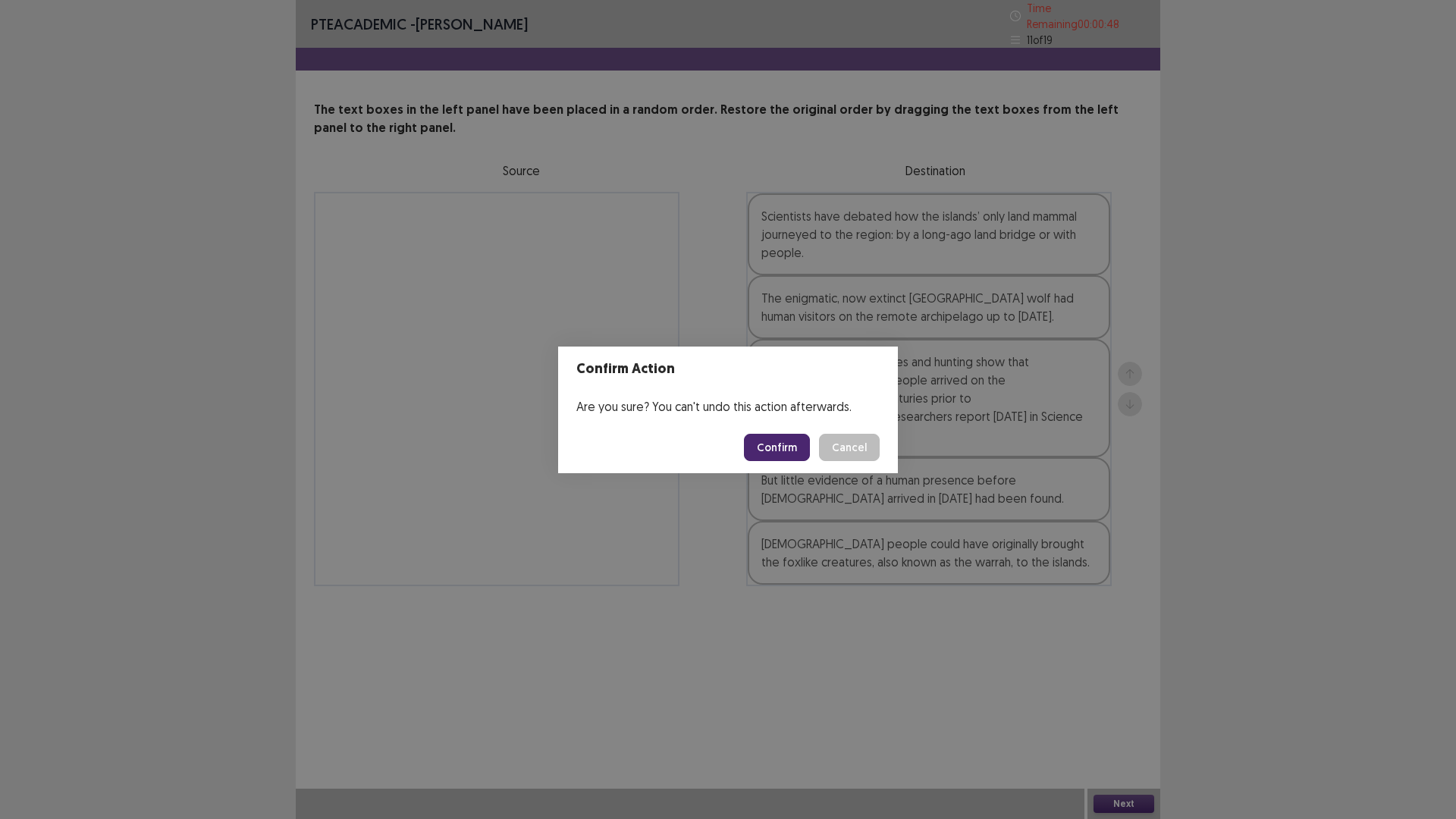
click at [774, 451] on button "Confirm" at bounding box center [776, 447] width 66 height 28
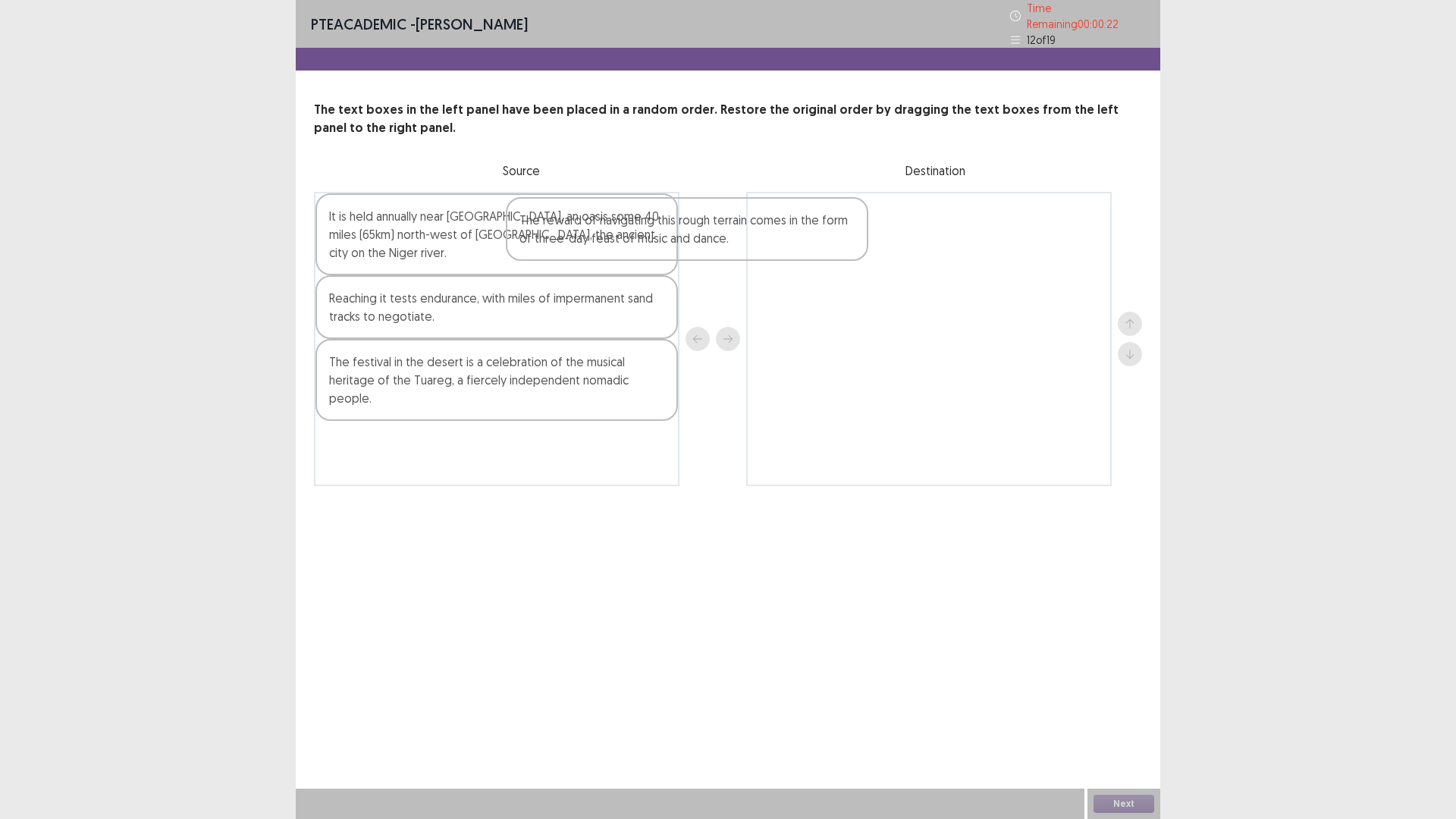
drag, startPoint x: 525, startPoint y: 245, endPoint x: 884, endPoint y: 264, distance: 359.5
click at [876, 264] on div "The reward of navigating this rough terrain comes in the form of three-day feas…" at bounding box center [728, 339] width 828 height 294
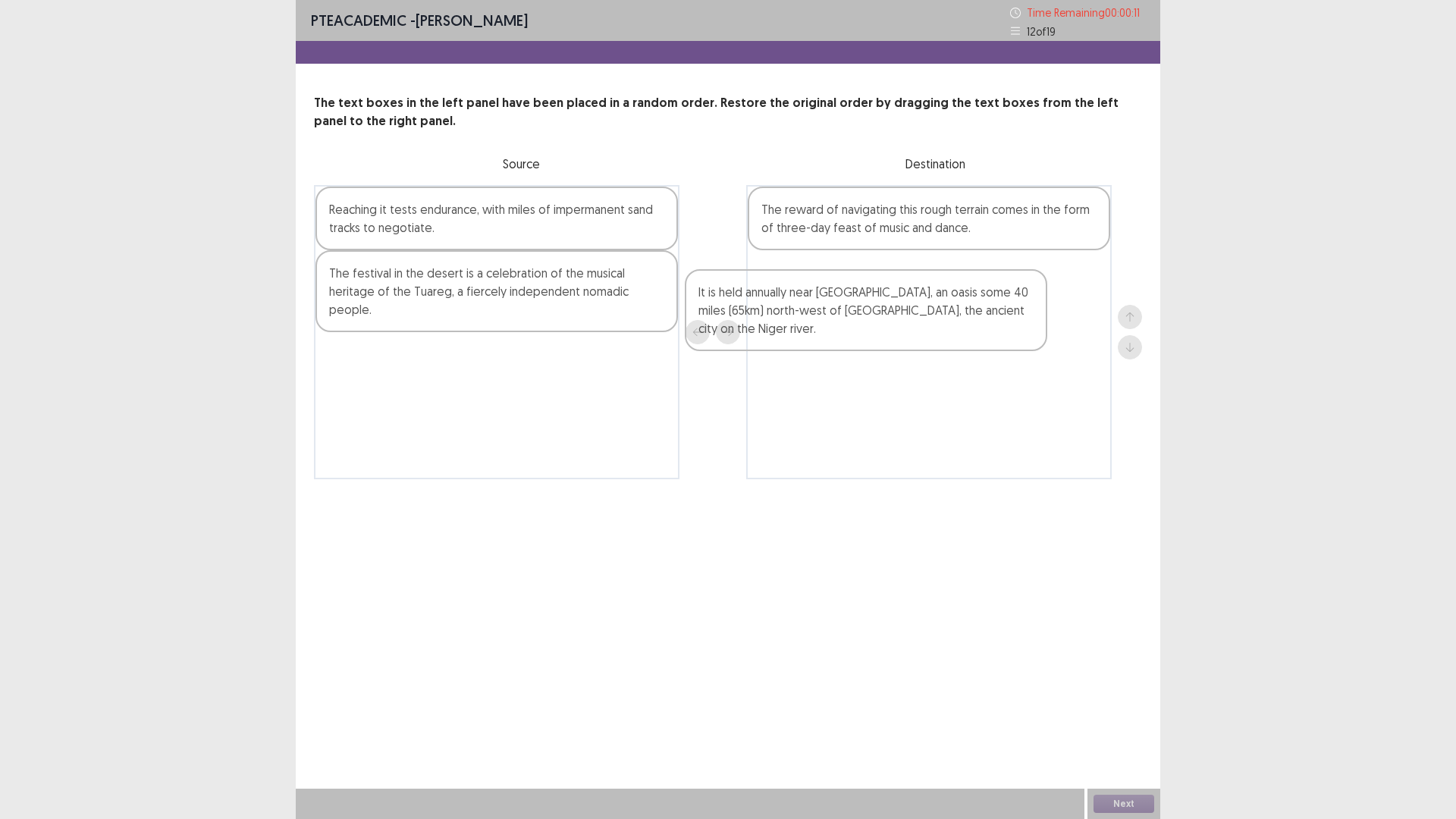
drag, startPoint x: 526, startPoint y: 233, endPoint x: 939, endPoint y: 315, distance: 421.1
click at [939, 316] on div "It is held annually near [GEOGRAPHIC_DATA], an oasis some 40 miles (65km) north…" at bounding box center [728, 332] width 828 height 294
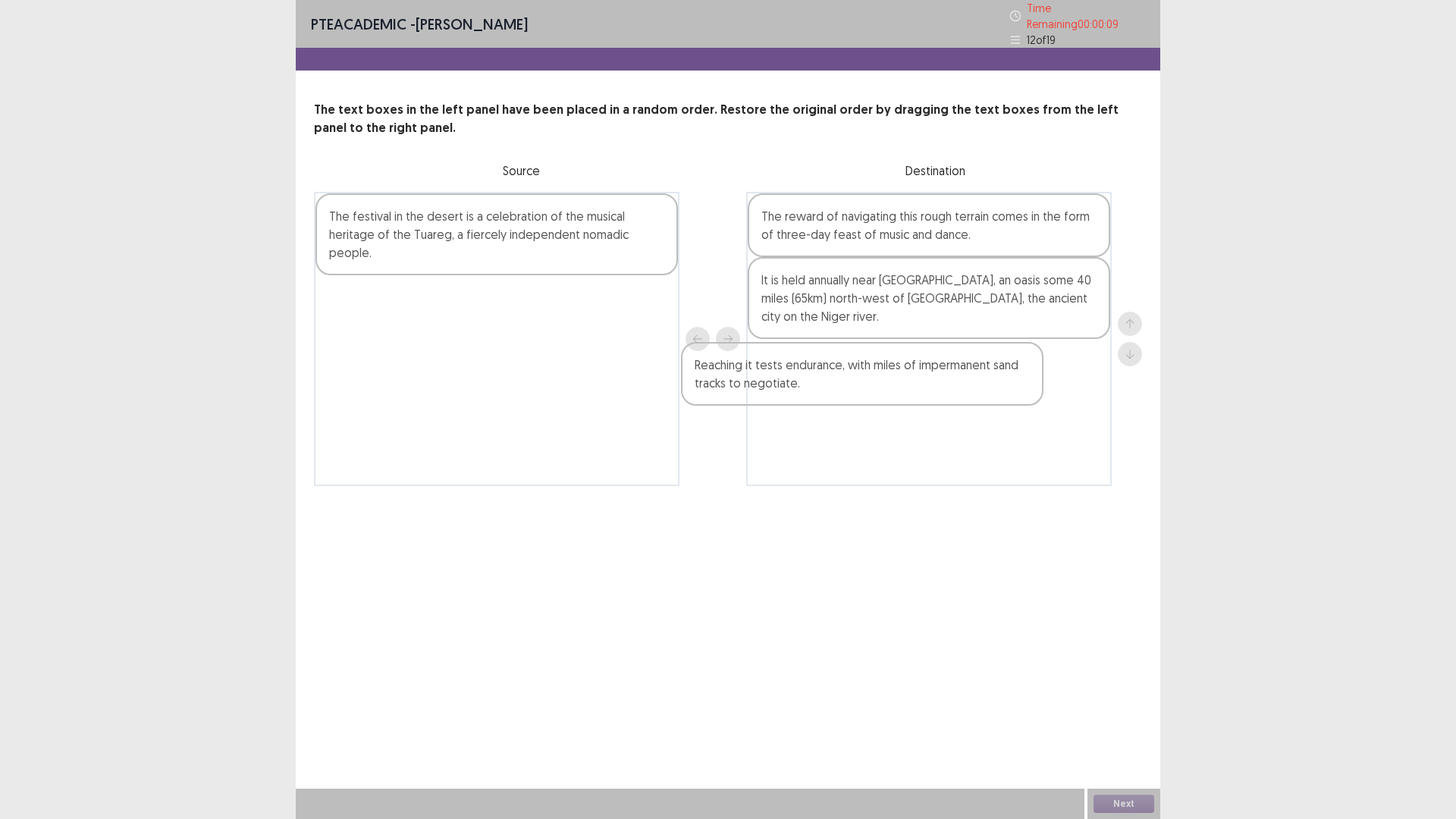
drag, startPoint x: 554, startPoint y: 233, endPoint x: 940, endPoint y: 387, distance: 415.6
click at [936, 387] on div "Reaching it tests endurance, with miles of impermanent sand tracks to negotiate…" at bounding box center [728, 339] width 828 height 294
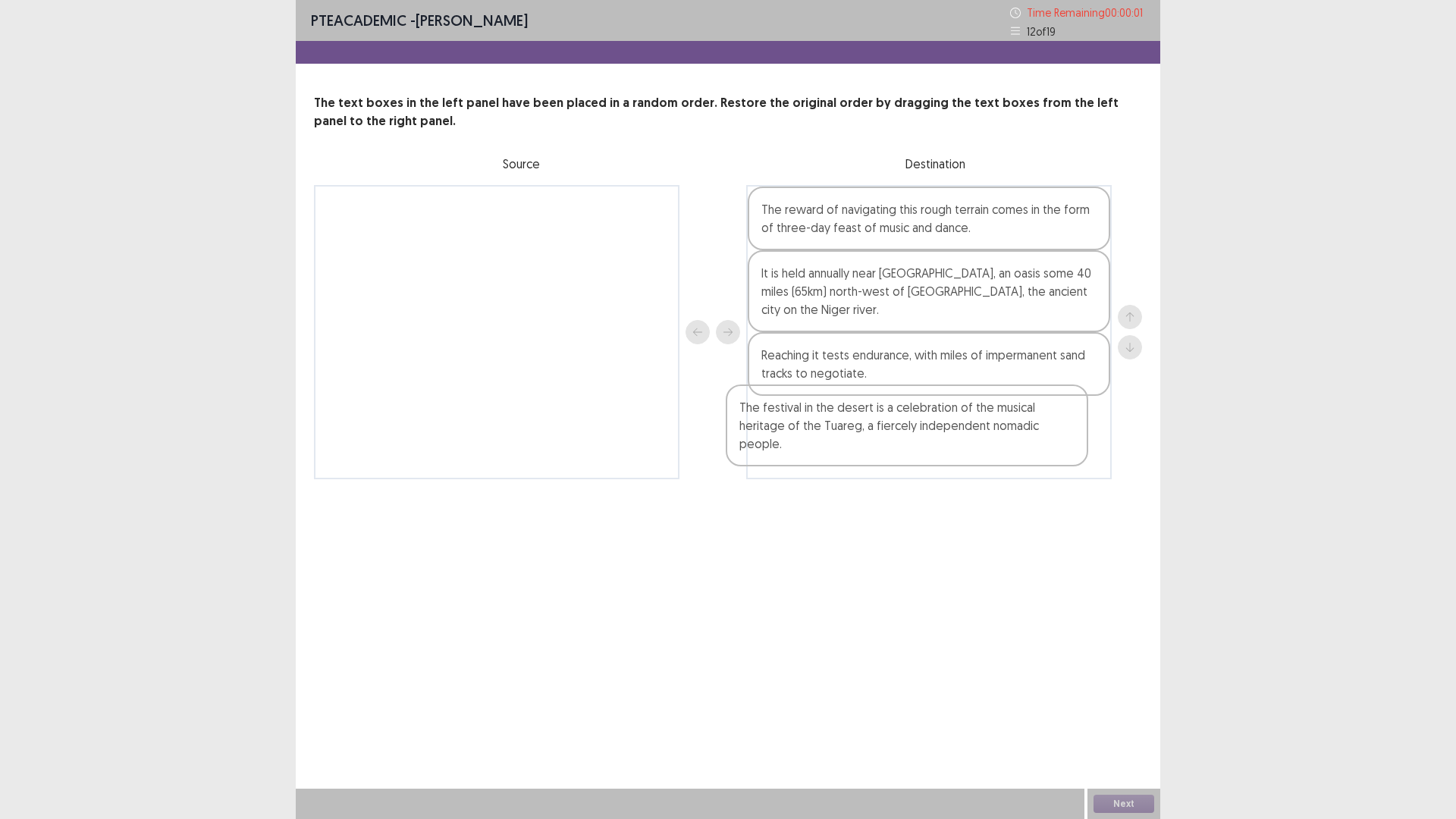
drag, startPoint x: 578, startPoint y: 248, endPoint x: 1030, endPoint y: 447, distance: 493.9
click at [1029, 447] on div "The festival in the desert is a celebration of the musical heritage of the Tuar…" at bounding box center [728, 332] width 828 height 294
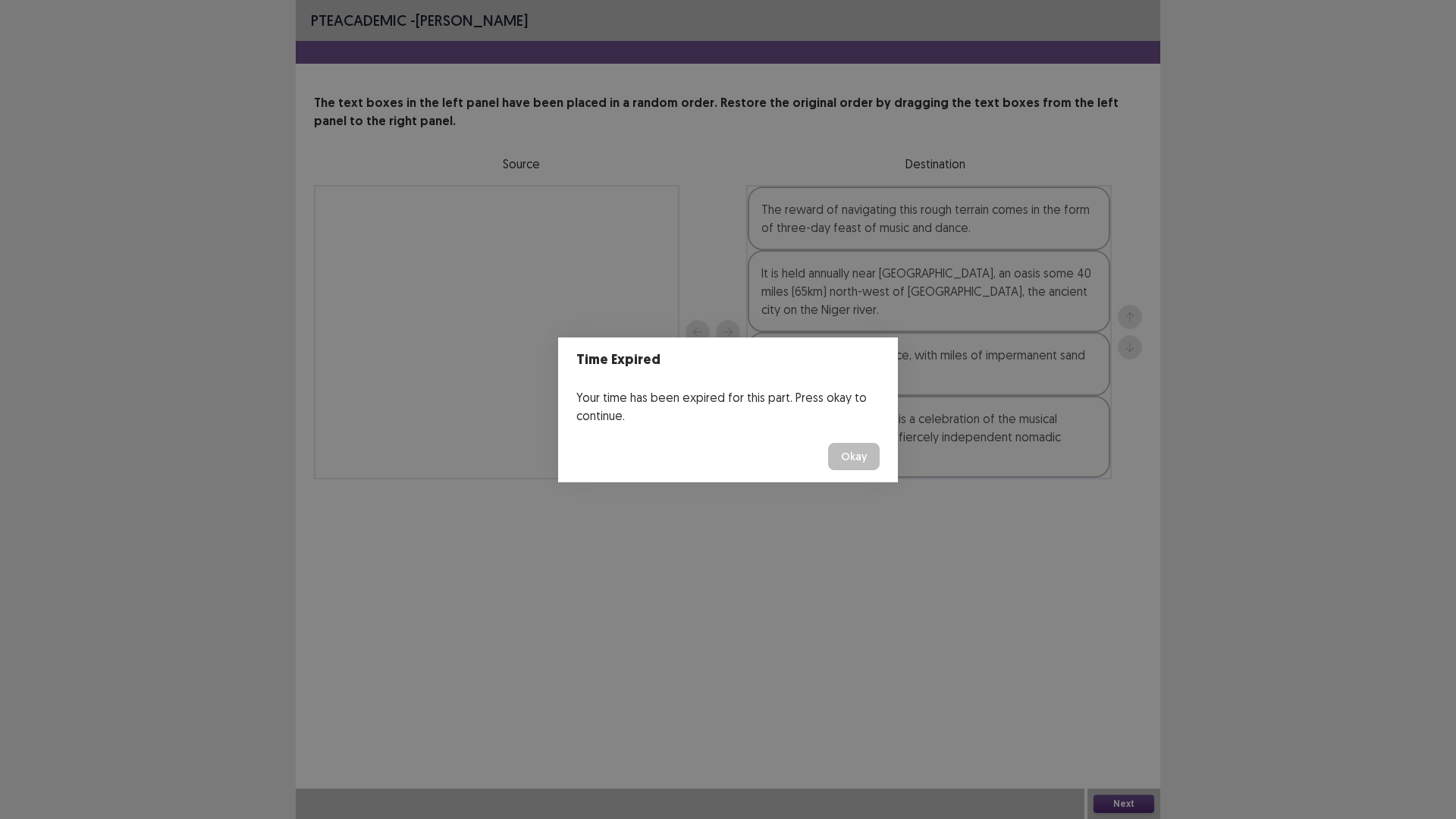
click at [859, 463] on button "Okay" at bounding box center [854, 456] width 52 height 28
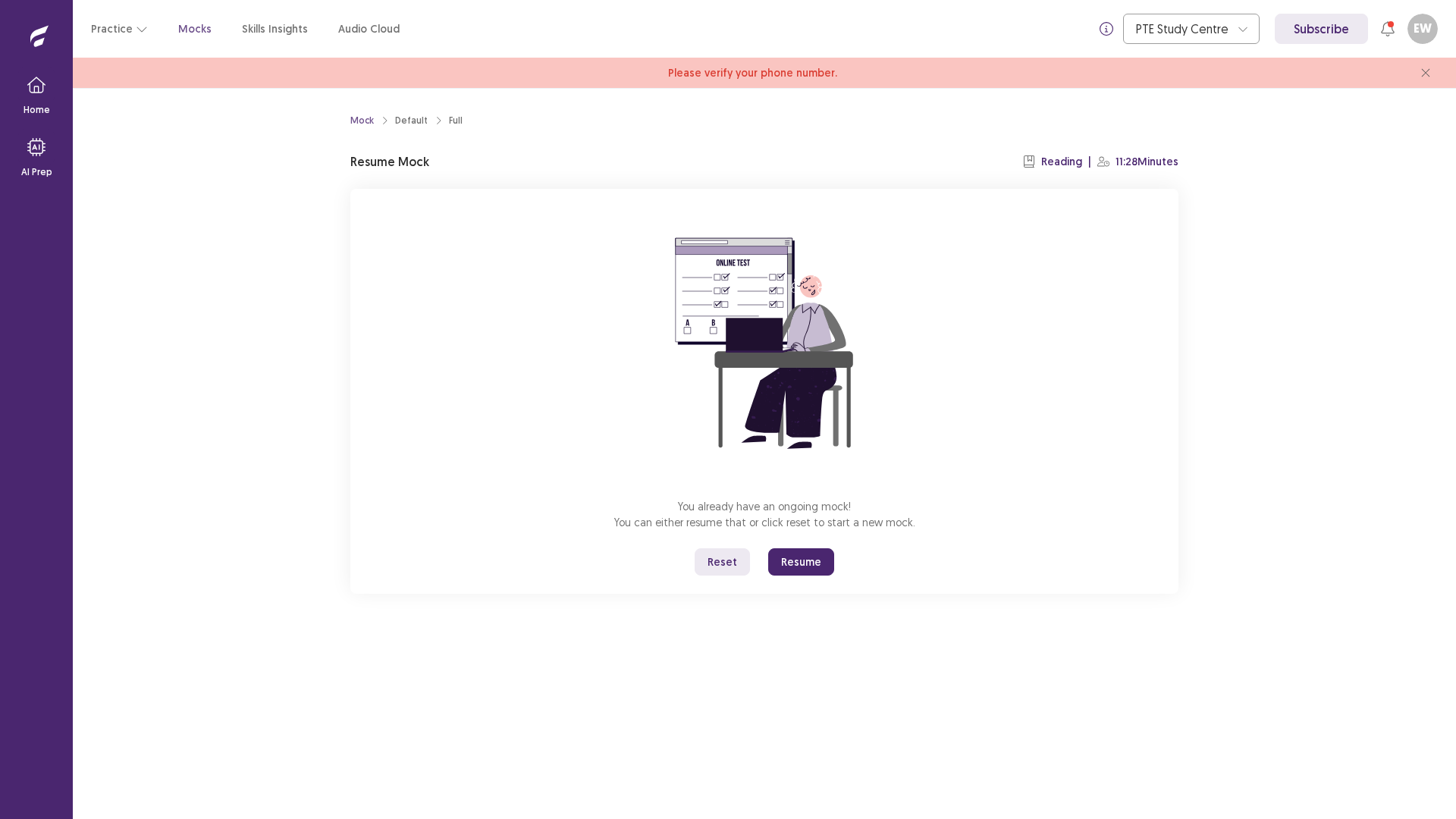
click at [804, 563] on button "Resume" at bounding box center [801, 562] width 66 height 28
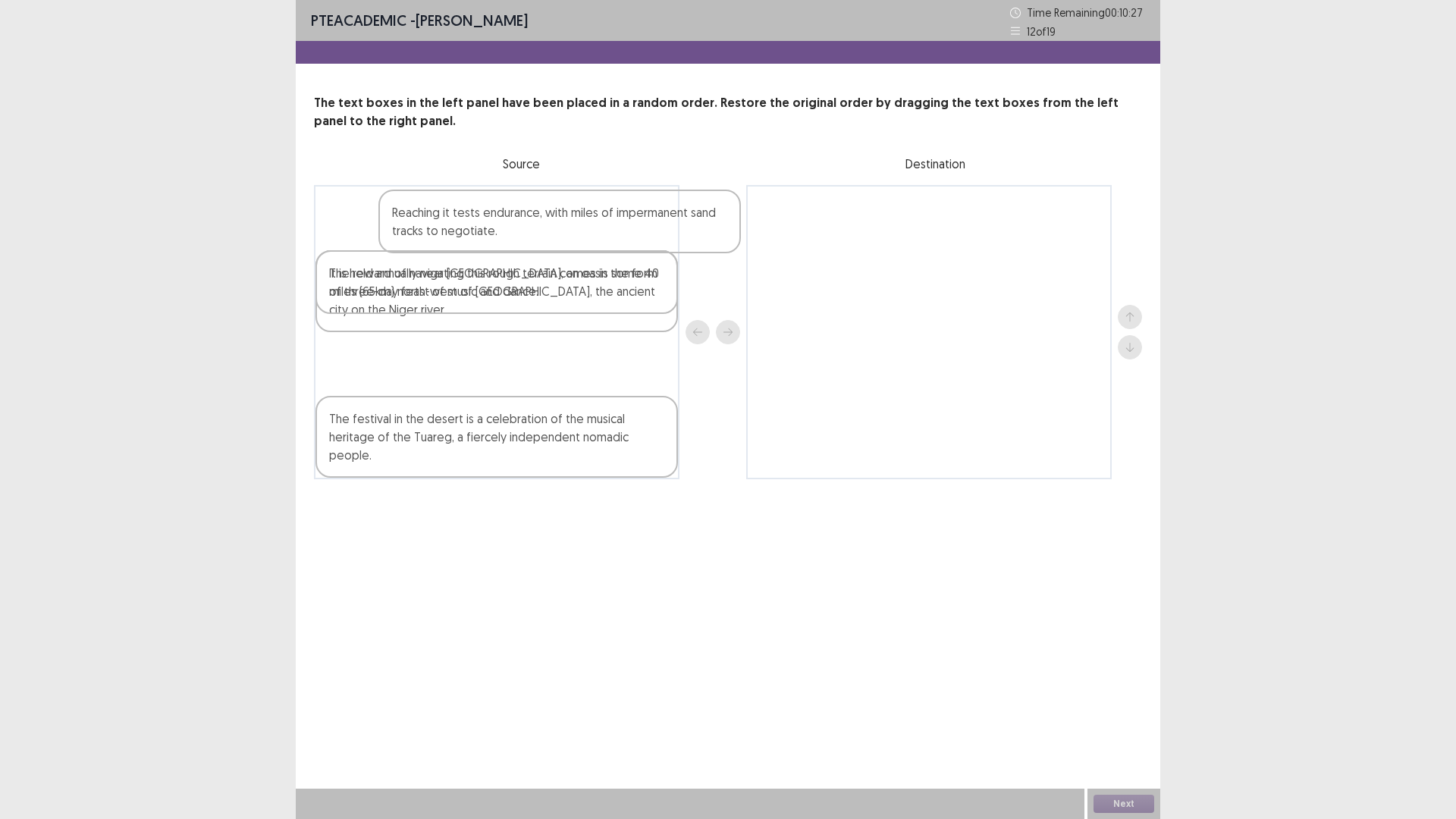
drag, startPoint x: 470, startPoint y: 238, endPoint x: 500, endPoint y: 239, distance: 30.0
click at [503, 240] on div "Reaching it tests endurance, with miles of impermanent sand tracks to negotiate…" at bounding box center [497, 332] width 366 height 294
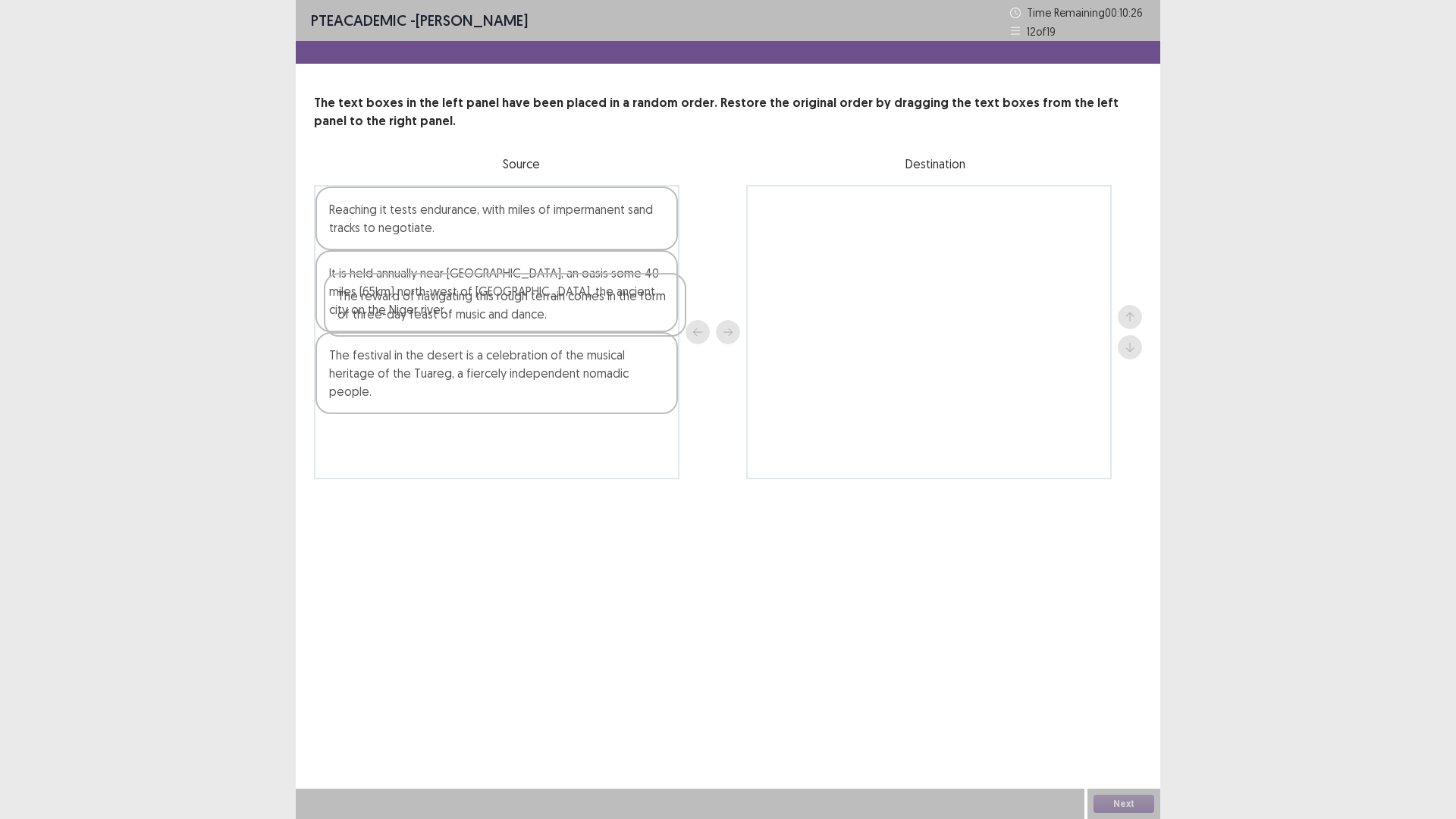
drag, startPoint x: 499, startPoint y: 292, endPoint x: 524, endPoint y: 345, distance: 58.6
click at [524, 345] on div "Reaching it tests endurance, with miles of impermanent sand tracks to negotiate…" at bounding box center [497, 332] width 366 height 294
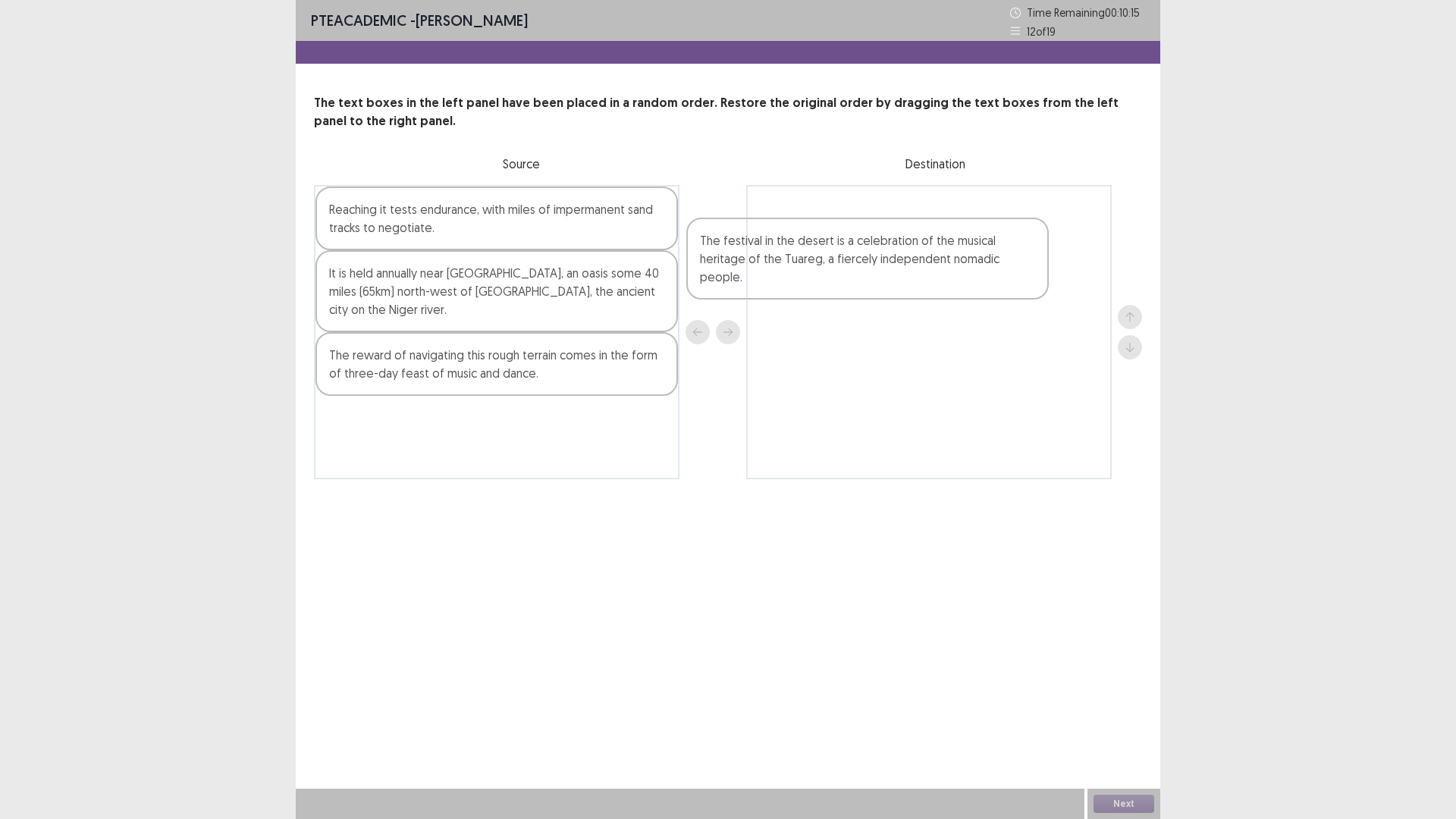
drag, startPoint x: 545, startPoint y: 390, endPoint x: 955, endPoint y: 260, distance: 430.1
click at [955, 260] on div "Reaching it tests endurance, with miles of impermanent sand tracks to negotiate…" at bounding box center [728, 332] width 828 height 294
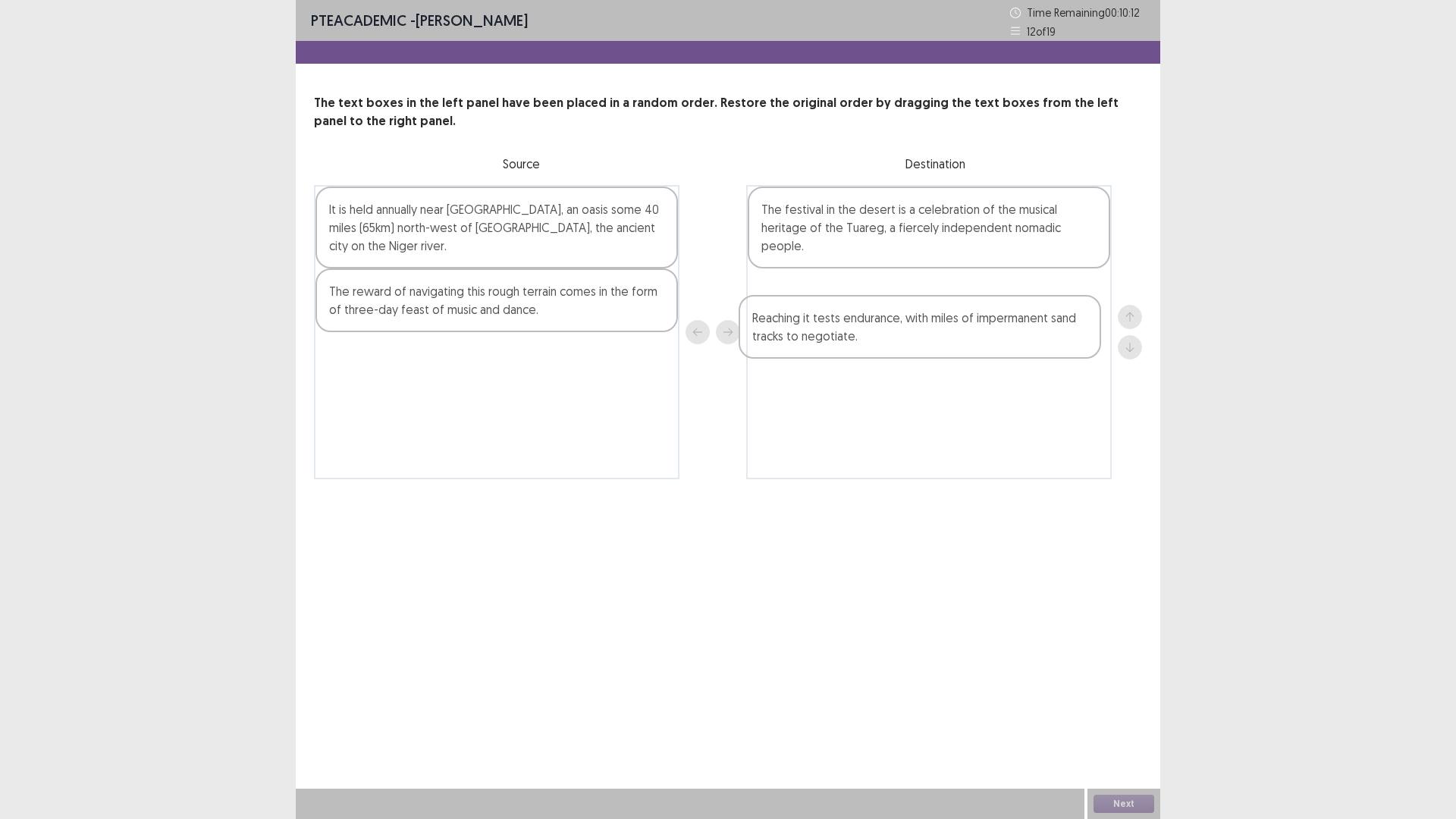
drag, startPoint x: 559, startPoint y: 227, endPoint x: 990, endPoint y: 331, distance: 443.4
click at [988, 335] on div "Reaching it tests endurance, with miles of impermanent sand tracks to negotiate…" at bounding box center [728, 332] width 828 height 294
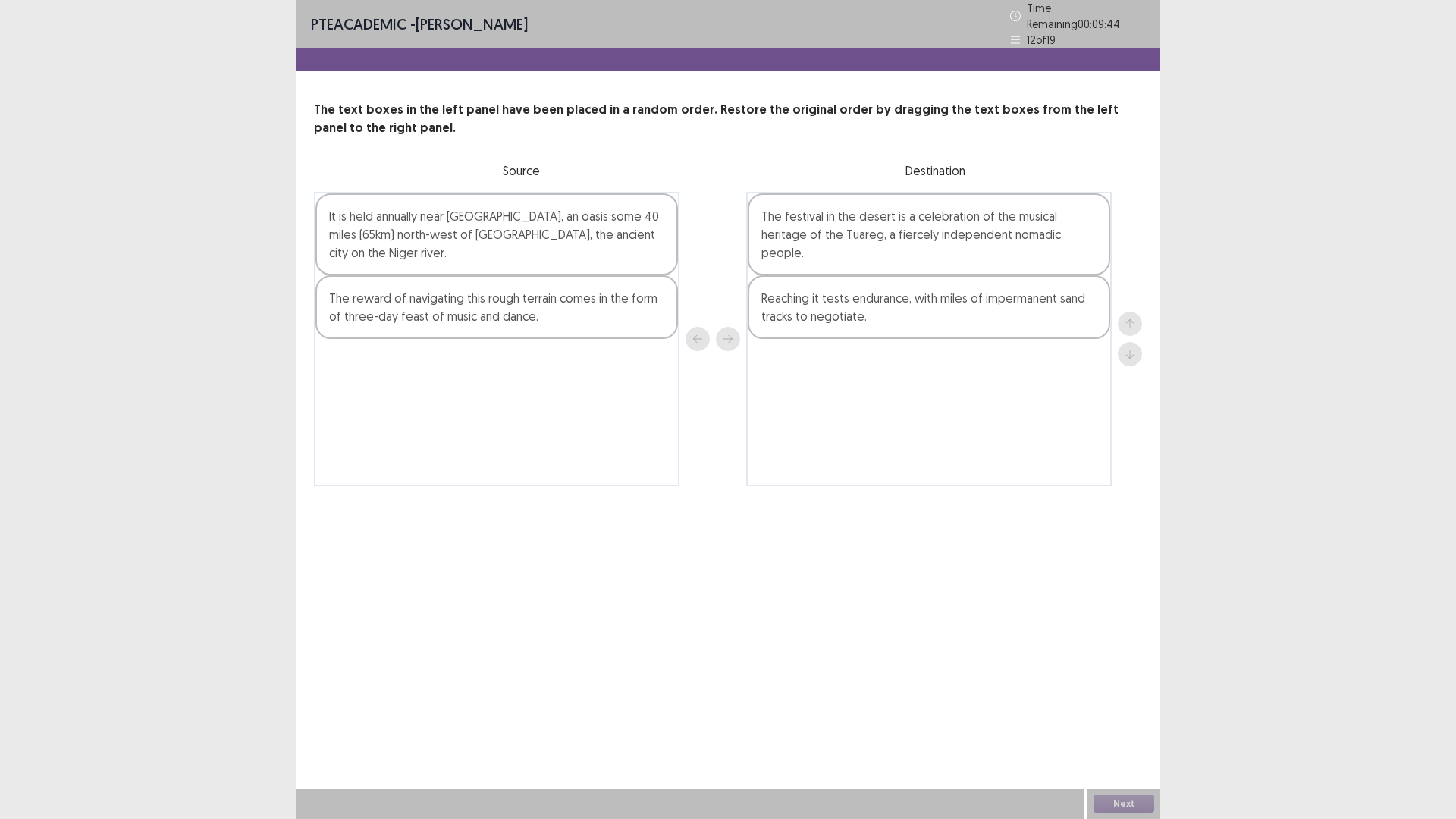
drag, startPoint x: 629, startPoint y: 208, endPoint x: 773, endPoint y: 270, distance: 156.8
click at [815, 279] on div "It is held annually near [GEOGRAPHIC_DATA], an oasis some 40 miles (65km) north…" at bounding box center [728, 339] width 828 height 294
drag, startPoint x: 611, startPoint y: 232, endPoint x: 665, endPoint y: 243, distance: 55.1
click at [862, 289] on div "It is held annually near [GEOGRAPHIC_DATA], an oasis some 40 miles (65km) north…" at bounding box center [728, 339] width 828 height 294
drag, startPoint x: 576, startPoint y: 239, endPoint x: 740, endPoint y: 257, distance: 165.0
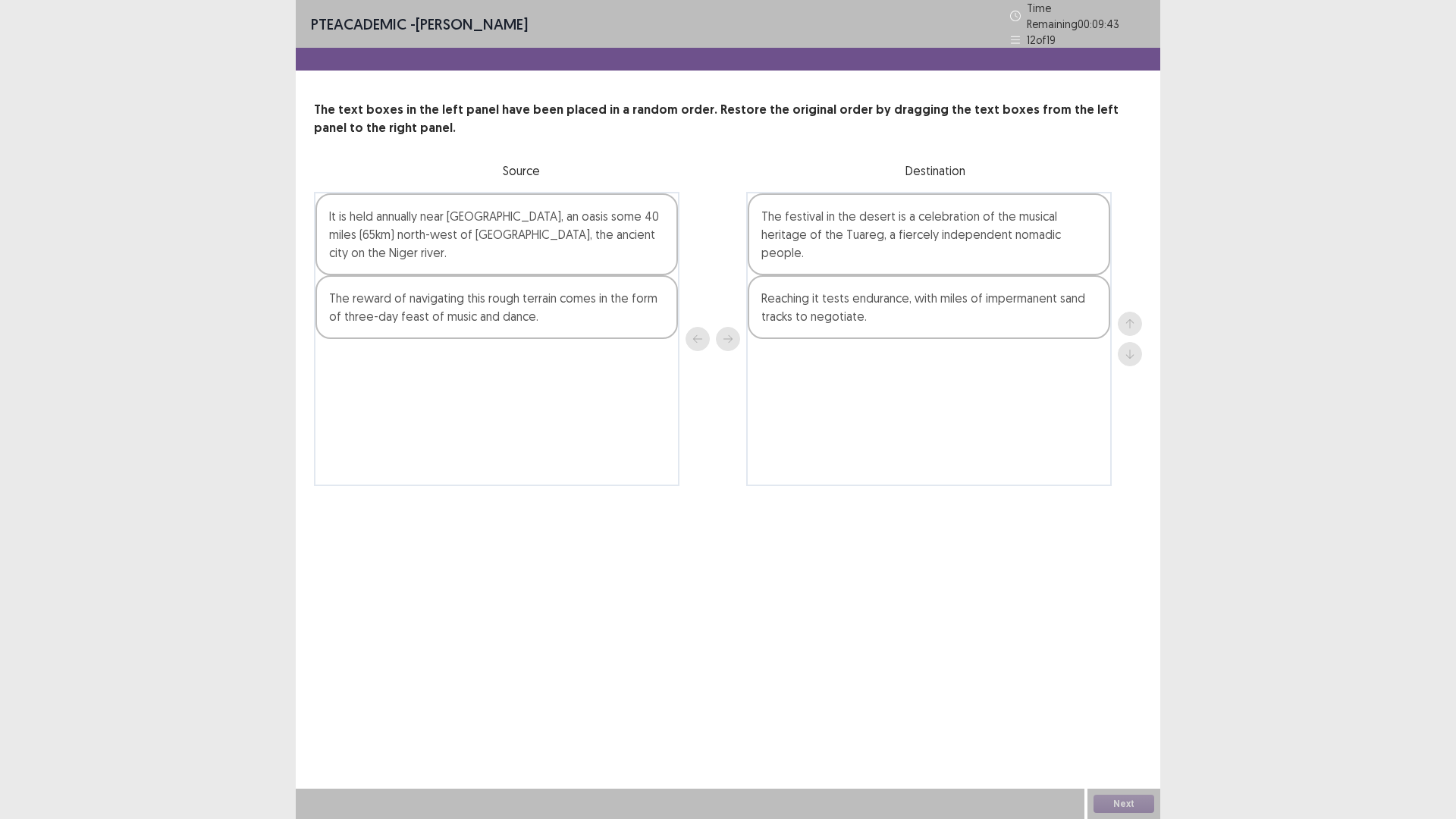
click at [740, 257] on div "It is held annually near [GEOGRAPHIC_DATA], an oasis some 40 miles (65km) north…" at bounding box center [728, 339] width 828 height 294
drag, startPoint x: 832, startPoint y: 313, endPoint x: 507, endPoint y: 411, distance: 339.5
click at [510, 409] on div "It is held annually near [GEOGRAPHIC_DATA], an oasis some 40 miles (65km) north…" at bounding box center [728, 339] width 828 height 294
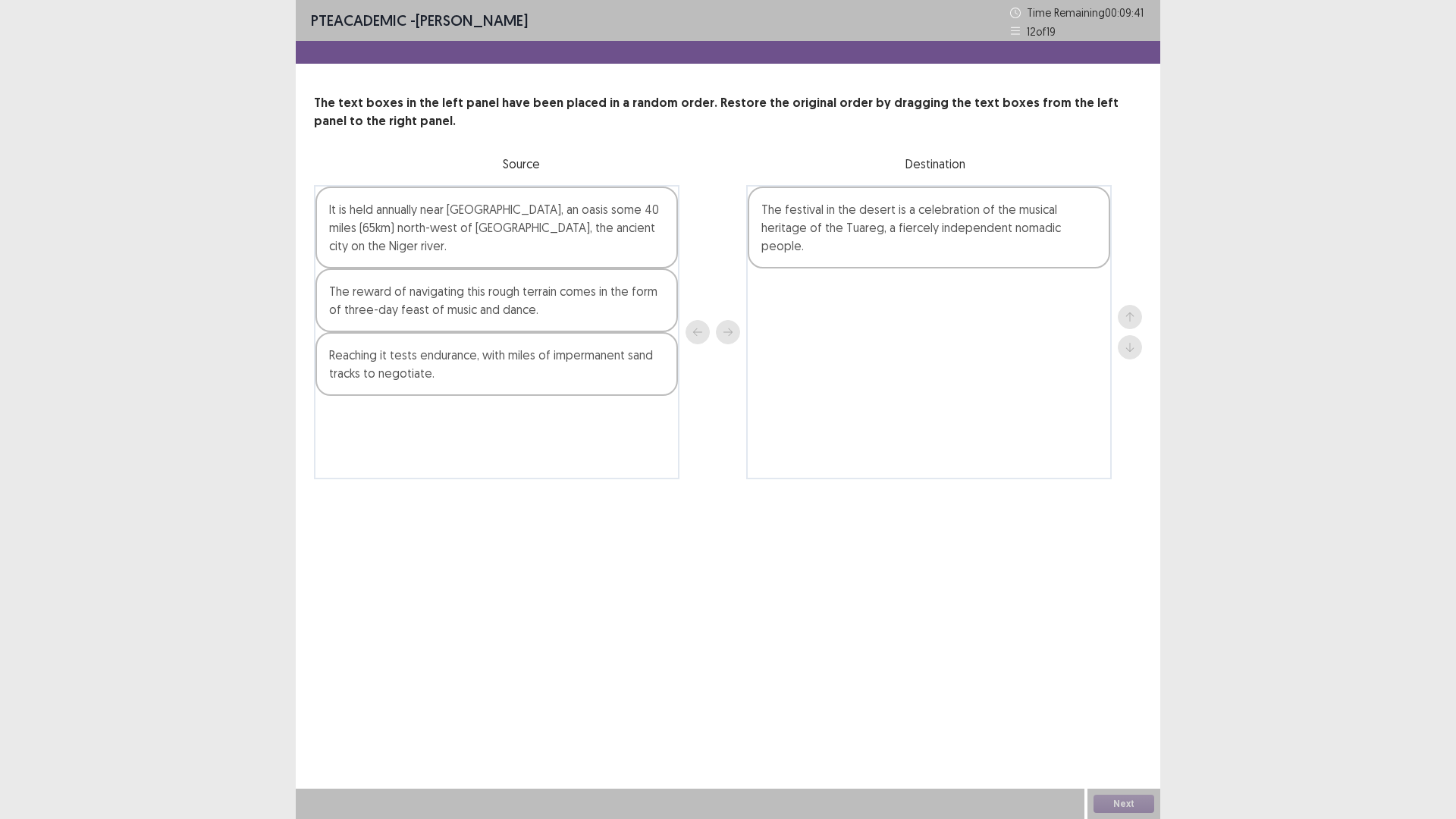
drag, startPoint x: 591, startPoint y: 236, endPoint x: 720, endPoint y: 318, distance: 152.9
click at [718, 305] on div "It is held annually near [GEOGRAPHIC_DATA], an oasis some 40 miles (65km) north…" at bounding box center [728, 332] width 828 height 294
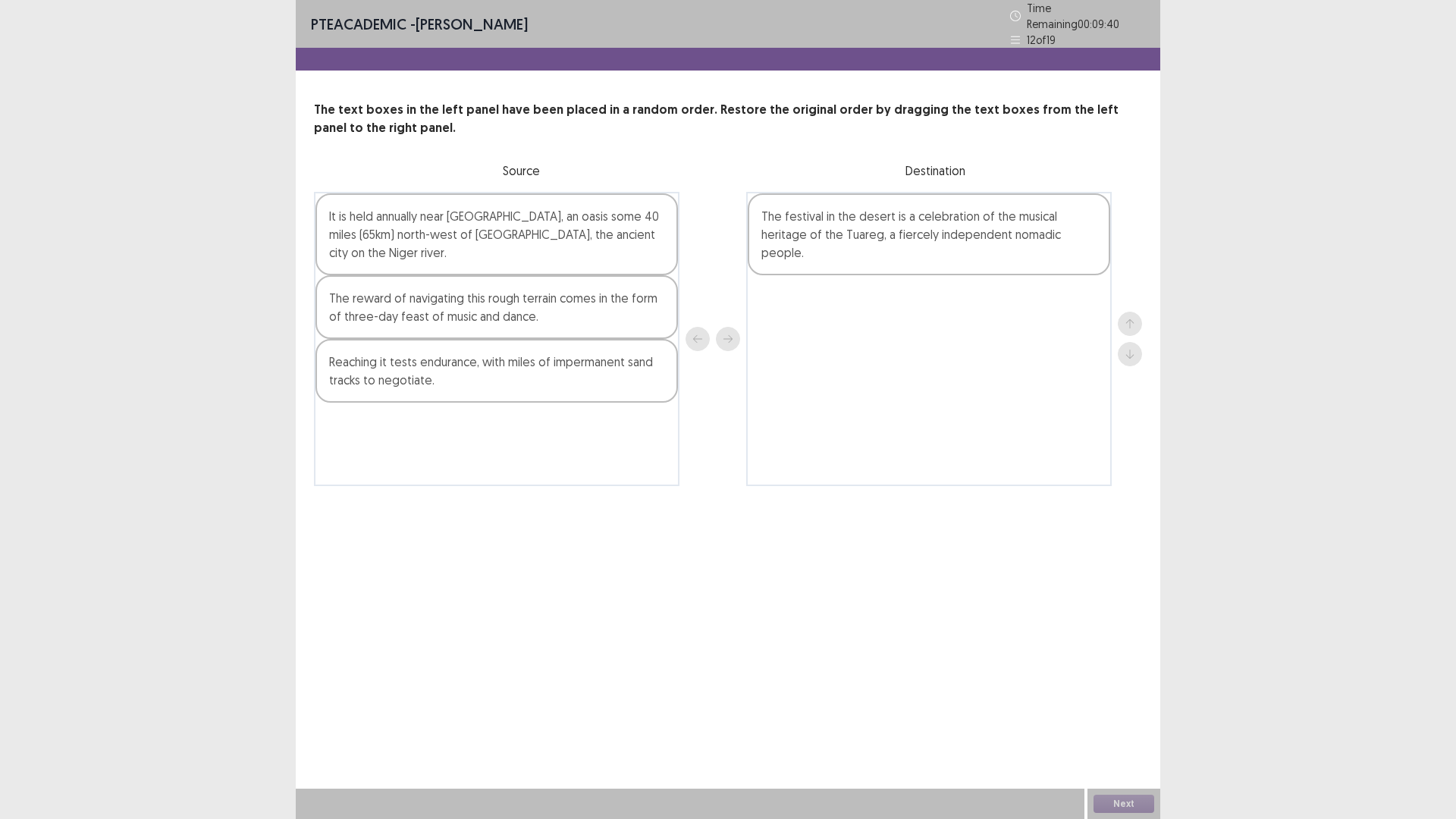
click at [687, 333] on div at bounding box center [712, 339] width 54 height 294
click at [614, 293] on div "The reward of navigating this rough terrain comes in the form of three-day feas…" at bounding box center [497, 307] width 362 height 63
click at [603, 240] on div "It is held annually near [GEOGRAPHIC_DATA], an oasis some 40 miles (65km) north…" at bounding box center [497, 235] width 362 height 82
drag, startPoint x: 621, startPoint y: 244, endPoint x: 787, endPoint y: 291, distance: 172.5
click at [884, 308] on div "It is held annually near [GEOGRAPHIC_DATA], an oasis some 40 miles (65km) north…" at bounding box center [728, 339] width 828 height 294
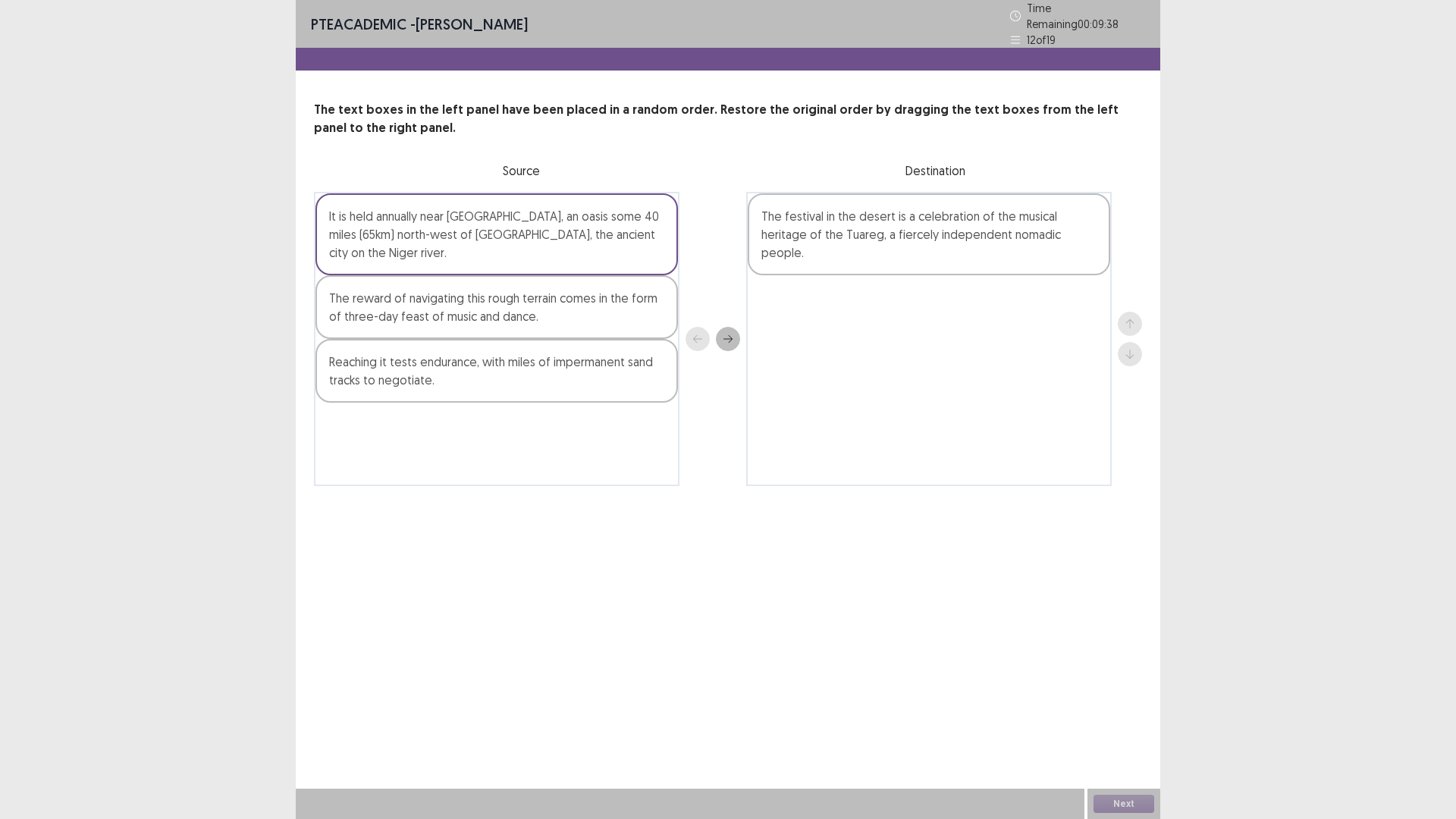
click at [730, 334] on icon "next" at bounding box center [728, 339] width 11 height 11
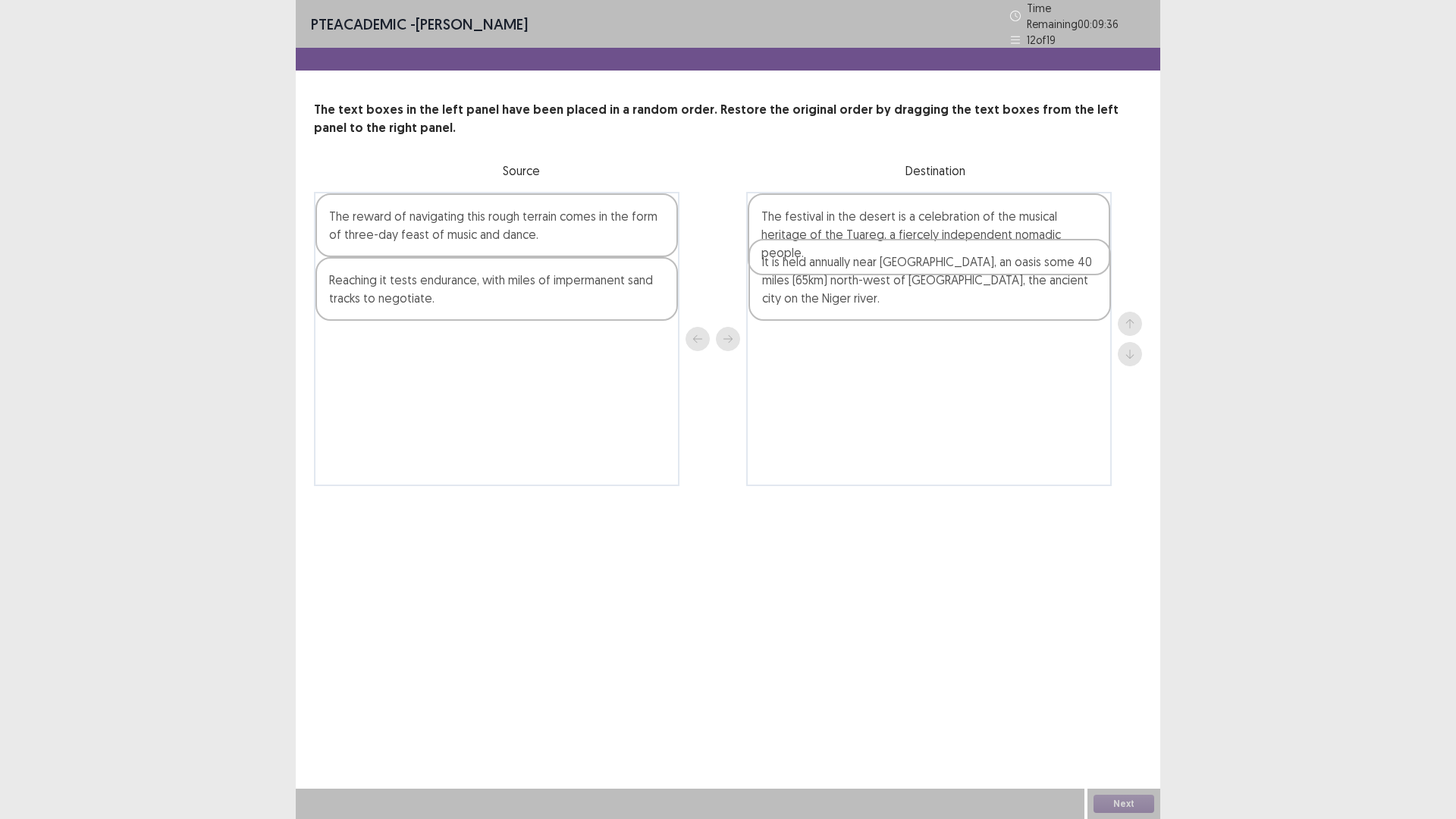
drag, startPoint x: 841, startPoint y: 242, endPoint x: 843, endPoint y: 312, distance: 70.0
click at [843, 312] on div "It is held annually near [GEOGRAPHIC_DATA], an oasis some 40 miles (65km) north…" at bounding box center [929, 339] width 366 height 294
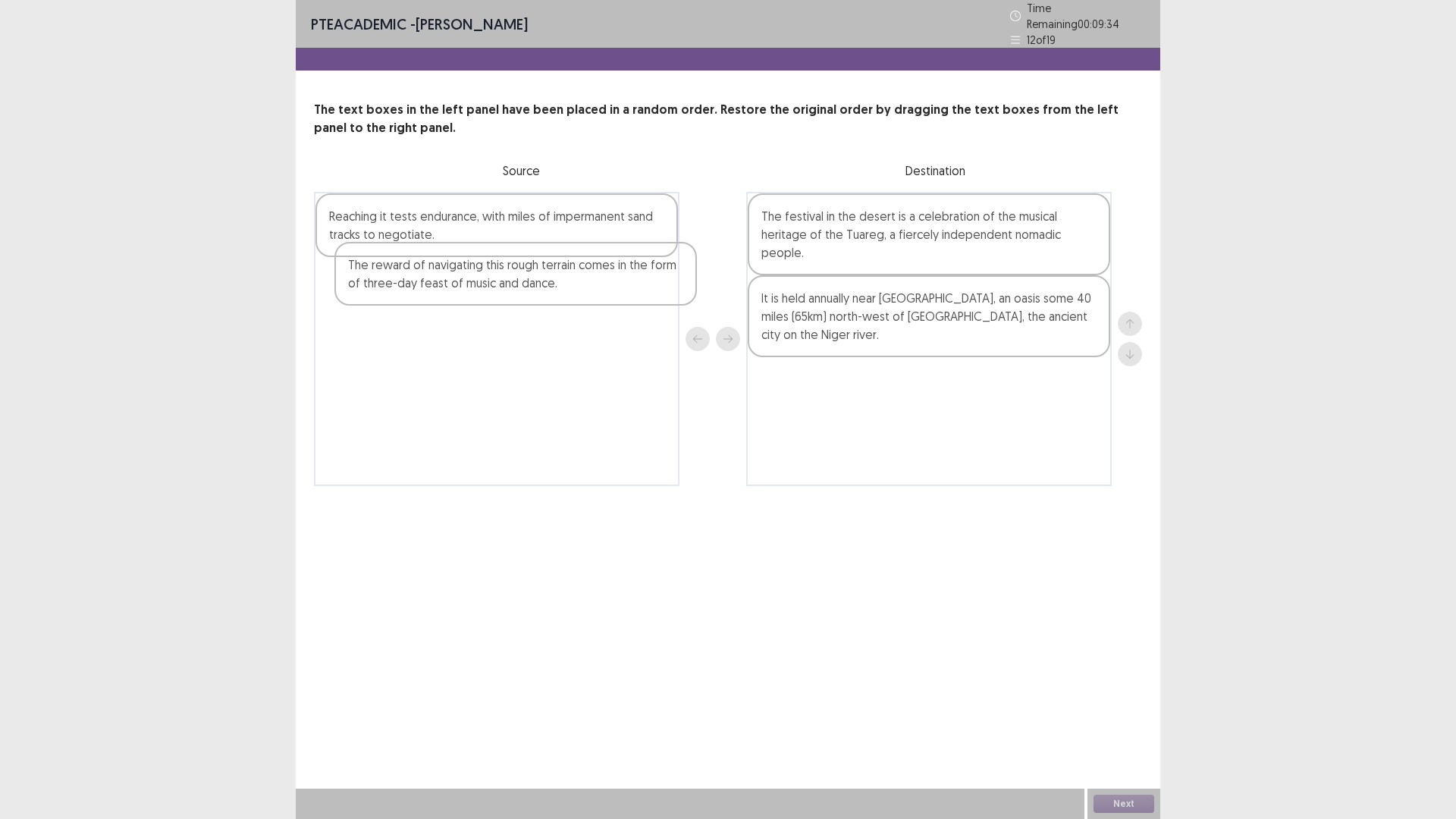
drag, startPoint x: 584, startPoint y: 230, endPoint x: 579, endPoint y: 274, distance: 44.3
click at [585, 270] on div "The reward of navigating this rough terrain comes in the form of three-day feas…" at bounding box center [497, 339] width 366 height 294
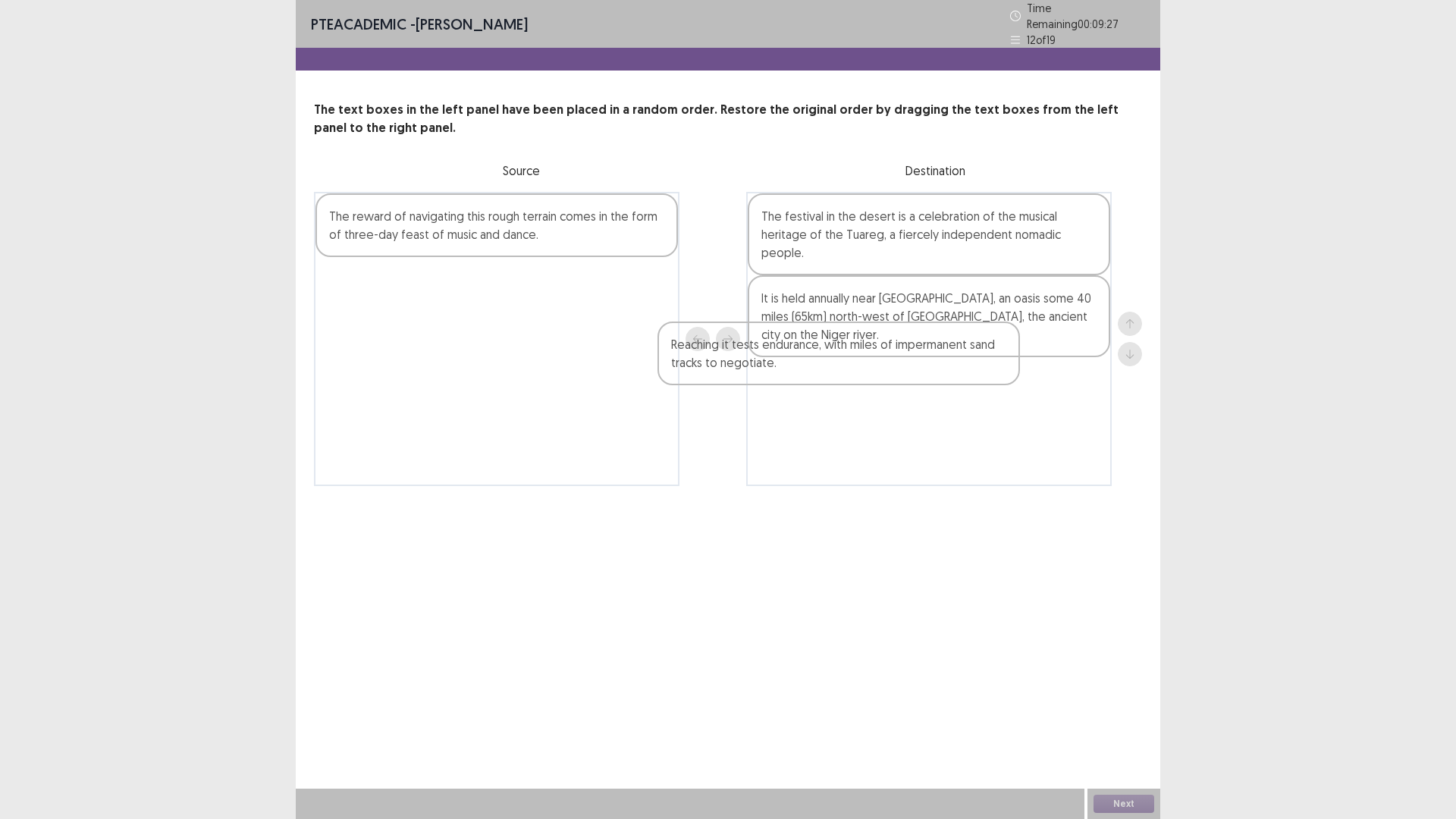
drag, startPoint x: 467, startPoint y: 224, endPoint x: 901, endPoint y: 372, distance: 458.5
click at [901, 373] on div "Reaching it tests endurance, with miles of impermanent sand tracks to negotiate…" at bounding box center [728, 339] width 828 height 294
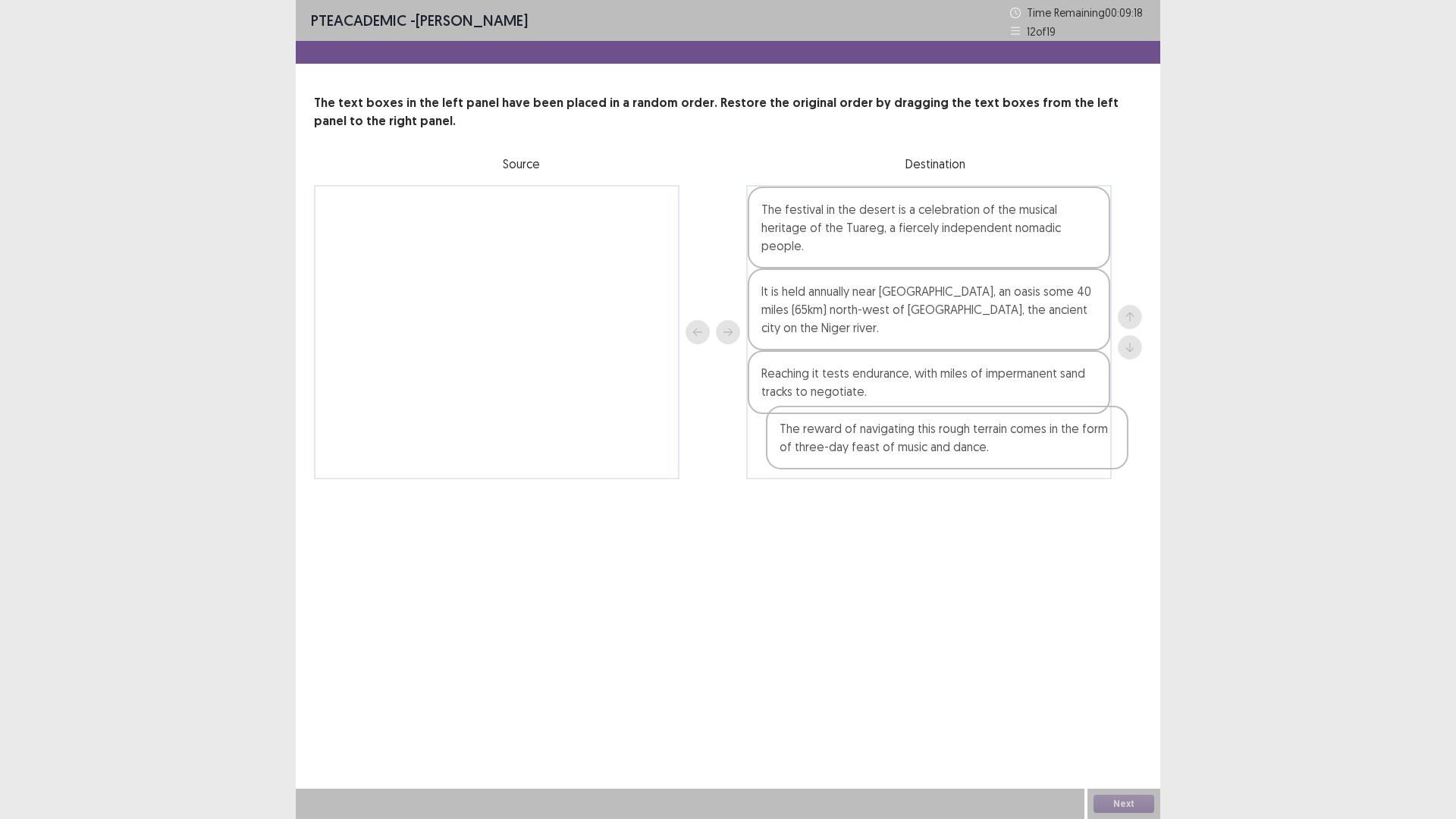
drag, startPoint x: 567, startPoint y: 230, endPoint x: 1018, endPoint y: 453, distance: 503.1
click at [1018, 453] on div "The reward of navigating this rough terrain comes in the form of three-day feas…" at bounding box center [728, 332] width 828 height 294
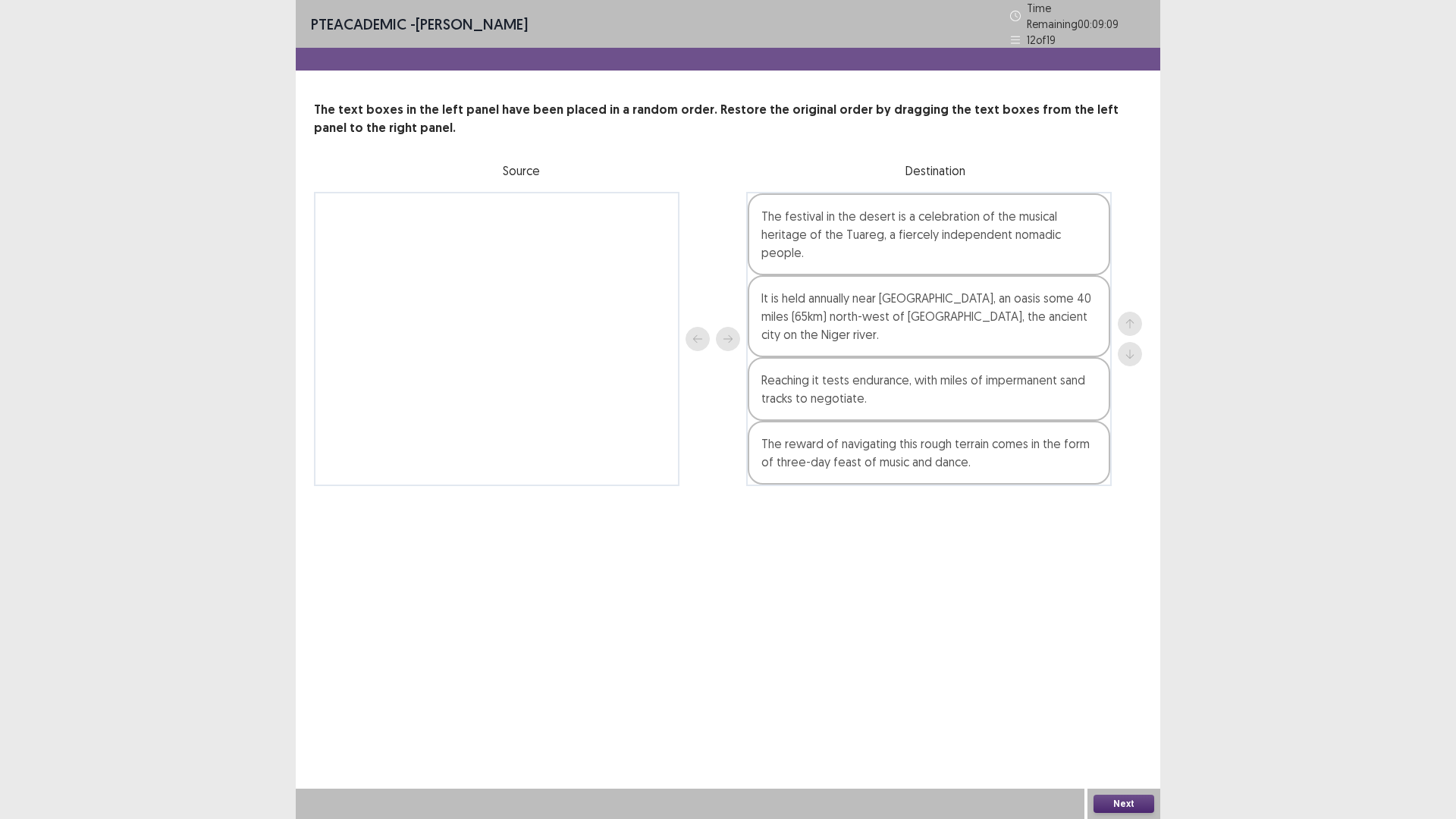
click at [1127, 690] on button "Next" at bounding box center [1124, 804] width 61 height 18
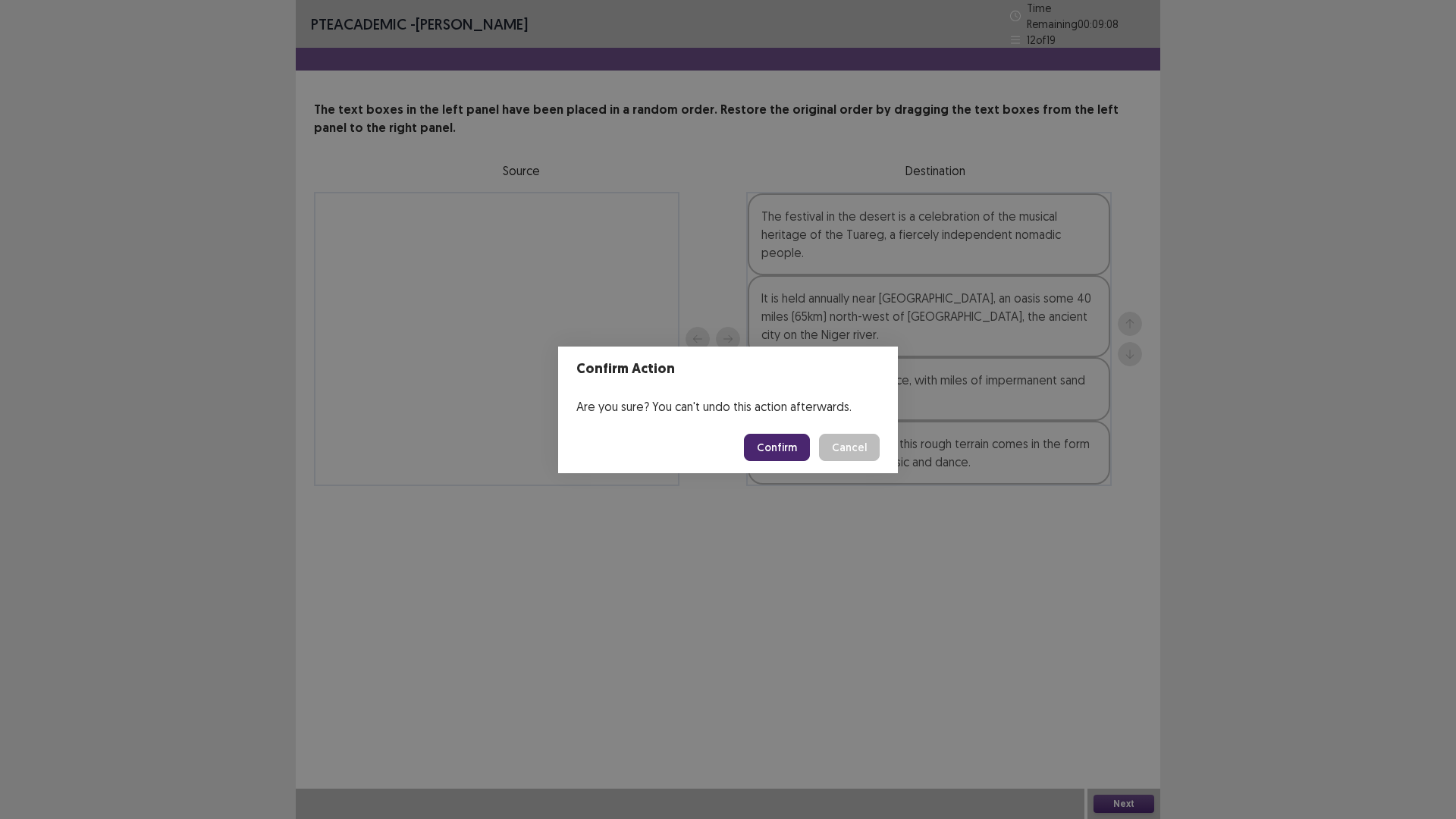
click at [780, 453] on button "Confirm" at bounding box center [776, 447] width 66 height 28
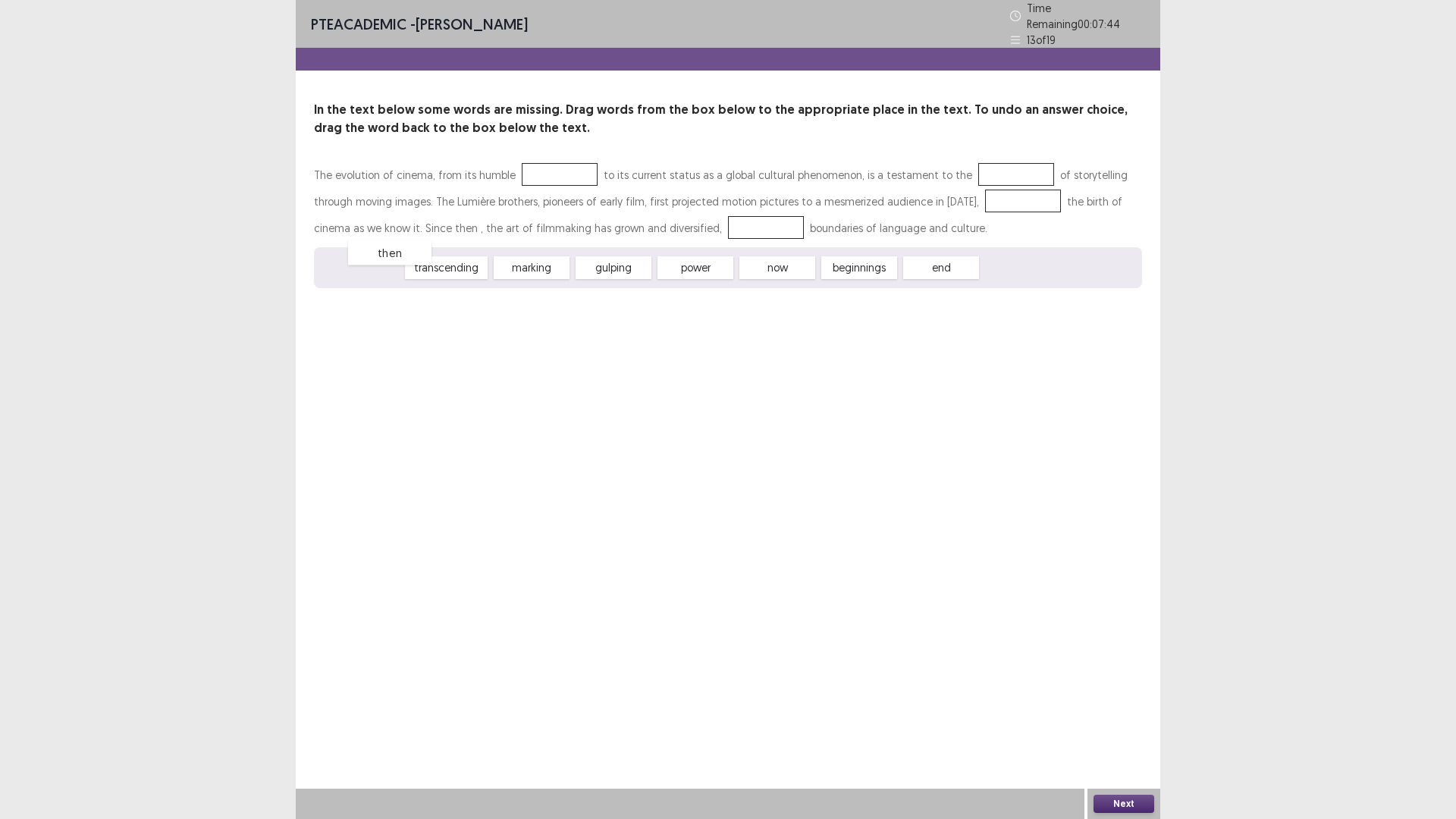
drag, startPoint x: 392, startPoint y: 252, endPoint x: 366, endPoint y: 255, distance: 26.2
click at [366, 255] on div "then" at bounding box center [390, 253] width 83 height 25
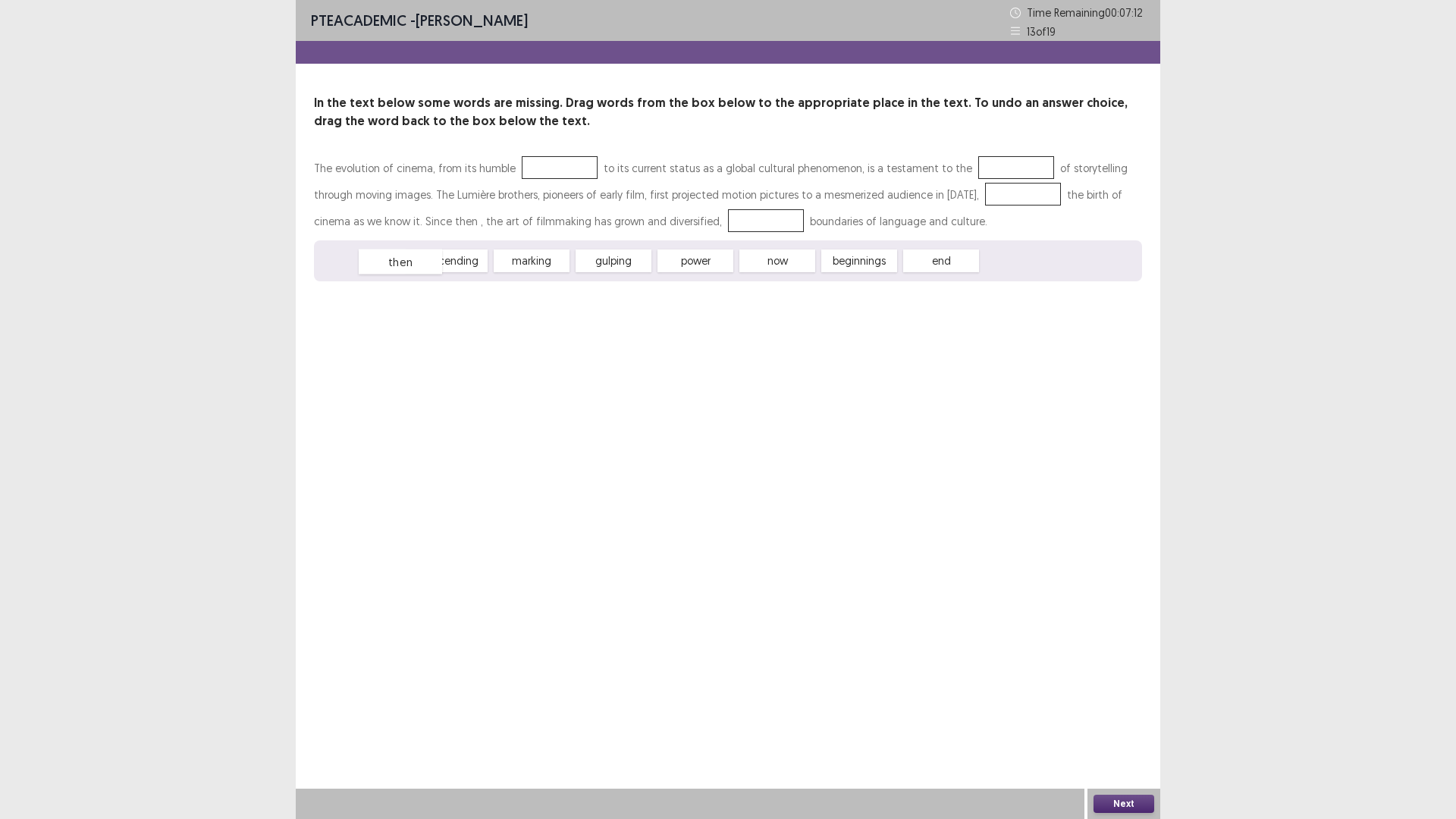
drag, startPoint x: 376, startPoint y: 263, endPoint x: 384, endPoint y: 265, distance: 8.2
click at [386, 265] on div "then" at bounding box center [401, 262] width 83 height 25
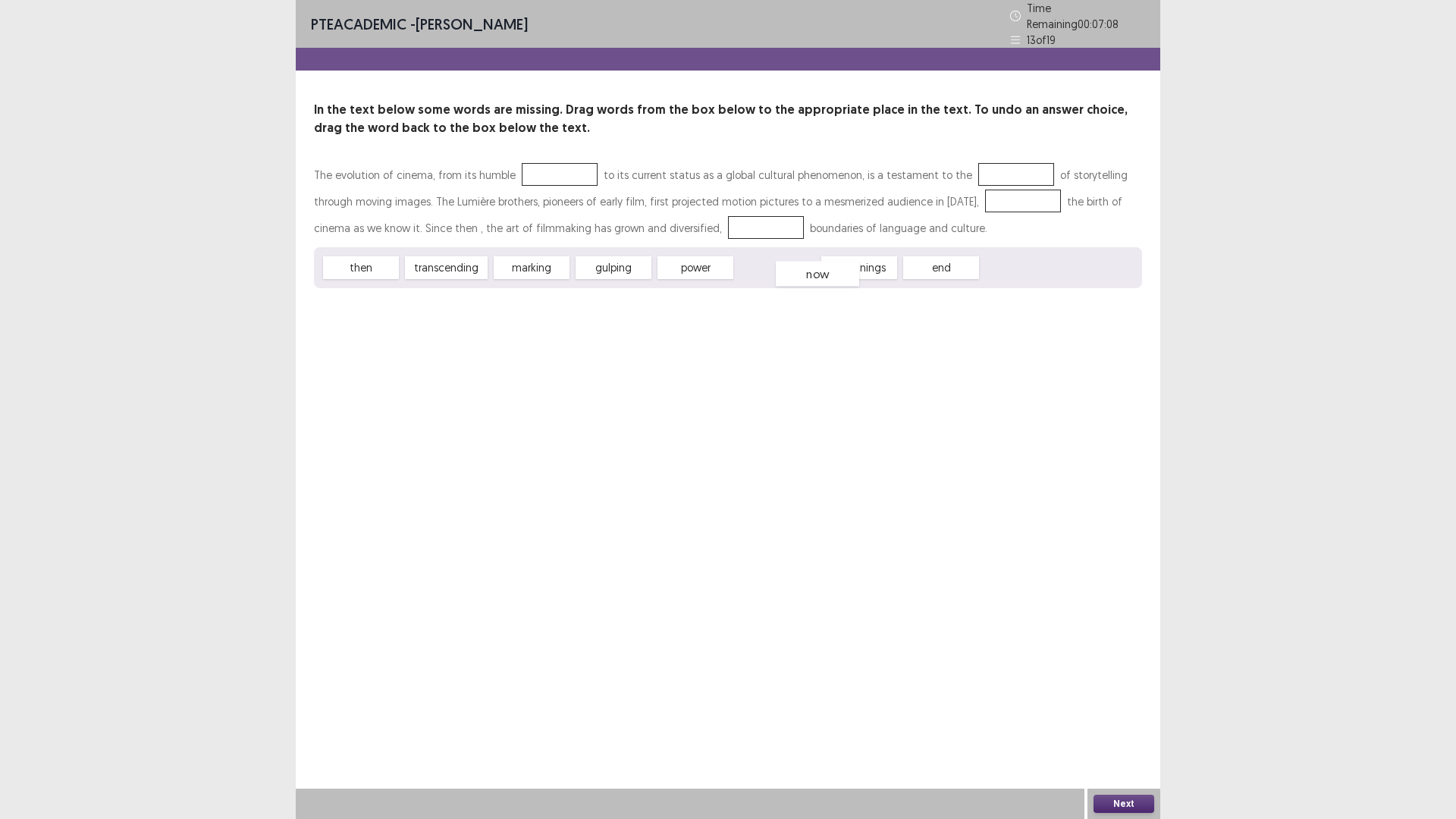
drag, startPoint x: 779, startPoint y: 265, endPoint x: 794, endPoint y: 272, distance: 16.6
click at [794, 272] on div "now" at bounding box center [817, 274] width 83 height 25
drag, startPoint x: 590, startPoint y: 243, endPoint x: 559, endPoint y: 231, distance: 33.2
click at [559, 231] on div "The evolution of cinema, from its humble to its current status as a global cult…" at bounding box center [728, 225] width 828 height 127
drag, startPoint x: 950, startPoint y: 260, endPoint x: 656, endPoint y: 266, distance: 294.1
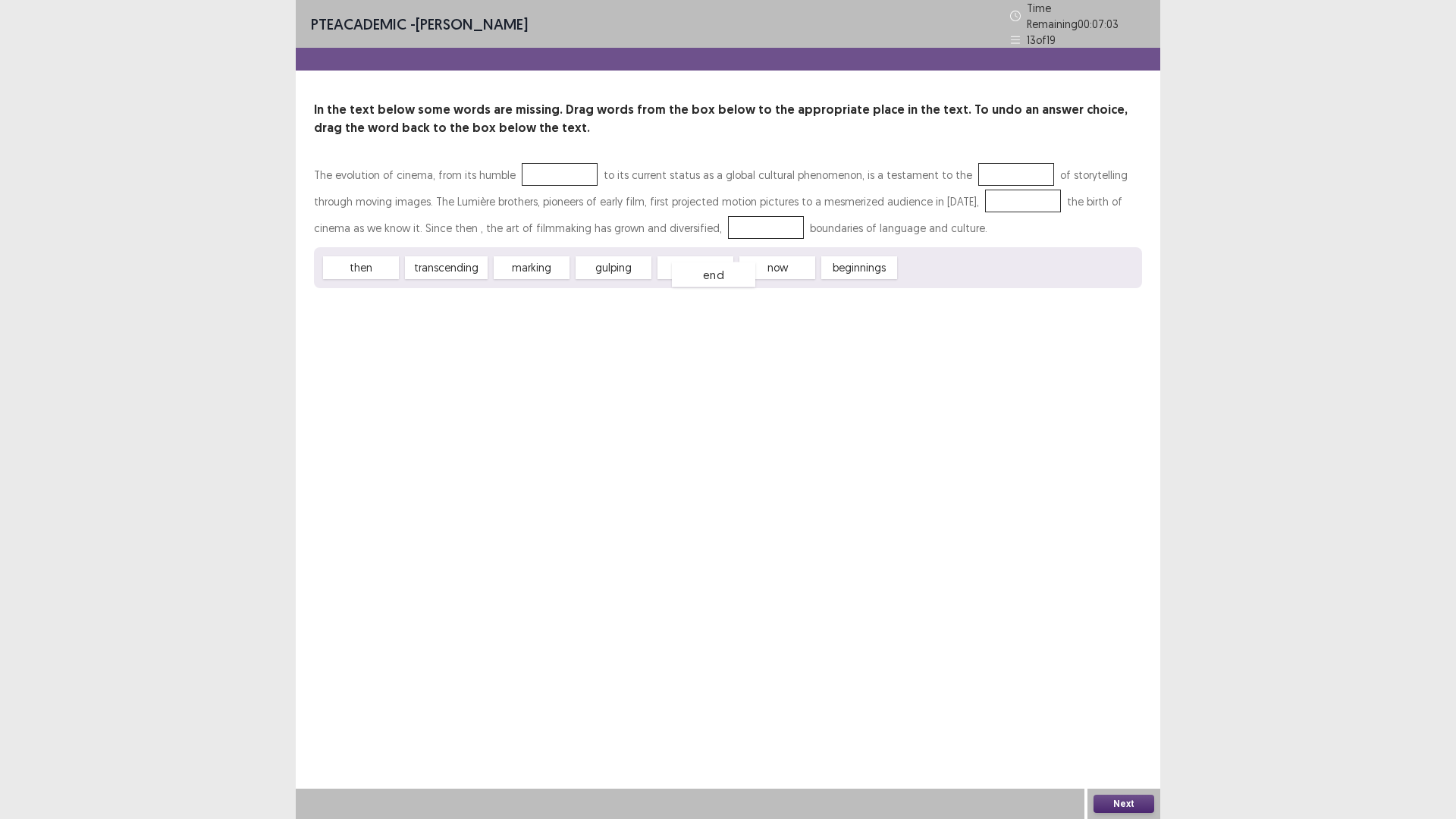
click at [703, 269] on div "end" at bounding box center [714, 275] width 83 height 25
drag, startPoint x: 625, startPoint y: 264, endPoint x: 575, endPoint y: 266, distance: 50.0
click at [575, 266] on div "gulping" at bounding box center [584, 270] width 83 height 25
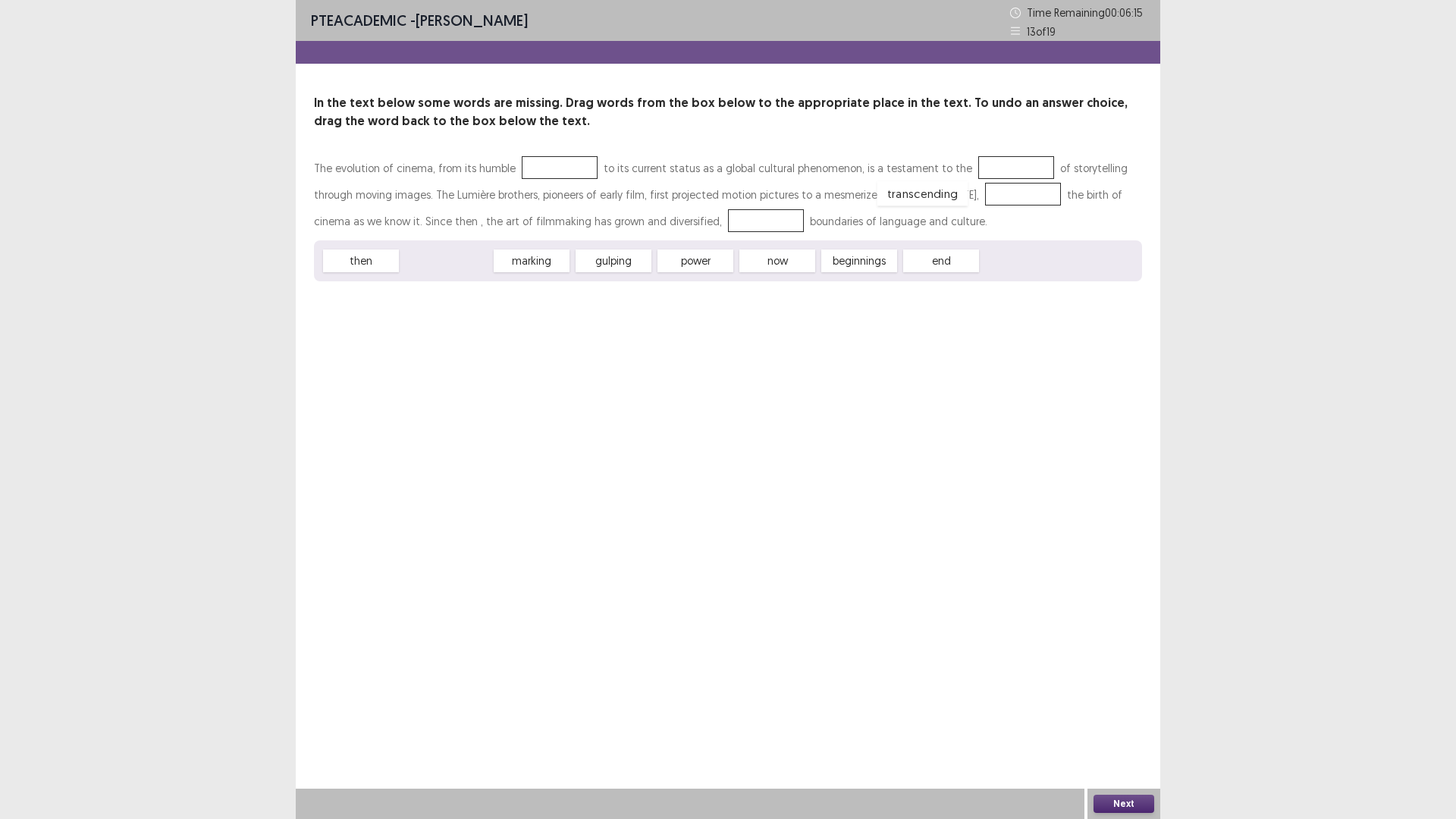
drag, startPoint x: 463, startPoint y: 260, endPoint x: 931, endPoint y: 192, distance: 472.9
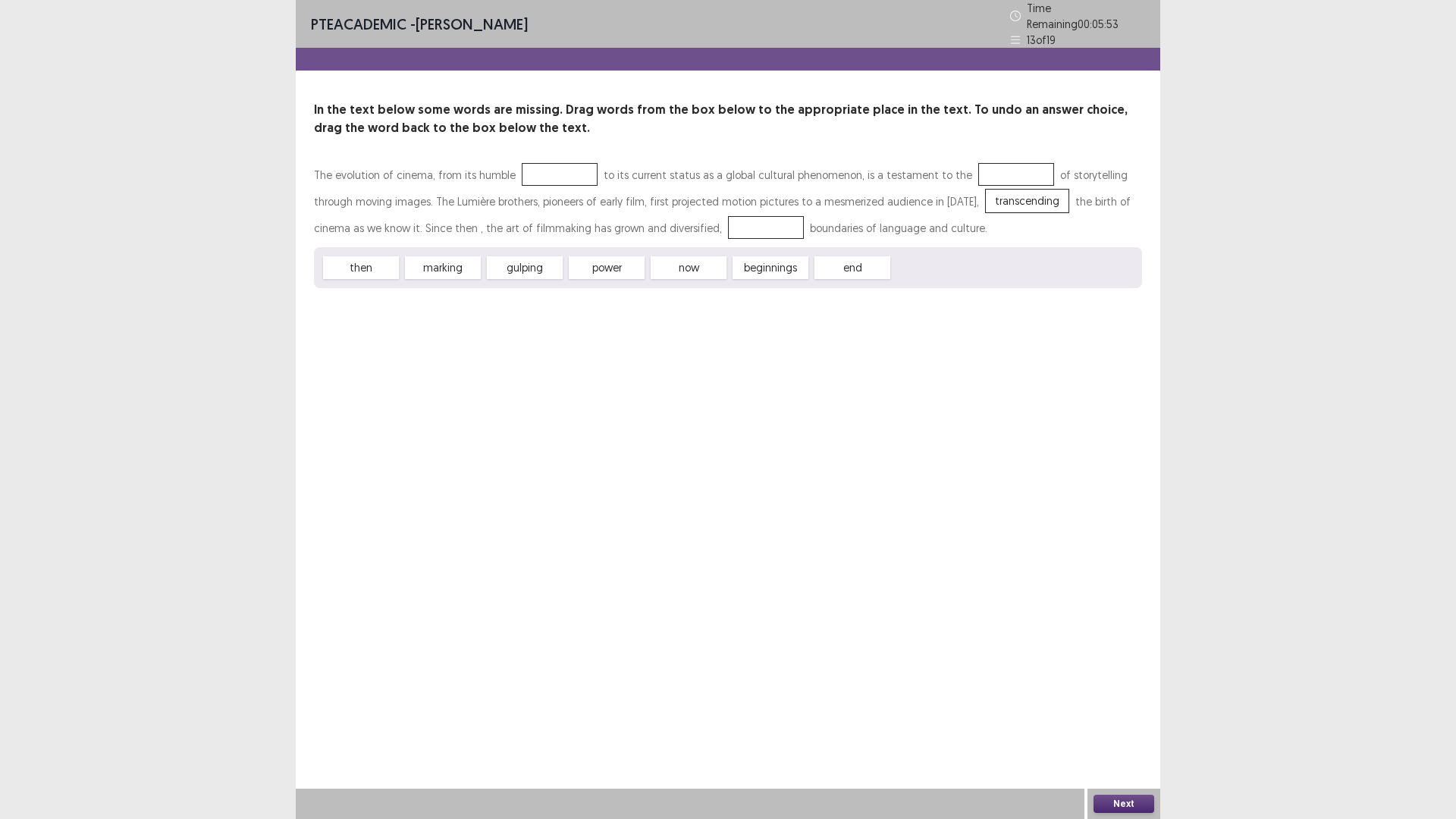
drag, startPoint x: 357, startPoint y: 260, endPoint x: 499, endPoint y: 172, distance: 167.1
click at [519, 168] on div "The evolution of cinema, from its humble to its current status as a global cult…" at bounding box center [728, 225] width 828 height 127
drag, startPoint x: 364, startPoint y: 256, endPoint x: 428, endPoint y: 236, distance: 67.1
click at [428, 236] on div "The evolution of cinema, from its humble to its current status as a global cult…" at bounding box center [728, 225] width 828 height 127
drag, startPoint x: 367, startPoint y: 261, endPoint x: 548, endPoint y: 164, distance: 205.4
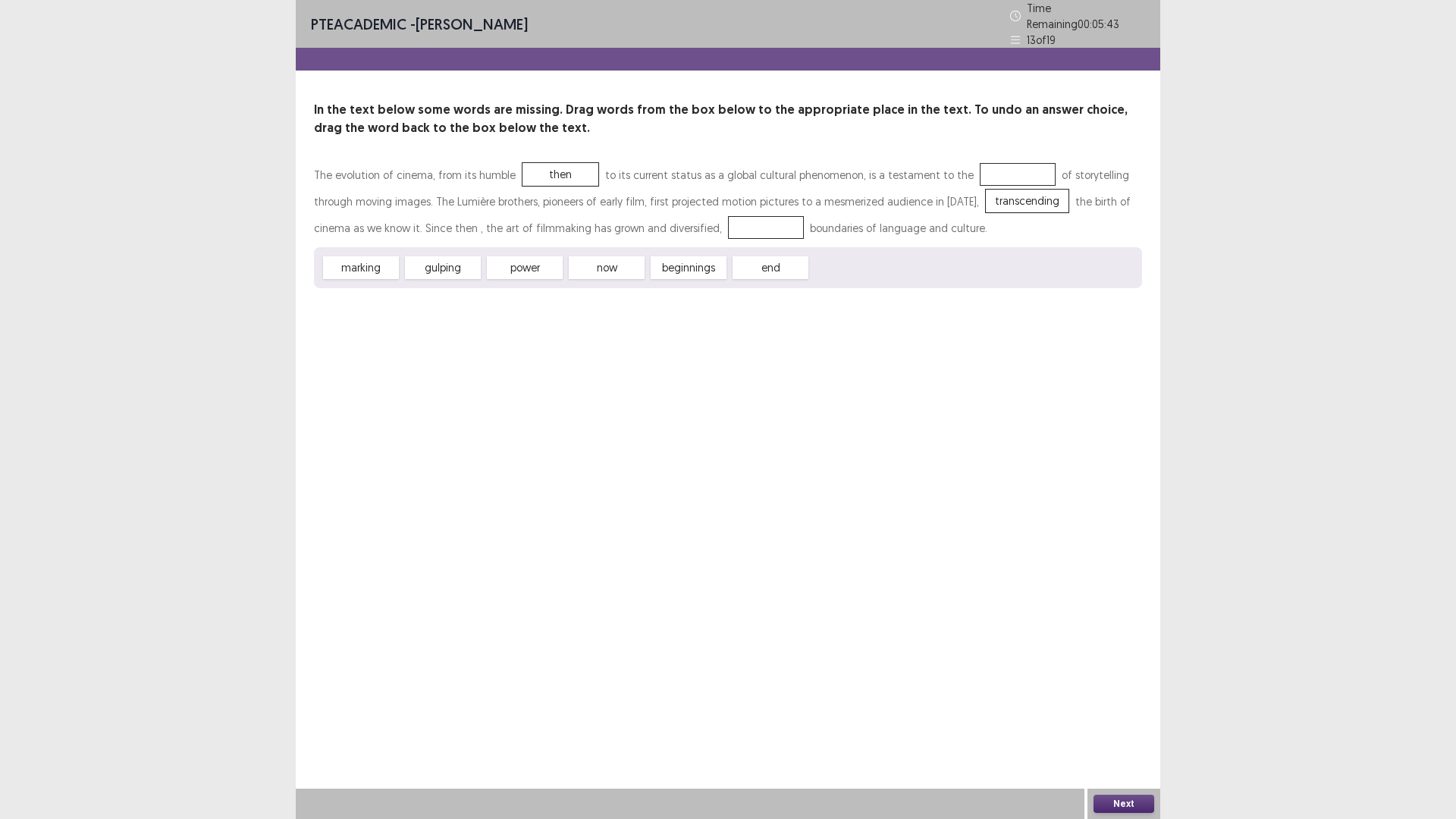
drag, startPoint x: 528, startPoint y: 262, endPoint x: 900, endPoint y: 174, distance: 382.3
click at [916, 173] on div "The evolution of cinema, from its humble then to its current status as a global…" at bounding box center [728, 225] width 828 height 127
click at [522, 265] on div "power" at bounding box center [523, 271] width 83 height 25
drag, startPoint x: 419, startPoint y: 260, endPoint x: 437, endPoint y: 265, distance: 18.7
click at [437, 265] on div "gulping" at bounding box center [460, 273] width 83 height 25
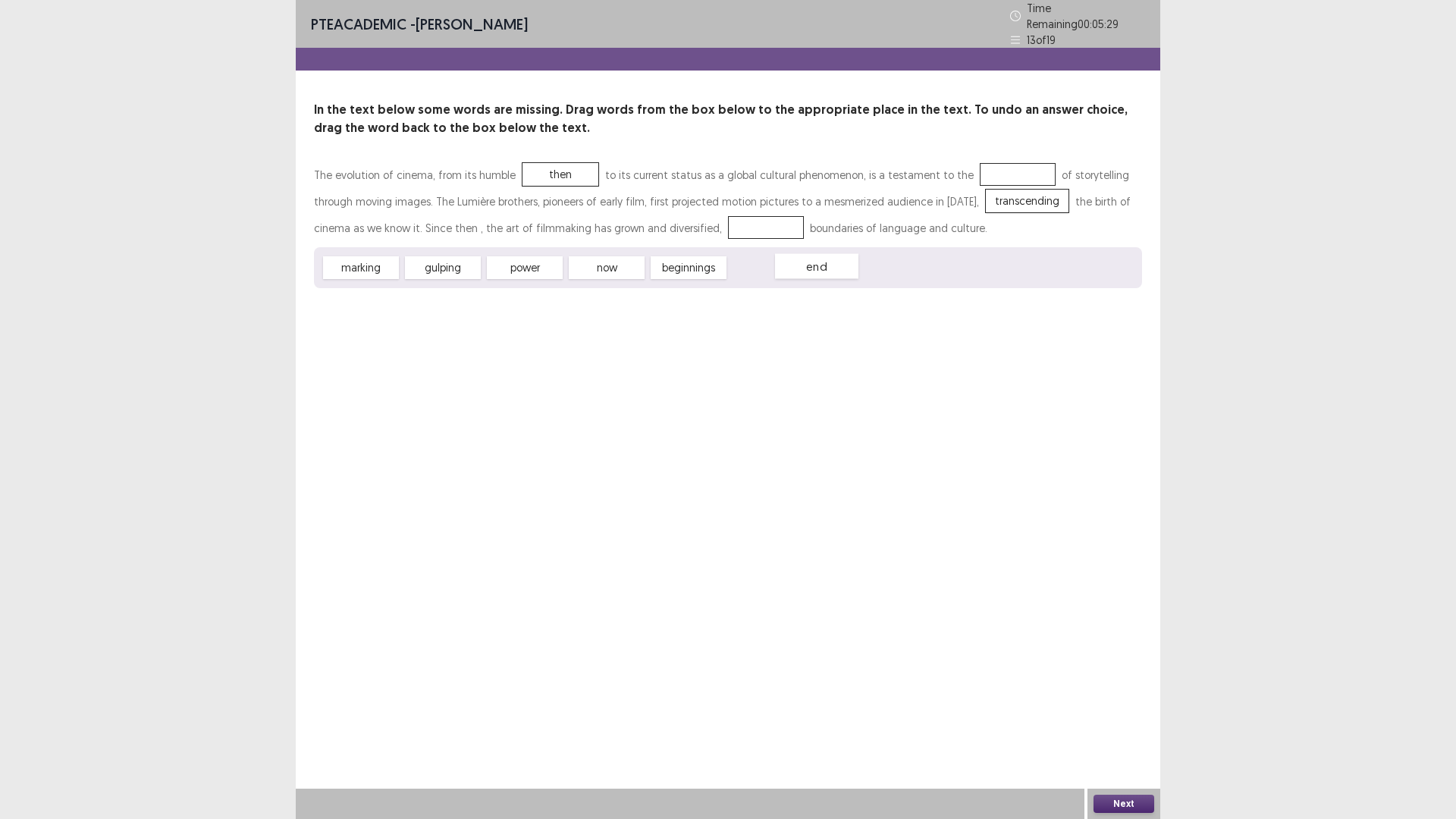
drag, startPoint x: 760, startPoint y: 263, endPoint x: 805, endPoint y: 261, distance: 45.0
click at [805, 261] on div "end" at bounding box center [816, 266] width 83 height 25
drag, startPoint x: 769, startPoint y: 263, endPoint x: 784, endPoint y: 259, distance: 15.5
click at [784, 259] on div "end" at bounding box center [796, 264] width 83 height 25
drag, startPoint x: 685, startPoint y: 259, endPoint x: 988, endPoint y: 157, distance: 319.7
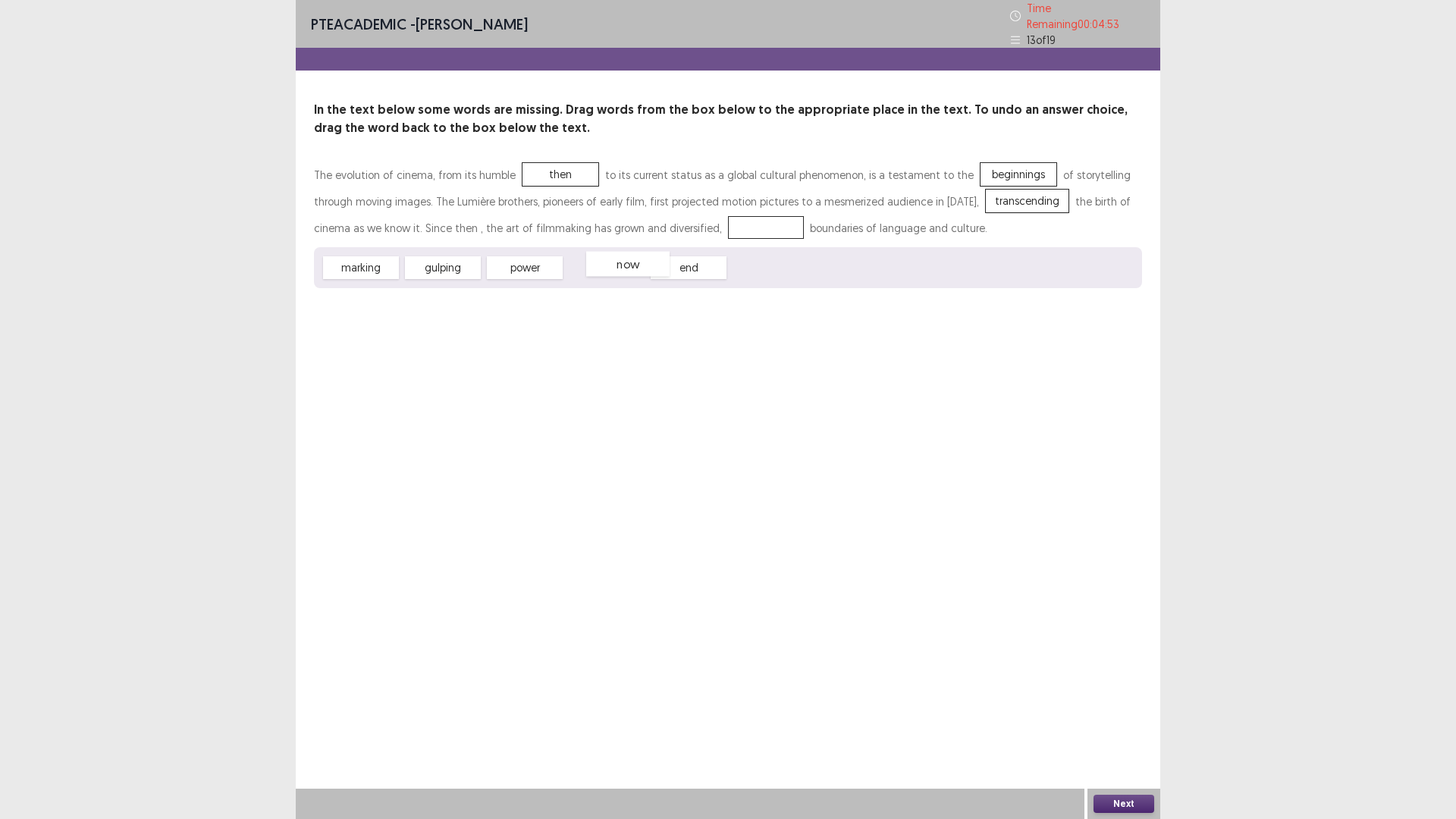
click at [605, 268] on div "now" at bounding box center [628, 265] width 83 height 25
click at [508, 267] on div "power" at bounding box center [520, 270] width 83 height 25
drag, startPoint x: 369, startPoint y: 264, endPoint x: 703, endPoint y: 225, distance: 336.3
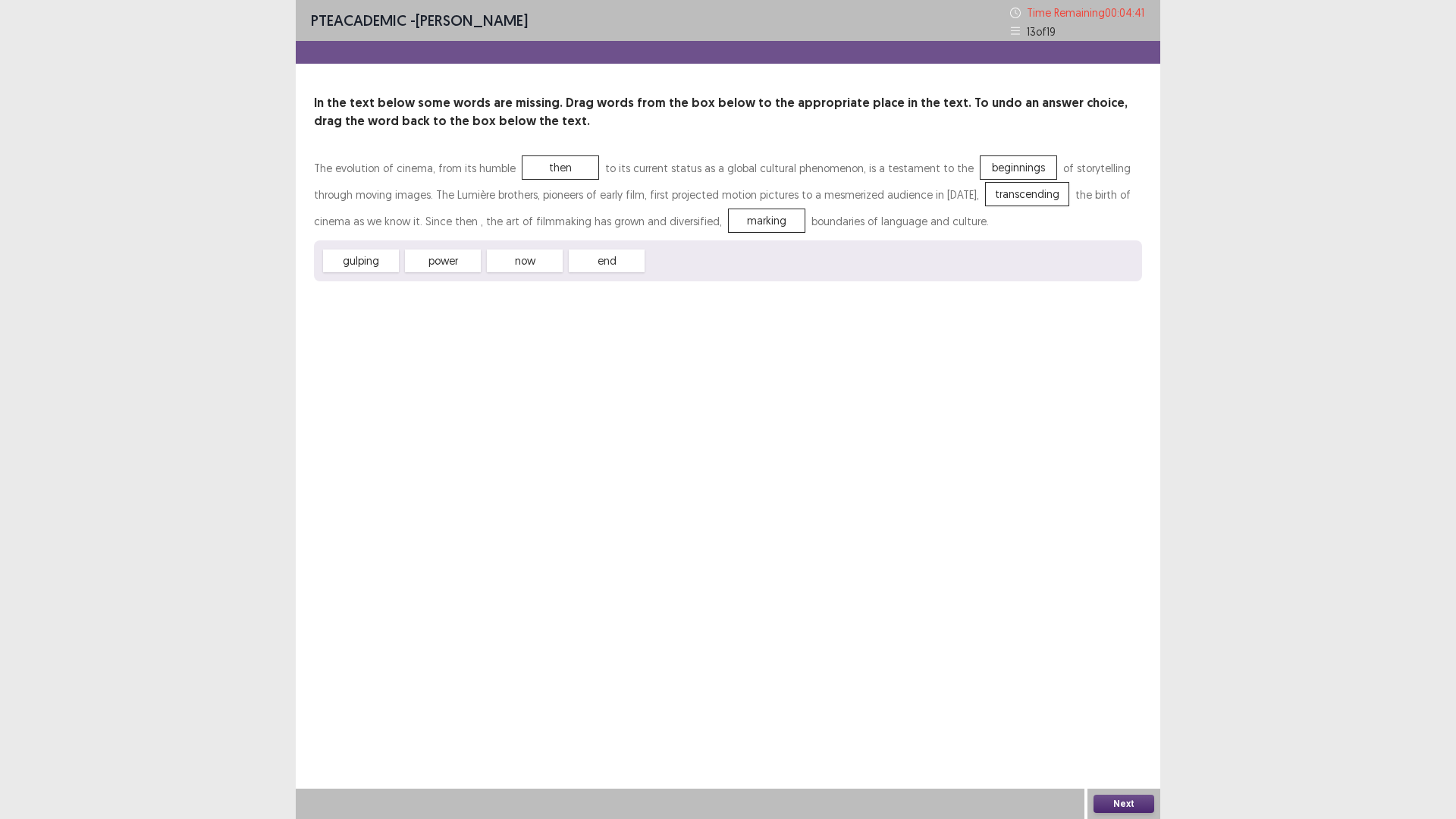
click at [1125, 690] on button "Next" at bounding box center [1124, 804] width 61 height 18
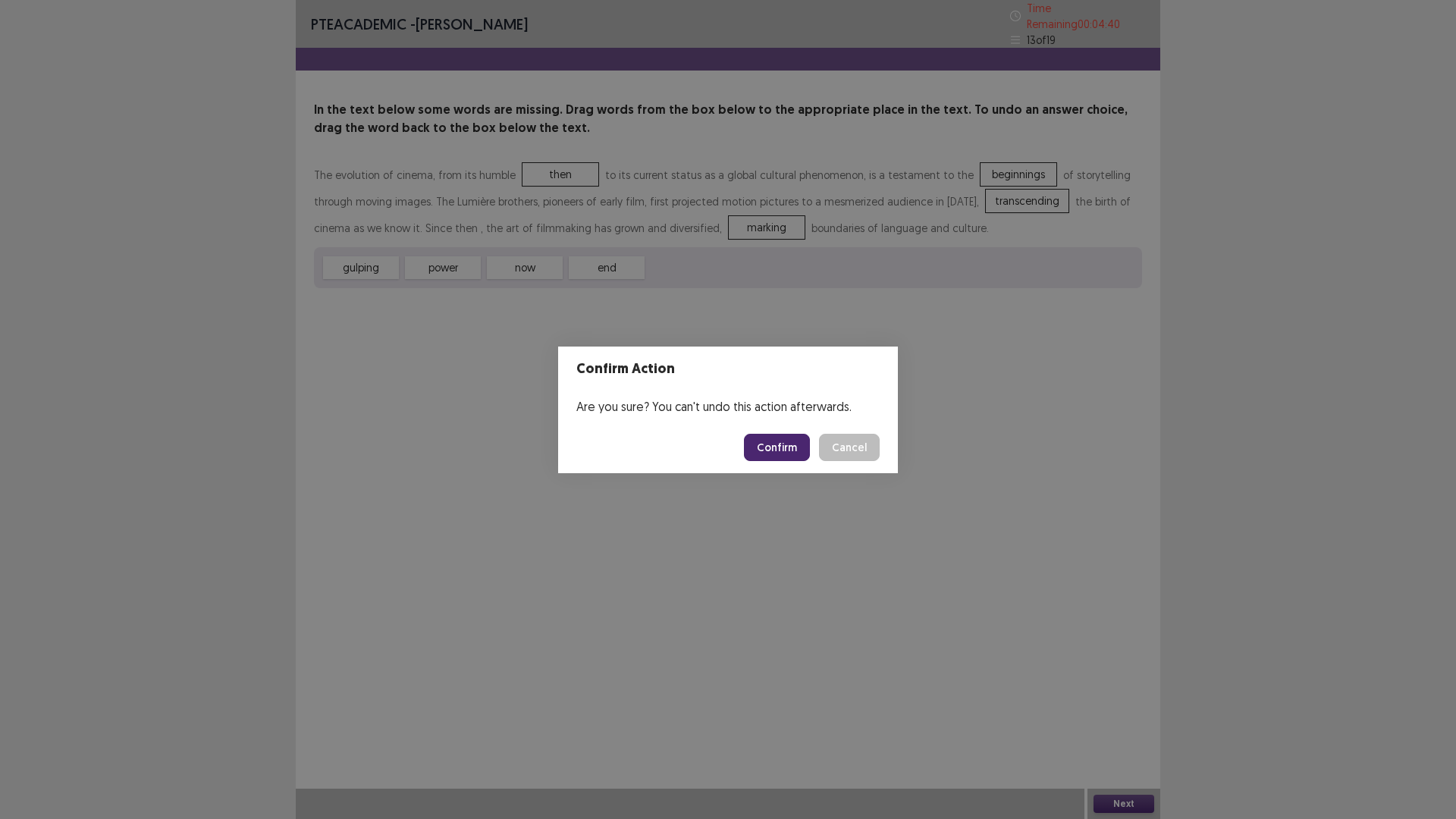
click at [769, 456] on button "Confirm" at bounding box center [776, 447] width 66 height 28
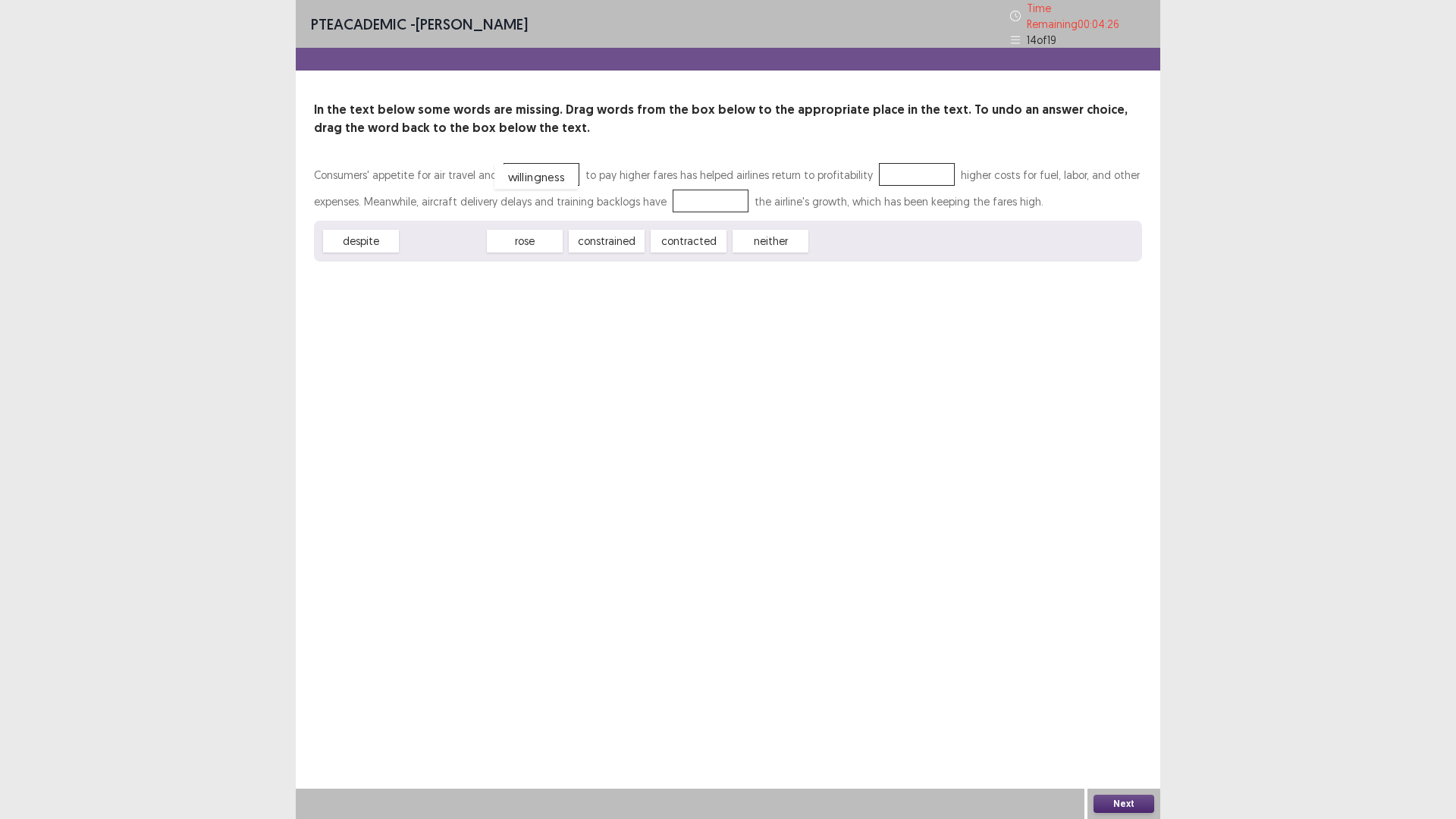
drag, startPoint x: 421, startPoint y: 241, endPoint x: 514, endPoint y: 177, distance: 112.9
drag, startPoint x: 433, startPoint y: 234, endPoint x: 695, endPoint y: 193, distance: 265.2
drag, startPoint x: 618, startPoint y: 237, endPoint x: 629, endPoint y: 235, distance: 11.2
click at [629, 235] on div "neither" at bounding box center [644, 235] width 83 height 25
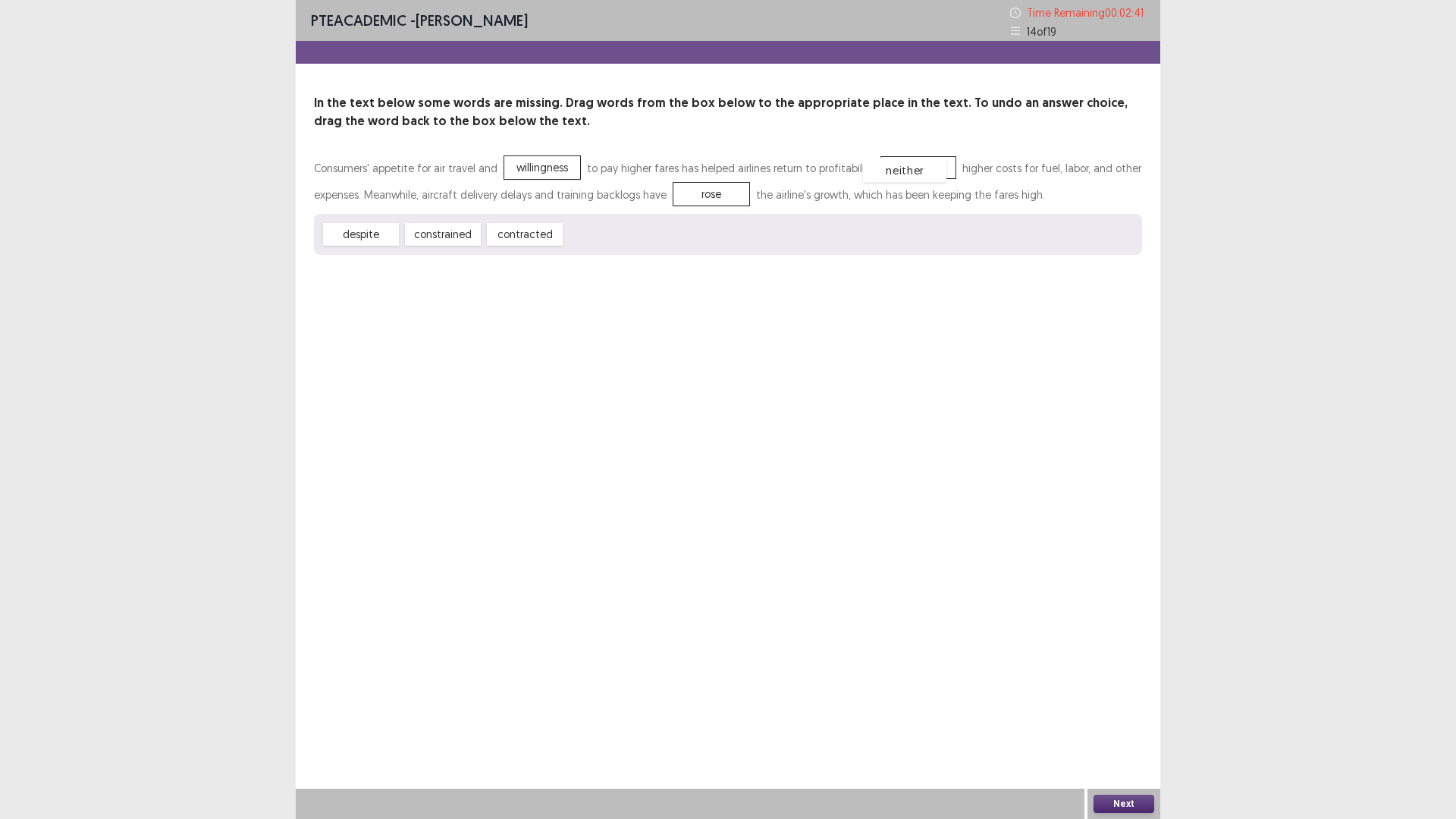
drag, startPoint x: 616, startPoint y: 235, endPoint x: 919, endPoint y: 169, distance: 310.1
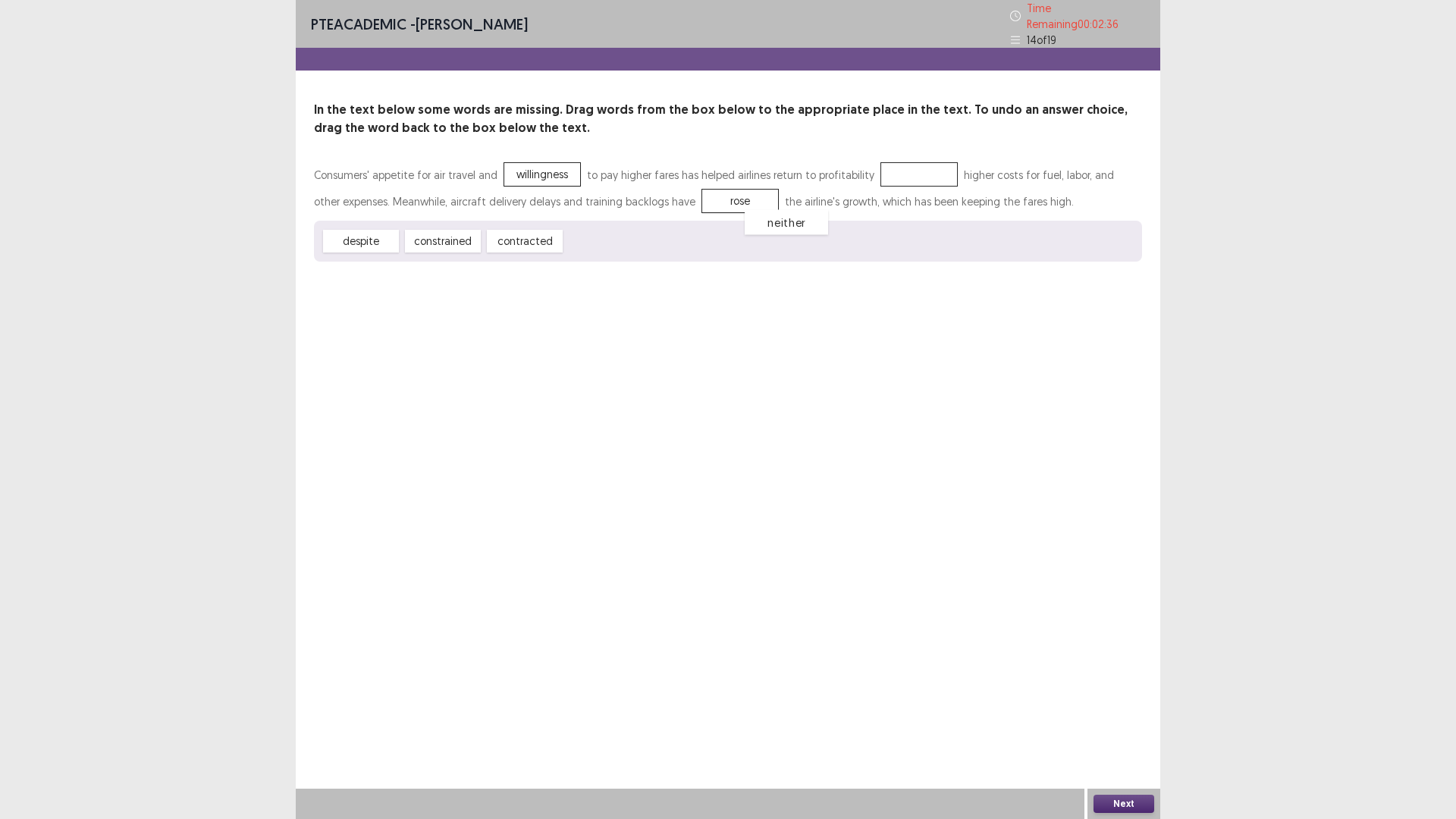
drag, startPoint x: 887, startPoint y: 169, endPoint x: 619, endPoint y: 240, distance: 277.2
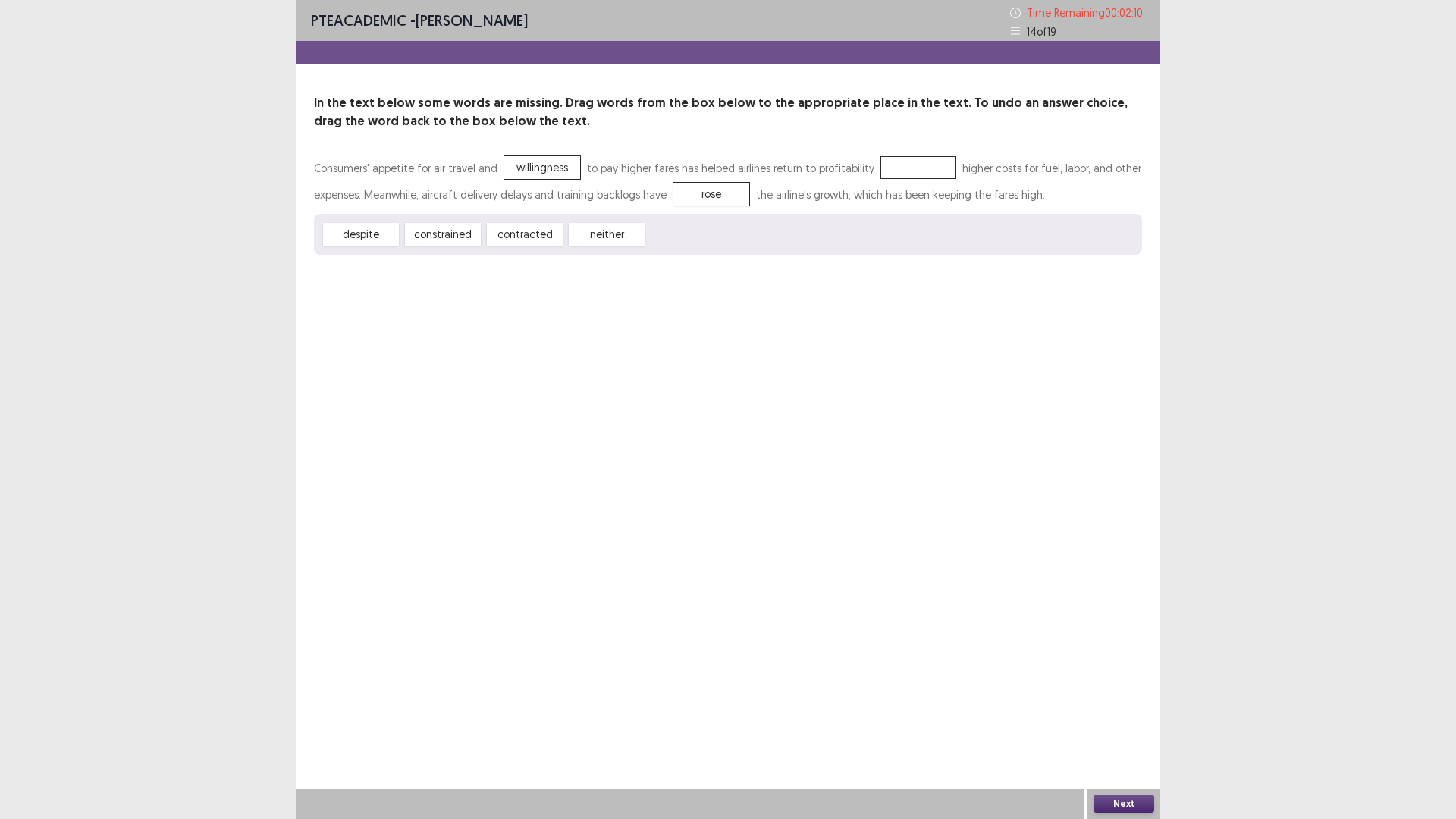
drag, startPoint x: 704, startPoint y: 220, endPoint x: 842, endPoint y: 202, distance: 139.2
click at [862, 195] on div "Consumers' appetite for air travel and willingness to pay higher fares has help…" at bounding box center [728, 205] width 828 height 100
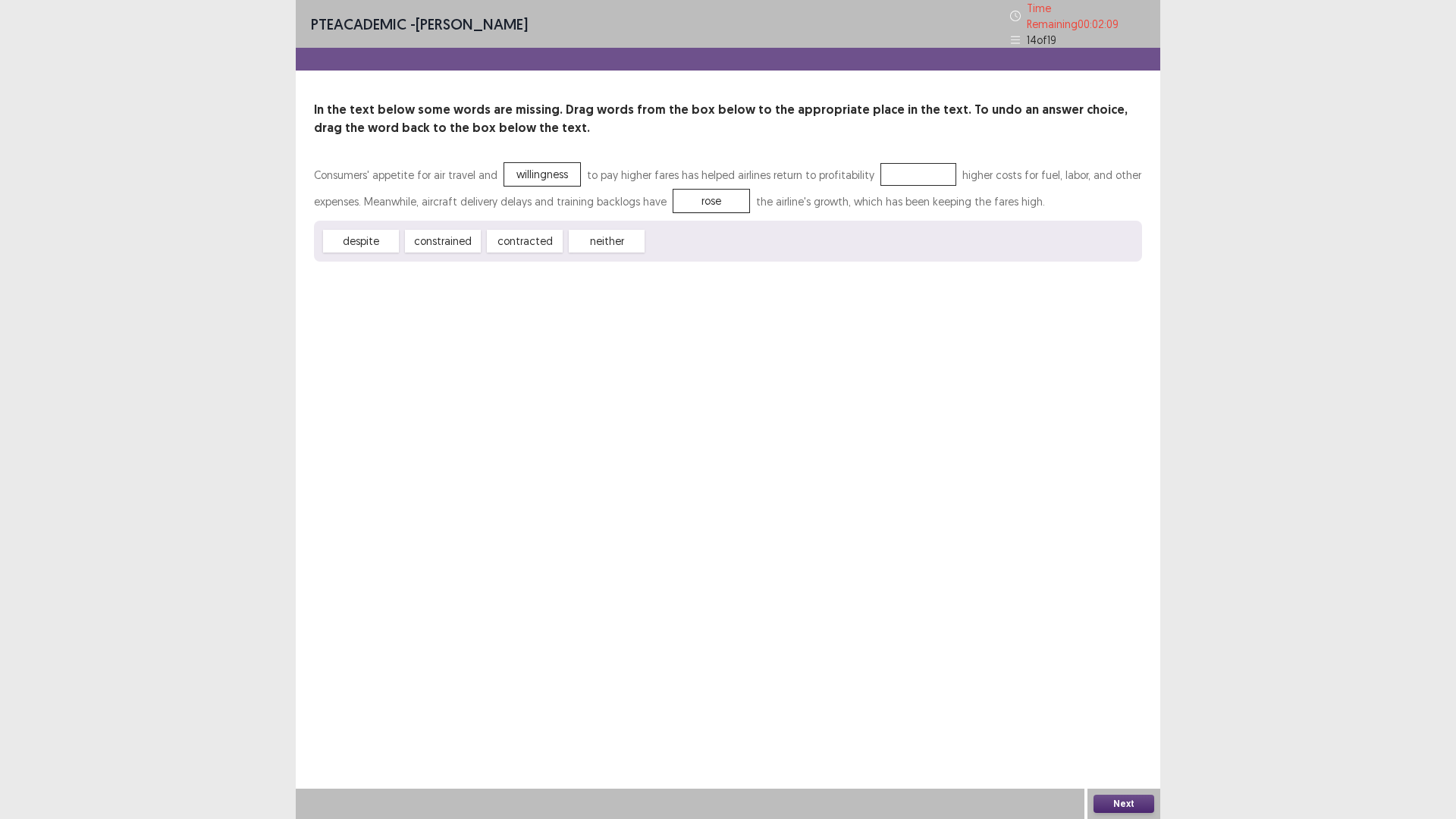
drag, startPoint x: 613, startPoint y: 235, endPoint x: 845, endPoint y: 205, distance: 233.9
click at [861, 202] on div "Consumers' appetite for air travel and willingness to pay higher fares has help…" at bounding box center [728, 211] width 828 height 100
drag, startPoint x: 599, startPoint y: 230, endPoint x: 609, endPoint y: 234, distance: 10.8
click at [609, 234] on div "neither" at bounding box center [617, 245] width 83 height 25
drag, startPoint x: 613, startPoint y: 232, endPoint x: 895, endPoint y: 168, distance: 289.2
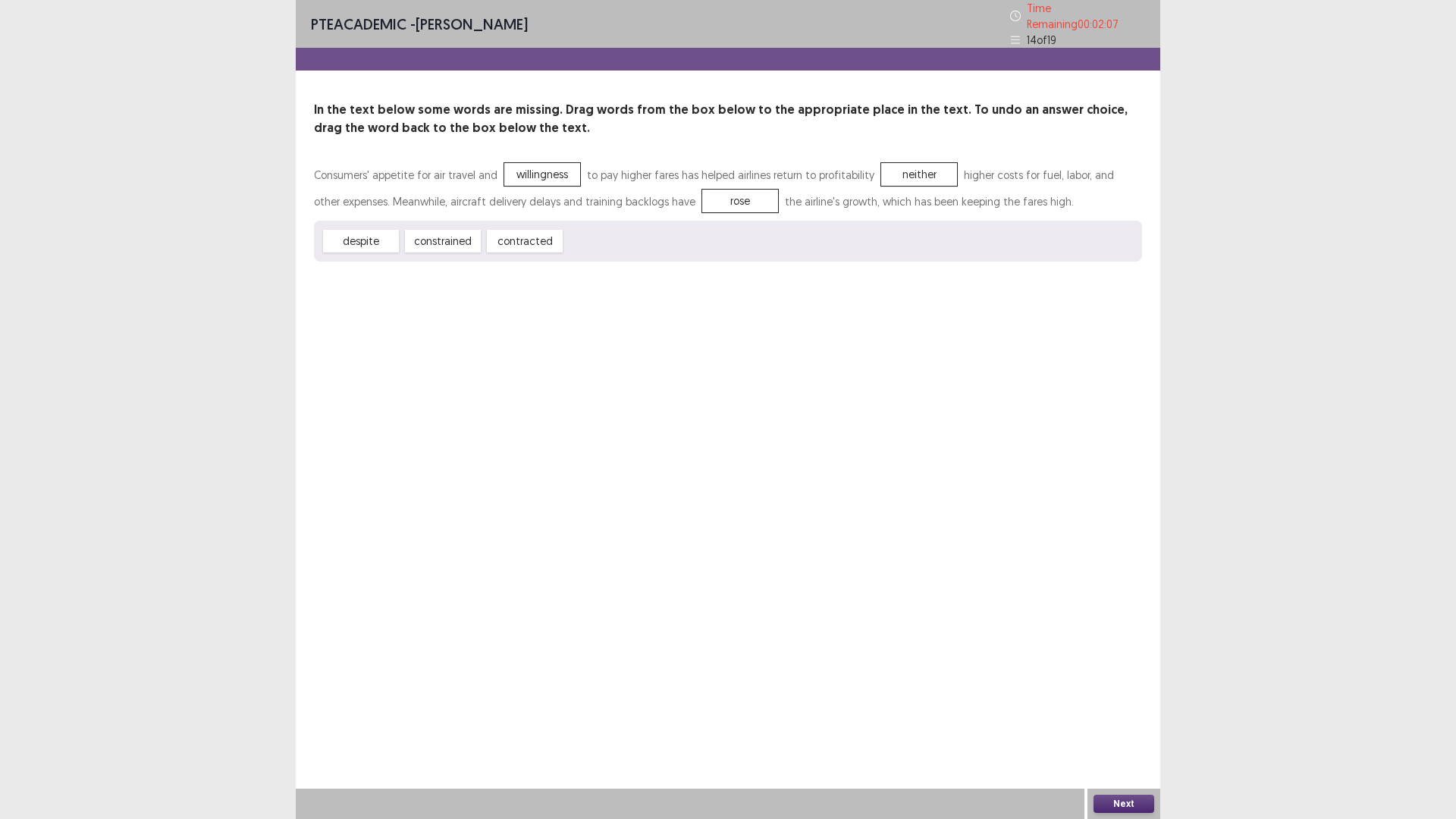
click at [1120, 690] on button "Next" at bounding box center [1124, 804] width 61 height 18
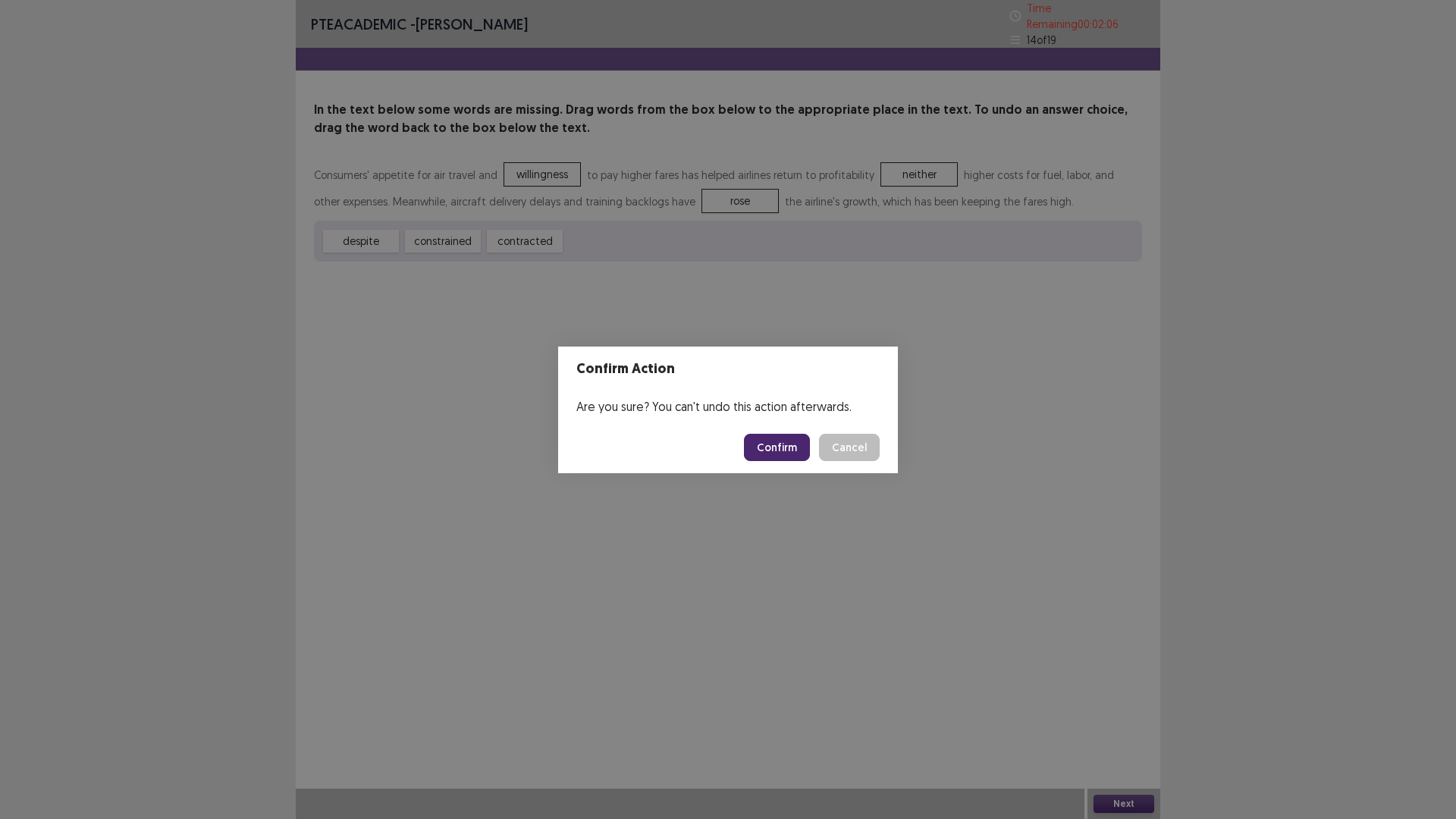
click at [784, 448] on button "Confirm" at bounding box center [776, 447] width 66 height 28
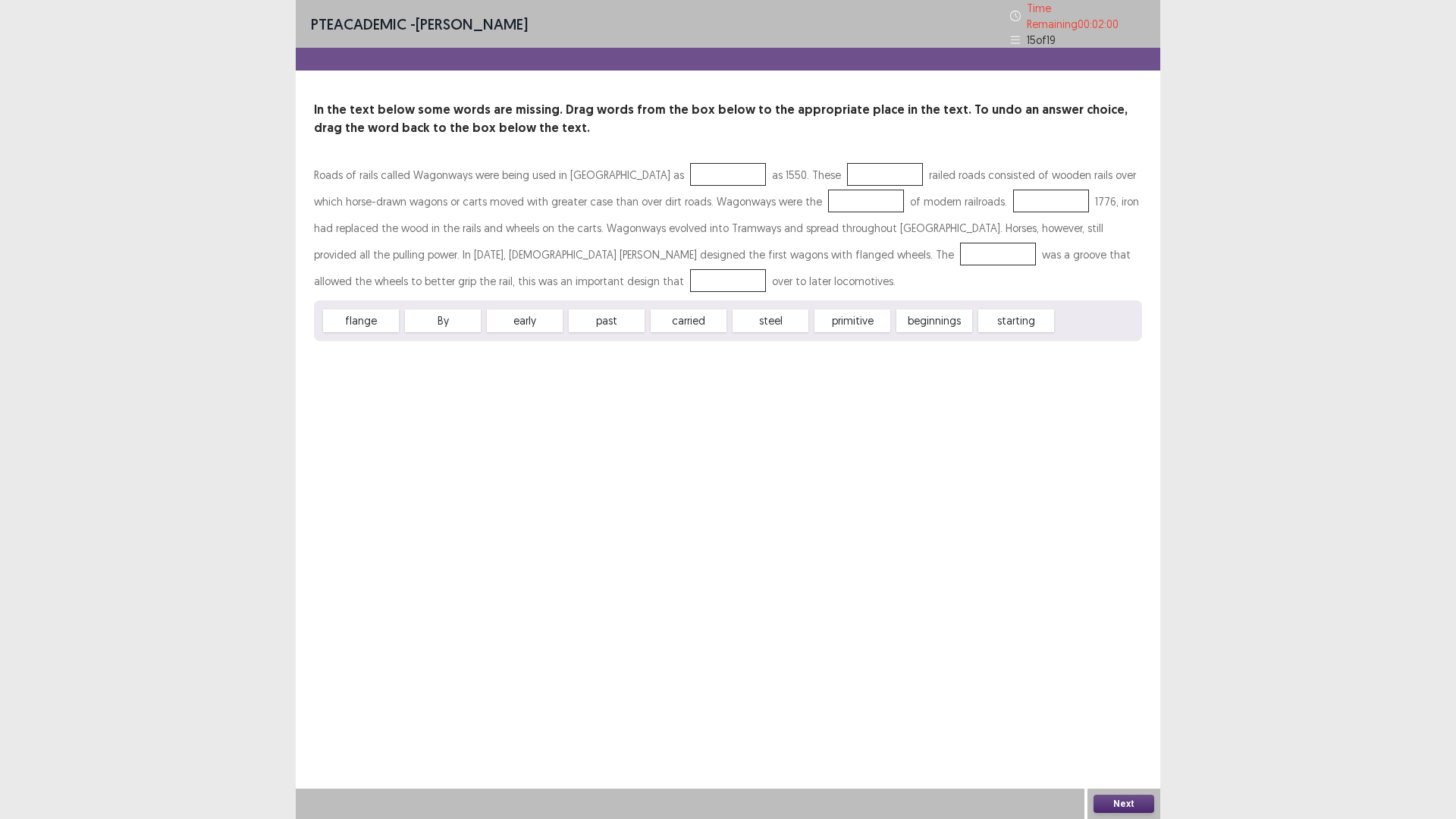
drag, startPoint x: 523, startPoint y: 313, endPoint x: 552, endPoint y: 309, distance: 29.3
click at [552, 310] on div "early" at bounding box center [524, 321] width 76 height 23
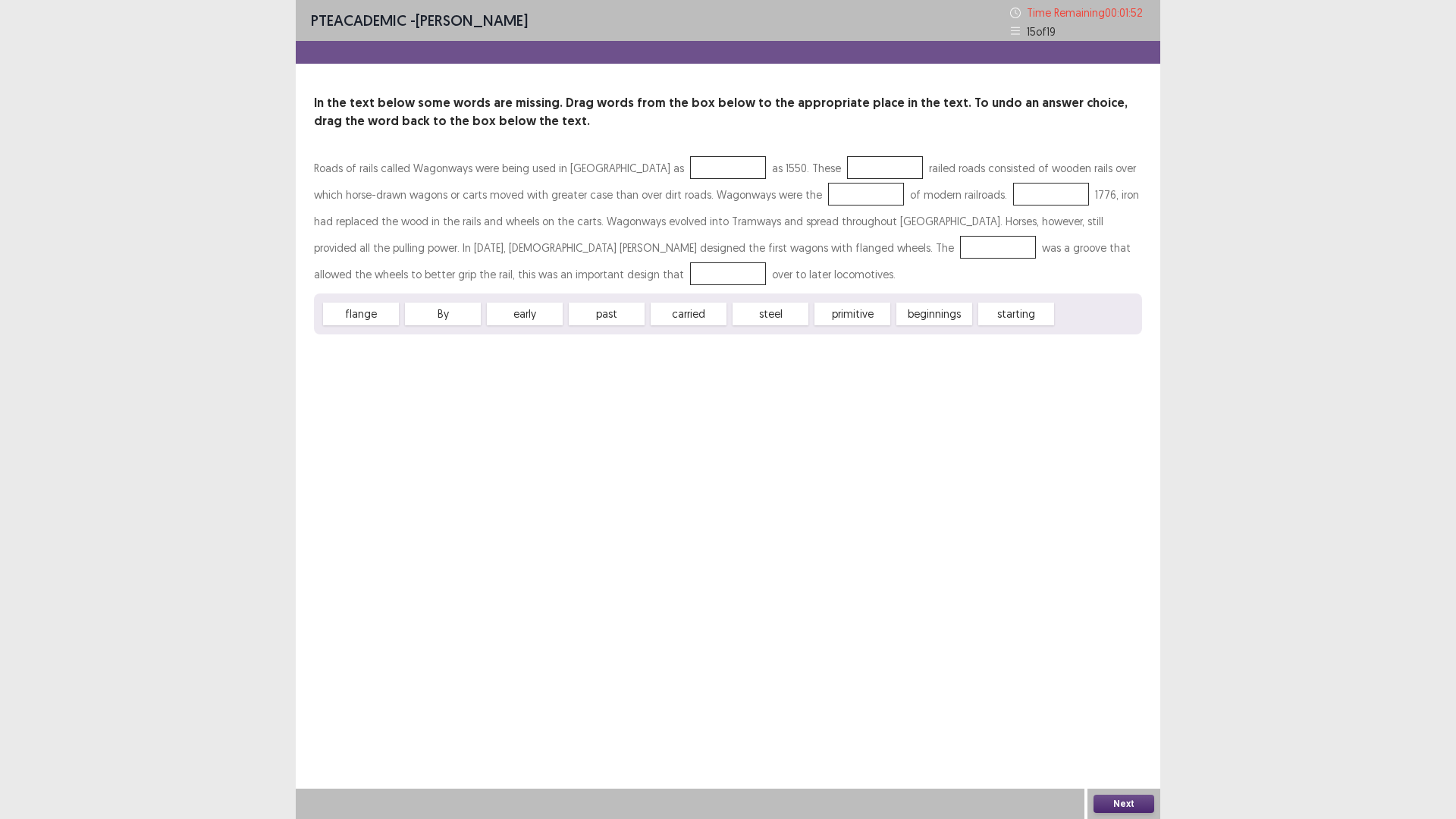
drag, startPoint x: 933, startPoint y: 317, endPoint x: 891, endPoint y: 308, distance: 43.0
click at [891, 308] on div "flange By early past carried steel primitive beginnings starting" at bounding box center [728, 313] width 828 height 41
drag, startPoint x: 913, startPoint y: 312, endPoint x: 809, endPoint y: 165, distance: 180.1
drag, startPoint x: 523, startPoint y: 318, endPoint x: 783, endPoint y: 200, distance: 285.5
drag, startPoint x: 832, startPoint y: 169, endPoint x: 726, endPoint y: 169, distance: 106.0
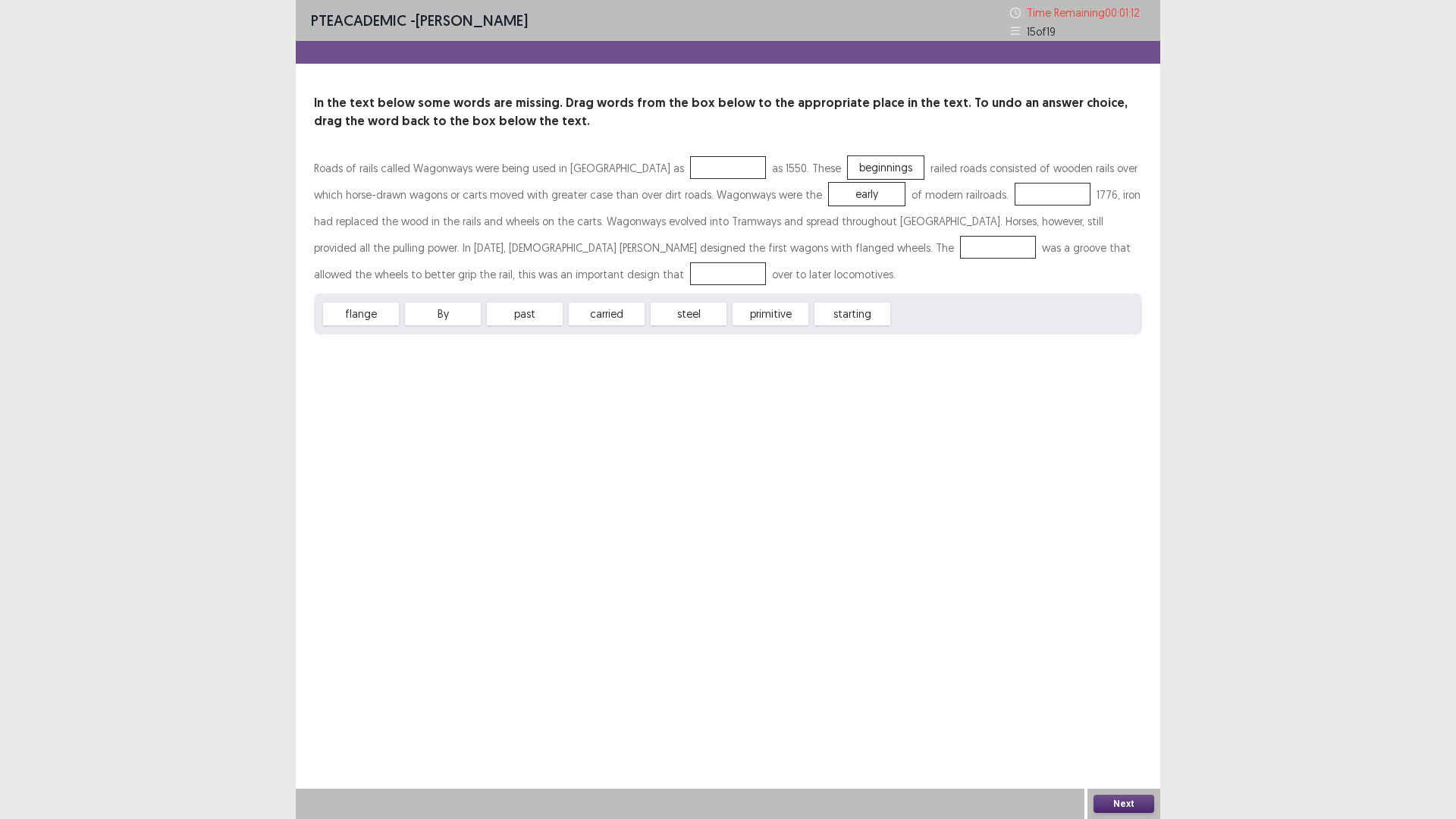
click at [726, 169] on div "Roads of rails called Wagonways were being used in [GEOGRAPHIC_DATA] as as 1550…" at bounding box center [728, 220] width 828 height 133
drag, startPoint x: 831, startPoint y: 169, endPoint x: 684, endPoint y: 172, distance: 147.0
drag, startPoint x: 839, startPoint y: 303, endPoint x: 816, endPoint y: 159, distance: 145.8
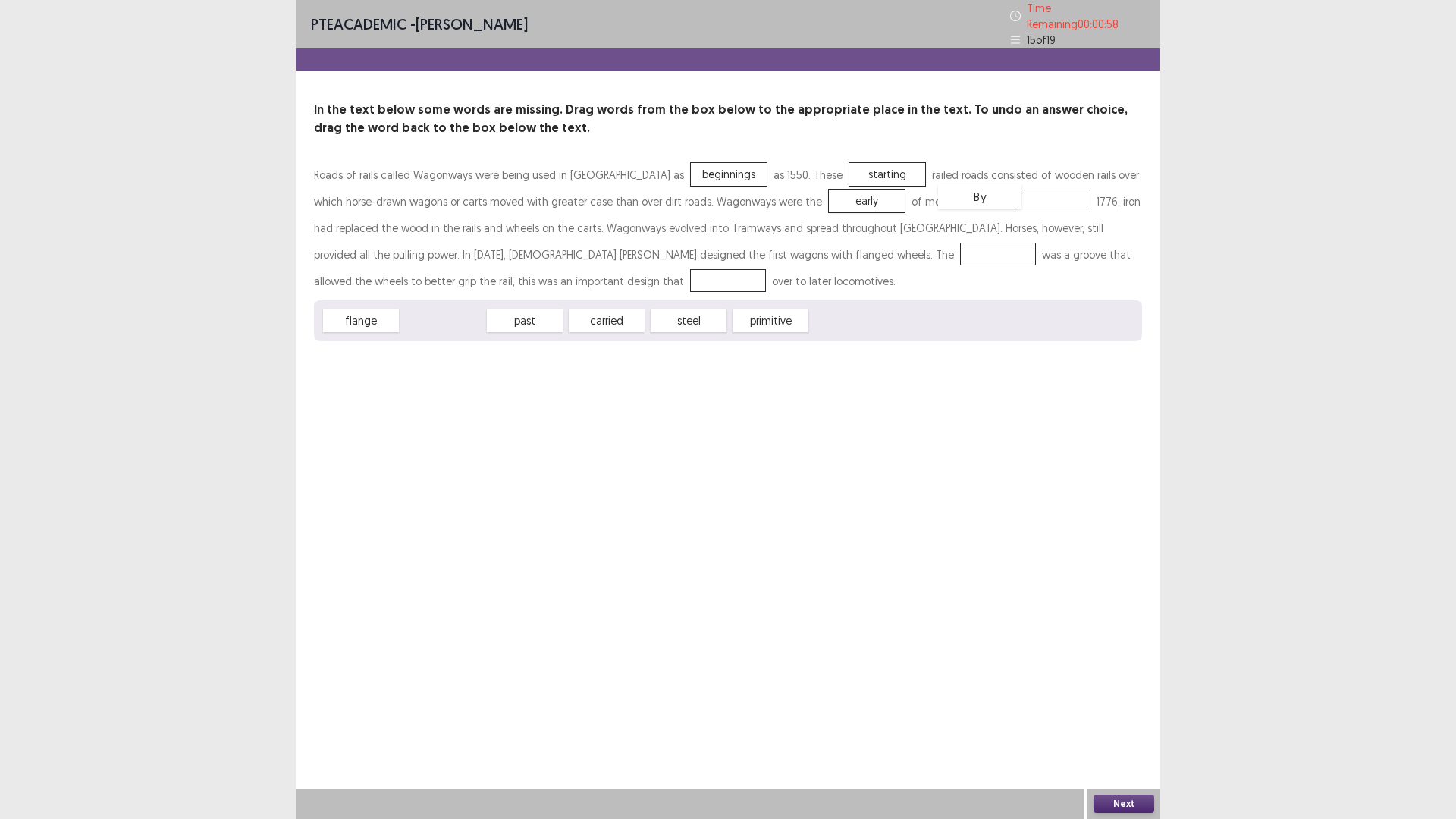
drag, startPoint x: 433, startPoint y: 314, endPoint x: 970, endPoint y: 190, distance: 551.1
drag, startPoint x: 512, startPoint y: 317, endPoint x: 533, endPoint y: 311, distance: 21.8
click at [533, 311] on div "carried" at bounding box center [550, 315] width 83 height 25
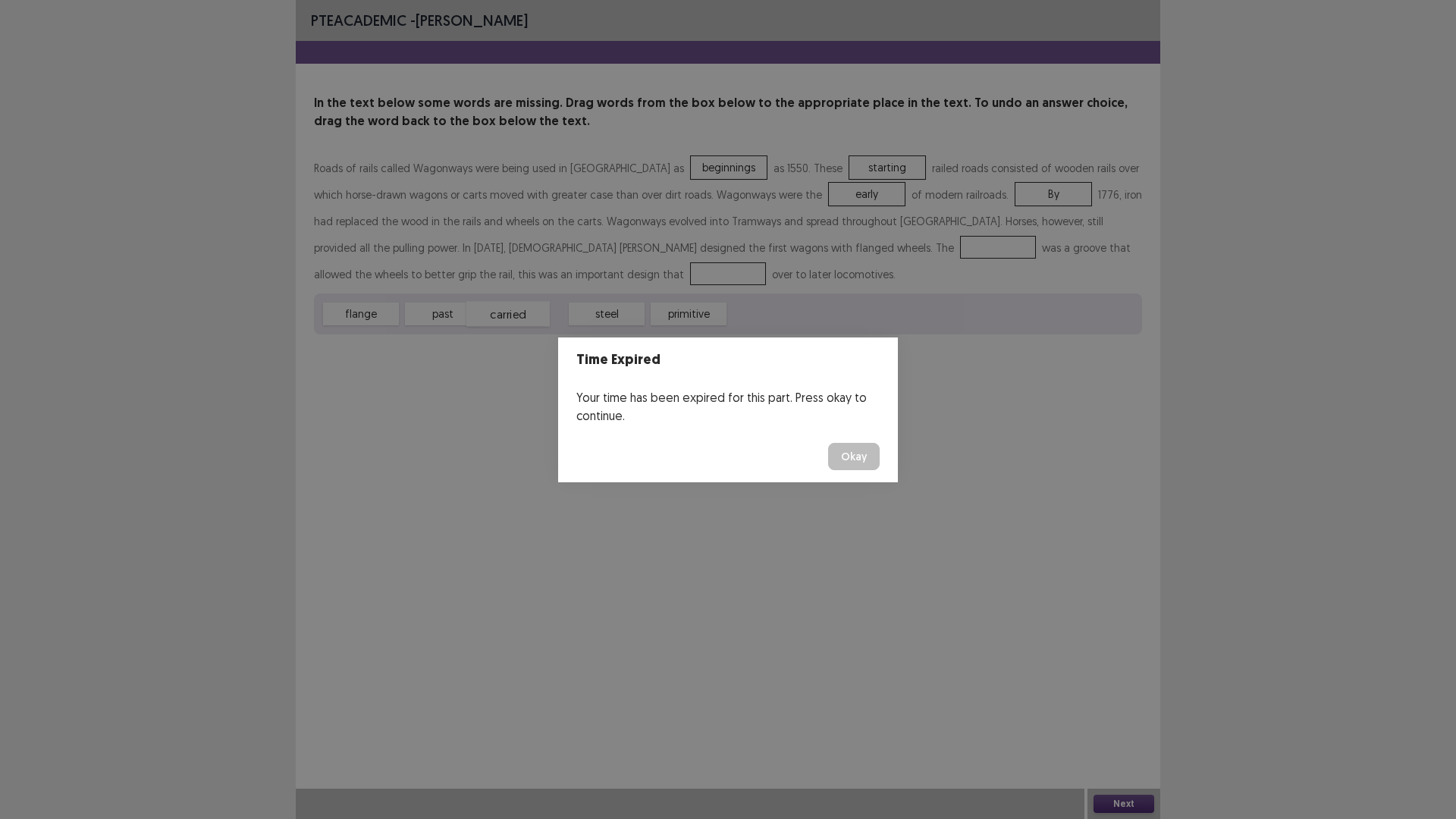
drag, startPoint x: 538, startPoint y: 317, endPoint x: 523, endPoint y: 317, distance: 15.0
click at [522, 317] on body "PTE academic - [PERSON_NAME] In the text below some words are missing. Drag wor…" at bounding box center [728, 409] width 1456 height 819
click at [848, 459] on button "Okay" at bounding box center [854, 456] width 52 height 28
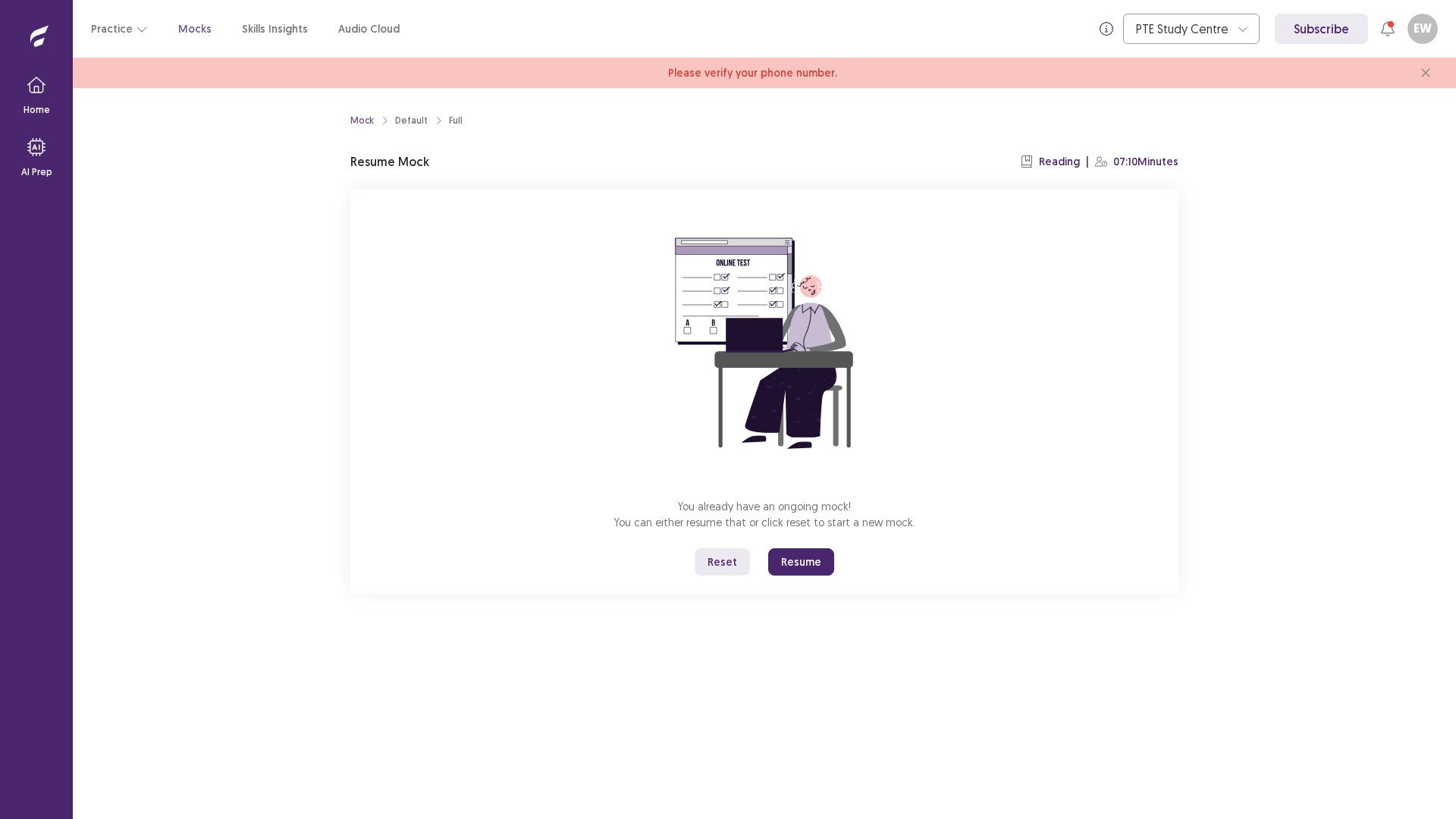
click at [811, 563] on button "Resume" at bounding box center [801, 562] width 66 height 28
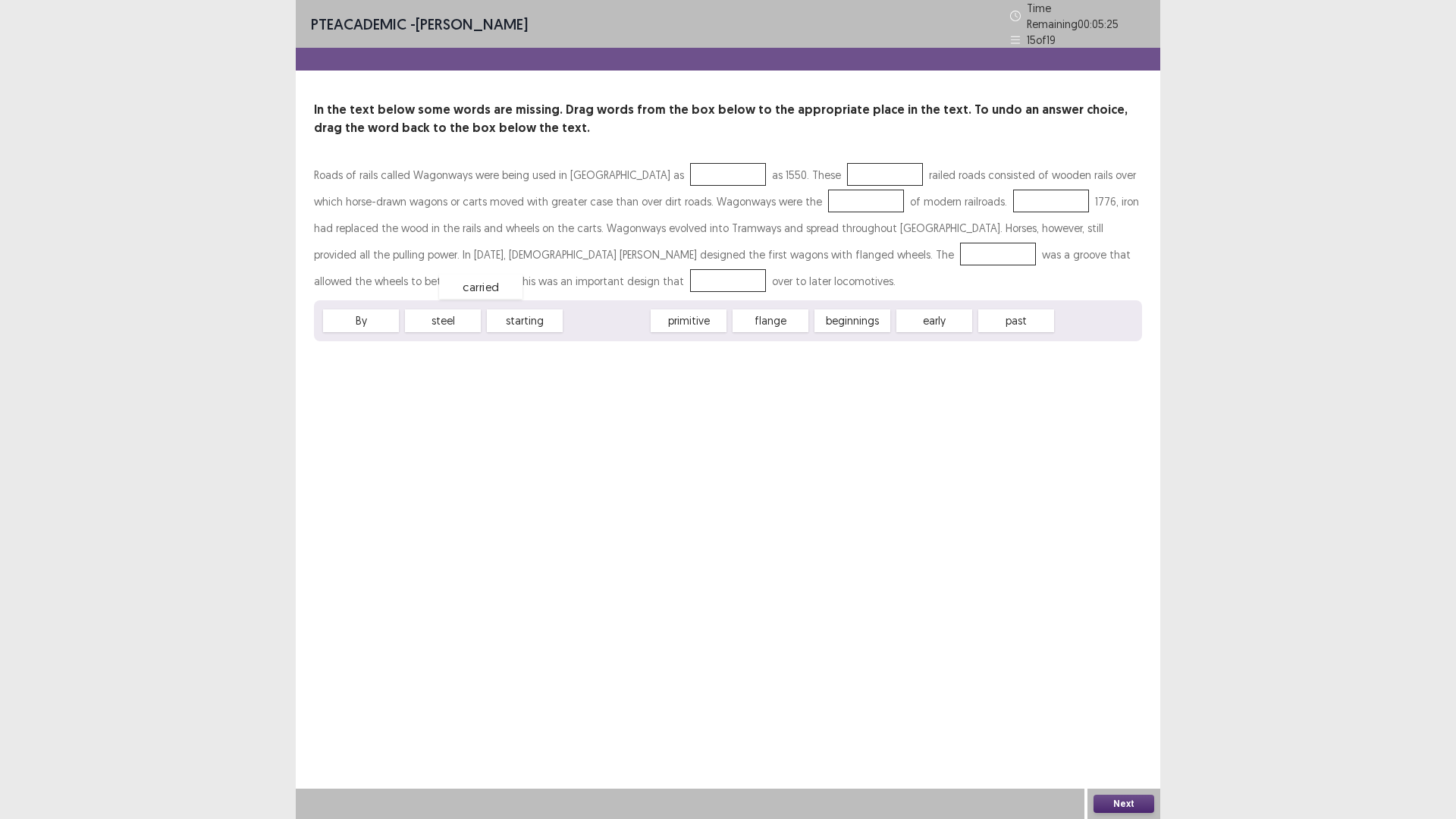
drag, startPoint x: 591, startPoint y: 316, endPoint x: 464, endPoint y: 276, distance: 133.2
drag, startPoint x: 441, startPoint y: 315, endPoint x: 523, endPoint y: 305, distance: 82.6
click at [526, 305] on div "By steel starting primitive flange beginnings early past" at bounding box center [728, 321] width 828 height 41
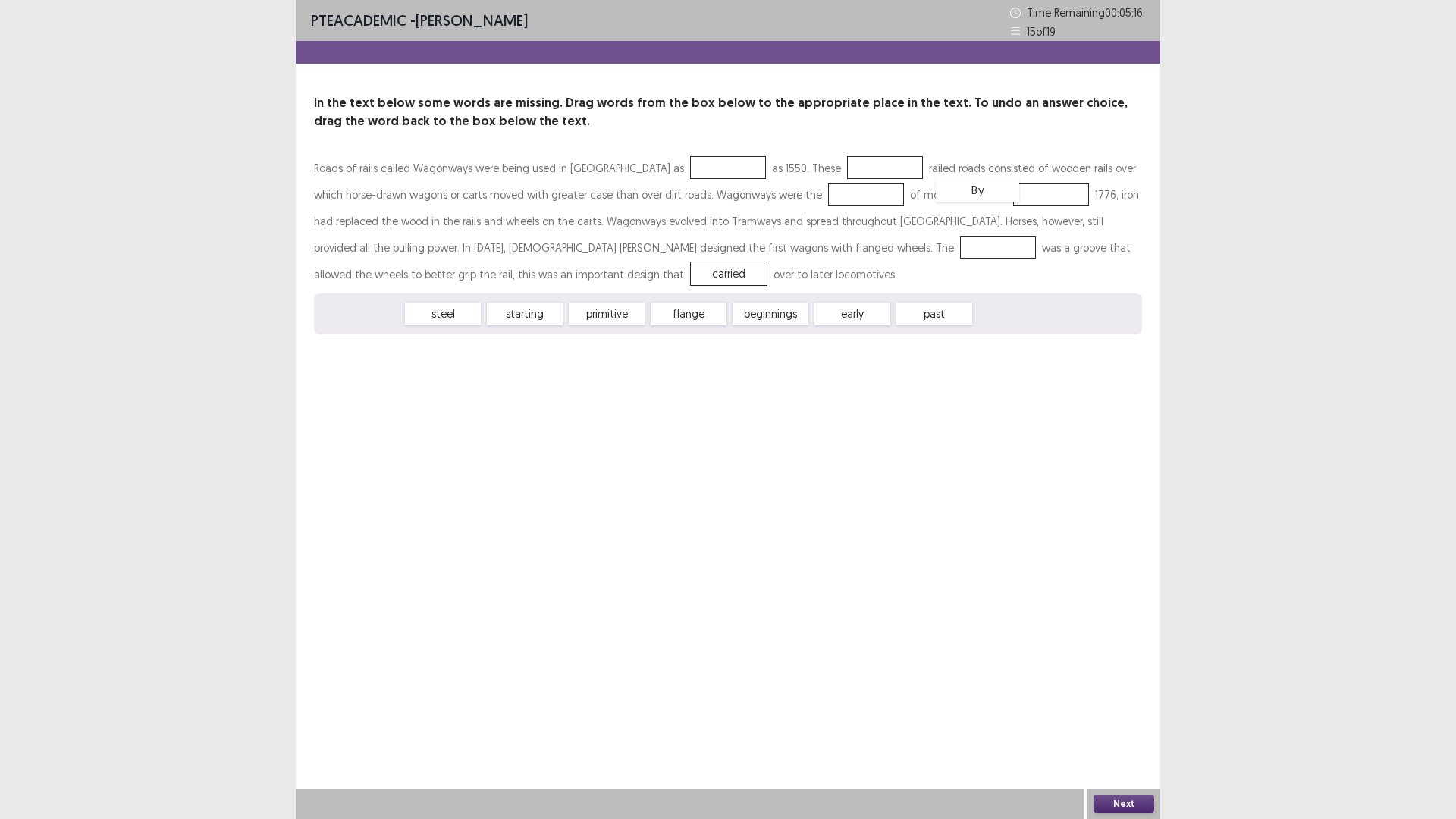
drag, startPoint x: 367, startPoint y: 316, endPoint x: 983, endPoint y: 191, distance: 628.6
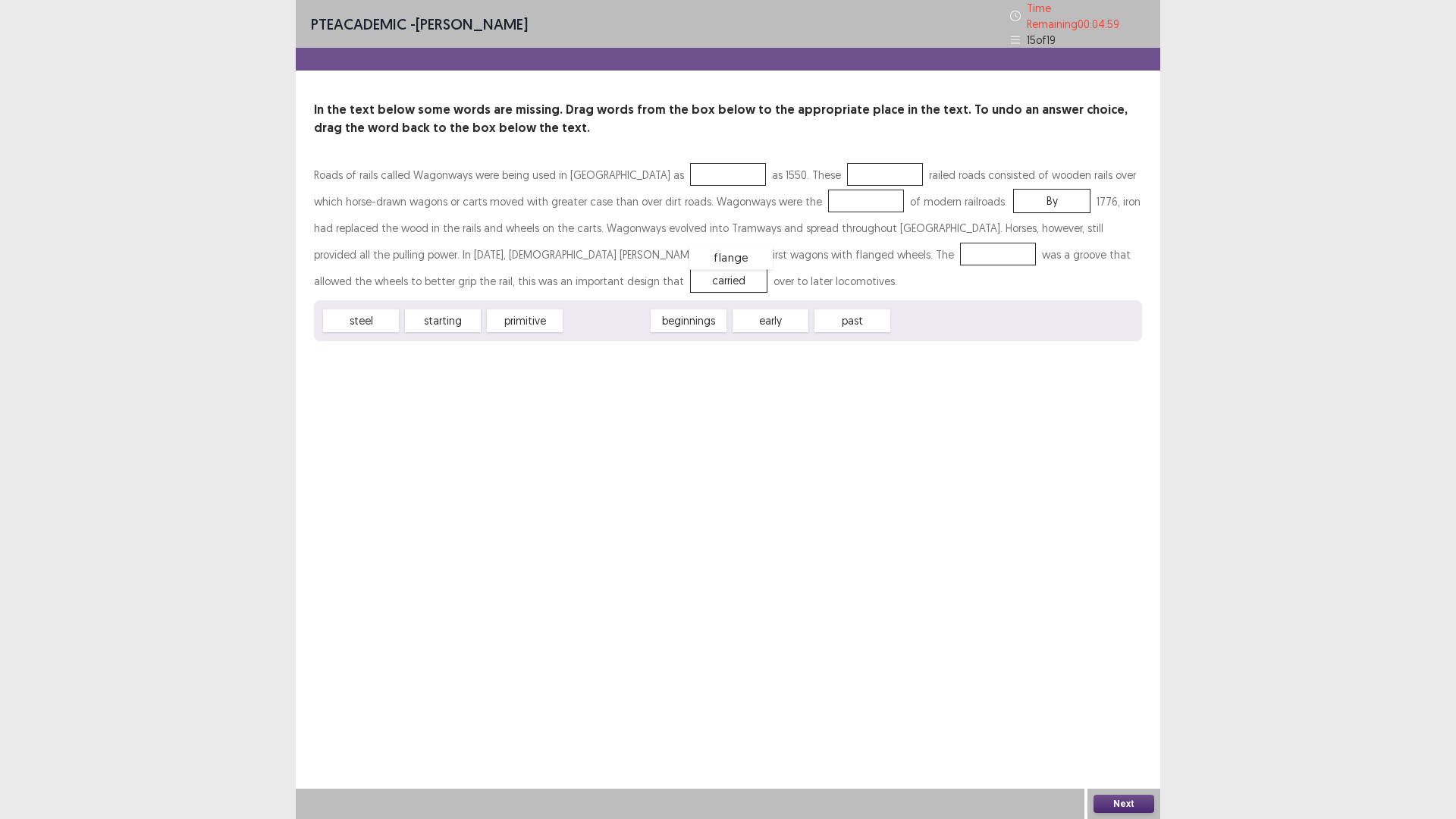
drag, startPoint x: 608, startPoint y: 314, endPoint x: 722, endPoint y: 250, distance: 130.7
drag, startPoint x: 442, startPoint y: 316, endPoint x: 452, endPoint y: 317, distance: 10.0
click at [452, 317] on div "starting" at bounding box center [452, 322] width 83 height 25
click at [582, 314] on div "beginnings" at bounding box center [601, 319] width 83 height 25
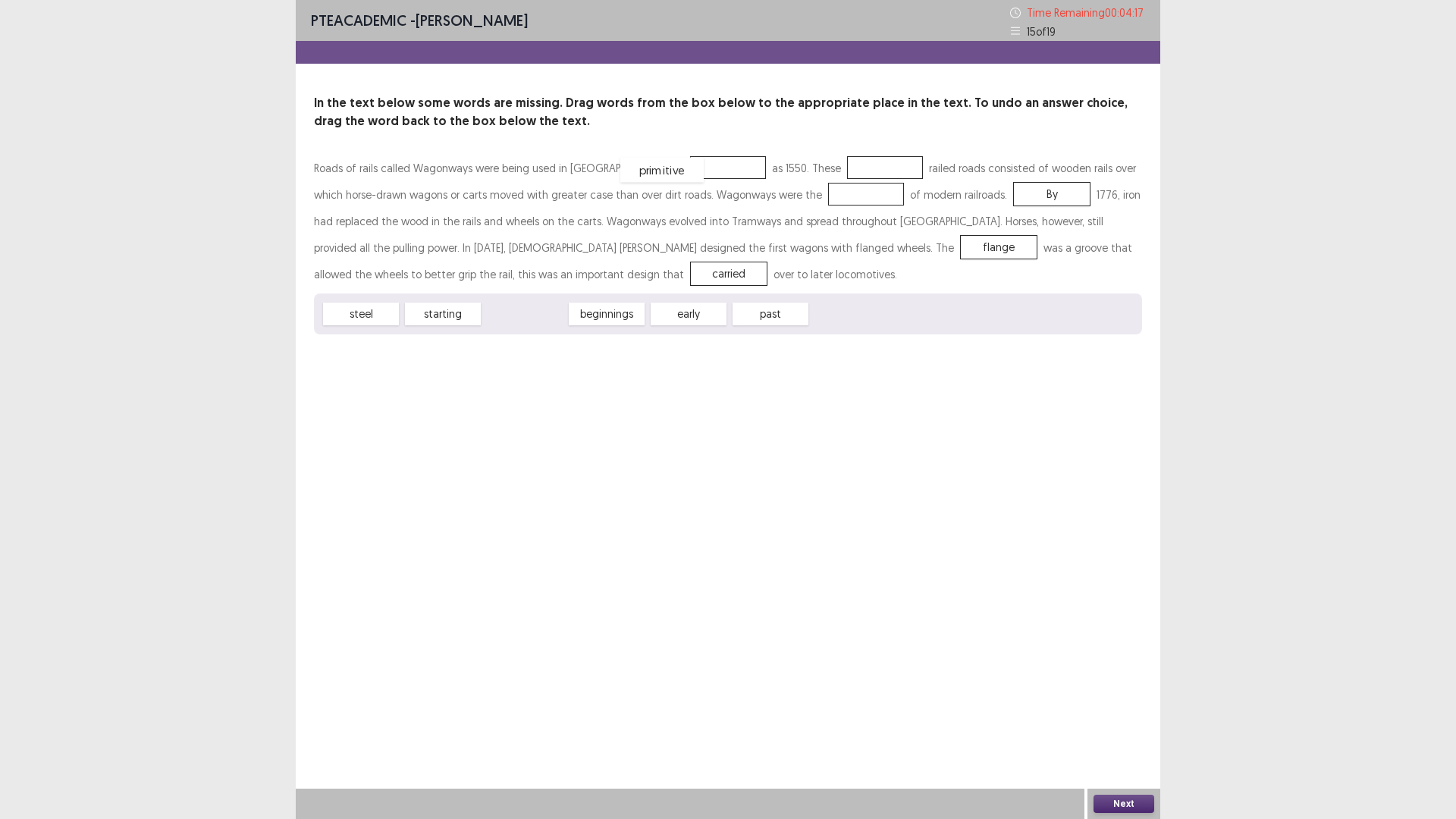
drag, startPoint x: 520, startPoint y: 319, endPoint x: 657, endPoint y: 175, distance: 198.8
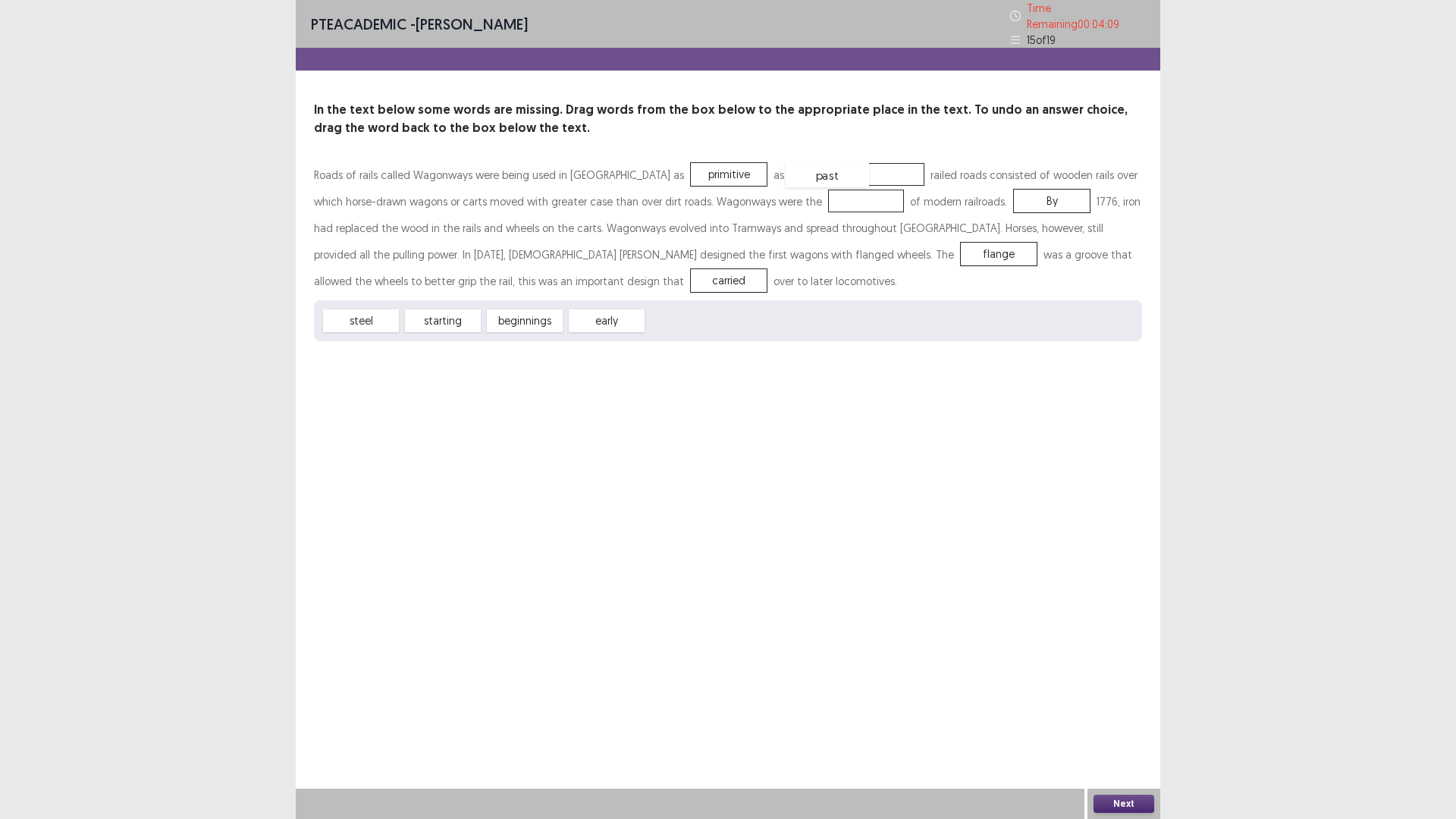
drag, startPoint x: 682, startPoint y: 315, endPoint x: 822, endPoint y: 169, distance: 202.3
drag, startPoint x: 594, startPoint y: 316, endPoint x: 772, endPoint y: 195, distance: 215.2
click at [1120, 690] on button "Next" at bounding box center [1124, 804] width 61 height 18
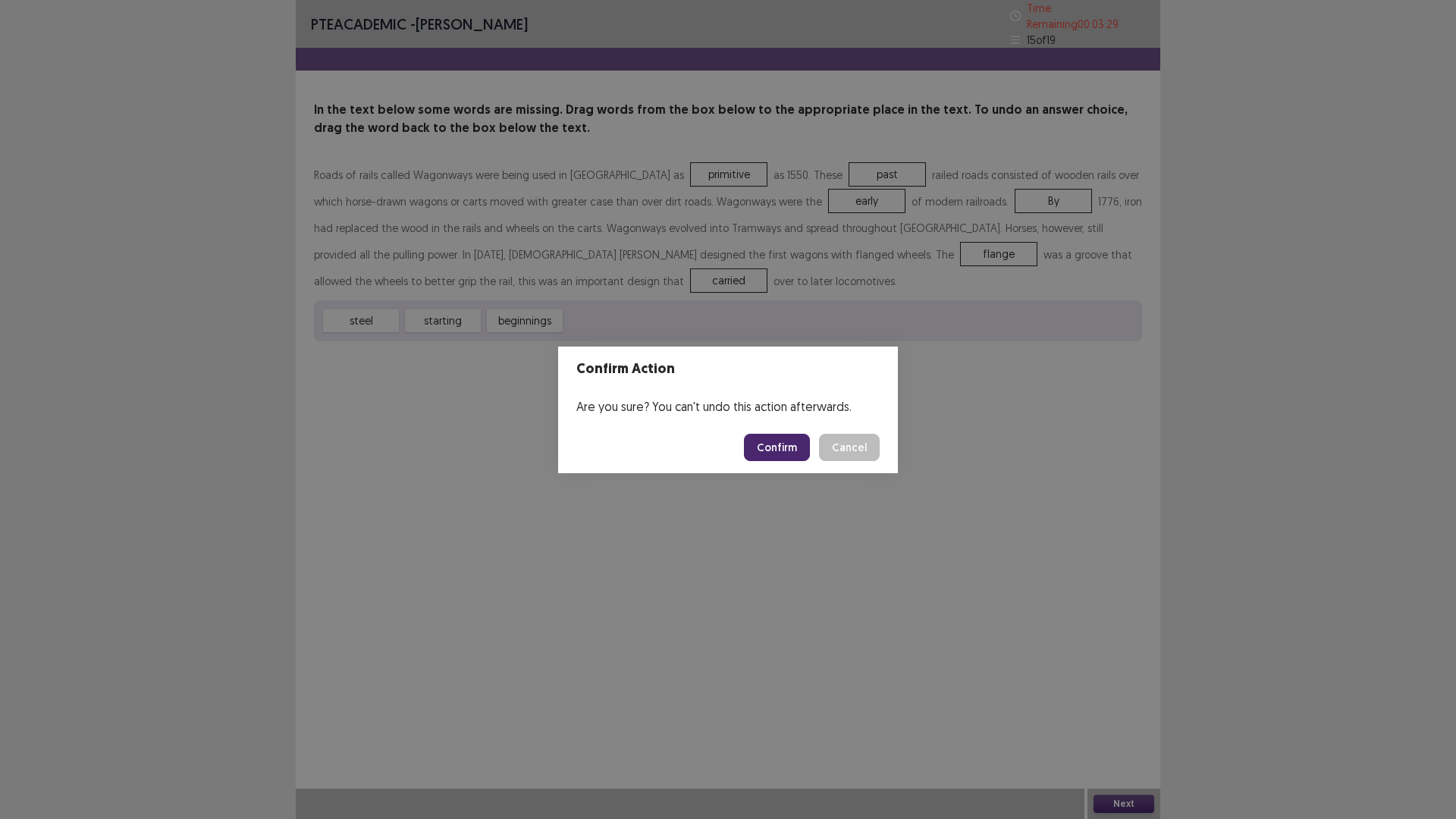
click at [771, 447] on button "Confirm" at bounding box center [776, 447] width 66 height 28
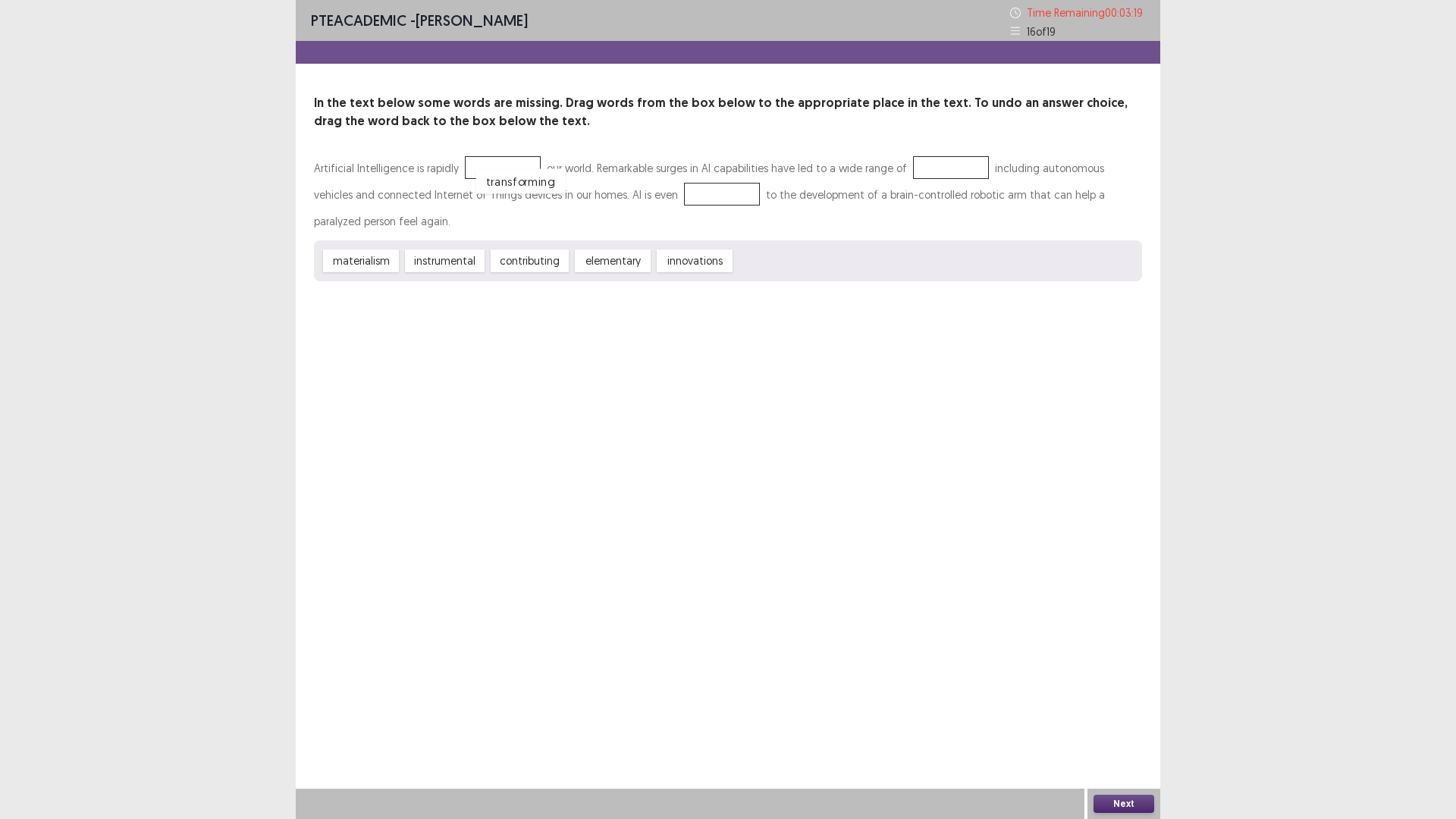
drag, startPoint x: 776, startPoint y: 260, endPoint x: 502, endPoint y: 173, distance: 287.5
drag, startPoint x: 512, startPoint y: 169, endPoint x: 941, endPoint y: 166, distance: 429.0
drag, startPoint x: 929, startPoint y: 162, endPoint x: 877, endPoint y: 209, distance: 70.1
click at [877, 210] on div "Artificial Intelligence is rapidly our world. Remarkable surges in AI capabilit…" at bounding box center [728, 194] width 828 height 79
drag, startPoint x: 918, startPoint y: 169, endPoint x: 767, endPoint y: 265, distance: 178.9
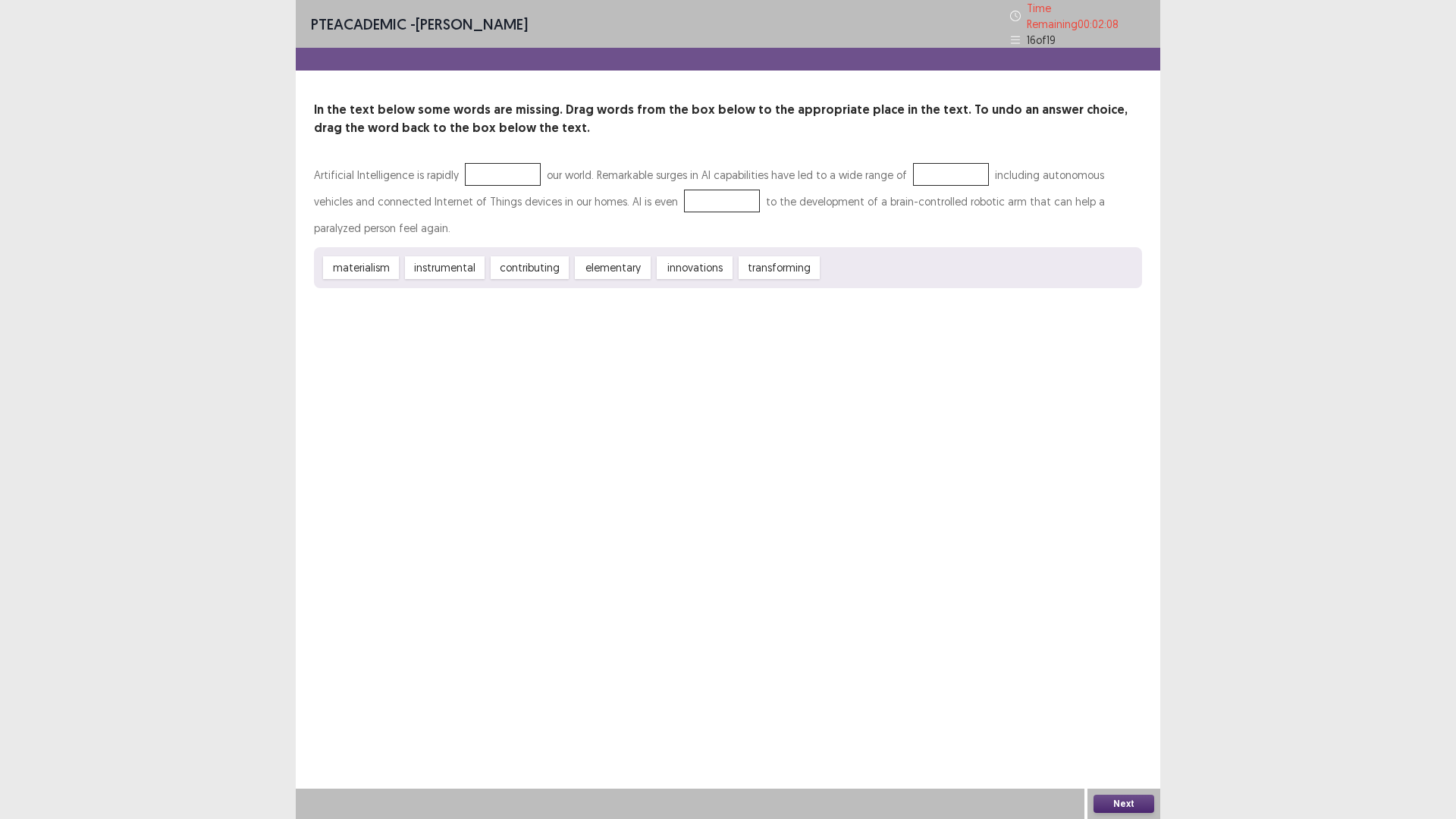
drag, startPoint x: 367, startPoint y: 263, endPoint x: 401, endPoint y: 261, distance: 34.1
click at [401, 261] on div "materialism instrumental contributing elementary innovations transforming" at bounding box center [728, 267] width 828 height 41
drag, startPoint x: 475, startPoint y: 264, endPoint x: 508, endPoint y: 263, distance: 33.0
click at [508, 263] on div "materialism instrumental contributing elementary innovations transforming" at bounding box center [728, 267] width 828 height 41
drag, startPoint x: 457, startPoint y: 265, endPoint x: 467, endPoint y: 265, distance: 10.0
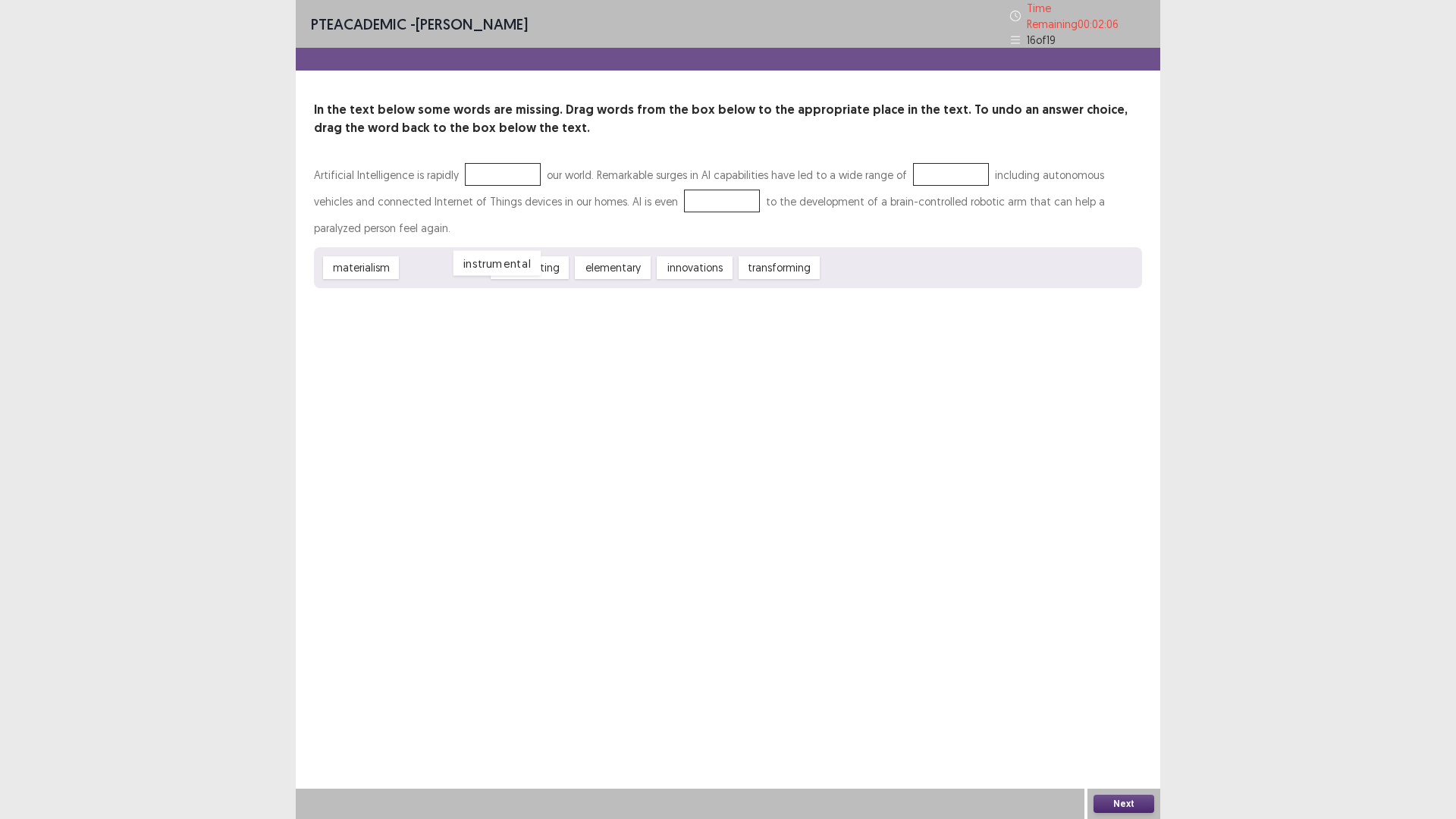
click at [468, 265] on div "instrumental" at bounding box center [497, 264] width 88 height 25
drag, startPoint x: 523, startPoint y: 264, endPoint x: 555, endPoint y: 264, distance: 32.0
click at [555, 264] on div "contributing" at bounding box center [530, 267] width 78 height 23
drag, startPoint x: 534, startPoint y: 265, endPoint x: 524, endPoint y: 261, distance: 10.8
click at [590, 259] on div "materialism instrumental contributing elementary innovations transforming" at bounding box center [728, 267] width 828 height 41
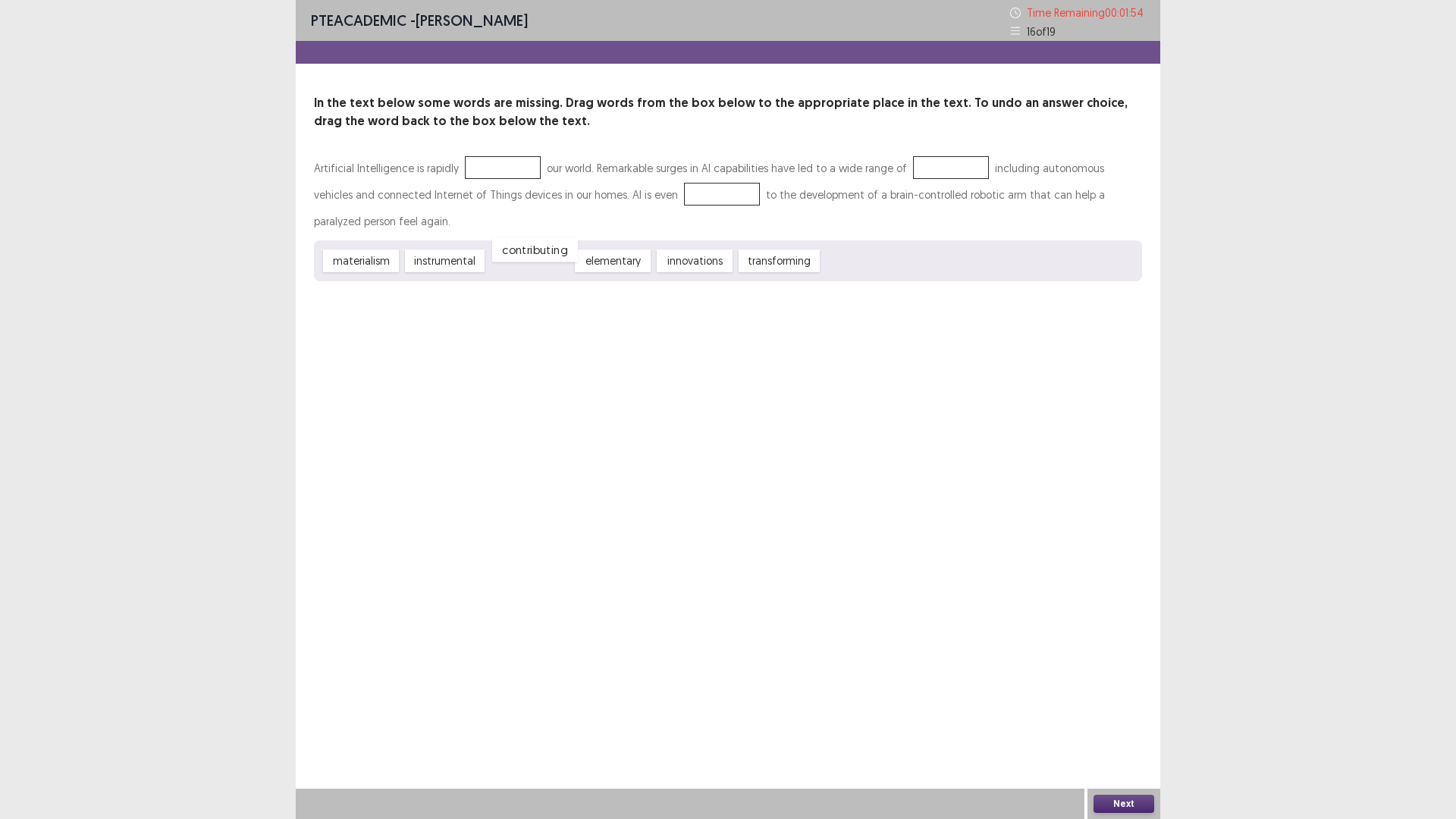
drag, startPoint x: 523, startPoint y: 261, endPoint x: 541, endPoint y: 250, distance: 21.1
click at [541, 251] on div "contributing" at bounding box center [534, 250] width 86 height 25
drag, startPoint x: 529, startPoint y: 259, endPoint x: 529, endPoint y: 168, distance: 91.0
drag, startPoint x: 685, startPoint y: 262, endPoint x: 940, endPoint y: 168, distance: 271.8
drag, startPoint x: 502, startPoint y: 165, endPoint x: 636, endPoint y: 215, distance: 143.0
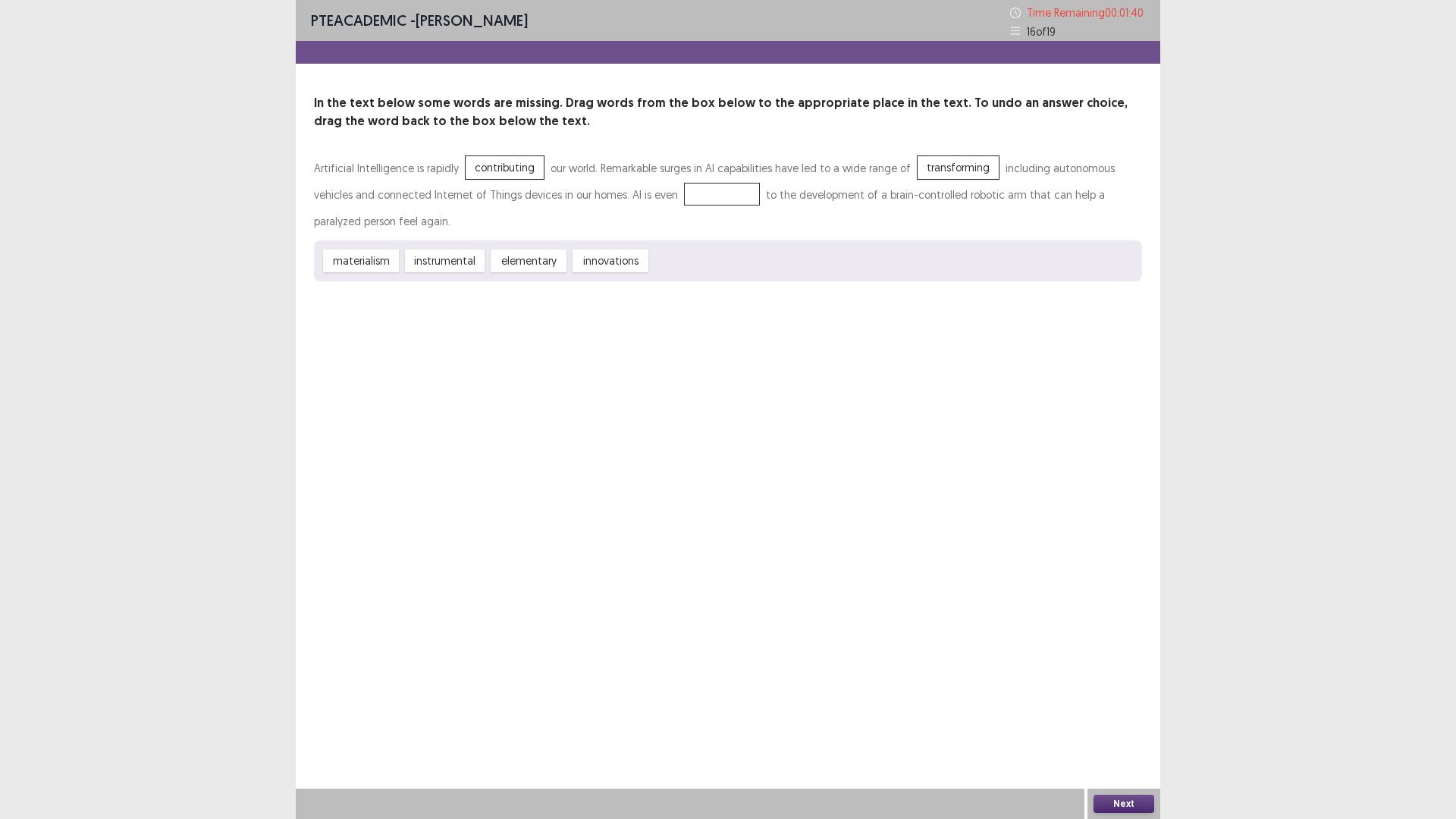
click at [638, 215] on div "Artificial Intelligence is rapidly contributing our world. Remarkable surges in…" at bounding box center [728, 194] width 828 height 79
drag, startPoint x: 532, startPoint y: 174, endPoint x: 675, endPoint y: 194, distance: 144.4
click at [435, 260] on div "instrumental" at bounding box center [452, 261] width 88 height 25
click at [541, 263] on div "elementary" at bounding box center [552, 261] width 83 height 25
drag, startPoint x: 589, startPoint y: 264, endPoint x: 635, endPoint y: 270, distance: 46.4
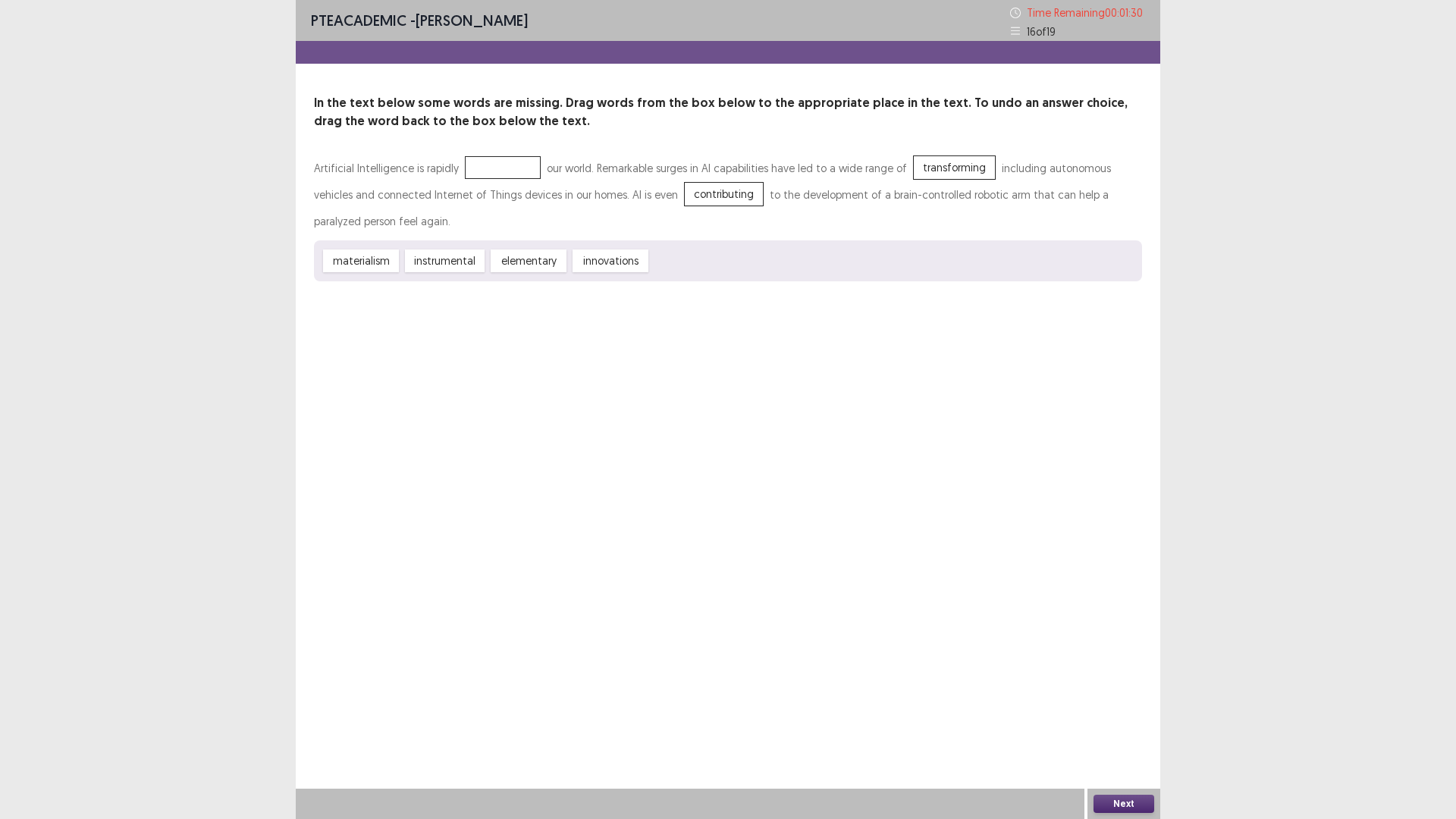
click at [645, 270] on div "materialism instrumental elementary innovations" at bounding box center [728, 260] width 828 height 41
drag, startPoint x: 929, startPoint y: 164, endPoint x: 518, endPoint y: 169, distance: 411.0
drag, startPoint x: 353, startPoint y: 260, endPoint x: 479, endPoint y: 246, distance: 126.8
click at [479, 246] on div "materialism" at bounding box center [490, 245] width 83 height 25
drag, startPoint x: 646, startPoint y: 256, endPoint x: 929, endPoint y: 169, distance: 296.1
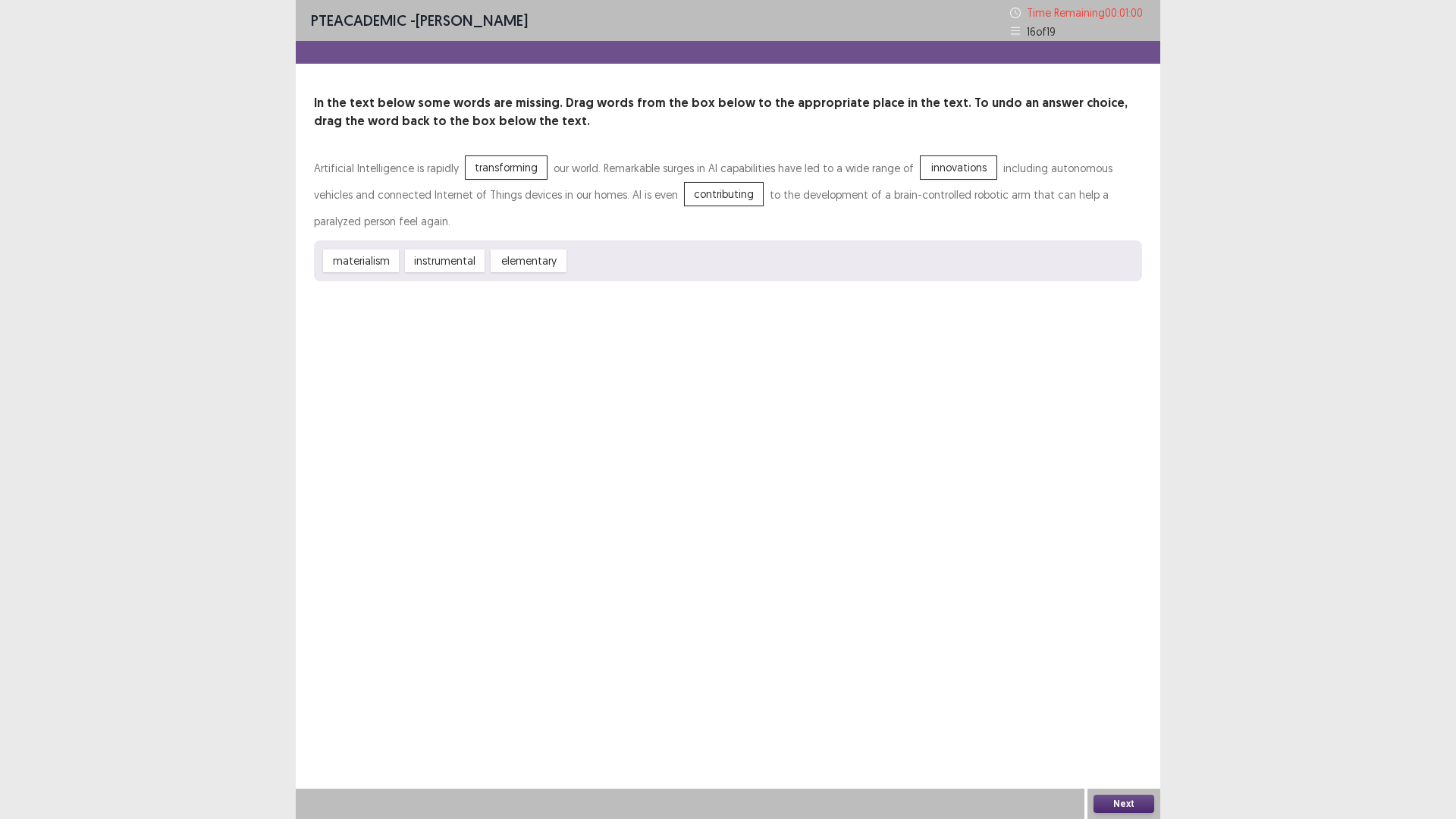
click at [1135, 690] on button "Next" at bounding box center [1124, 804] width 61 height 18
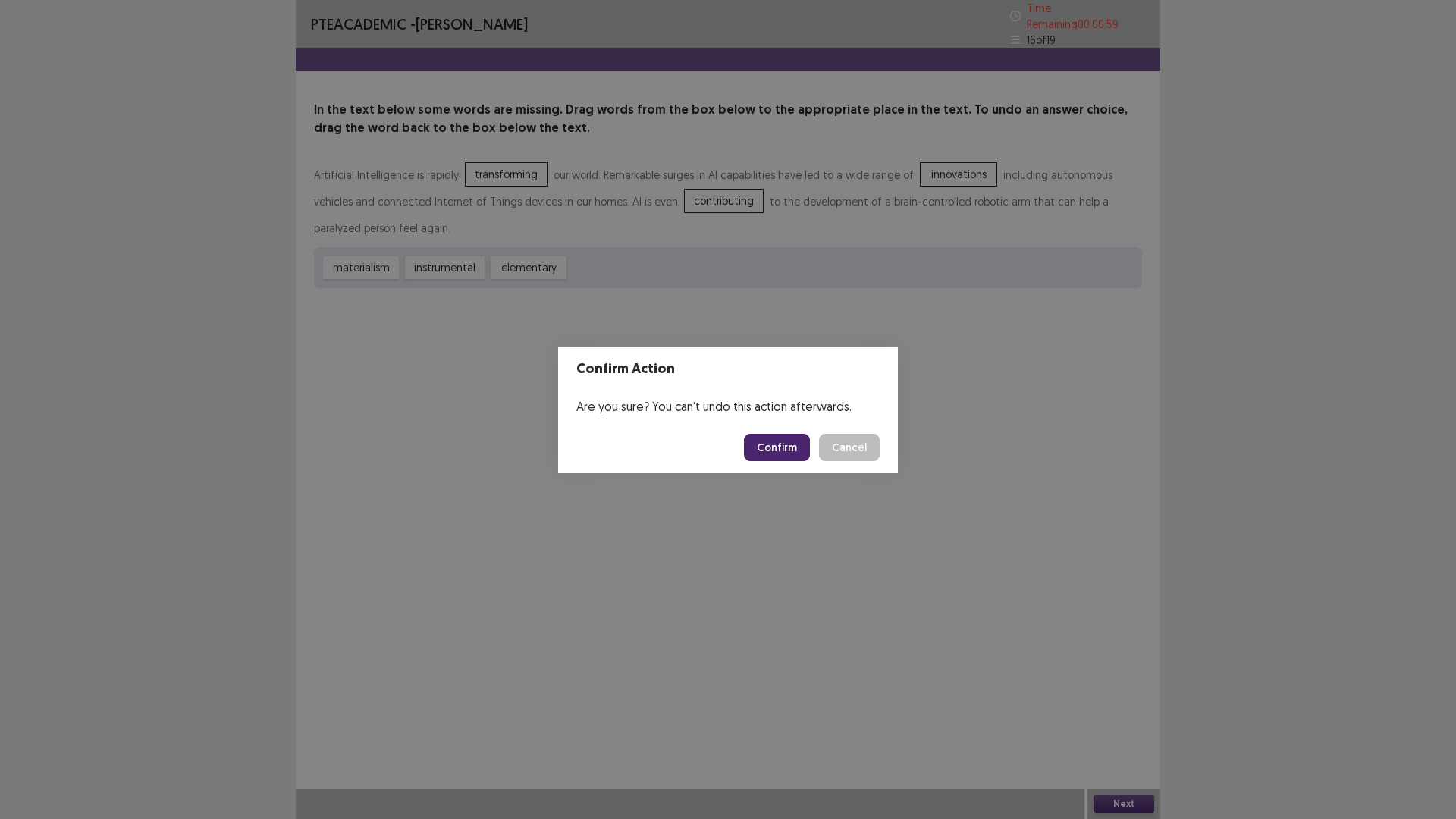
click at [781, 449] on button "Confirm" at bounding box center [776, 447] width 66 height 28
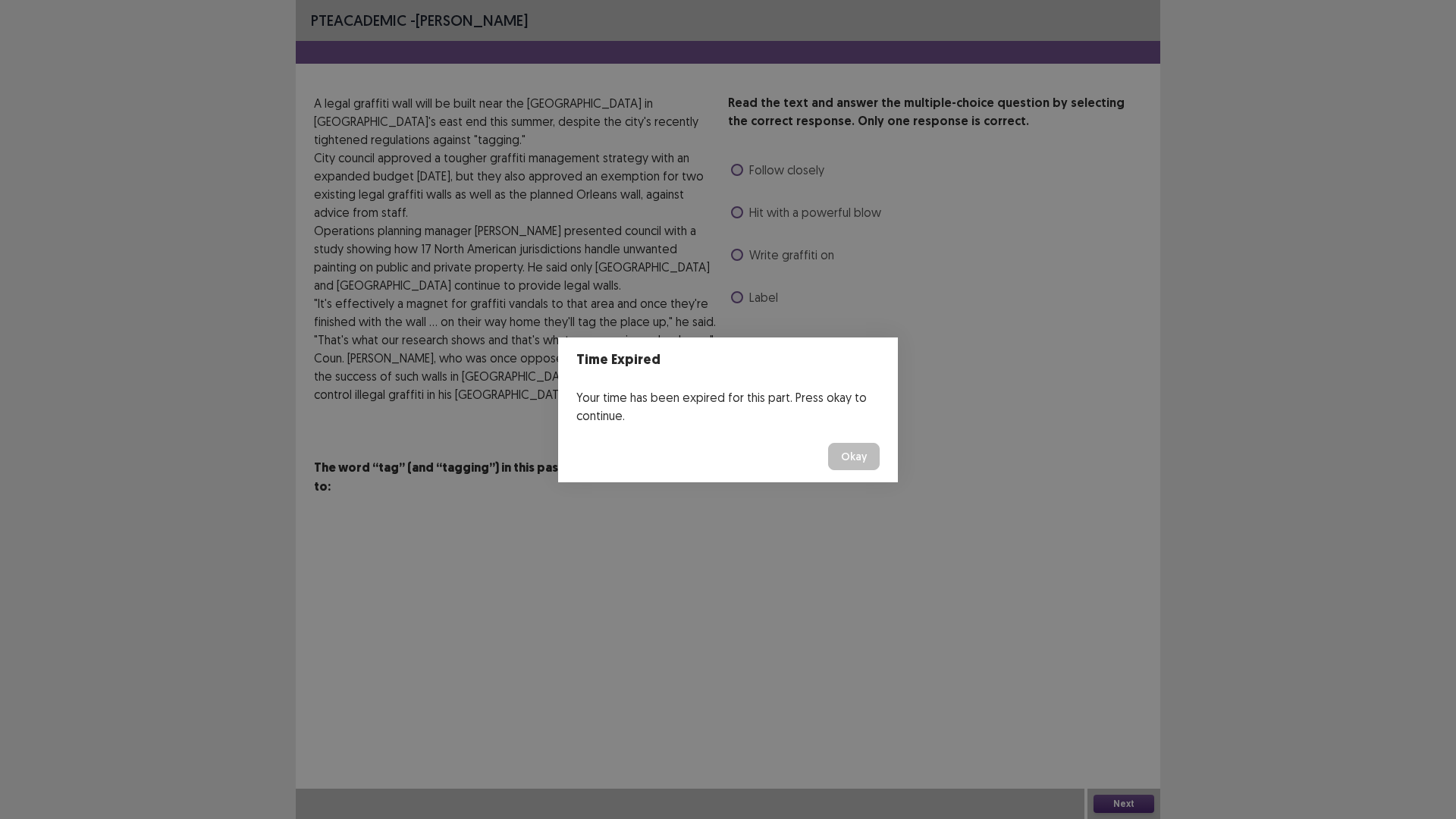
click at [862, 458] on button "Okay" at bounding box center [854, 456] width 52 height 28
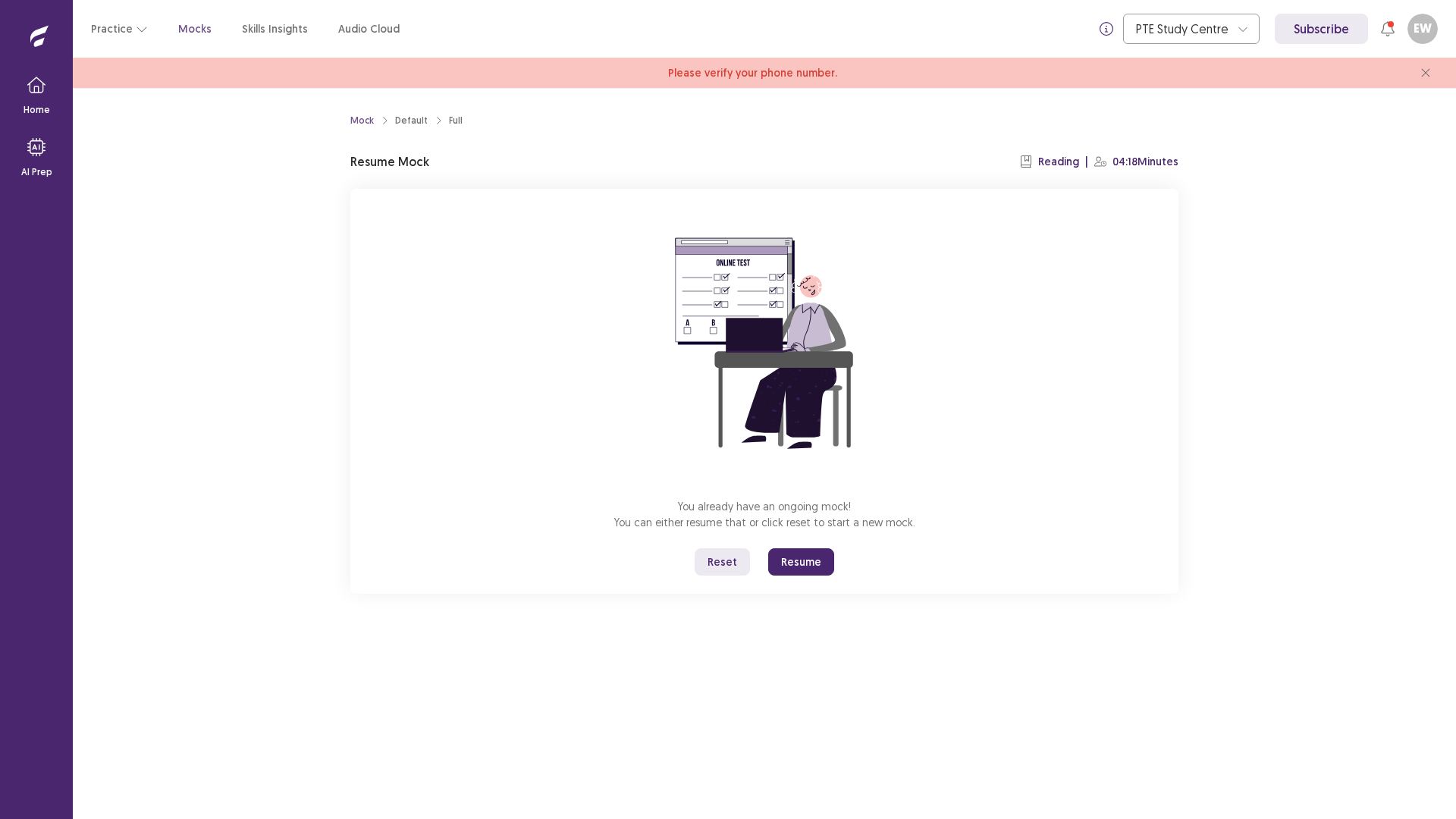
click at [822, 557] on button "Resume" at bounding box center [801, 562] width 66 height 28
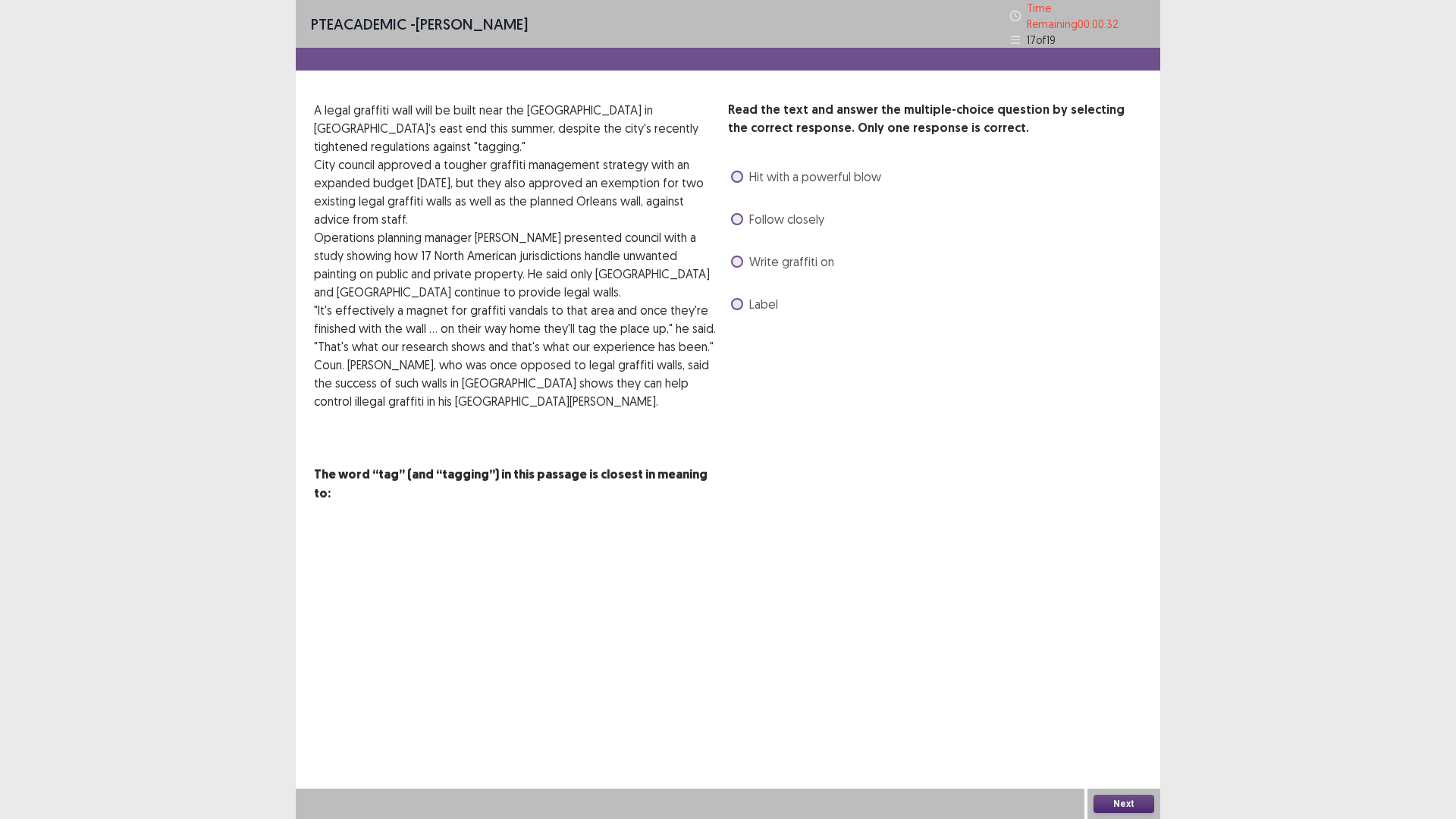
click at [739, 258] on span at bounding box center [736, 261] width 13 height 13
click at [1127, 690] on div "Next" at bounding box center [1123, 804] width 73 height 30
click at [1124, 690] on button "Next" at bounding box center [1124, 804] width 61 height 18
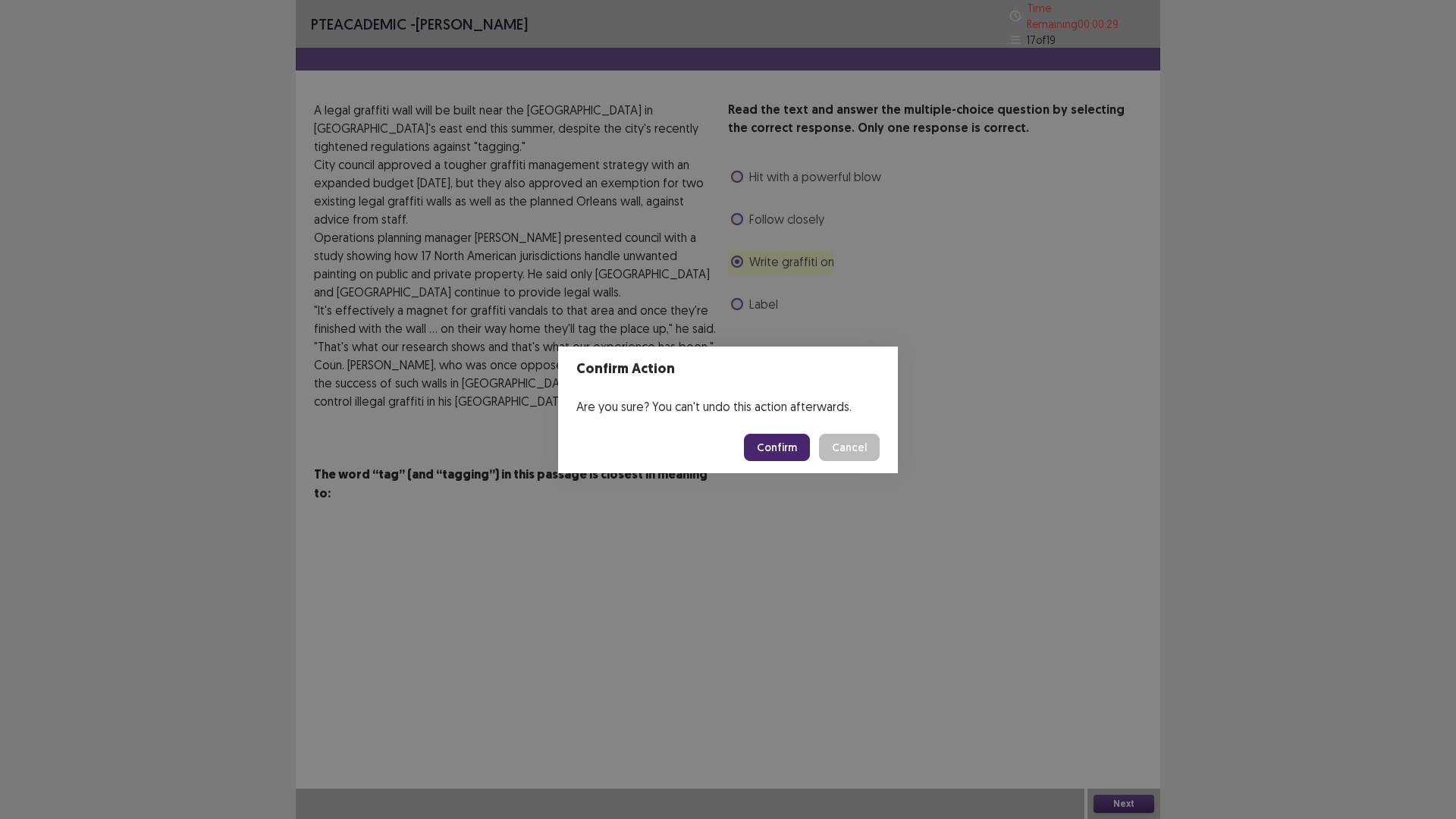
click at [787, 451] on button "Confirm" at bounding box center [776, 447] width 66 height 28
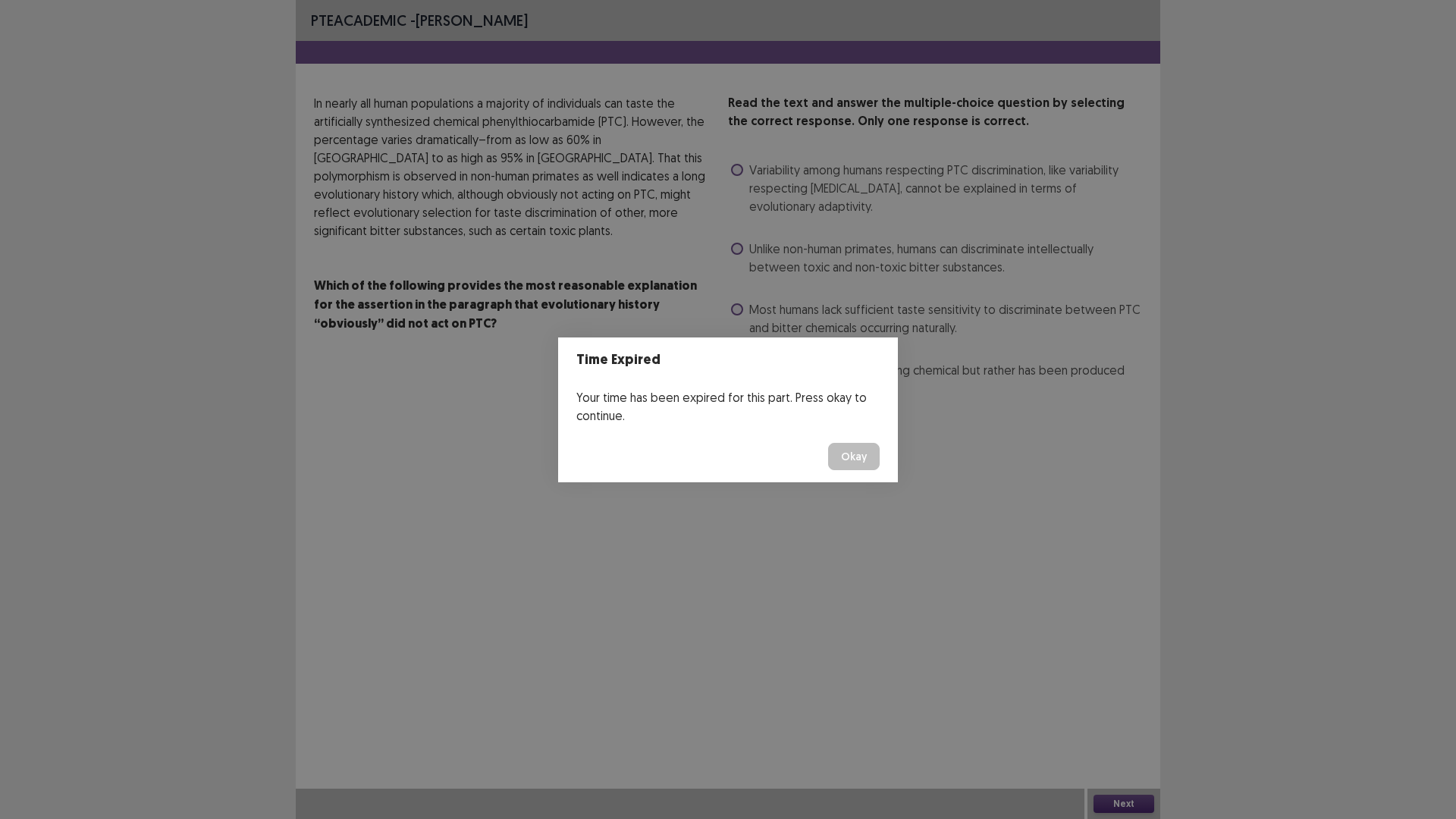
click at [855, 462] on button "Okay" at bounding box center [854, 456] width 52 height 28
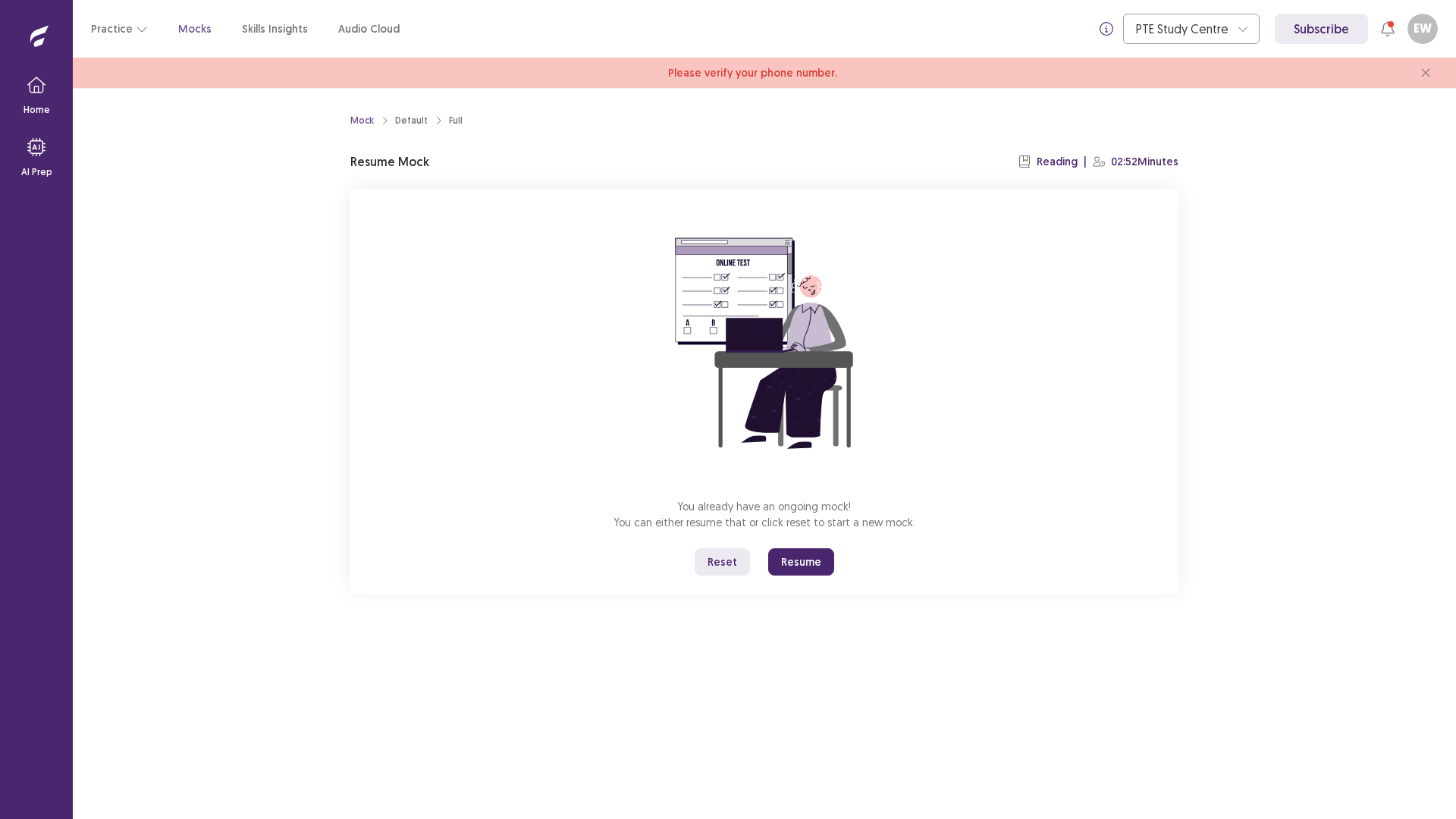
click at [813, 558] on button "Resume" at bounding box center [801, 562] width 66 height 28
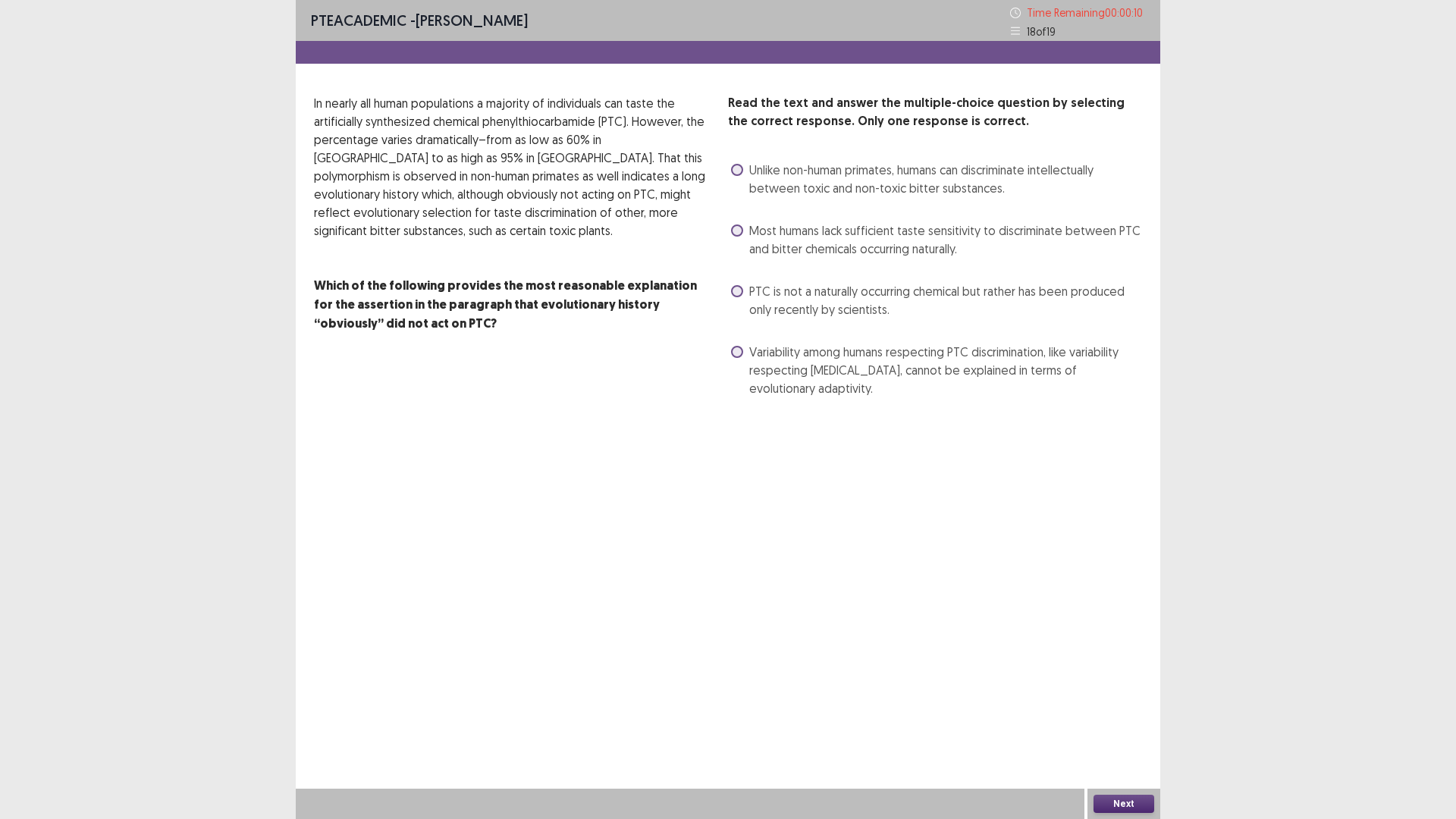
click at [732, 296] on label "PTC is not a naturally occurring chemical but rather has been produced only rec…" at bounding box center [936, 301] width 411 height 37
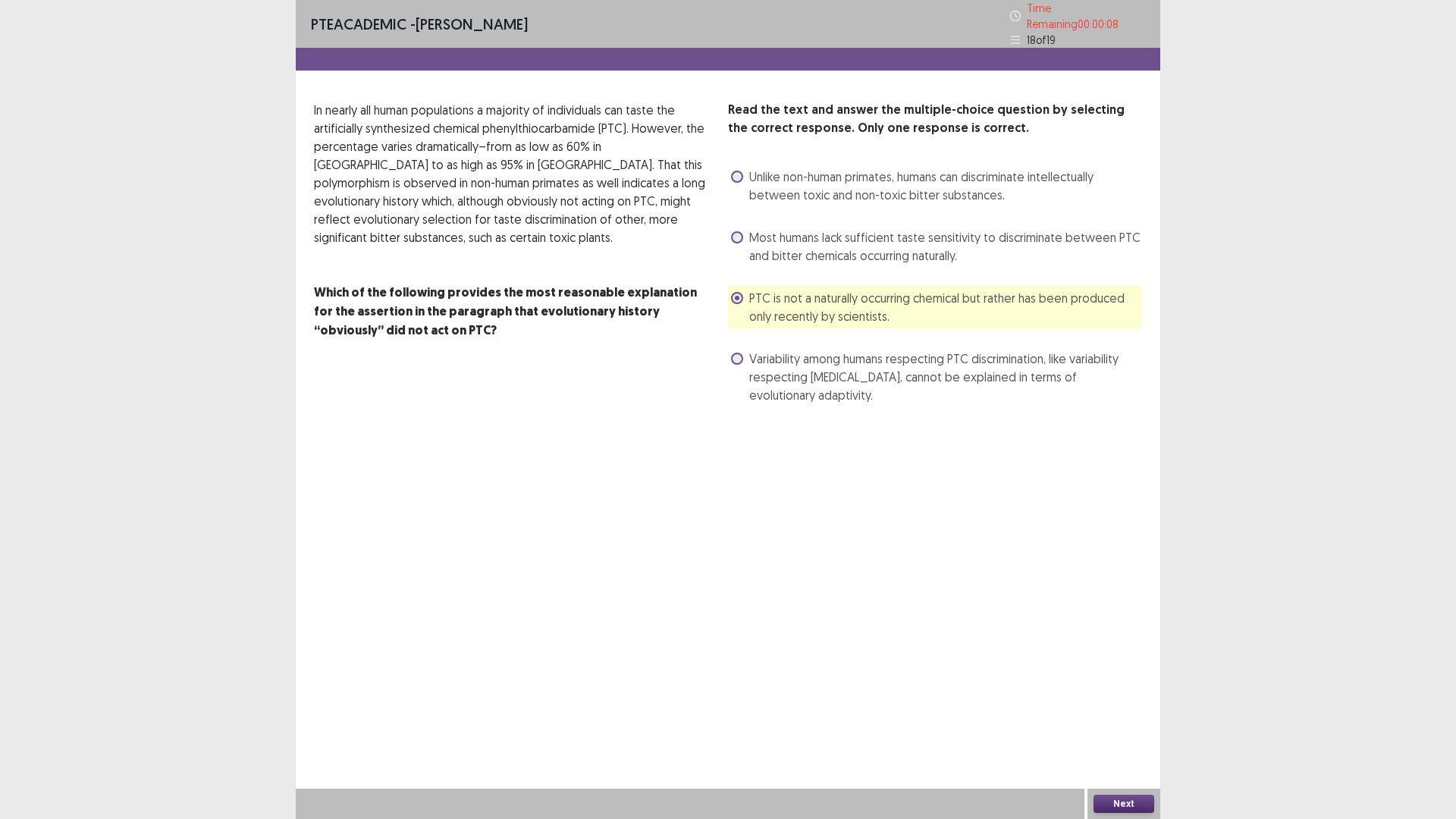
click at [1119, 690] on div "PTE academic - [PERSON_NAME] Time Remaining 00 : 00 : 08 18 of 19 Read the text…" at bounding box center [727, 409] width 864 height 819
click at [1119, 690] on button "Next" at bounding box center [1124, 804] width 61 height 18
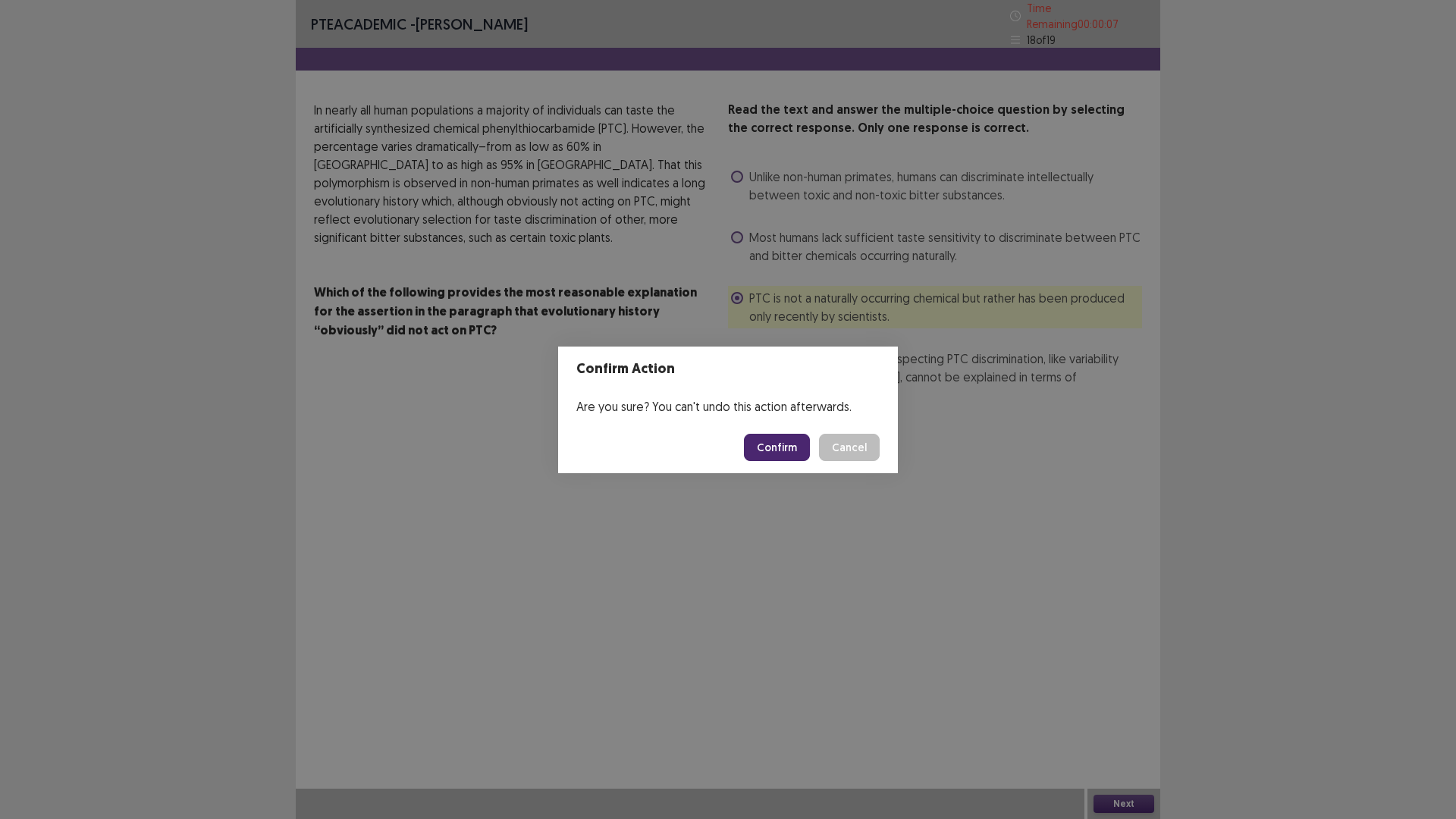
click at [782, 442] on button "Confirm" at bounding box center [776, 447] width 66 height 28
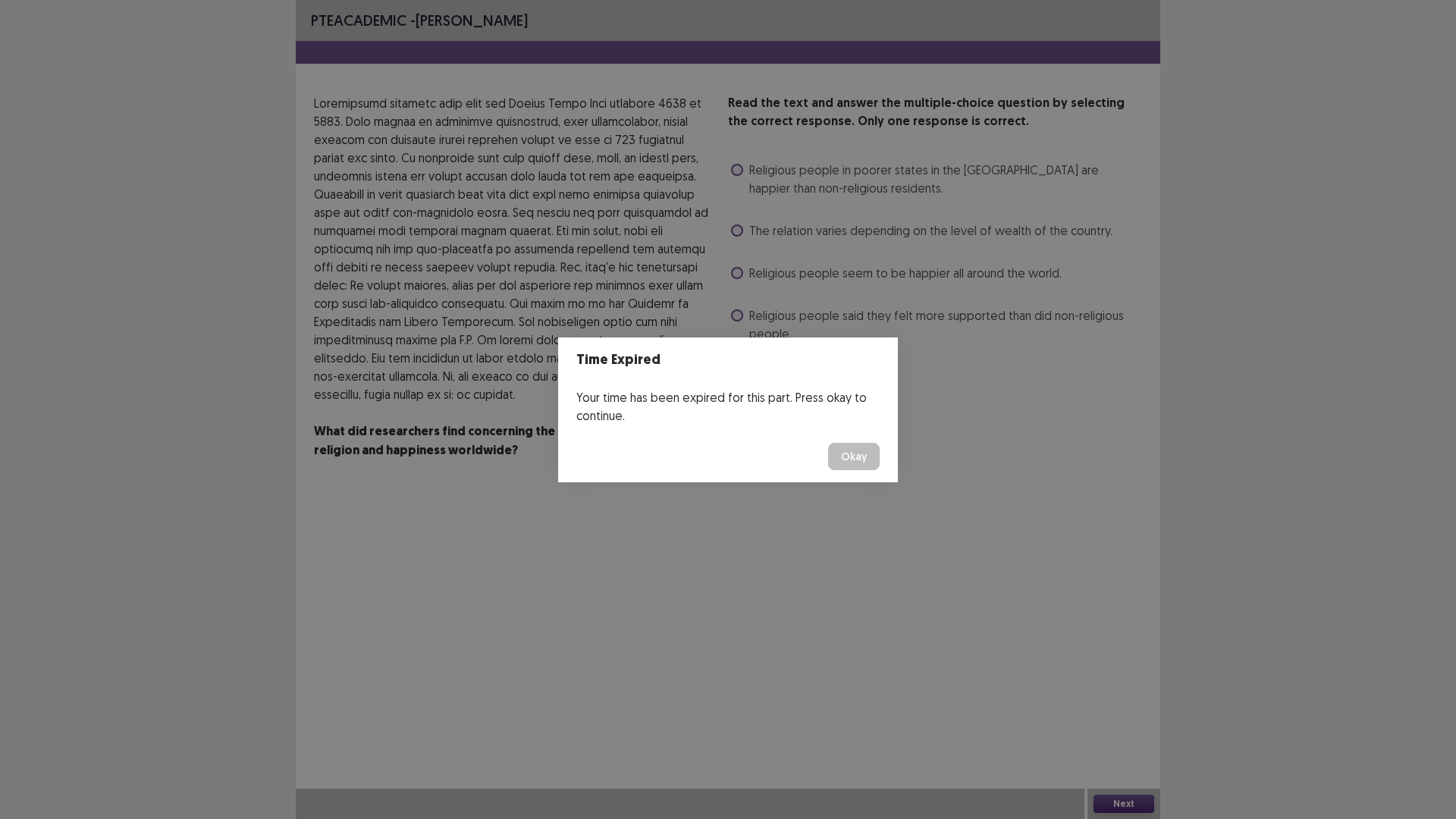
click at [862, 458] on button "Okay" at bounding box center [854, 456] width 52 height 28
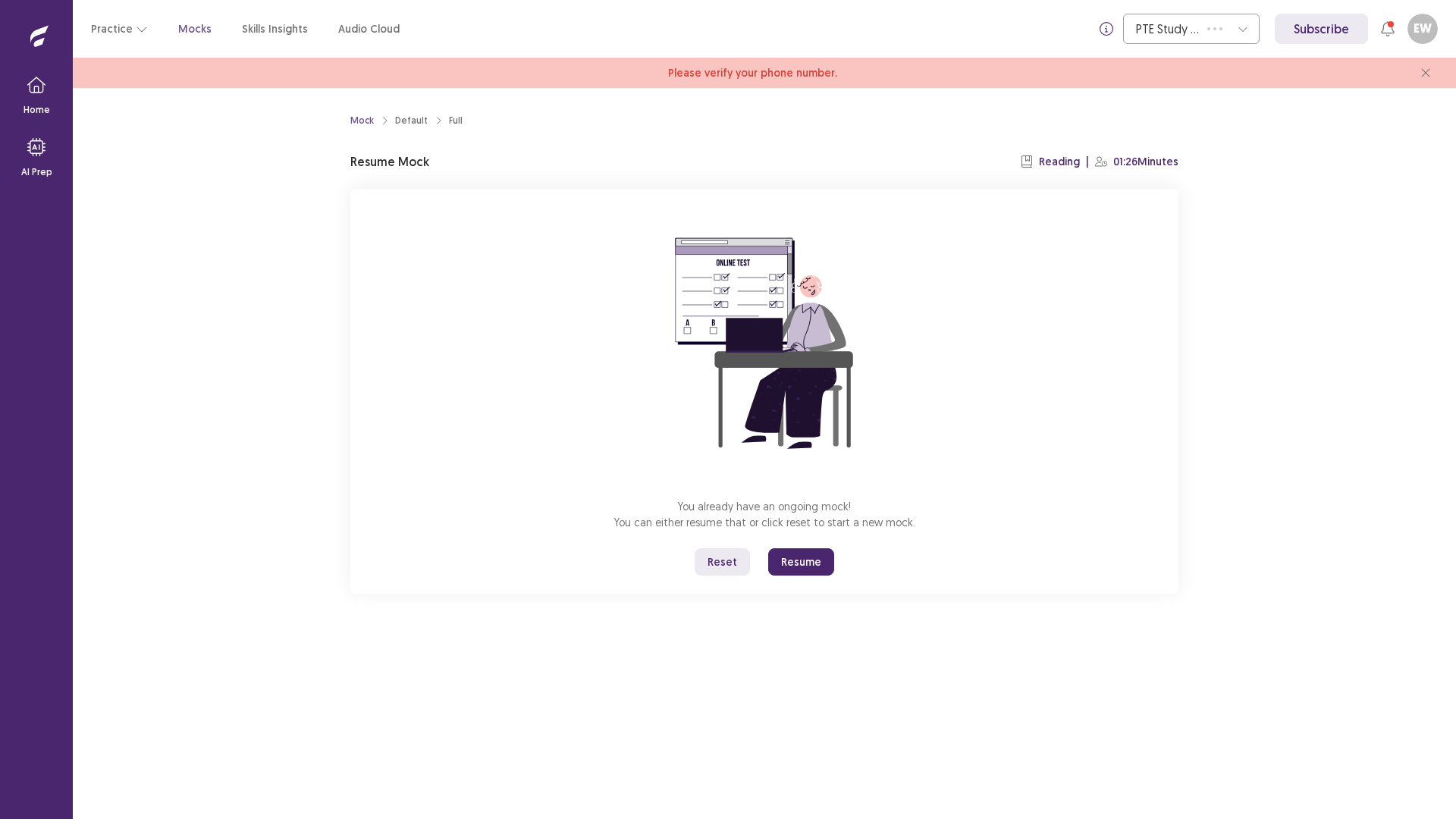
click at [813, 557] on button "Resume" at bounding box center [801, 562] width 66 height 28
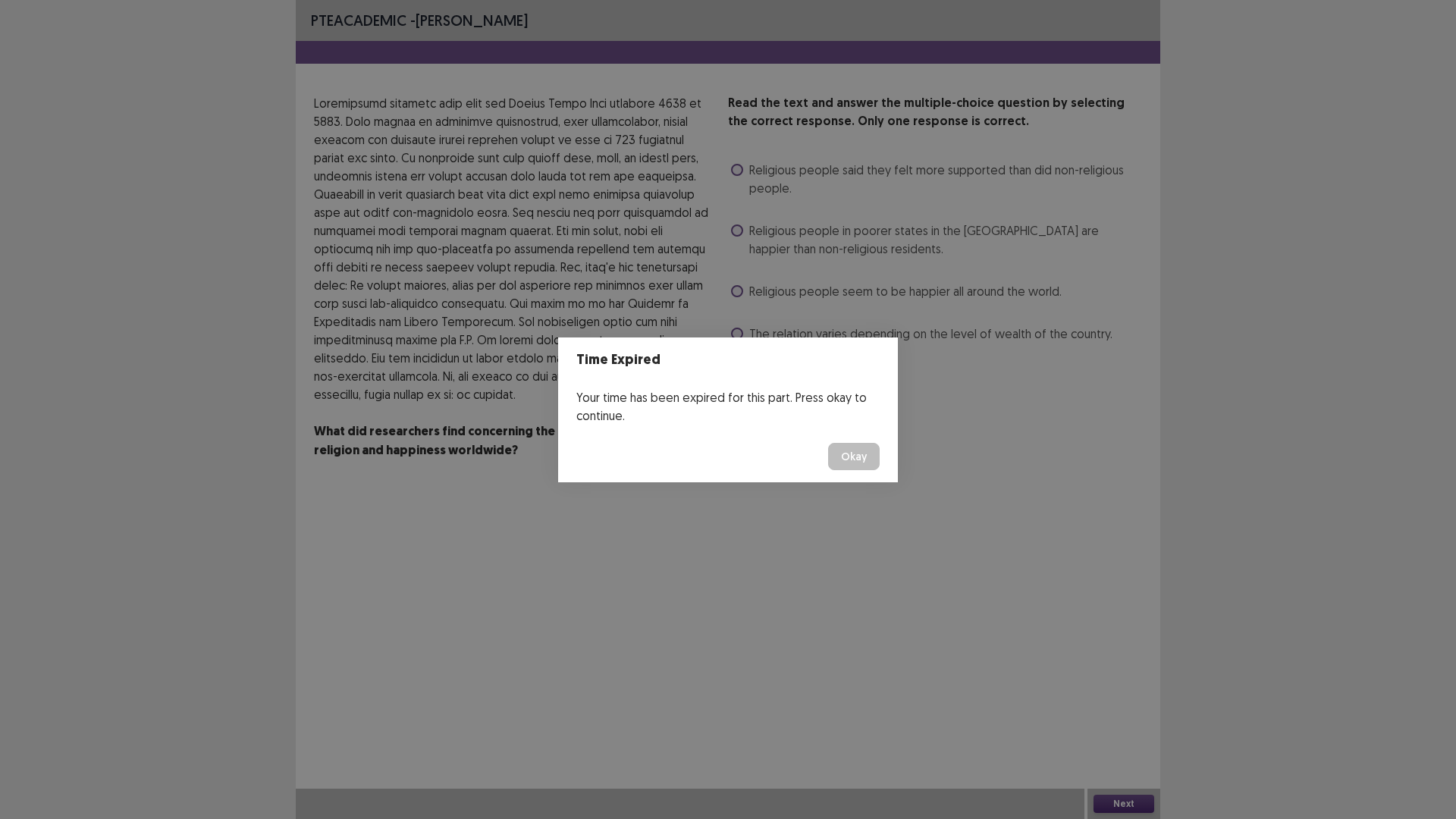
click at [851, 464] on button "Okay" at bounding box center [854, 456] width 52 height 28
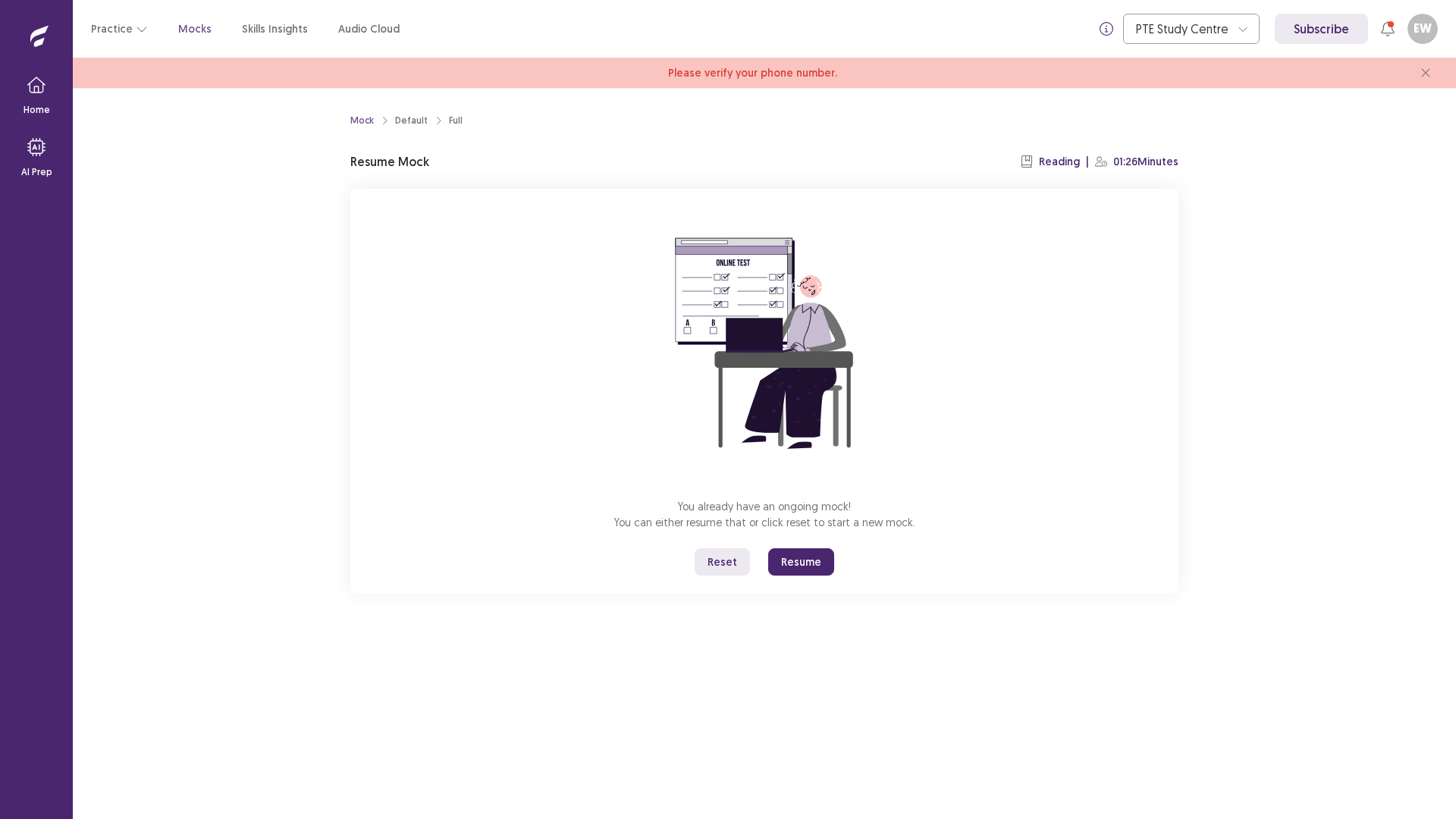
click at [804, 563] on button "Resume" at bounding box center [801, 562] width 66 height 28
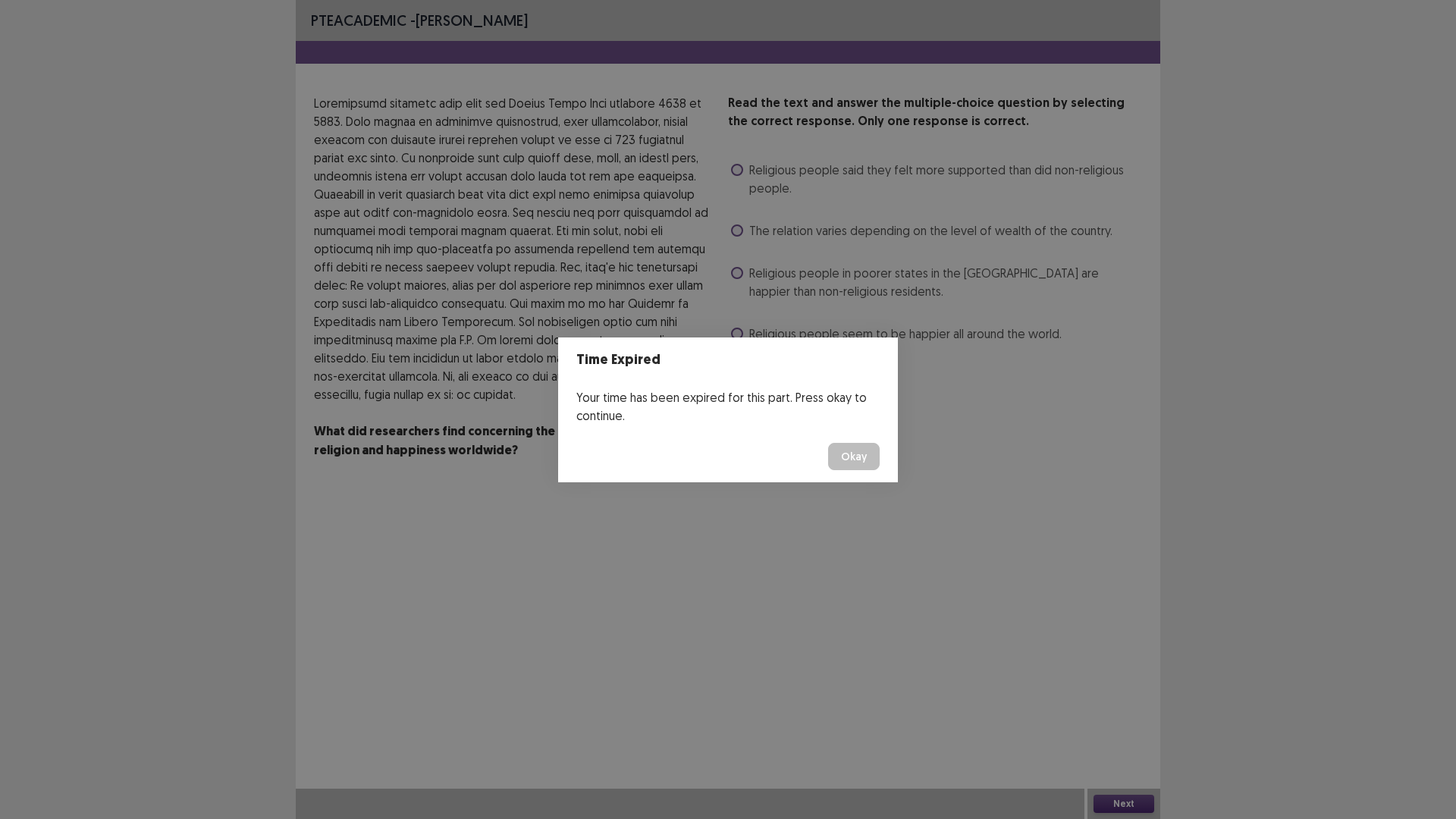
click at [862, 458] on button "Okay" at bounding box center [854, 456] width 52 height 28
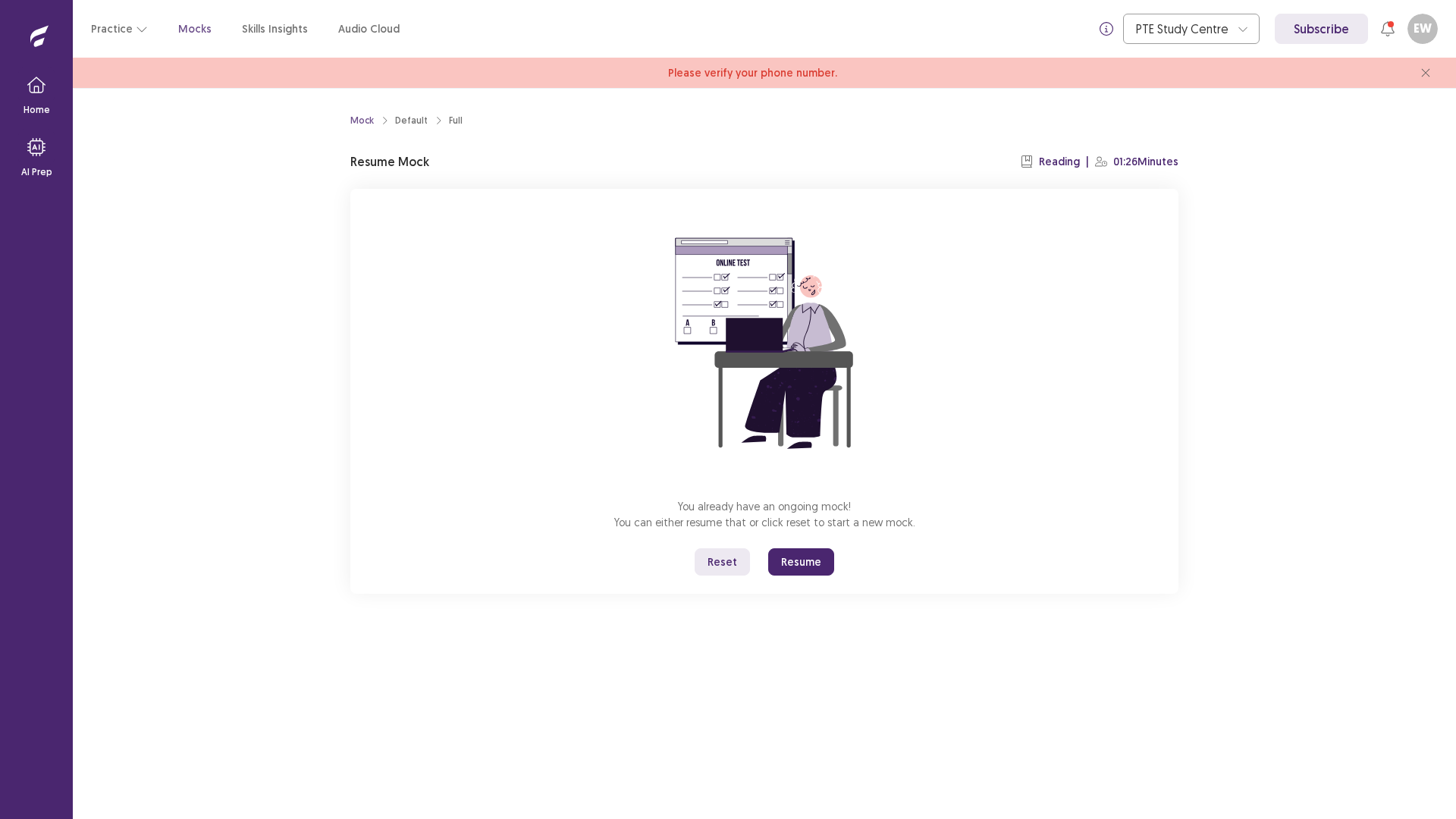
click at [818, 561] on button "Resume" at bounding box center [801, 562] width 66 height 28
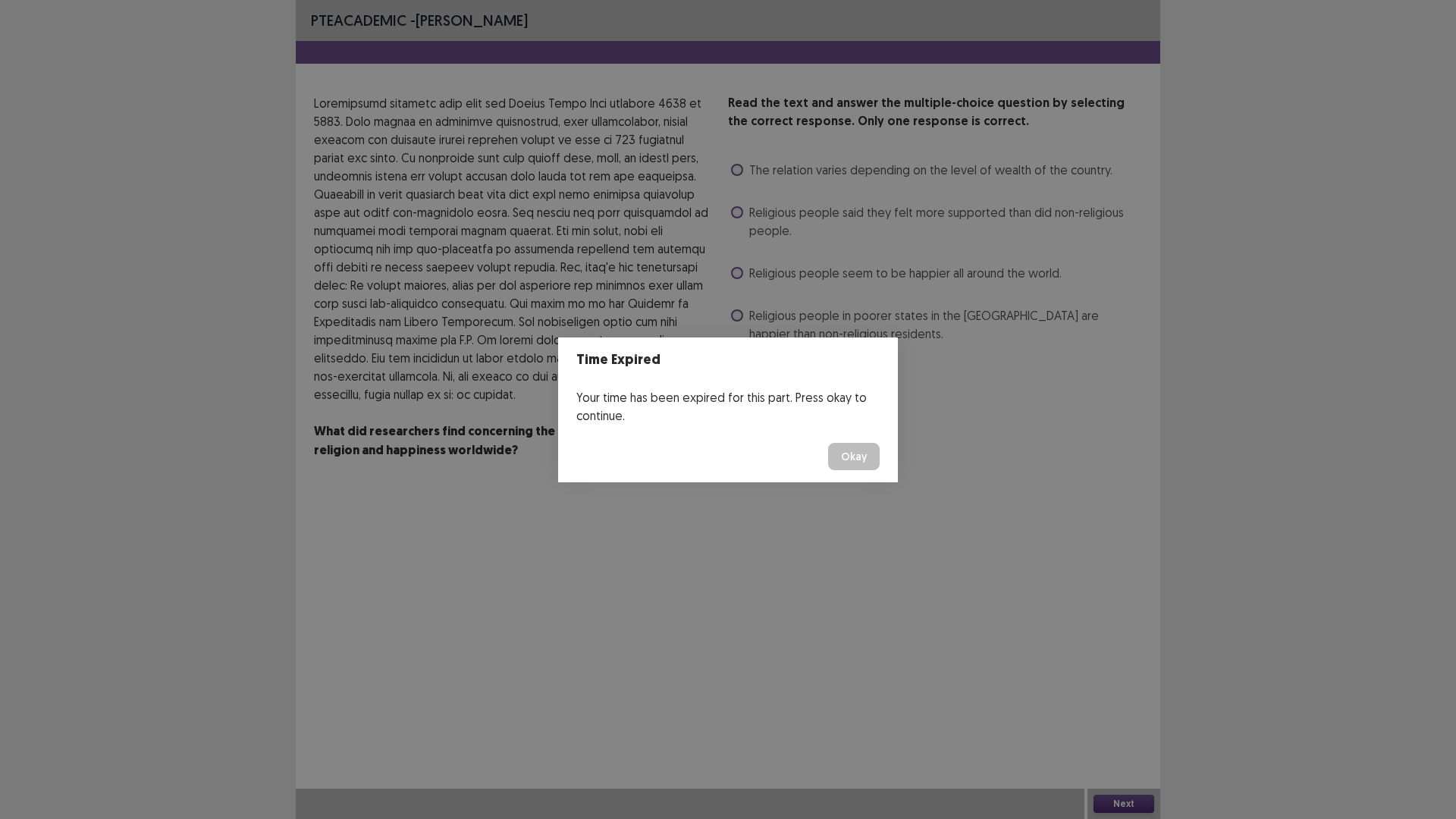
click at [867, 449] on button "Okay" at bounding box center [854, 456] width 52 height 28
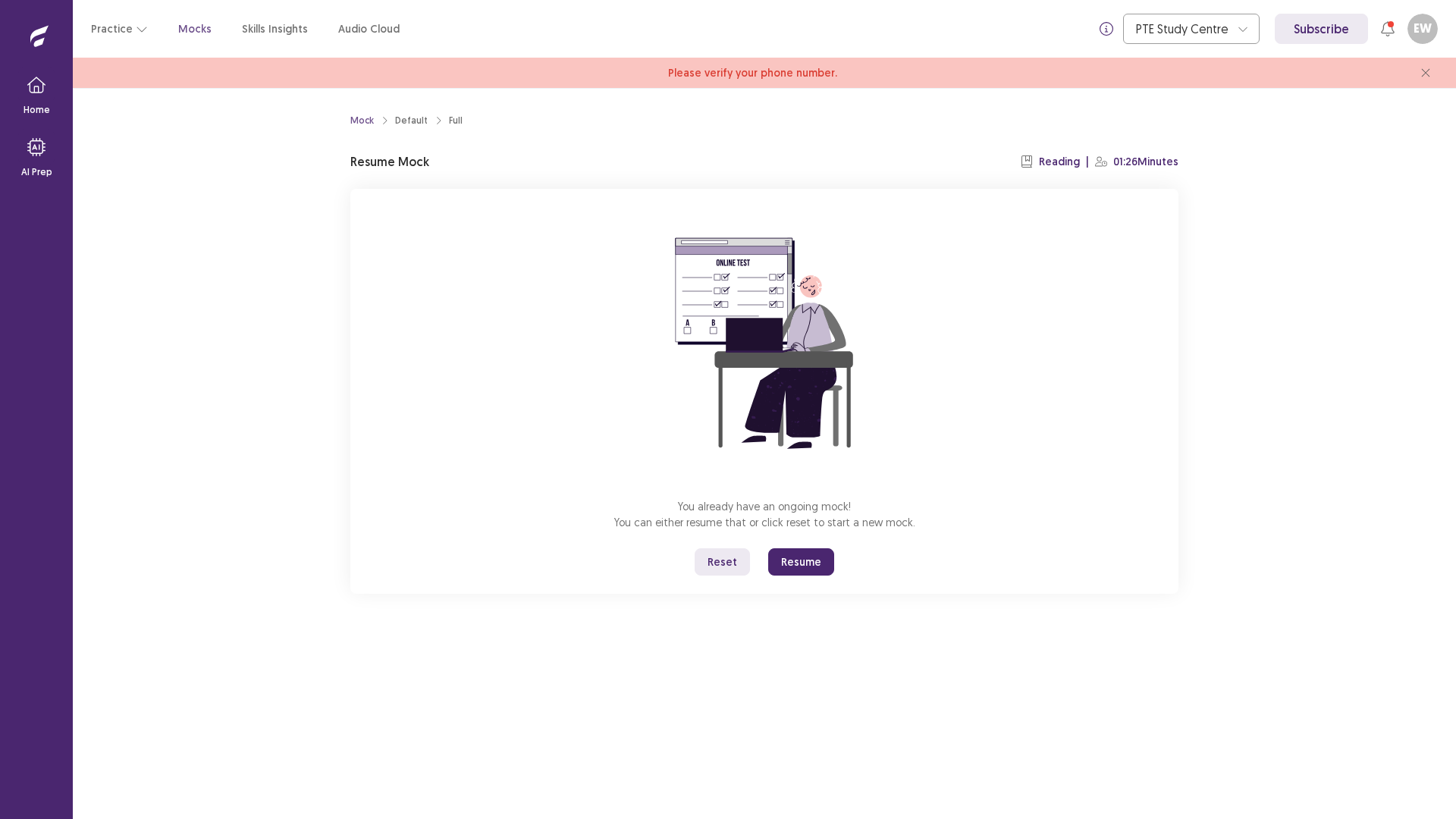
click at [821, 558] on button "Resume" at bounding box center [801, 562] width 66 height 28
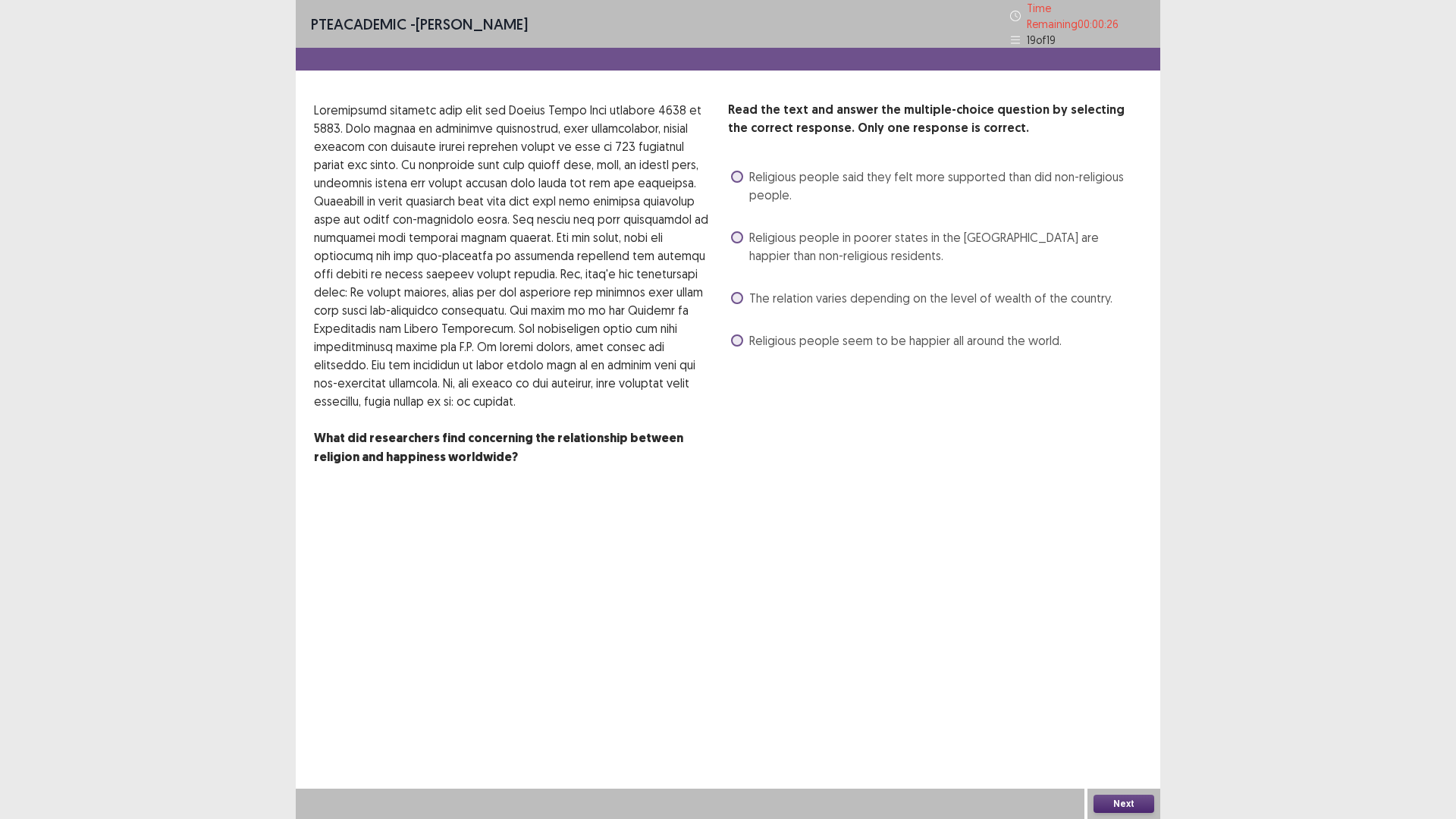
click at [784, 289] on span "The relation varies depending on the level of wealth of the country." at bounding box center [930, 298] width 363 height 18
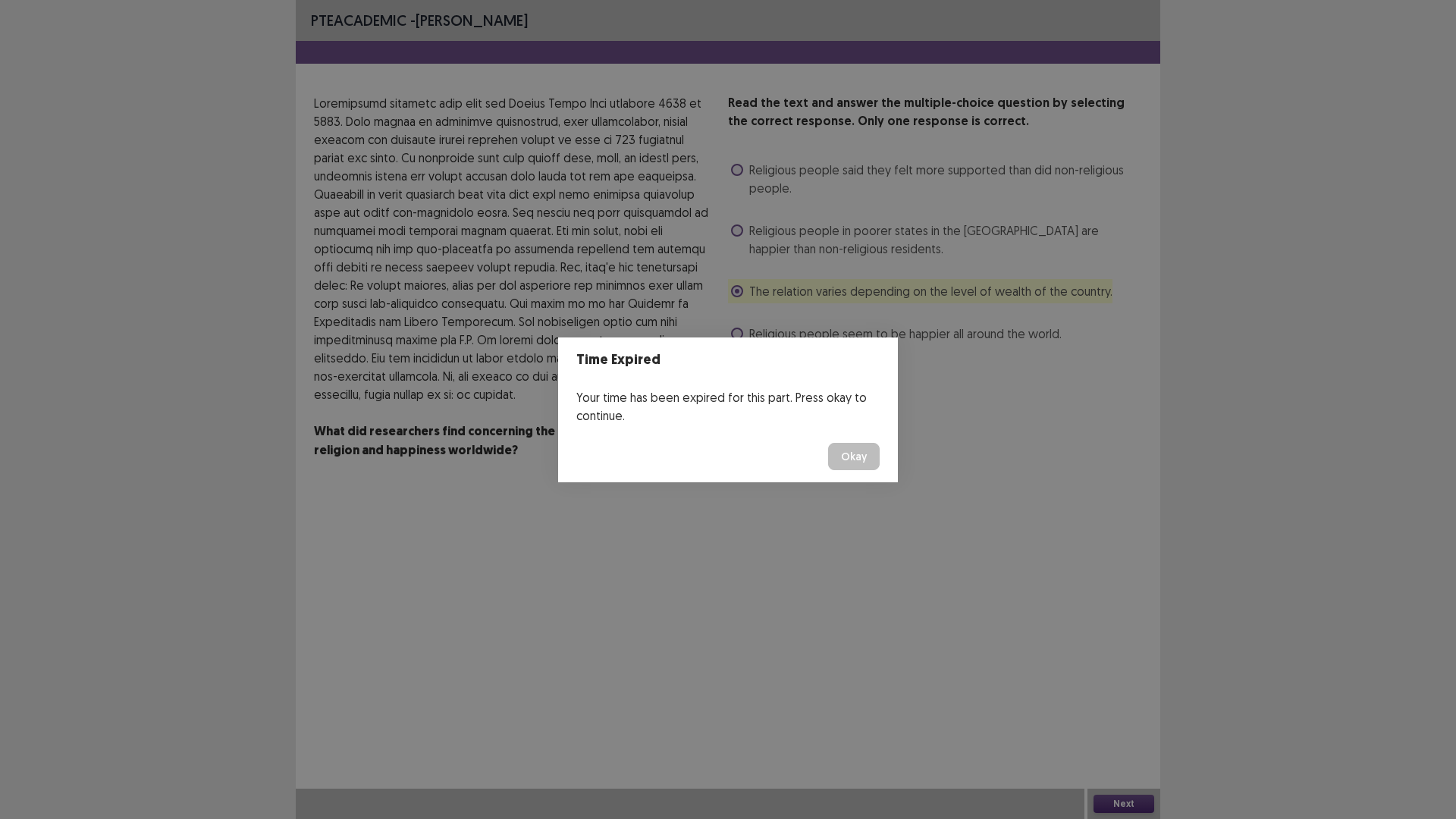
click at [862, 455] on button "Okay" at bounding box center [854, 456] width 52 height 28
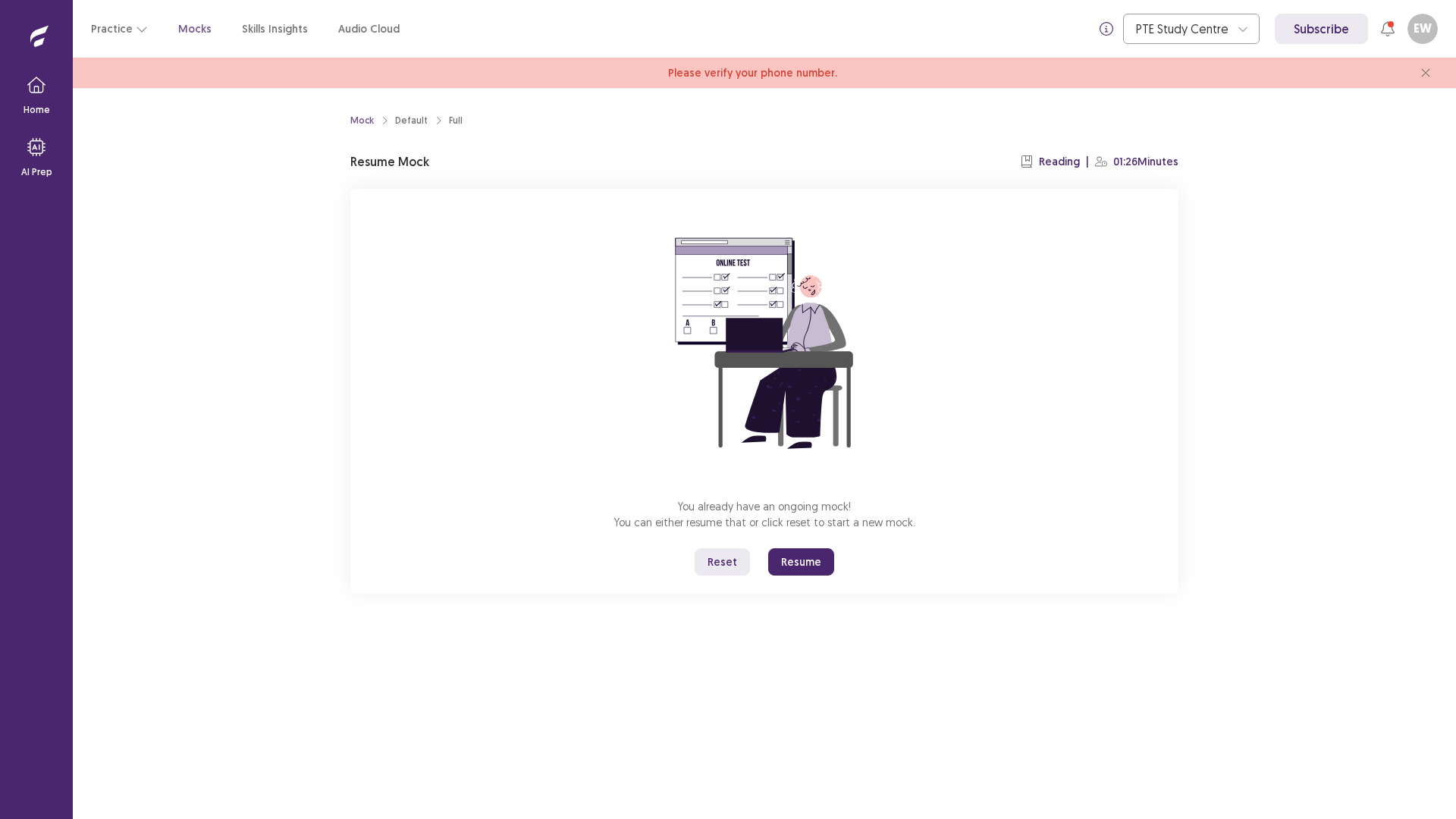
click at [798, 556] on button "Resume" at bounding box center [801, 562] width 66 height 28
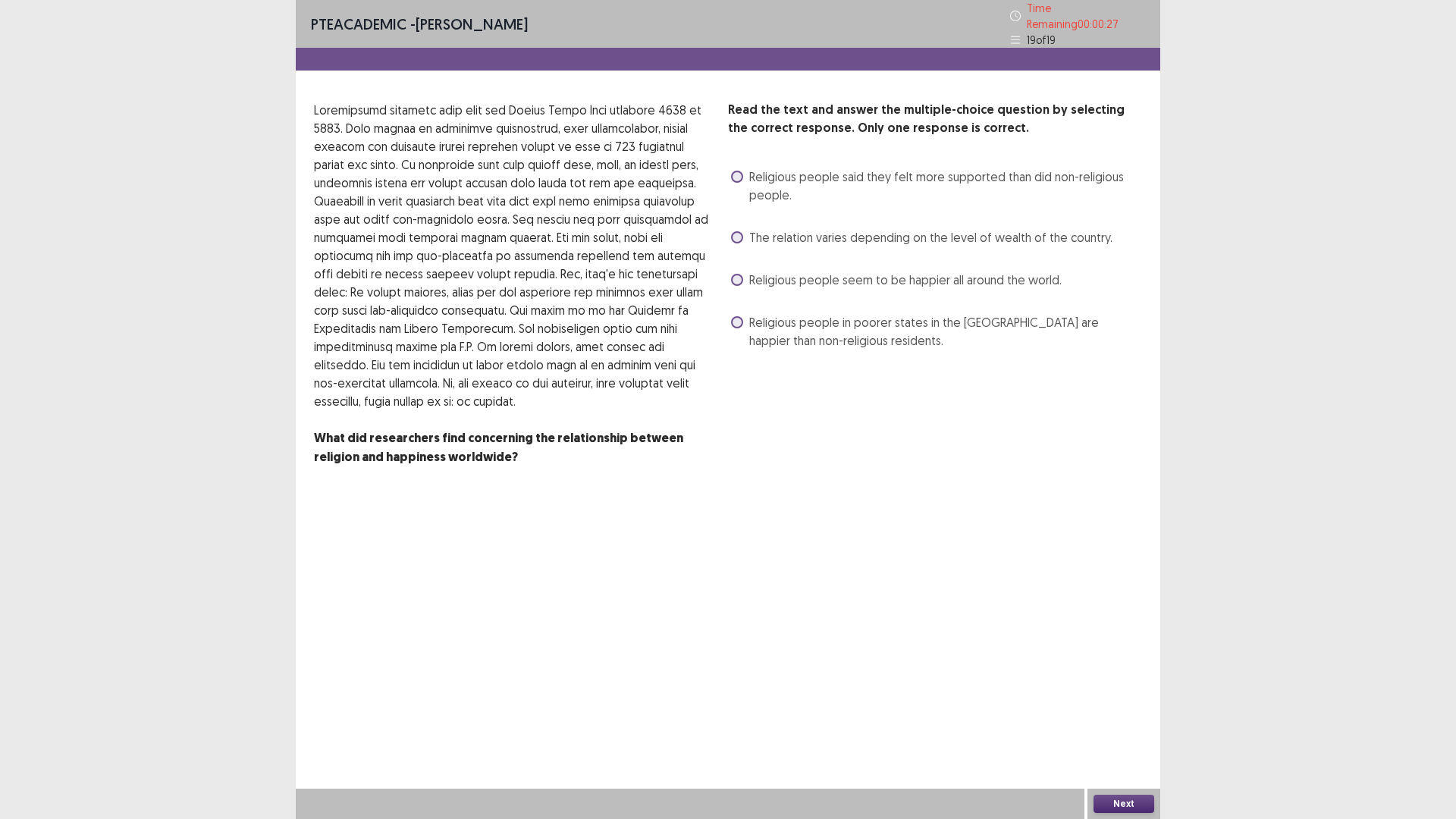
click at [787, 230] on span "The relation varies depending on the level of wealth of the country." at bounding box center [930, 237] width 363 height 18
drag, startPoint x: 1080, startPoint y: 786, endPoint x: 1084, endPoint y: 794, distance: 8.9
click at [1084, 690] on div "PTE academic - [PERSON_NAME] Time Remaining 00 : 00 : 27 19 of 19 Read the text…" at bounding box center [727, 409] width 864 height 819
click at [1105, 690] on div "PTE academic - [PERSON_NAME] Time Remaining 00 : 00 : 26 19 of 19 Read the text…" at bounding box center [727, 409] width 864 height 819
click at [1116, 690] on button "Next" at bounding box center [1124, 804] width 61 height 18
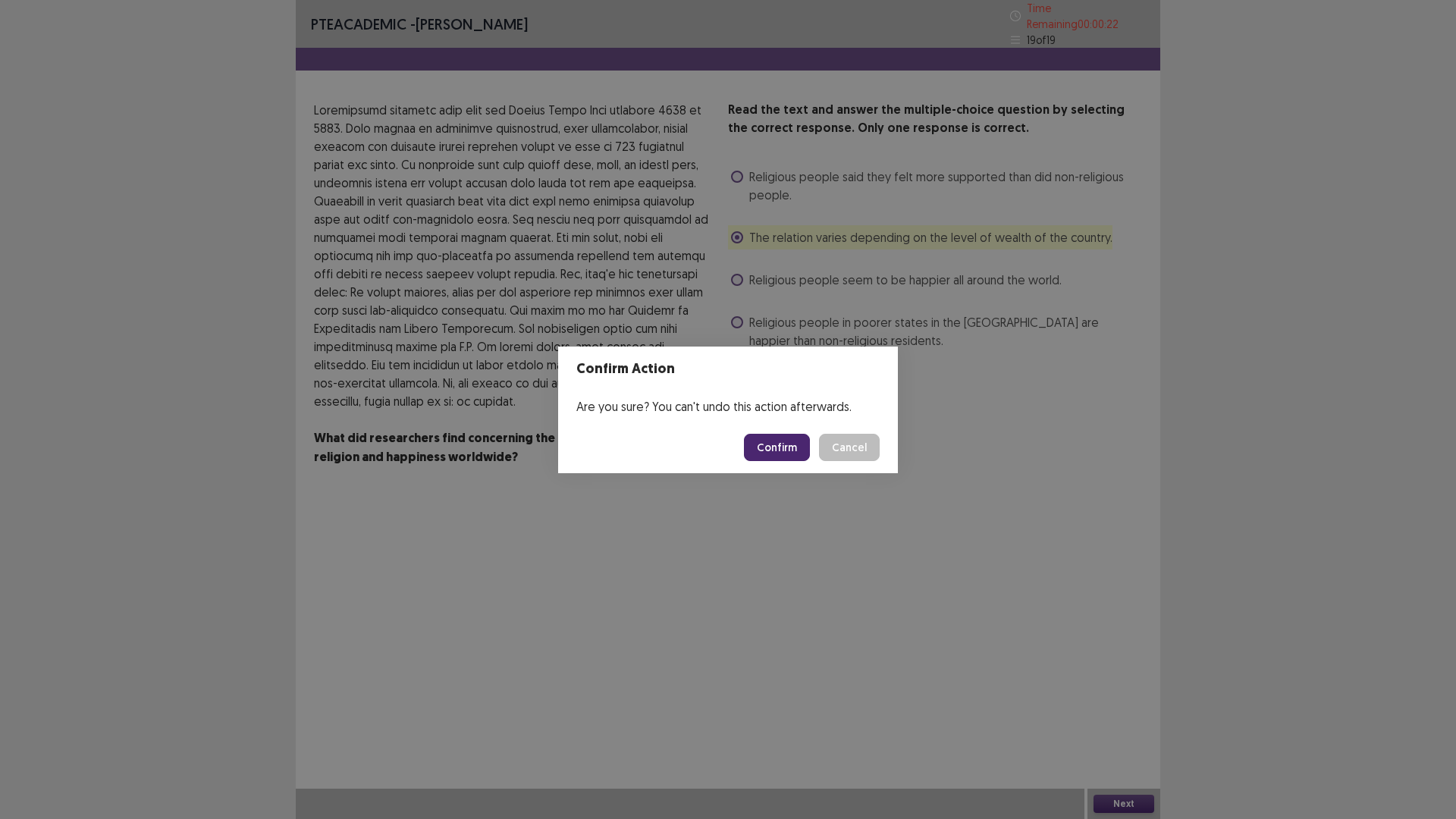
click at [776, 443] on button "Confirm" at bounding box center [776, 447] width 66 height 28
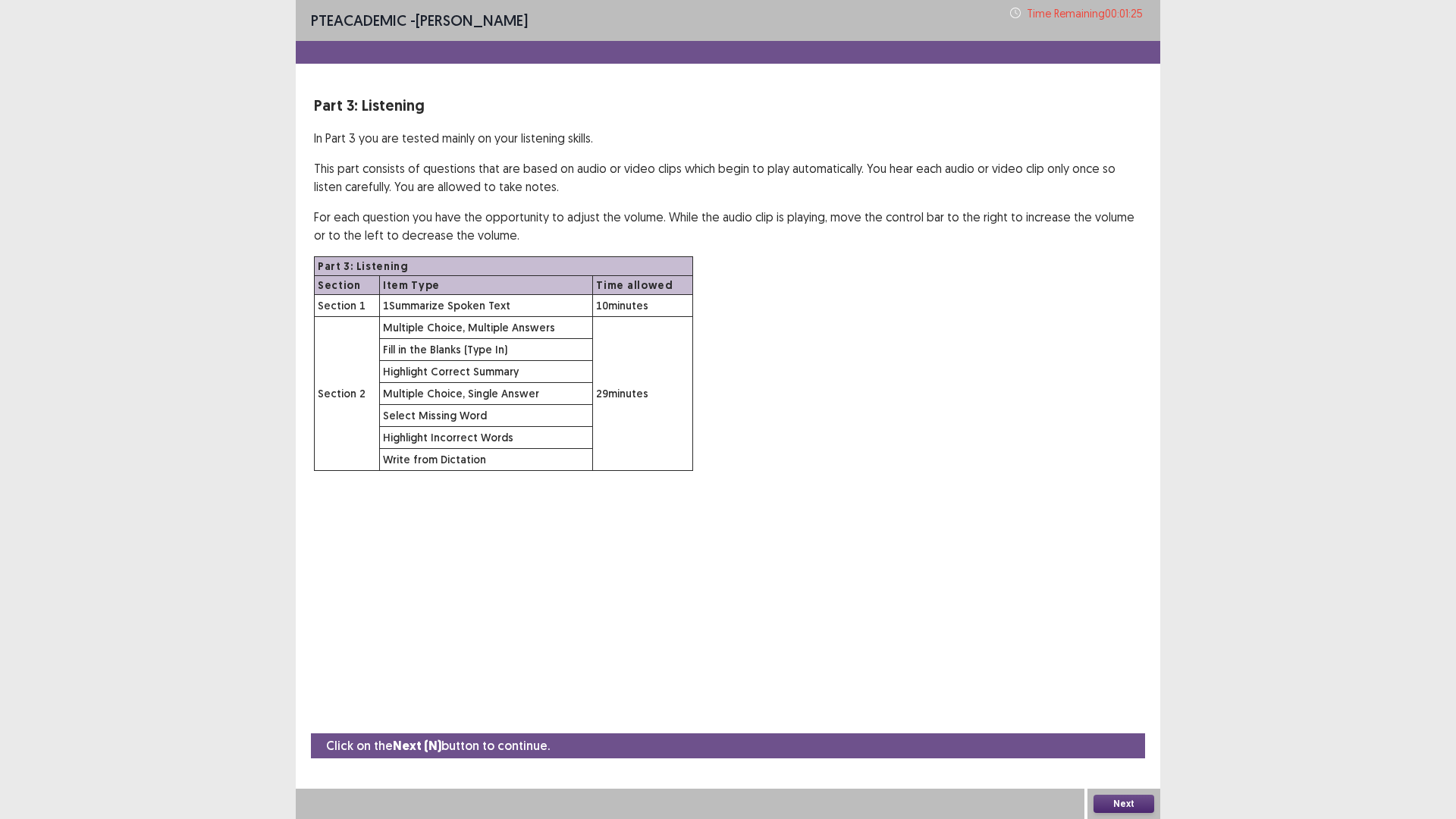
drag, startPoint x: 1115, startPoint y: 806, endPoint x: 905, endPoint y: 733, distance: 222.3
click at [906, 690] on div "Click on the Next (N) button to continue. Next" at bounding box center [727, 776] width 864 height 86
click at [1124, 690] on button "Next" at bounding box center [1124, 804] width 61 height 18
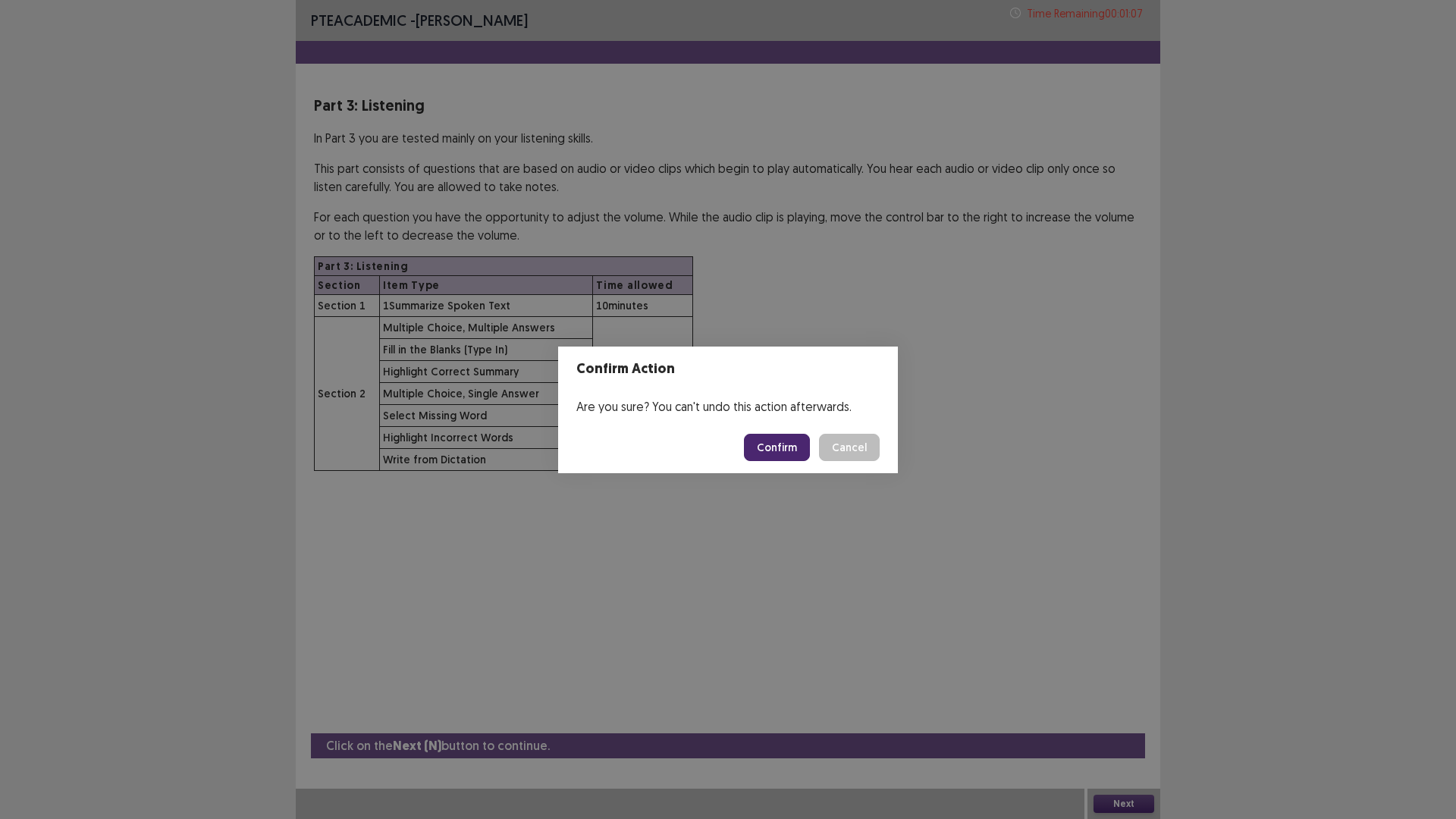
click at [790, 447] on button "Confirm" at bounding box center [776, 447] width 66 height 28
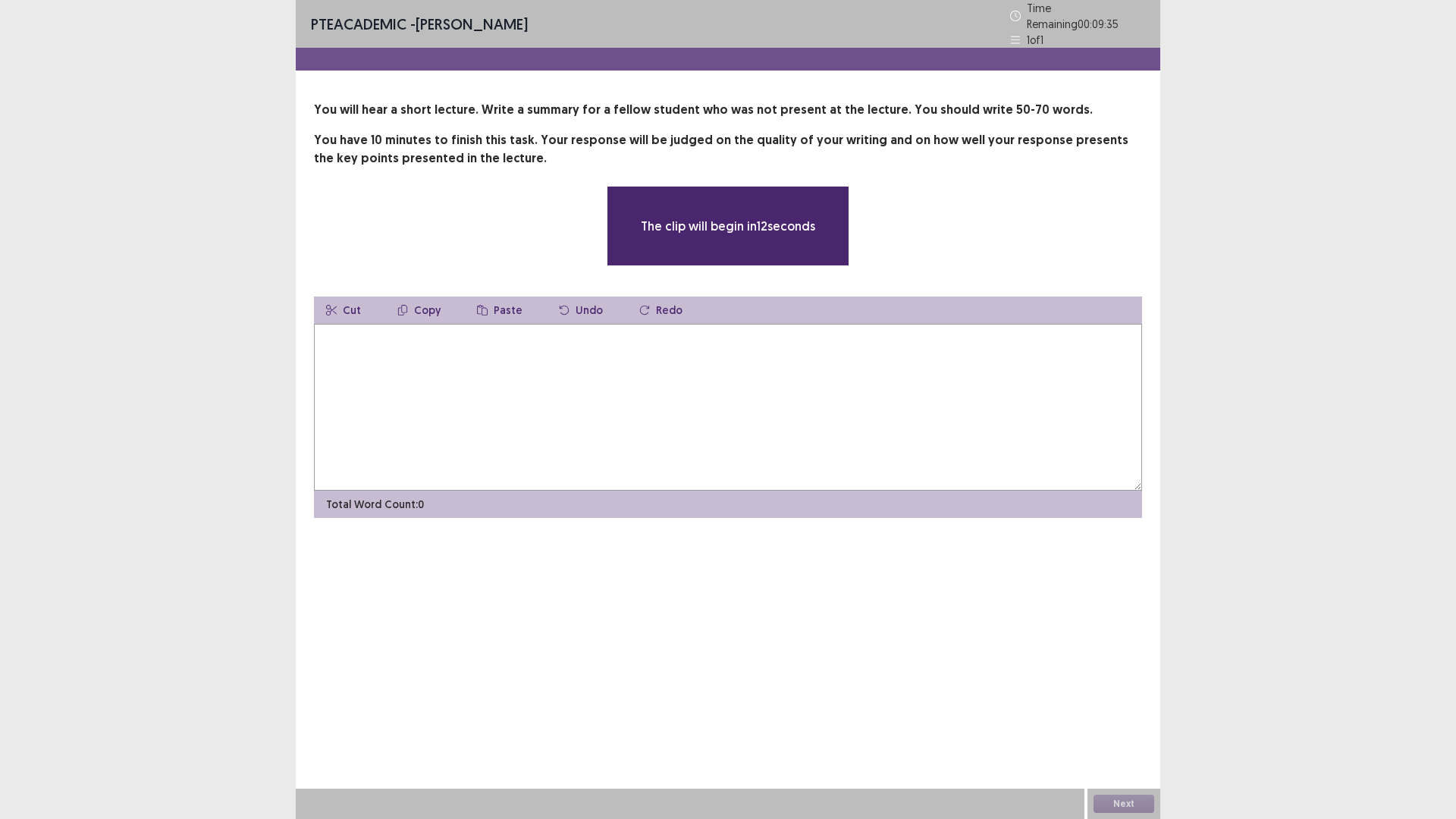
click at [636, 380] on textarea at bounding box center [728, 407] width 828 height 167
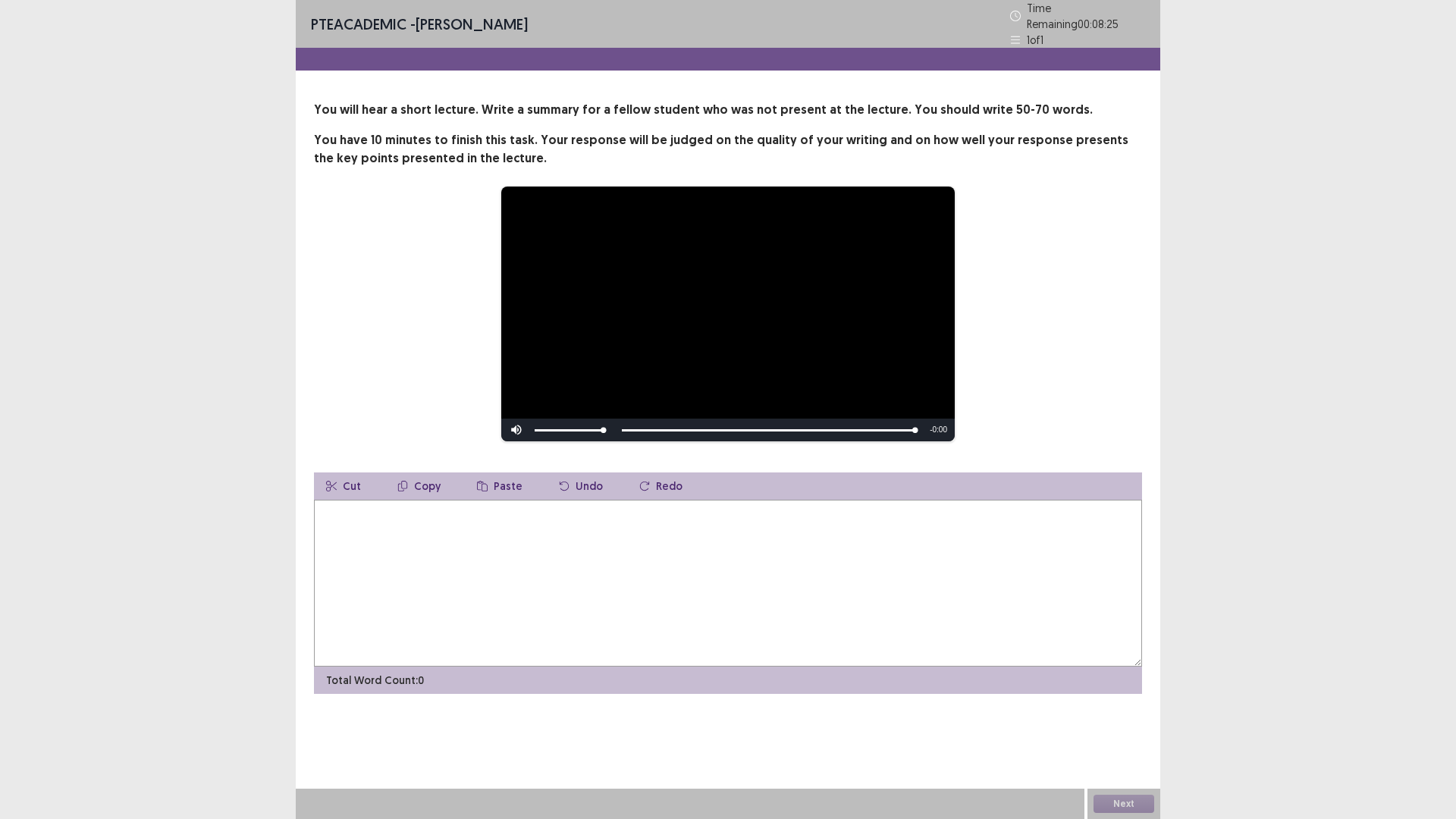
click at [589, 575] on textarea at bounding box center [728, 583] width 828 height 167
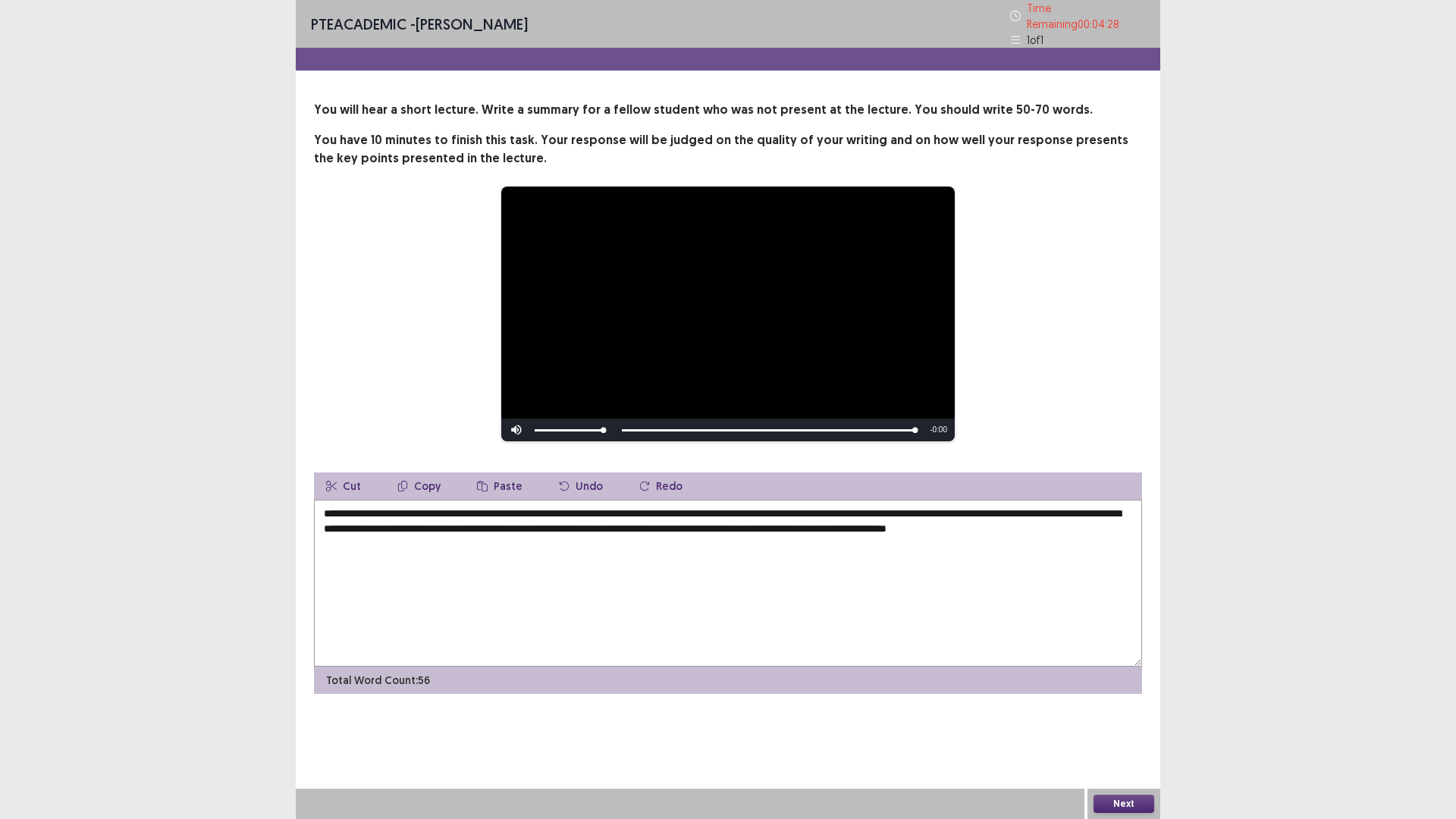
type textarea "**********"
click at [1130, 690] on button "Next" at bounding box center [1124, 804] width 61 height 18
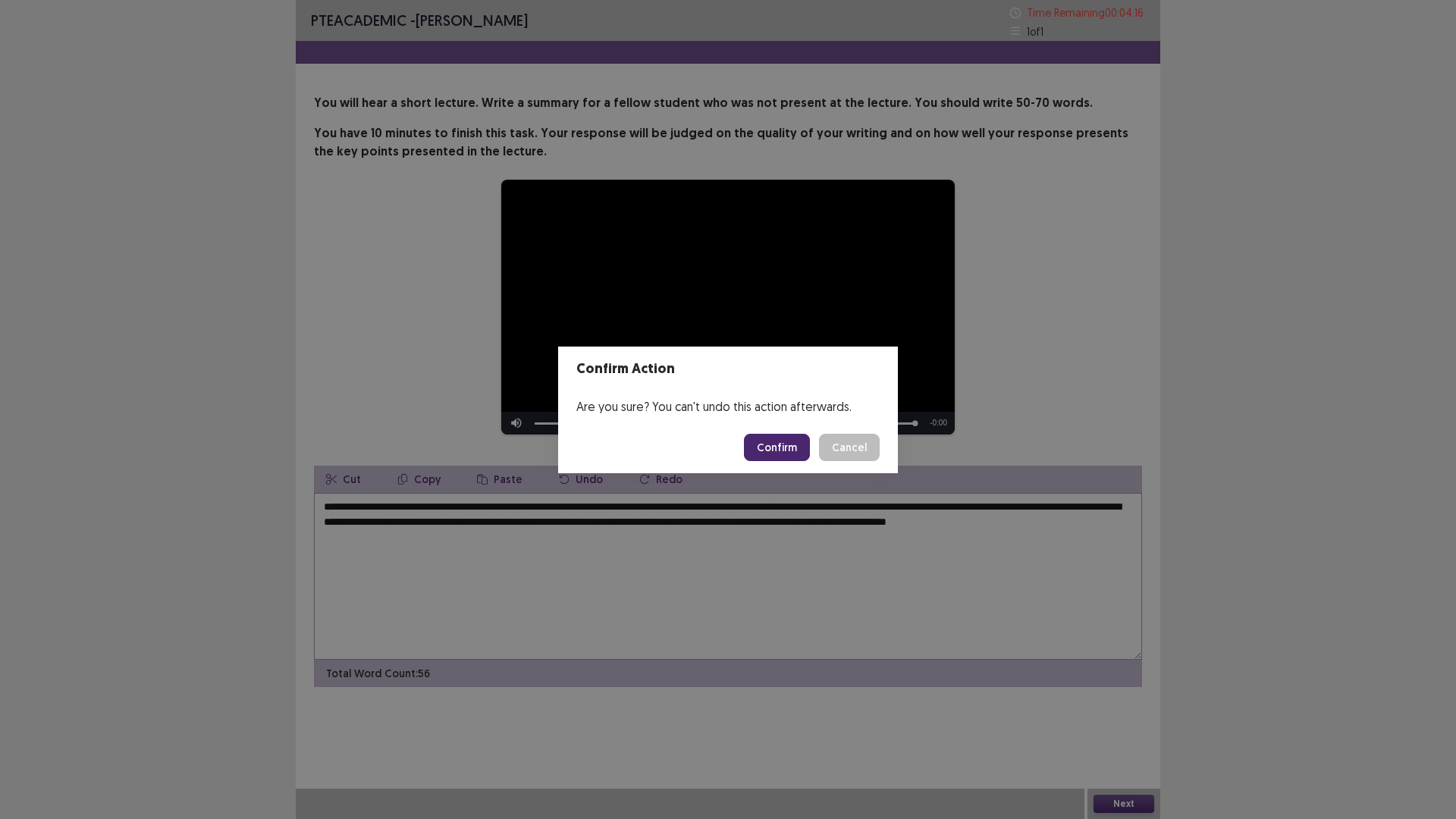
click at [781, 447] on button "Confirm" at bounding box center [776, 447] width 66 height 28
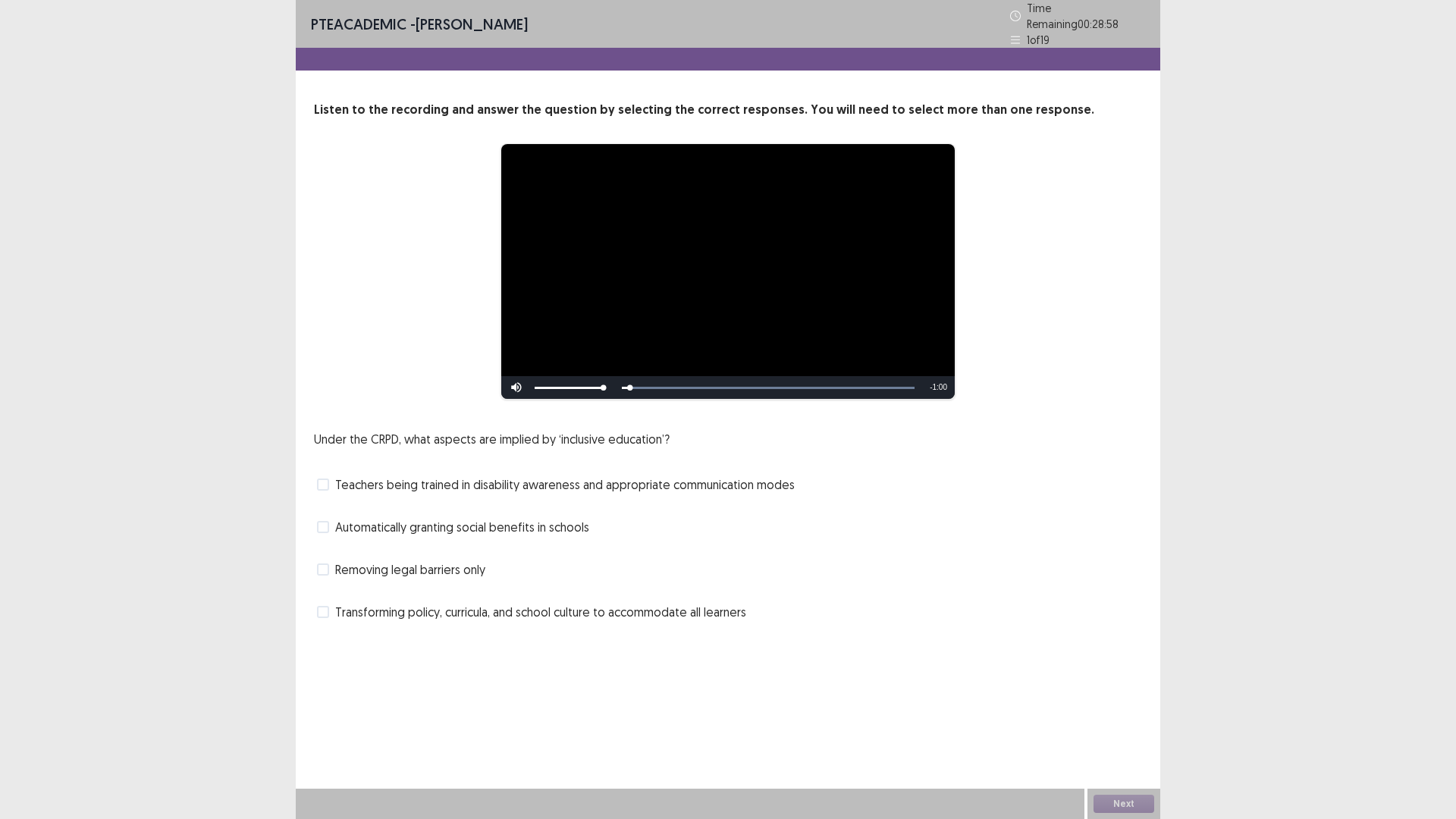
click at [636, 381] on div "Skip Backward Skip Forward Mute 90% Current Time 0:01 / Duration 1:01 Loaded : …" at bounding box center [727, 387] width 453 height 23
click at [586, 377] on div "77%" at bounding box center [569, 387] width 76 height 23
click at [582, 387] on div "Volume Level" at bounding box center [558, 387] width 48 height 3
click at [560, 382] on div "42%" at bounding box center [569, 387] width 76 height 23
click at [529, 475] on span "Teachers being trained in disability awareness and appropriate communication mo…" at bounding box center [564, 484] width 459 height 18
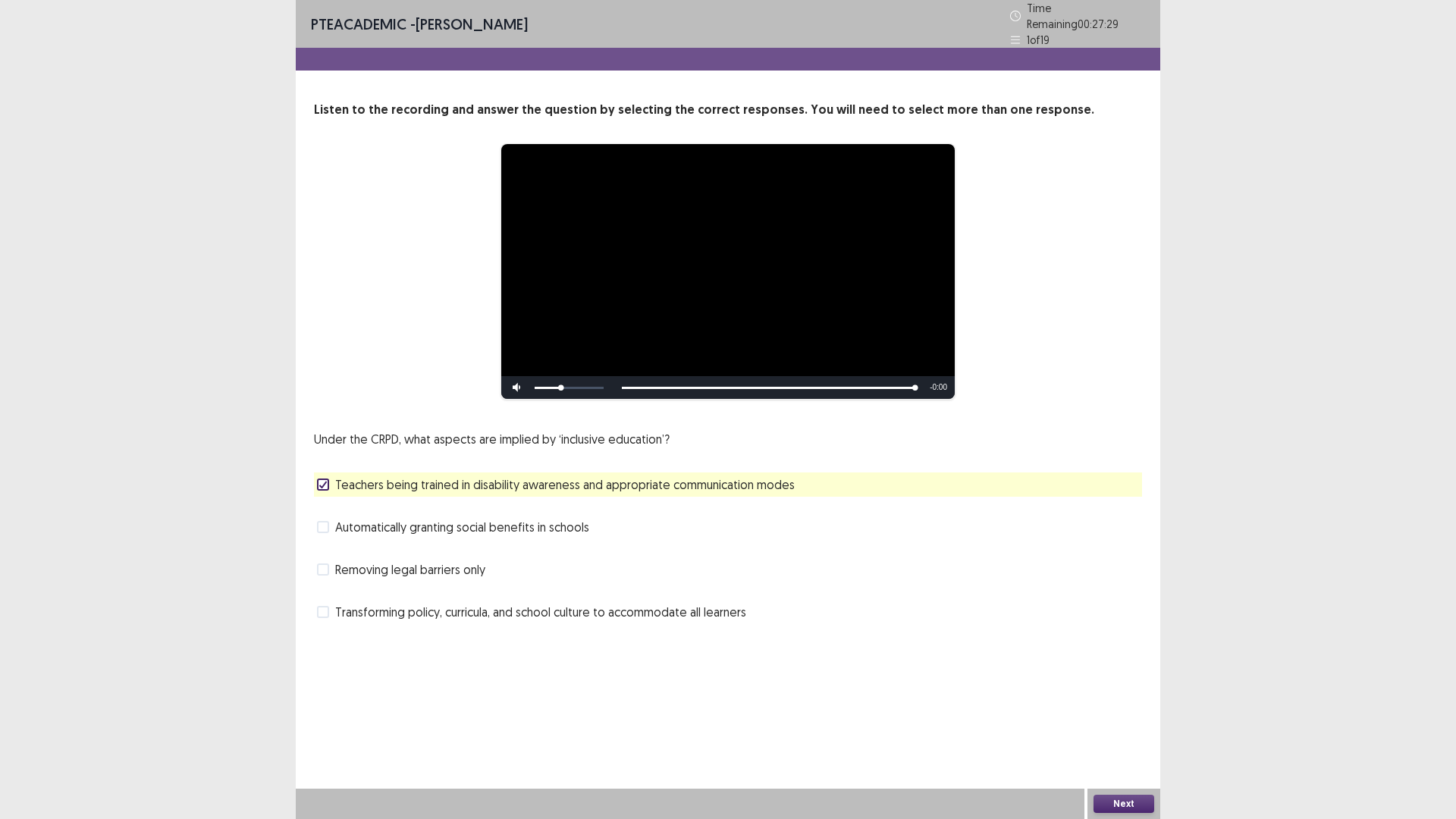
click at [1114, 690] on div "**********" at bounding box center [727, 409] width 864 height 819
click at [1100, 690] on div "**********" at bounding box center [727, 409] width 864 height 819
click at [1122, 690] on button "Next" at bounding box center [1124, 804] width 61 height 18
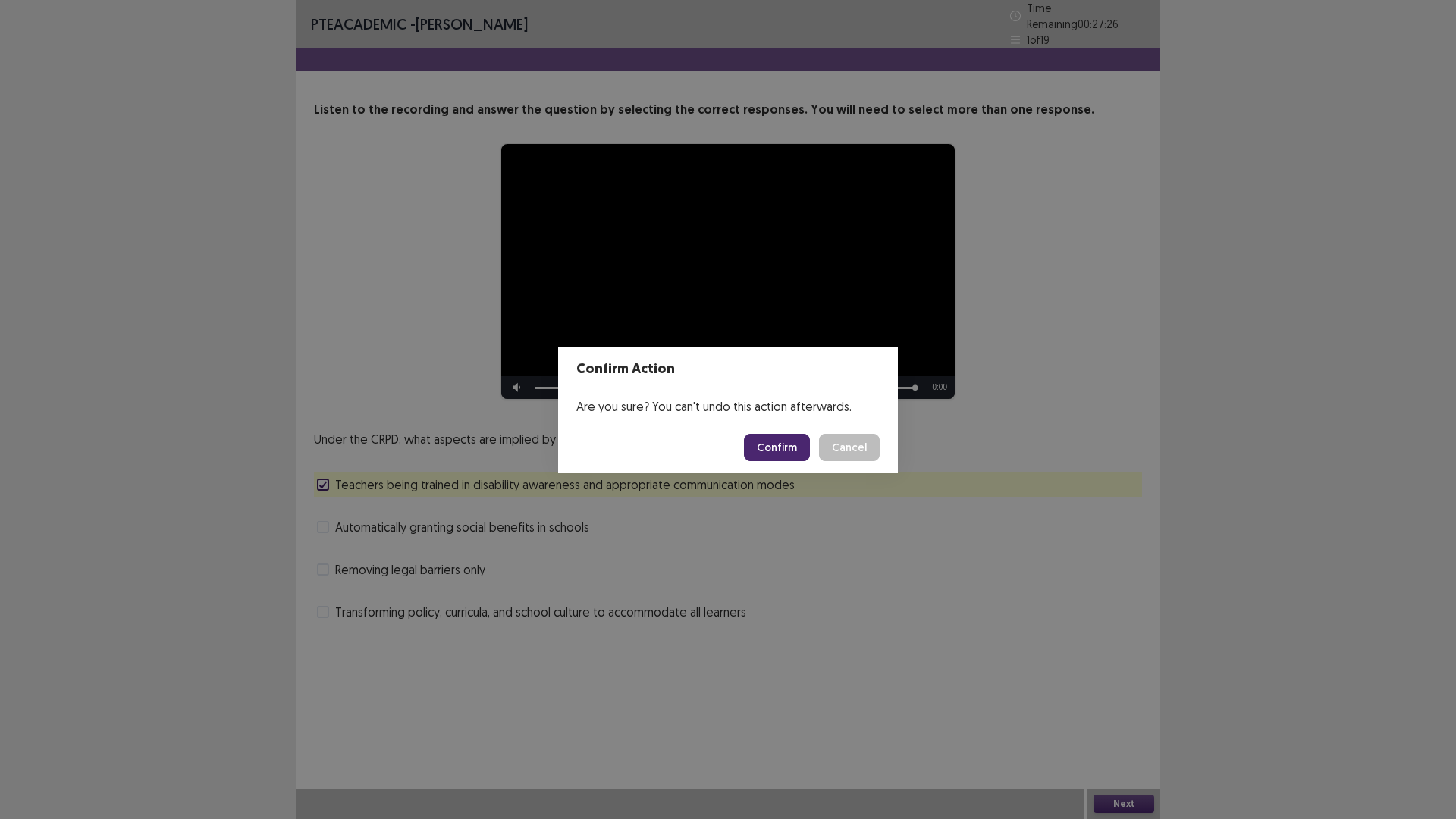
click at [793, 450] on button "Confirm" at bounding box center [776, 447] width 66 height 28
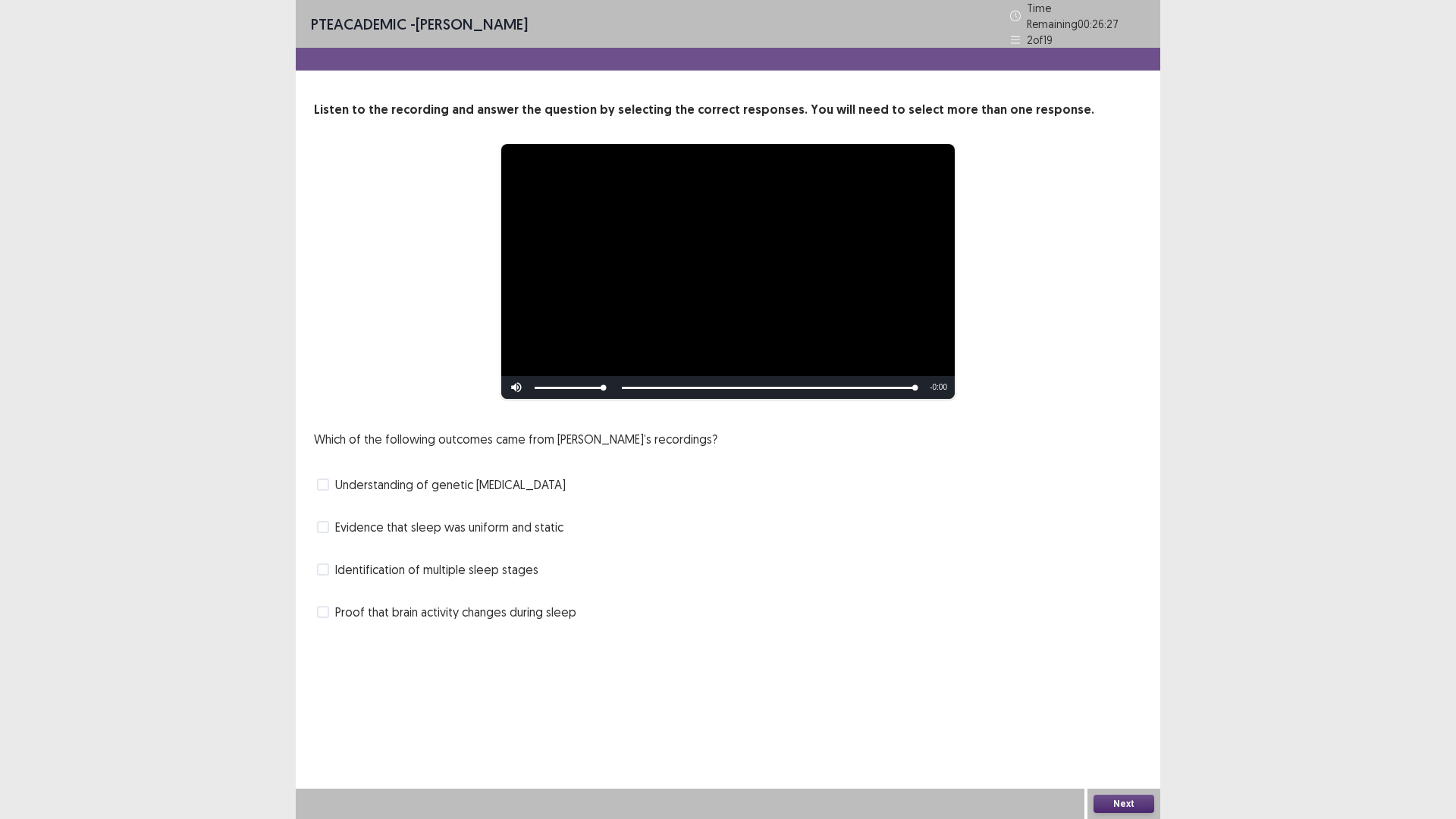
click at [488, 609] on span "Proof that brain activity changes during sleep" at bounding box center [455, 612] width 241 height 18
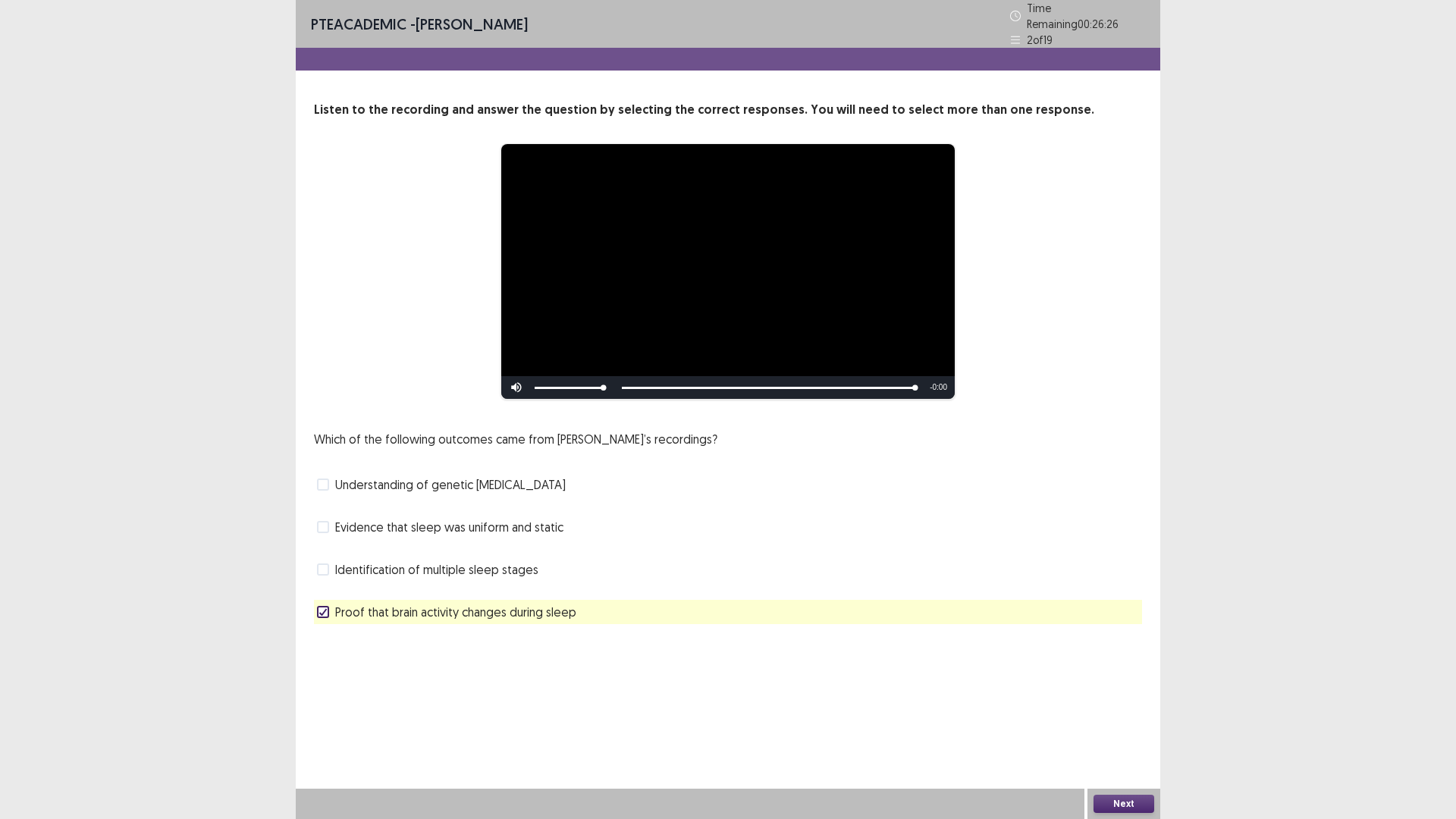
click at [1117, 690] on button "Next" at bounding box center [1124, 804] width 61 height 18
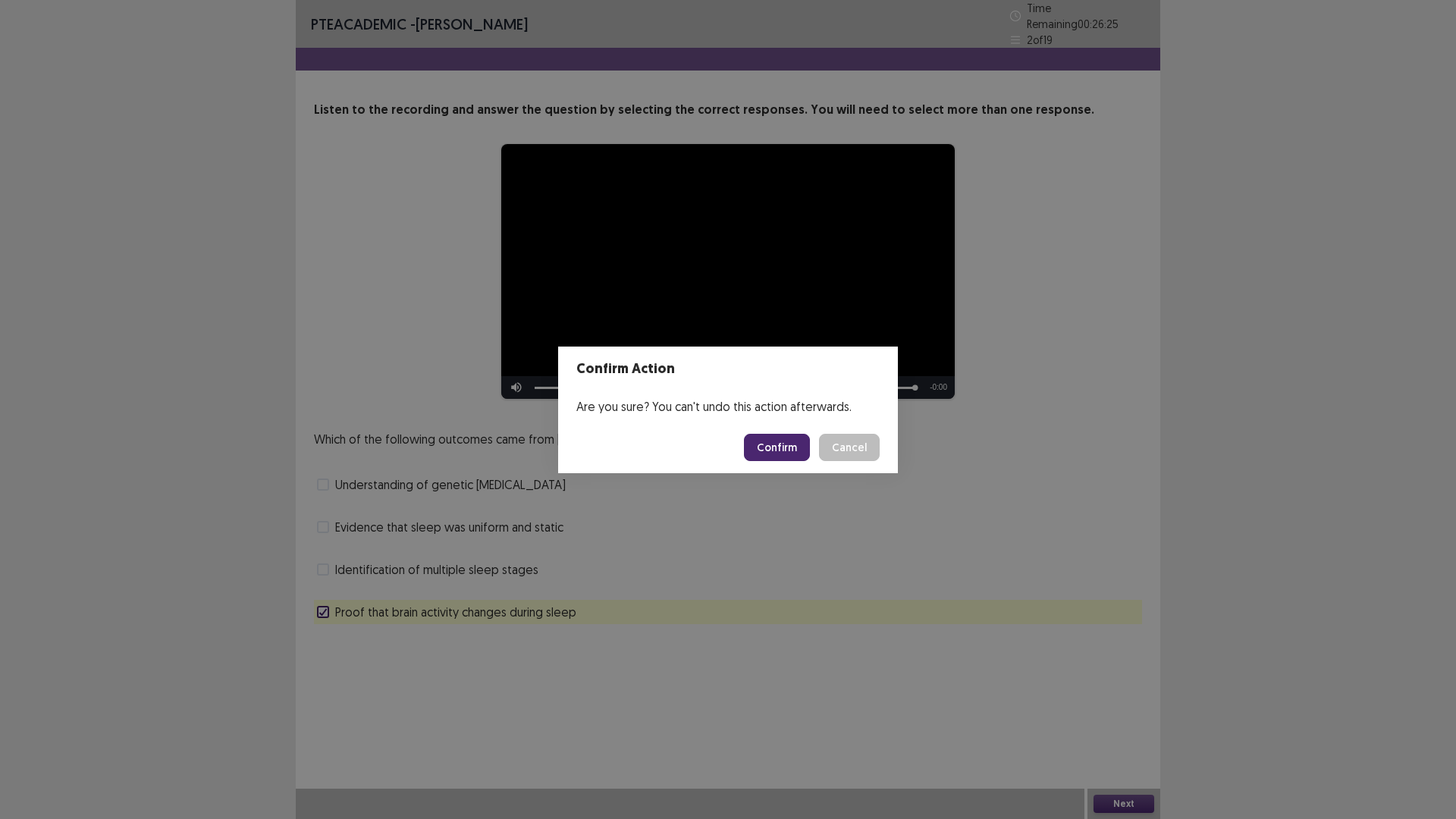
click at [792, 448] on button "Confirm" at bounding box center [776, 447] width 66 height 28
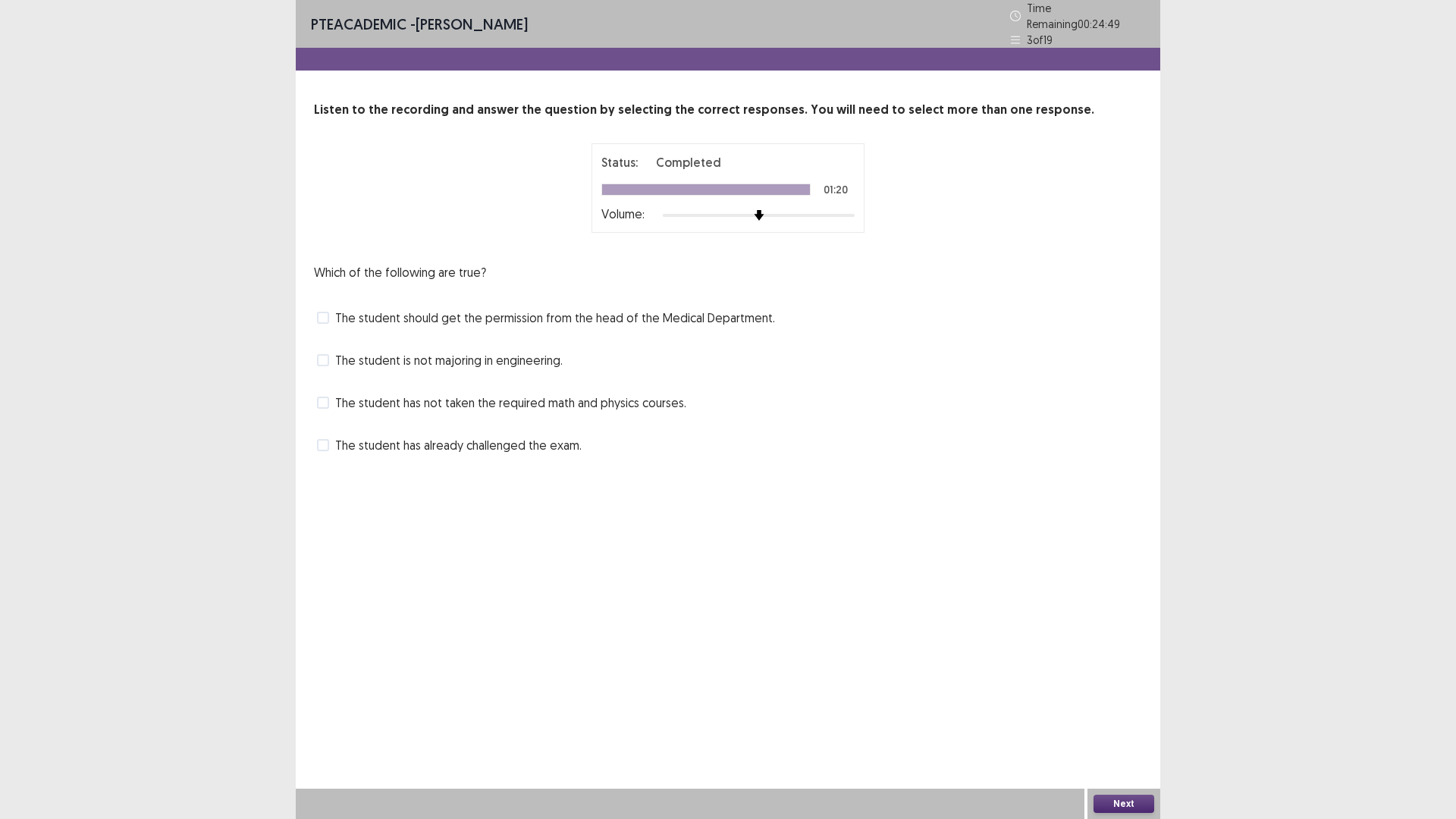
click at [503, 310] on span "The student should get the permission from the head of the Medical Department." at bounding box center [554, 318] width 440 height 18
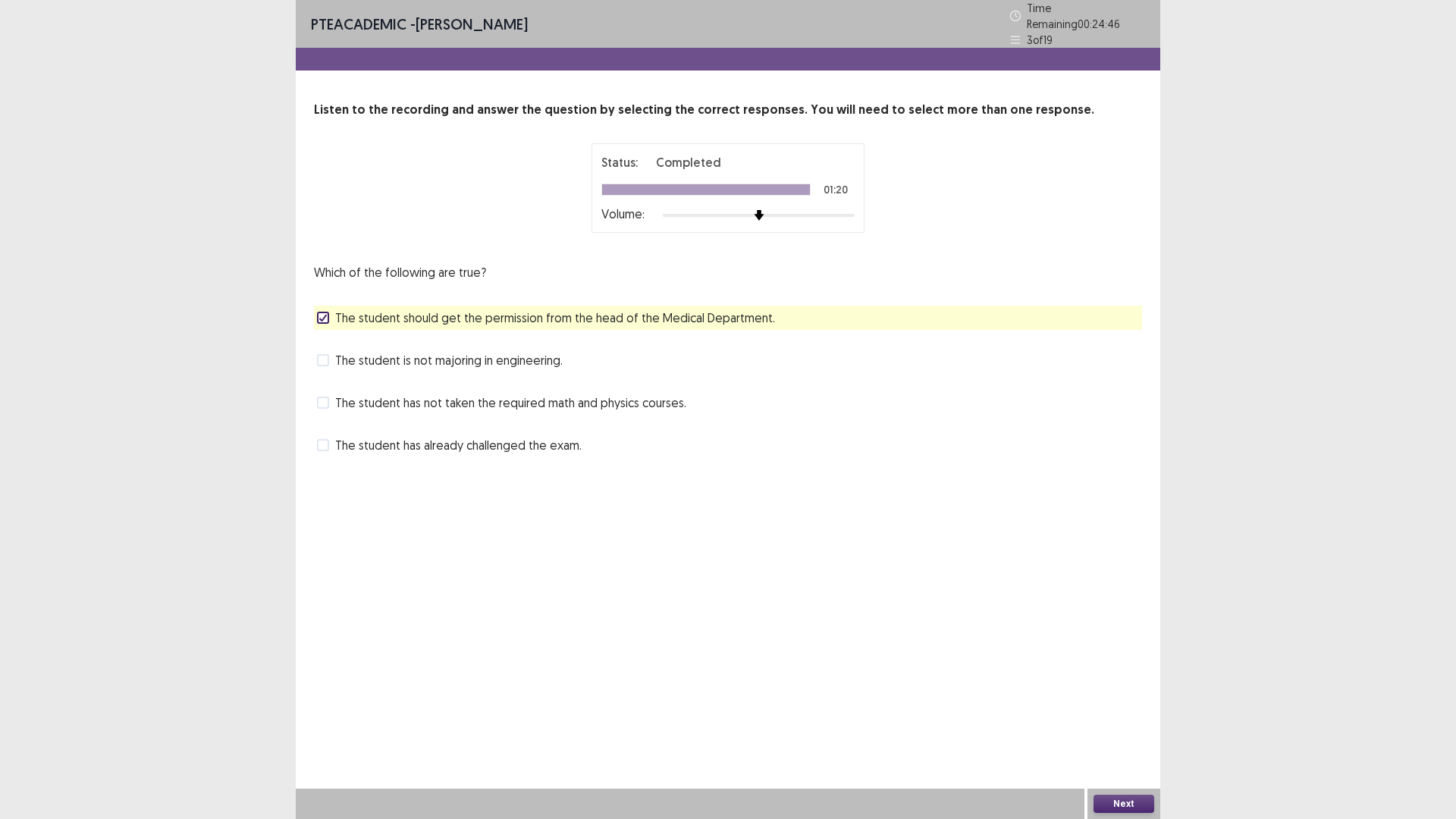
click at [1125, 690] on button "Next" at bounding box center [1124, 804] width 61 height 18
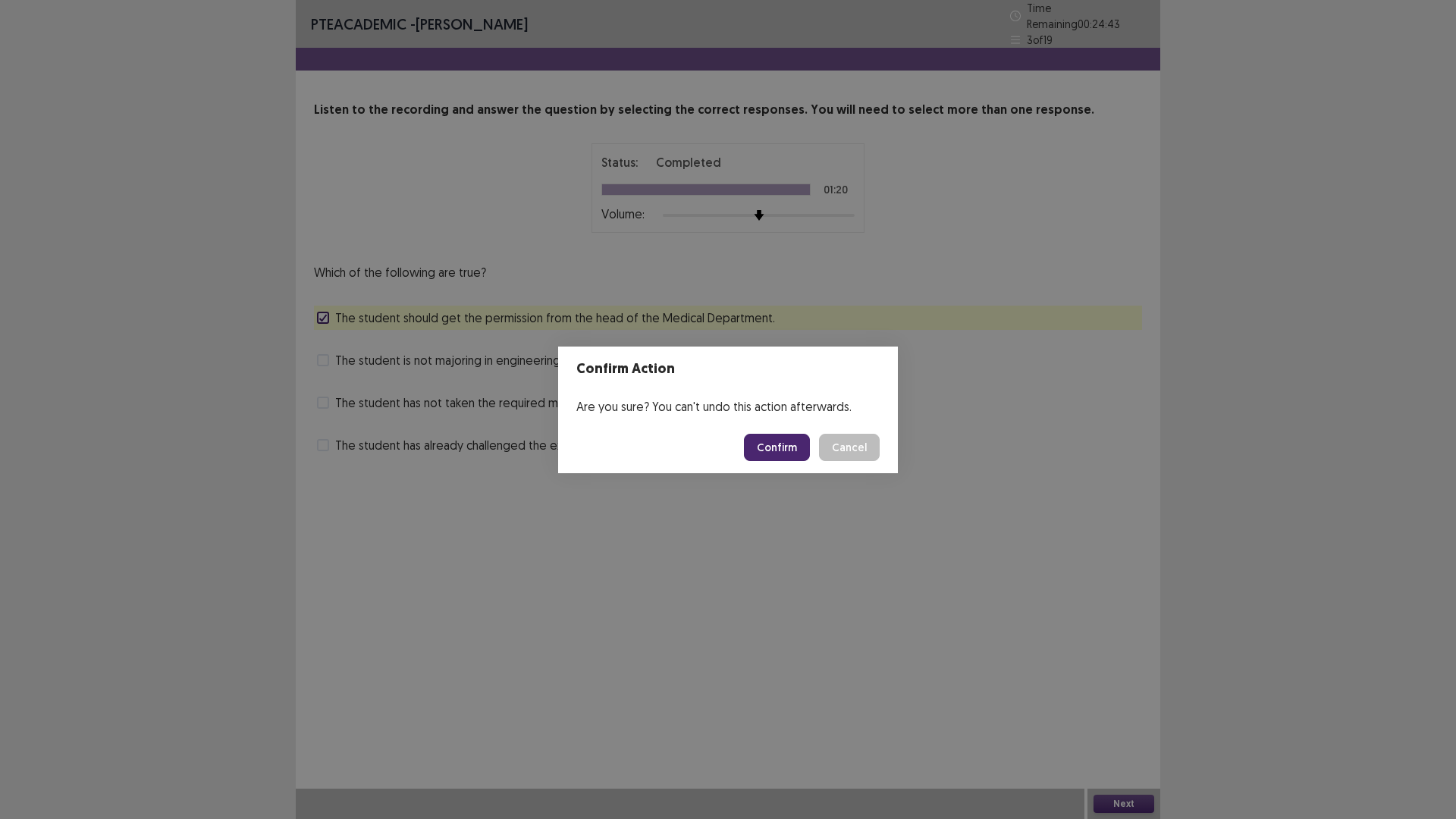
click at [792, 449] on button "Confirm" at bounding box center [776, 447] width 66 height 28
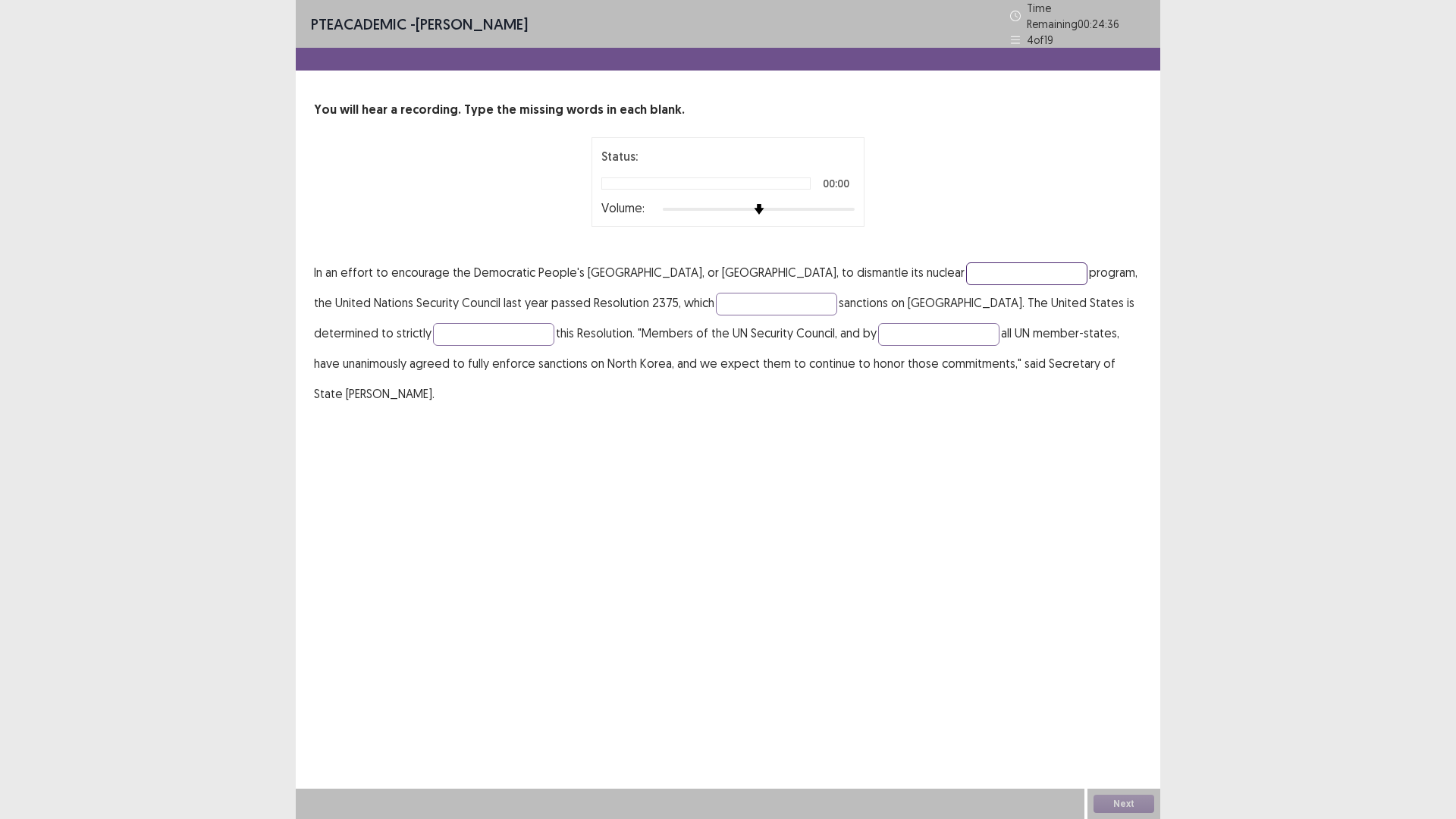
click at [966, 262] on input "text" at bounding box center [1026, 273] width 121 height 23
type input "******"
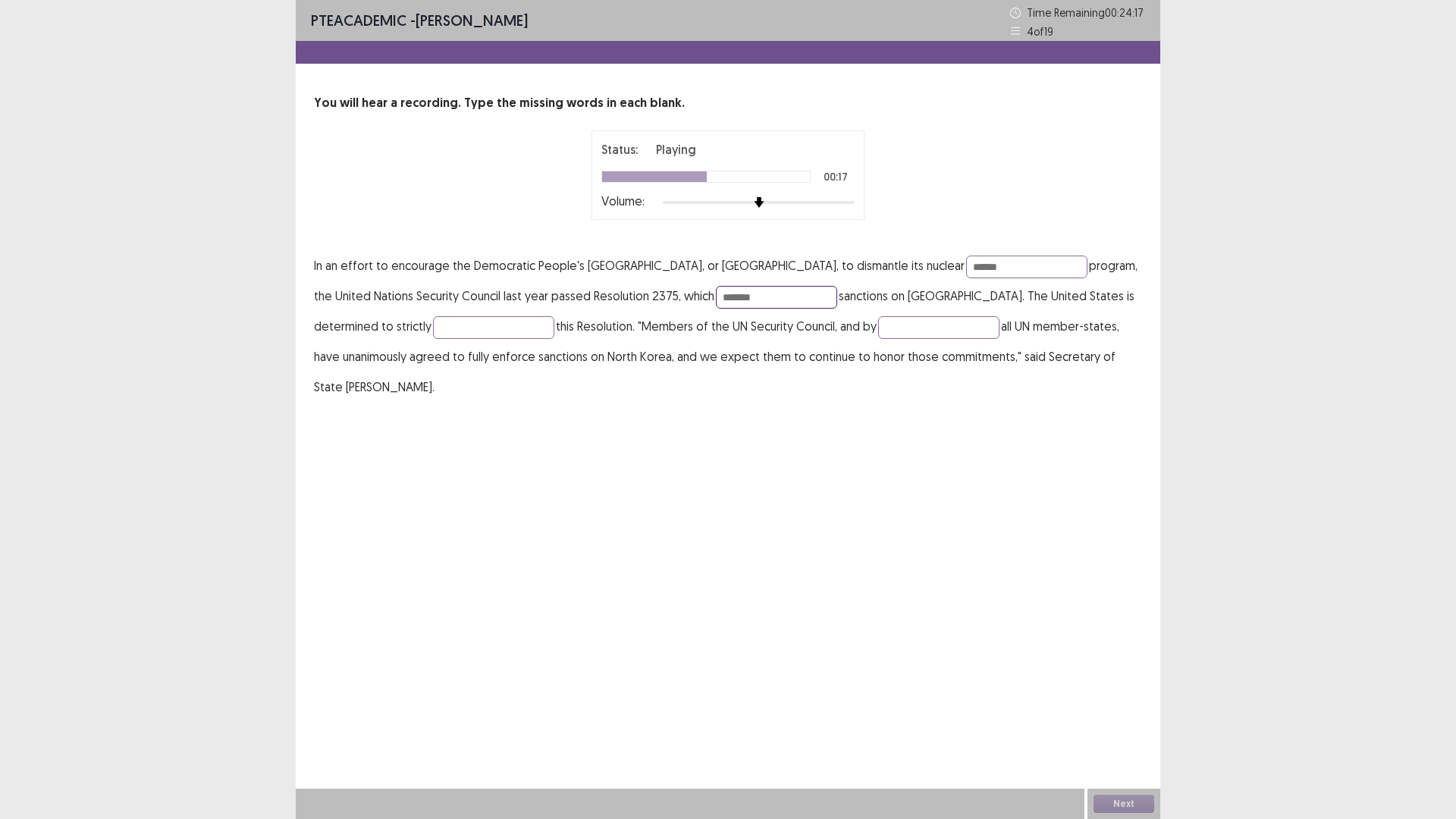
type input "*******"
type input "*********"
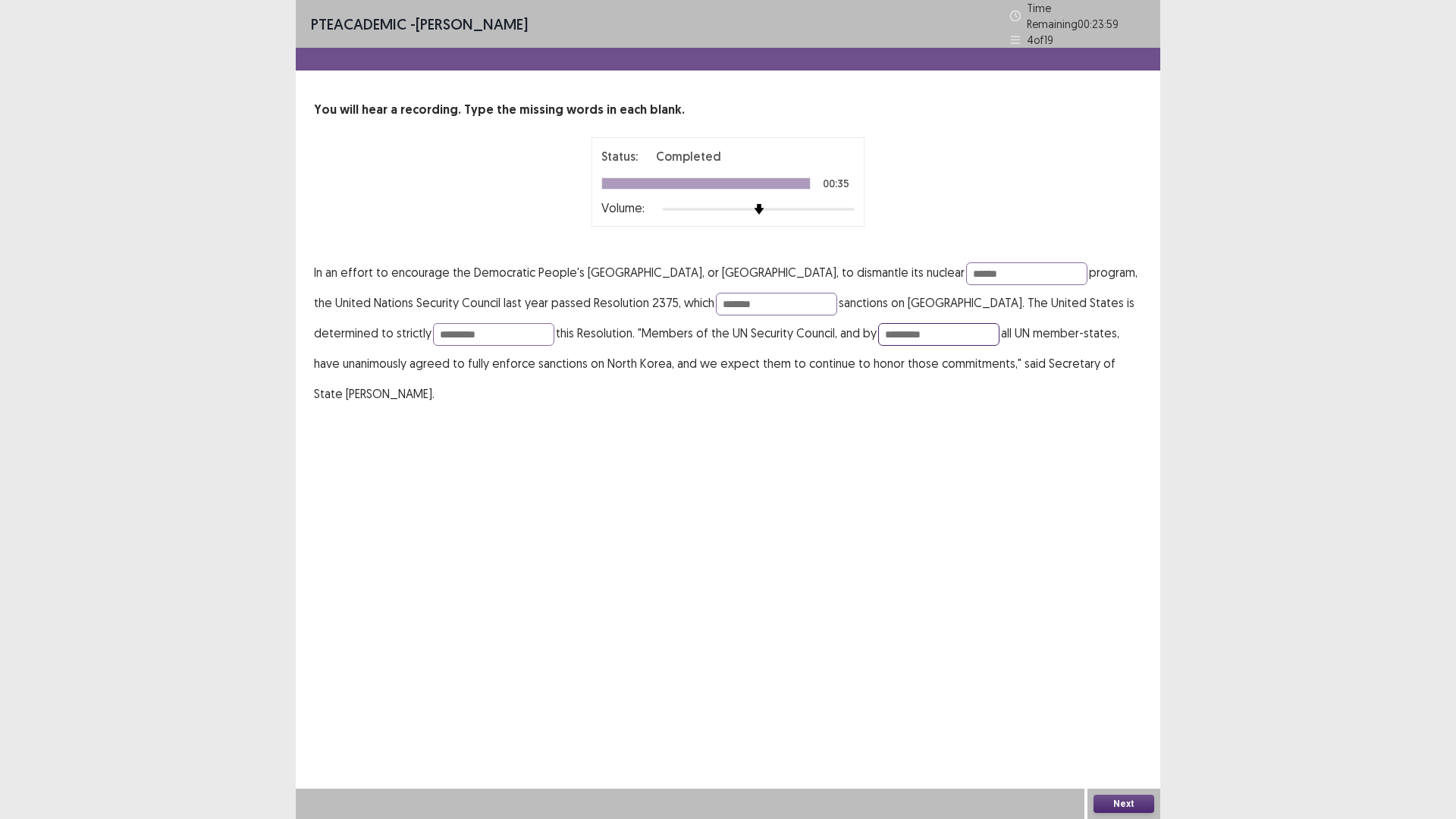
type input "*********"
click at [1126, 690] on button "Next" at bounding box center [1124, 804] width 61 height 18
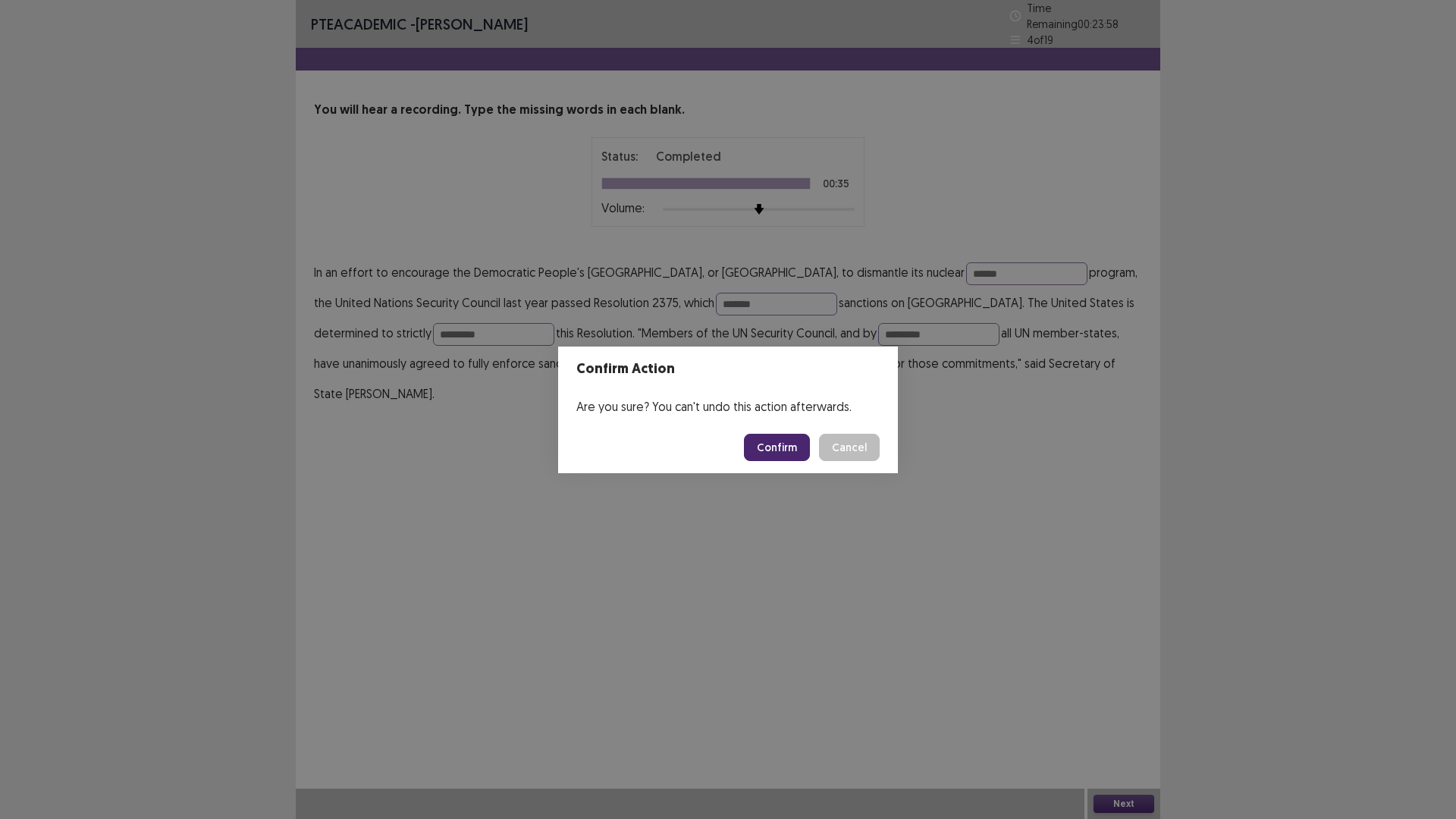
click at [784, 443] on button "Confirm" at bounding box center [776, 447] width 66 height 28
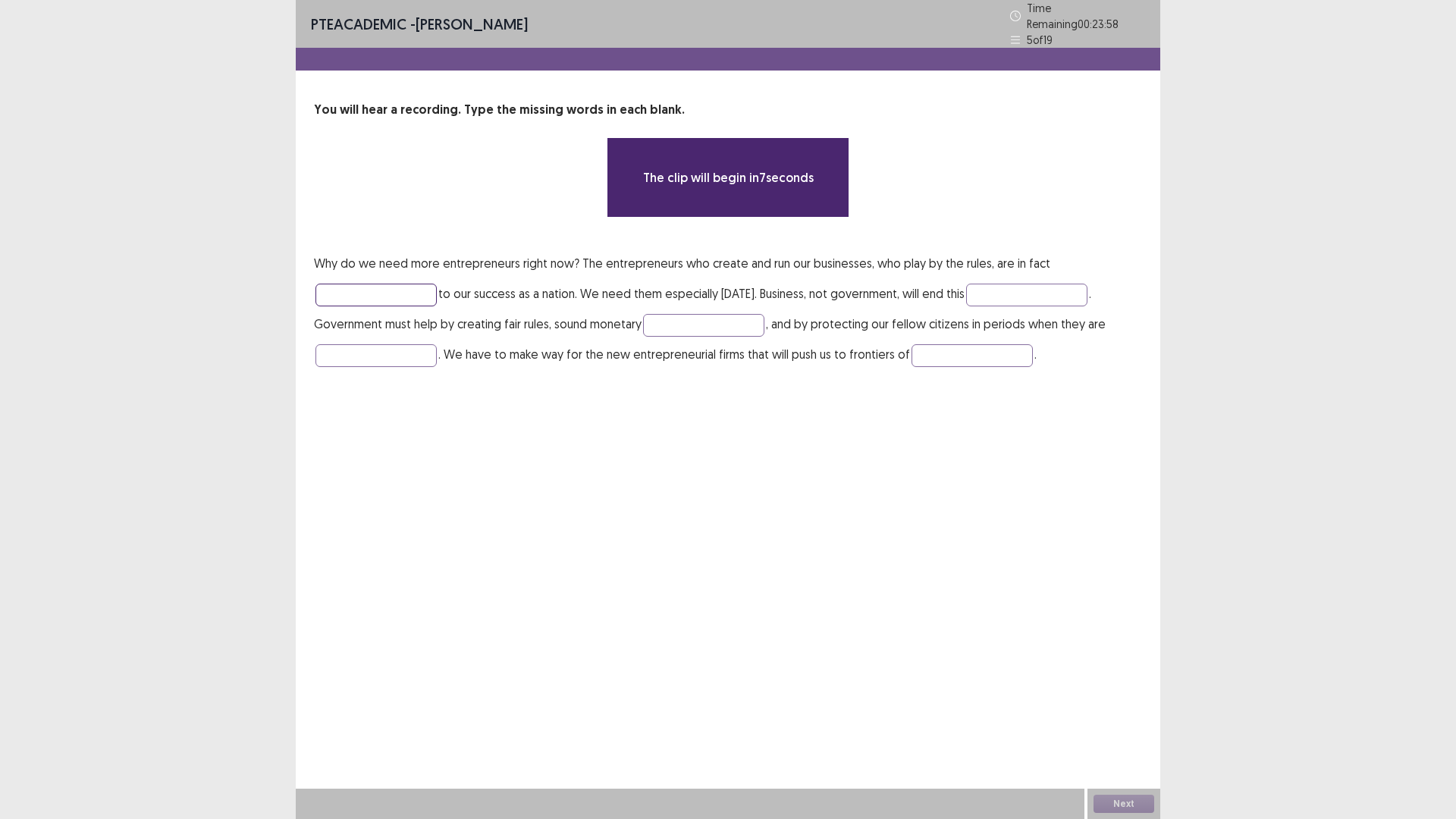
click at [401, 286] on input "text" at bounding box center [376, 295] width 121 height 23
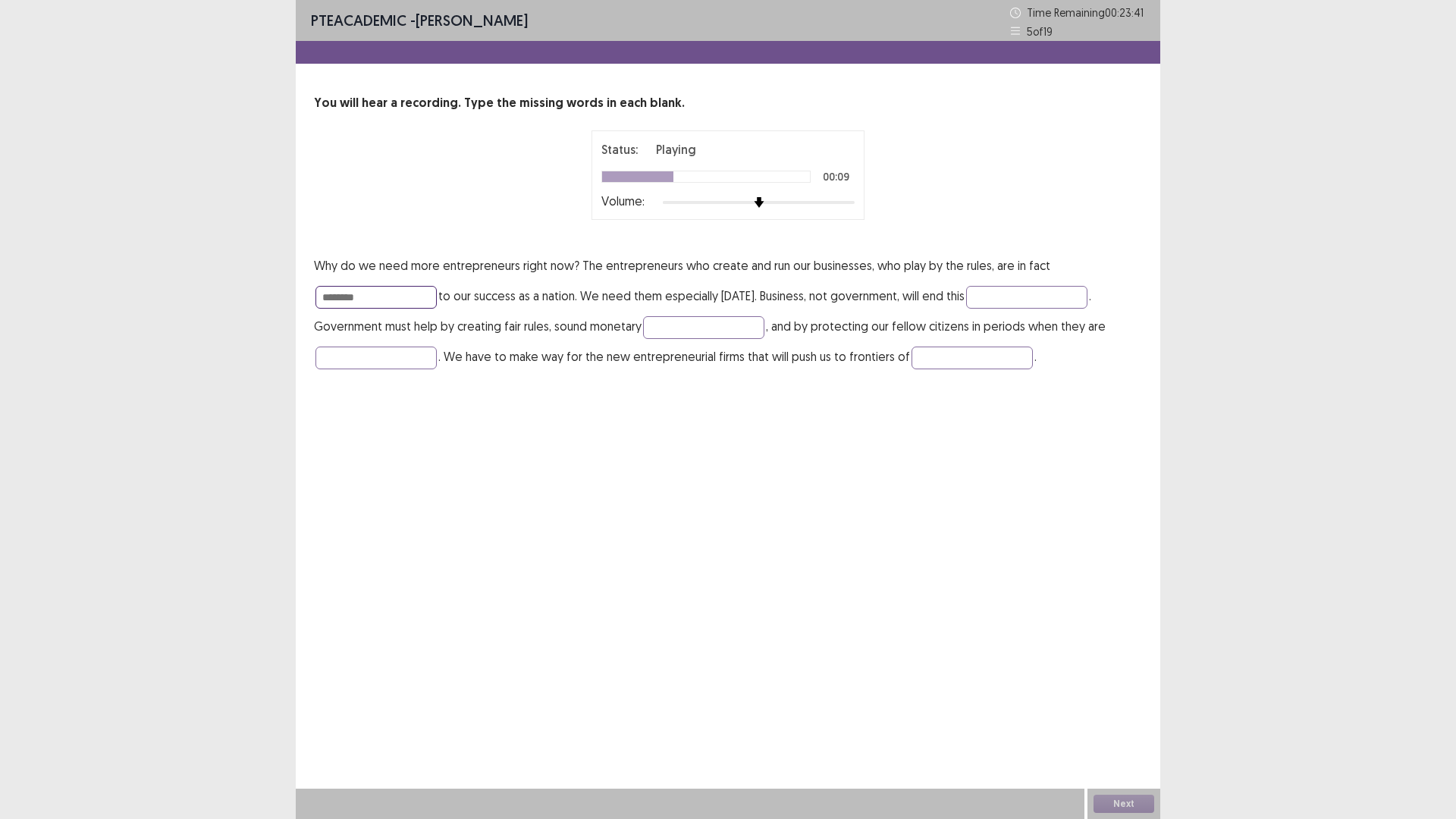
type input "********"
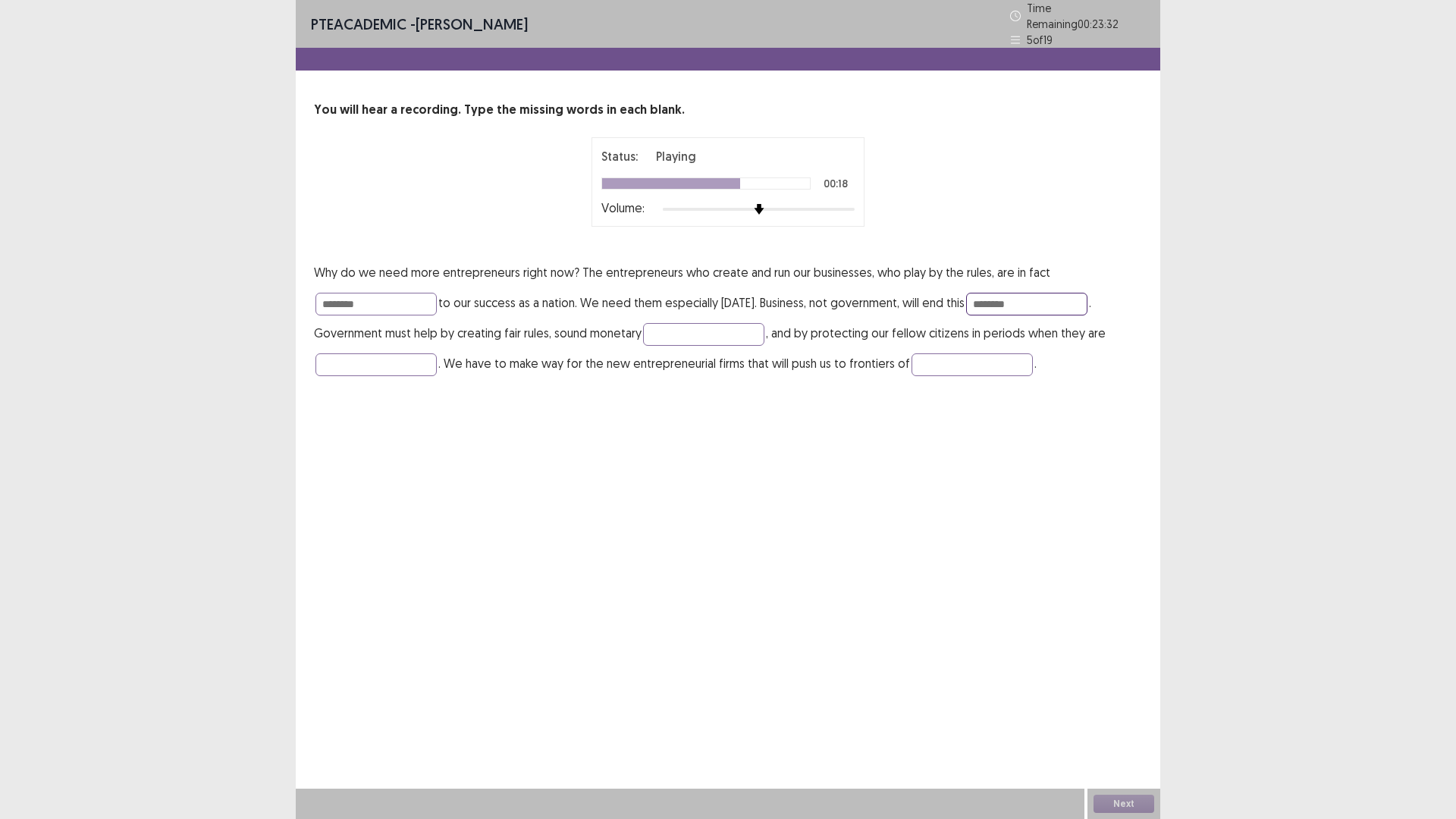
type input "********"
type input "******"
type input "*******"
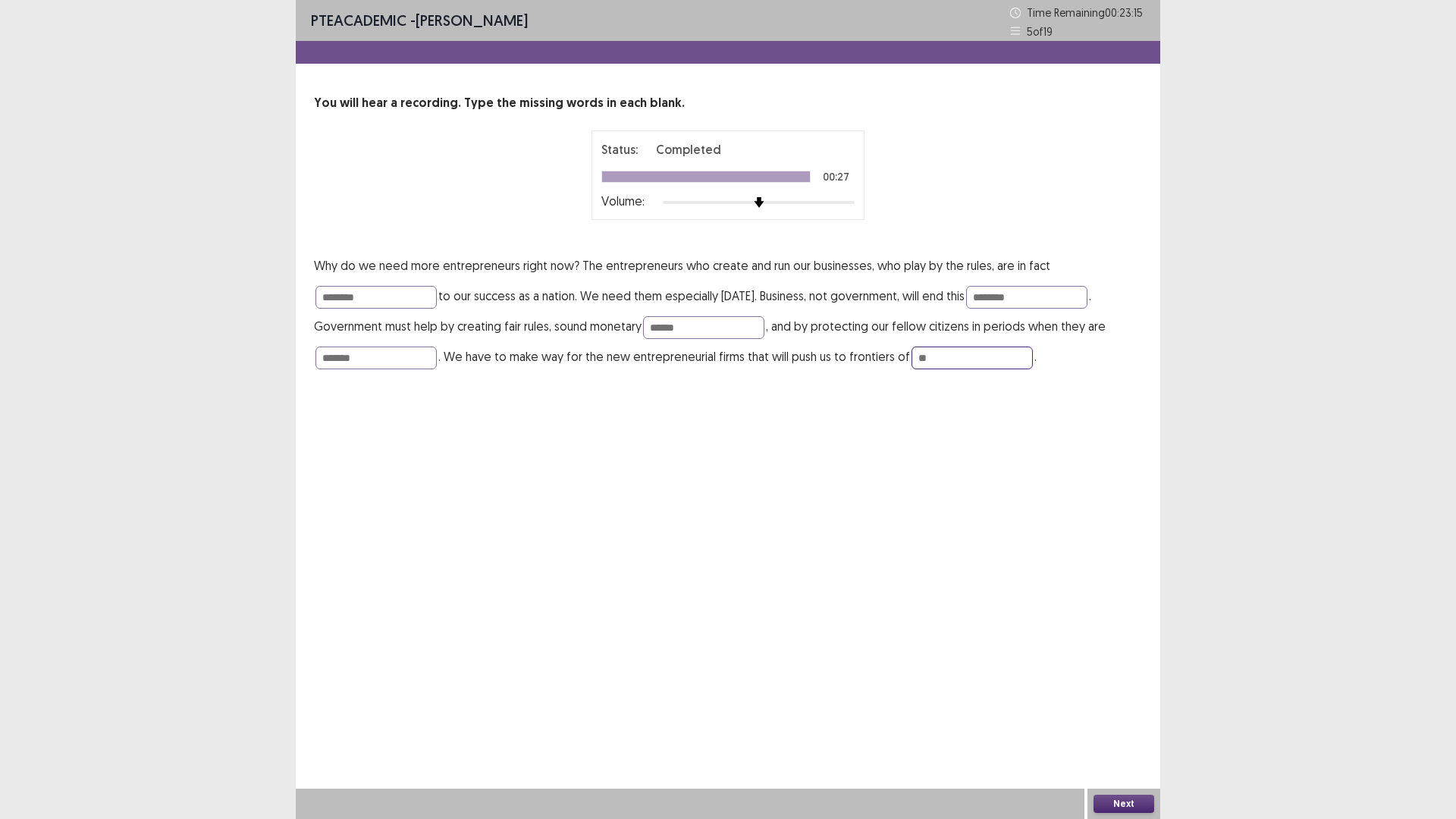
type input "*"
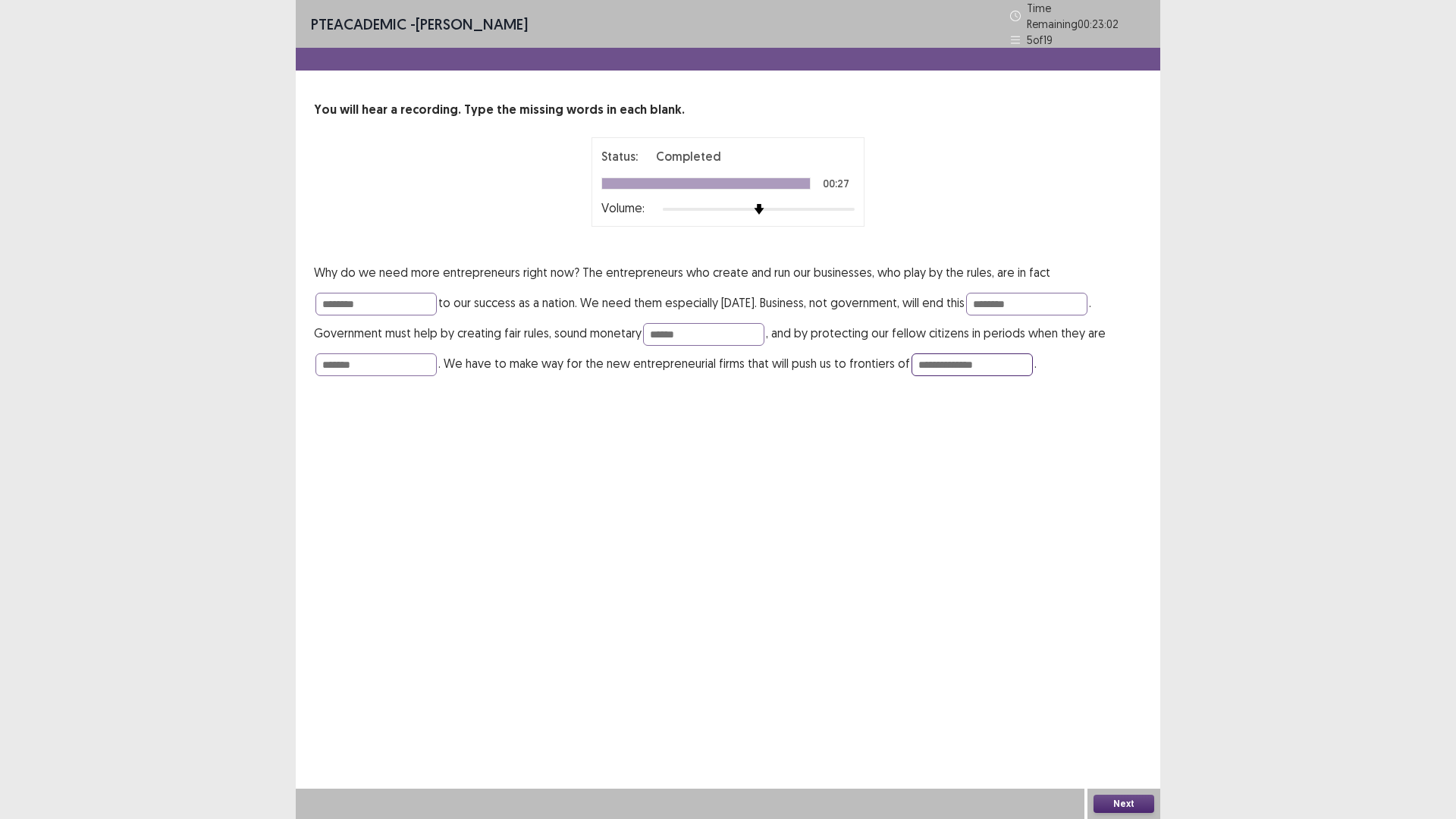
drag, startPoint x: 948, startPoint y: 360, endPoint x: 953, endPoint y: 367, distance: 8.6
click at [950, 361] on input "**********" at bounding box center [972, 364] width 121 height 23
click at [918, 356] on input "**********" at bounding box center [972, 364] width 121 height 23
type input "**********"
click at [1124, 690] on button "Next" at bounding box center [1124, 804] width 61 height 18
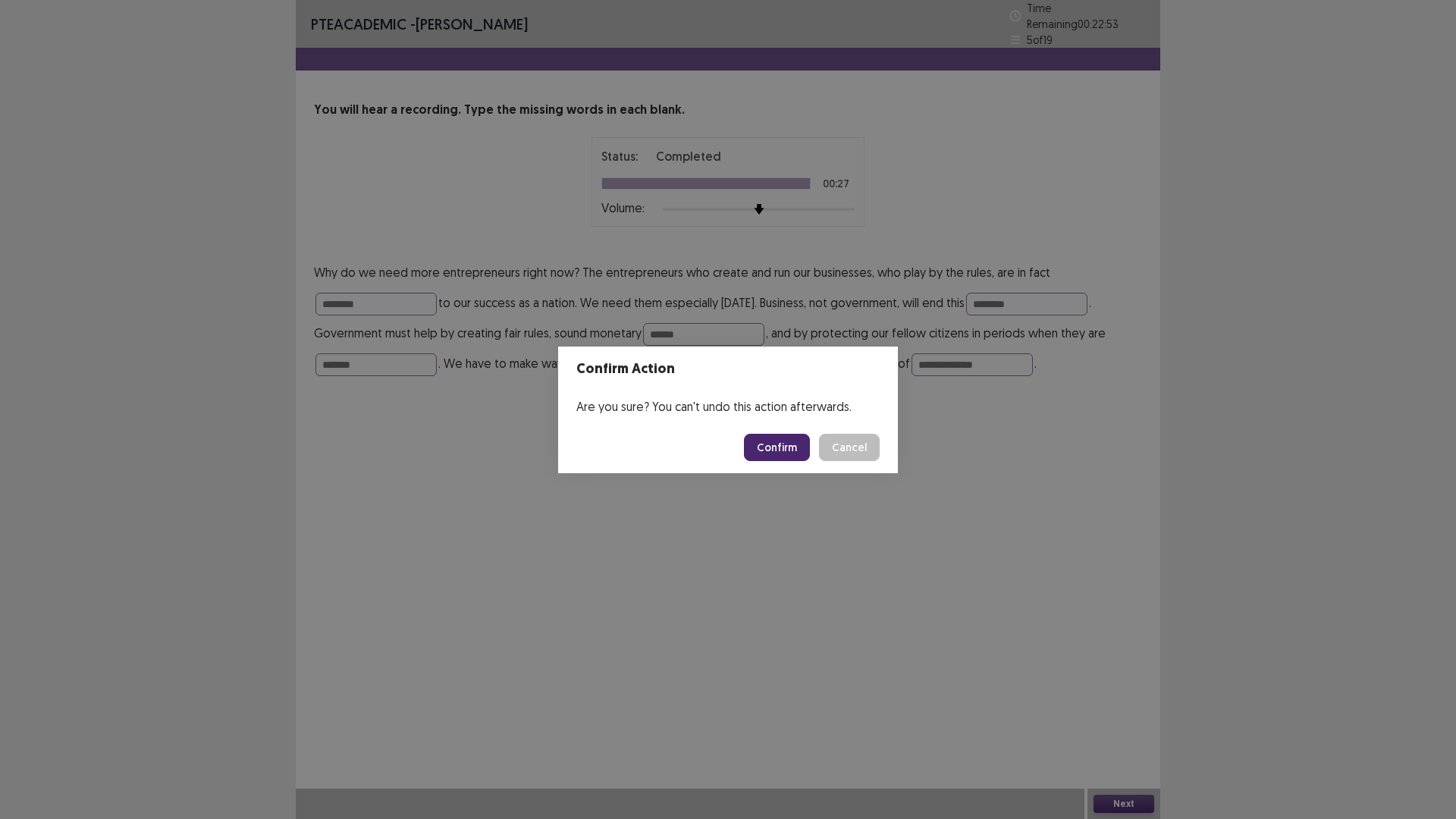
click at [795, 446] on button "Confirm" at bounding box center [776, 447] width 66 height 28
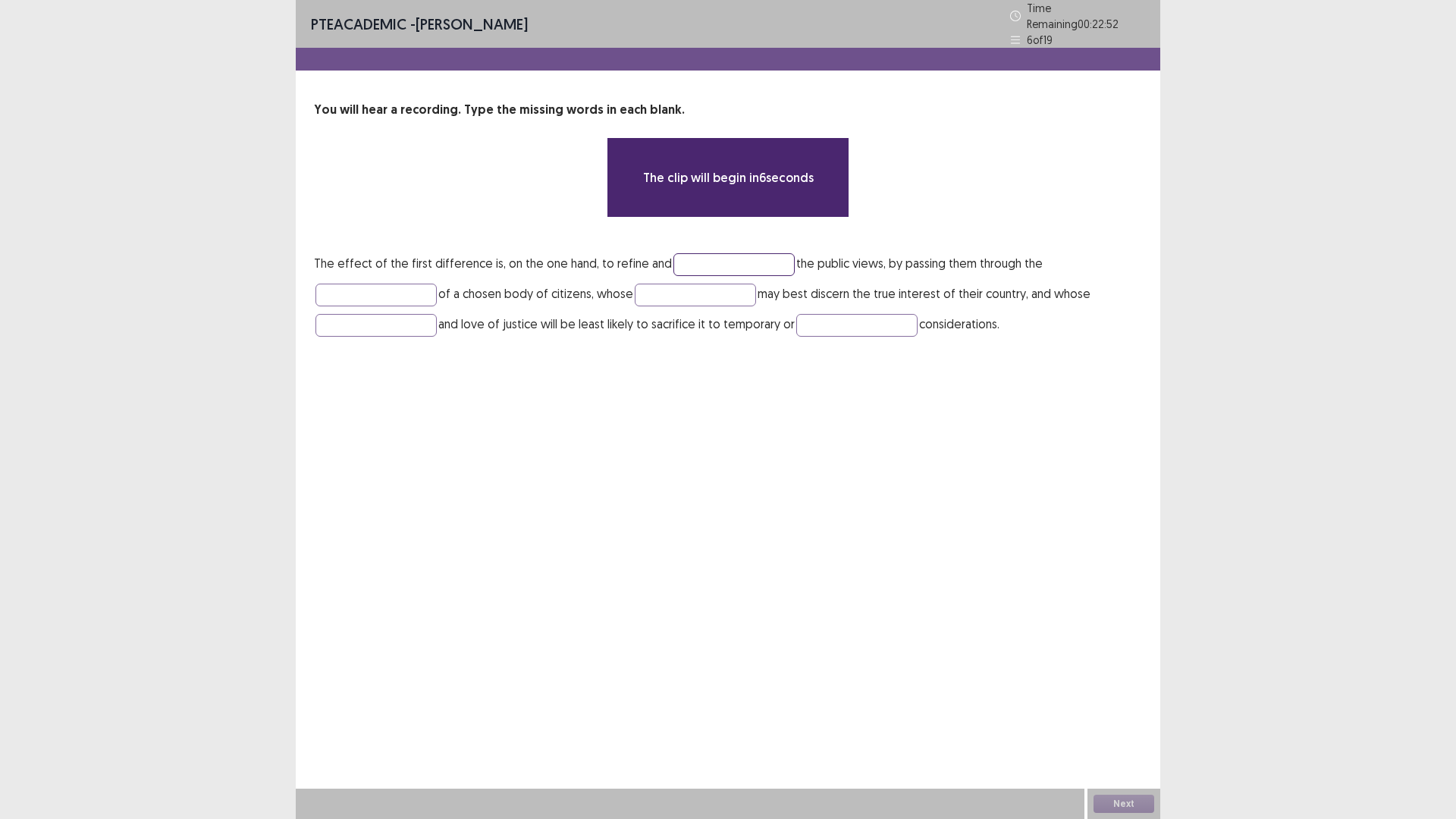
click at [710, 253] on input "text" at bounding box center [733, 264] width 121 height 23
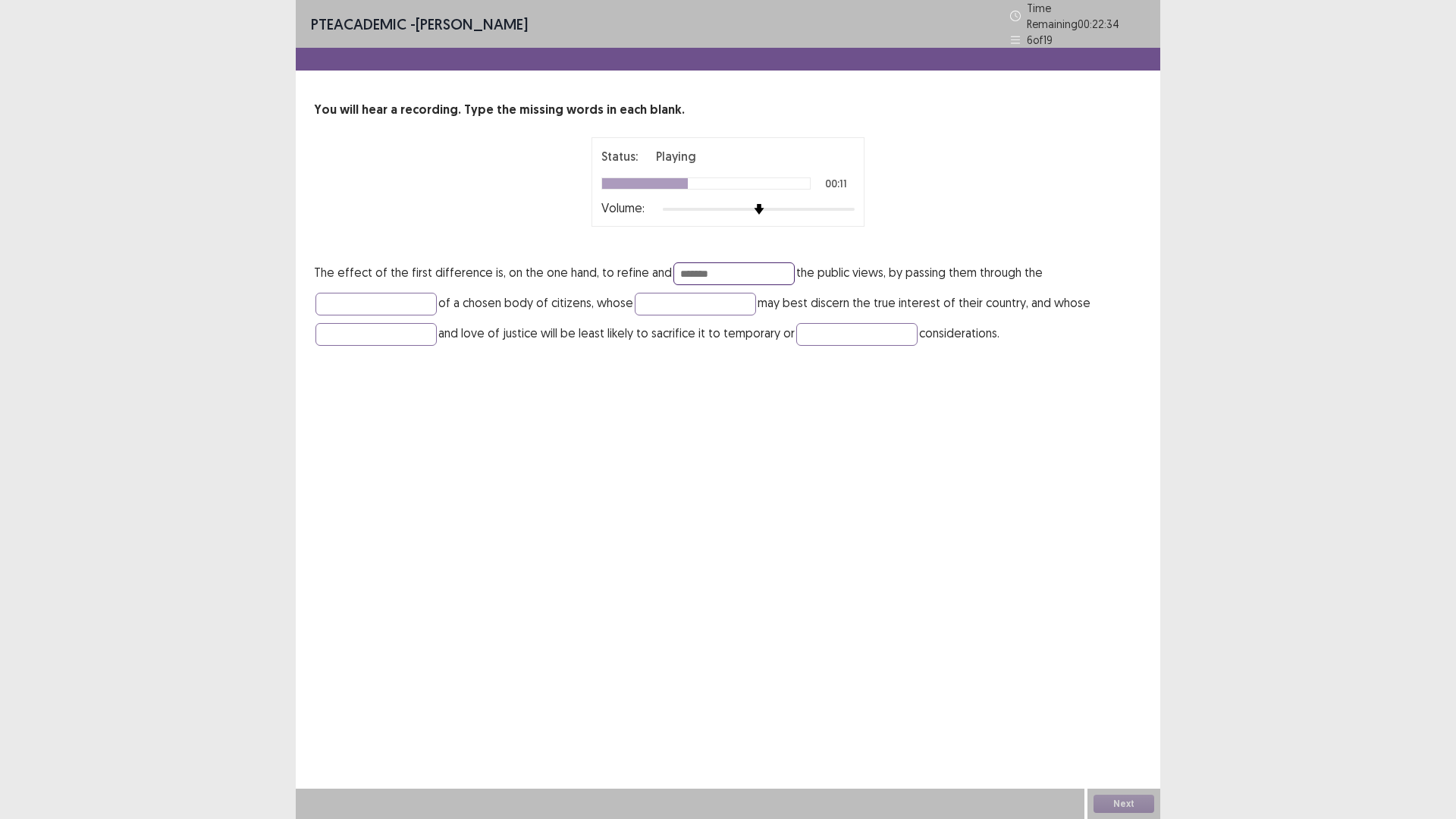
type input "*******"
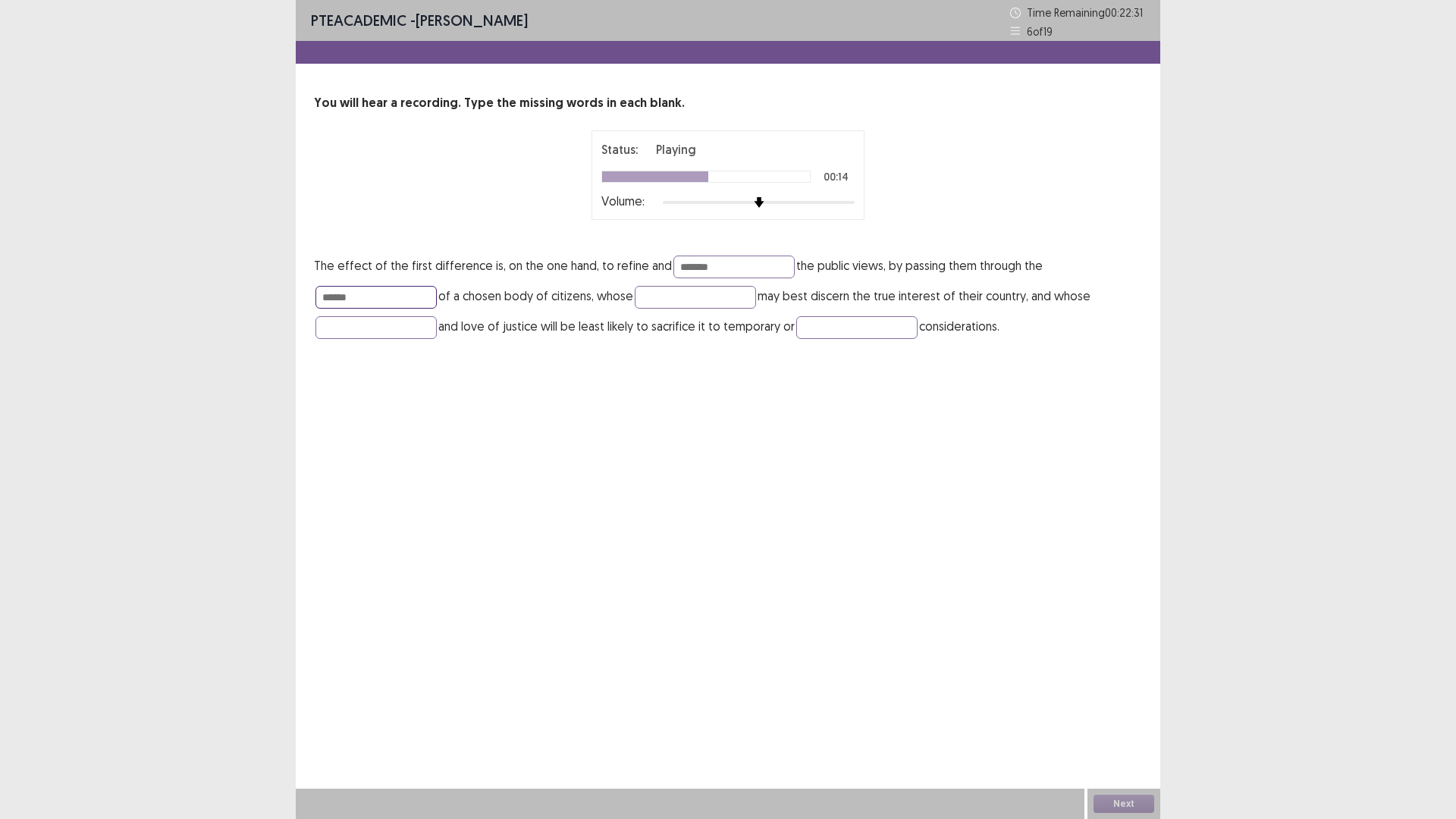
type input "******"
type input "*******"
click at [782, 178] on div at bounding box center [705, 176] width 208 height 11
click at [778, 177] on div at bounding box center [705, 176] width 208 height 11
click at [774, 174] on div at bounding box center [705, 176] width 208 height 11
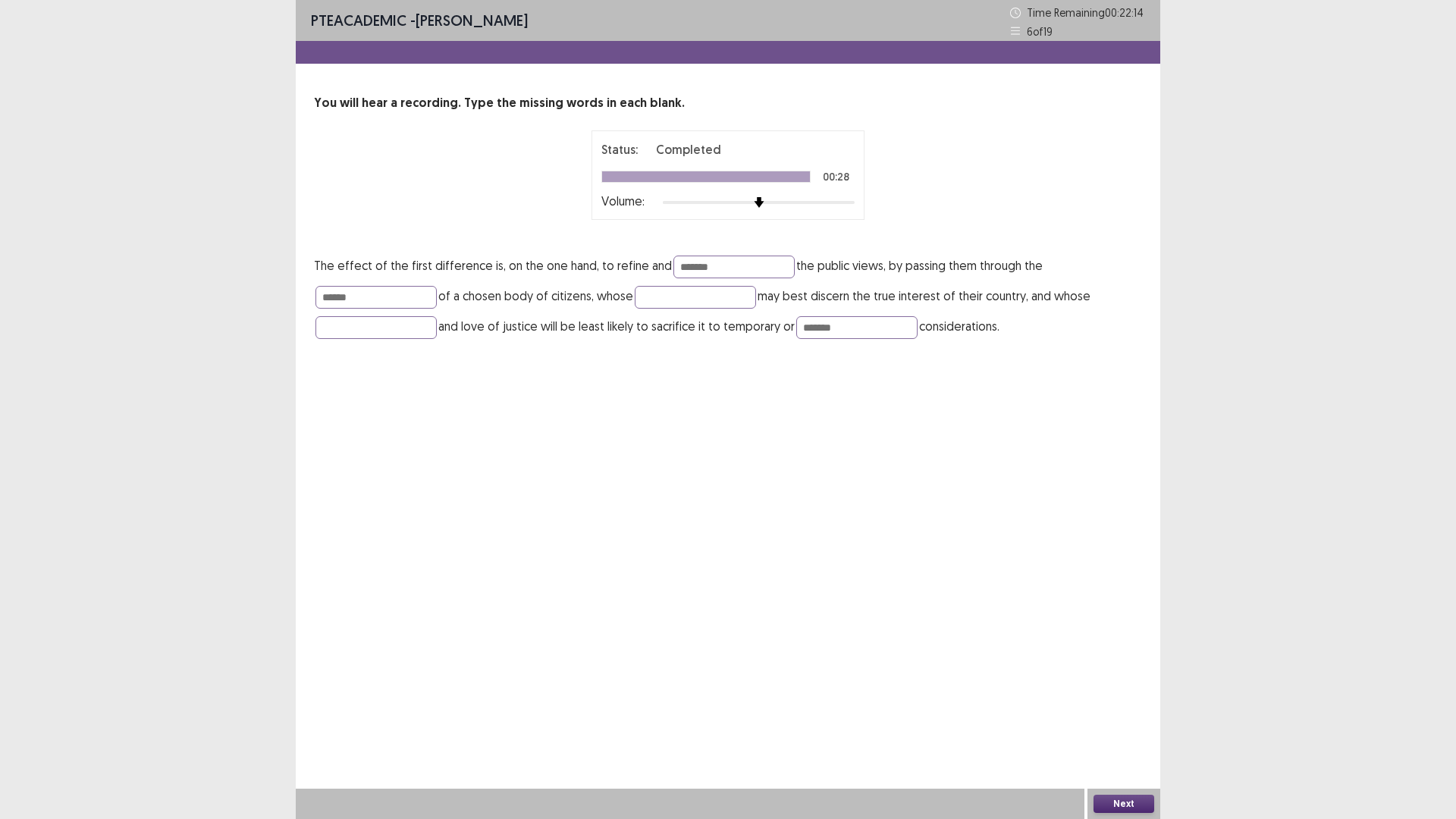
click at [774, 174] on div at bounding box center [705, 176] width 208 height 11
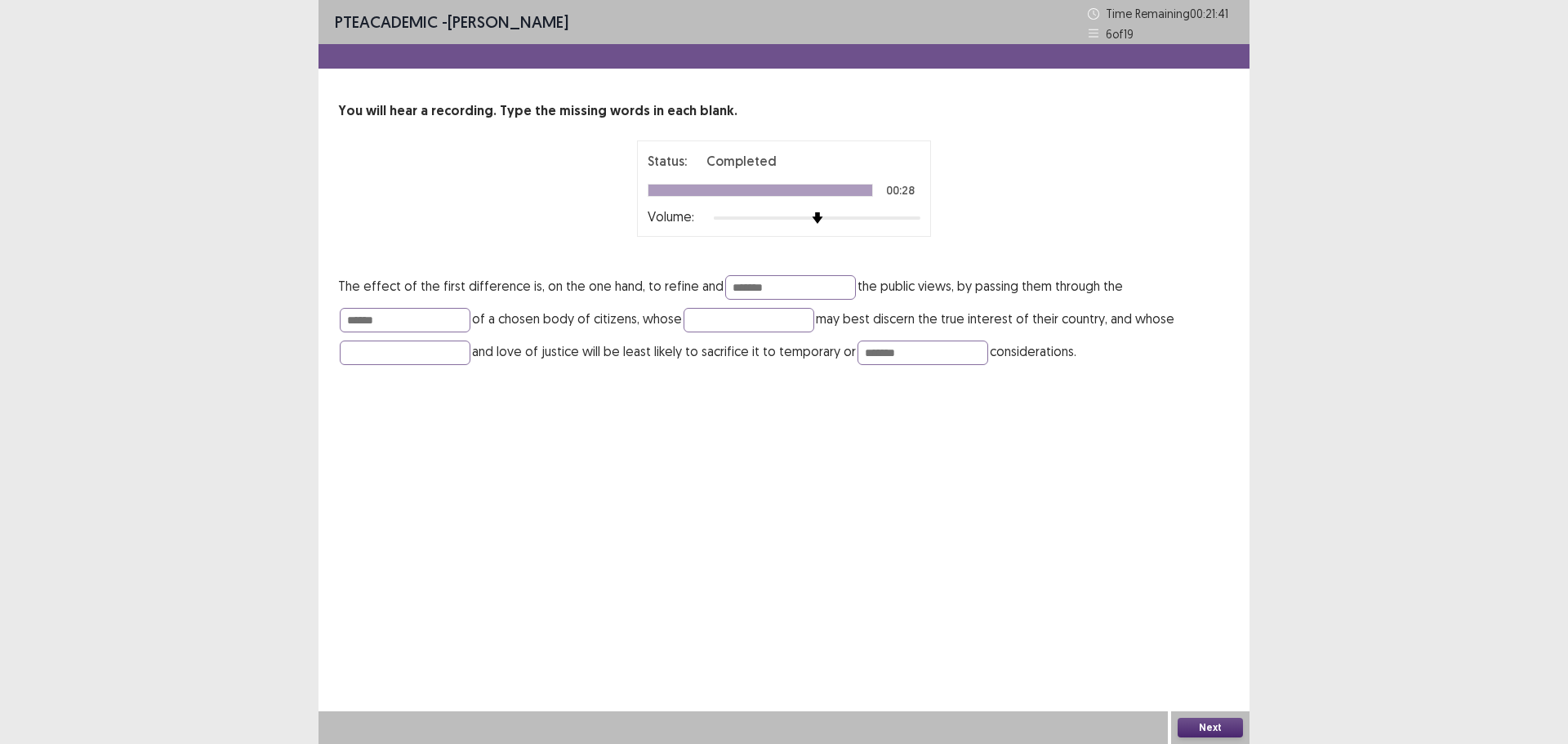
click at [1096, 31] on icon at bounding box center [1093, 33] width 12 height 12
click at [717, 319] on input "text" at bounding box center [748, 319] width 130 height 24
click at [1210, 729] on button "Next" at bounding box center [1210, 728] width 66 height 20
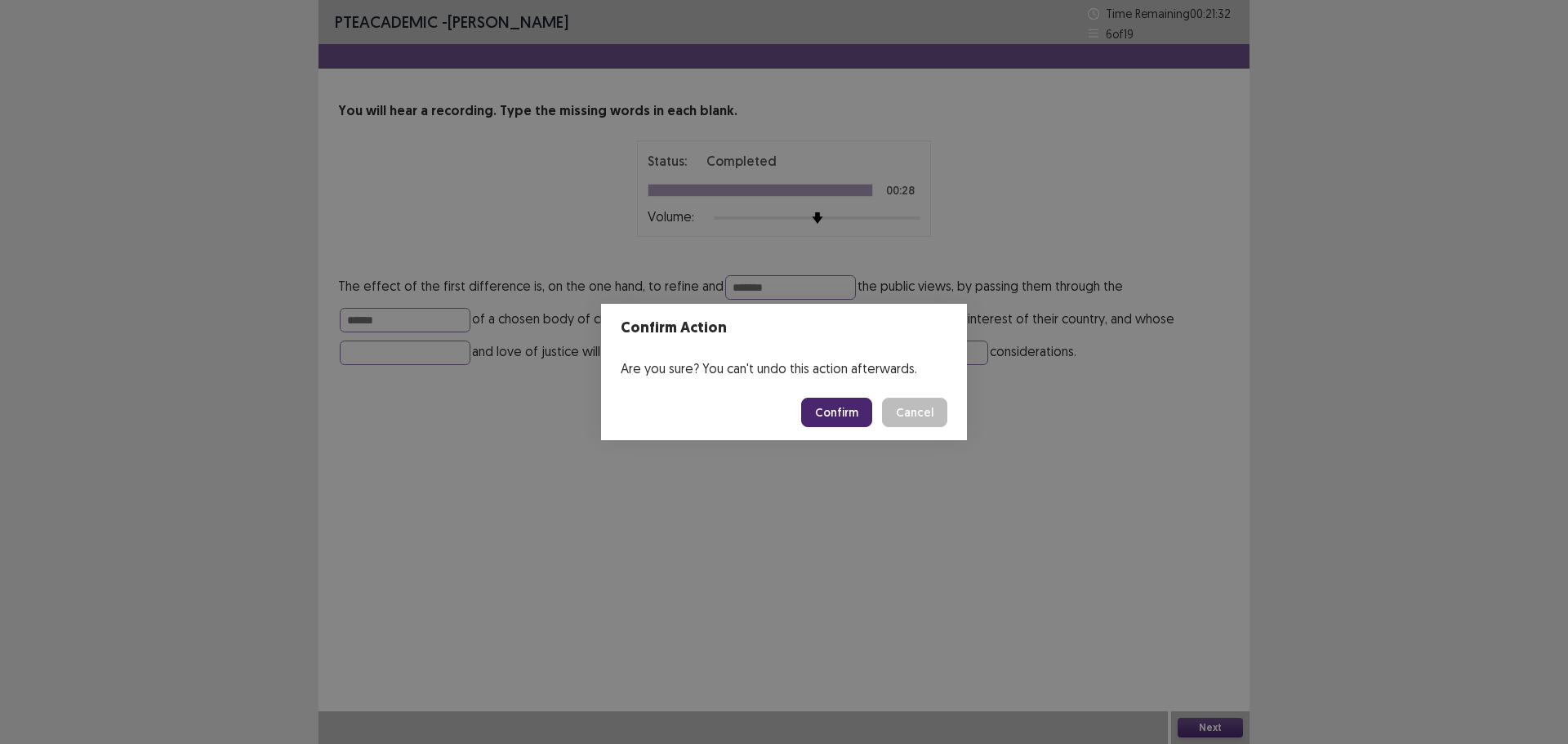
click at [832, 408] on button "Confirm" at bounding box center [836, 412] width 71 height 30
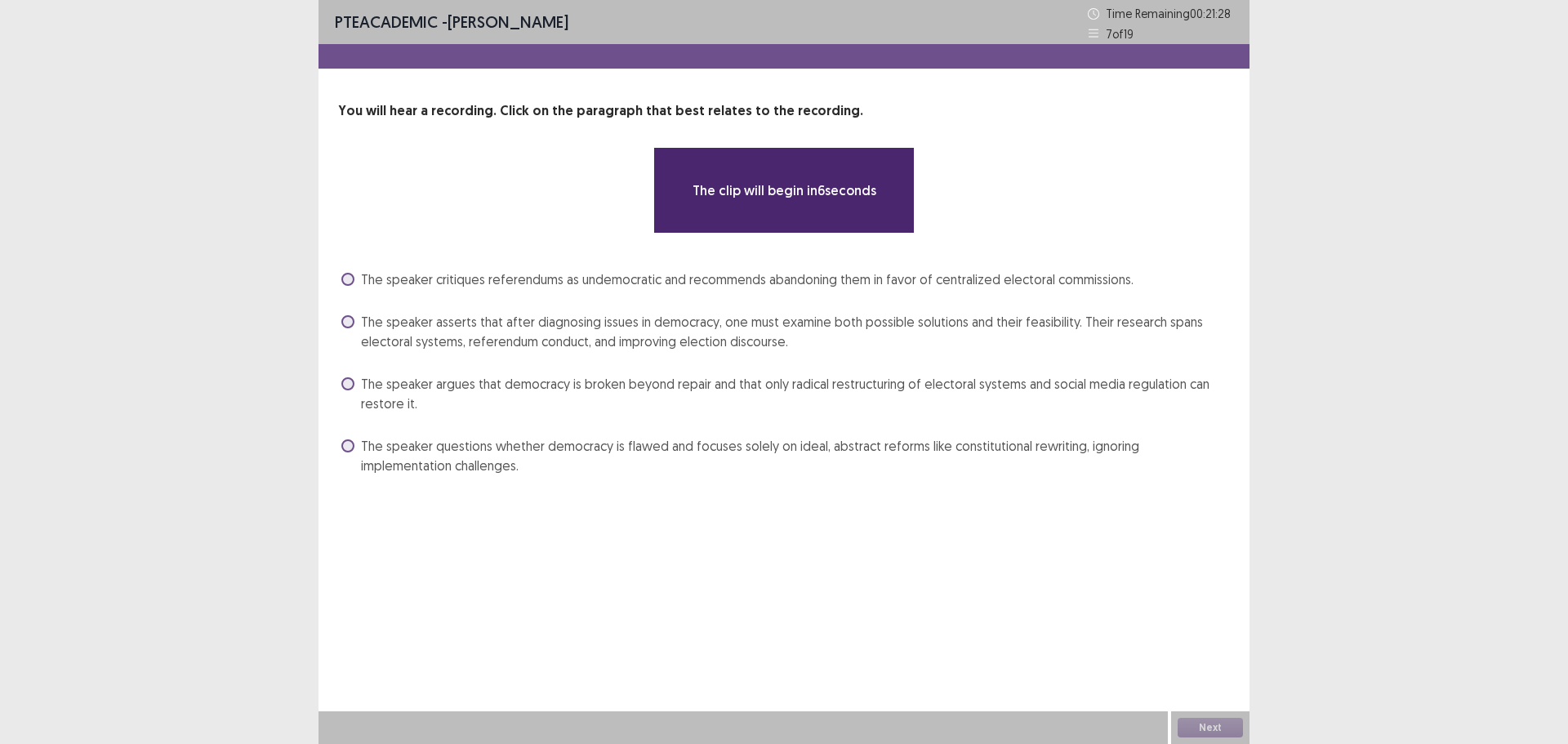
click at [877, 255] on div "**********" at bounding box center [783, 291] width 931 height 378
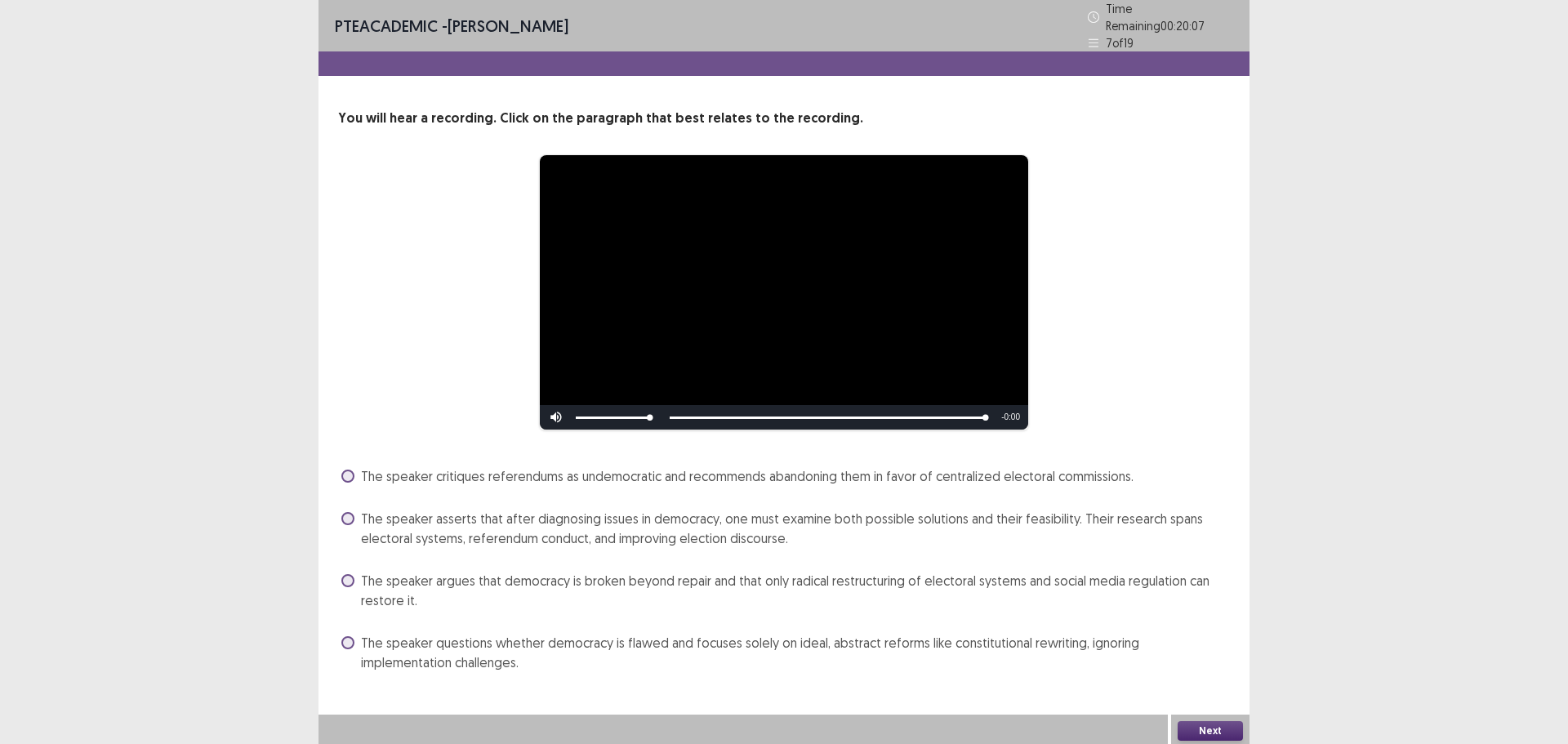
click at [348, 574] on span at bounding box center [348, 580] width 13 height 13
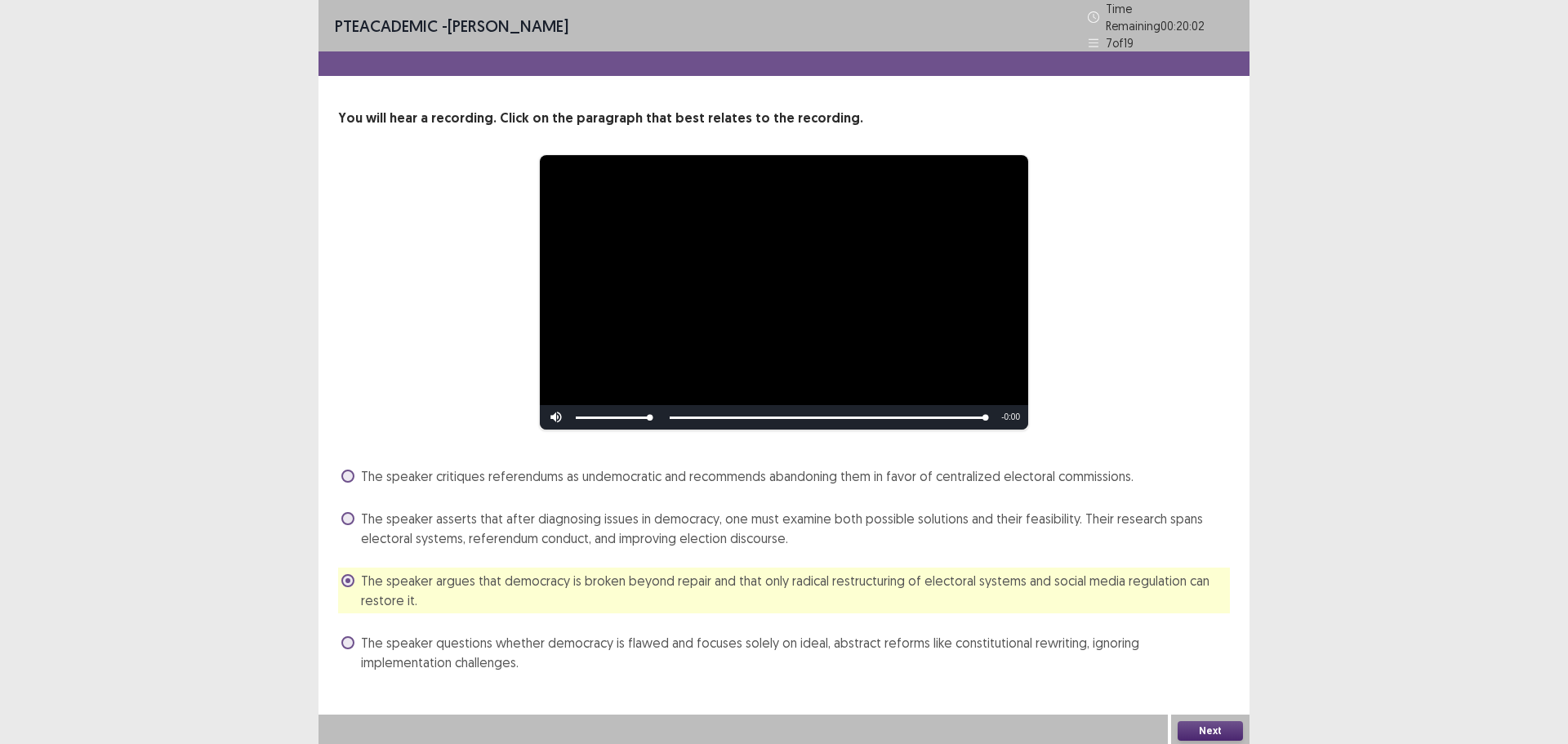
click at [1215, 730] on button "Next" at bounding box center [1210, 731] width 66 height 20
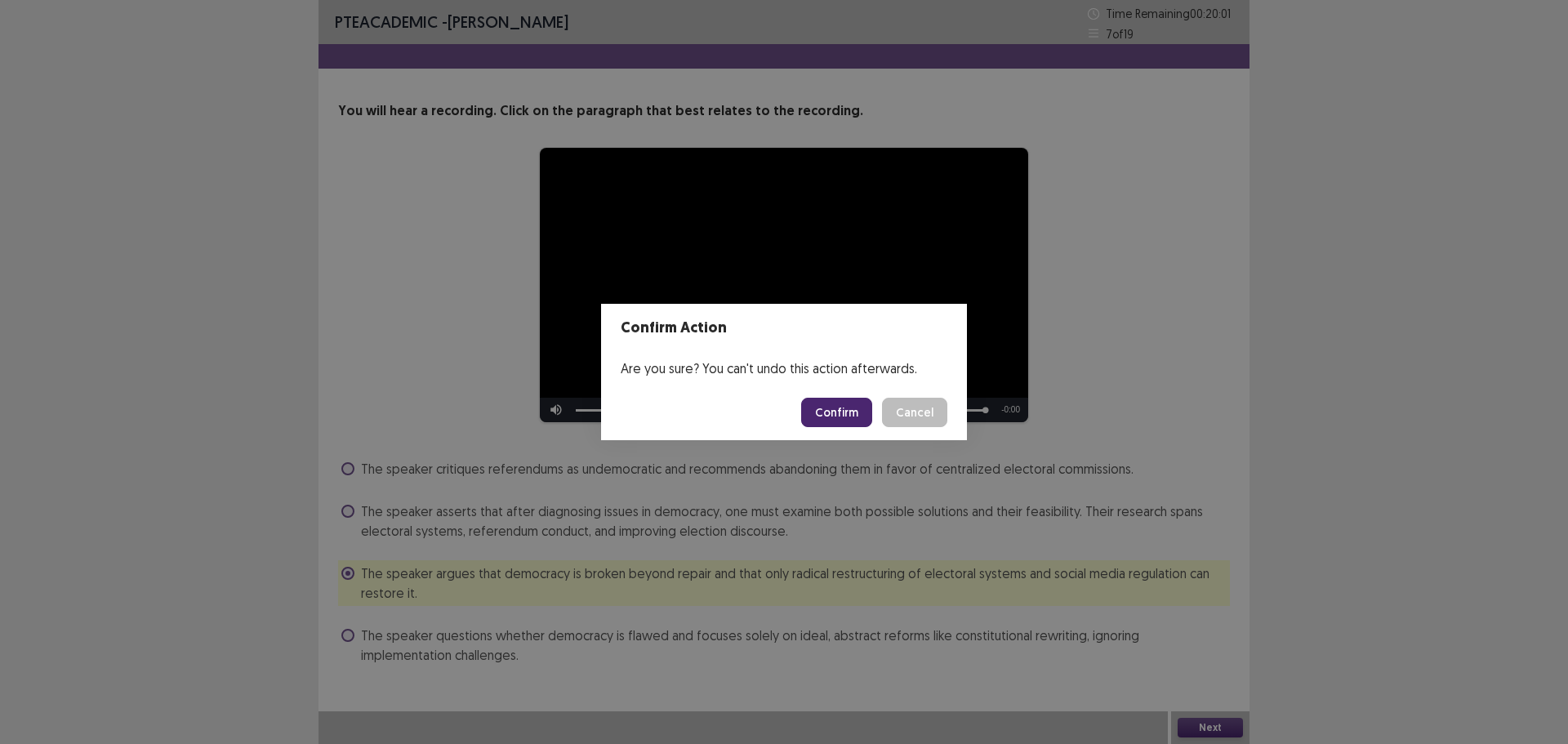
click at [851, 398] on button "Confirm" at bounding box center [836, 412] width 71 height 30
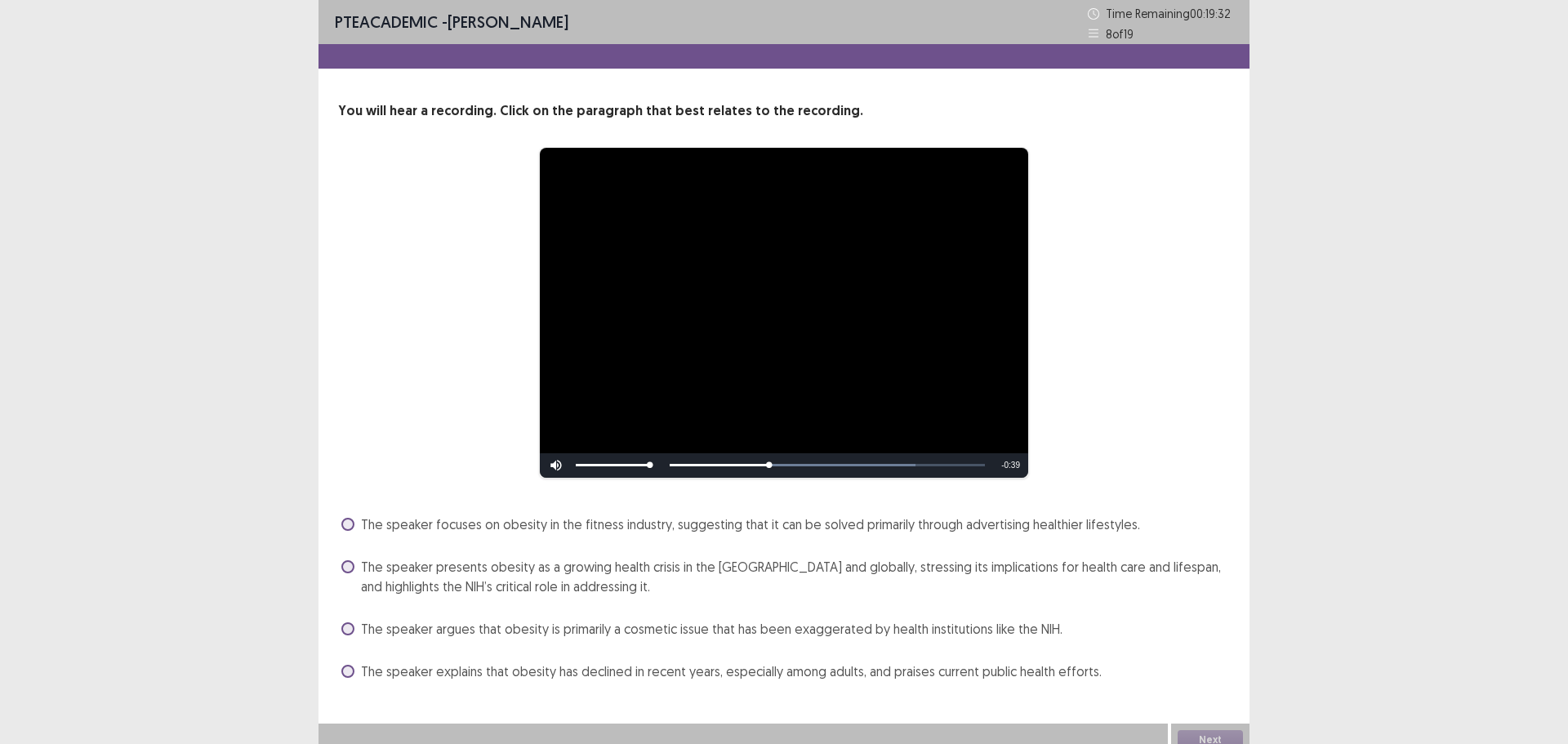
click at [347, 567] on span at bounding box center [348, 567] width 13 height 13
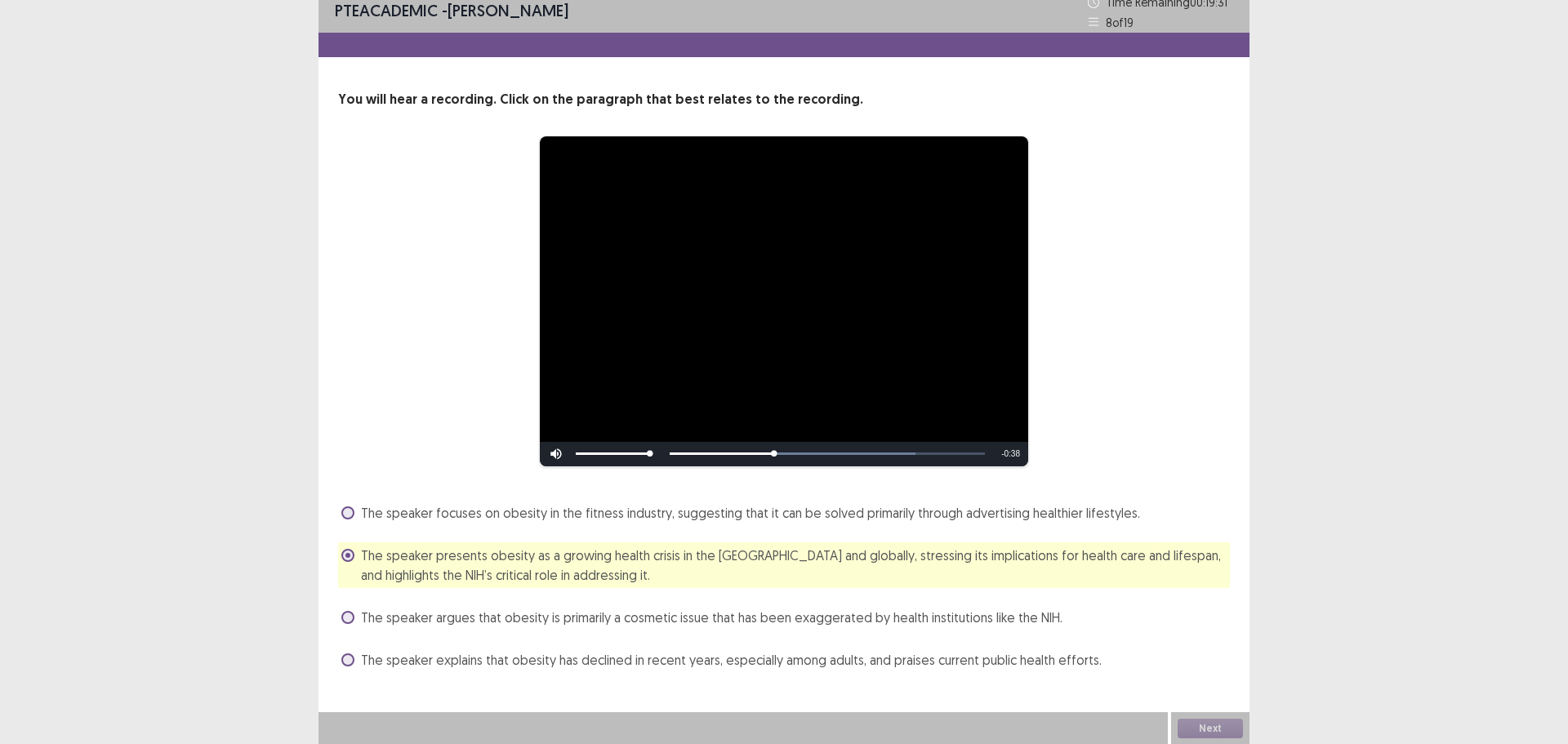
scroll to position [13, 0]
click at [1204, 726] on div "Next" at bounding box center [1209, 728] width 78 height 32
click at [1205, 726] on div "Next" at bounding box center [1209, 728] width 78 height 32
click at [1206, 726] on button "Next" at bounding box center [1210, 728] width 66 height 20
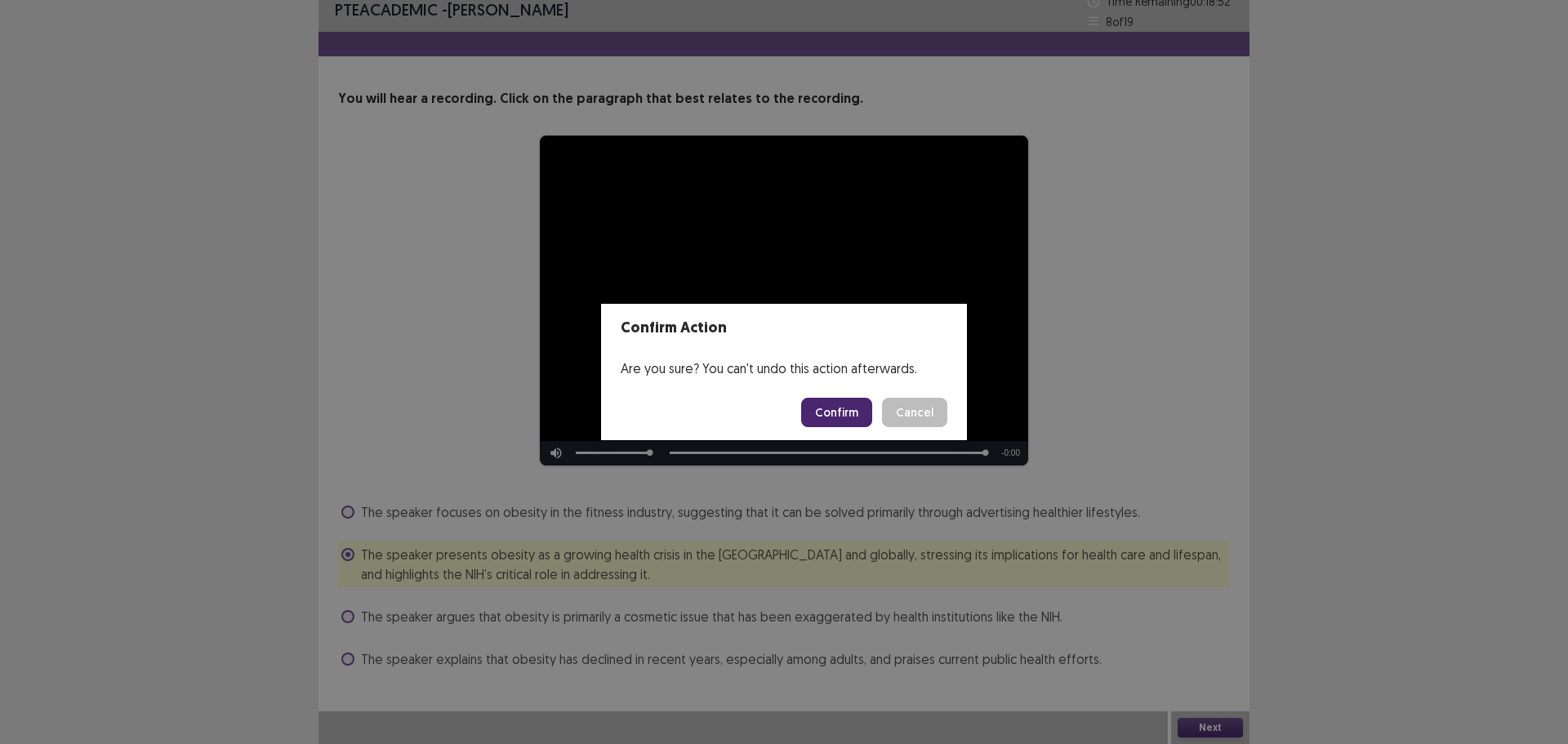
click at [850, 414] on button "Confirm" at bounding box center [836, 412] width 71 height 30
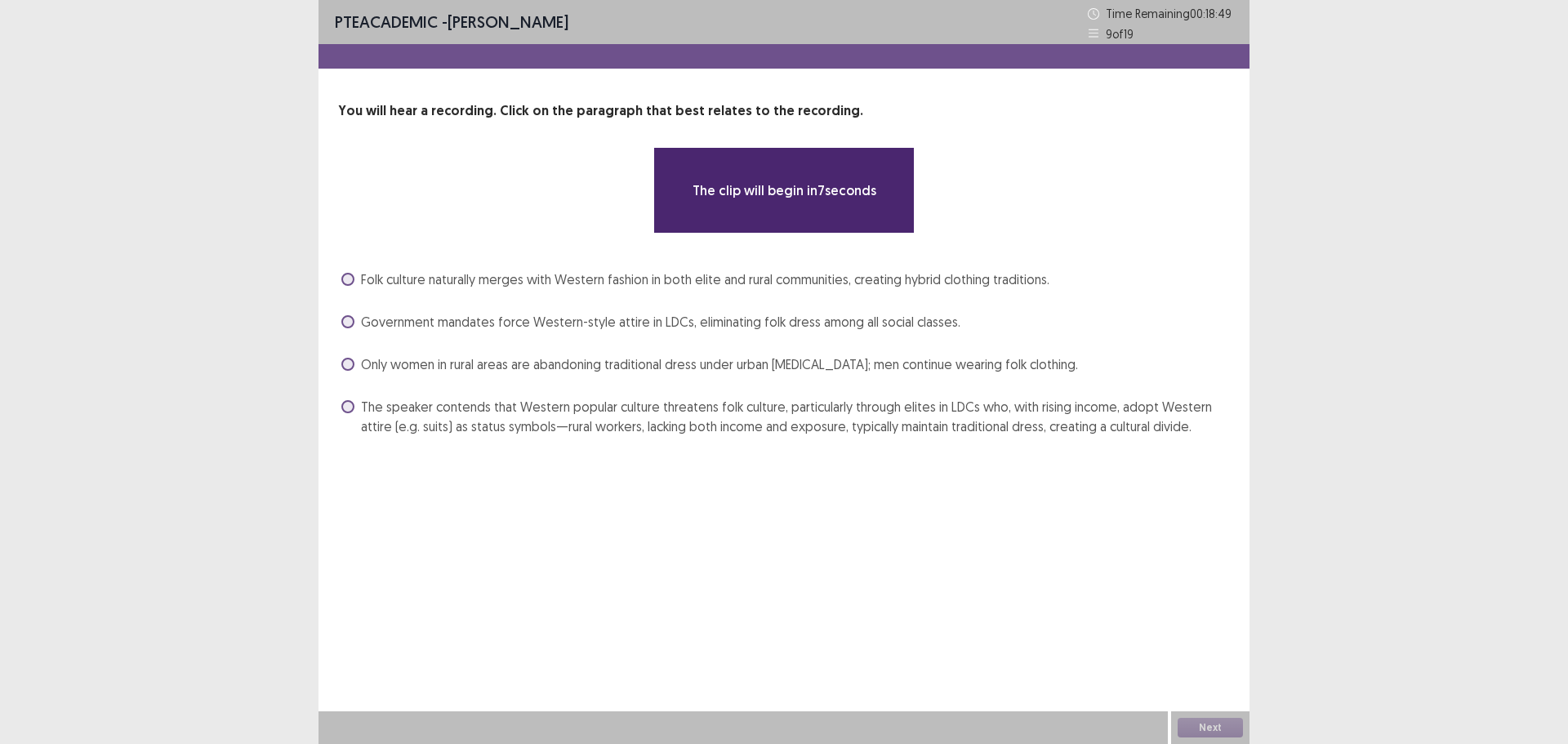
click at [1100, 14] on div "Time Remaining 00 : 18 : 49" at bounding box center [1161, 13] width 146 height 22
click at [1108, 34] on p "9 of 19" at bounding box center [1119, 33] width 28 height 17
click at [1094, 13] on icon at bounding box center [1093, 13] width 12 height 12
click at [1096, 33] on icon at bounding box center [1093, 33] width 10 height 8
click at [1109, 33] on p "9 of 19" at bounding box center [1119, 33] width 28 height 17
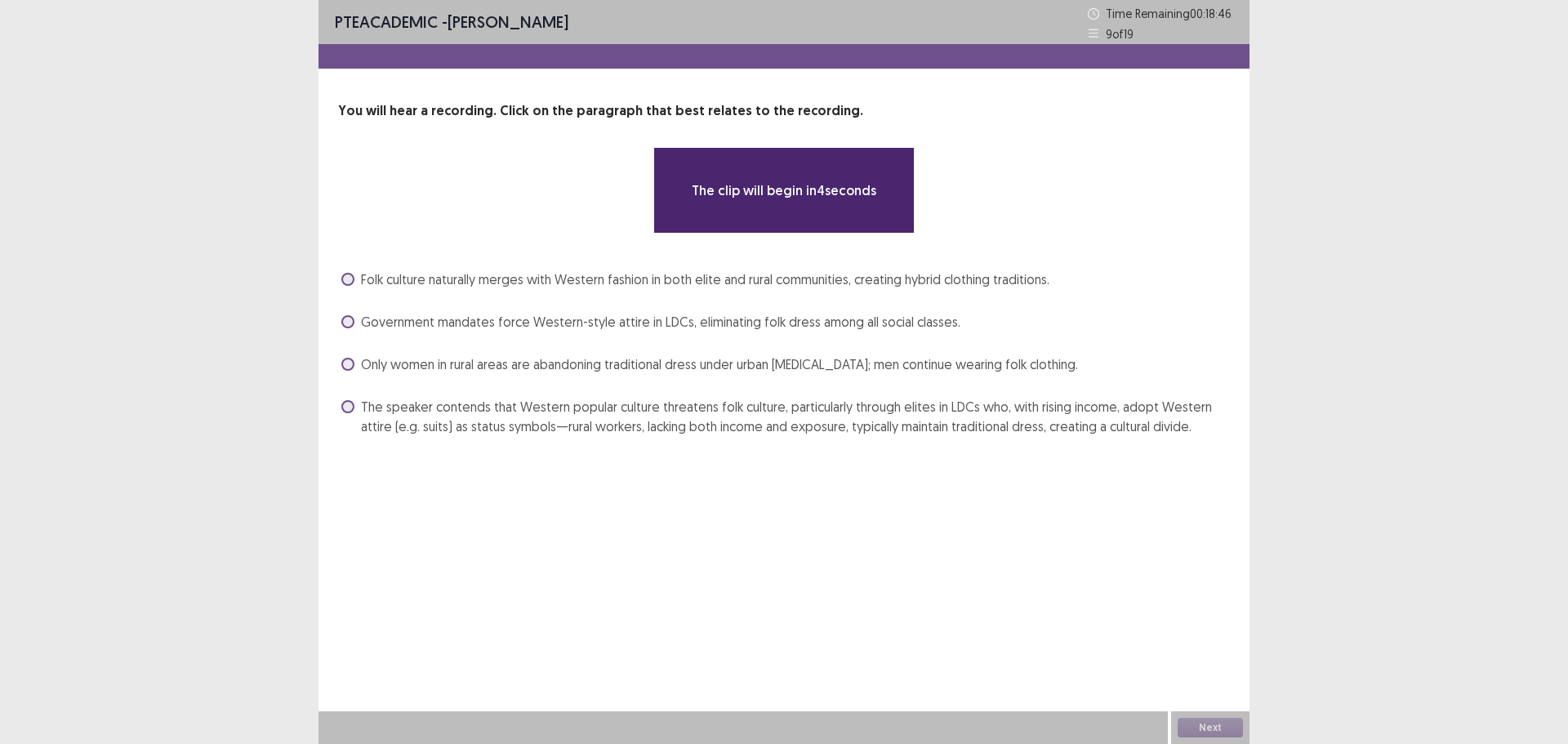
click at [1081, 31] on div "PTE academic - [PERSON_NAME] Time Remaining 00 : 18 : 46 9 of 19" at bounding box center [783, 22] width 931 height 44
drag, startPoint x: 1081, startPoint y: 52, endPoint x: 1047, endPoint y: 73, distance: 40.0
click at [1081, 58] on div at bounding box center [783, 56] width 931 height 24
drag, startPoint x: 947, startPoint y: 96, endPoint x: 775, endPoint y: 87, distance: 172.2
click at [931, 96] on div "**********" at bounding box center [783, 236] width 931 height 472
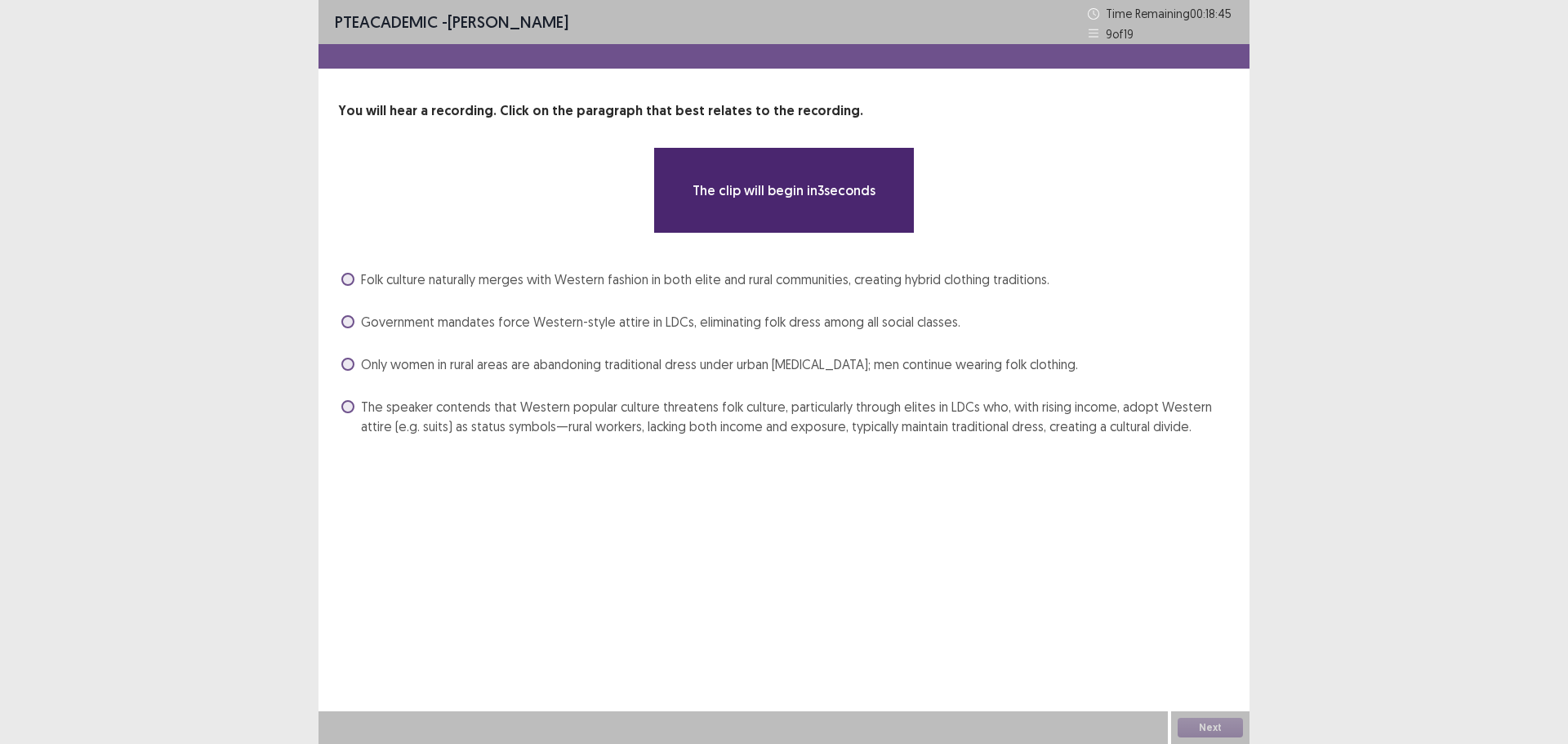
drag, startPoint x: 459, startPoint y: 106, endPoint x: 464, endPoint y: 122, distance: 16.8
click at [457, 110] on p "You will hear a recording. Click on the paragraph that best relates to the reco…" at bounding box center [784, 112] width 892 height 20
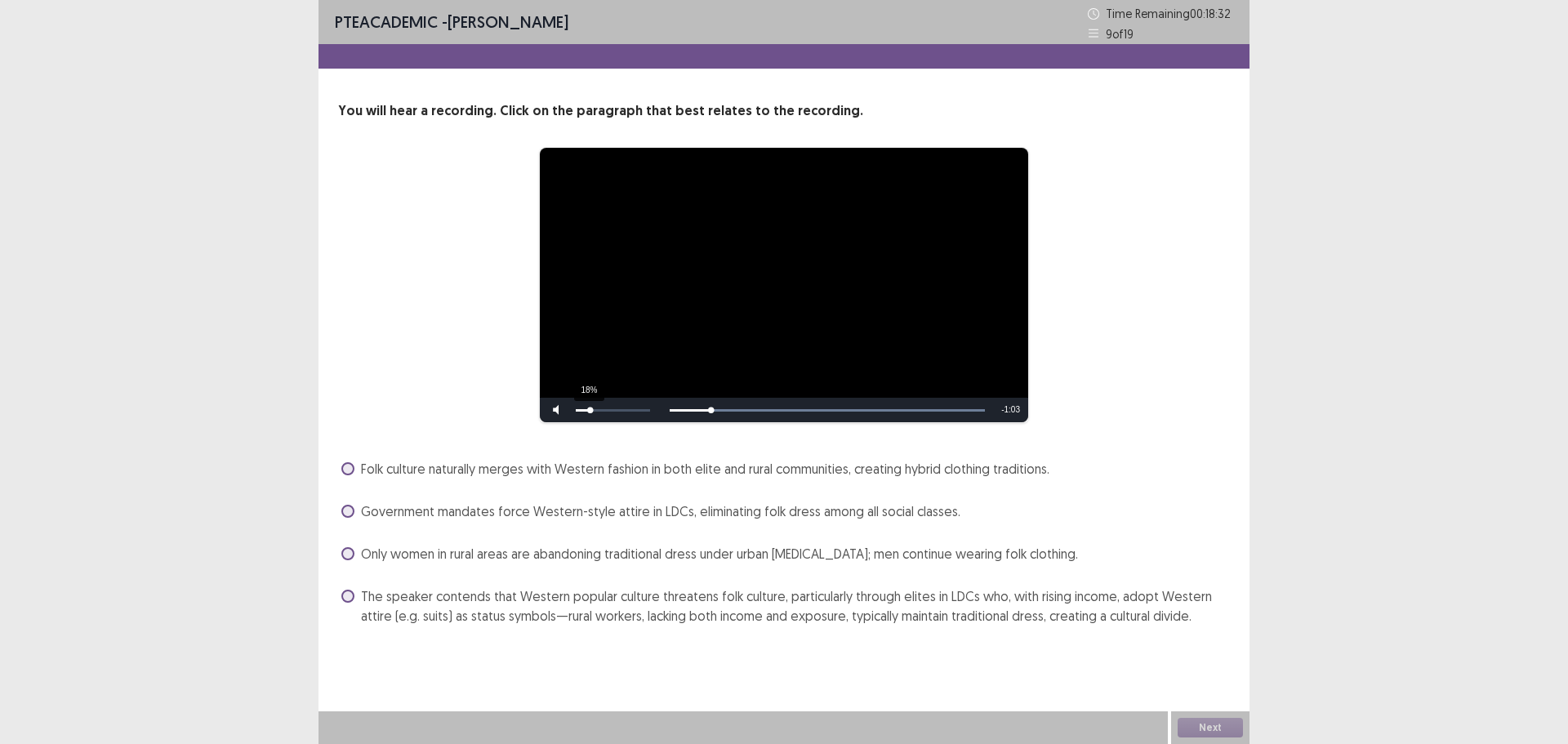
drag, startPoint x: 609, startPoint y: 413, endPoint x: 593, endPoint y: 415, distance: 16.1
click at [593, 415] on div "18%" at bounding box center [612, 409] width 82 height 24
click at [910, 600] on span "The speaker contends that Western popular culture threatens folk culture, parti…" at bounding box center [795, 606] width 869 height 40
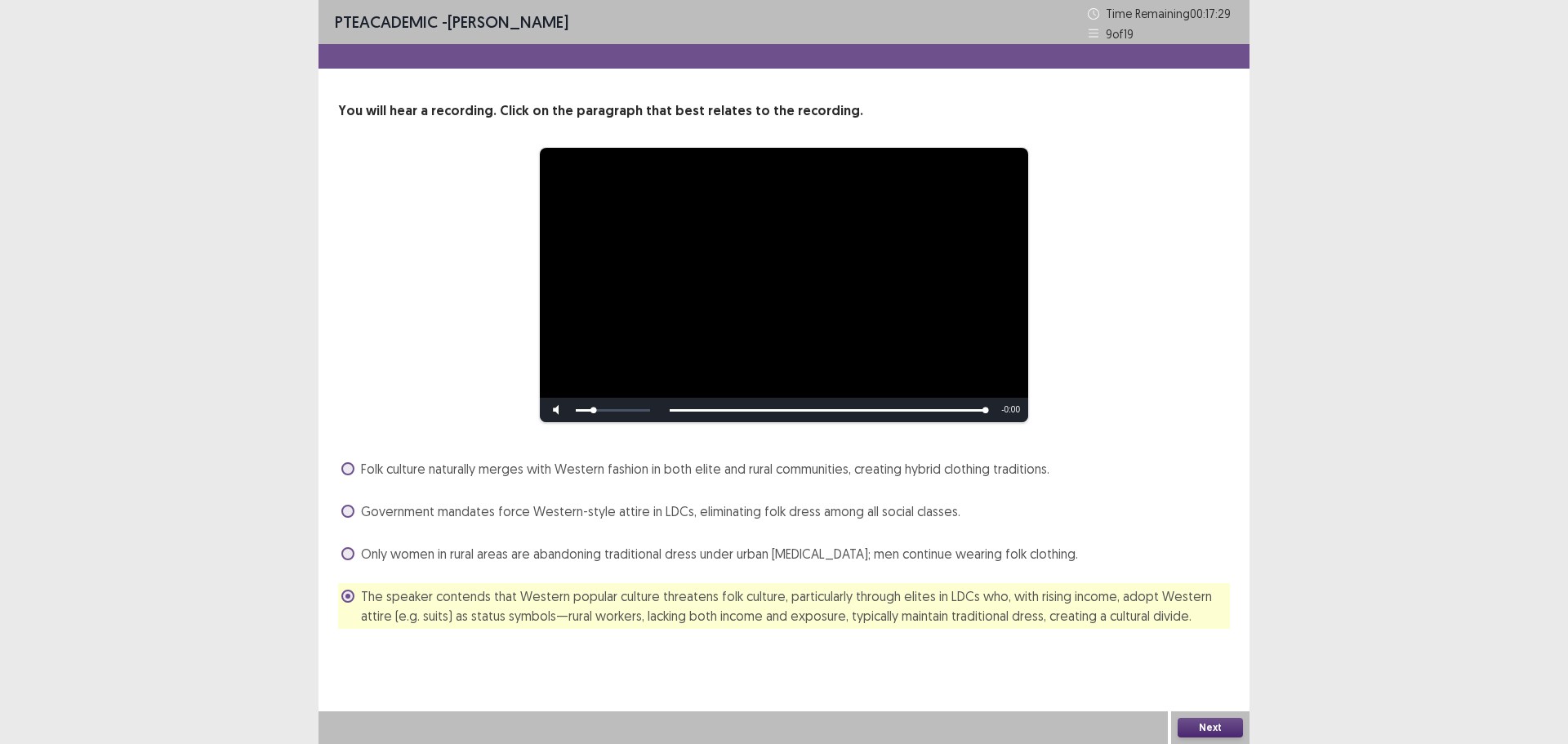
click at [1190, 727] on button "Next" at bounding box center [1210, 728] width 66 height 20
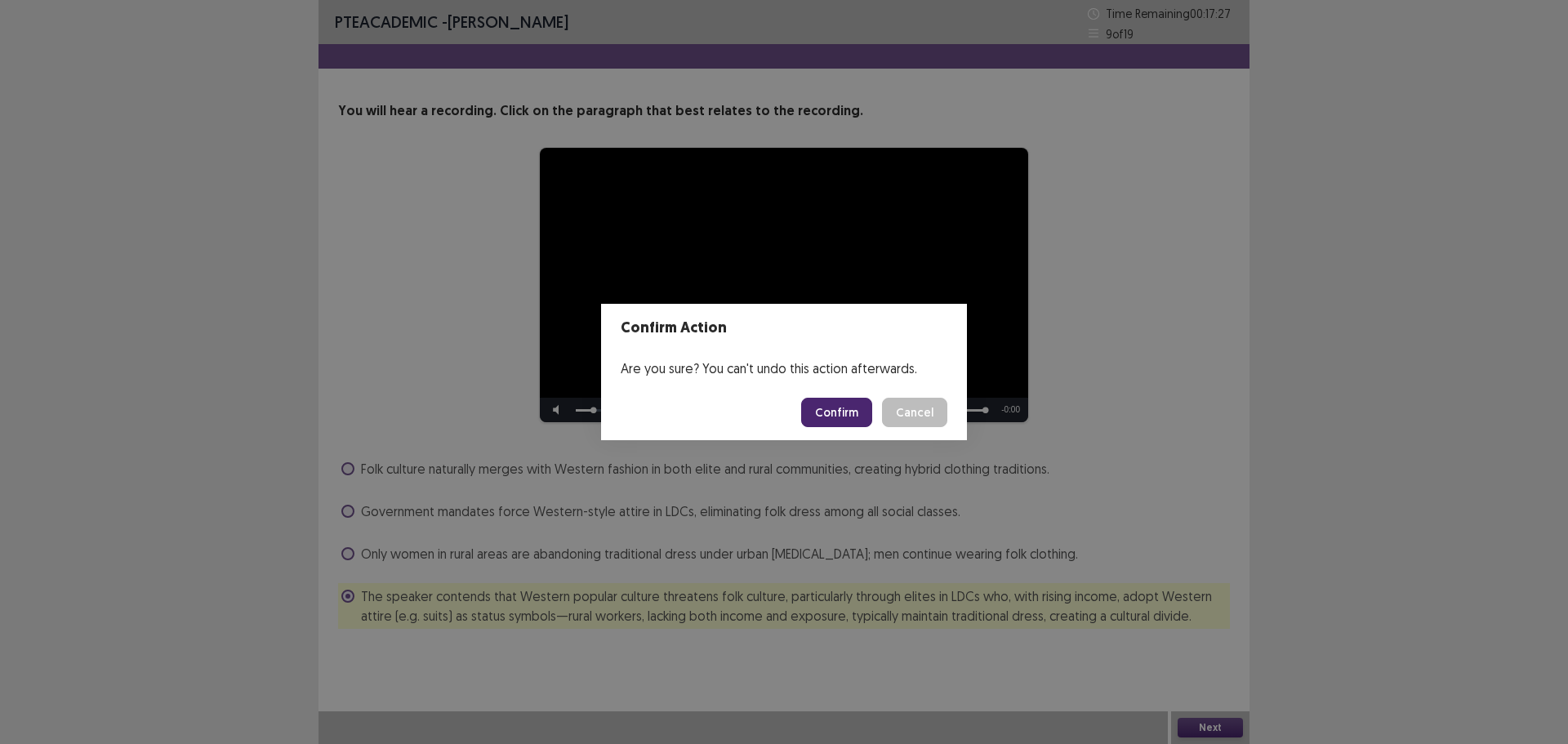
click at [841, 413] on button "Confirm" at bounding box center [836, 412] width 71 height 30
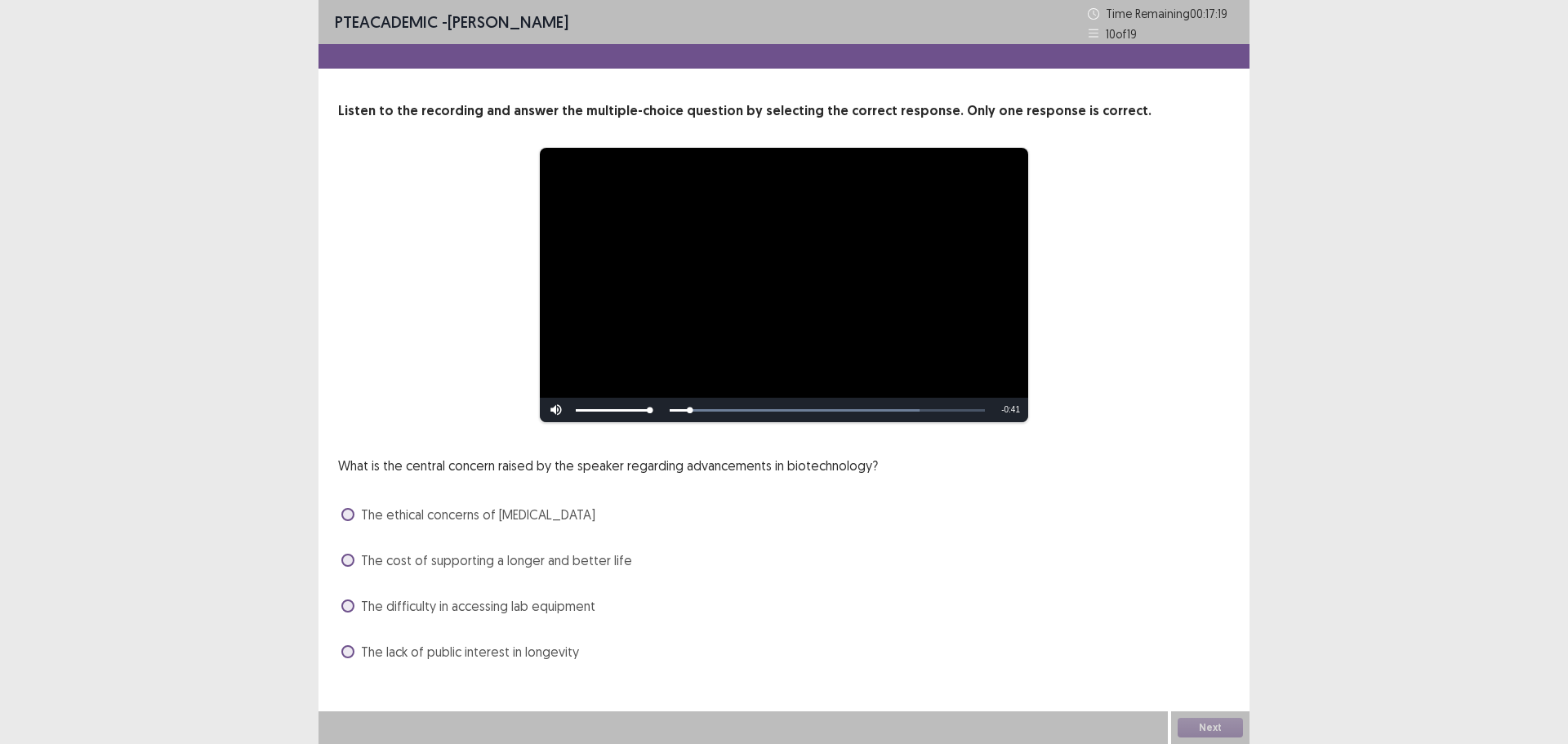
click at [697, 407] on div "Skip Backward Skip Forward Mute Current Time 0:02 / Duration 0:43 Loaded : 79.1…" at bounding box center [783, 409] width 488 height 24
click at [410, 650] on span "The lack of public interest in longevity" at bounding box center [469, 652] width 218 height 20
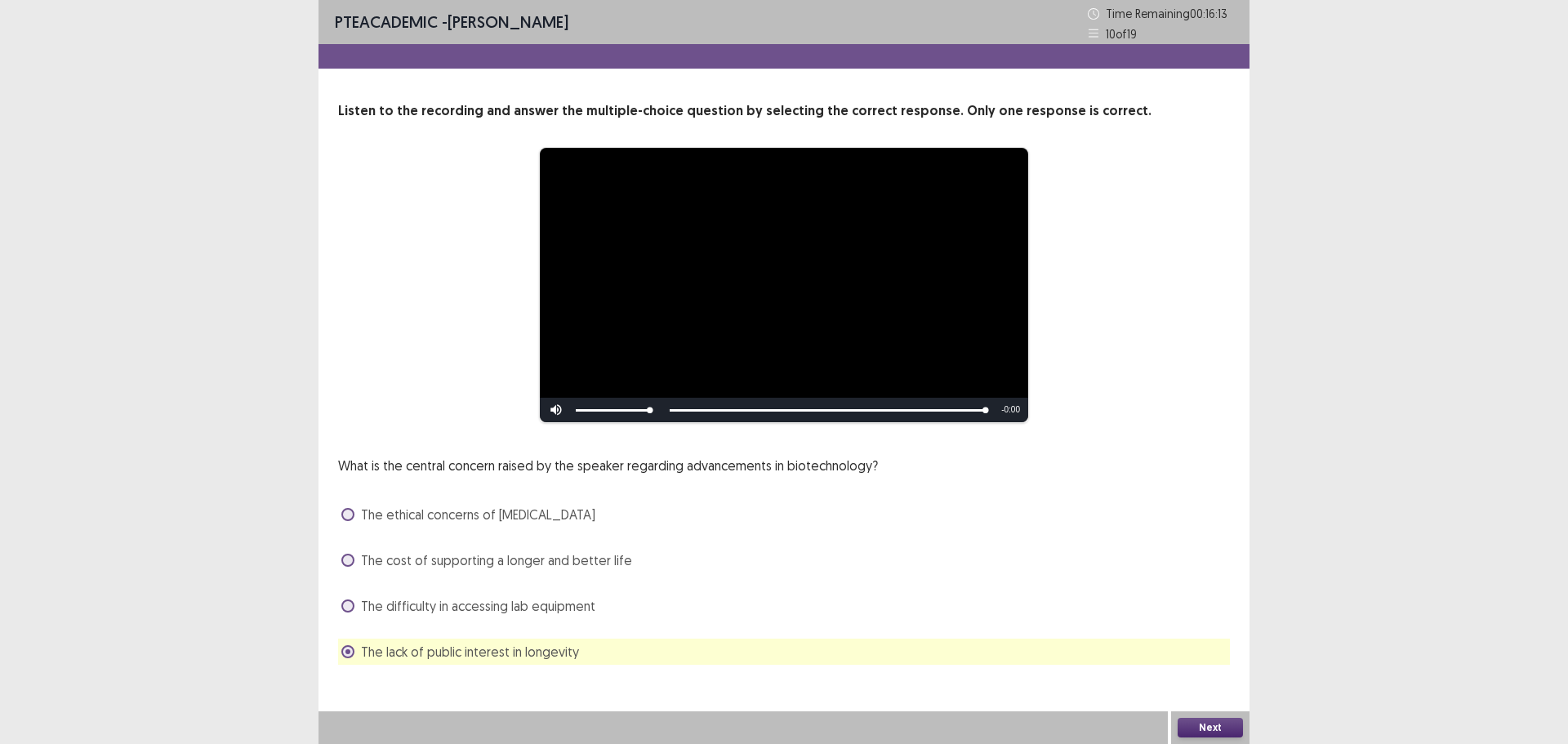
click at [1221, 733] on button "Next" at bounding box center [1210, 728] width 66 height 20
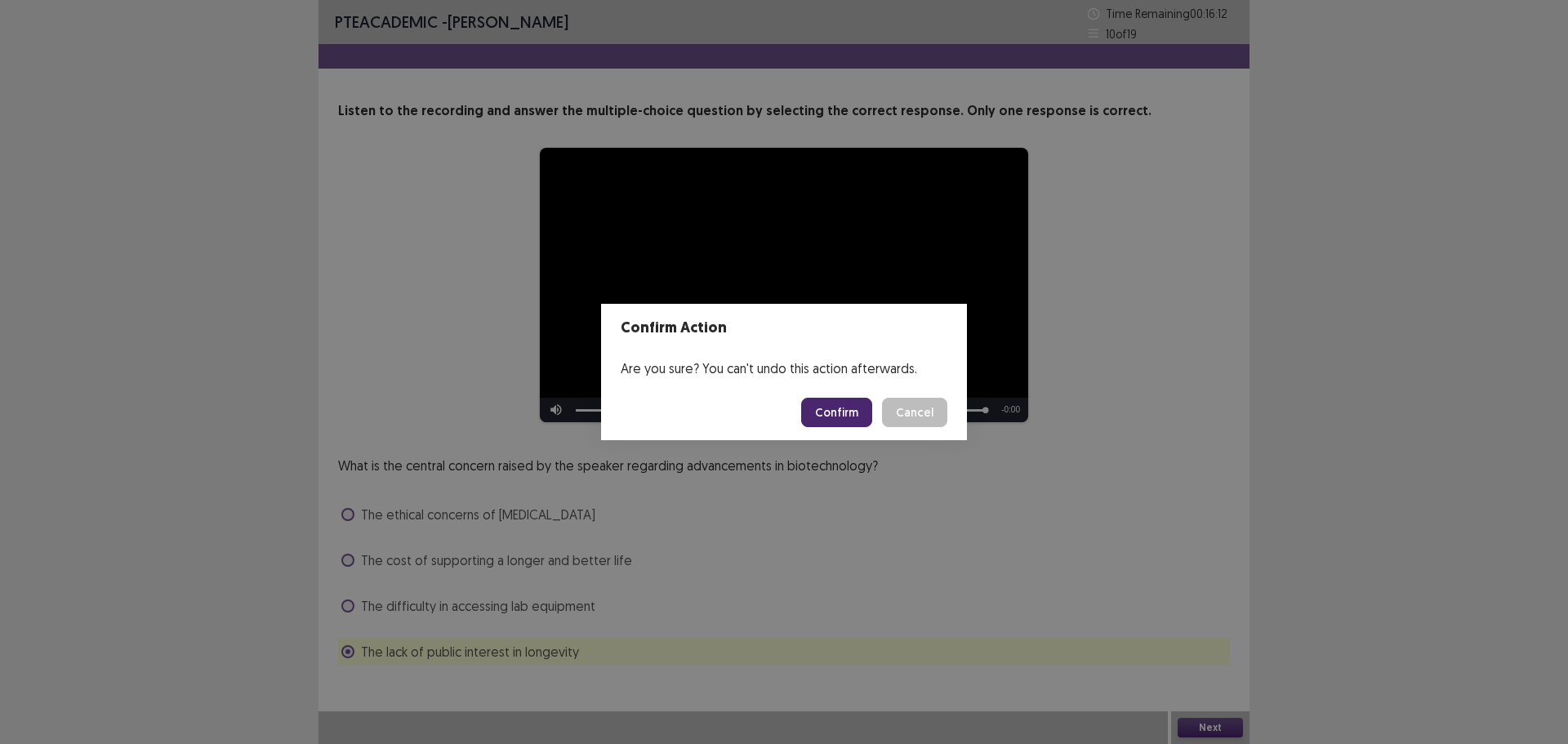
click at [832, 411] on button "Confirm" at bounding box center [836, 412] width 71 height 30
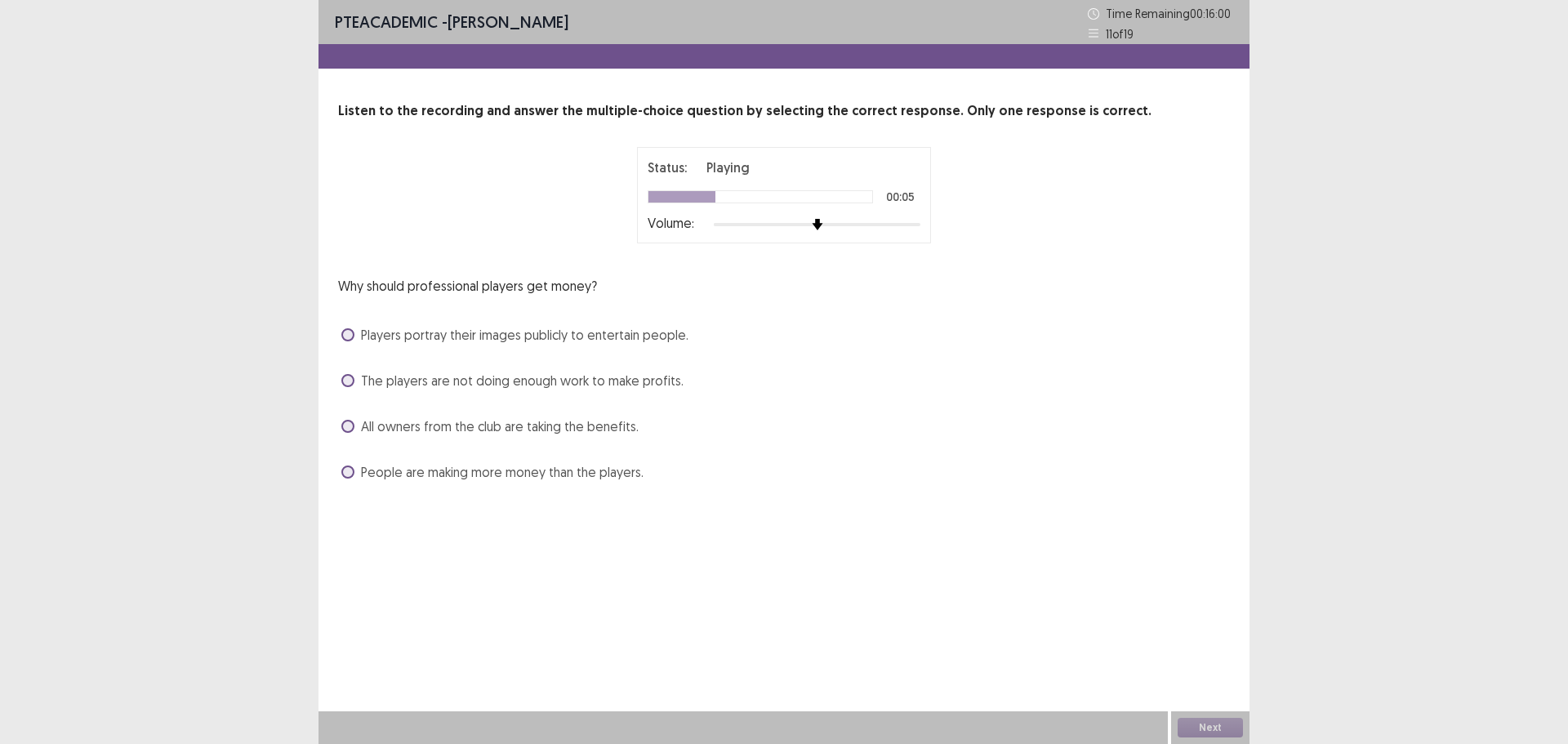
click at [613, 337] on span "Players portray their images publicly to entertain people." at bounding box center [524, 335] width 327 height 20
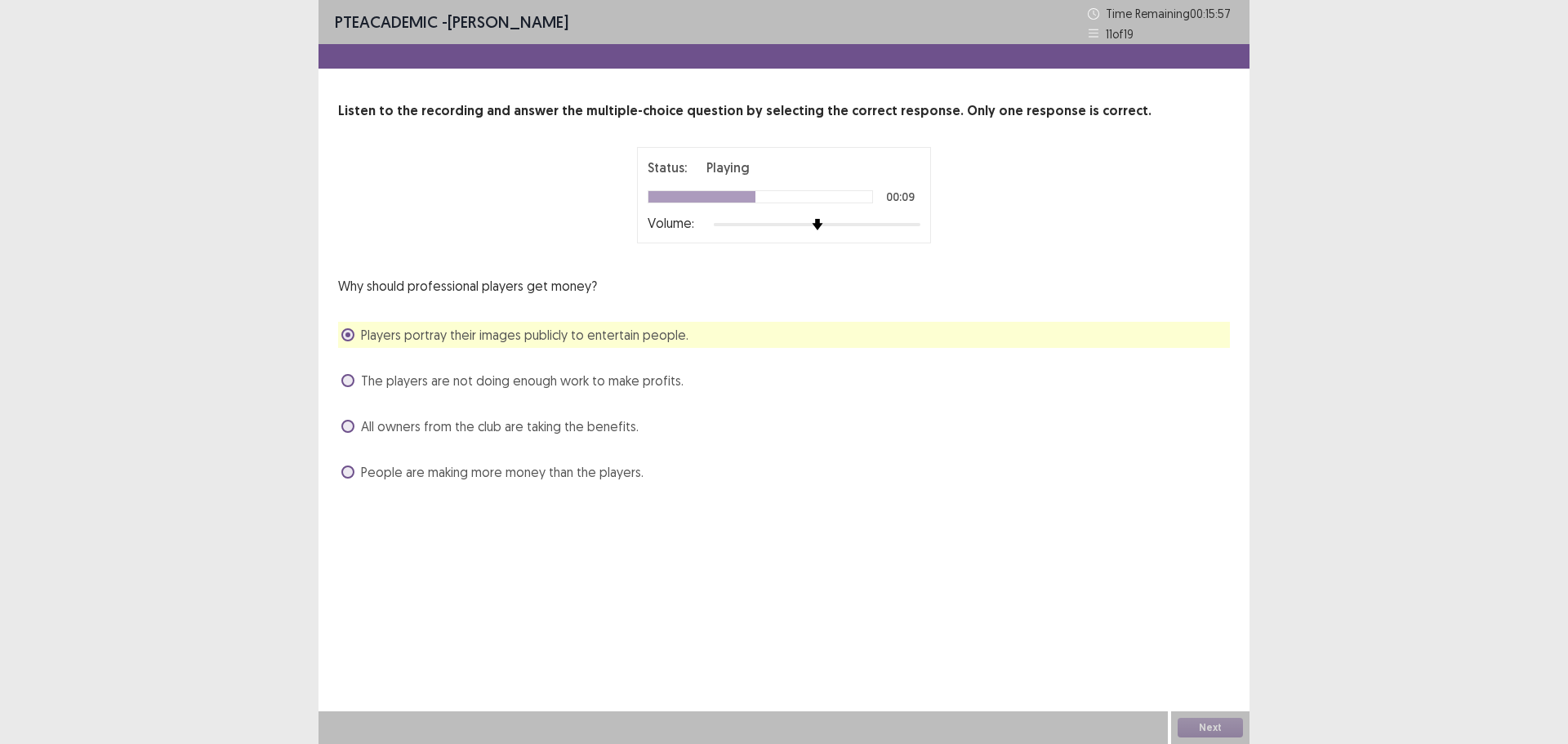
click at [450, 388] on span "The players are not doing enough work to make profits." at bounding box center [521, 381] width 323 height 20
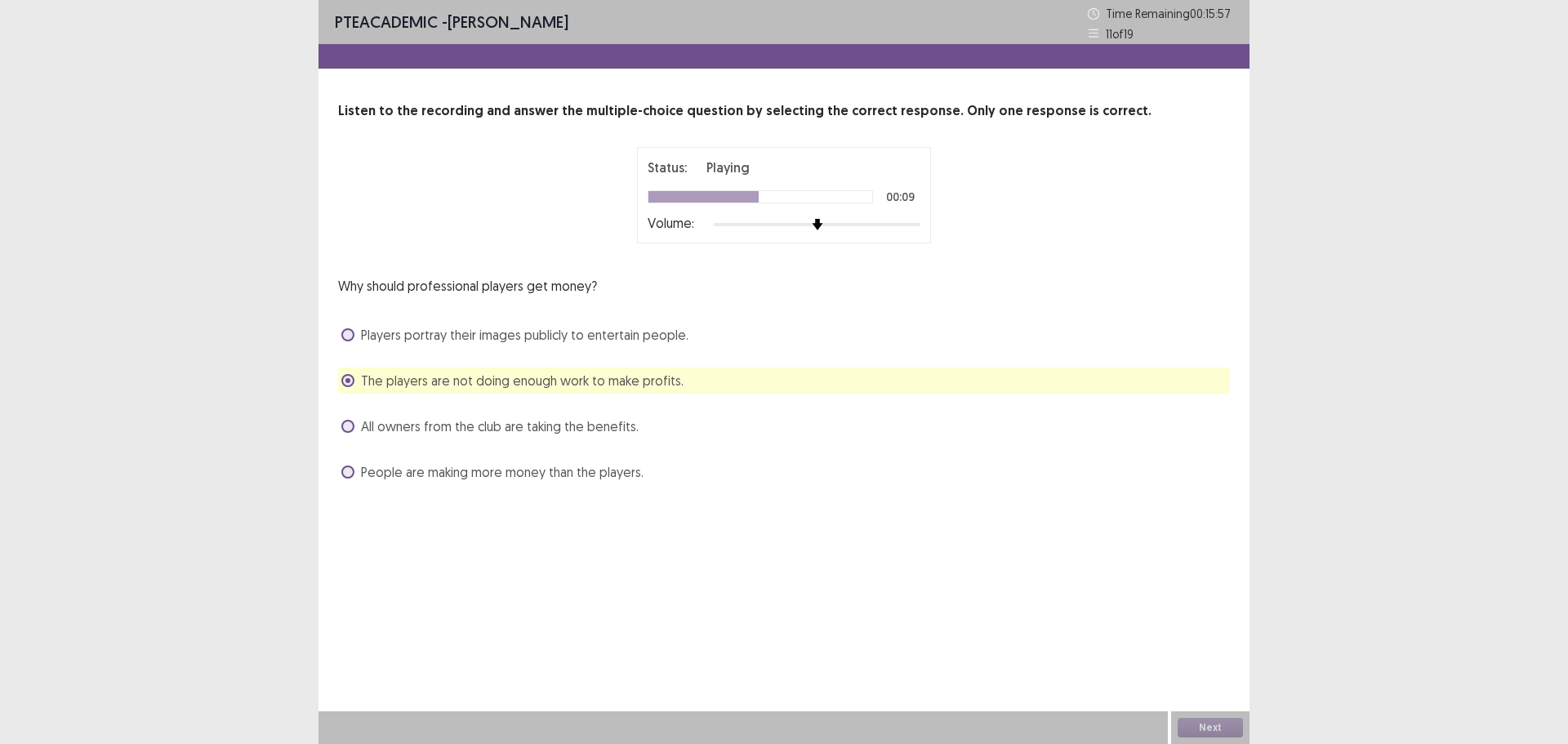
click at [467, 349] on div "Why should professional players get money? Players portray their images publicl…" at bounding box center [784, 381] width 892 height 209
click at [485, 334] on span "Players portray their images publicly to entertain people." at bounding box center [524, 335] width 327 height 20
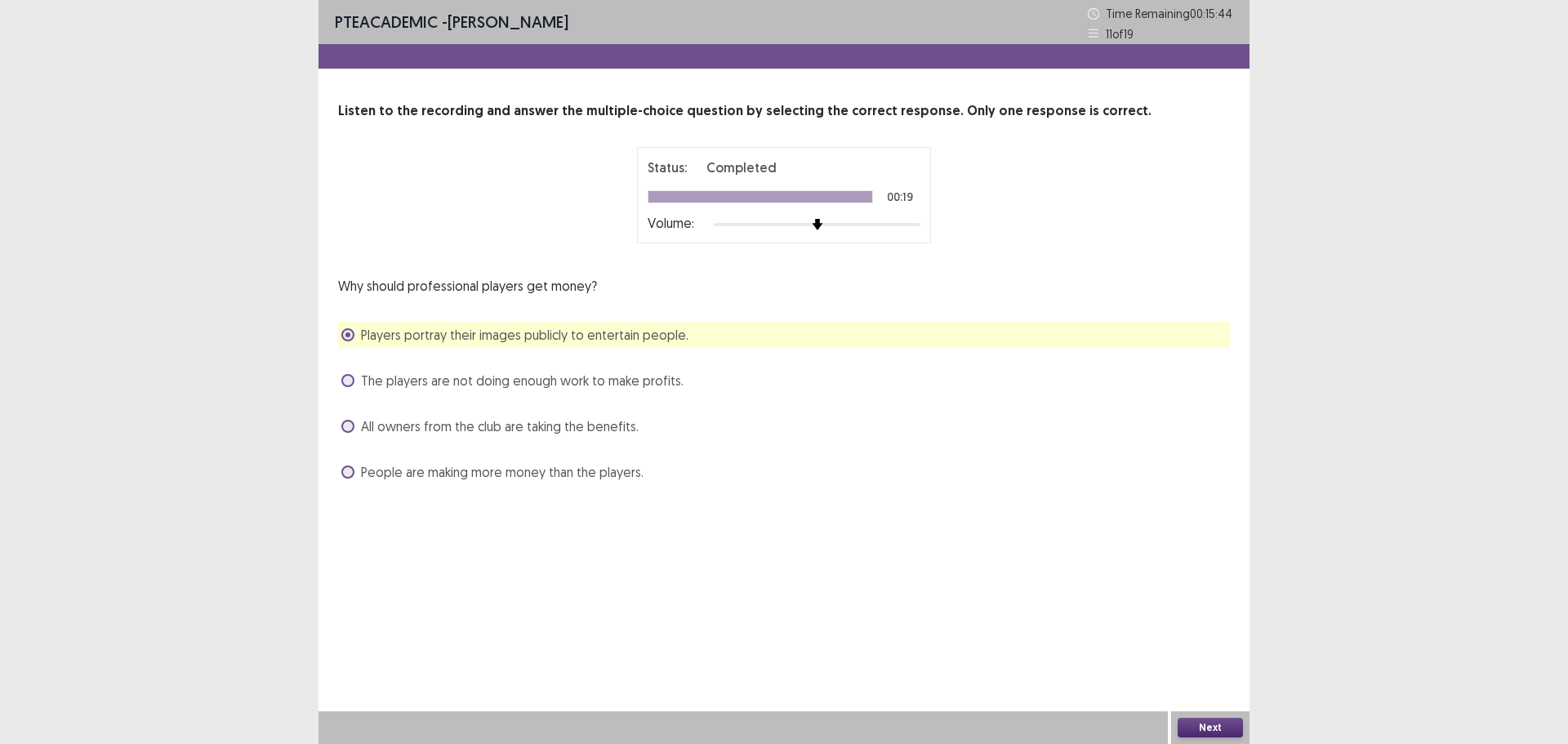
click at [1193, 729] on button "Next" at bounding box center [1210, 728] width 66 height 20
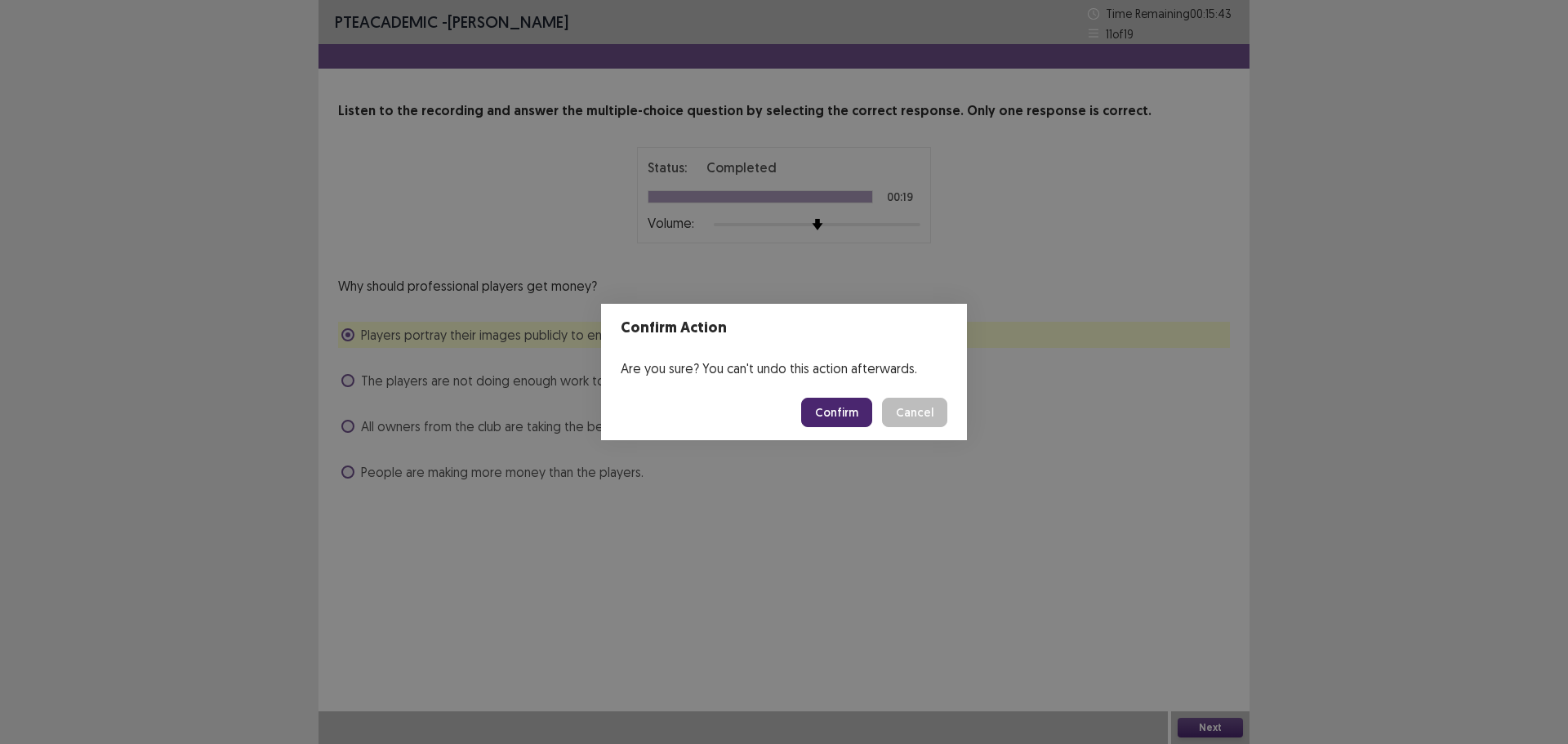
click at [858, 413] on button "Confirm" at bounding box center [836, 412] width 71 height 30
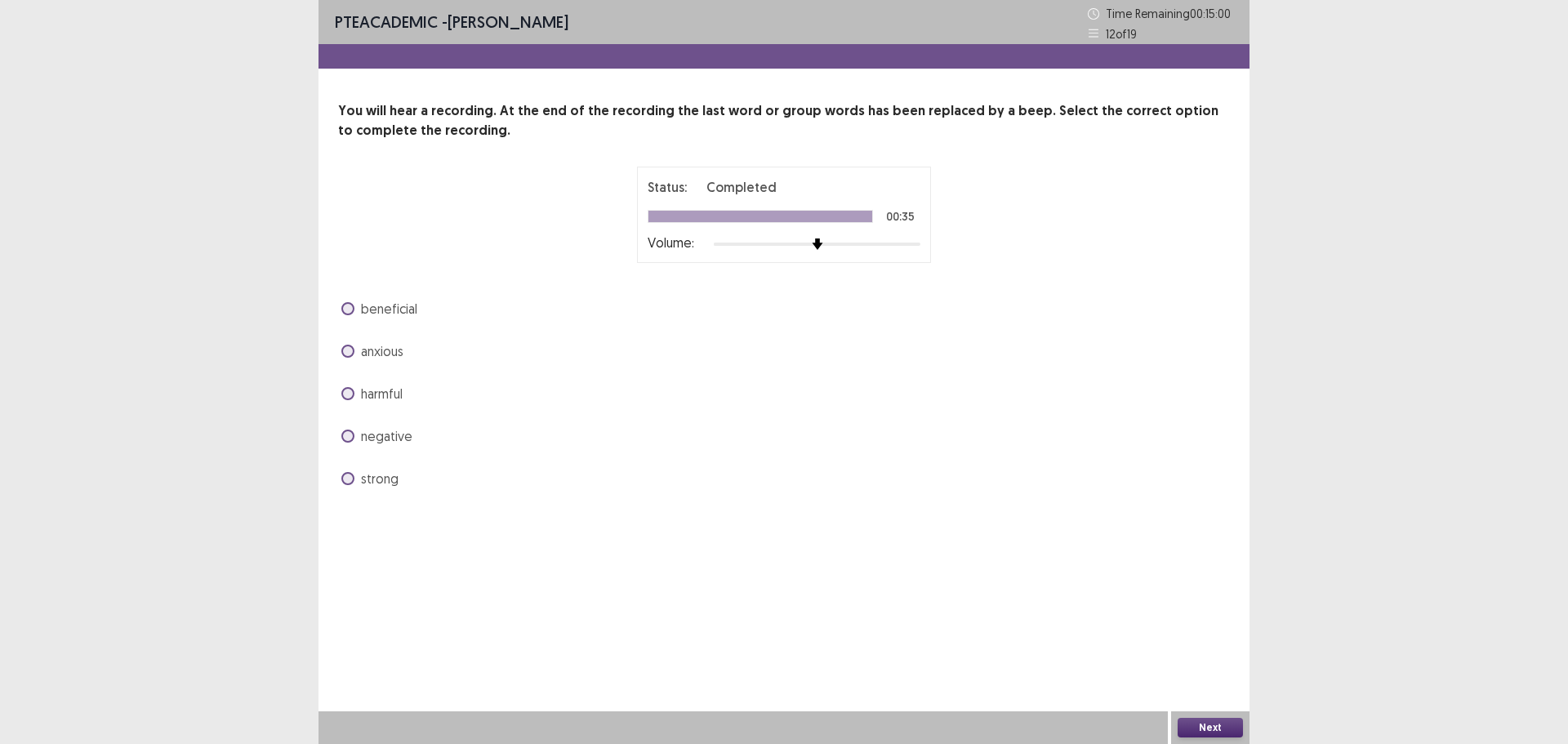
click at [349, 307] on span at bounding box center [348, 309] width 13 height 13
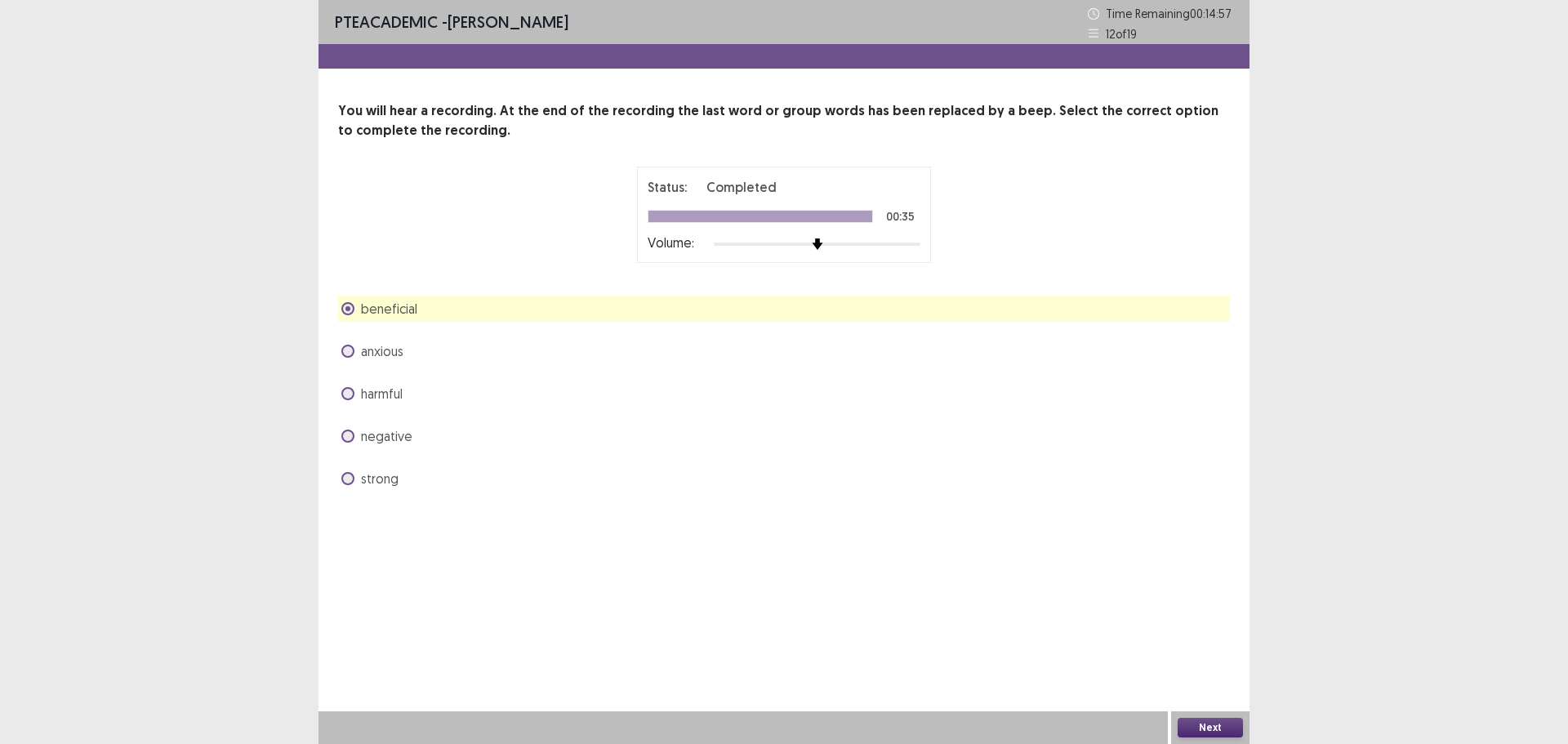
click at [1207, 729] on button "Next" at bounding box center [1210, 728] width 66 height 20
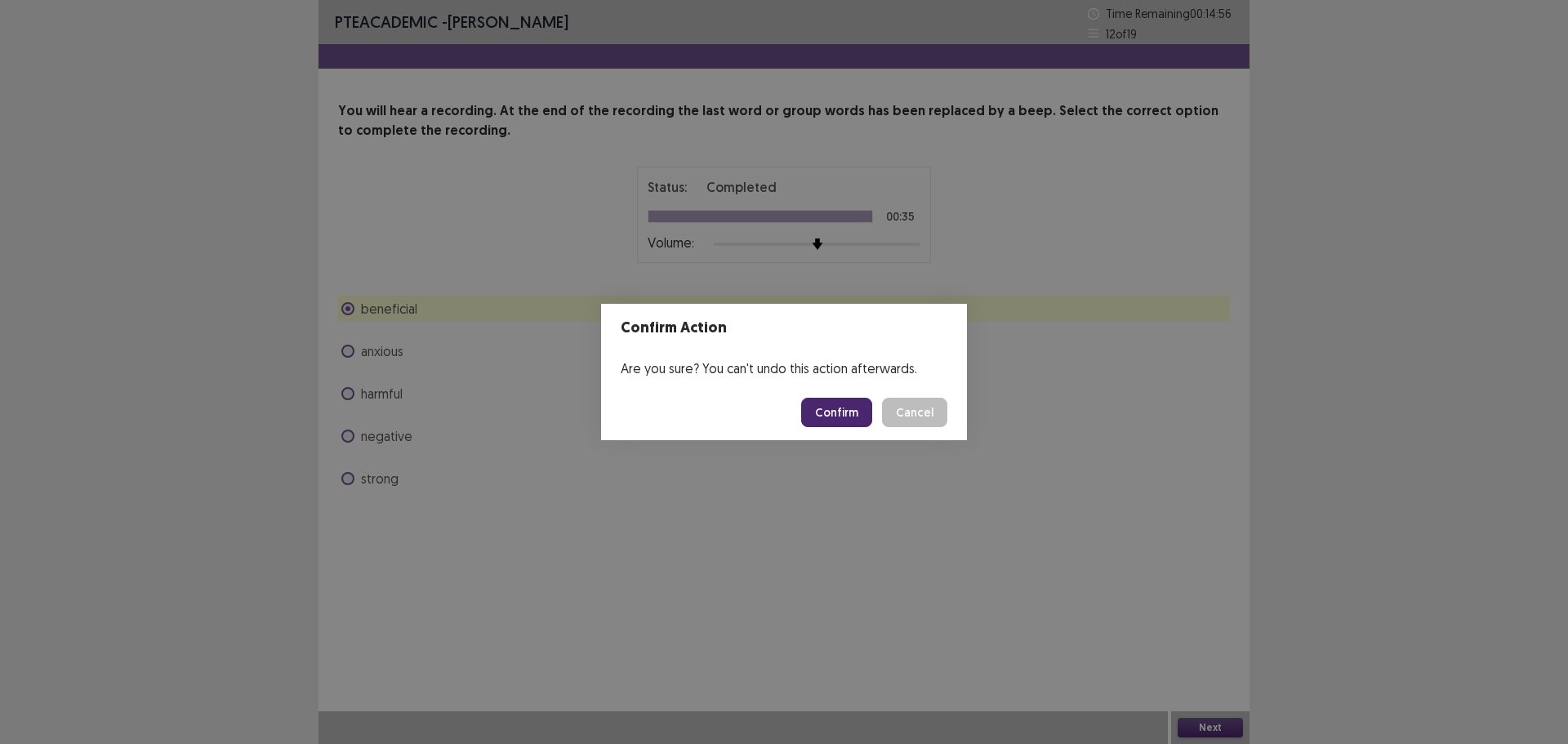
click at [837, 412] on button "Confirm" at bounding box center [836, 412] width 71 height 30
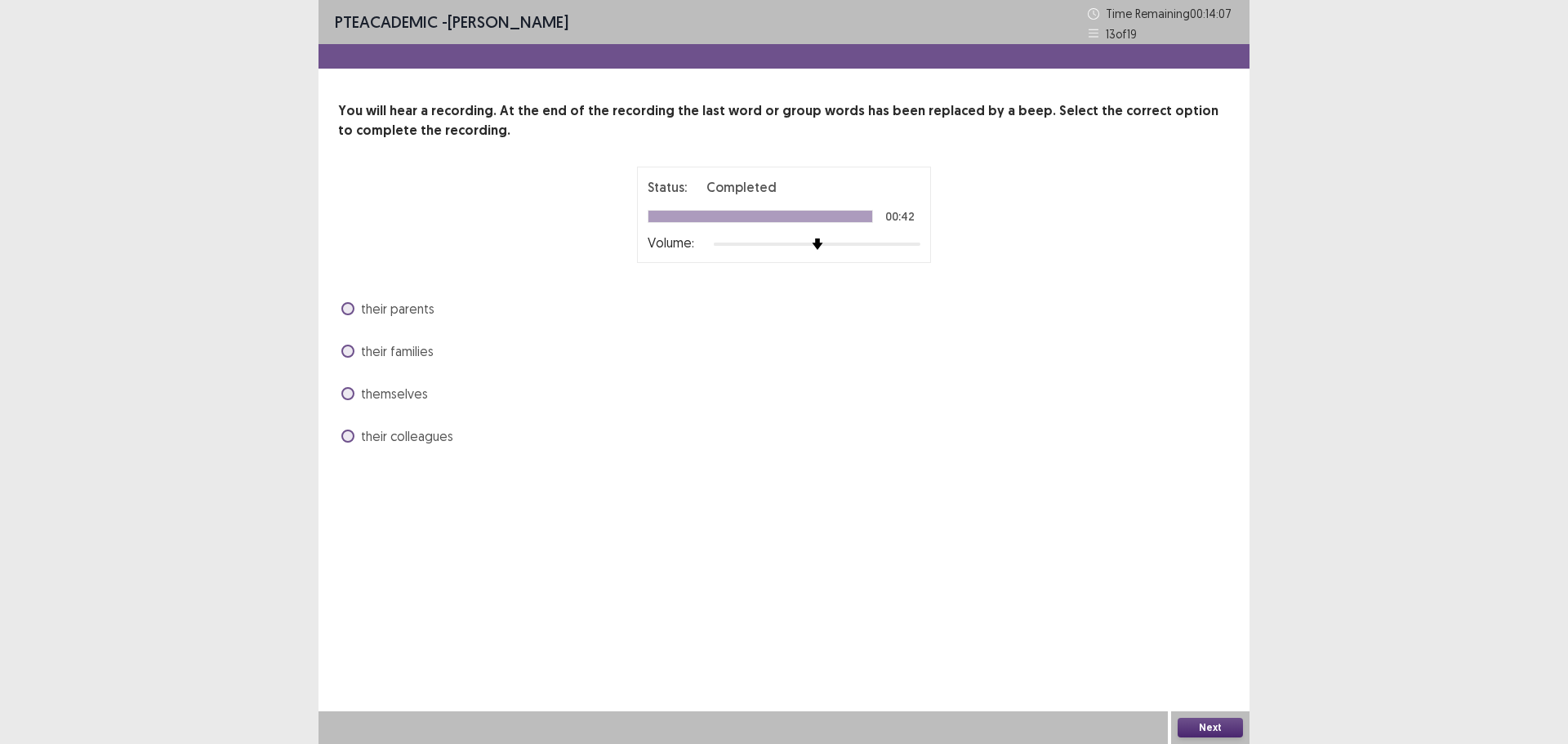
click at [412, 394] on span "themselves" at bounding box center [394, 394] width 67 height 20
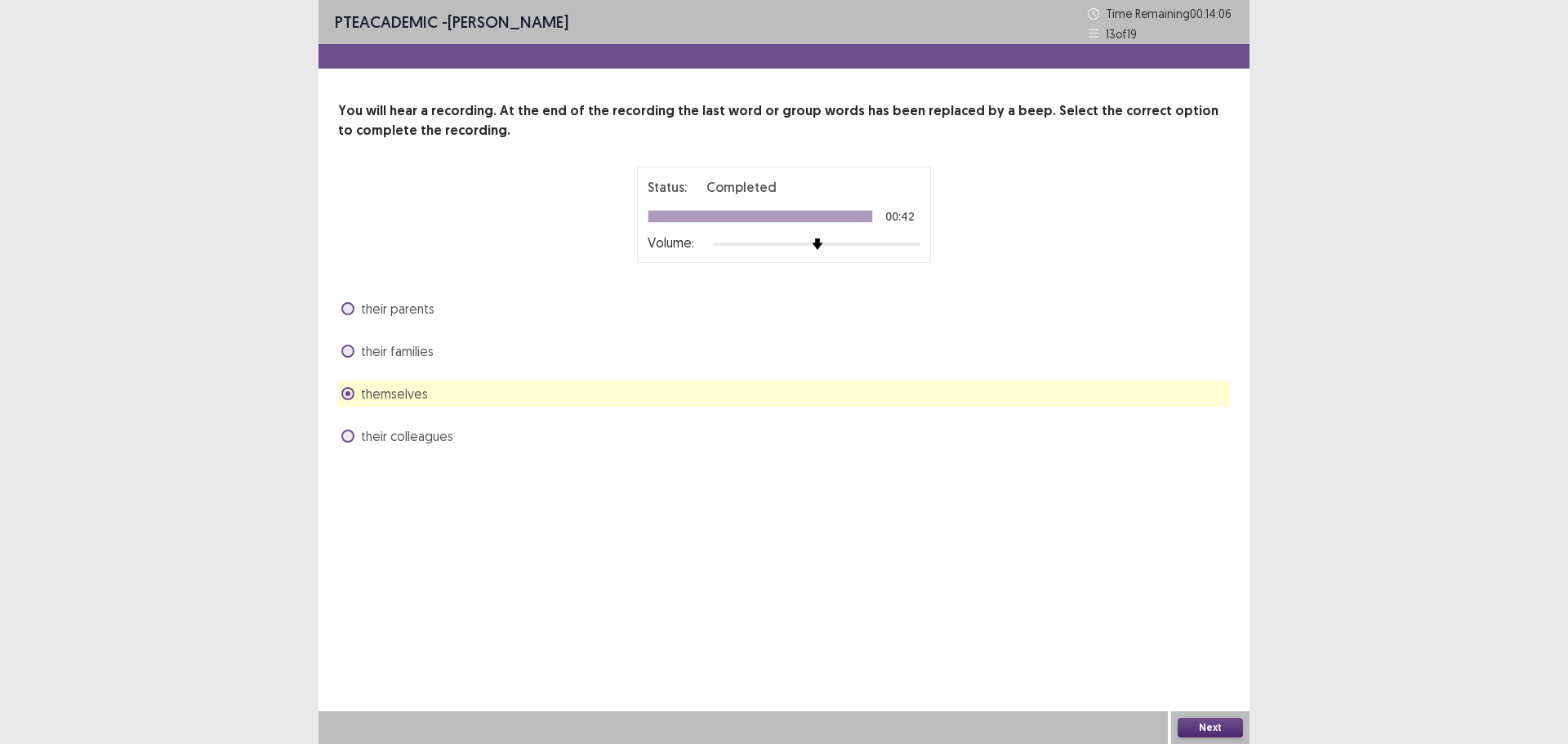
click at [1195, 726] on button "Next" at bounding box center [1210, 728] width 66 height 20
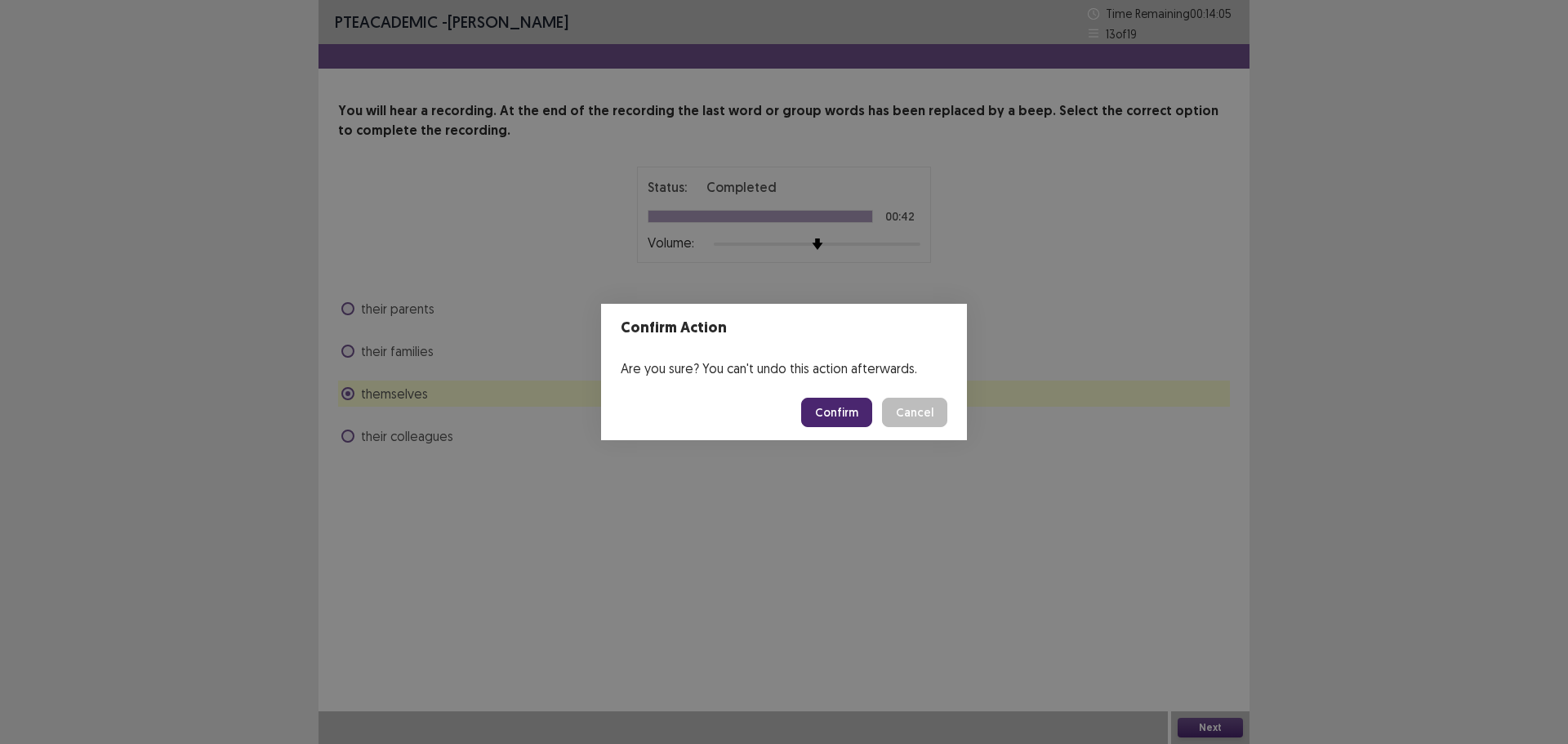
click at [851, 414] on button "Confirm" at bounding box center [836, 412] width 71 height 30
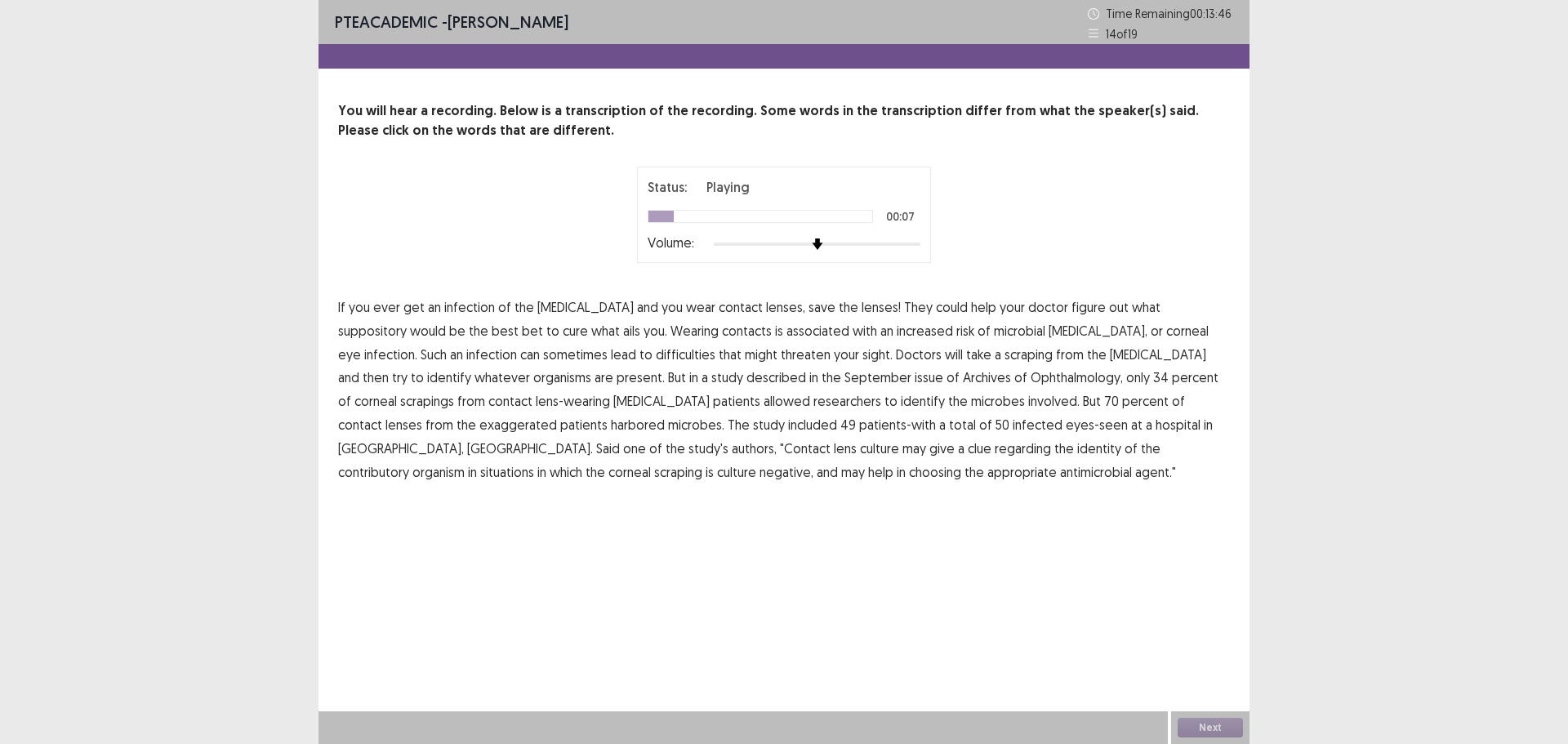
click at [406, 321] on span "suppository" at bounding box center [372, 331] width 68 height 20
click at [655, 356] on span "difficulties" at bounding box center [685, 354] width 59 height 20
click at [746, 378] on span "described" at bounding box center [776, 378] width 59 height 20
click at [557, 415] on span "exaggerated" at bounding box center [518, 425] width 77 height 20
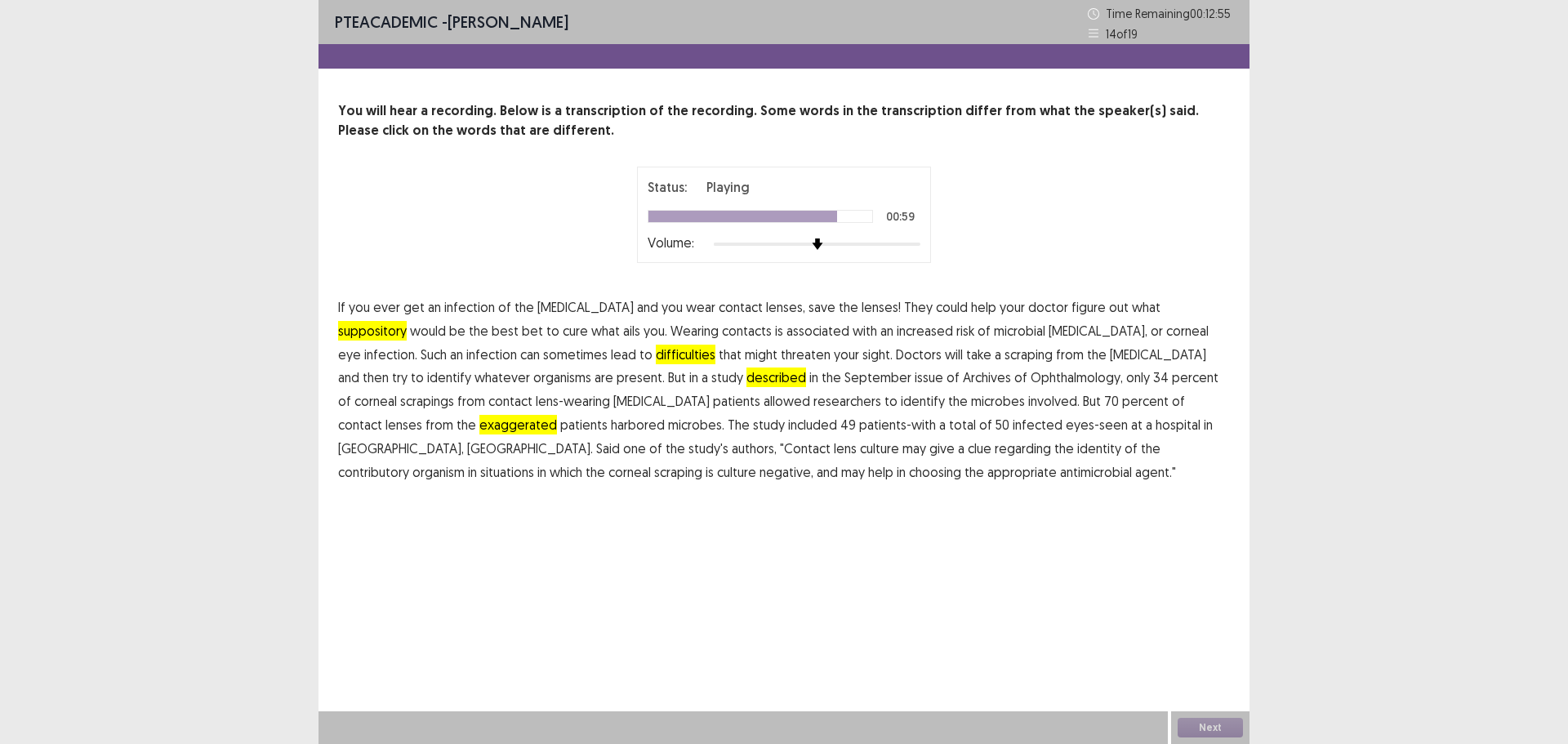
click at [994, 446] on span "regarding" at bounding box center [1022, 449] width 57 height 20
click at [994, 448] on span "regarding" at bounding box center [1022, 449] width 57 height 20
click at [409, 462] on span "contributory" at bounding box center [373, 472] width 71 height 20
click at [1204, 727] on button "Next" at bounding box center [1210, 728] width 66 height 20
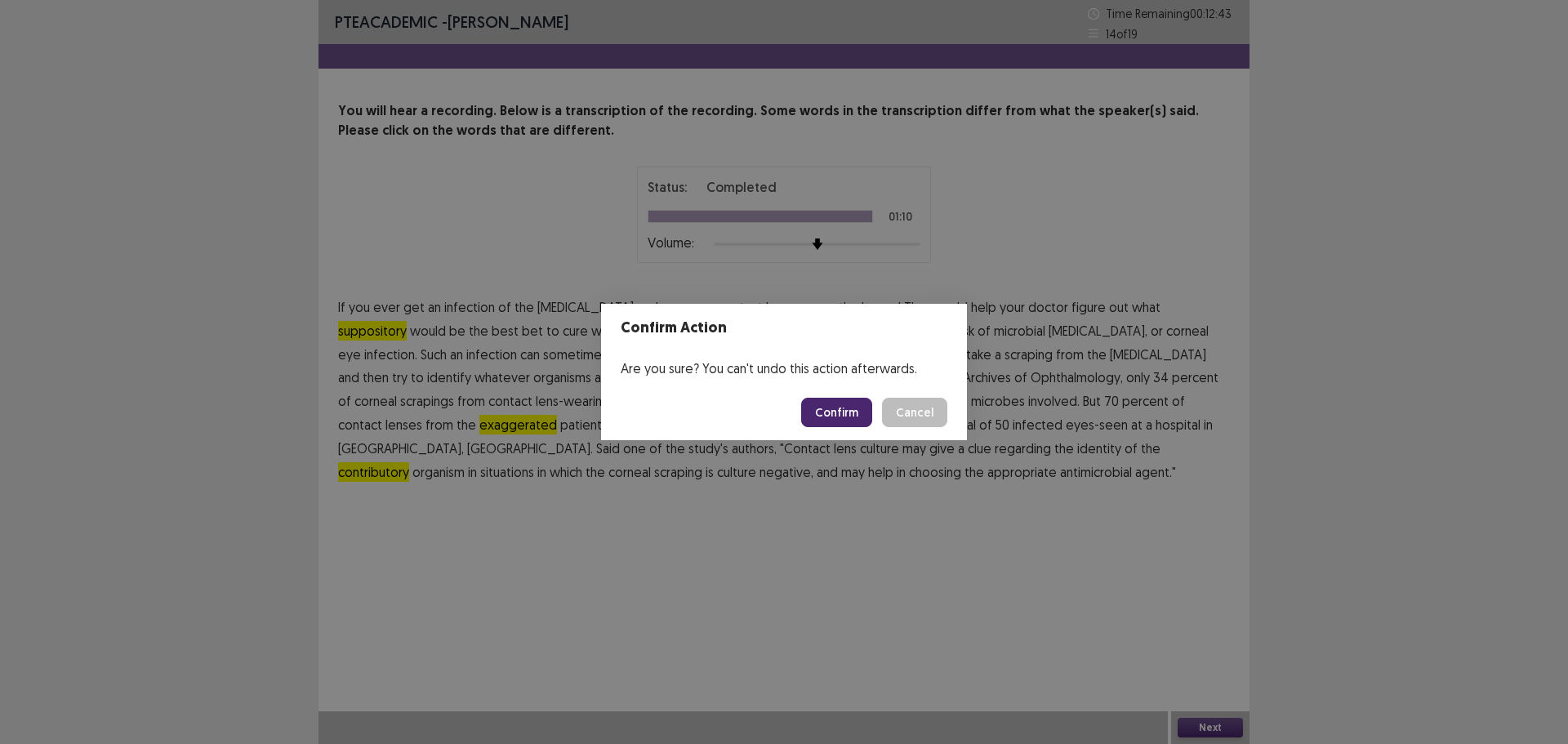
click at [831, 417] on button "Confirm" at bounding box center [836, 412] width 71 height 30
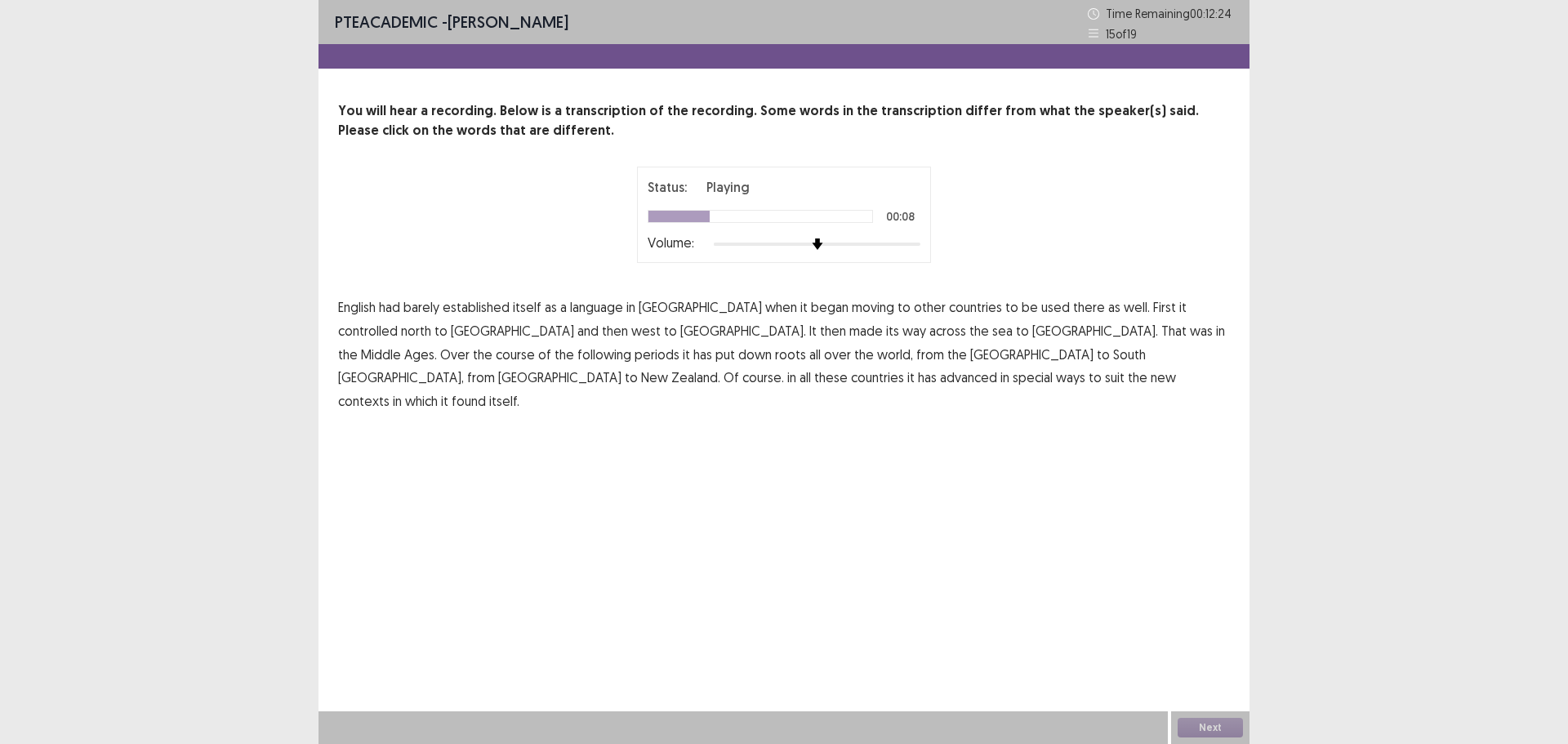
click at [397, 321] on span "controlled" at bounding box center [368, 331] width 59 height 20
click at [680, 345] on span "periods" at bounding box center [657, 354] width 45 height 20
click at [997, 368] on span "advanced" at bounding box center [968, 378] width 58 height 20
click at [1218, 730] on div "Next" at bounding box center [1209, 728] width 78 height 32
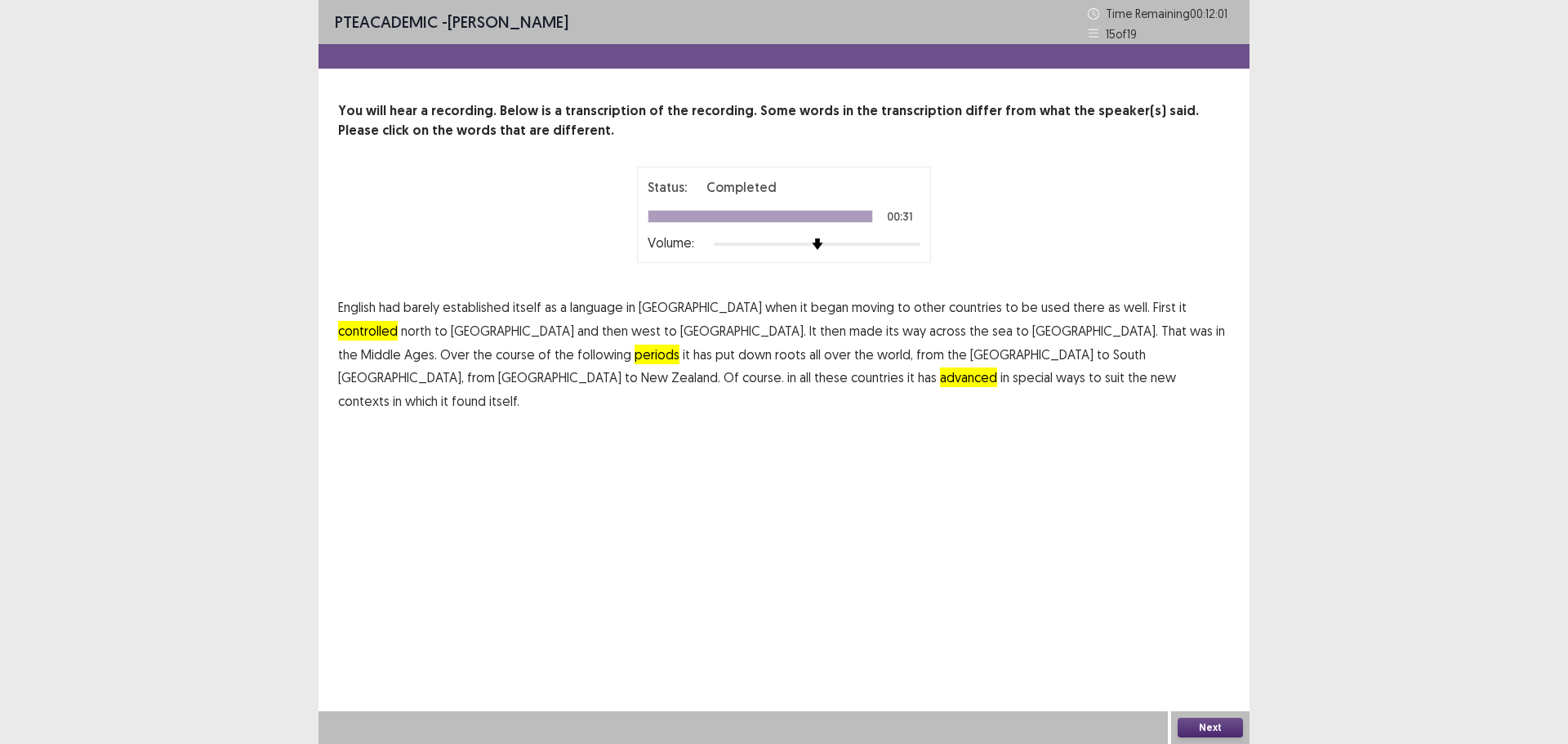
click at [1218, 730] on button "Next" at bounding box center [1210, 728] width 66 height 20
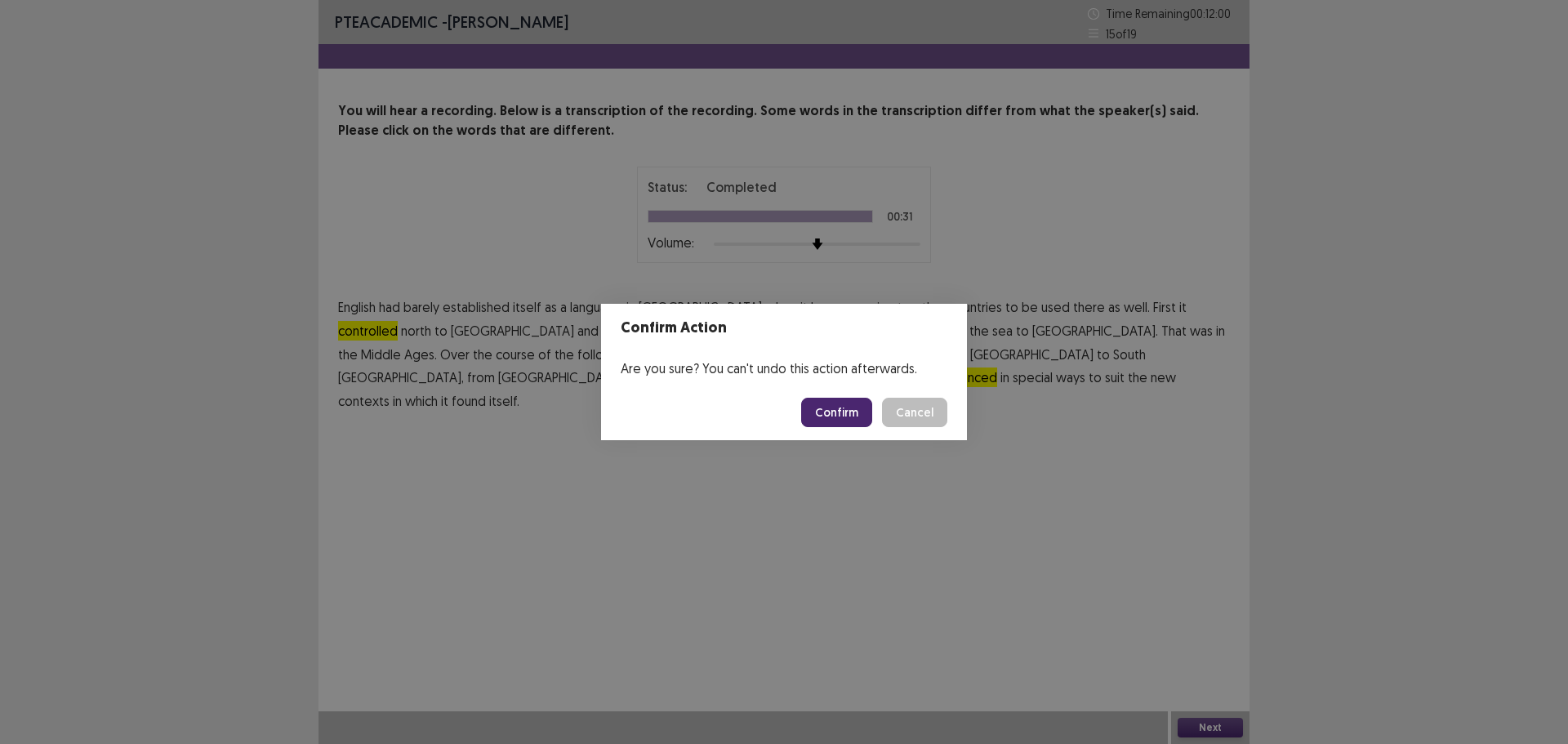
click at [842, 417] on button "Confirm" at bounding box center [836, 412] width 71 height 30
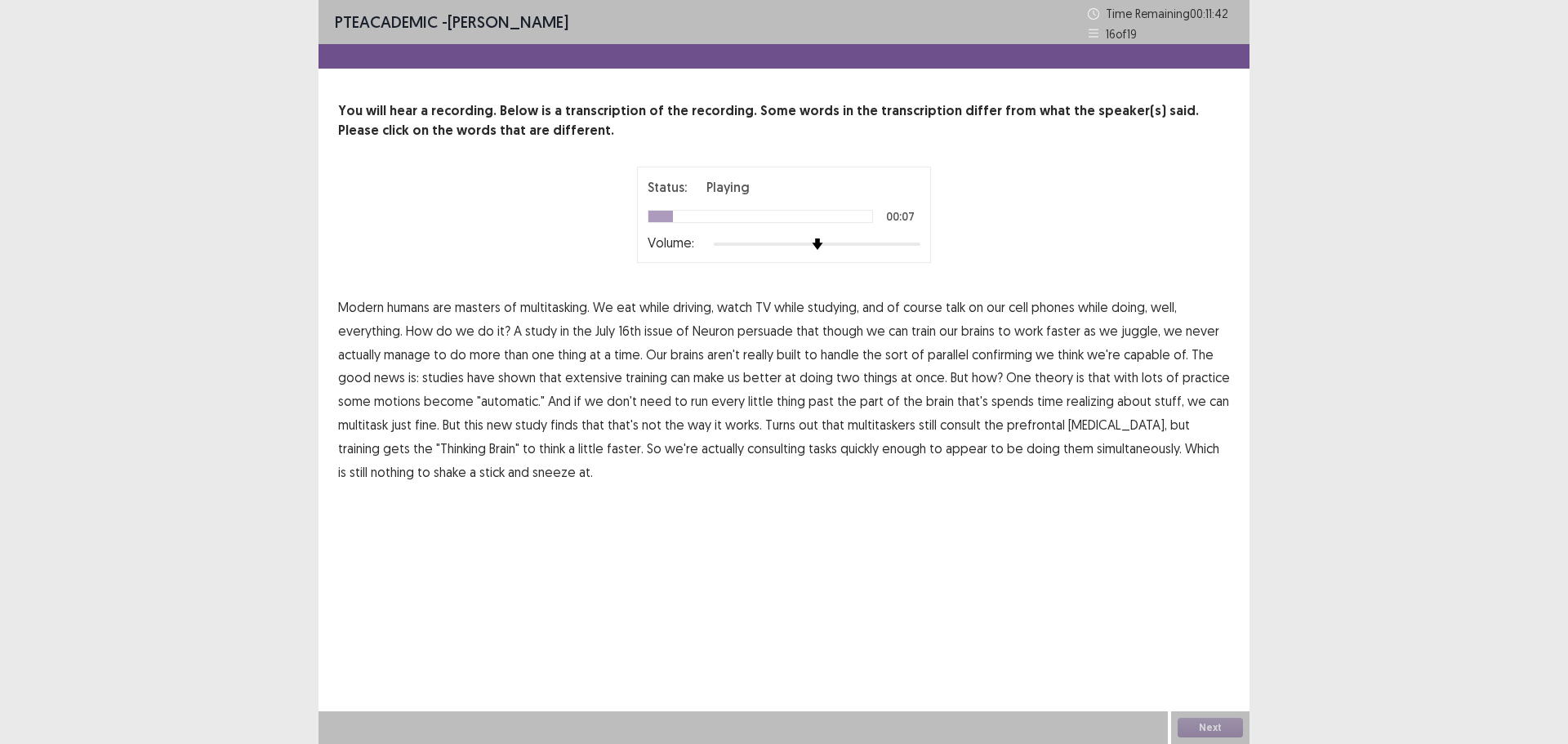
click at [950, 307] on span "talk" at bounding box center [956, 308] width 20 height 20
click at [957, 307] on span "talk" at bounding box center [956, 308] width 20 height 20
click at [890, 307] on span "of" at bounding box center [893, 308] width 13 height 20
click at [886, 308] on p "Modern humans are masters of multitasking. We eat while driving, watch TV while…" at bounding box center [784, 390] width 892 height 188
click at [895, 308] on span "of" at bounding box center [893, 308] width 13 height 20
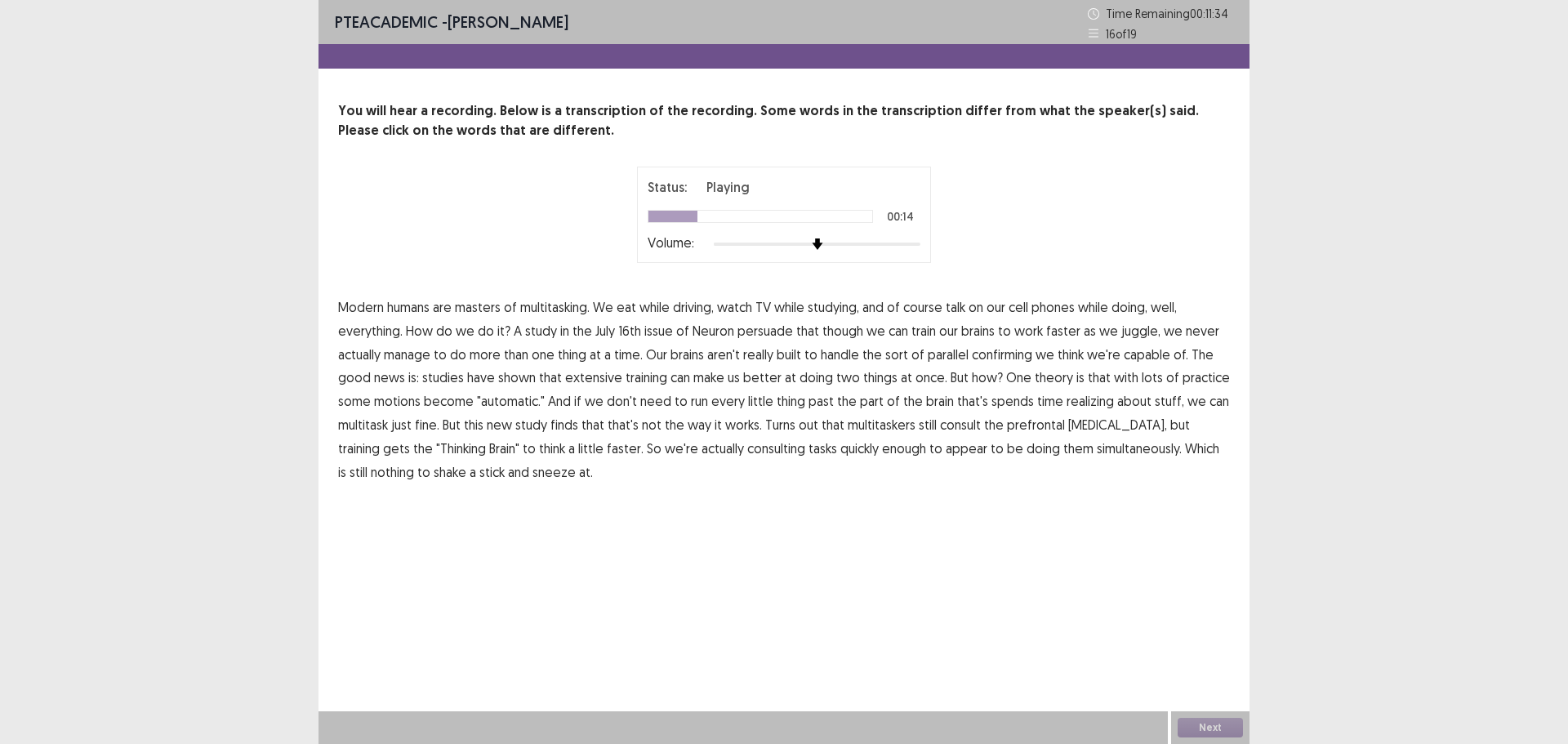
click at [1165, 307] on span "well," at bounding box center [1163, 308] width 26 height 20
click at [1172, 304] on span "well," at bounding box center [1163, 308] width 26 height 20
click at [1016, 360] on span "confirming" at bounding box center [1002, 354] width 60 height 20
click at [412, 405] on span "motions" at bounding box center [397, 401] width 47 height 20
click at [1081, 405] on span "realizing" at bounding box center [1090, 401] width 48 height 20
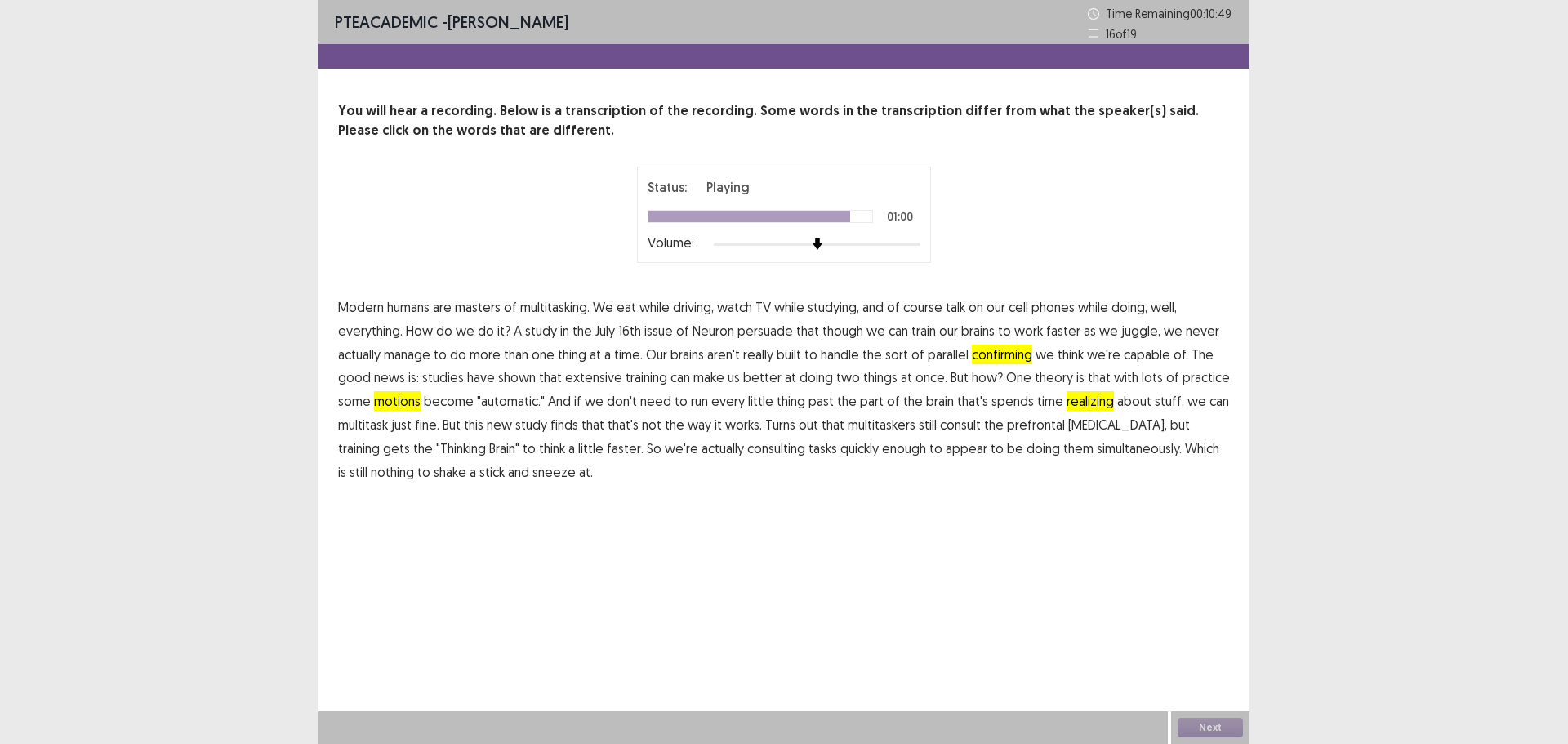
click at [747, 457] on span "consulting" at bounding box center [776, 449] width 58 height 20
click at [1209, 726] on button "Next" at bounding box center [1210, 728] width 66 height 20
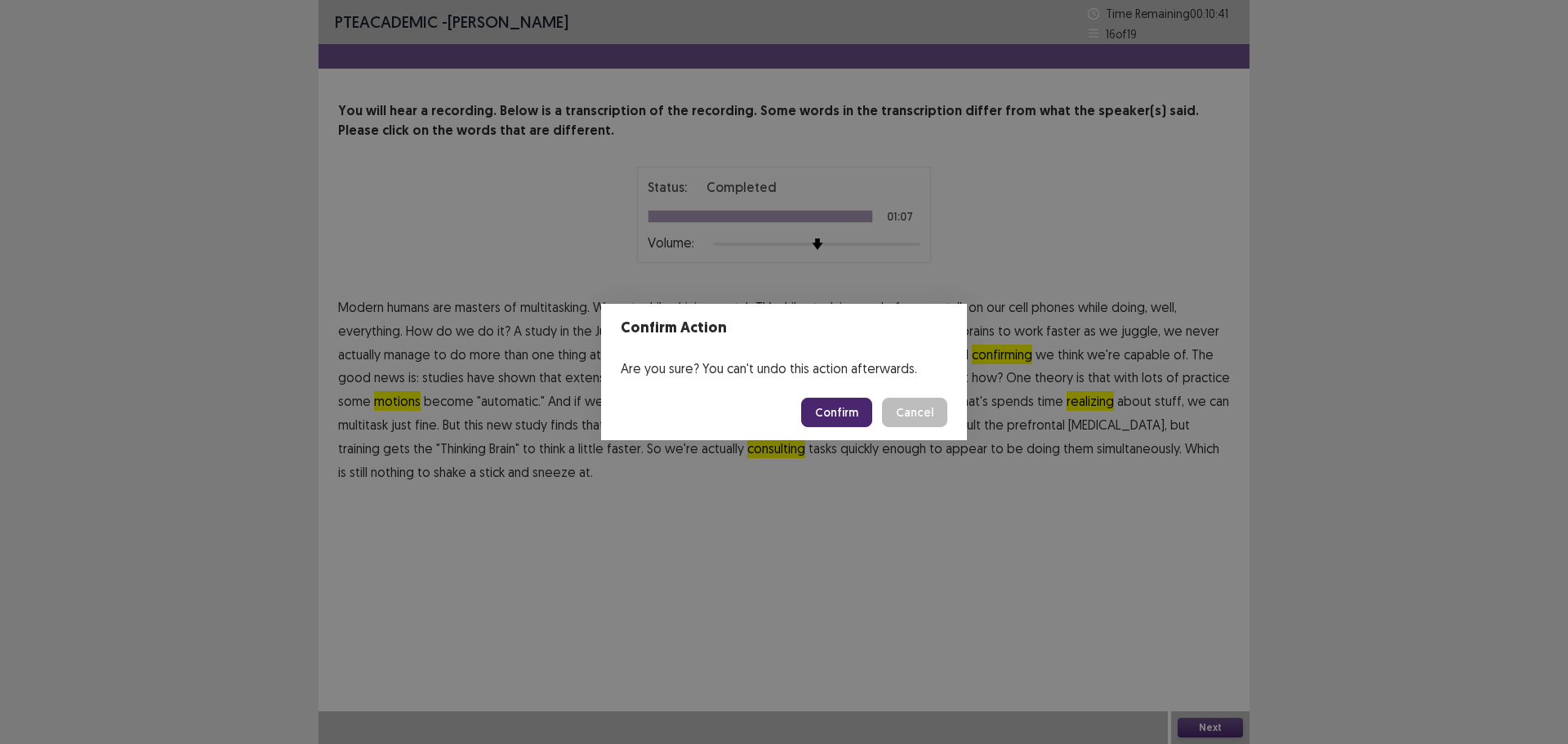
click at [853, 410] on button "Confirm" at bounding box center [836, 412] width 71 height 30
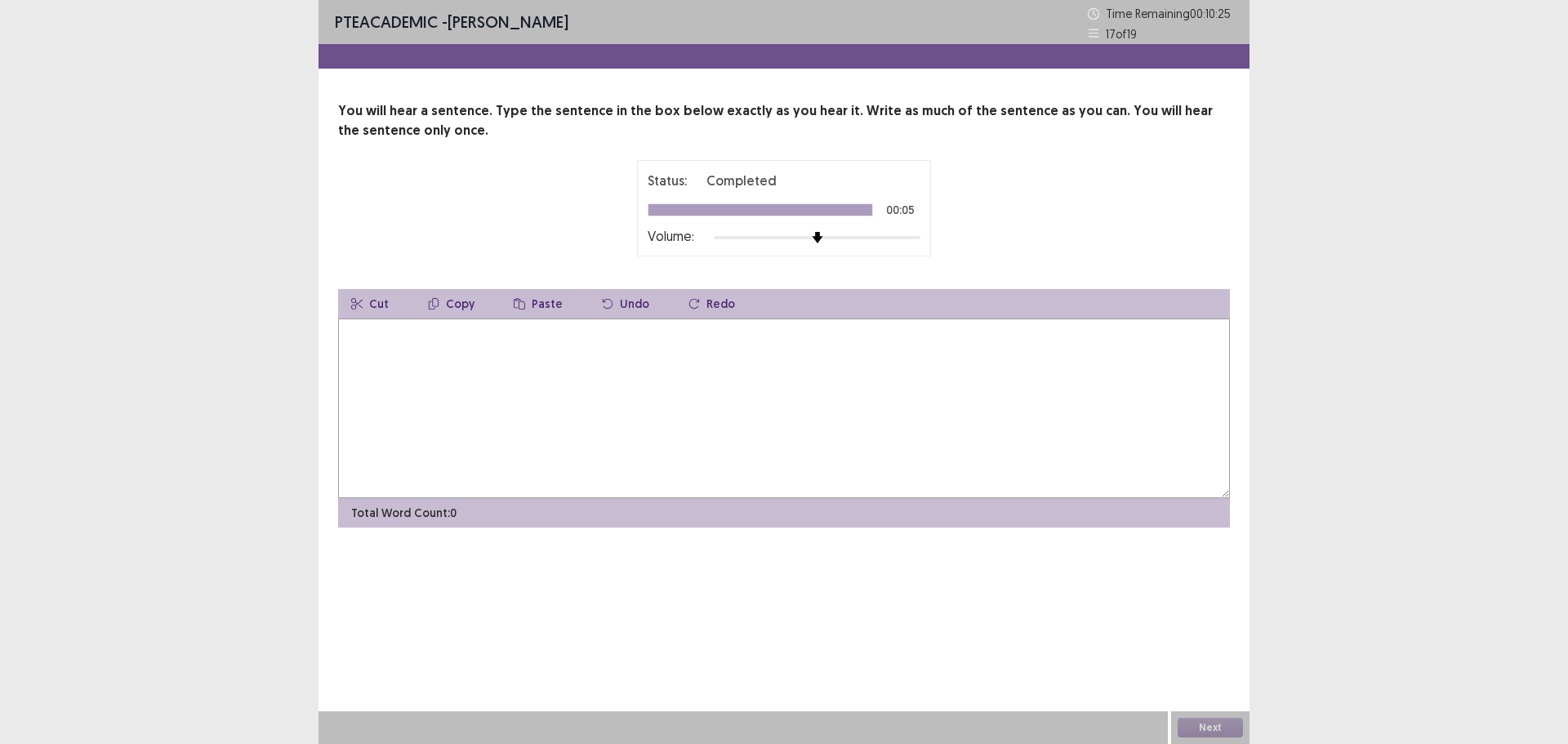
click at [665, 371] on textarea at bounding box center [784, 408] width 892 height 180
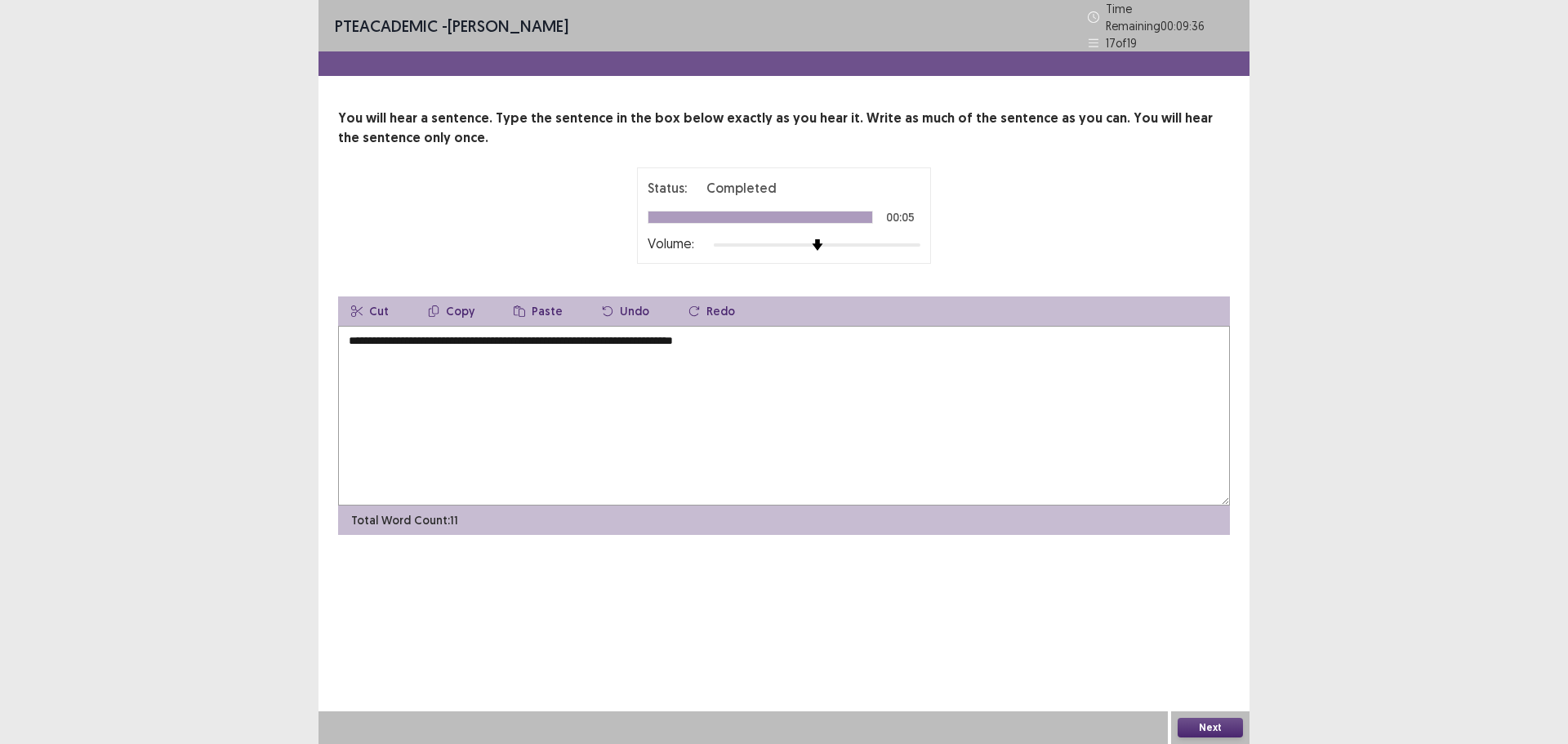
type textarea "**********"
click at [1225, 726] on button "Next" at bounding box center [1210, 728] width 66 height 20
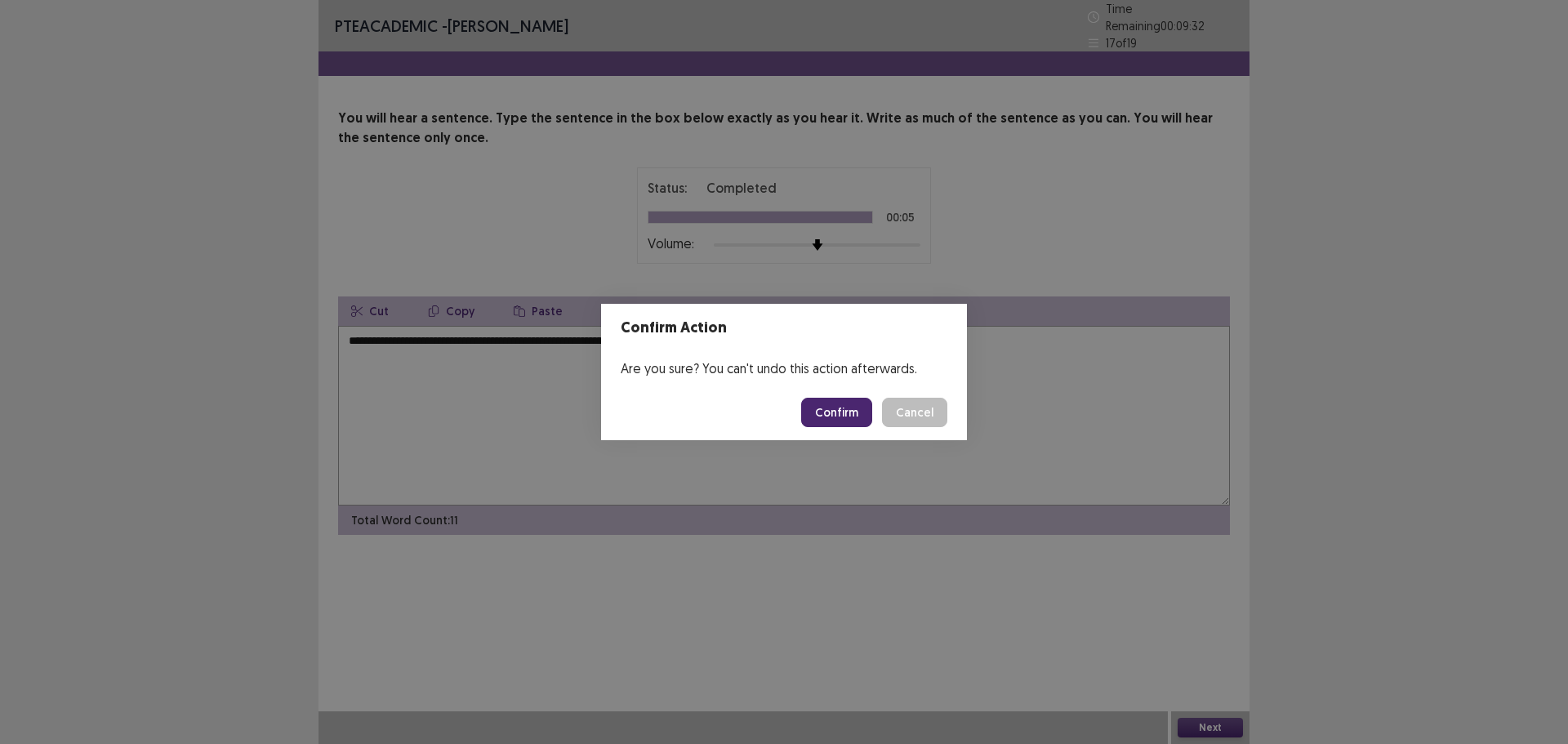
click at [845, 414] on button "Confirm" at bounding box center [836, 412] width 71 height 30
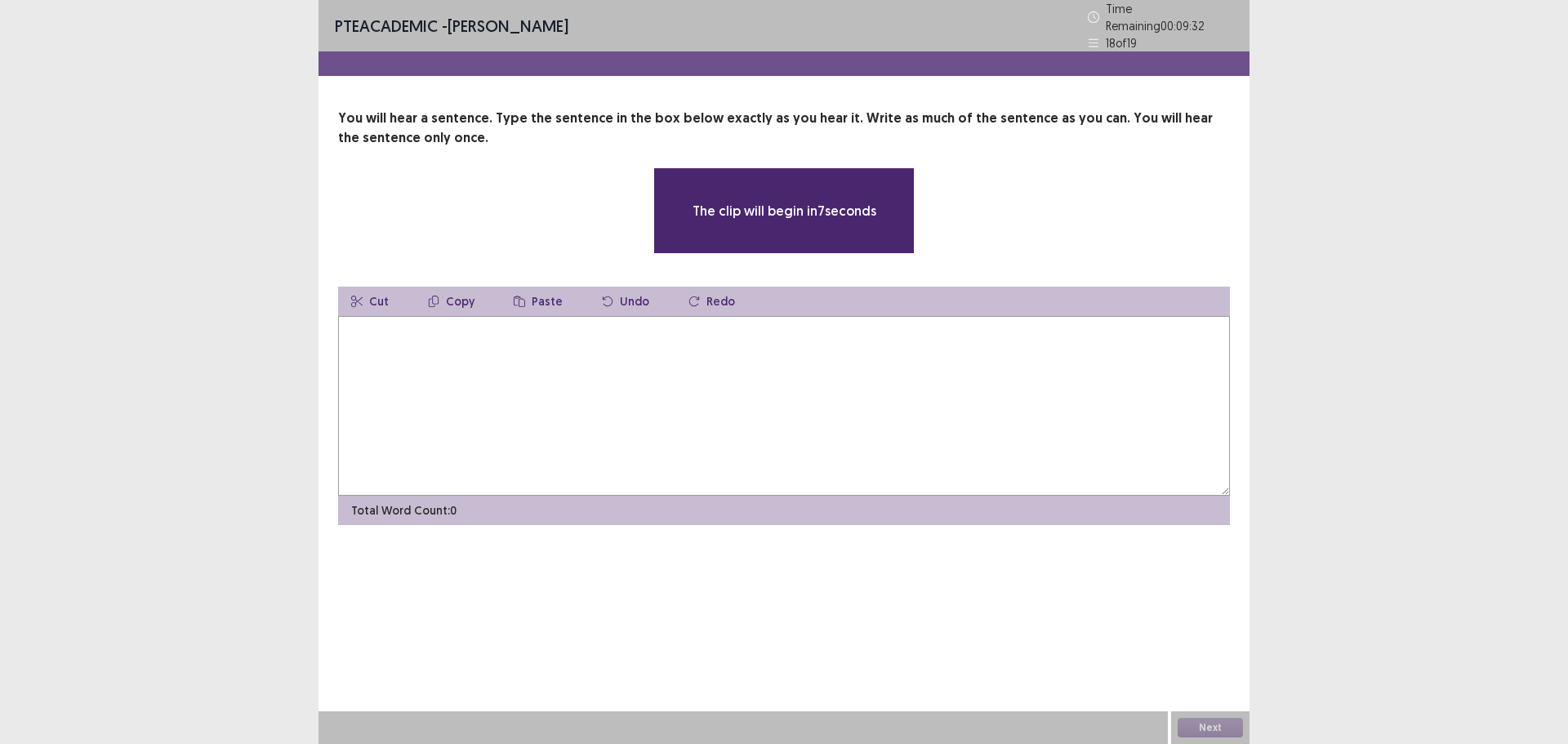
click at [784, 396] on textarea at bounding box center [784, 406] width 892 height 180
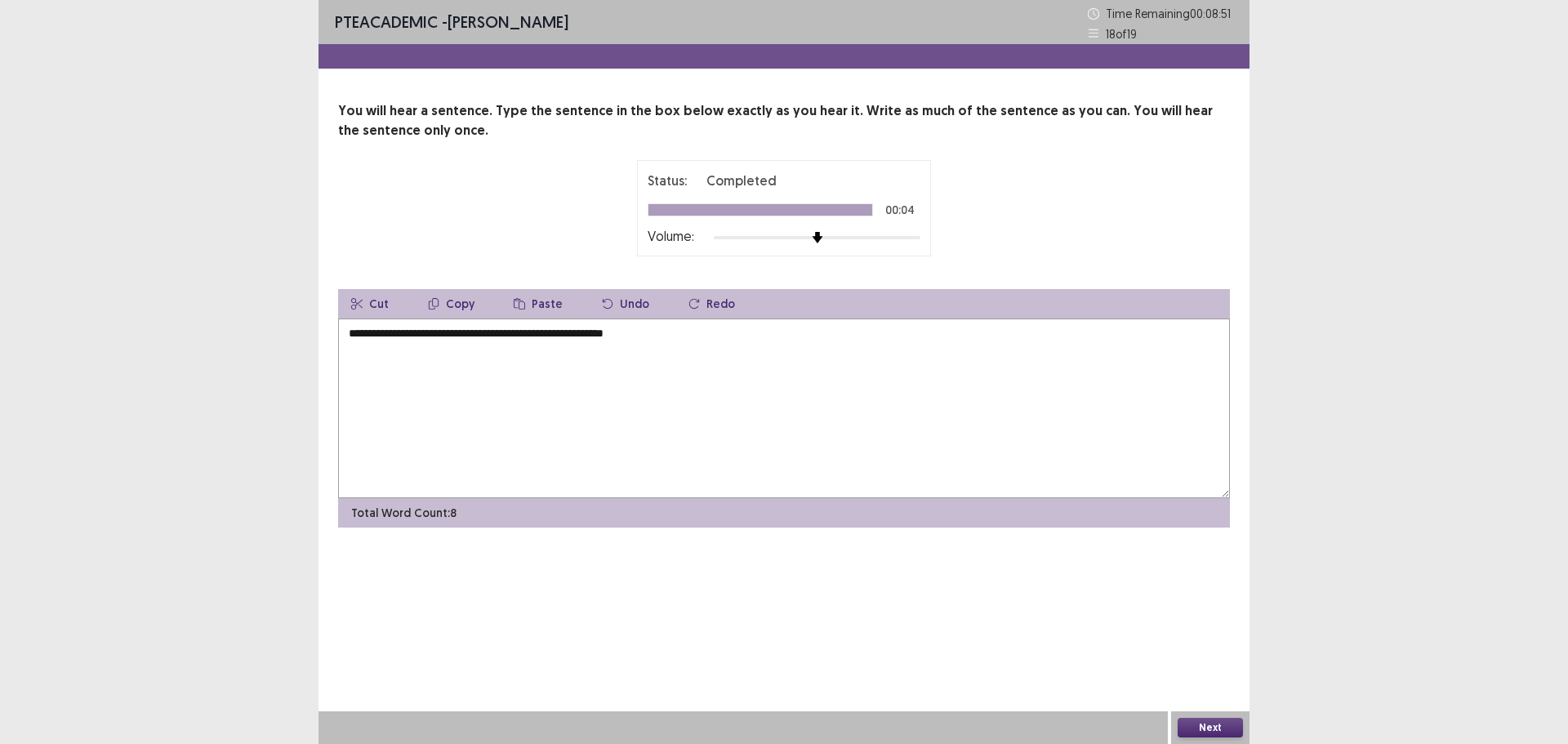
type textarea "**********"
click at [1202, 725] on button "Next" at bounding box center [1210, 728] width 66 height 20
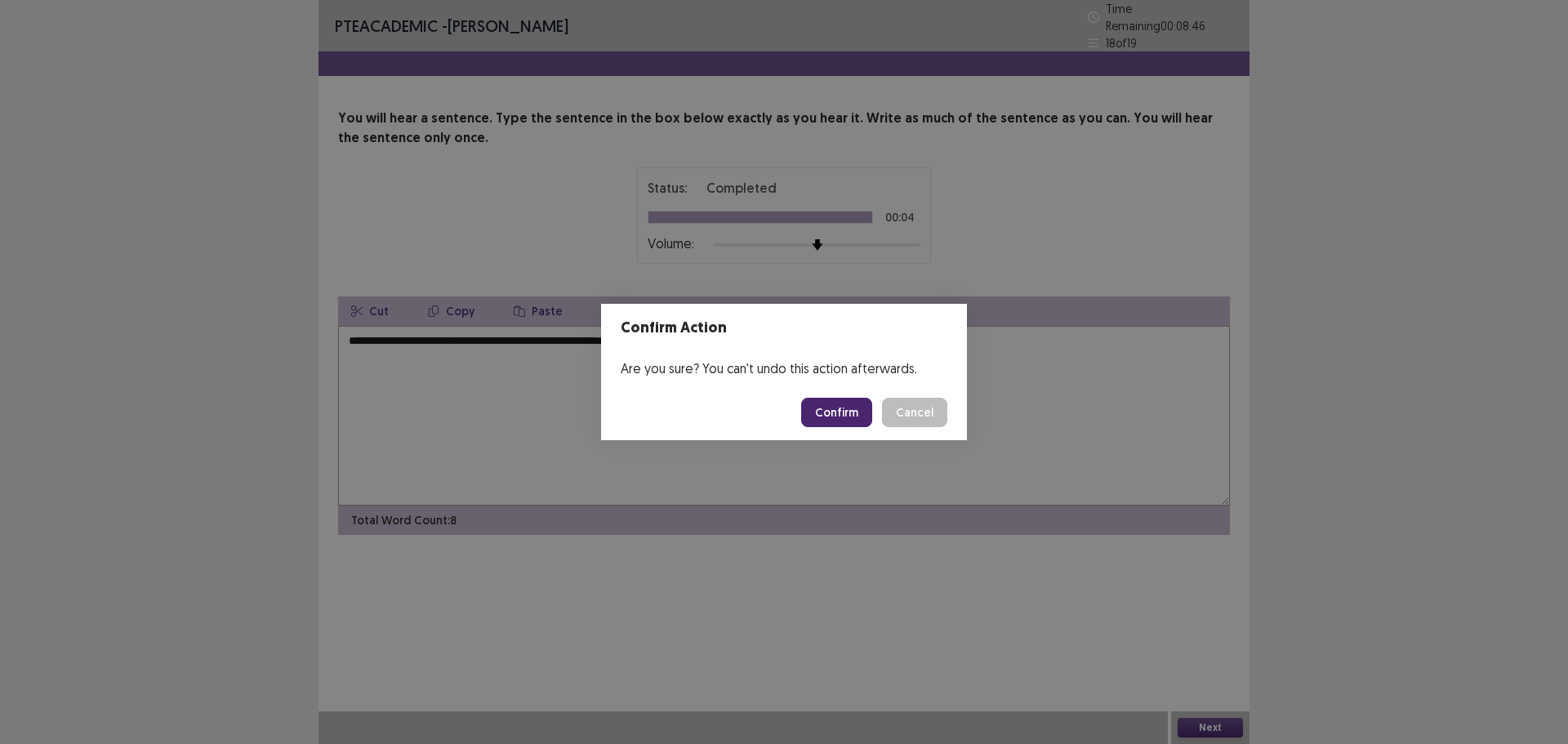
click at [837, 414] on button "Confirm" at bounding box center [836, 412] width 71 height 30
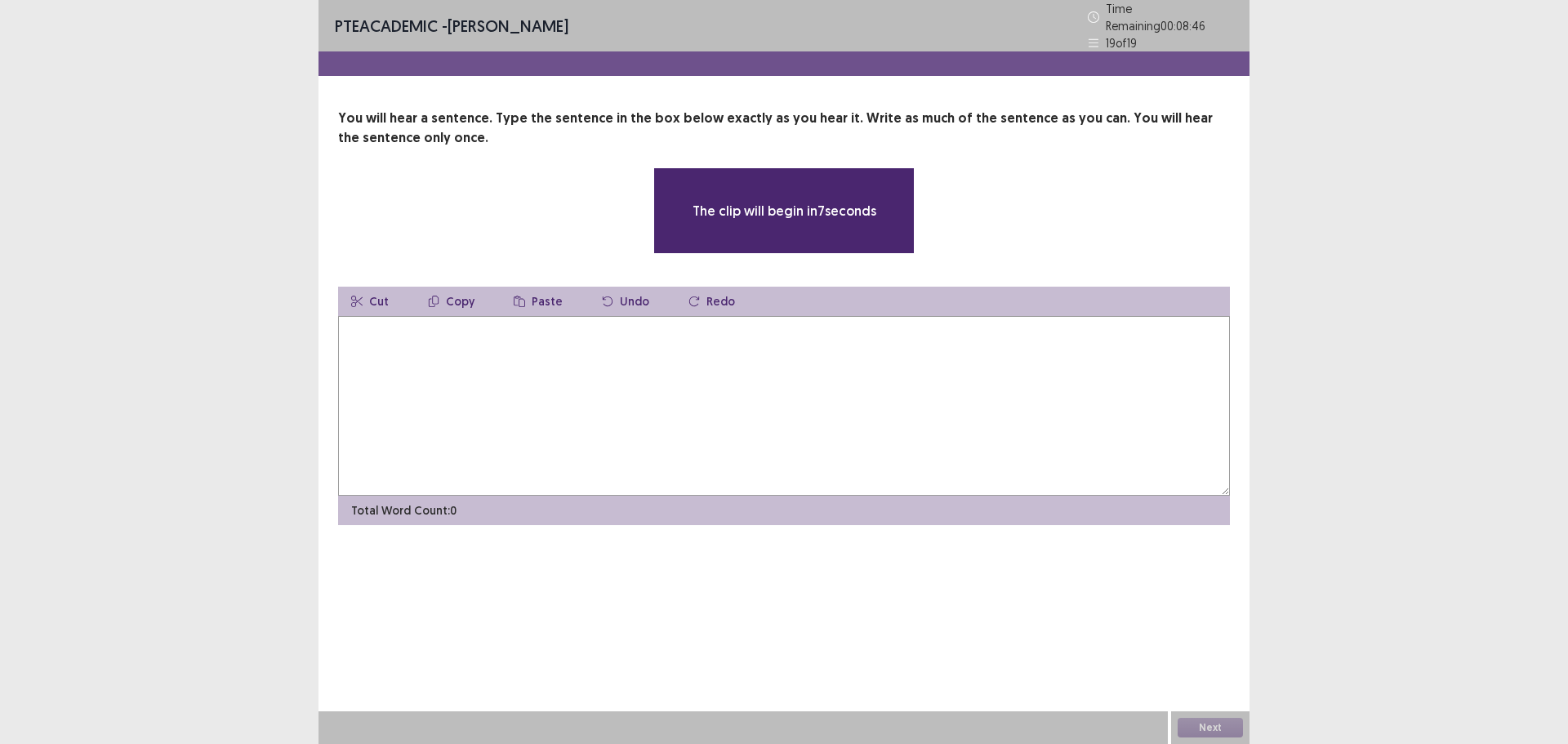
click at [560, 387] on textarea at bounding box center [784, 406] width 892 height 180
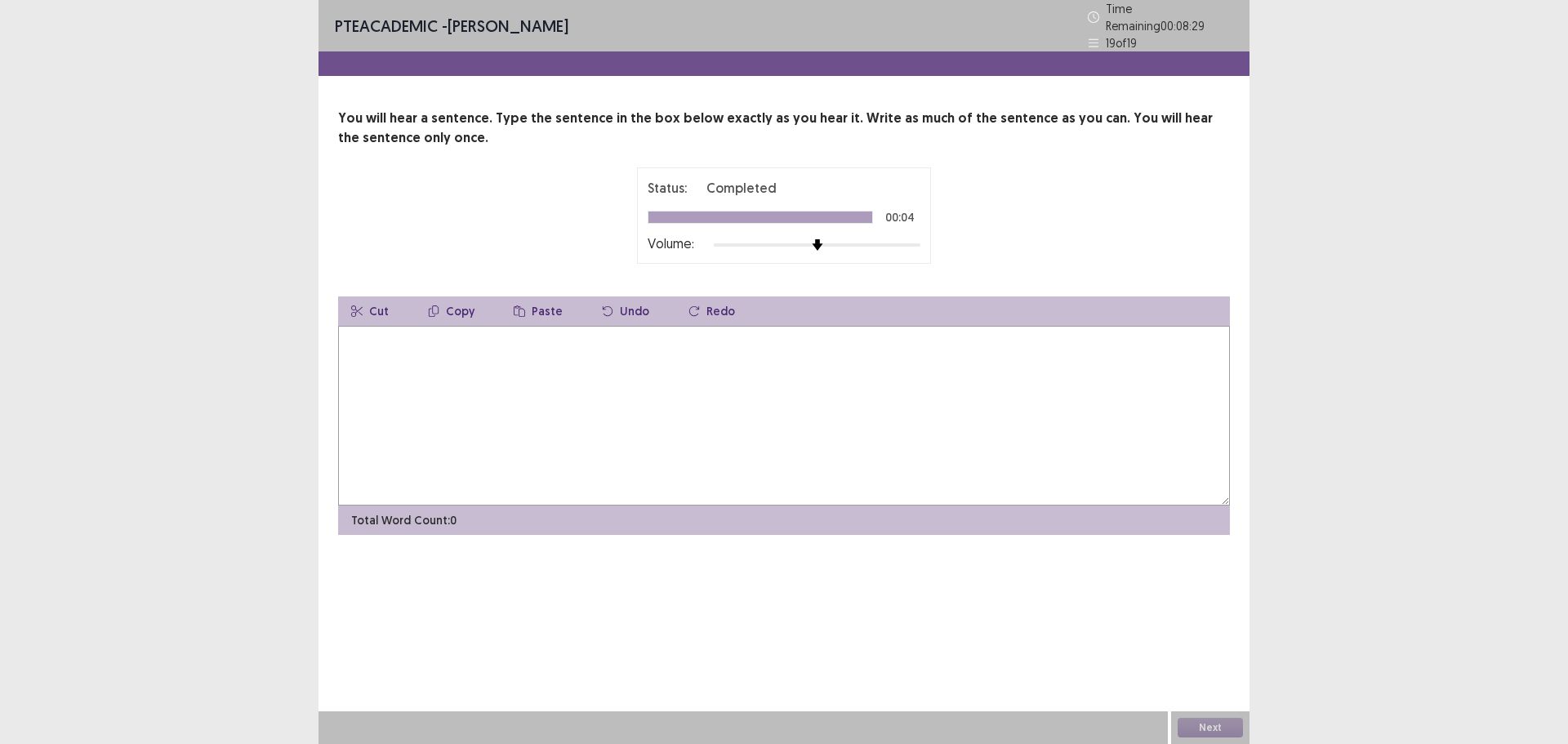
drag, startPoint x: 625, startPoint y: 373, endPoint x: 675, endPoint y: 387, distance: 51.9
click at [646, 376] on textarea at bounding box center [784, 416] width 892 height 180
click at [531, 334] on textarea "**********" at bounding box center [784, 416] width 892 height 180
type textarea "**********"
click at [1194, 727] on button "Next" at bounding box center [1210, 728] width 66 height 20
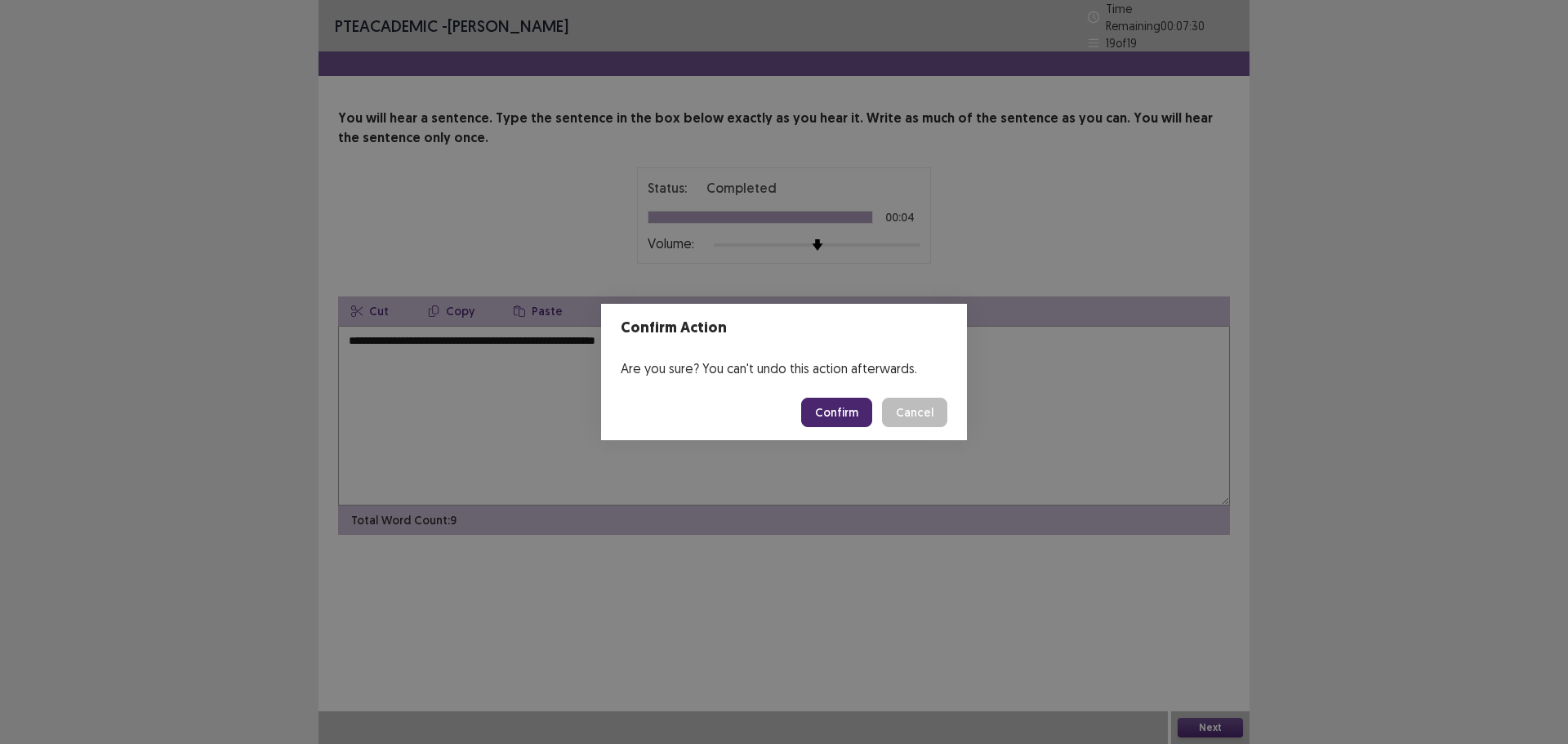
click at [828, 414] on button "Confirm" at bounding box center [836, 412] width 71 height 30
